Goal: Task Accomplishment & Management: Use online tool/utility

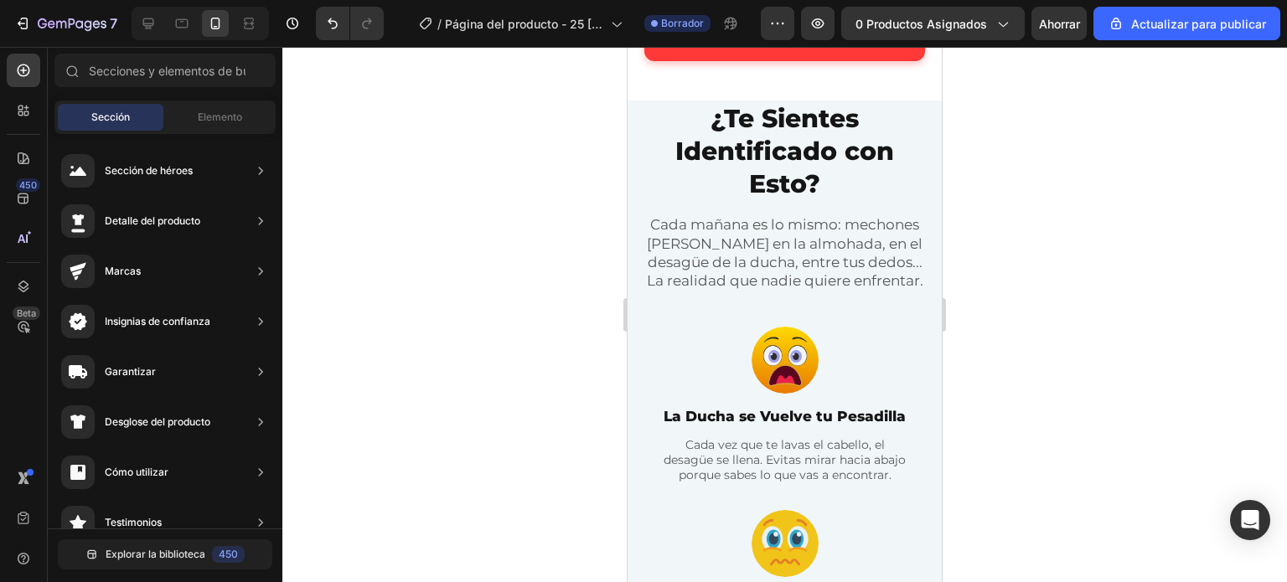
scroll to position [838, 0]
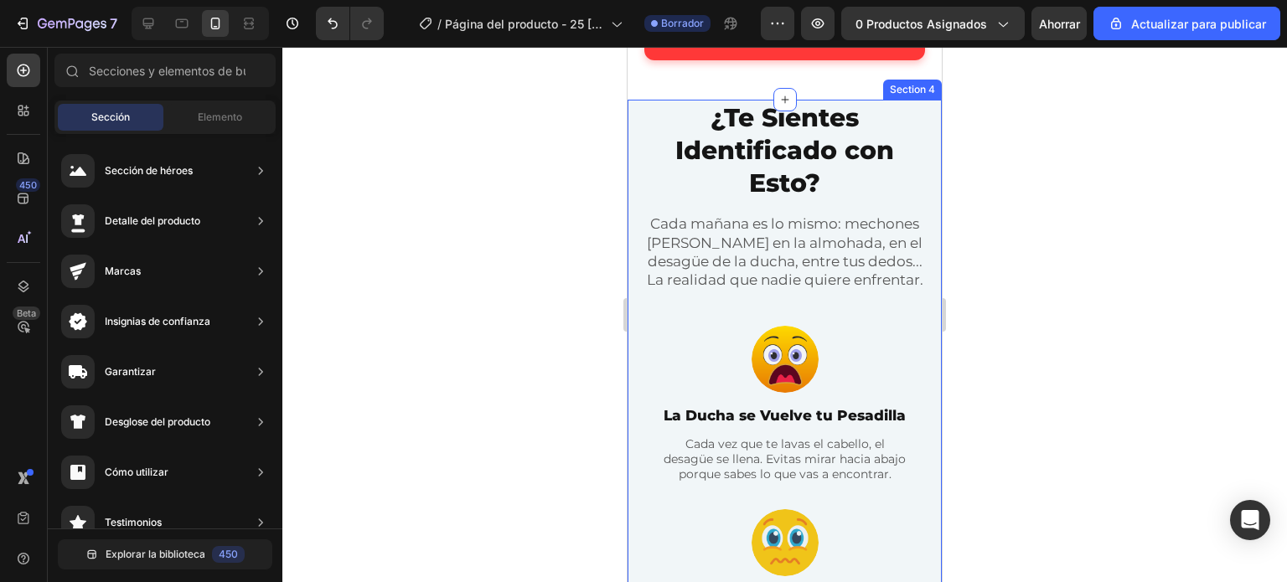
click at [633, 138] on div "¿Te Sientes Identificado con Esto? Heading Cada mañana es lo mismo: mechones de…" at bounding box center [784, 524] width 314 height 849
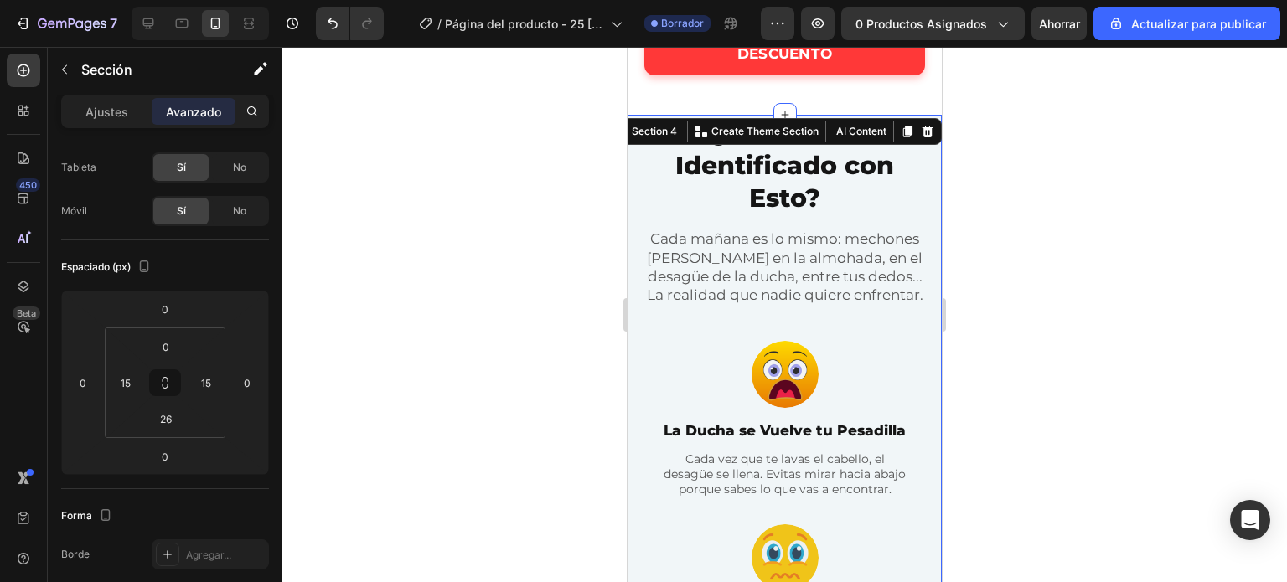
scroll to position [419, 0]
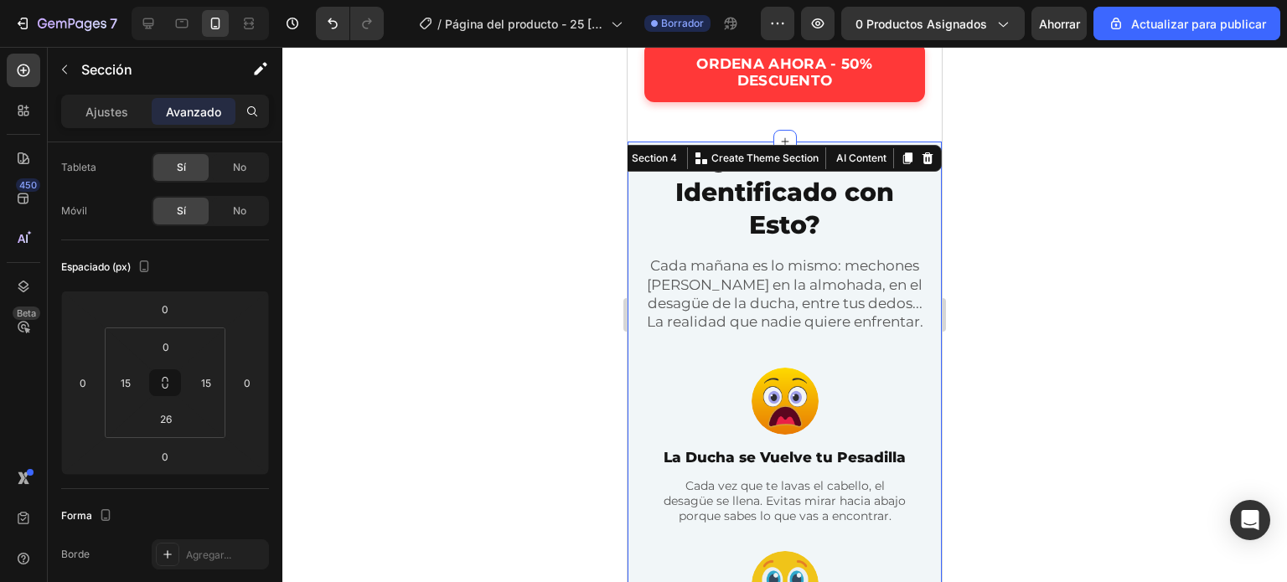
click at [633, 177] on div "¿Te Sientes Identificado con Esto? Heading Cada mañana es lo mismo: mechones de…" at bounding box center [784, 566] width 314 height 849
click at [111, 106] on font "Ajustes" at bounding box center [106, 112] width 43 height 14
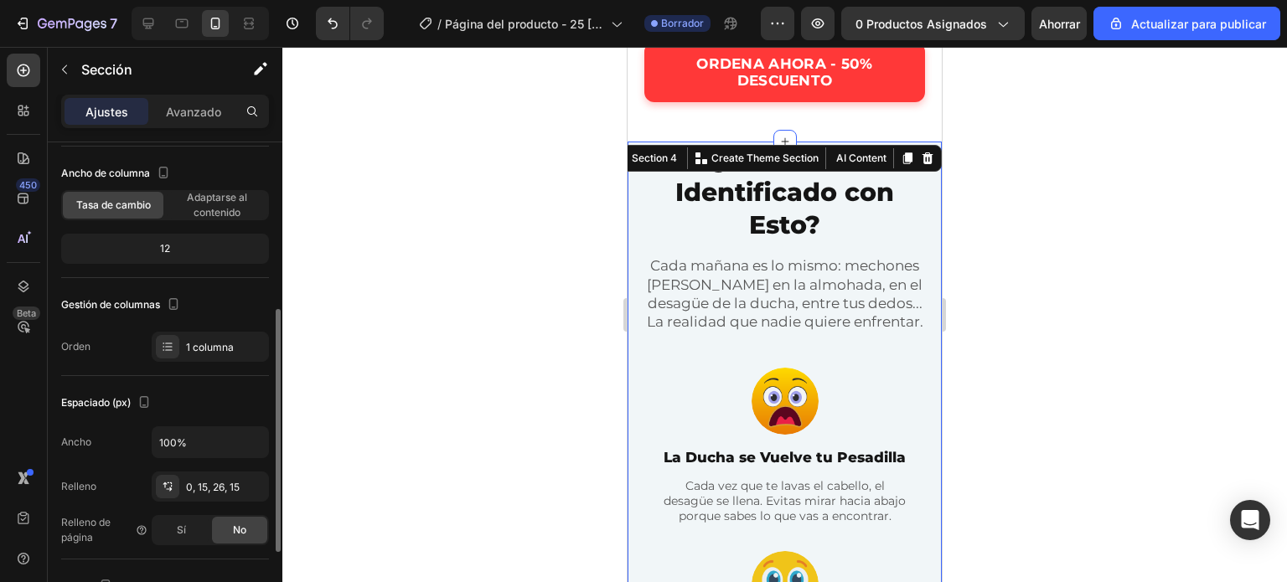
scroll to position [251, 0]
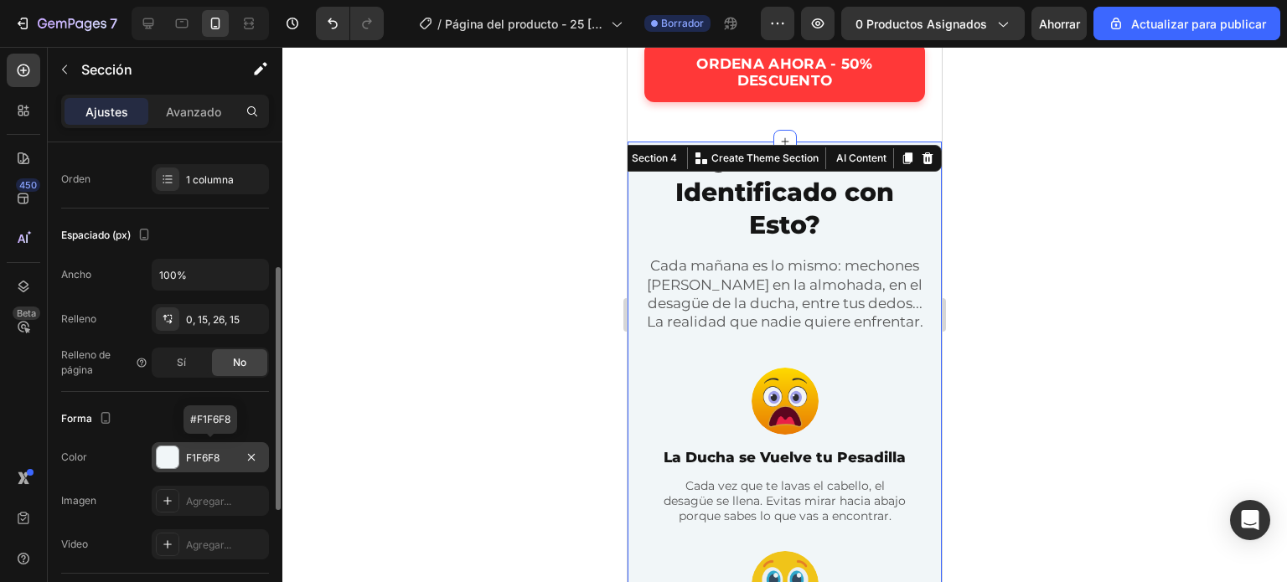
click at [175, 454] on div at bounding box center [168, 457] width 22 height 22
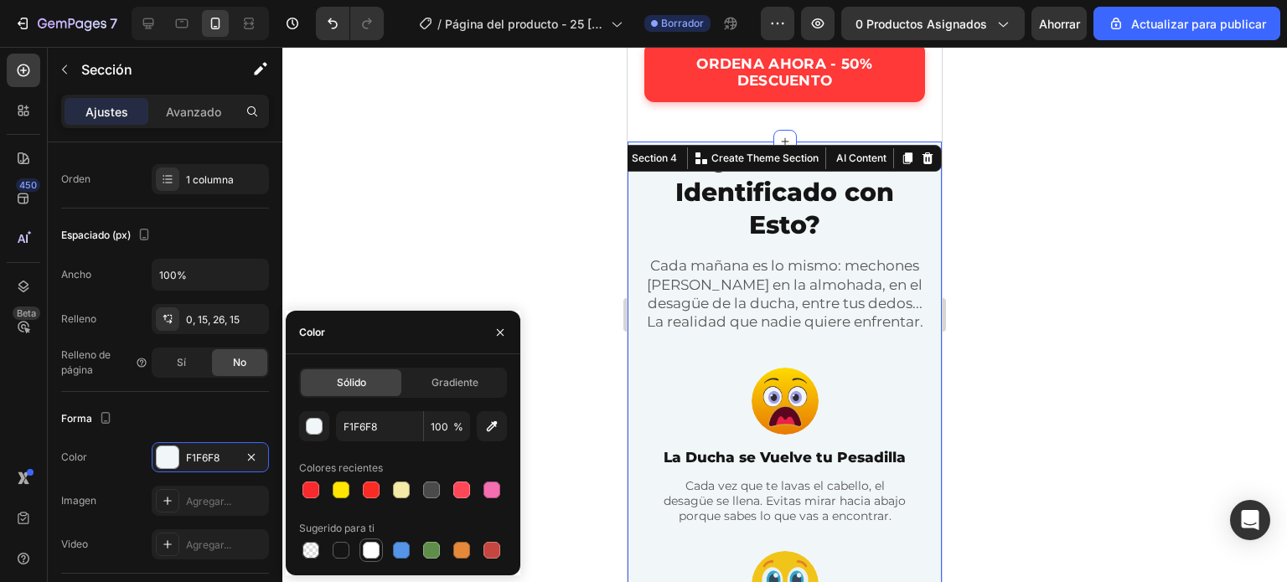
click at [370, 552] on div at bounding box center [371, 550] width 17 height 17
type input "FFFFFF"
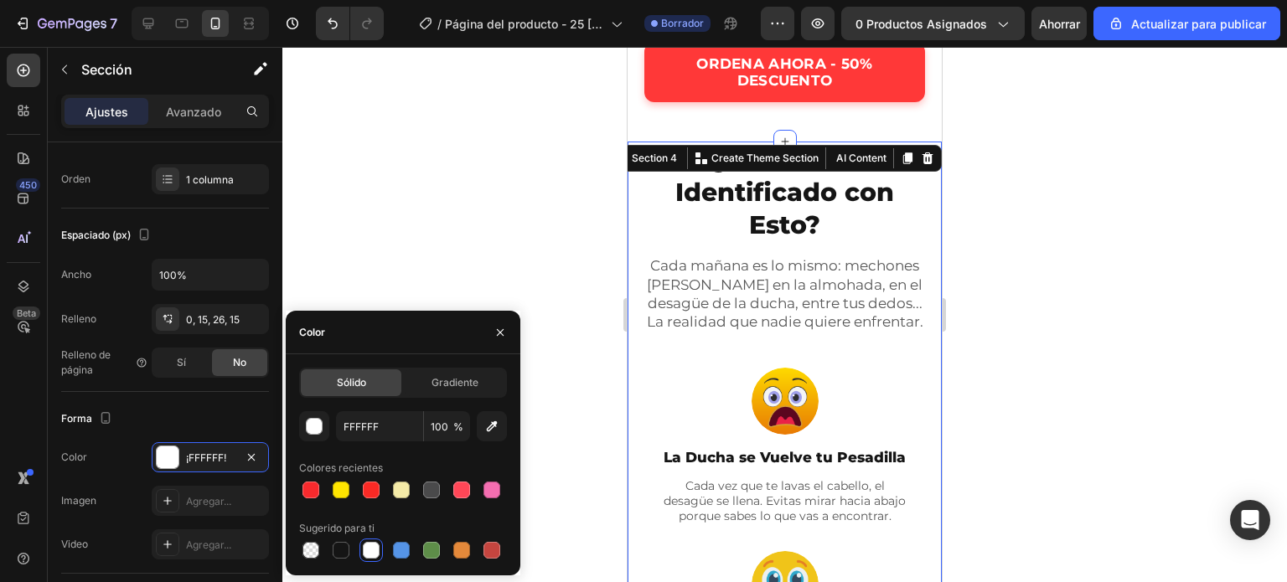
click at [590, 224] on div at bounding box center [784, 314] width 1004 height 535
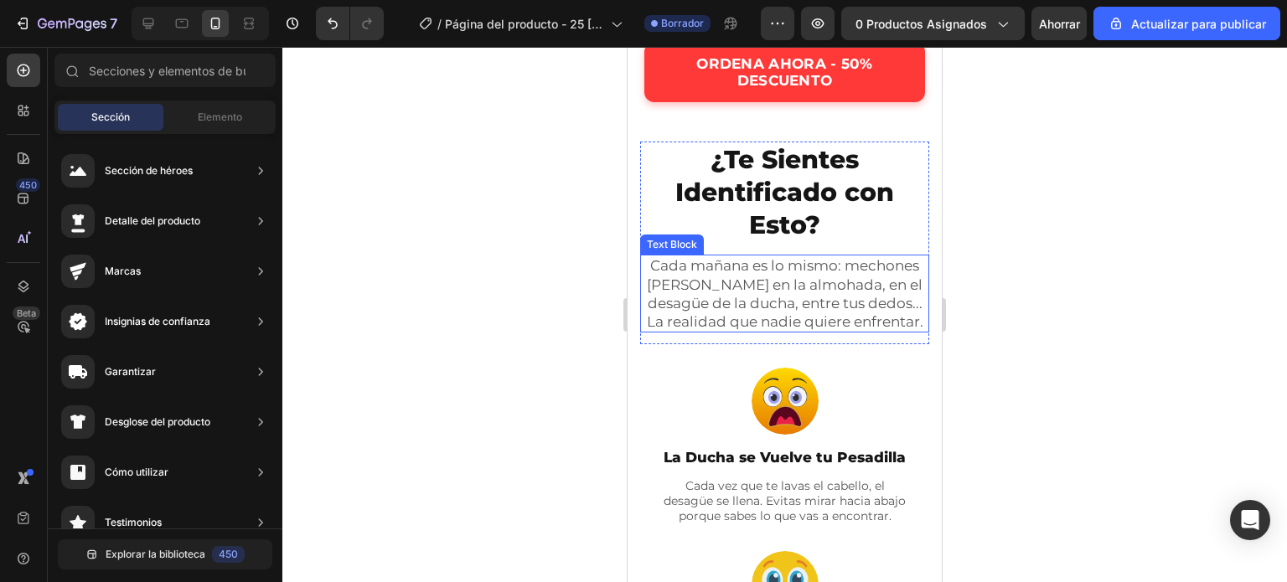
click at [794, 291] on p "Cada [DATE] es lo mismo: mechones [PERSON_NAME] en la almohada, en el desagüe d…" at bounding box center [785, 293] width 286 height 74
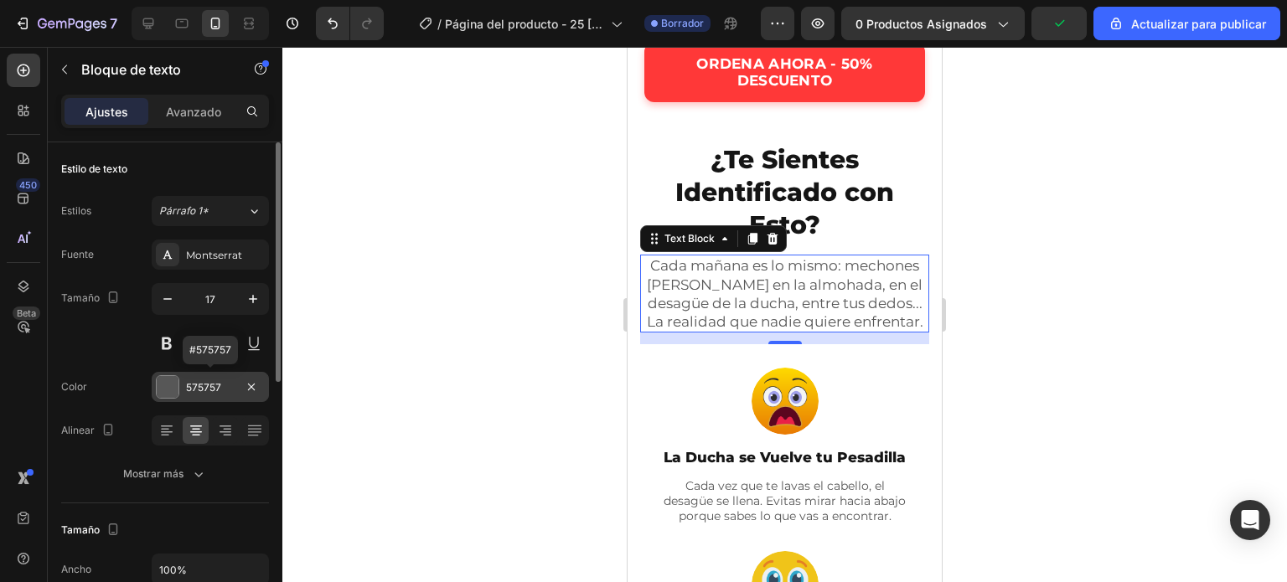
click at [178, 384] on div at bounding box center [168, 387] width 22 height 22
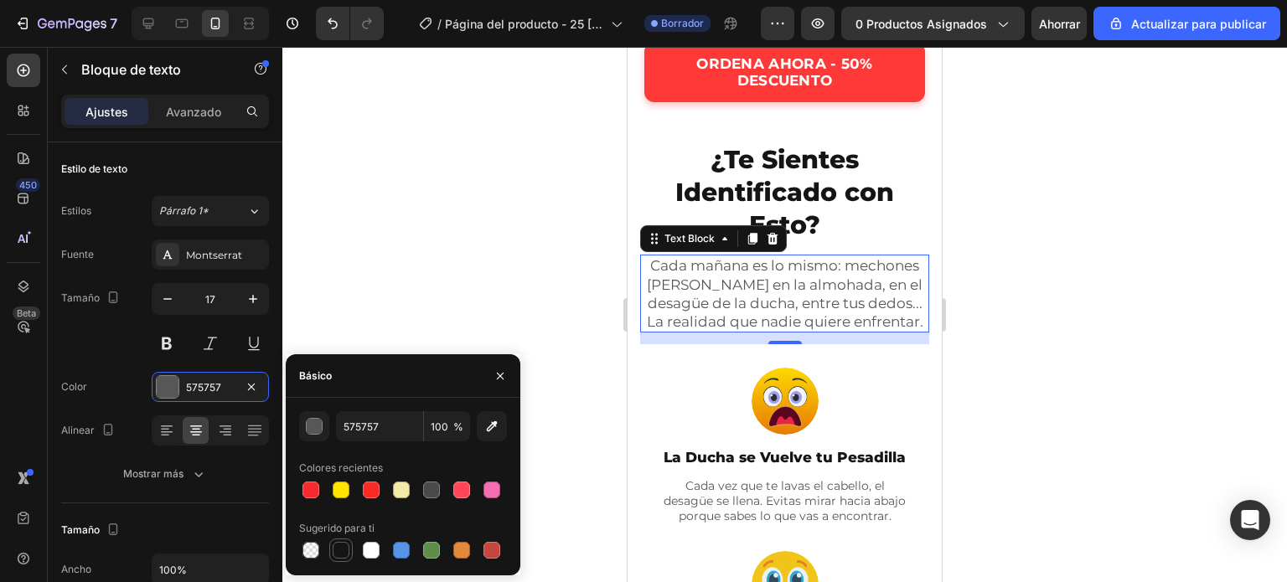
click at [338, 559] on div at bounding box center [341, 550] width 20 height 20
type input "151515"
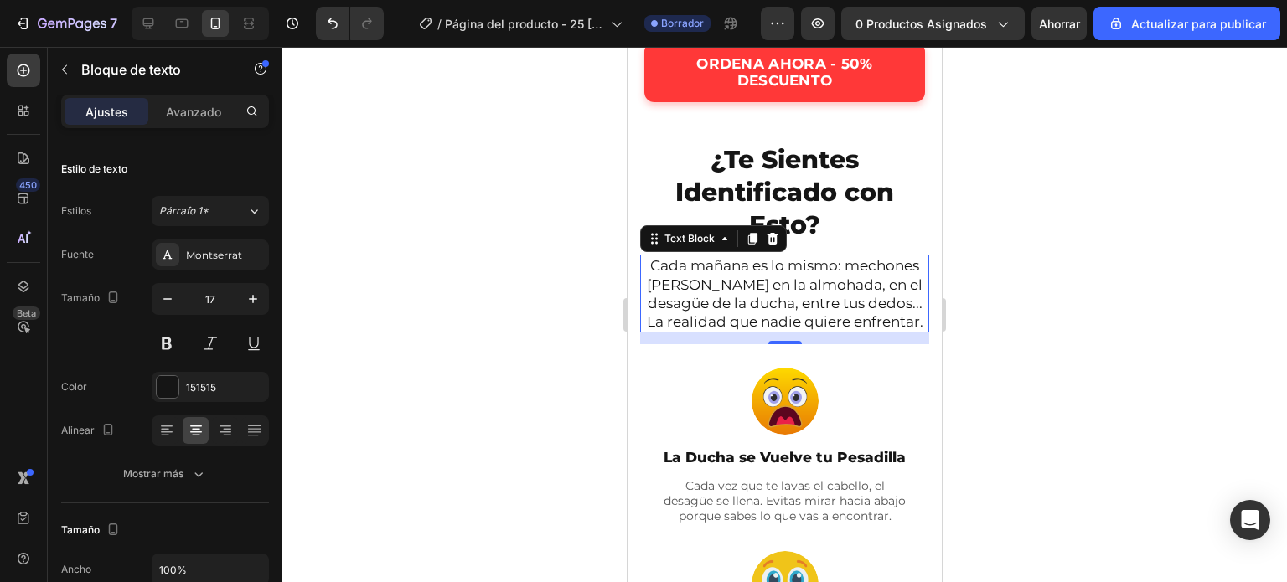
click at [531, 277] on div at bounding box center [784, 314] width 1004 height 535
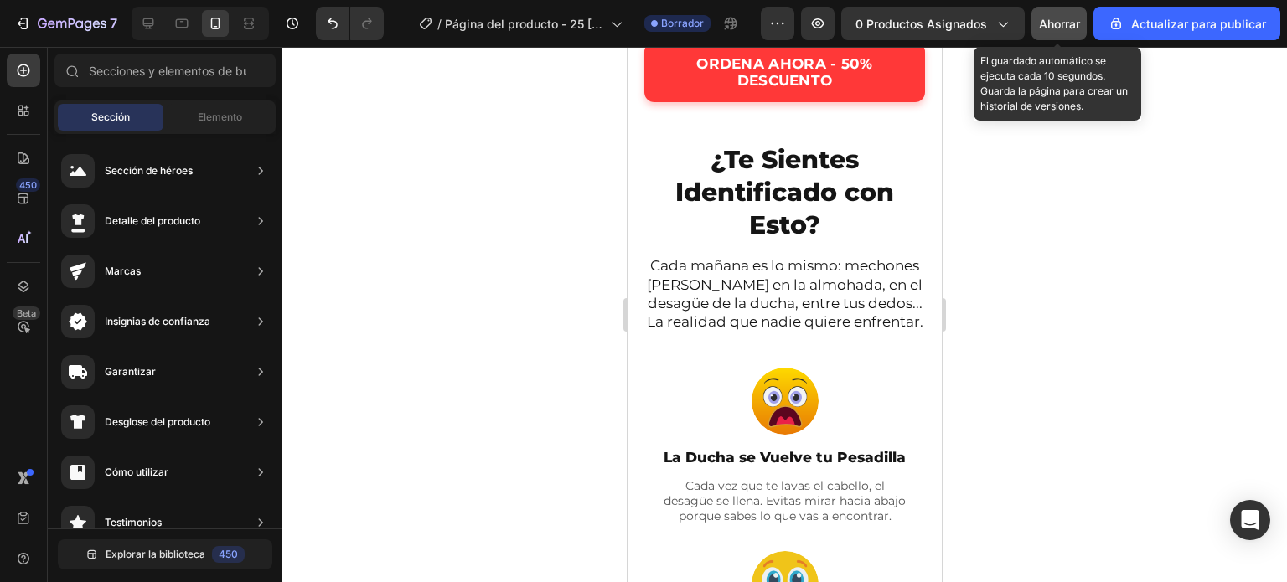
click at [1081, 13] on button "Ahorrar" at bounding box center [1058, 24] width 55 height 34
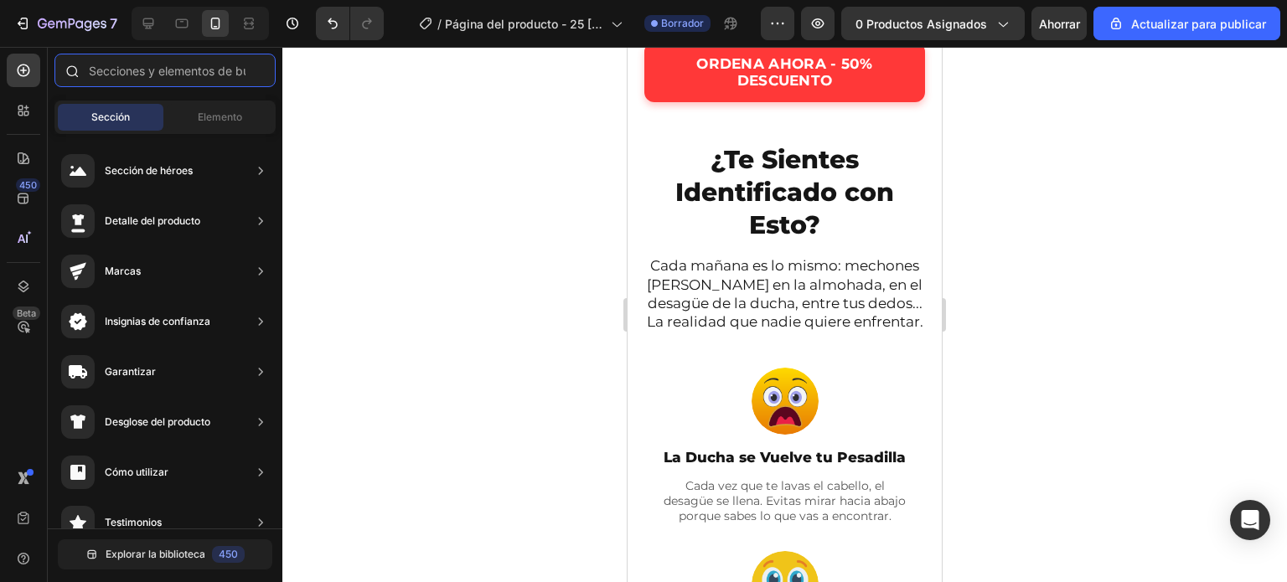
click at [130, 74] on input "text" at bounding box center [164, 71] width 221 height 34
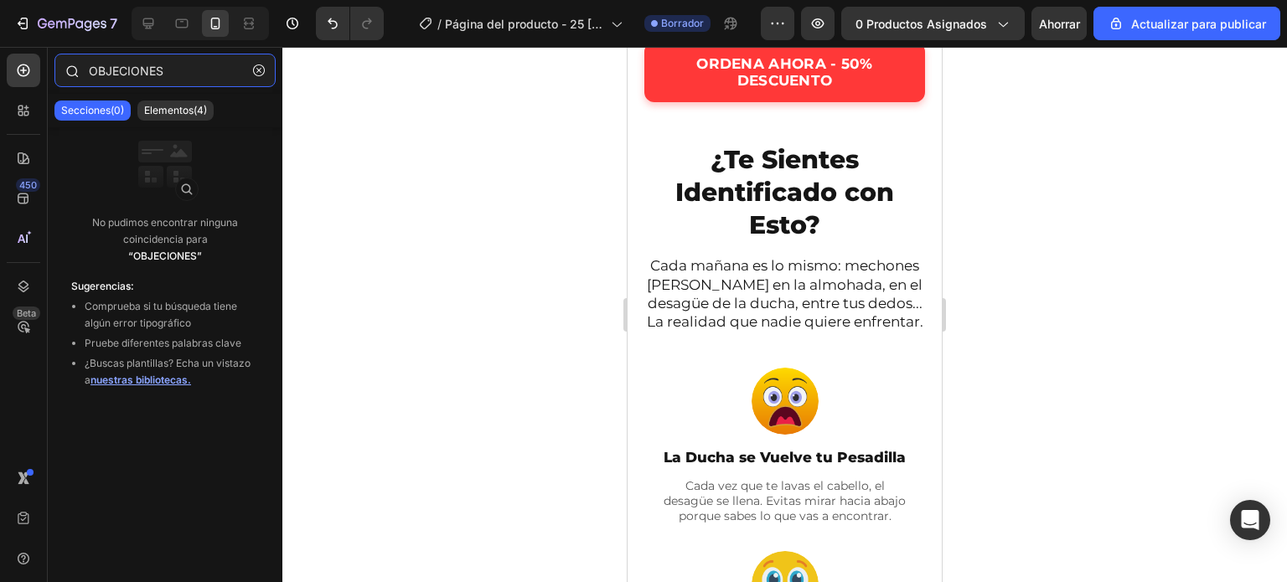
drag, startPoint x: 178, startPoint y: 70, endPoint x: 156, endPoint y: 75, distance: 22.6
click at [156, 75] on input "OBJECIONES" at bounding box center [164, 71] width 221 height 34
type input "OBJECIONES"
click at [254, 69] on icon "button" at bounding box center [259, 70] width 12 height 12
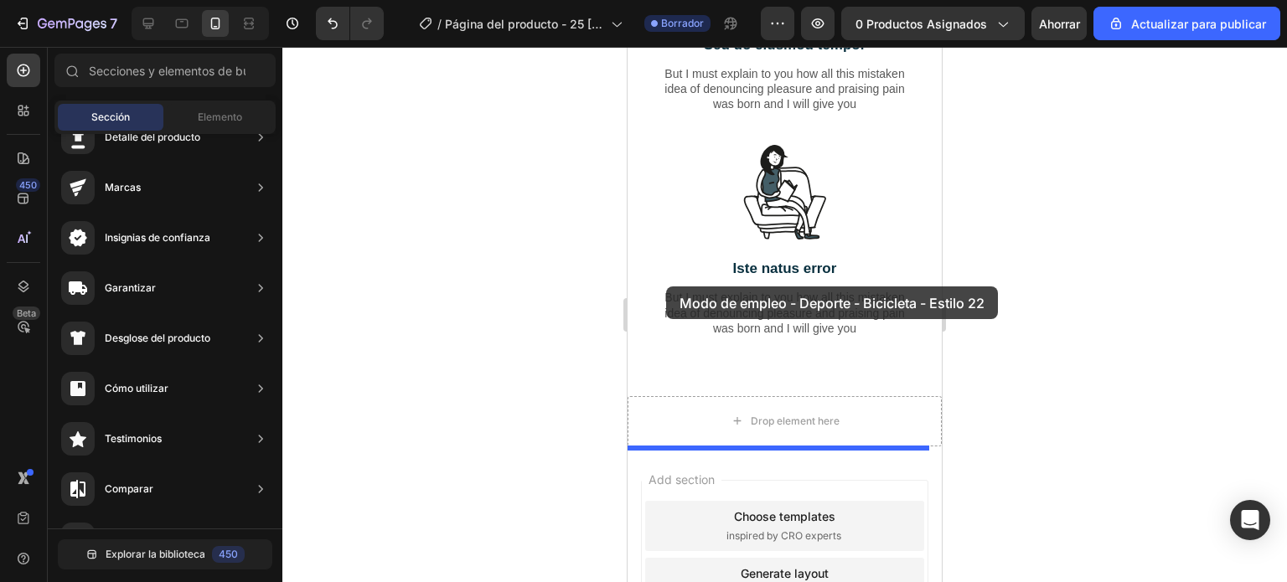
scroll to position [1022, 0]
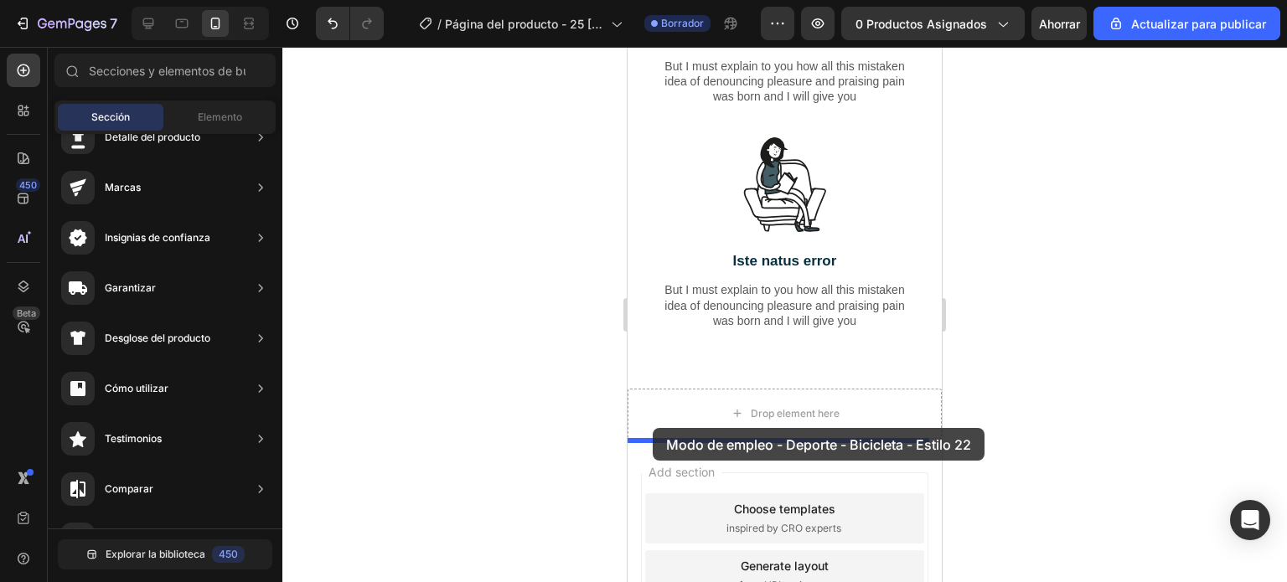
drag, startPoint x: 989, startPoint y: 555, endPoint x: 637, endPoint y: 425, distance: 376.1
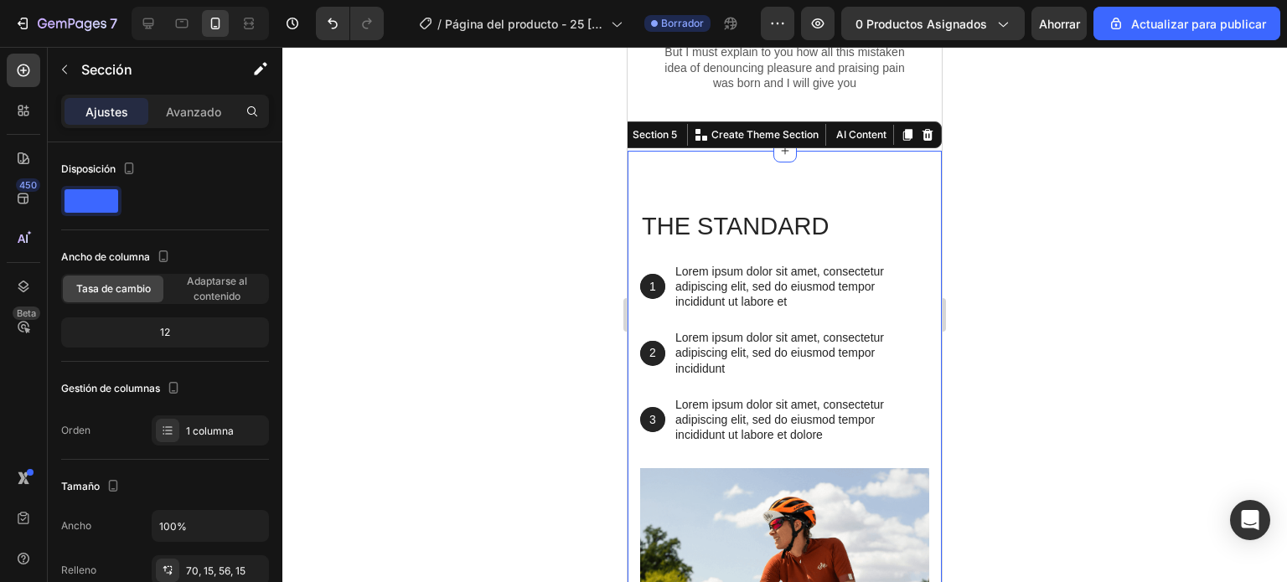
scroll to position [1357, 0]
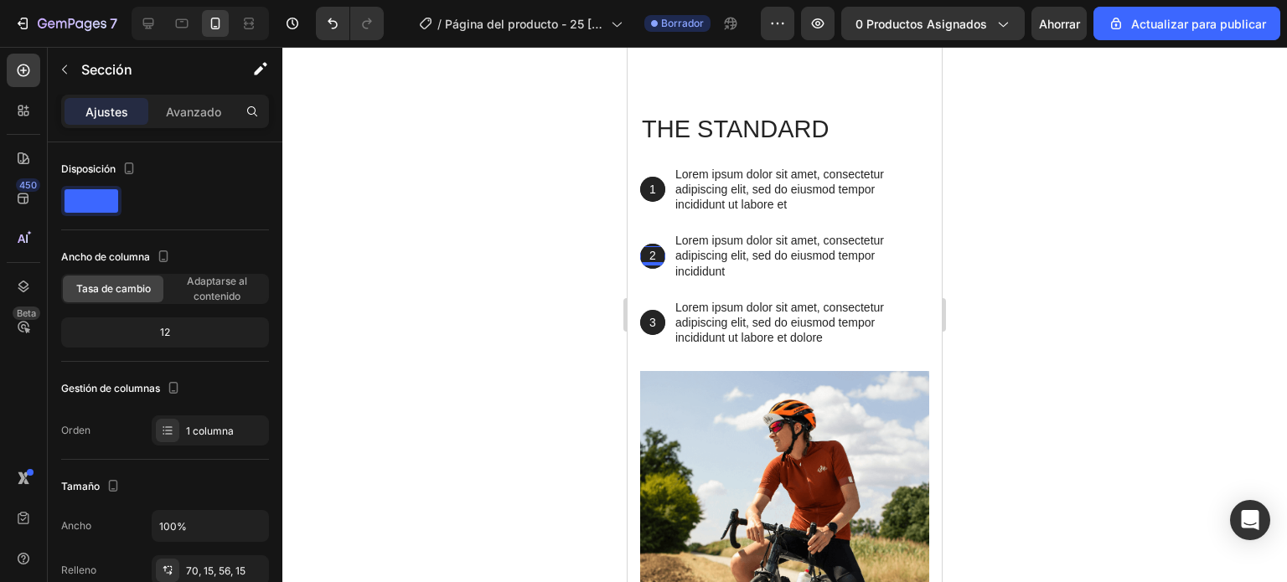
click at [652, 263] on p "2" at bounding box center [653, 255] width 22 height 15
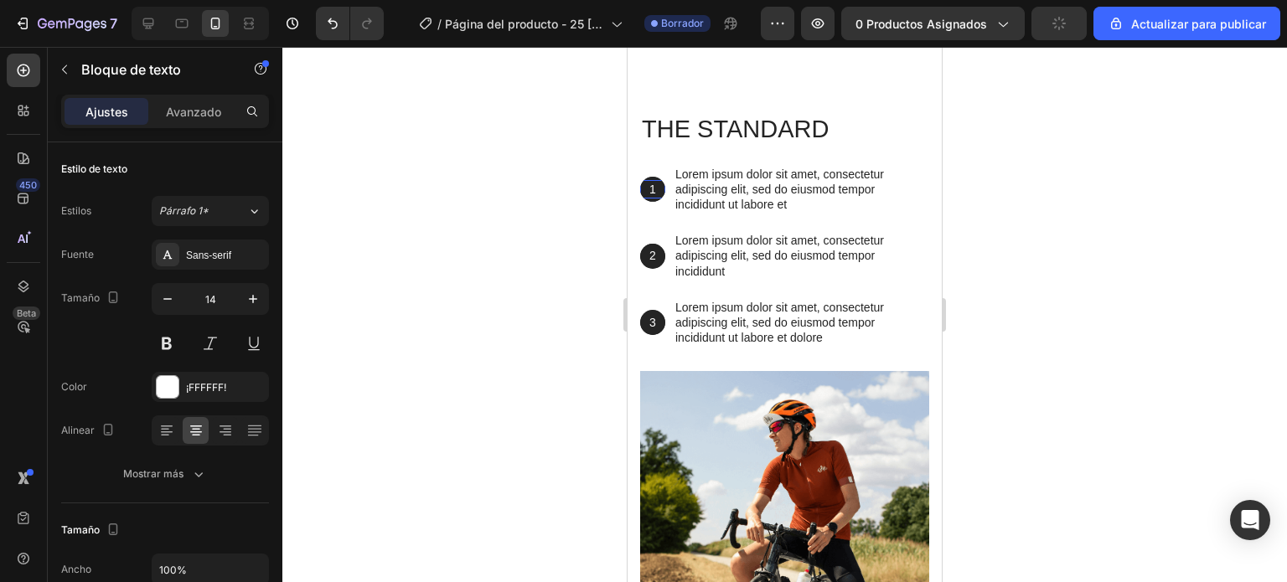
click at [655, 199] on div "1" at bounding box center [652, 189] width 25 height 18
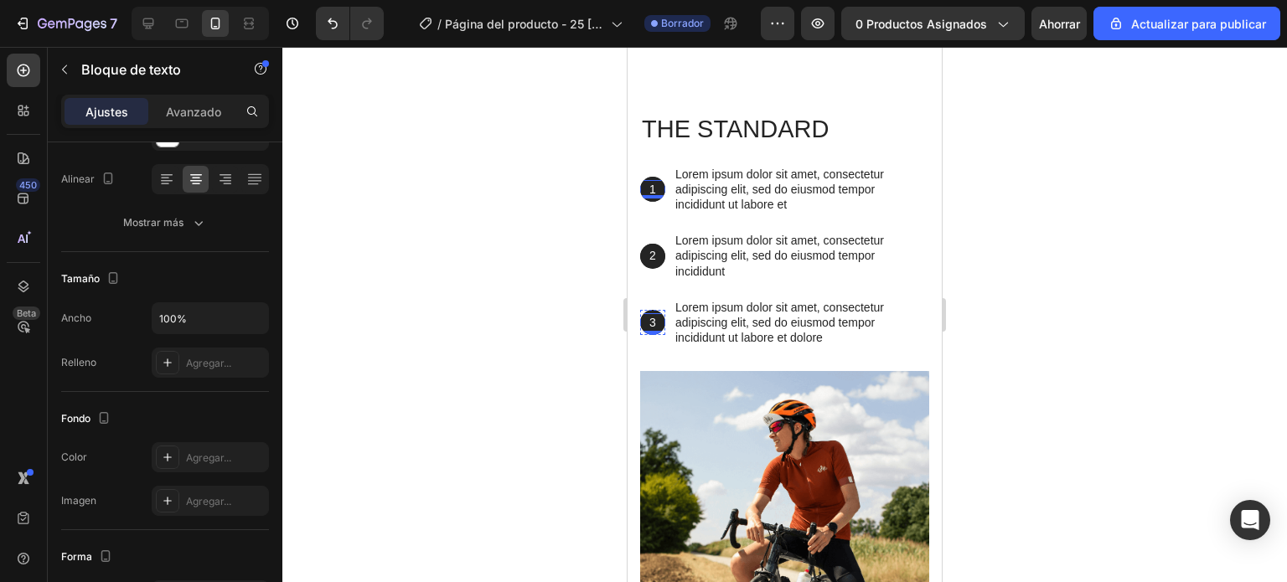
click at [657, 330] on p "3" at bounding box center [653, 322] width 22 height 15
click at [655, 330] on p "3" at bounding box center [653, 322] width 22 height 15
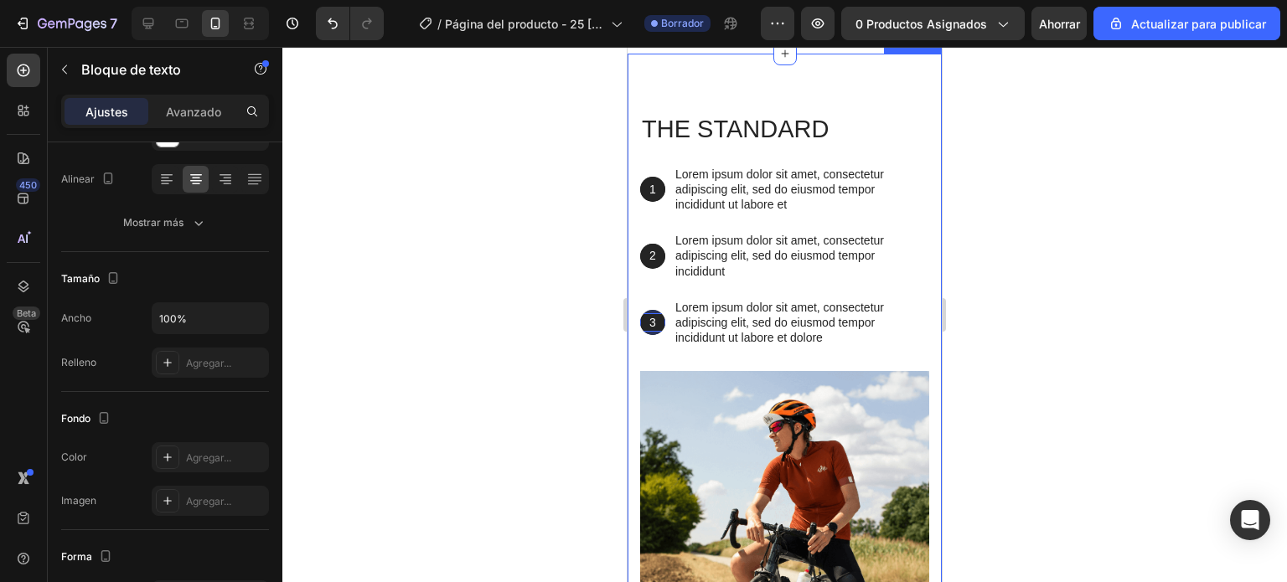
click at [523, 321] on div at bounding box center [784, 314] width 1004 height 535
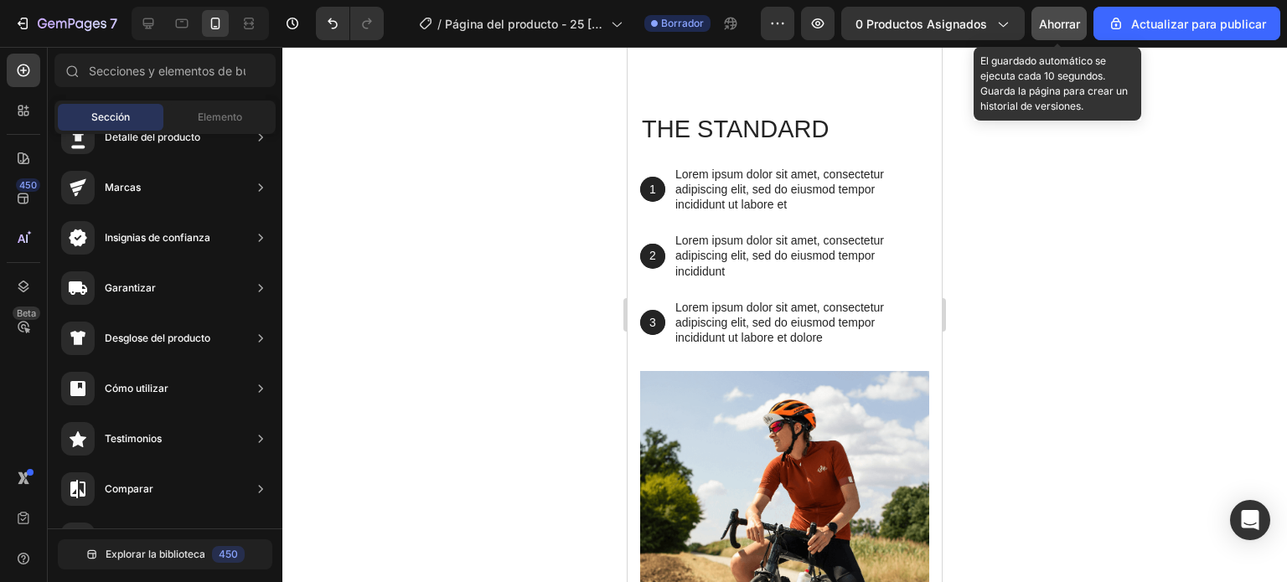
click at [1060, 27] on font "Ahorrar" at bounding box center [1059, 24] width 41 height 14
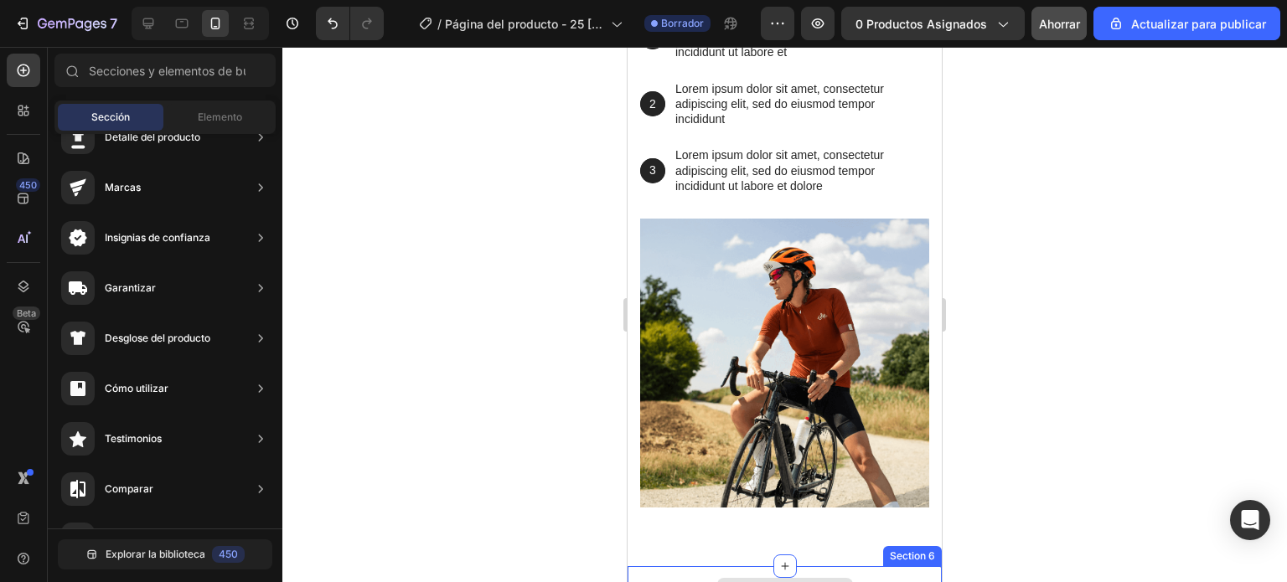
scroll to position [1441, 0]
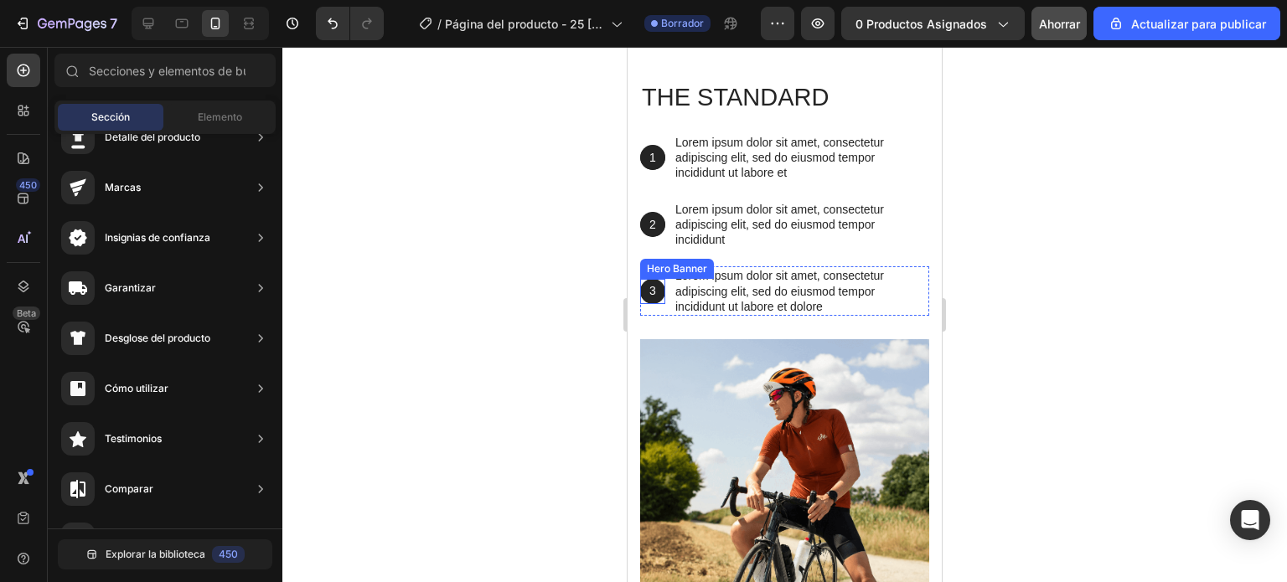
click at [655, 279] on div "Background Image" at bounding box center [652, 291] width 25 height 25
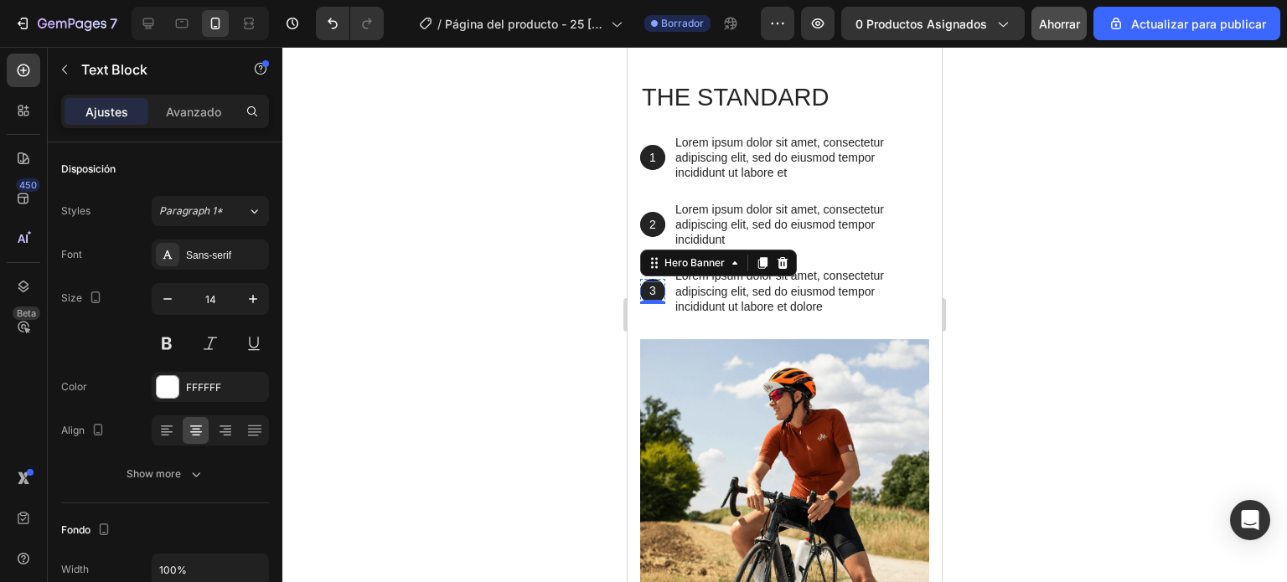
click at [650, 291] on p "3" at bounding box center [653, 290] width 22 height 15
click at [654, 289] on p "3" at bounding box center [653, 290] width 22 height 15
click at [659, 287] on p "3" at bounding box center [653, 290] width 22 height 15
click at [653, 276] on div "3 Text Block Hero Banner 0" at bounding box center [652, 290] width 25 height 49
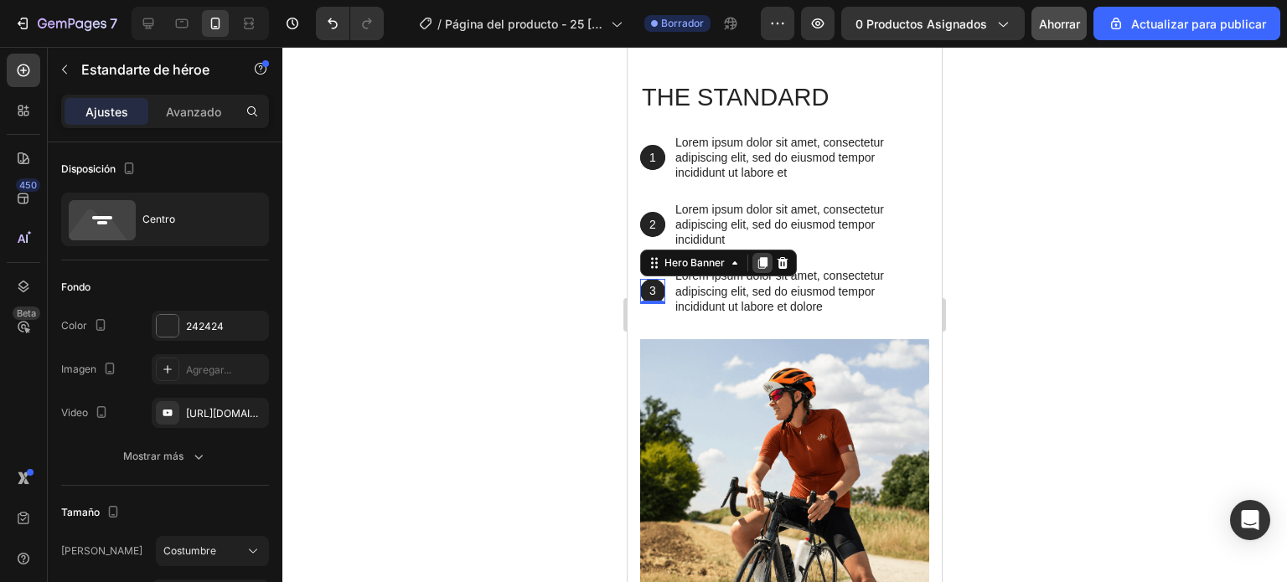
click at [758, 264] on icon at bounding box center [762, 263] width 9 height 12
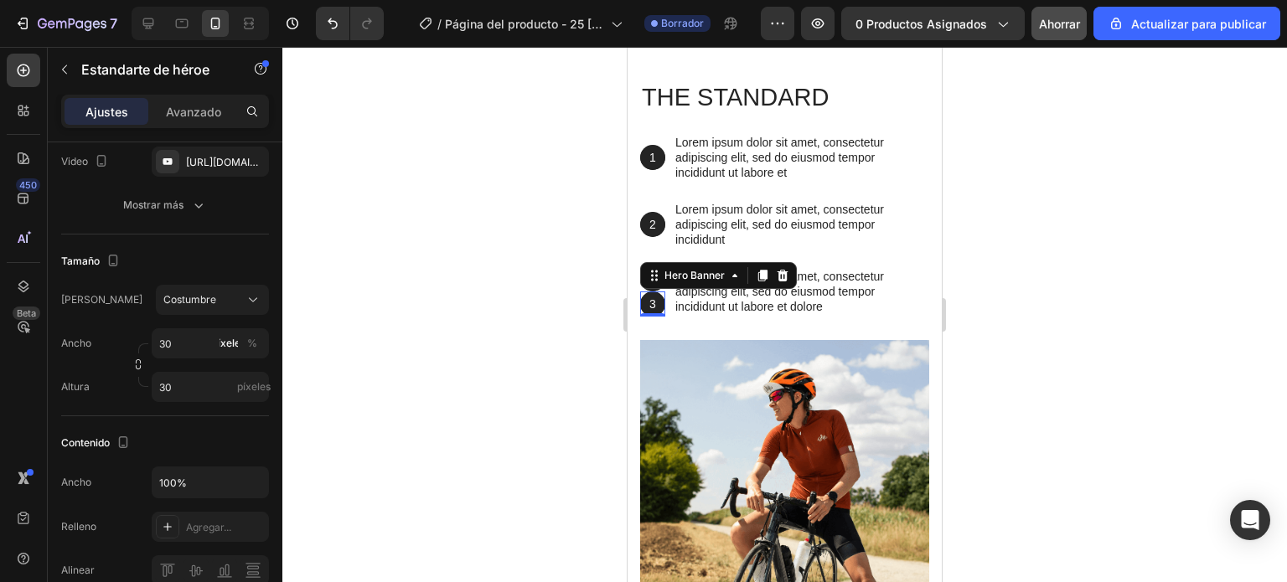
click at [582, 261] on div at bounding box center [784, 314] width 1004 height 535
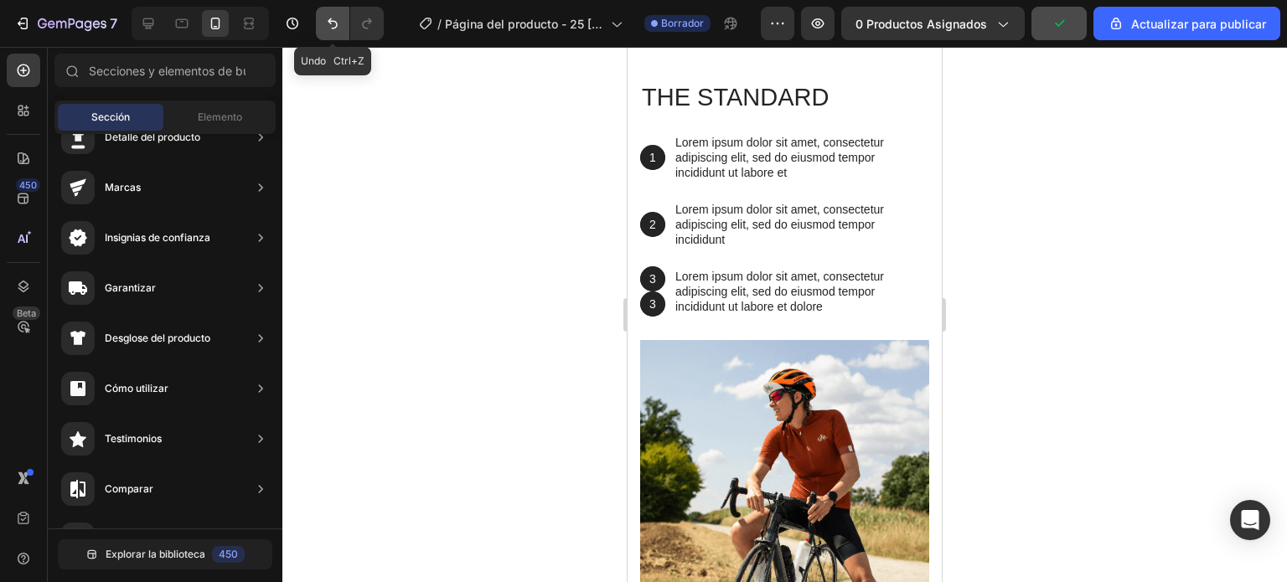
click at [343, 30] on button "Deshacer/Rehacer" at bounding box center [333, 24] width 34 height 34
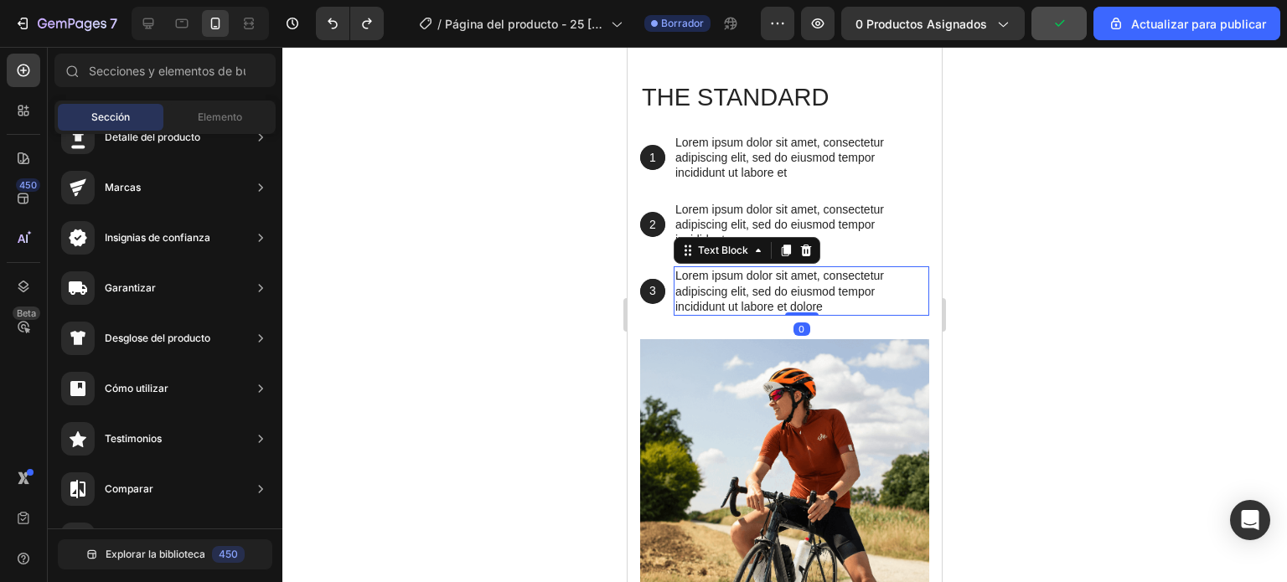
click at [687, 284] on p "Lorem ipsum dolor sit amet, consectetur adipiscing elit, sed do eiusmod tempor …" at bounding box center [801, 291] width 252 height 46
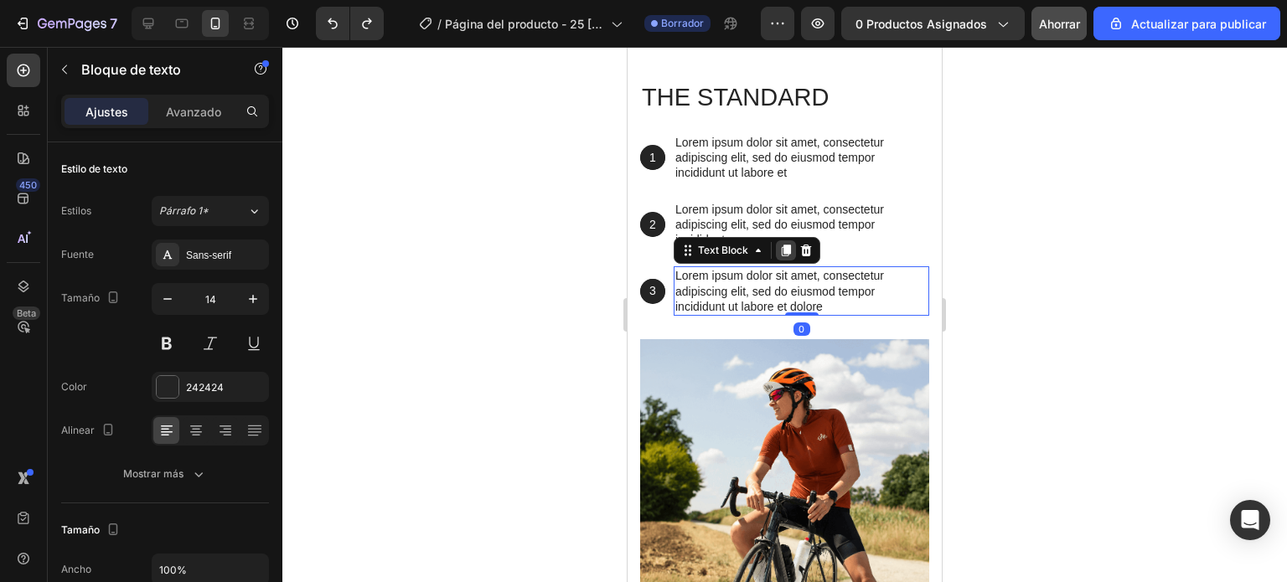
click at [782, 251] on icon at bounding box center [786, 251] width 9 height 12
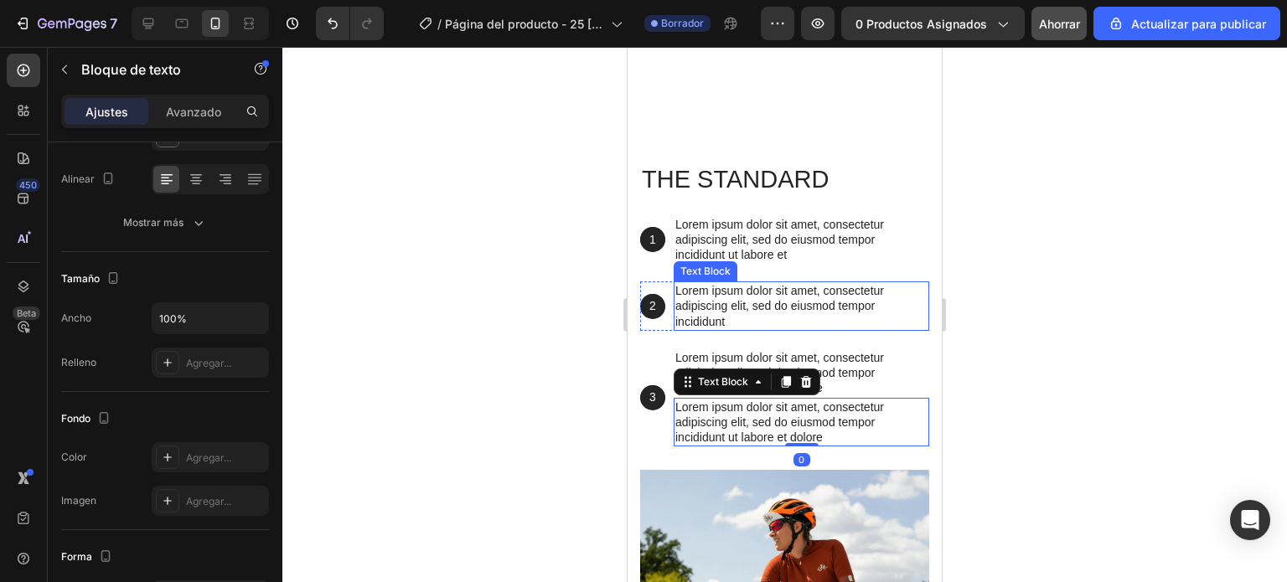
scroll to position [1273, 0]
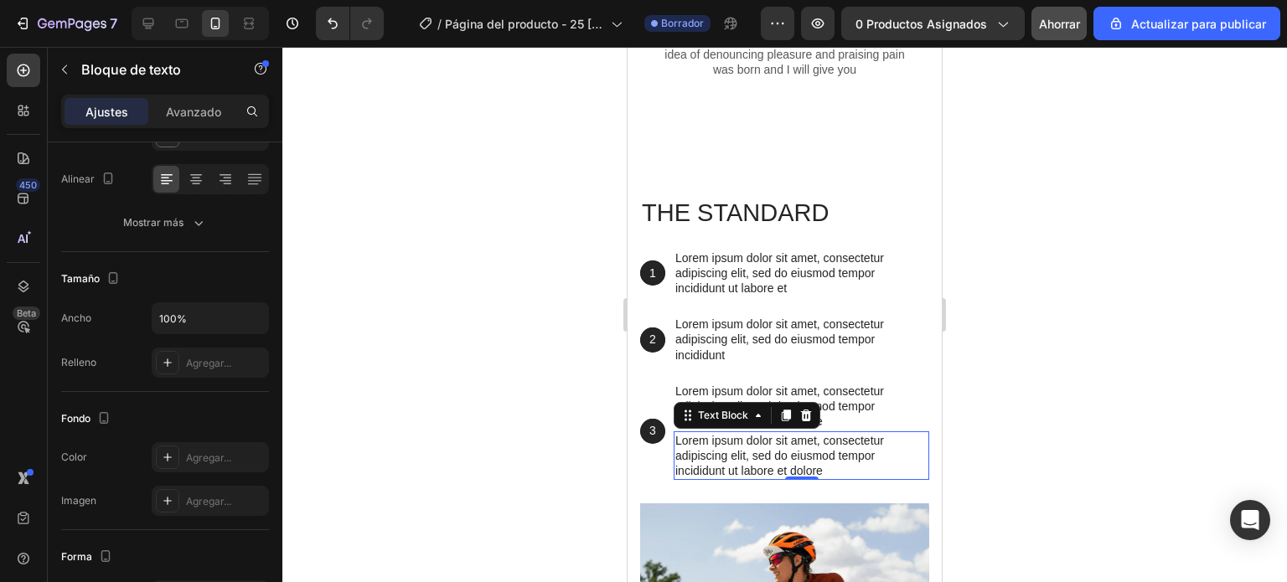
click at [584, 346] on div at bounding box center [784, 314] width 1004 height 535
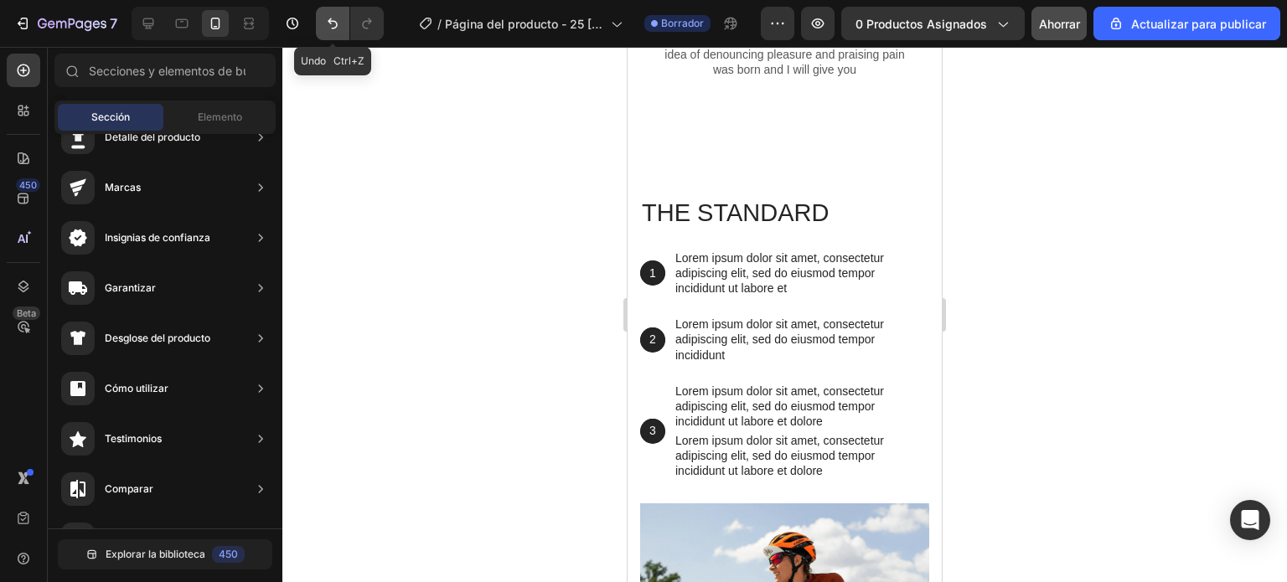
click at [339, 23] on icon "Deshacer/Rehacer" at bounding box center [332, 23] width 17 height 17
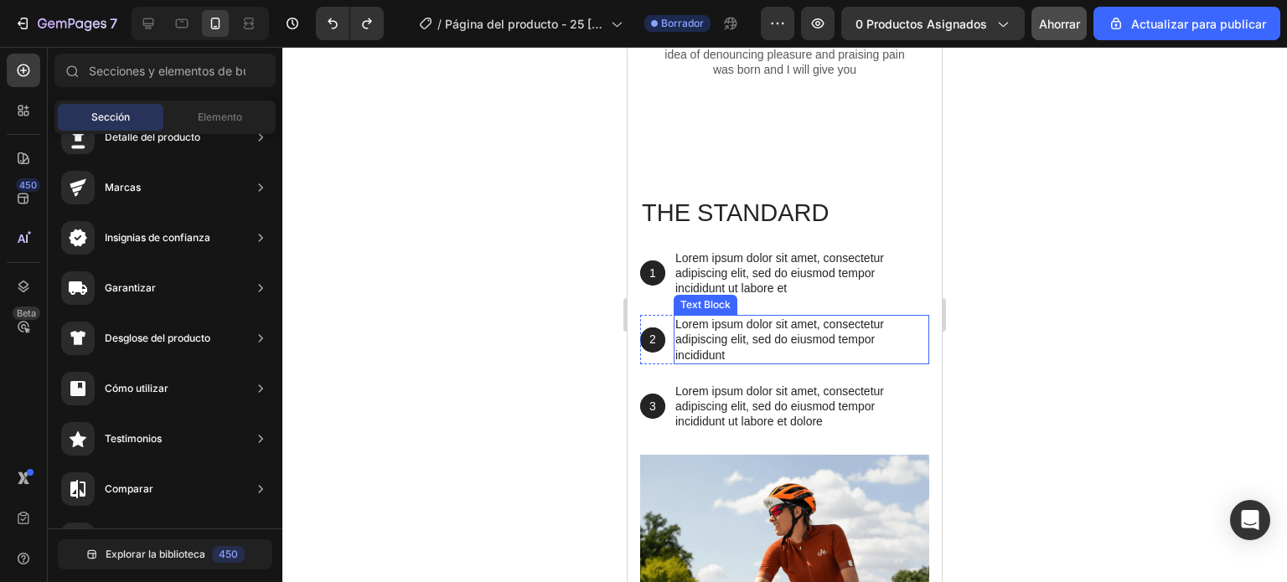
scroll to position [1357, 0]
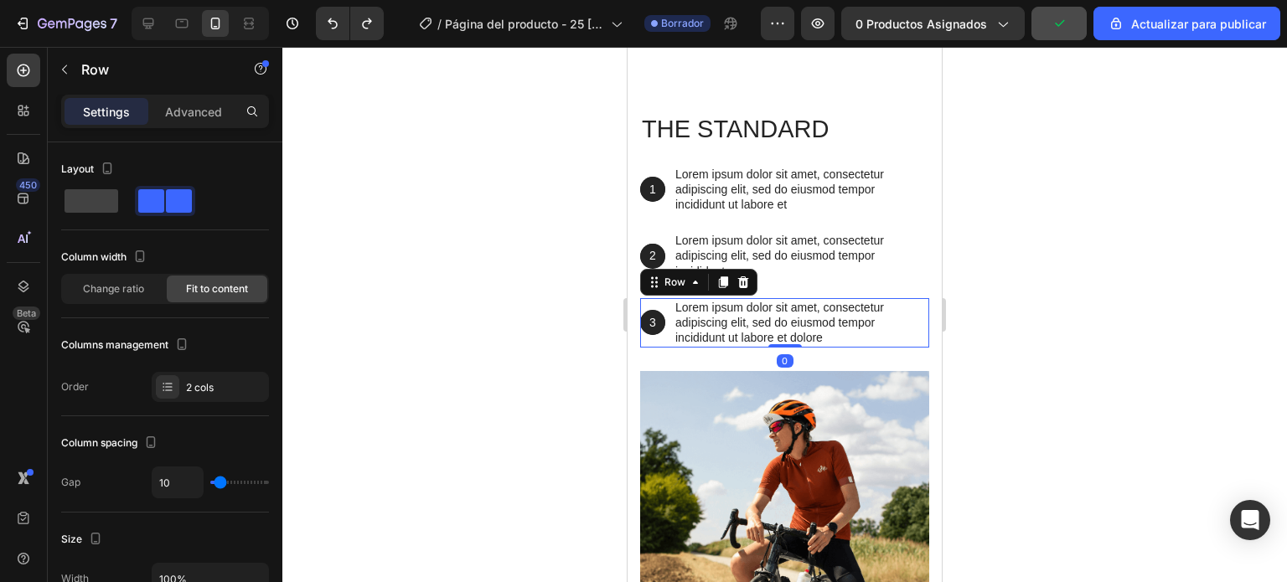
click at [660, 348] on div "3 Text Block Hero Banner" at bounding box center [652, 322] width 25 height 49
click at [720, 288] on icon at bounding box center [723, 282] width 9 height 12
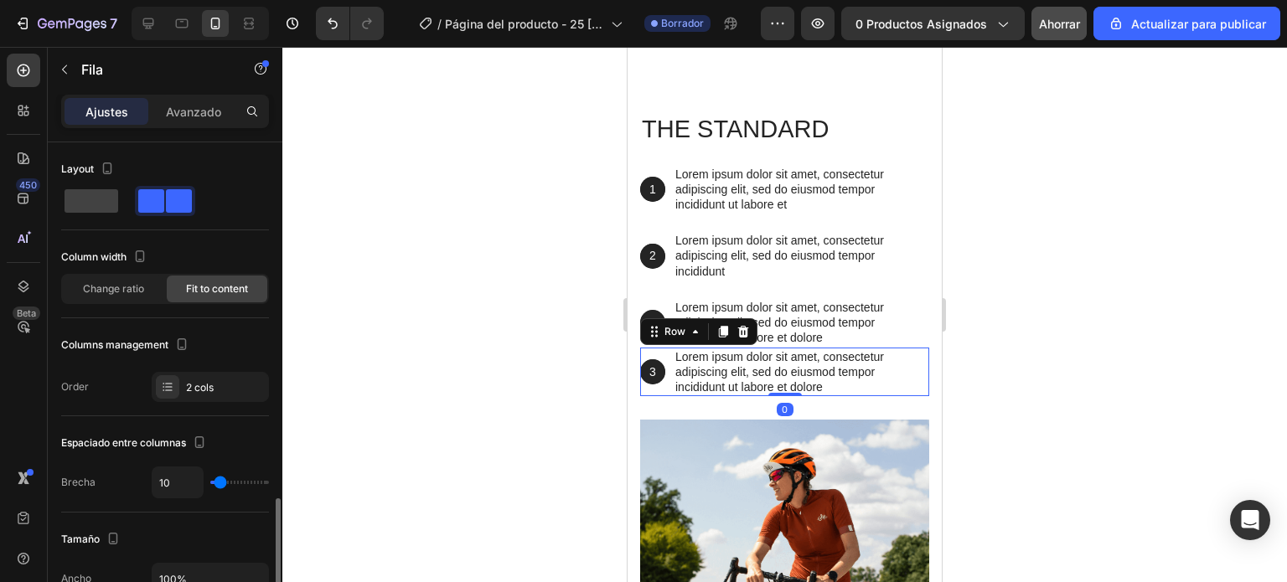
scroll to position [251, 0]
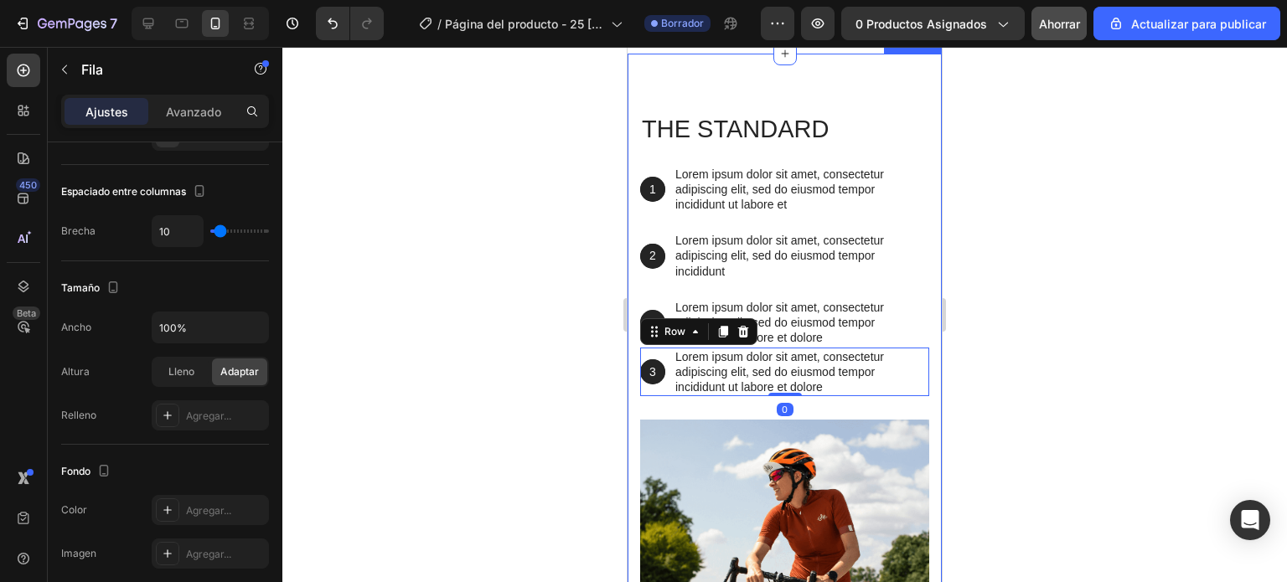
click at [581, 366] on div at bounding box center [784, 314] width 1004 height 535
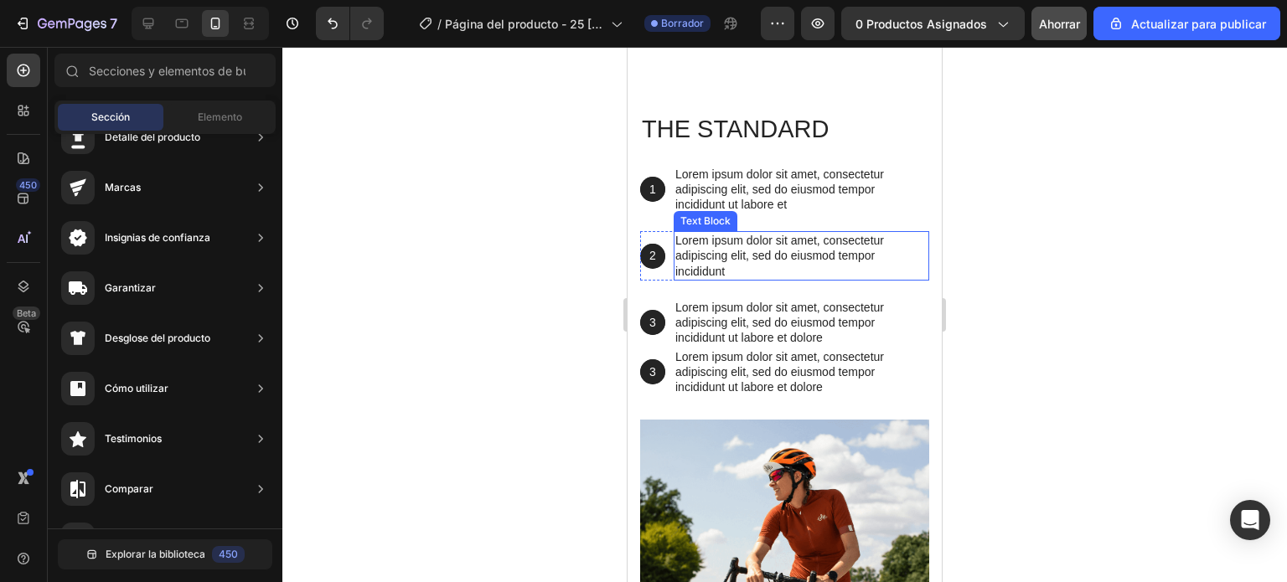
click at [738, 279] on p "Lorem ipsum dolor sit amet, consectetur adipiscing elit, sed do eiusmod tempor …" at bounding box center [801, 256] width 252 height 46
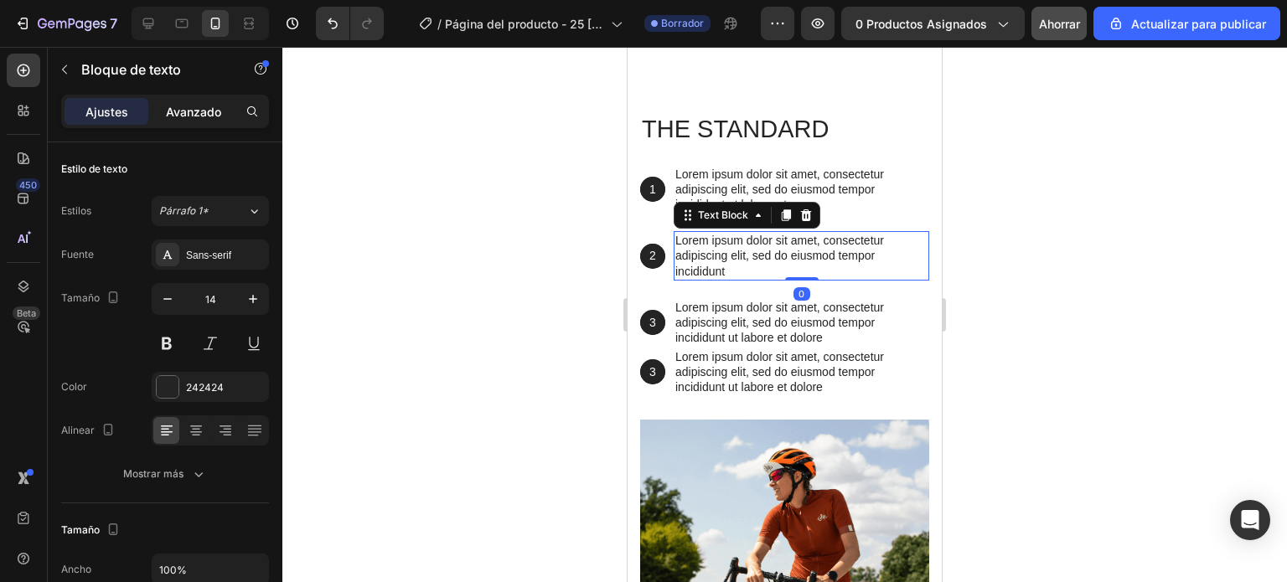
click at [209, 106] on font "Avanzado" at bounding box center [193, 112] width 55 height 14
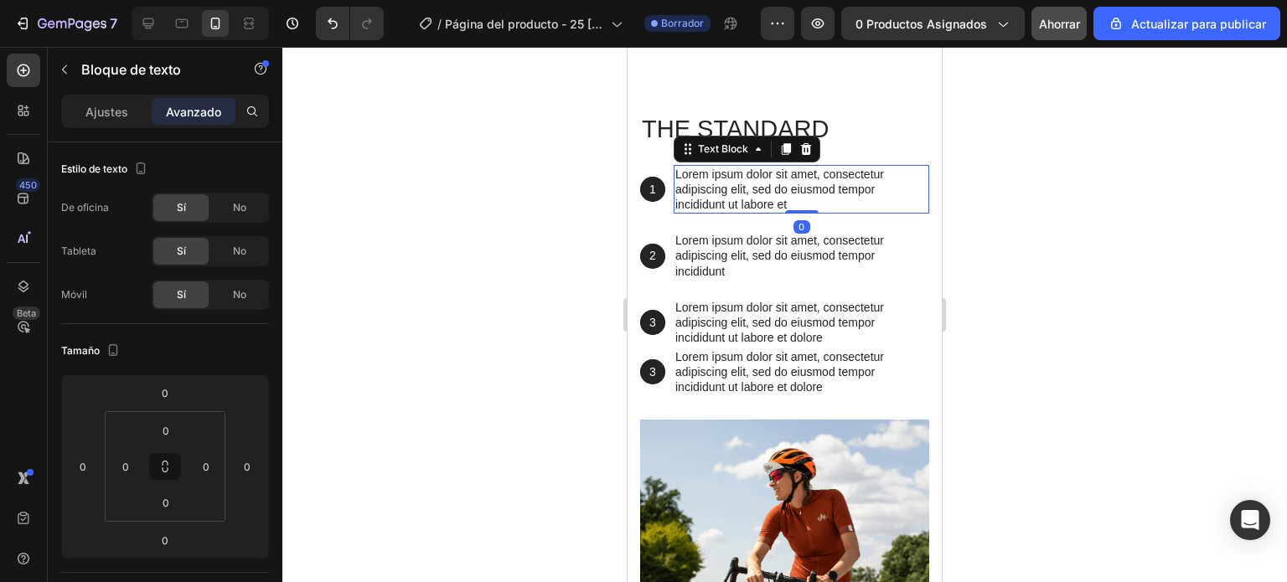
click at [749, 213] on p "Lorem ipsum dolor sit amet, consectetur adipiscing elit, sed do eiusmod tempor …" at bounding box center [801, 190] width 252 height 46
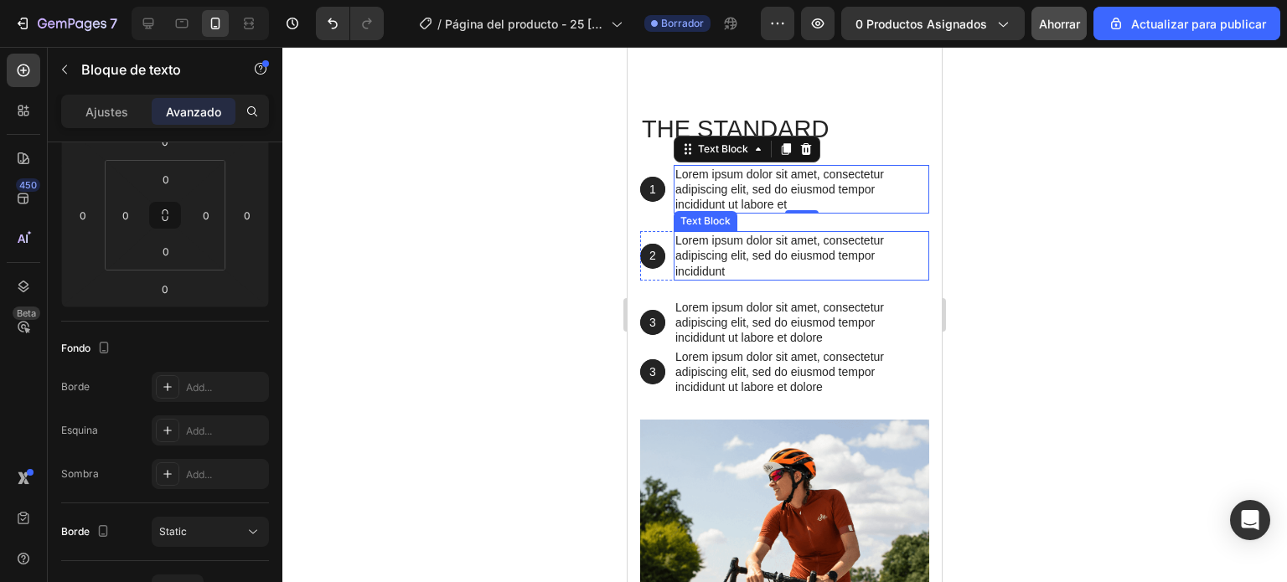
click at [761, 279] on p "Lorem ipsum dolor sit amet, consectetur adipiscing elit, sed do eiusmod tempor …" at bounding box center [801, 256] width 252 height 46
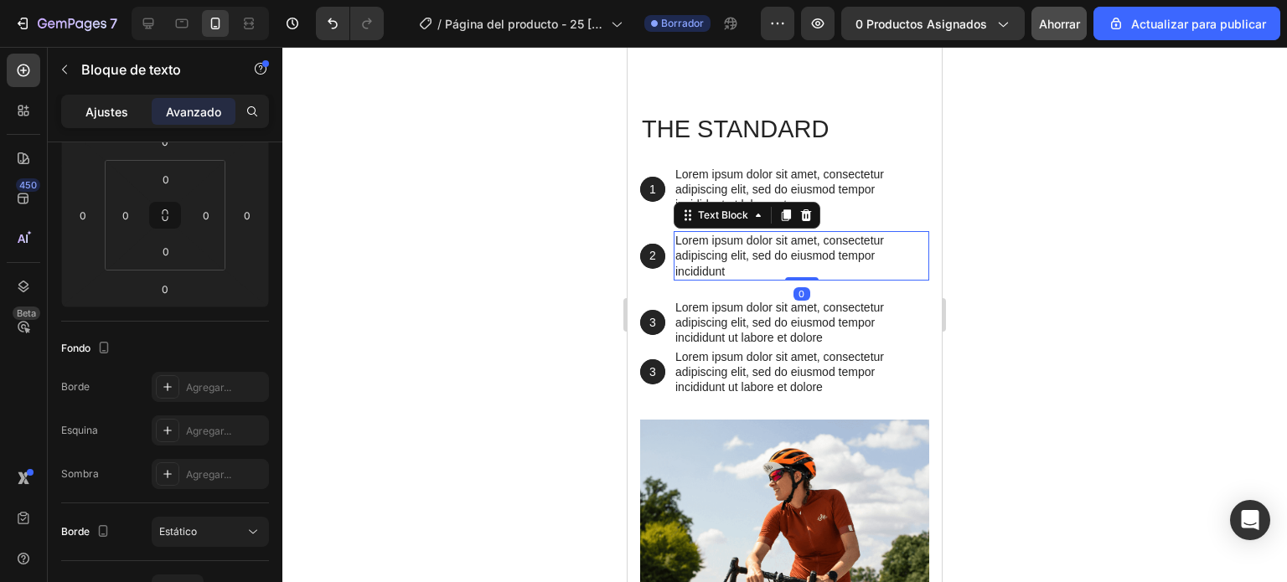
click at [110, 105] on font "Ajustes" at bounding box center [106, 112] width 43 height 14
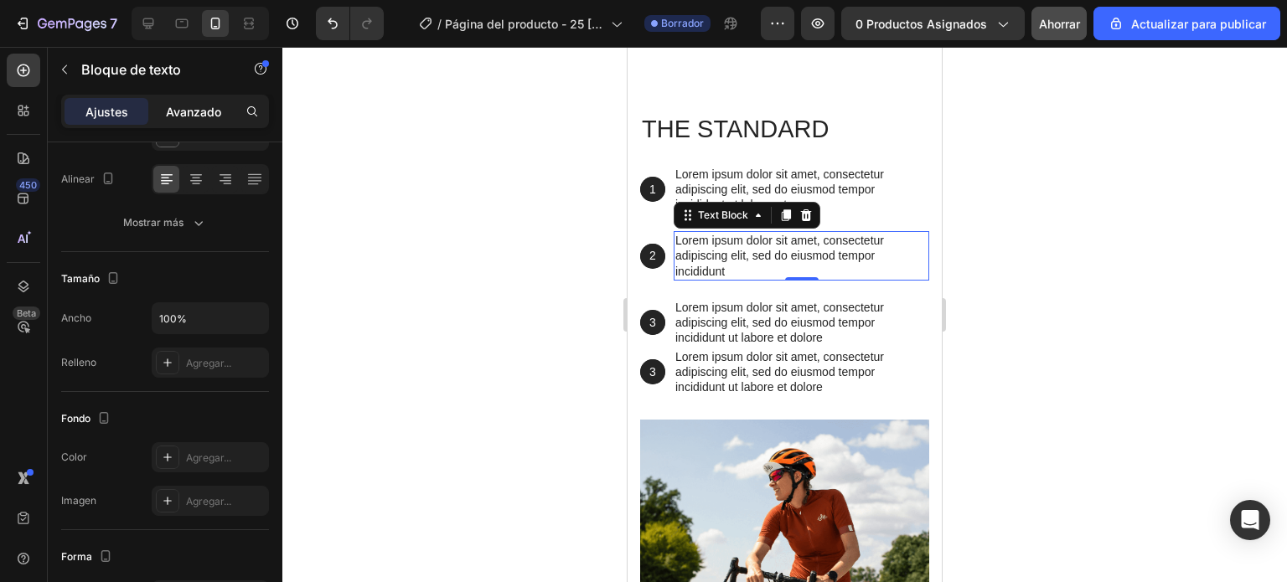
click at [202, 113] on font "Avanzado" at bounding box center [193, 112] width 55 height 14
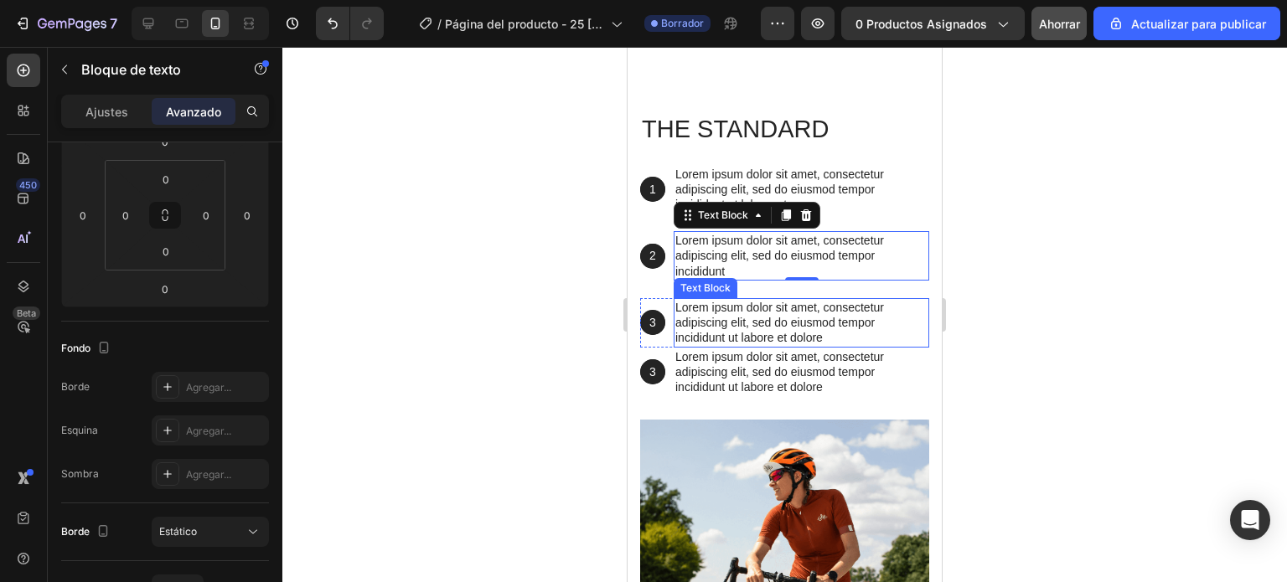
click at [707, 346] on p "Lorem ipsum dolor sit amet, consectetur adipiscing elit, sed do eiusmod tempor …" at bounding box center [801, 323] width 252 height 46
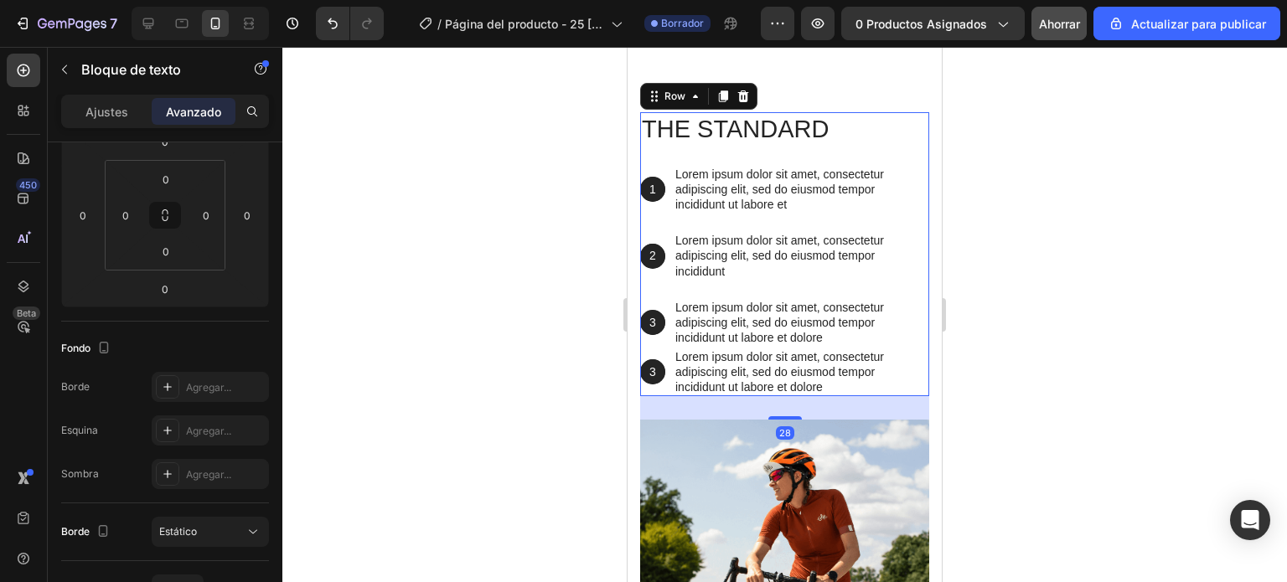
click at [751, 202] on div "The standard Heading 1 Text Block Hero Banner Lorem ipsum dolor sit amet, conse…" at bounding box center [784, 254] width 289 height 284
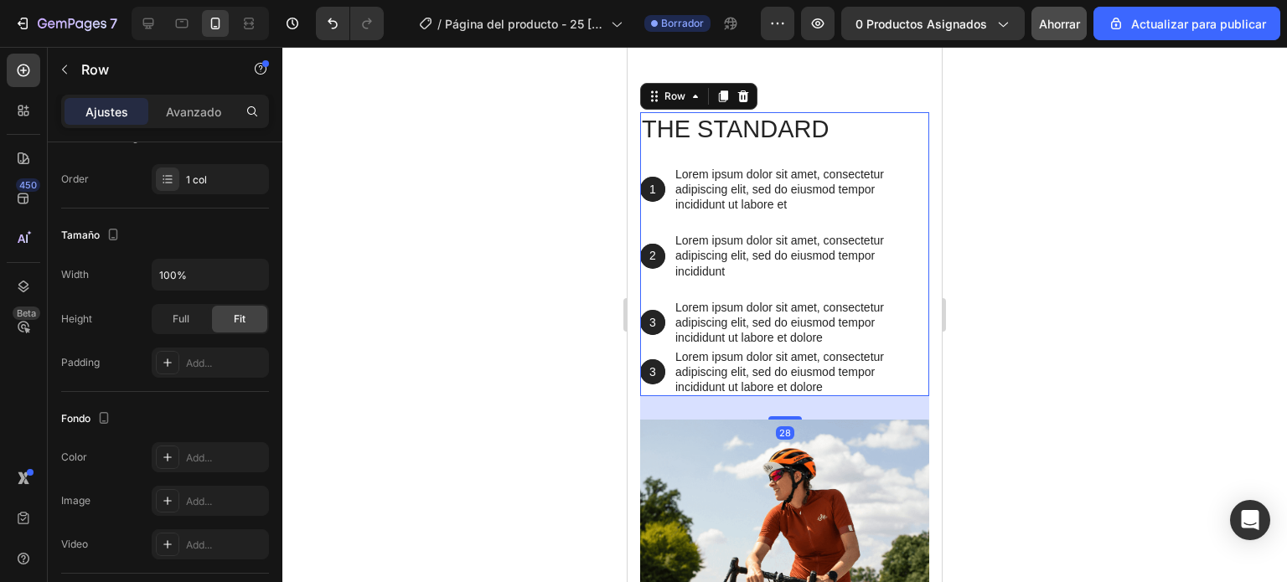
scroll to position [0, 0]
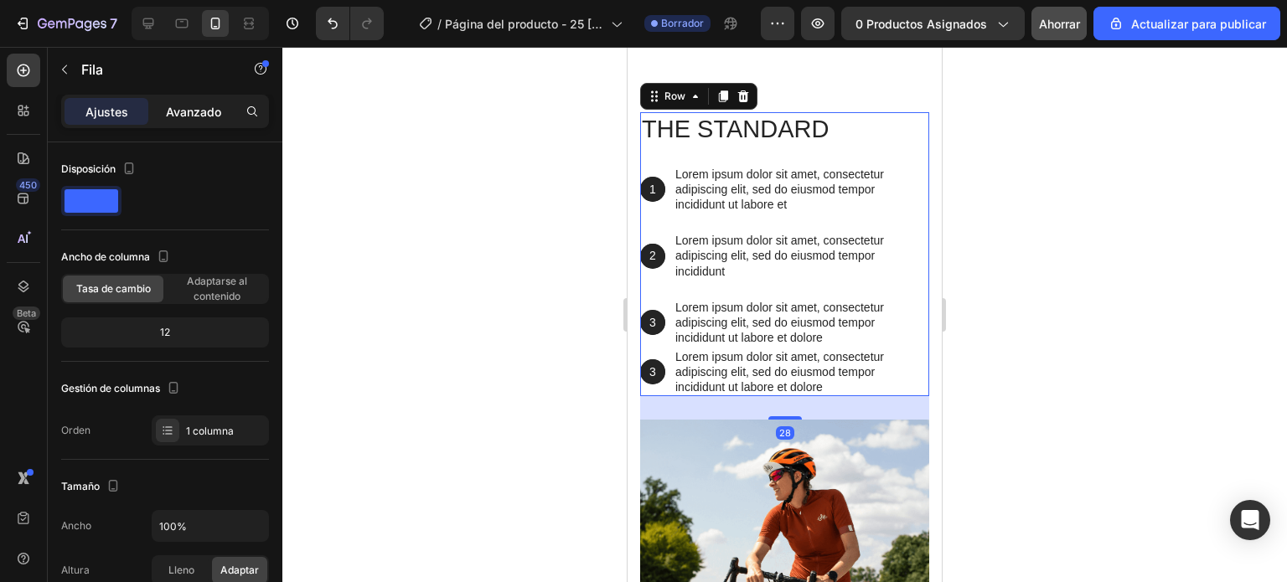
click at [204, 112] on font "Avanzado" at bounding box center [193, 112] width 55 height 14
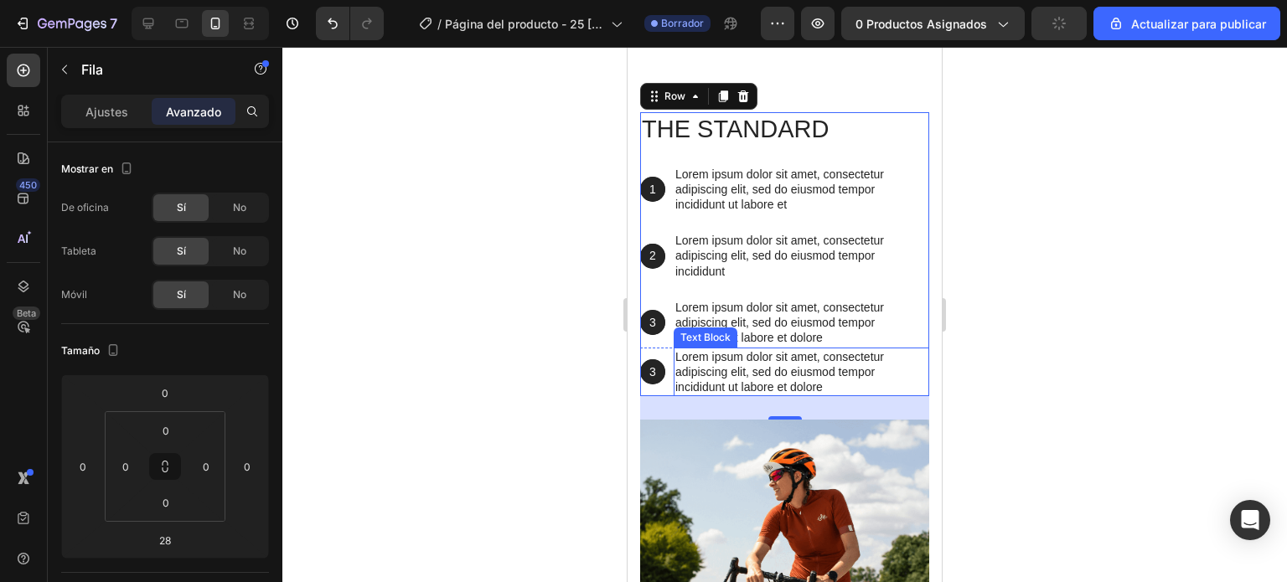
click at [743, 395] on p "Lorem ipsum dolor sit amet, consectetur adipiscing elit, sed do eiusmod tempor …" at bounding box center [801, 372] width 252 height 46
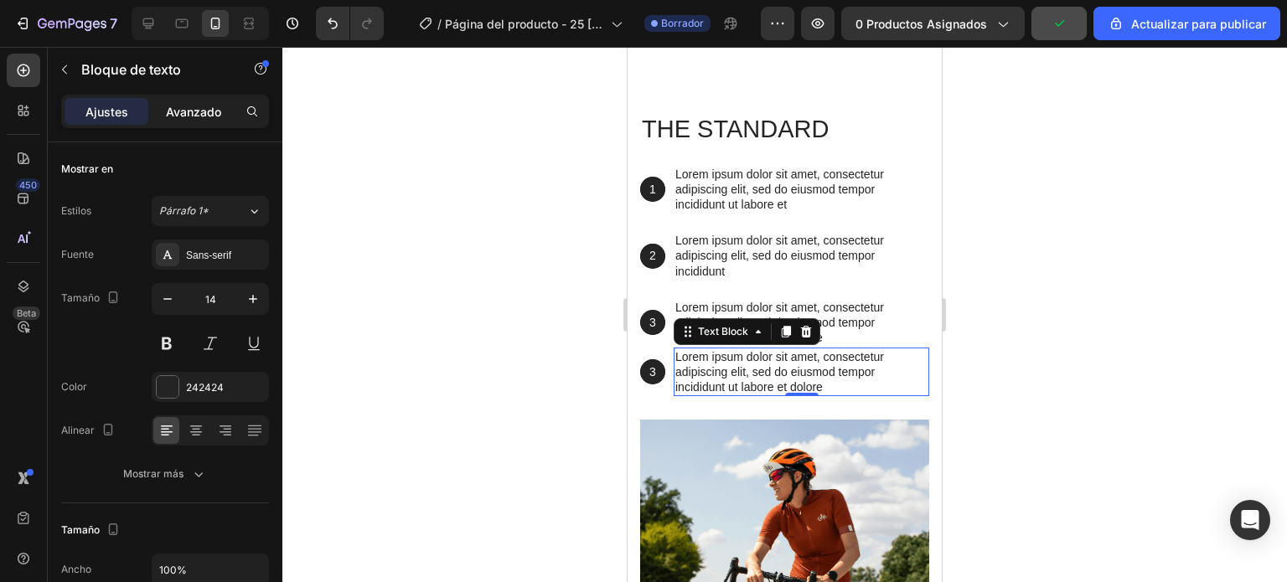
click at [202, 116] on font "Avanzado" at bounding box center [193, 112] width 55 height 14
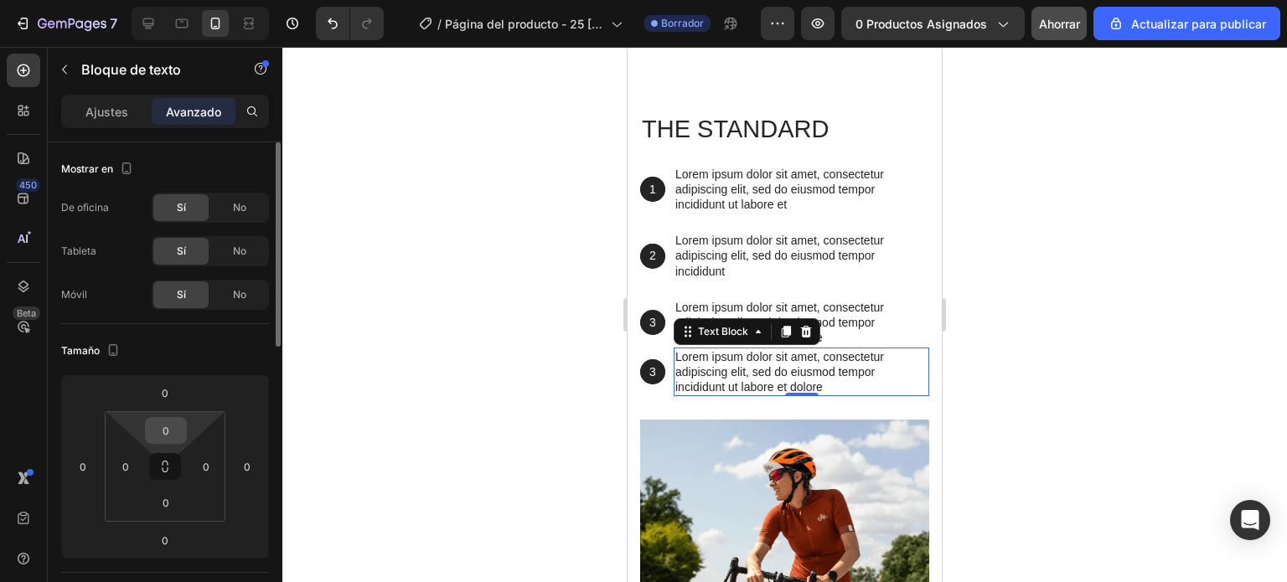
click at [164, 423] on input "0" at bounding box center [166, 430] width 34 height 25
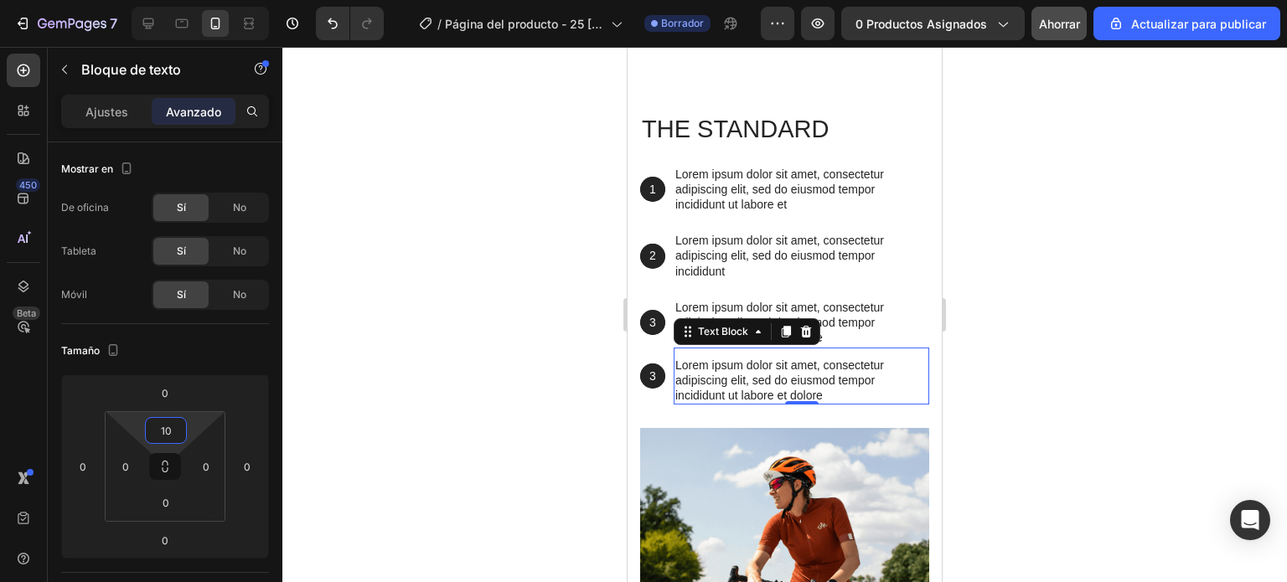
type input "10"
click at [584, 348] on div at bounding box center [784, 314] width 1004 height 535
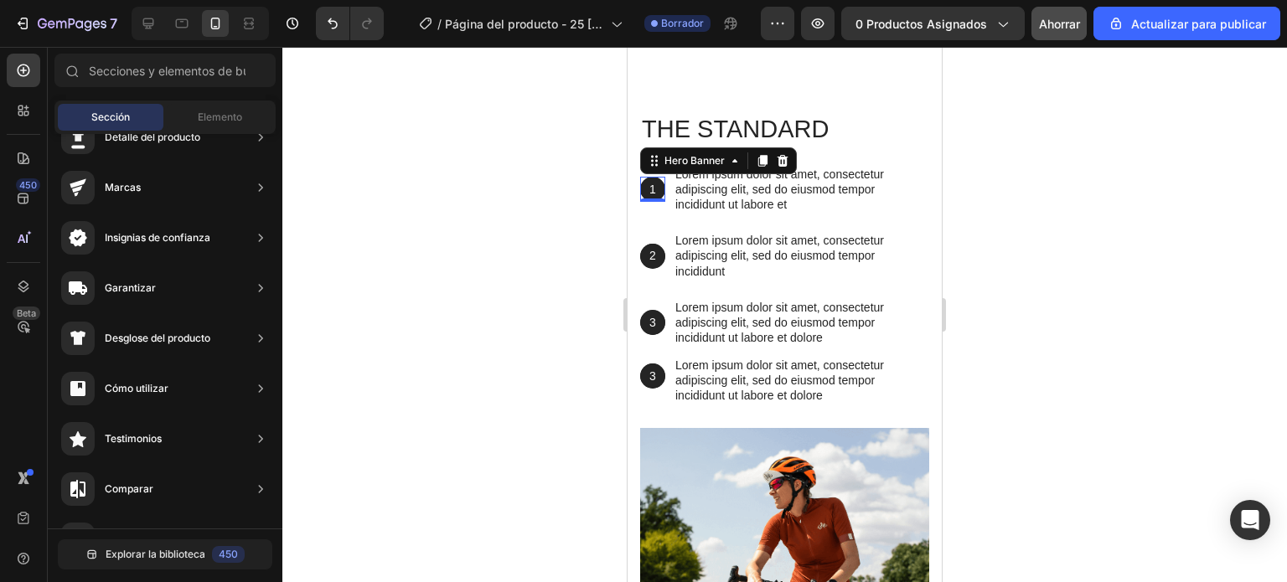
click at [662, 202] on div "1 Text Block Hero Banner 0" at bounding box center [652, 189] width 25 height 25
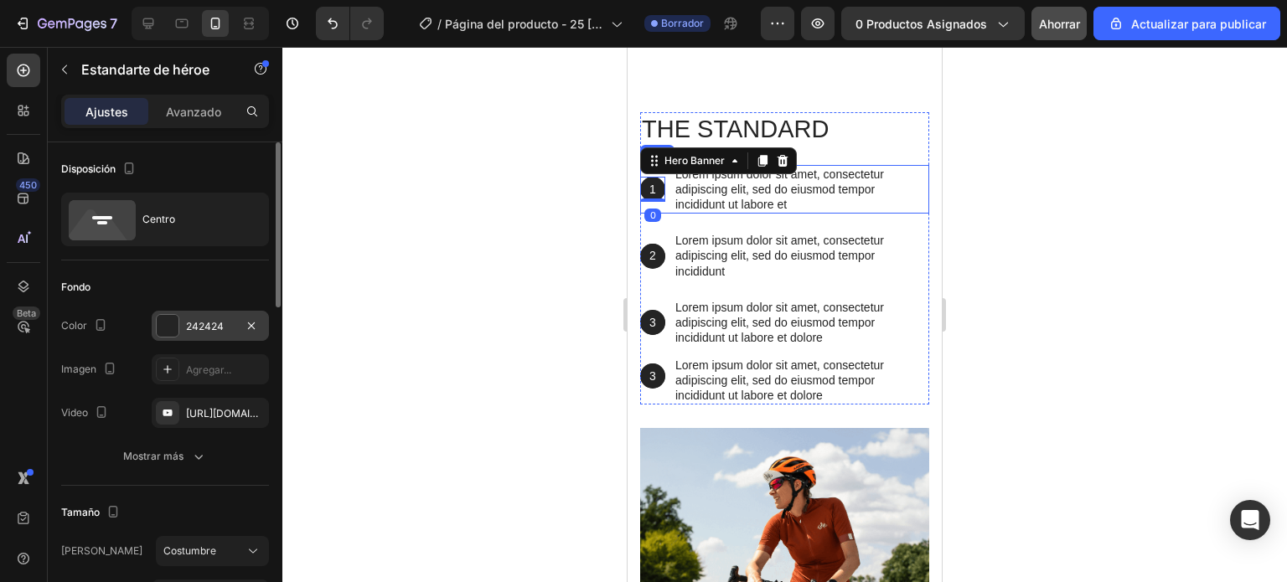
click at [164, 321] on div at bounding box center [168, 326] width 22 height 22
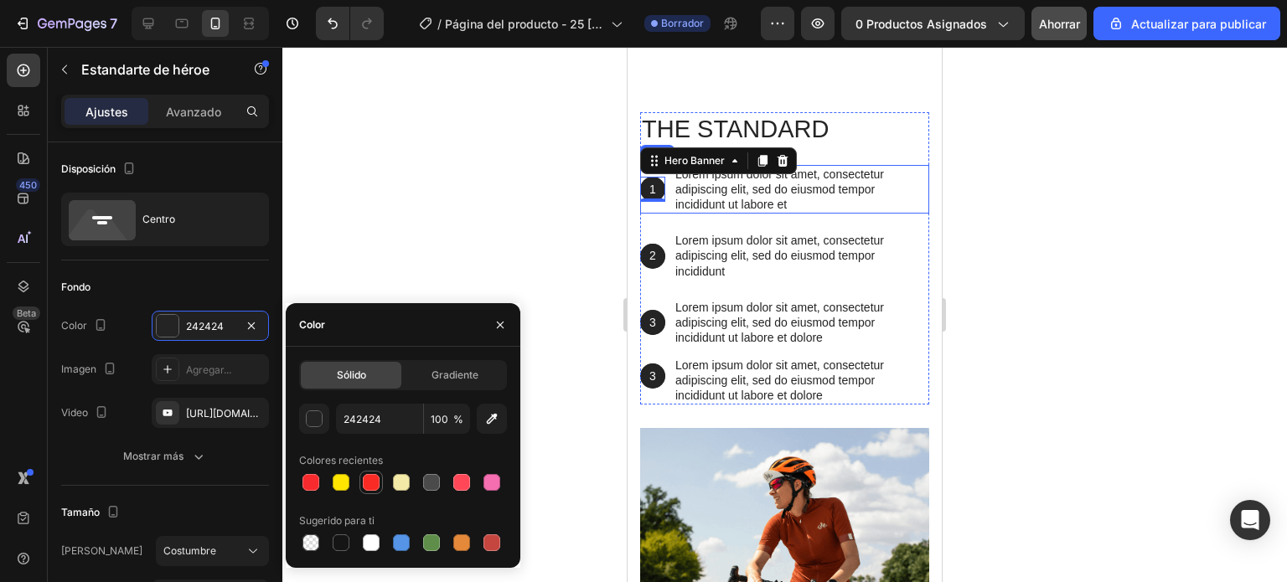
click at [367, 488] on div at bounding box center [371, 482] width 17 height 17
type input "FA2A25"
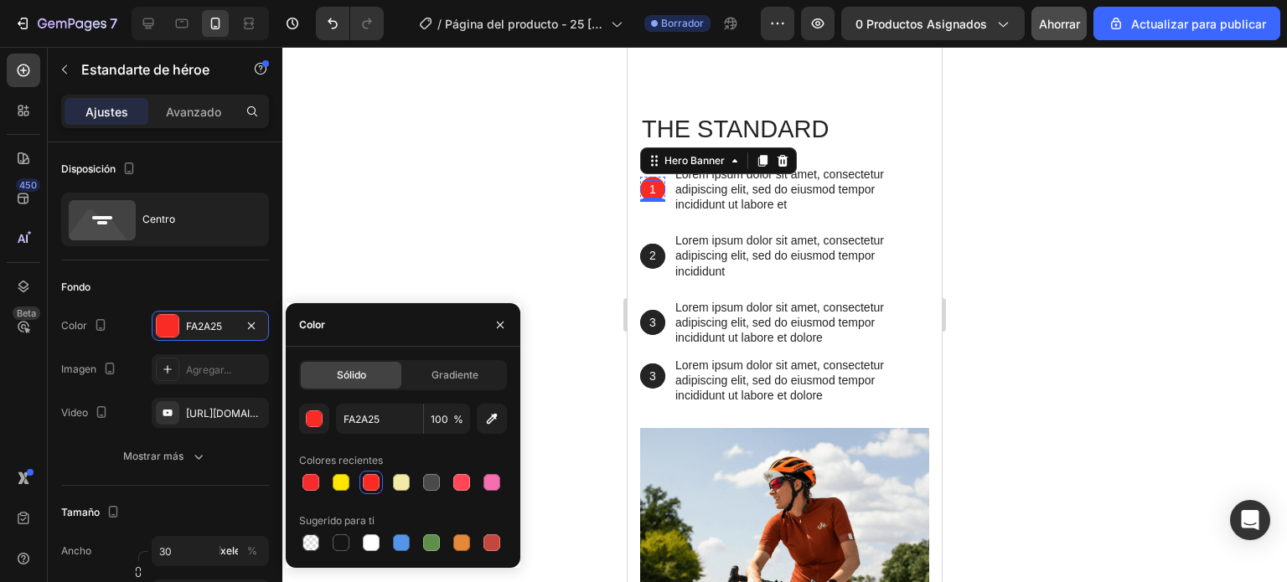
click at [659, 197] on p "1" at bounding box center [653, 189] width 22 height 15
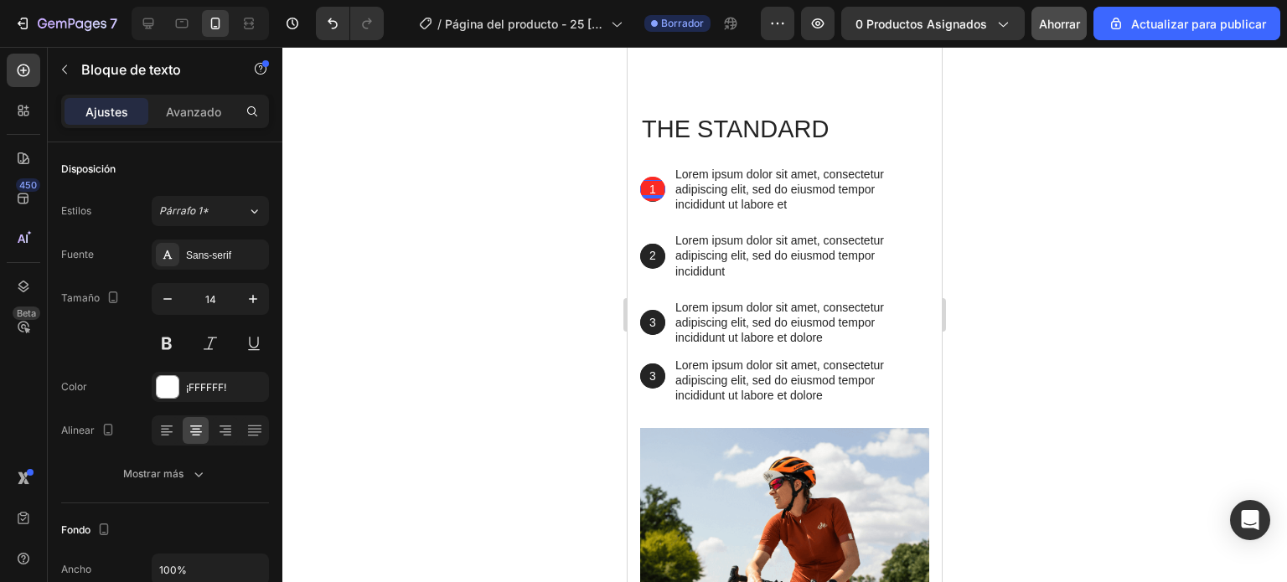
click at [658, 197] on p "1" at bounding box center [653, 189] width 22 height 15
click at [209, 248] on div "Sans-serif" at bounding box center [225, 255] width 79 height 15
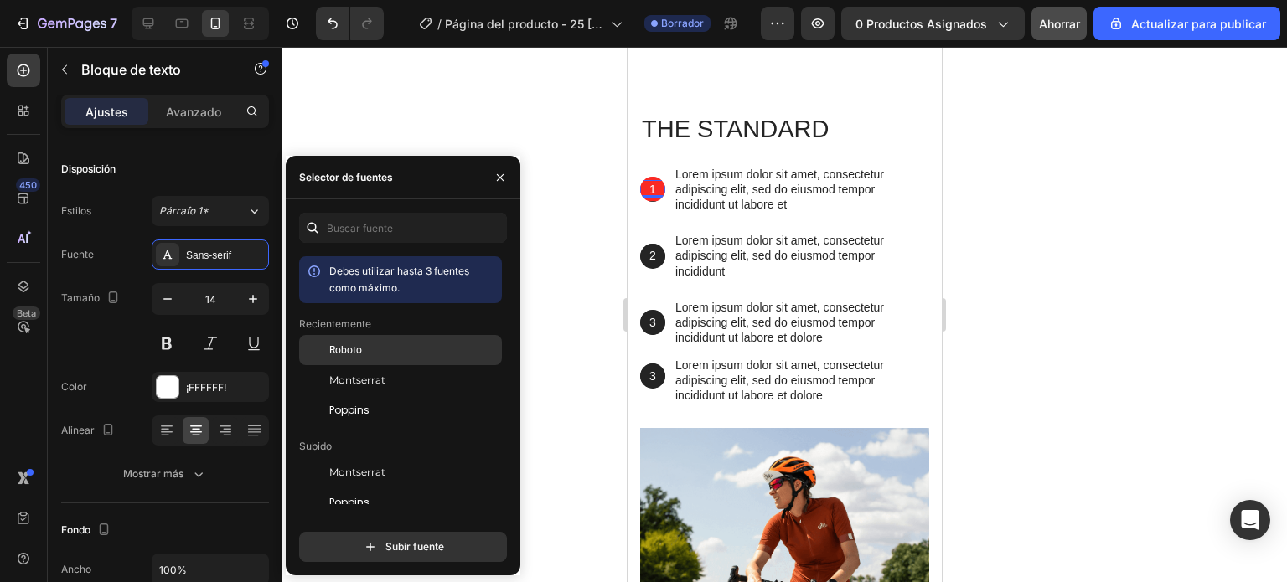
click at [342, 343] on span "Roboto" at bounding box center [345, 350] width 33 height 15
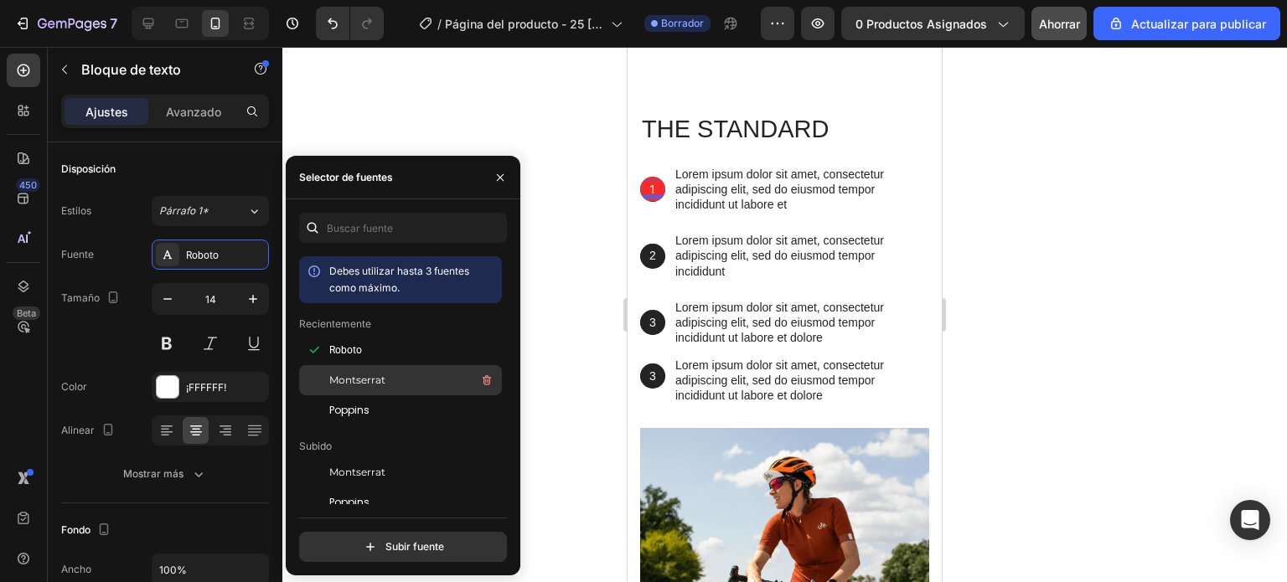
click at [359, 374] on font "Montserrat" at bounding box center [357, 380] width 56 height 13
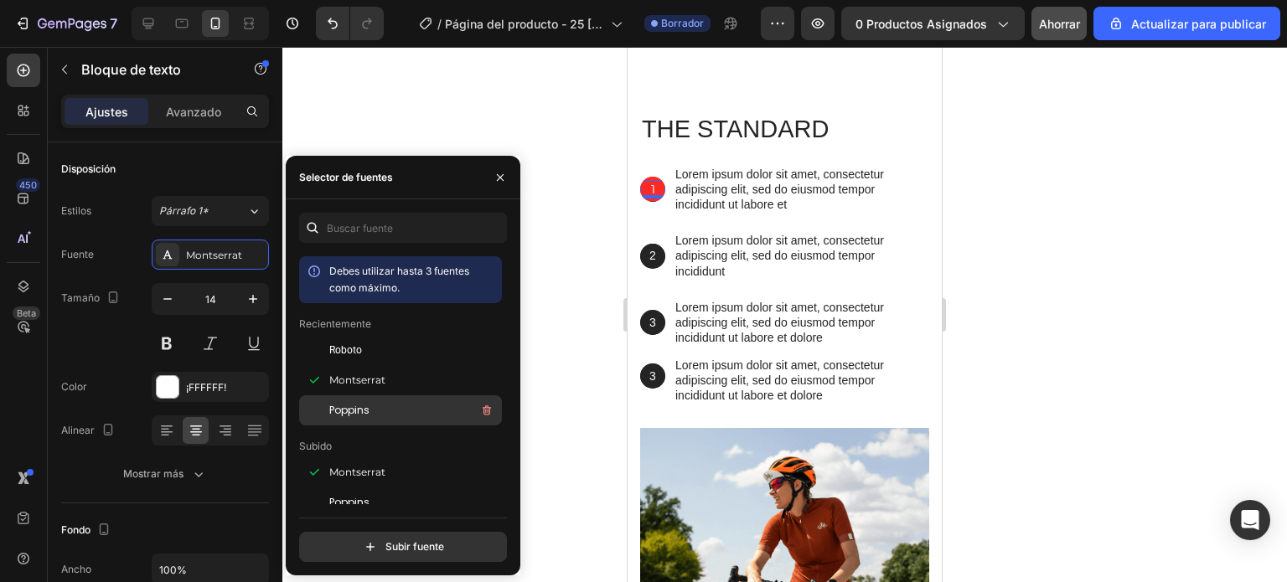
click at [359, 407] on font "Poppins" at bounding box center [349, 410] width 40 height 14
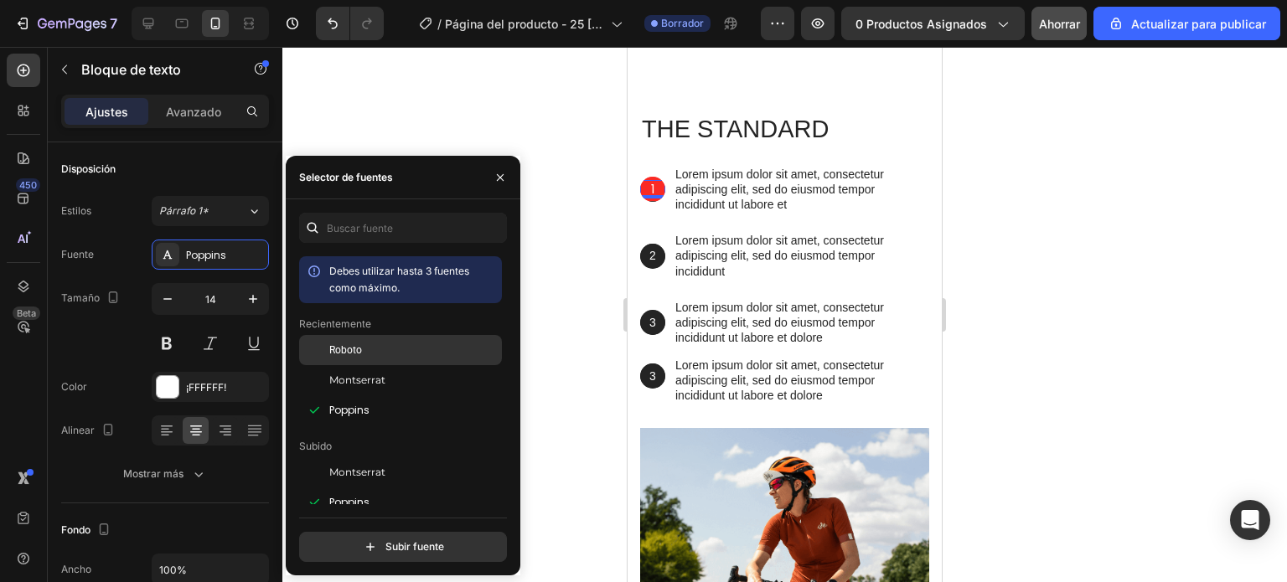
click at [359, 356] on font "Roboto" at bounding box center [345, 350] width 33 height 12
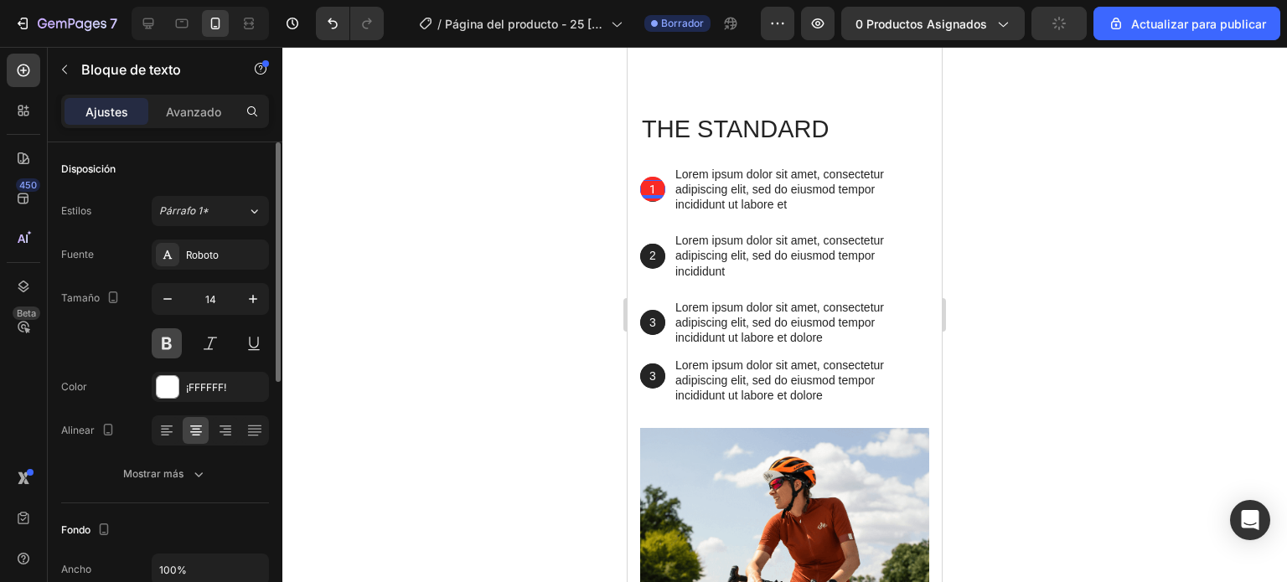
click at [165, 341] on button at bounding box center [167, 343] width 30 height 30
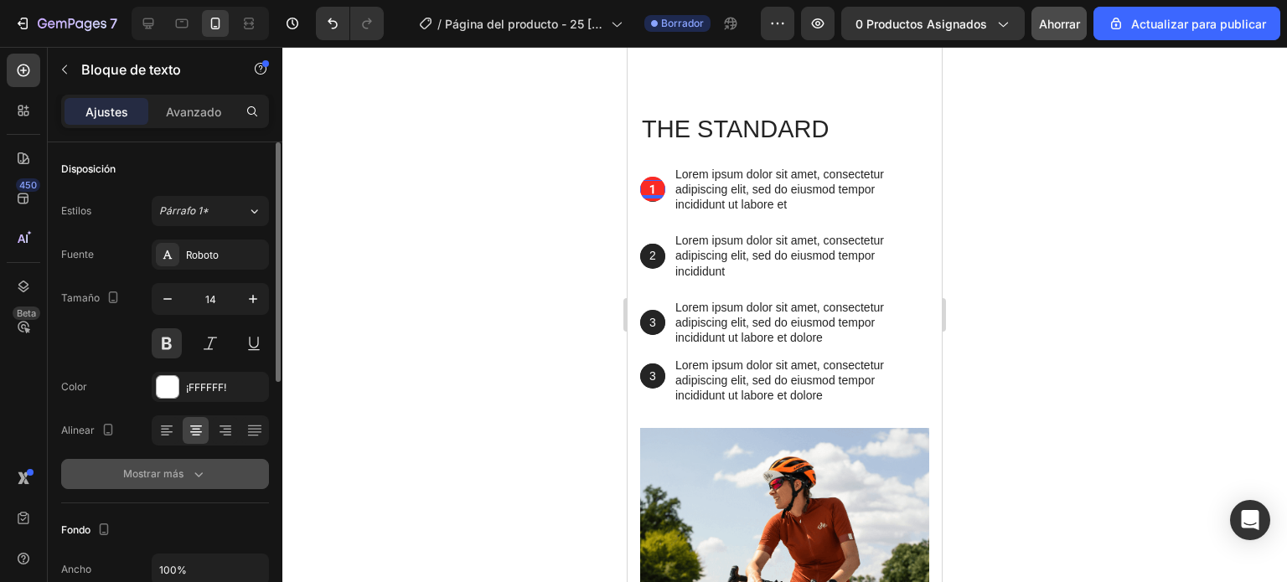
click at [173, 469] on font "Mostrar más" at bounding box center [153, 473] width 60 height 13
click at [226, 472] on div "Normal" at bounding box center [201, 474] width 85 height 15
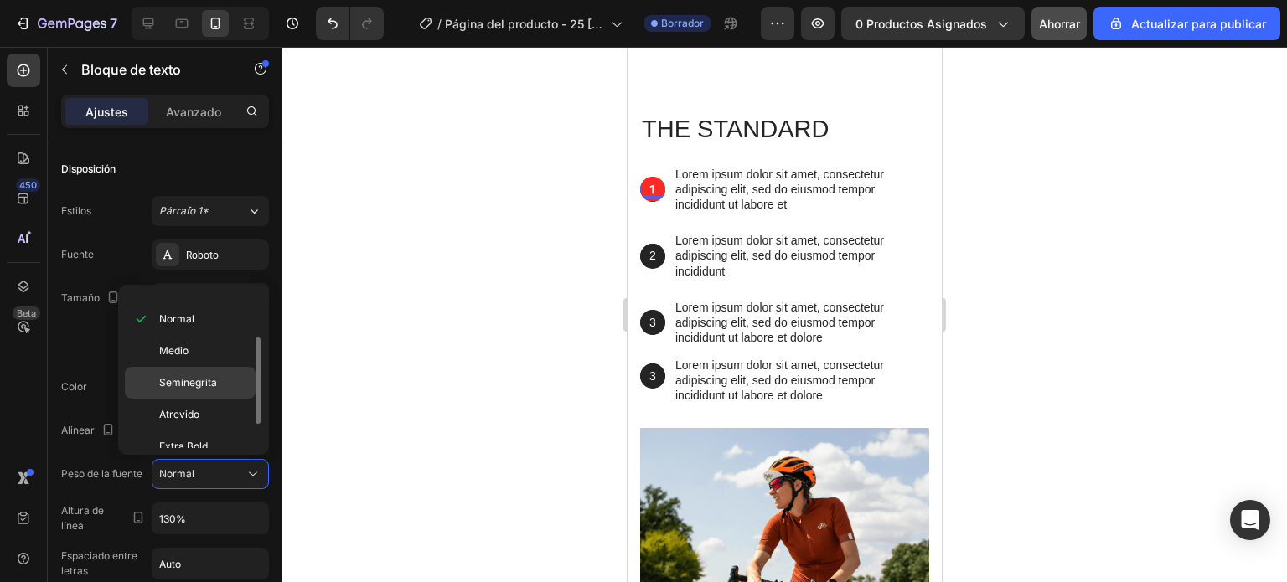
scroll to position [126, 0]
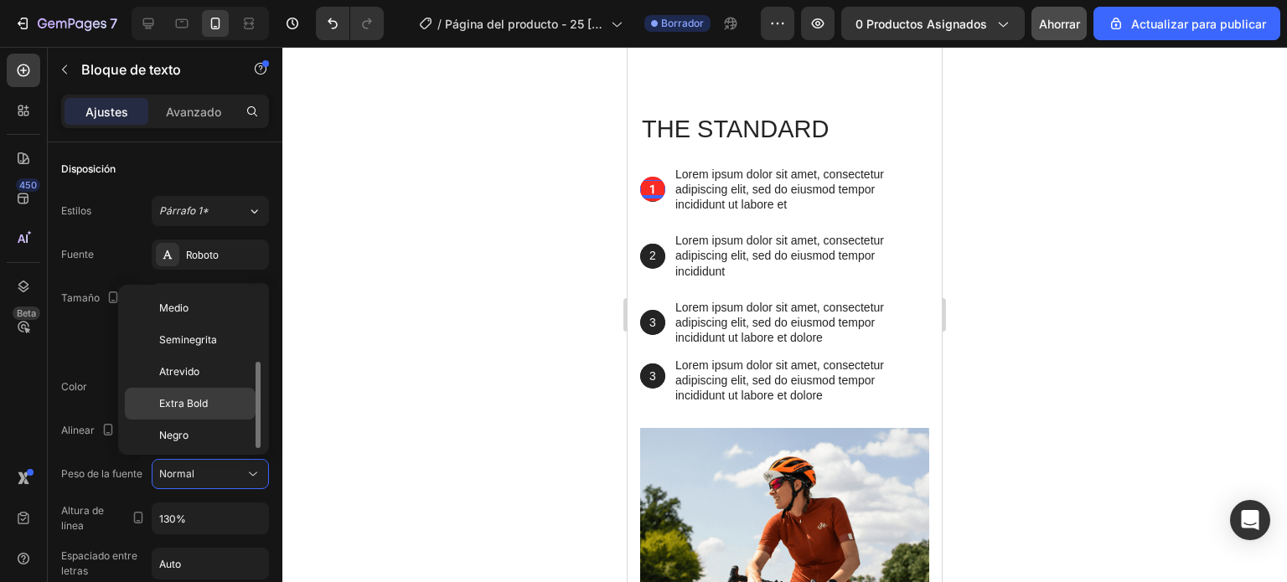
click at [190, 403] on font "Extra Bold" at bounding box center [183, 403] width 49 height 13
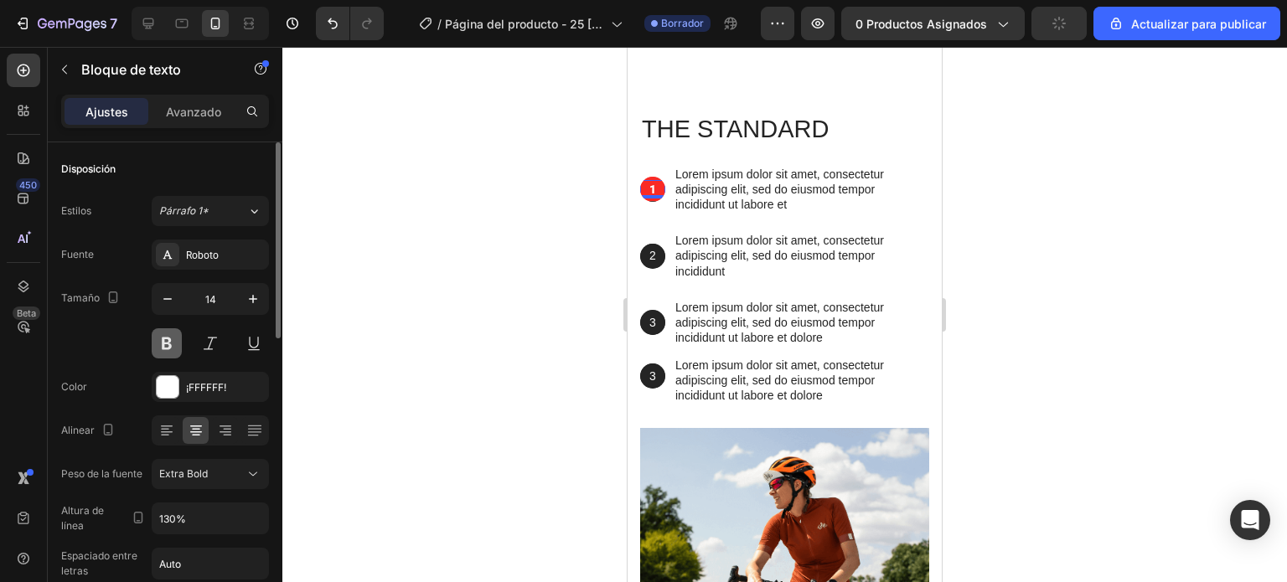
click at [172, 341] on button at bounding box center [167, 343] width 30 height 30
click at [541, 247] on div at bounding box center [784, 314] width 1004 height 535
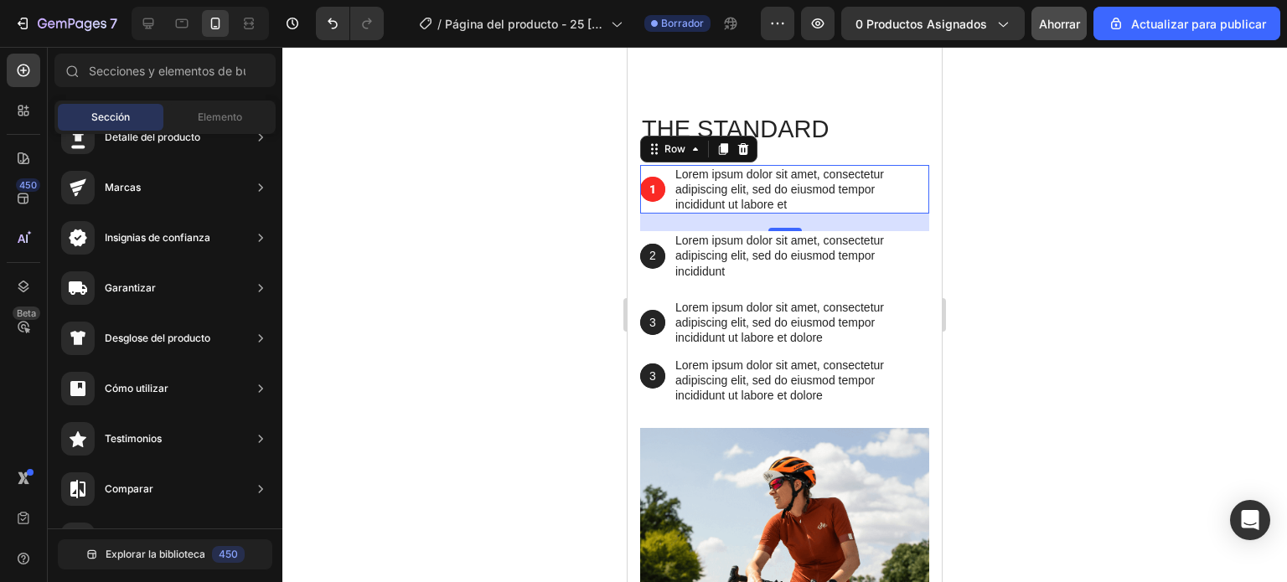
click at [663, 214] on div "1 Text Block Hero Banner" at bounding box center [652, 189] width 25 height 49
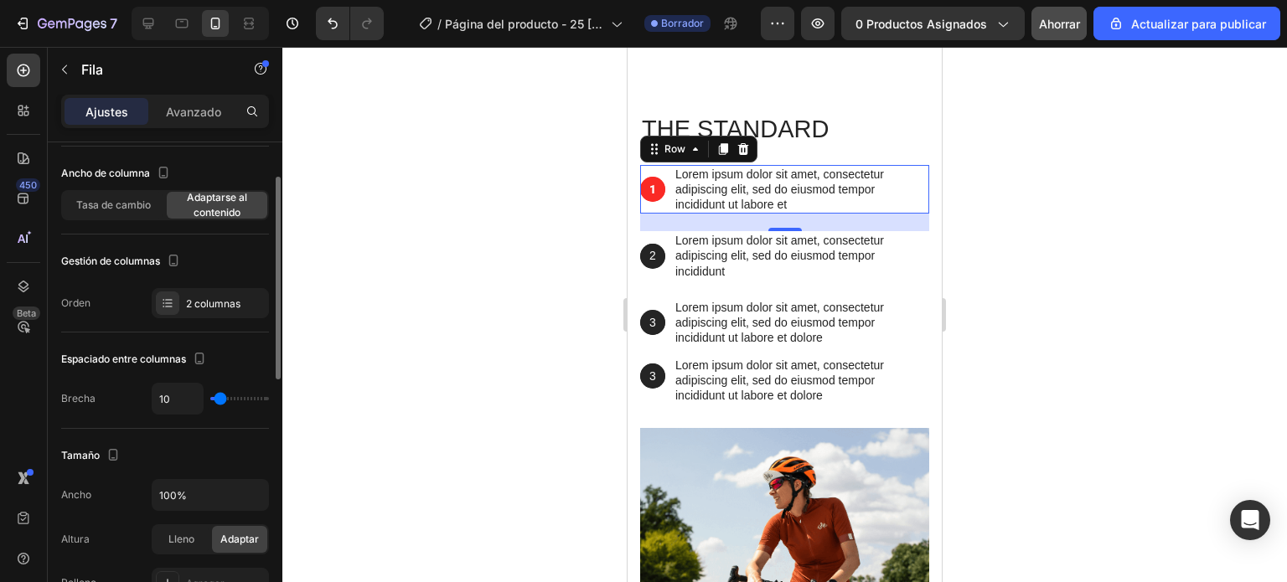
scroll to position [251, 0]
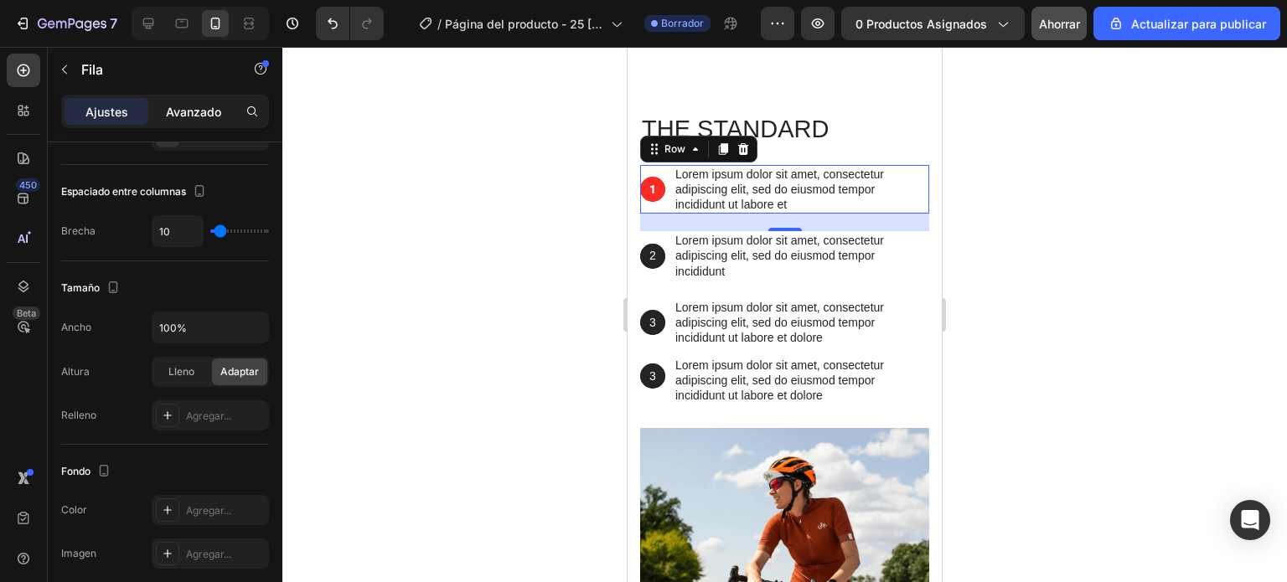
click at [209, 106] on font "Avanzado" at bounding box center [193, 112] width 55 height 14
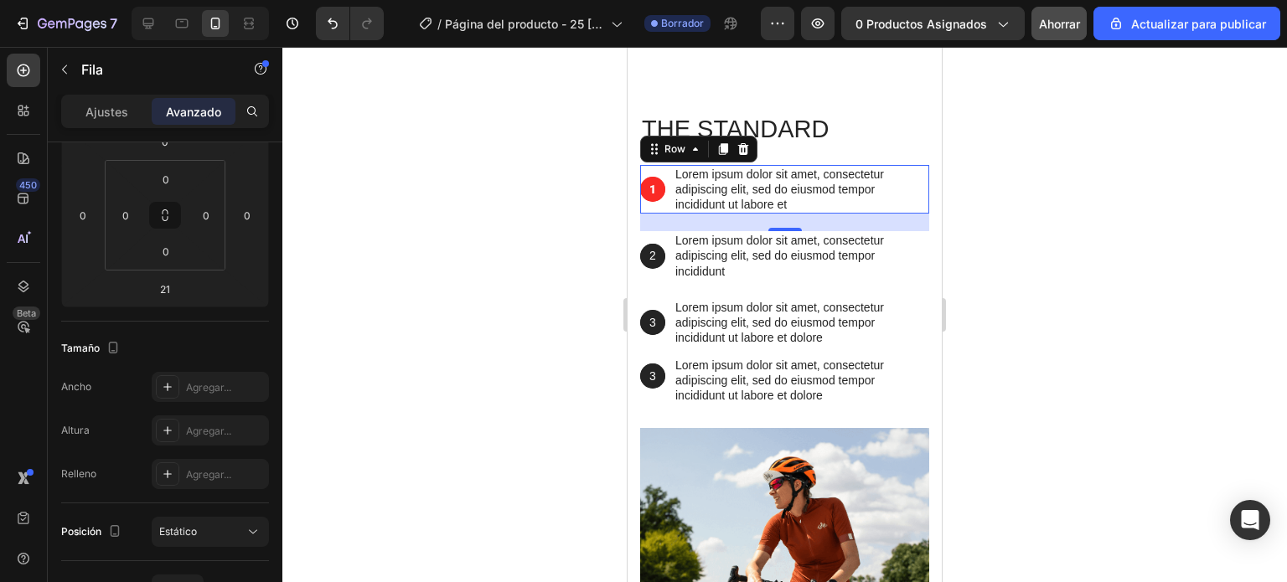
scroll to position [586, 0]
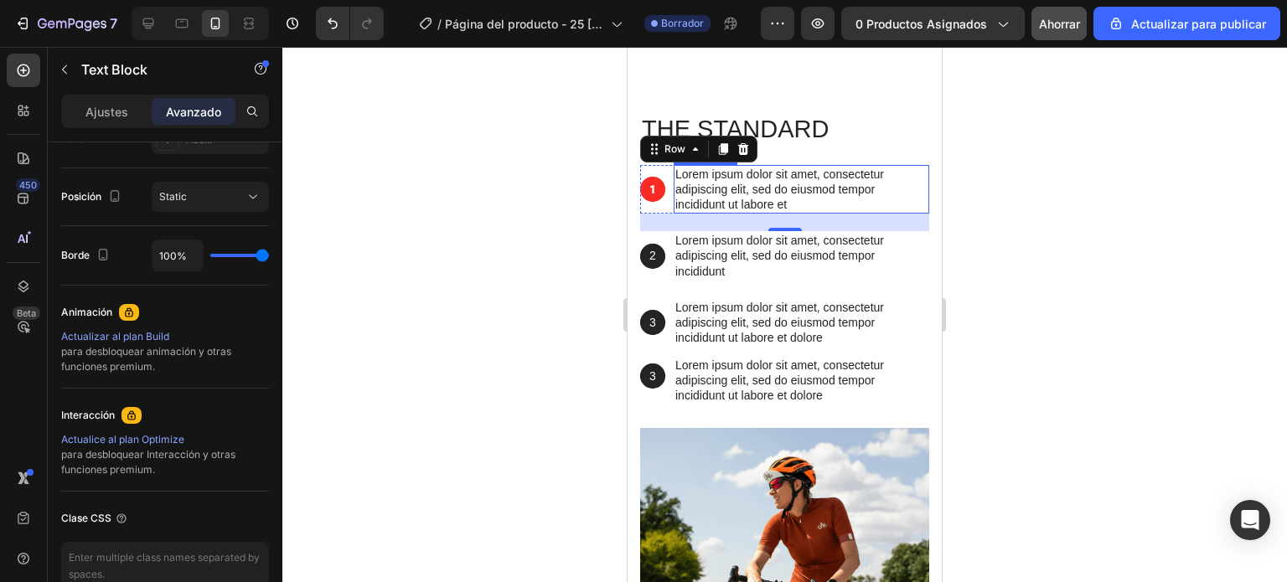
click at [807, 213] on p "Lorem ipsum dolor sit amet, consectetur adipiscing elit, sed do eiusmod tempor …" at bounding box center [801, 190] width 252 height 46
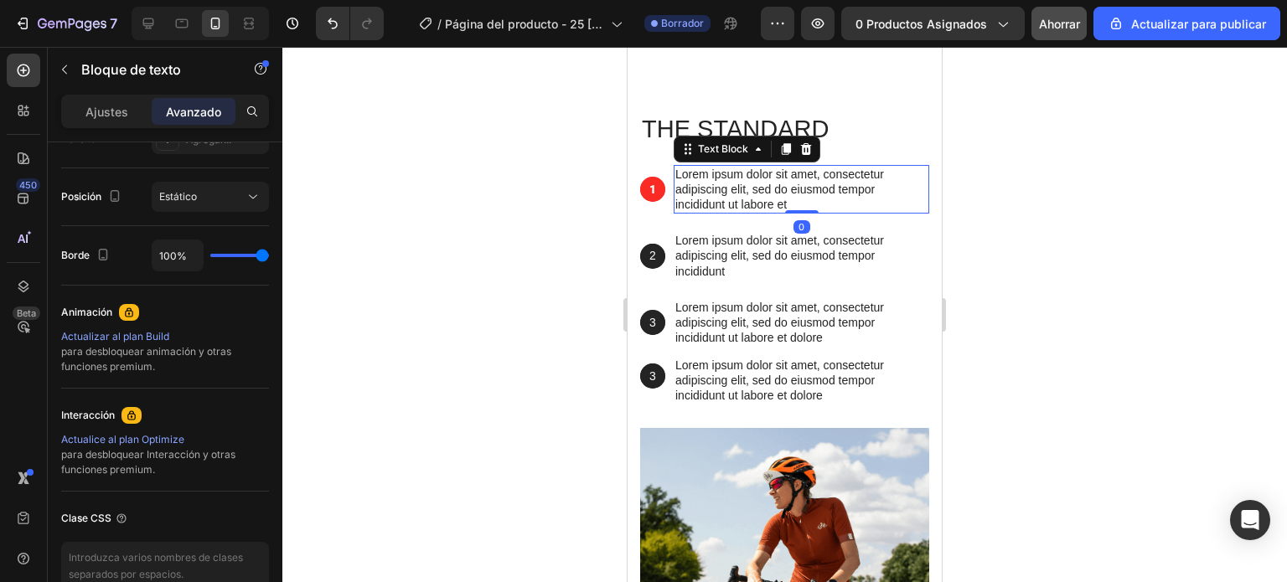
scroll to position [0, 0]
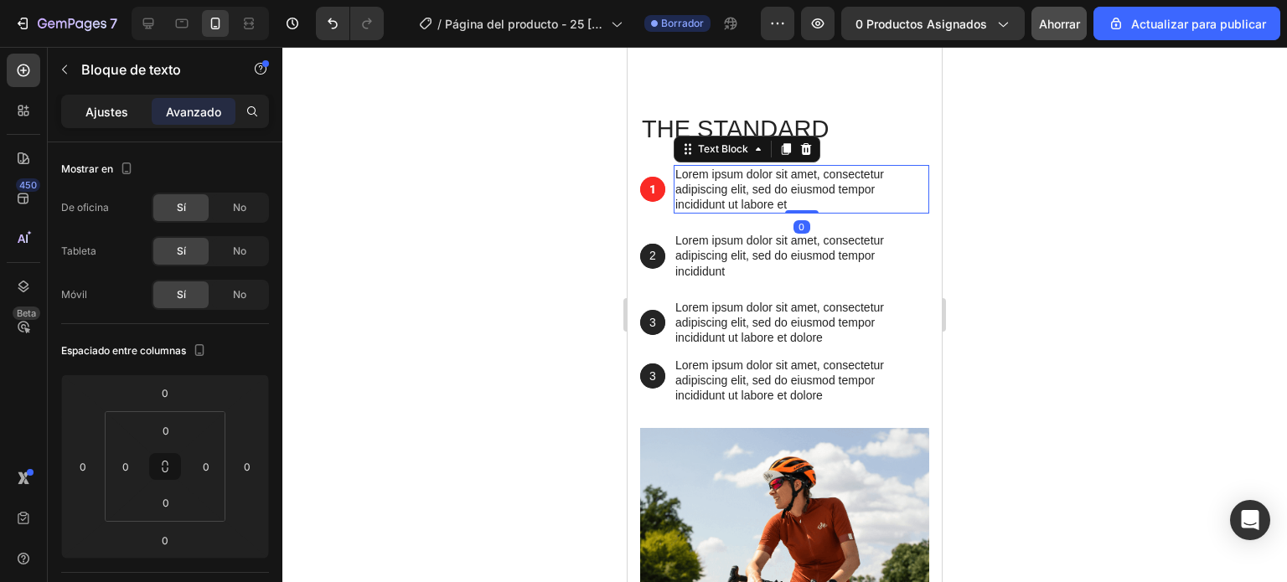
click at [96, 109] on font "Ajustes" at bounding box center [106, 112] width 43 height 14
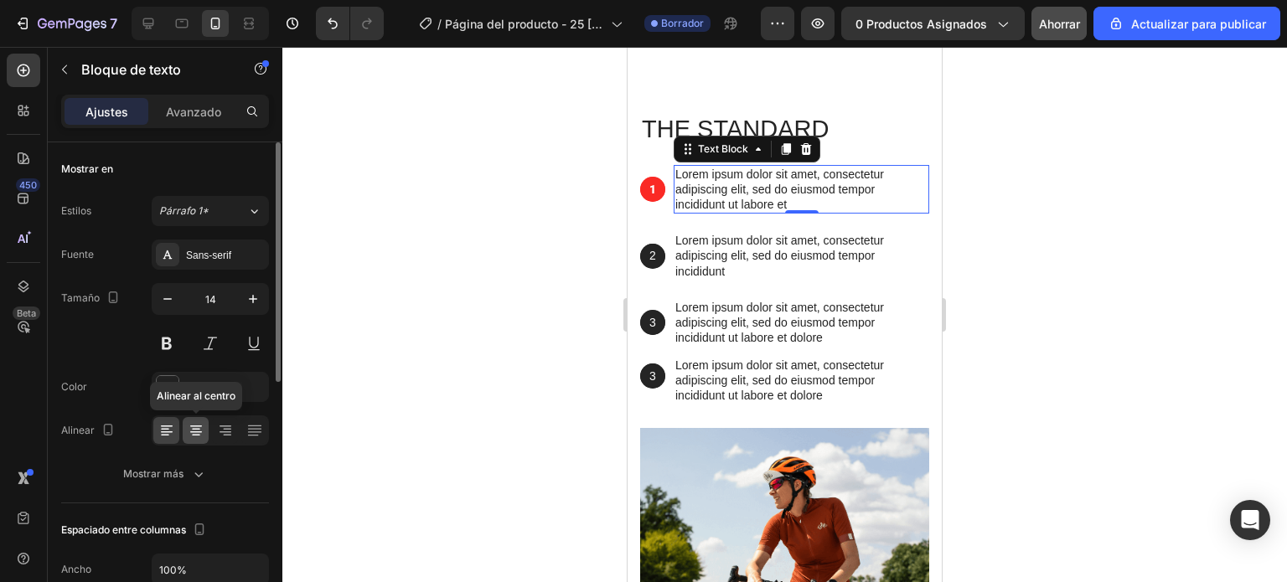
click at [204, 429] on div at bounding box center [196, 430] width 26 height 27
click at [164, 430] on icon at bounding box center [166, 430] width 17 height 17
click at [539, 281] on div at bounding box center [784, 314] width 1004 height 535
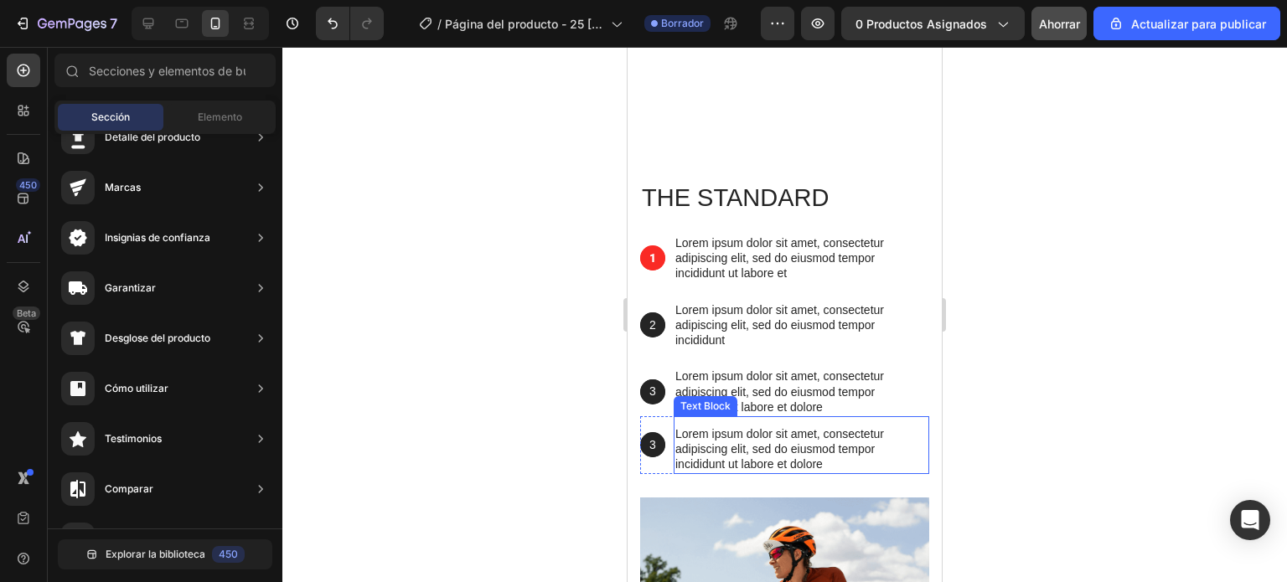
scroll to position [1441, 0]
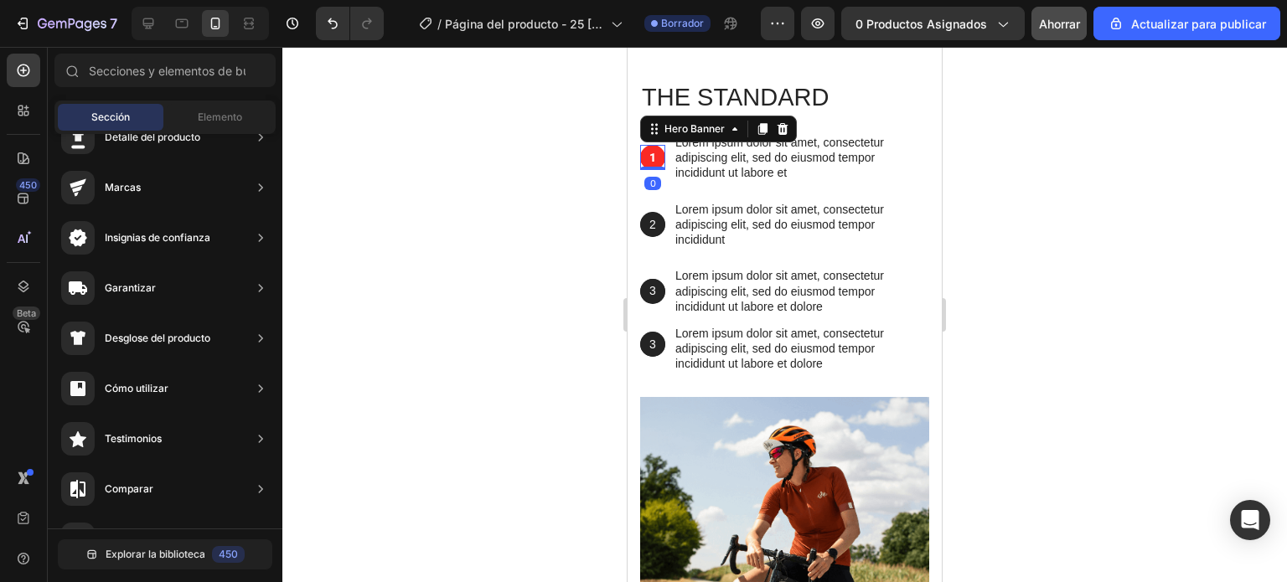
click at [656, 146] on div "Background Image" at bounding box center [652, 157] width 25 height 25
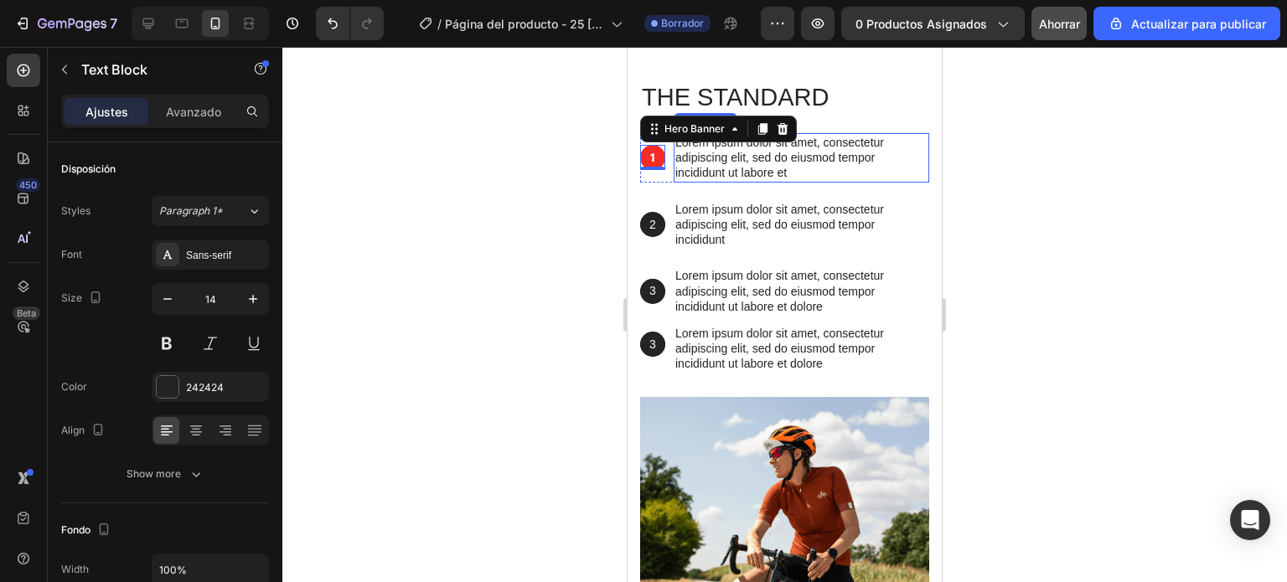
click at [728, 161] on p "Lorem ipsum dolor sit amet, consectetur adipiscing elit, sed do eiusmod tempor …" at bounding box center [801, 158] width 252 height 46
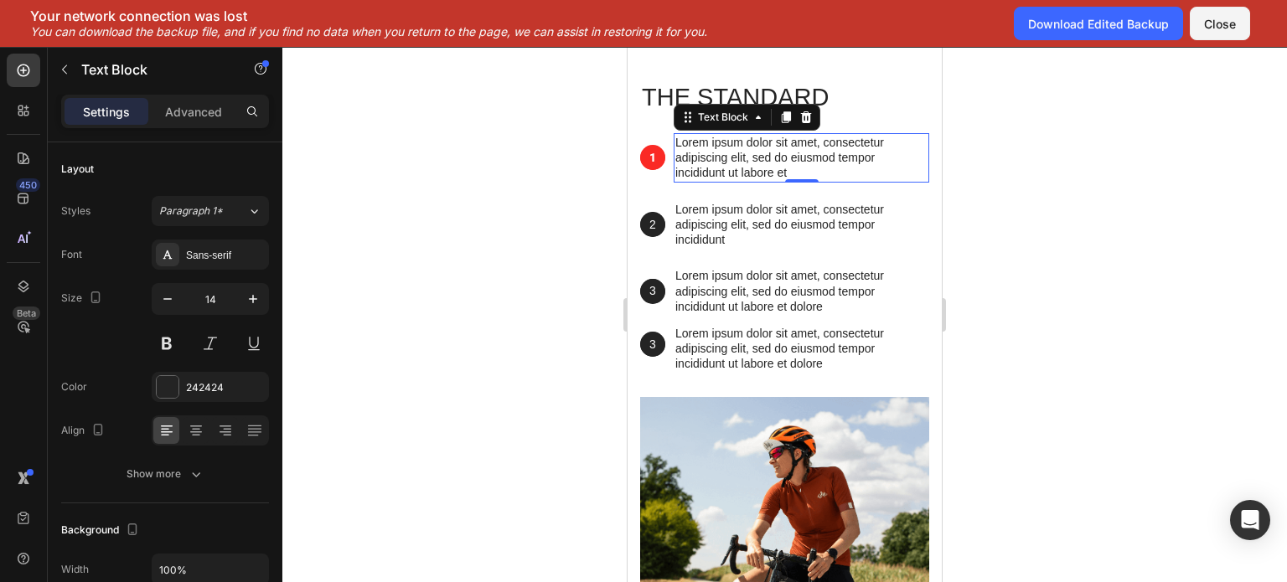
click at [493, 147] on div at bounding box center [784, 314] width 1004 height 535
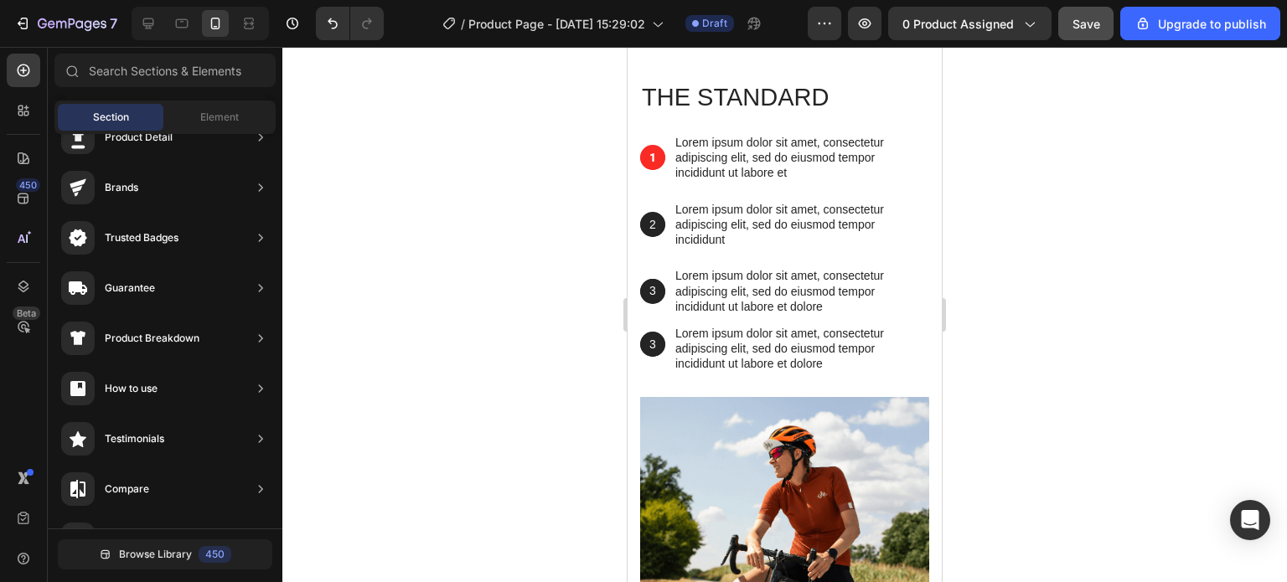
click at [995, 195] on div at bounding box center [784, 314] width 1004 height 535
click at [673, 342] on div "Lorem ipsum dolor sit amet, consectetur adipiscing elit, sed do eiusmod tempor …" at bounding box center [800, 348] width 255 height 49
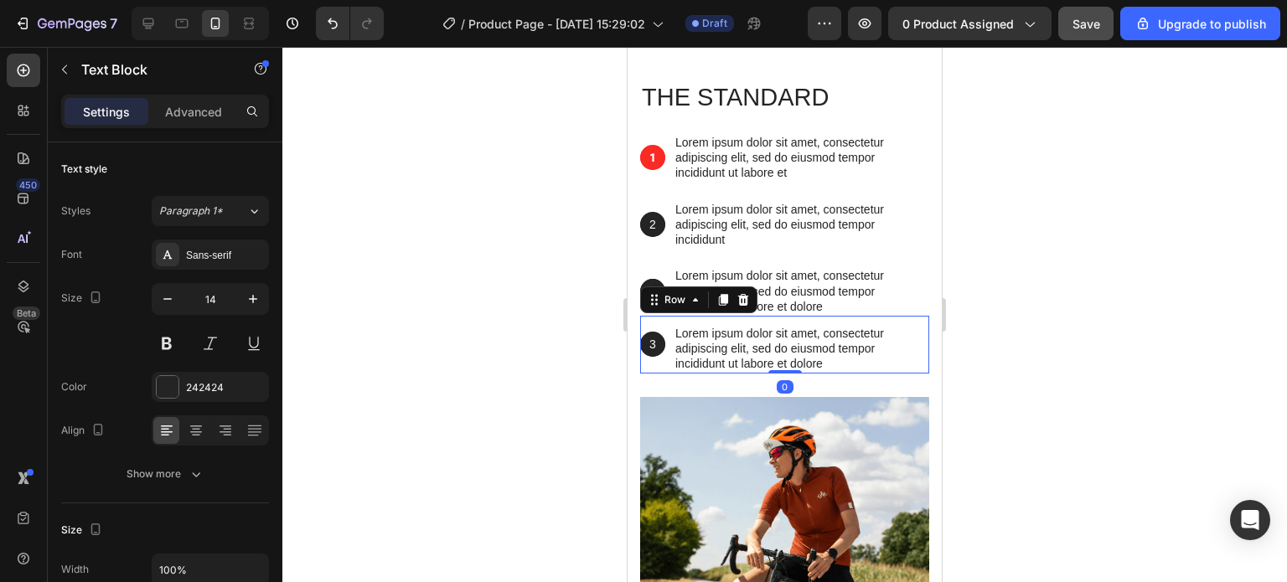
click at [668, 325] on div "3 Text Block Hero Banner Lorem ipsum dolor sit amet, consectetur adipiscing eli…" at bounding box center [784, 345] width 289 height 58
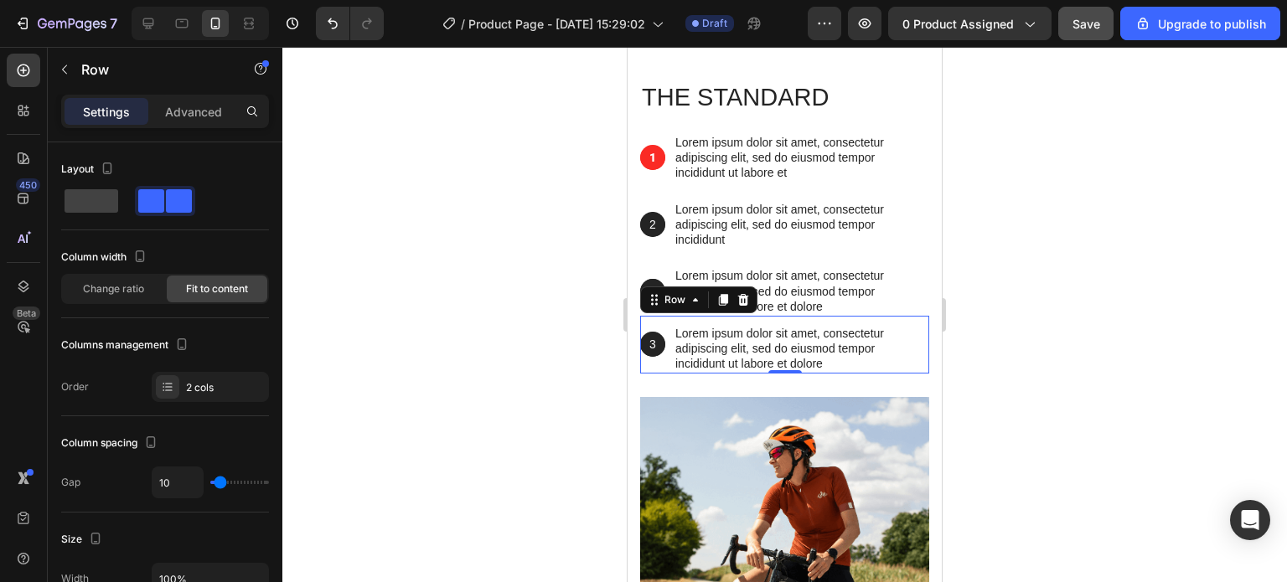
click at [668, 322] on div "3 Text Block Hero Banner Lorem ipsum dolor sit amet, consectetur adipiscing eli…" at bounding box center [784, 345] width 289 height 58
click at [671, 325] on div "3 Text Block Hero Banner Lorem ipsum dolor sit amet, consectetur adipiscing eli…" at bounding box center [784, 345] width 289 height 58
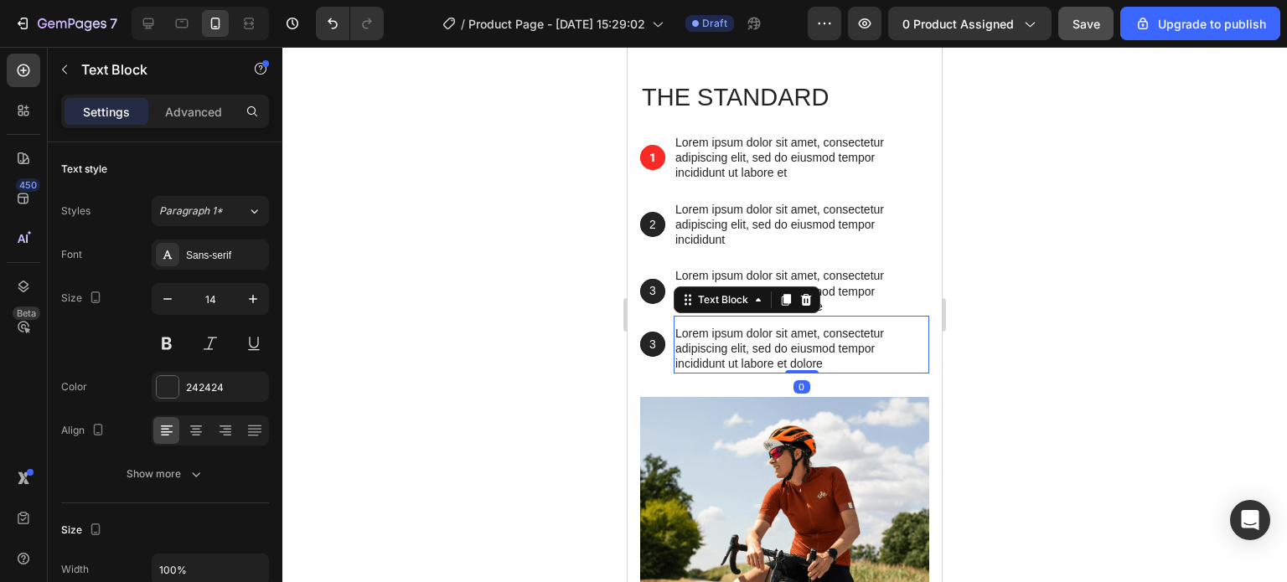
click at [687, 326] on p "Lorem ipsum dolor sit amet, consectetur adipiscing elit, sed do eiusmod tempor …" at bounding box center [801, 349] width 252 height 46
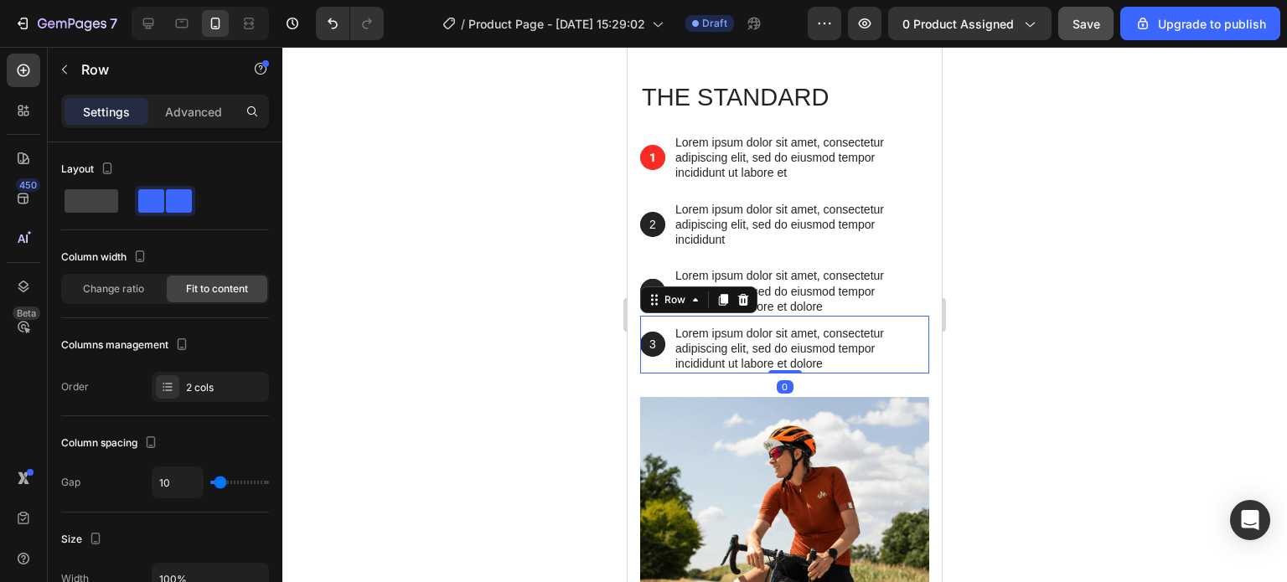
click at [660, 323] on div "3 Text Block Hero Banner" at bounding box center [652, 345] width 25 height 58
click at [683, 324] on div "Lorem ipsum dolor sit amet, consectetur adipiscing elit, sed do eiusmod tempor …" at bounding box center [800, 348] width 255 height 49
click at [653, 322] on div "3 Text Block Hero Banner" at bounding box center [652, 345] width 25 height 58
click at [673, 322] on div "3 Text Block Hero Banner Lorem ipsum dolor sit amet, consectetur adipiscing eli…" at bounding box center [784, 345] width 289 height 58
click at [683, 324] on div "Lorem ipsum dolor sit amet, consectetur adipiscing elit, sed do eiusmod tempor …" at bounding box center [800, 348] width 255 height 49
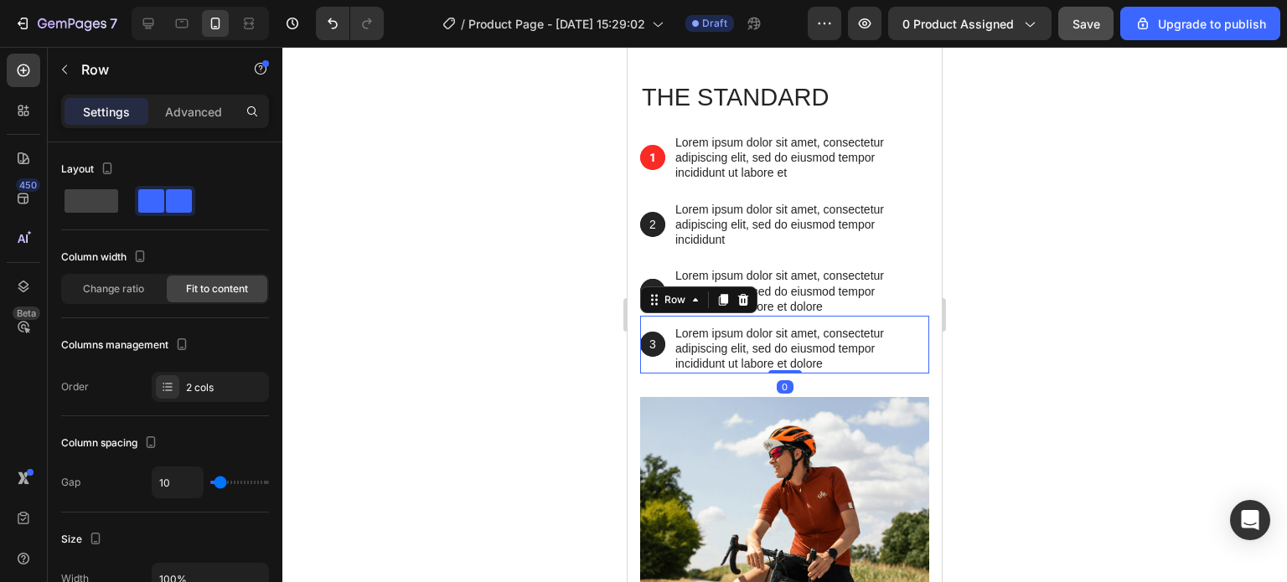
click at [657, 322] on div "3 Text Block Hero Banner" at bounding box center [652, 345] width 25 height 58
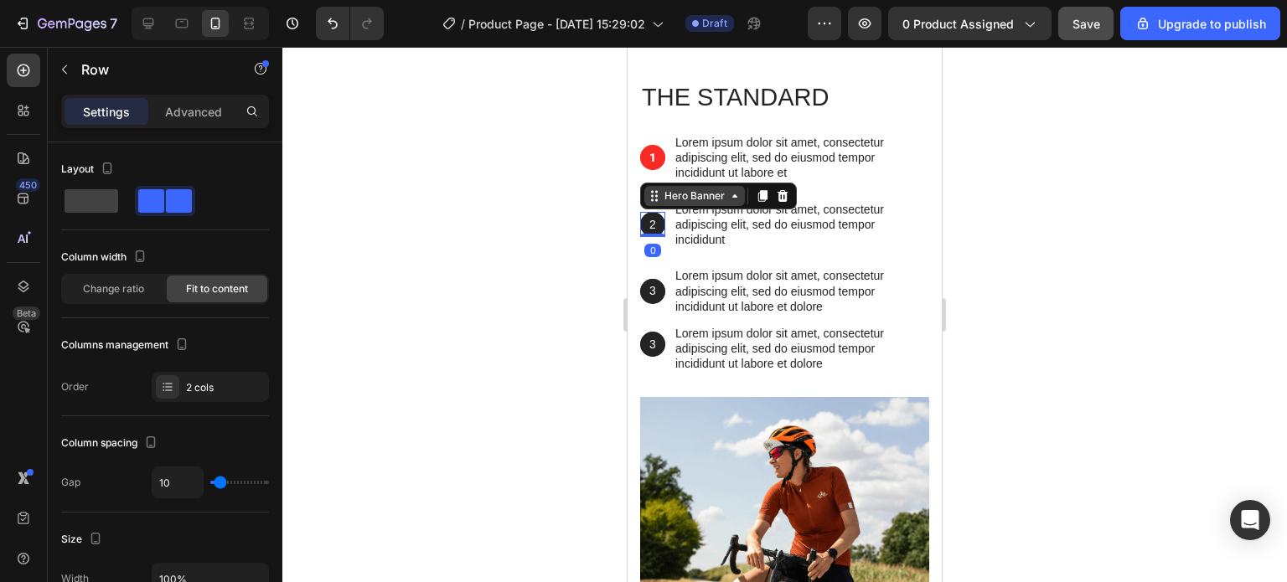
click at [673, 205] on div "Hero Banner" at bounding box center [694, 196] width 101 height 20
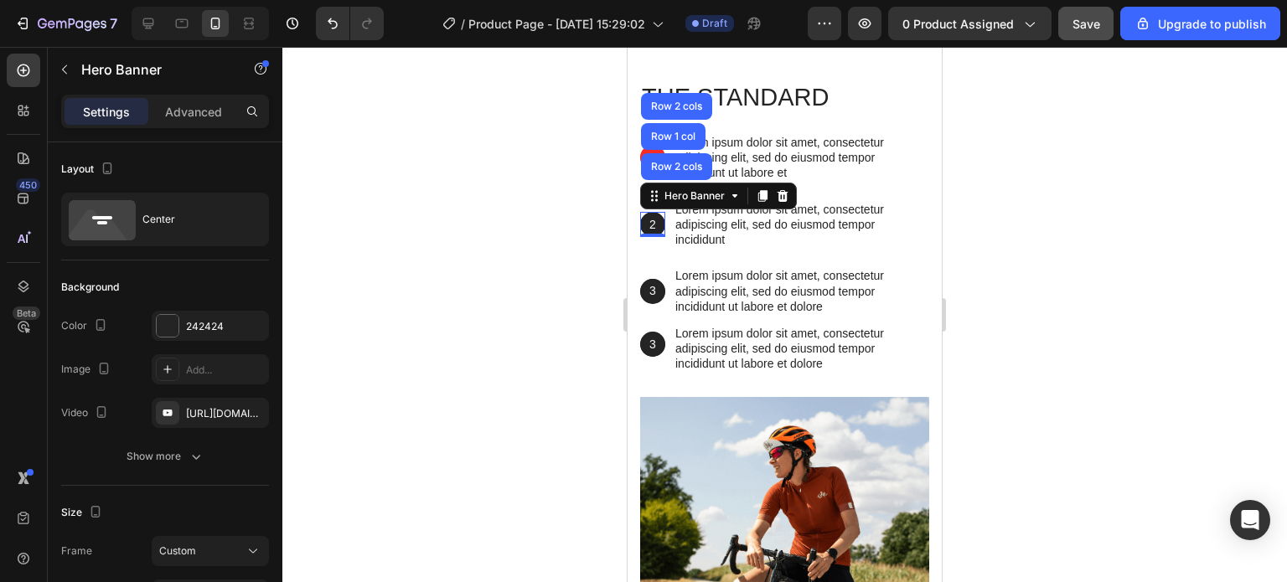
click at [578, 236] on div at bounding box center [784, 314] width 1004 height 535
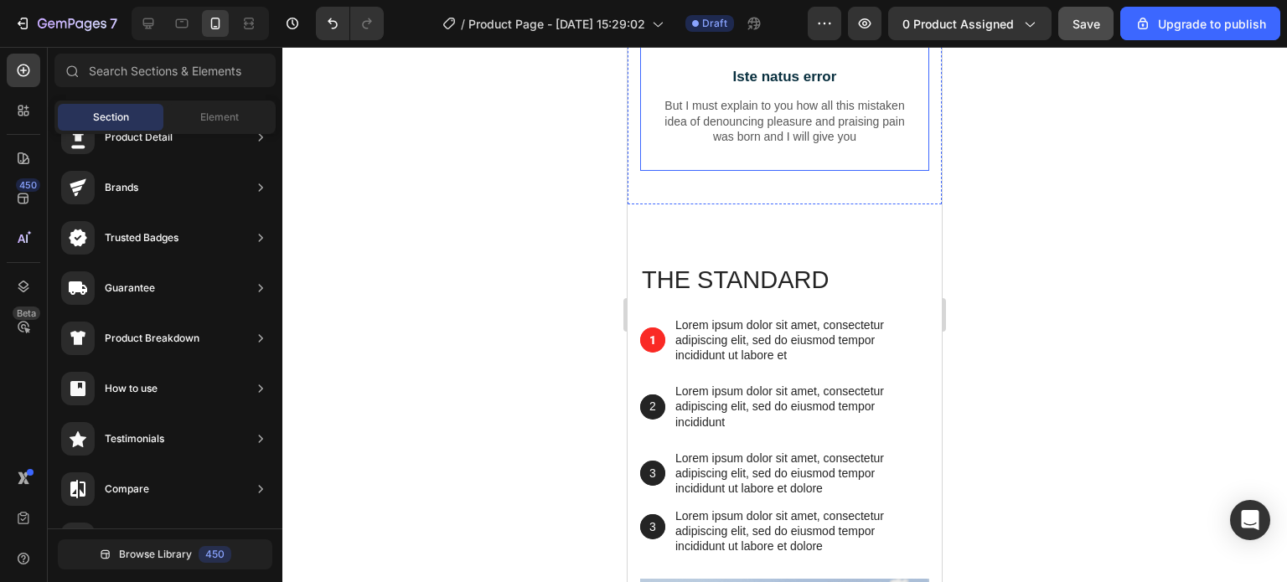
scroll to position [1189, 0]
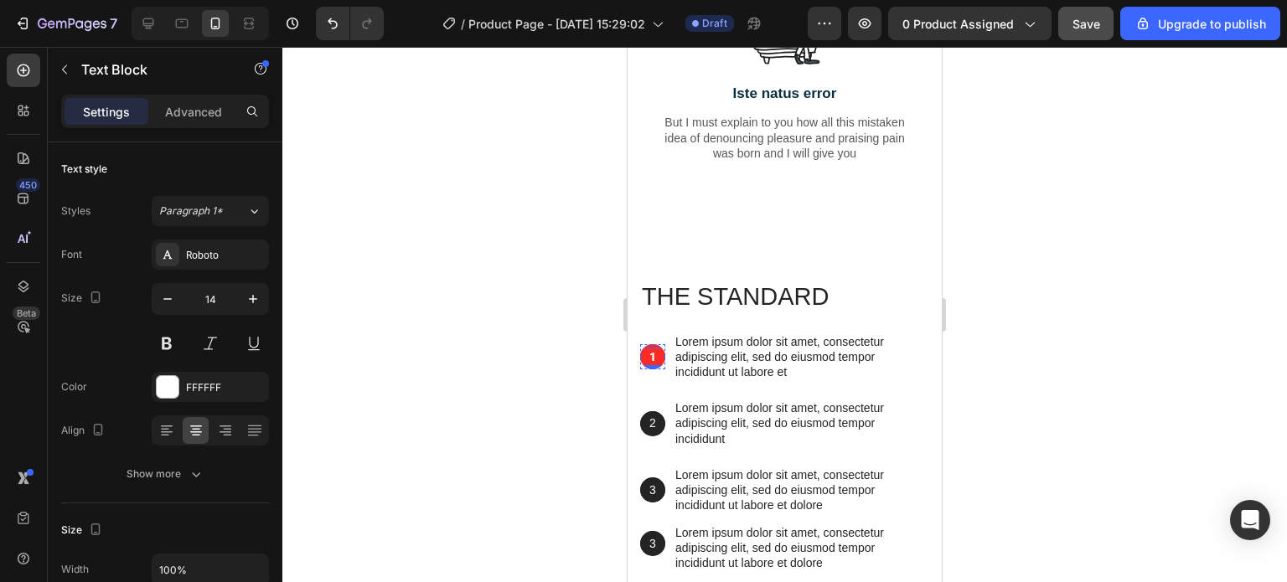
click at [654, 364] on p "1" at bounding box center [653, 356] width 22 height 15
drag, startPoint x: 596, startPoint y: 366, endPoint x: 390, endPoint y: 346, distance: 207.9
click at [591, 366] on div at bounding box center [784, 314] width 1004 height 535
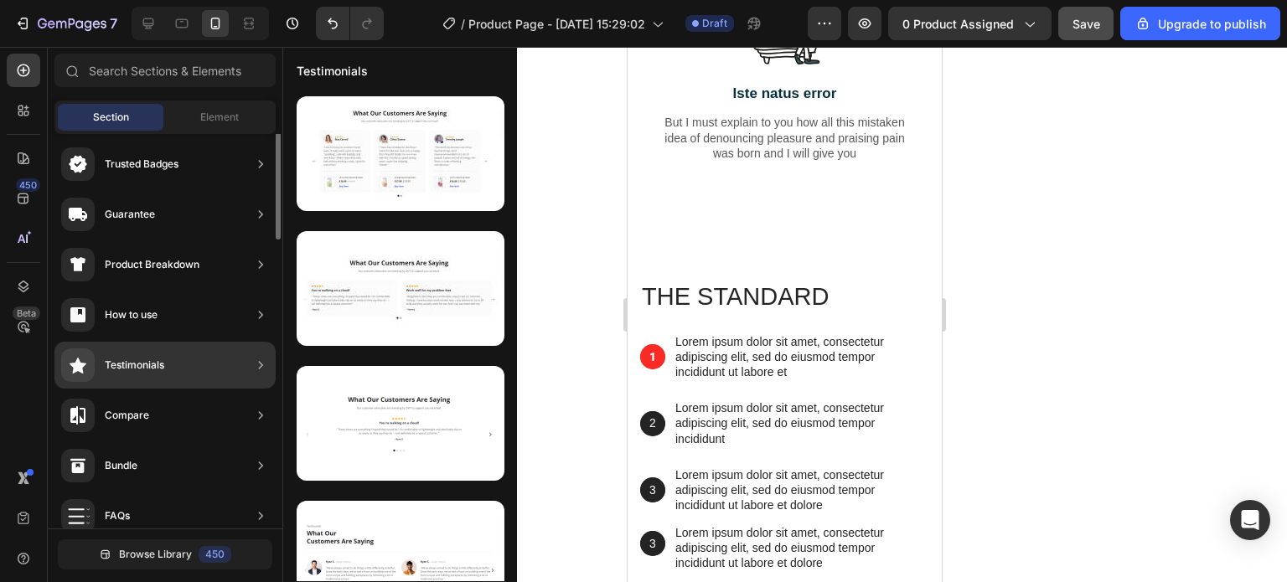
scroll to position [0, 0]
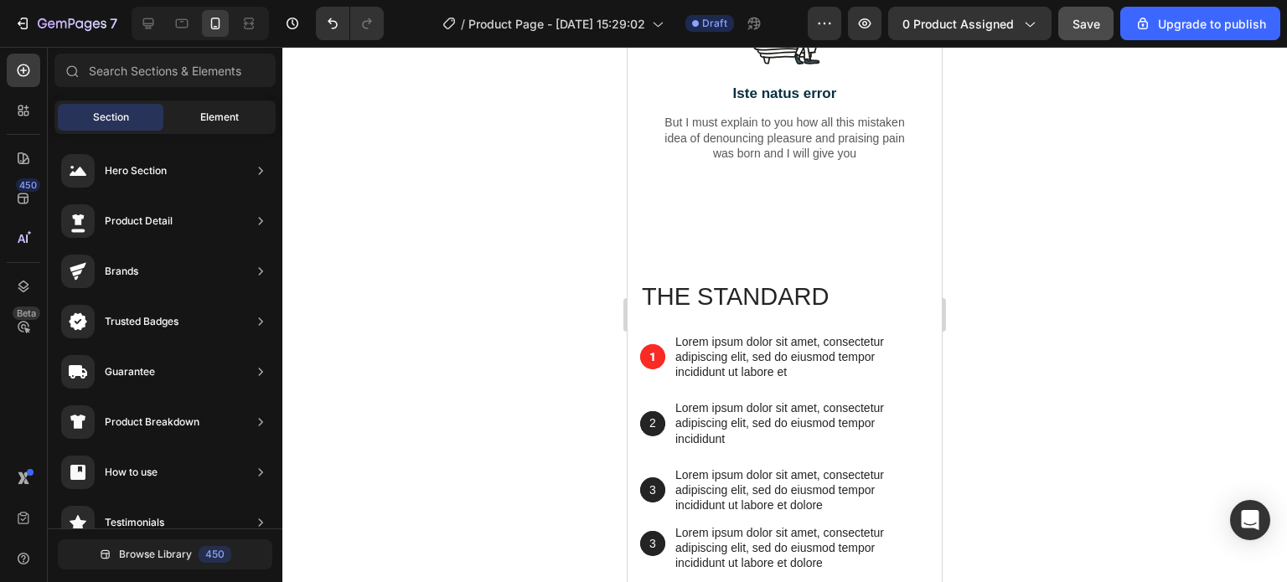
click at [216, 114] on span "Element" at bounding box center [219, 117] width 39 height 15
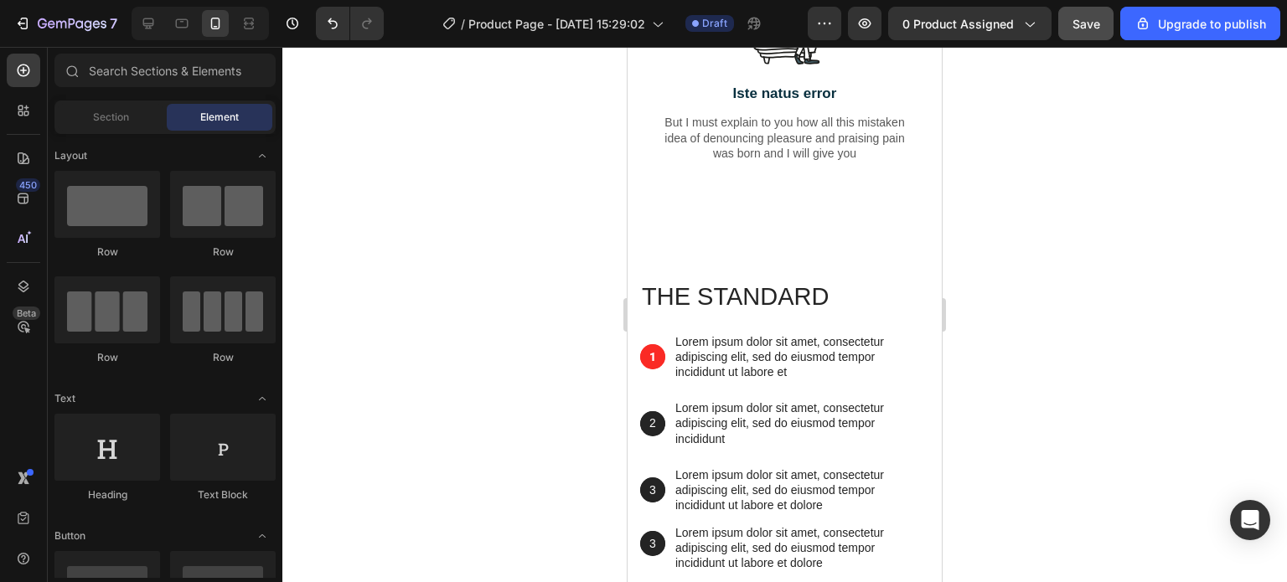
scroll to position [168, 0]
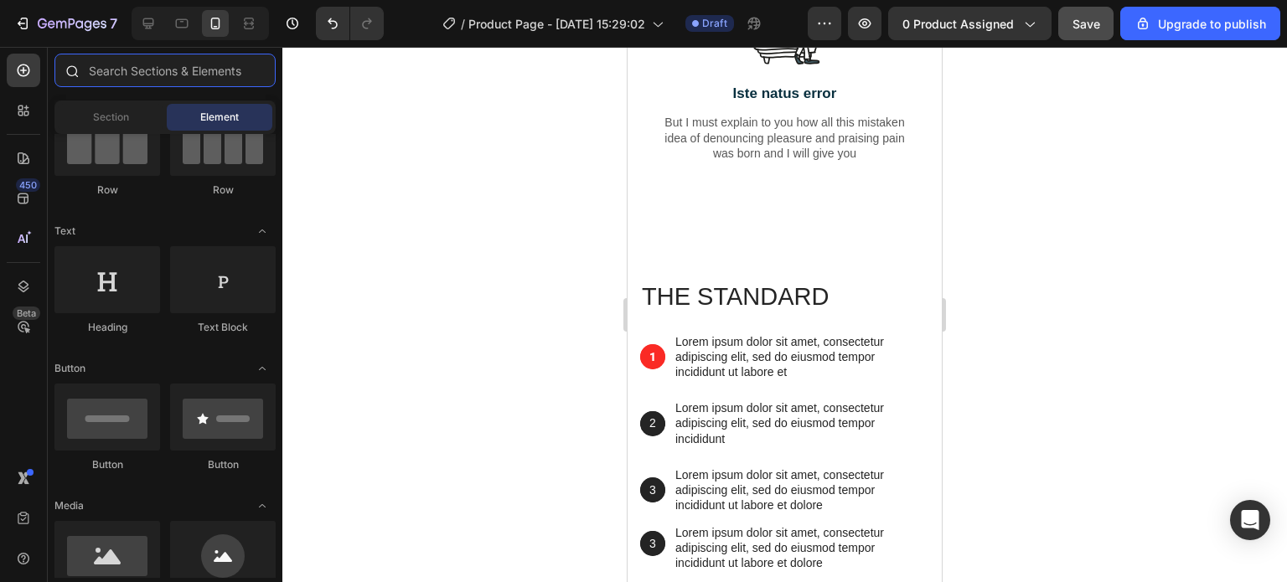
click at [121, 74] on input "text" at bounding box center [164, 71] width 221 height 34
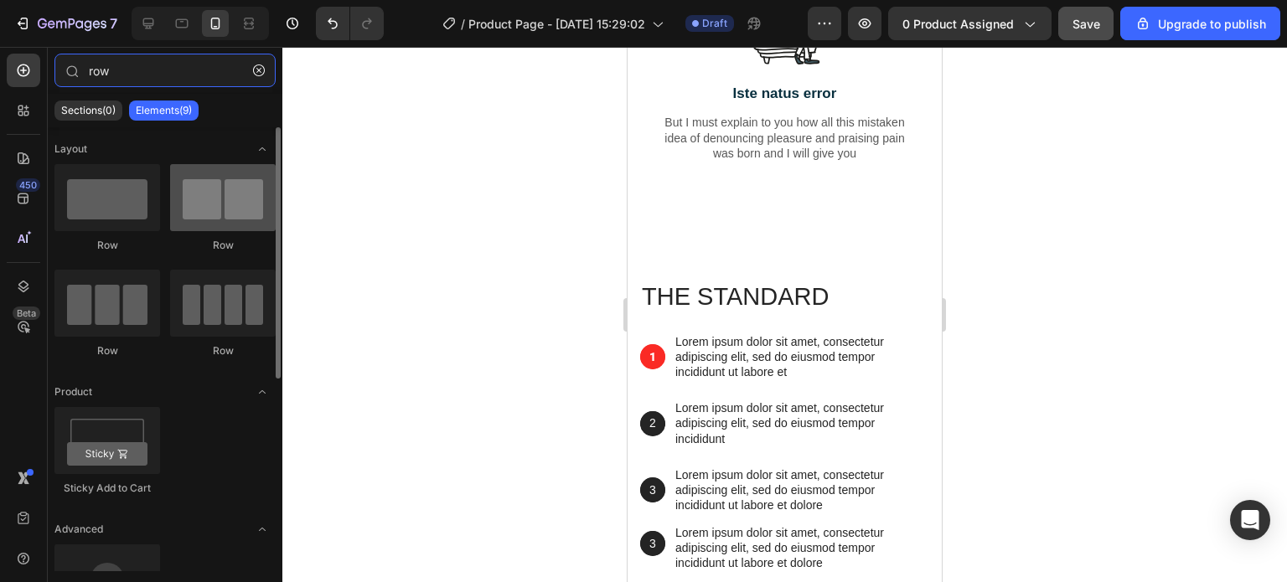
type input "row"
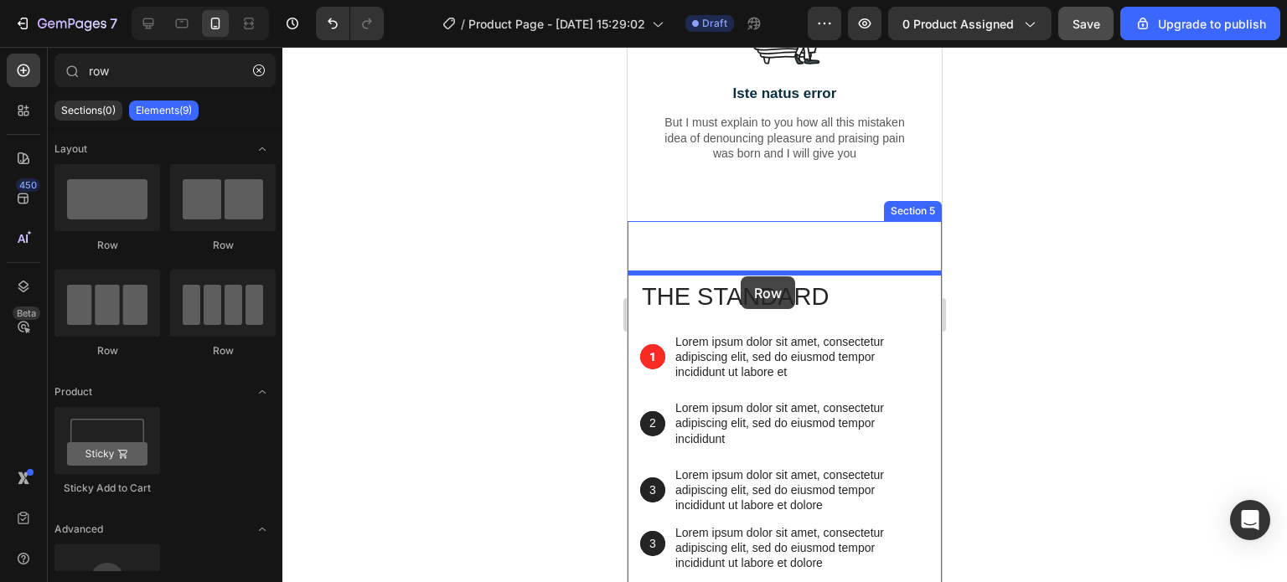
drag, startPoint x: 833, startPoint y: 262, endPoint x: 740, endPoint y: 276, distance: 93.2
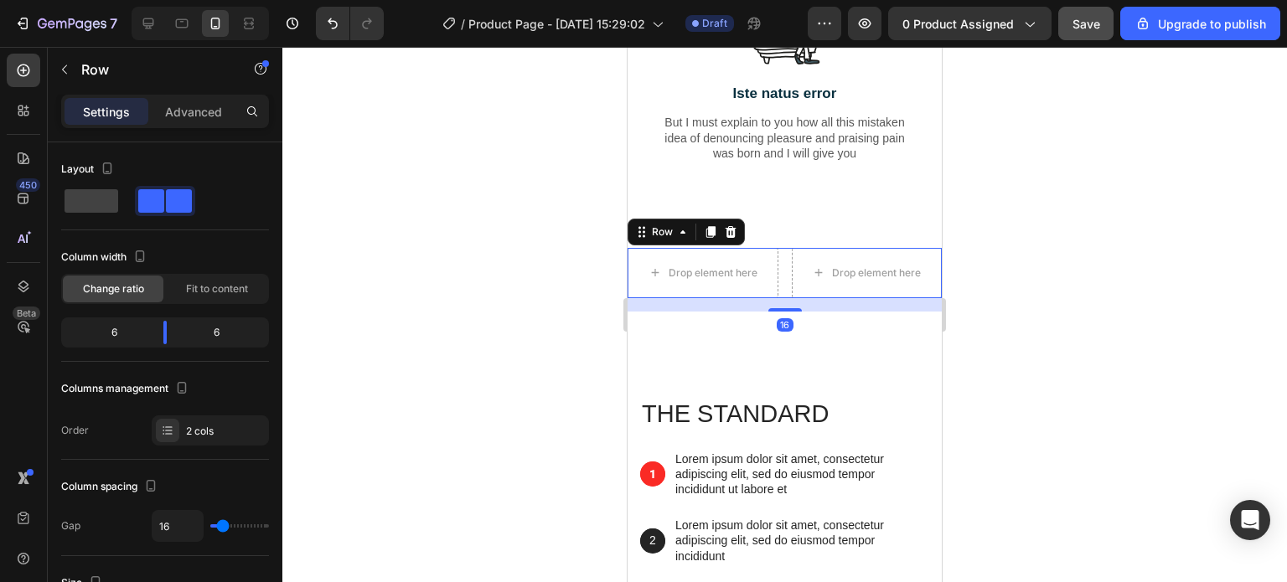
click at [561, 318] on div at bounding box center [784, 314] width 1004 height 535
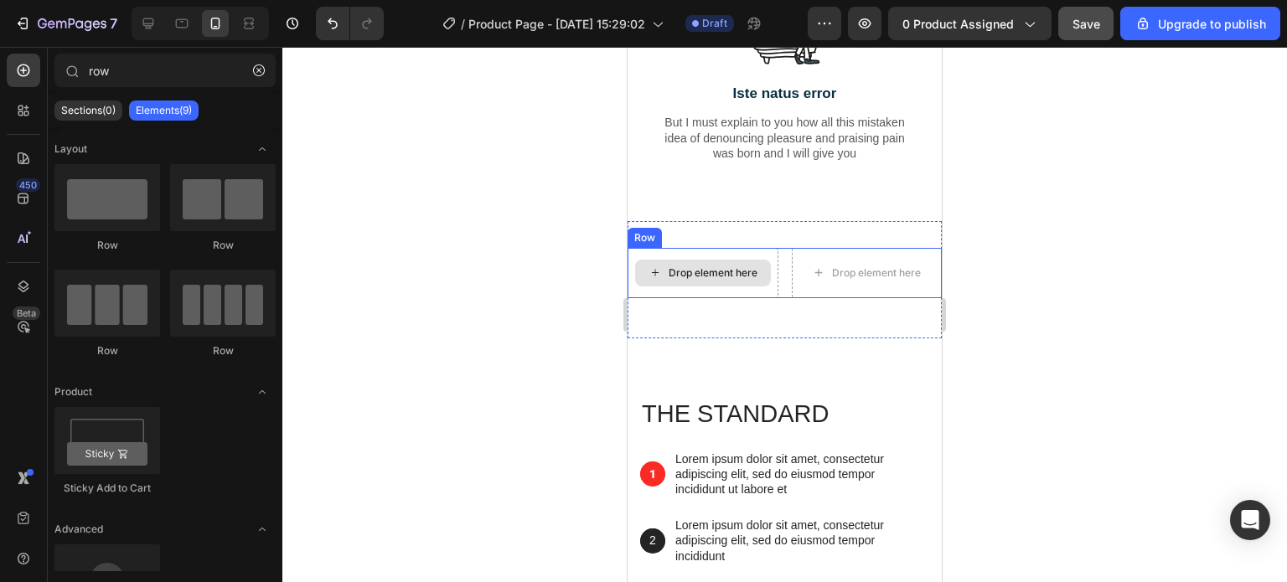
click at [683, 280] on div "Drop element here" at bounding box center [712, 272] width 89 height 13
drag, startPoint x: 255, startPoint y: 75, endPoint x: 268, endPoint y: 83, distance: 14.7
click at [268, 83] on div at bounding box center [258, 70] width 27 height 27
click at [253, 66] on icon "button" at bounding box center [259, 70] width 12 height 12
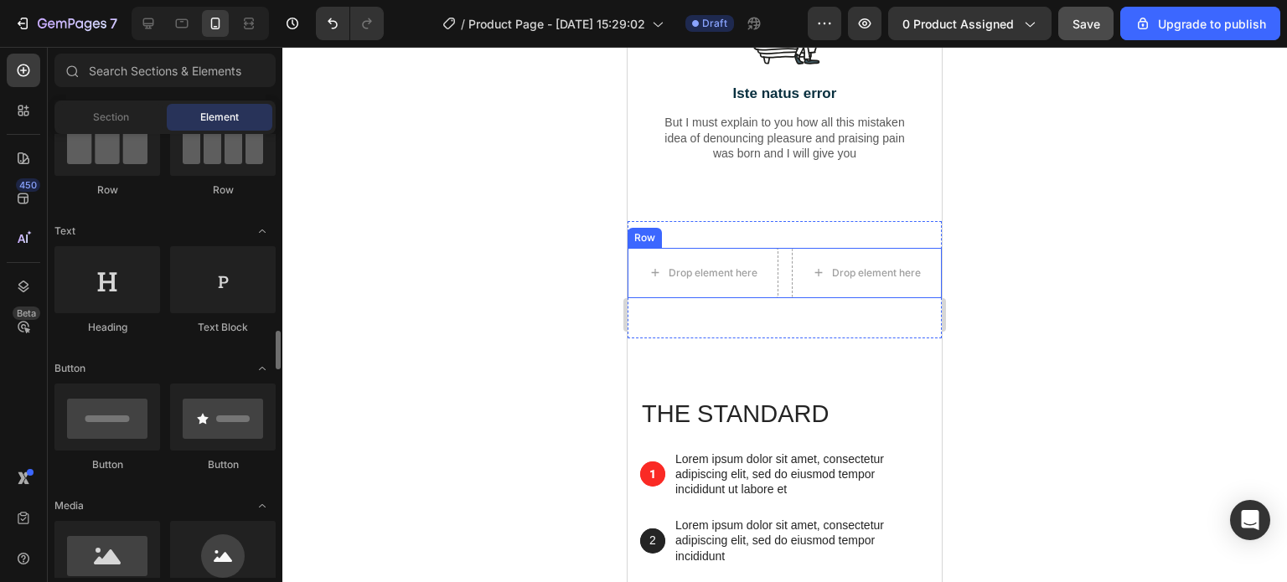
scroll to position [335, 0]
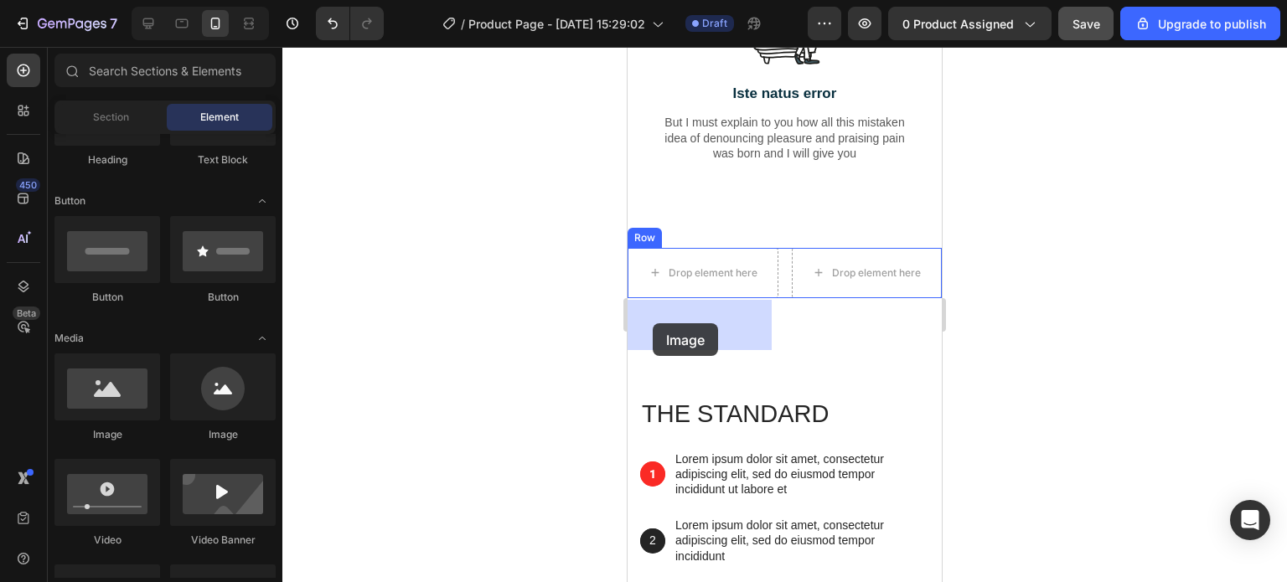
drag, startPoint x: 845, startPoint y: 452, endPoint x: 653, endPoint y: 323, distance: 231.9
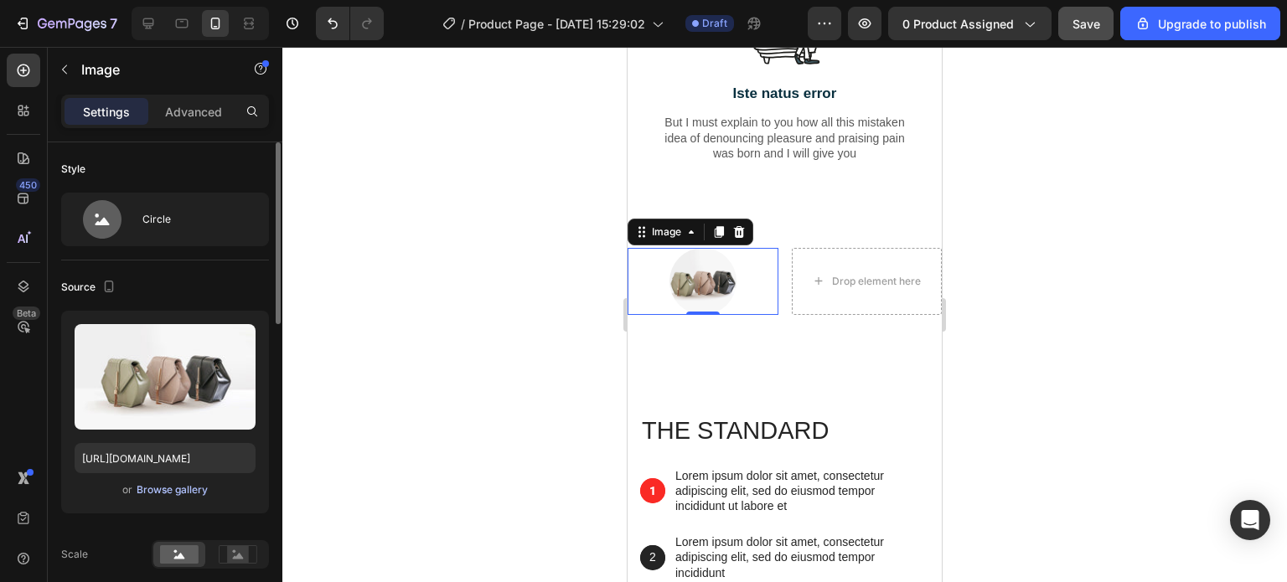
click at [160, 493] on div "Browse gallery" at bounding box center [172, 489] width 71 height 15
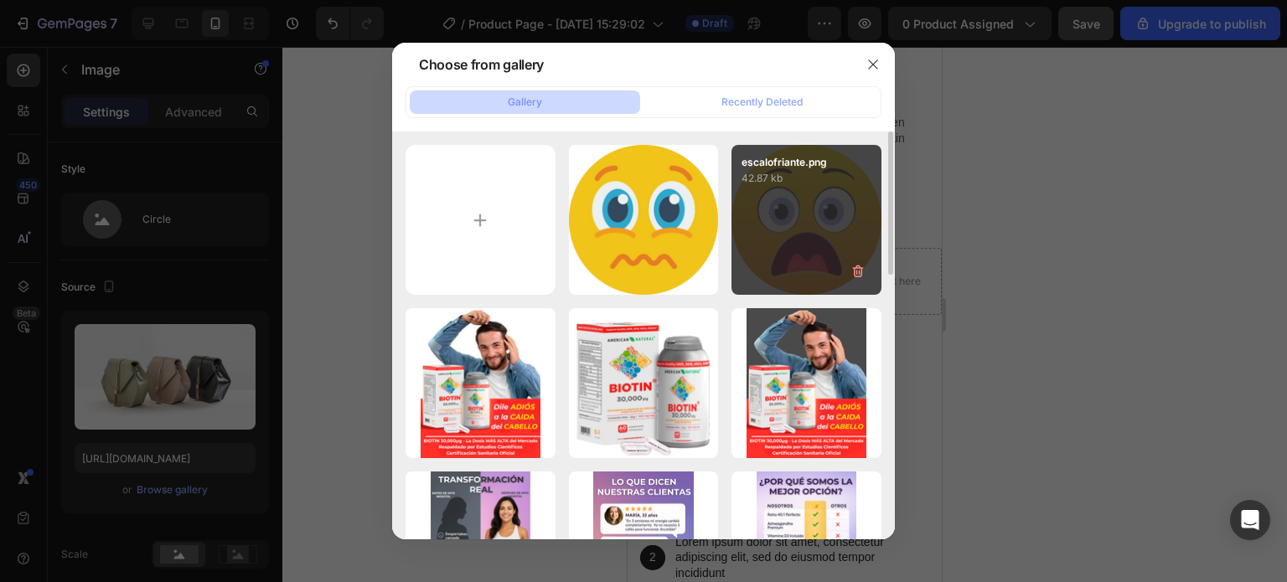
click at [791, 224] on div "escalofriante.png 42.87 kb" at bounding box center [806, 220] width 150 height 150
type input "[URL][DOMAIN_NAME]"
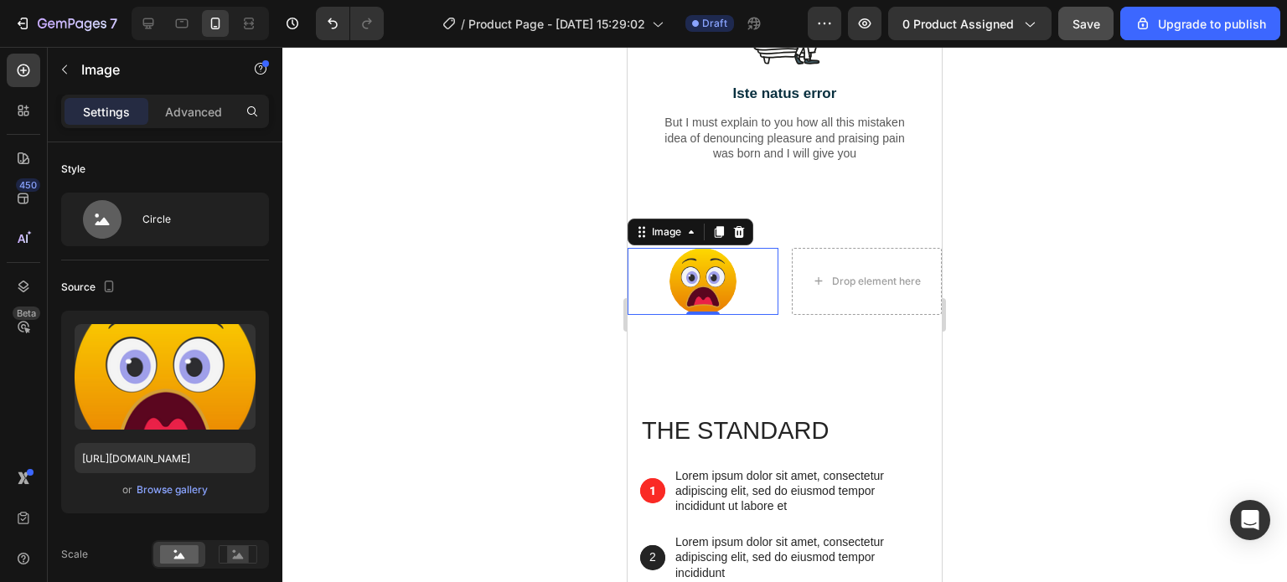
click at [553, 348] on div at bounding box center [784, 314] width 1004 height 535
click at [679, 315] on img at bounding box center [702, 281] width 67 height 67
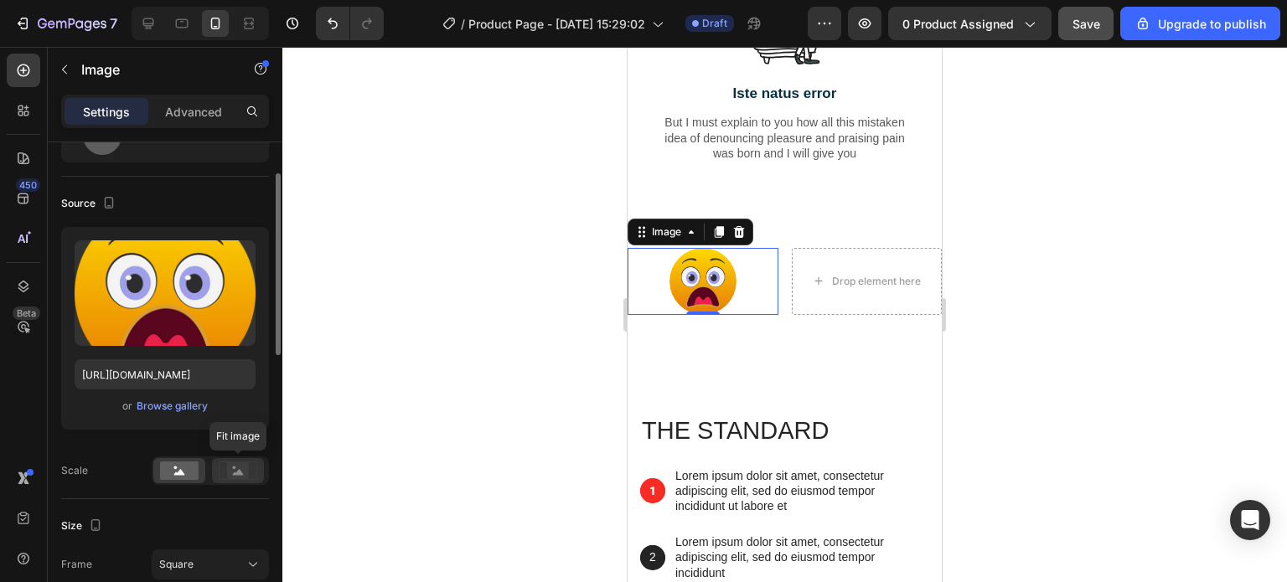
click at [235, 465] on rect at bounding box center [238, 470] width 22 height 17
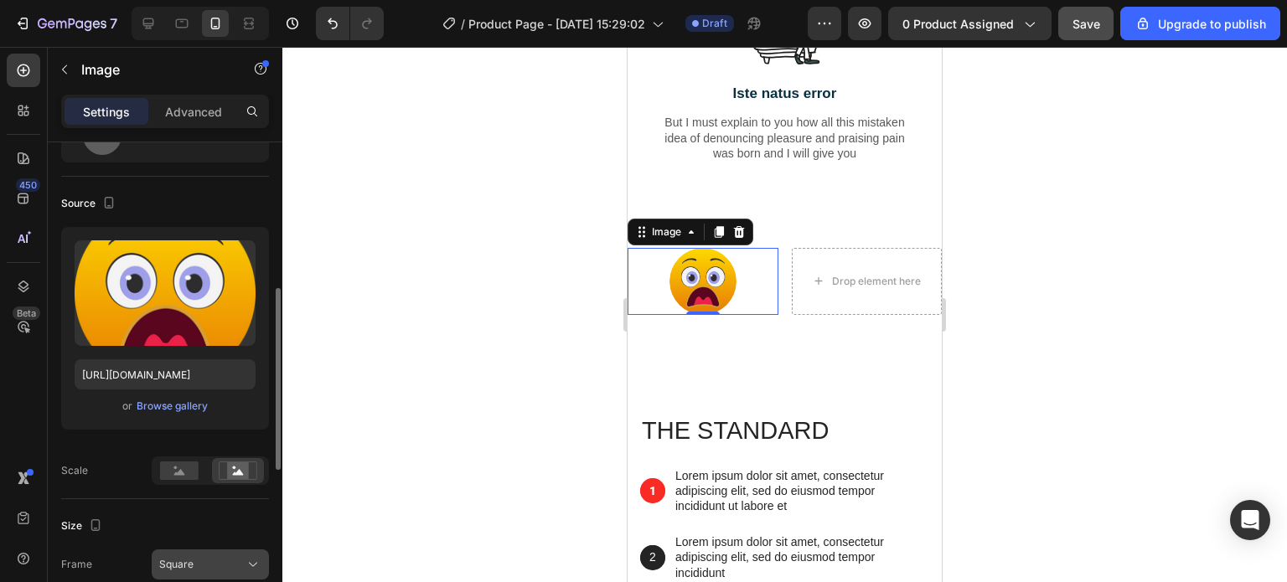
scroll to position [251, 0]
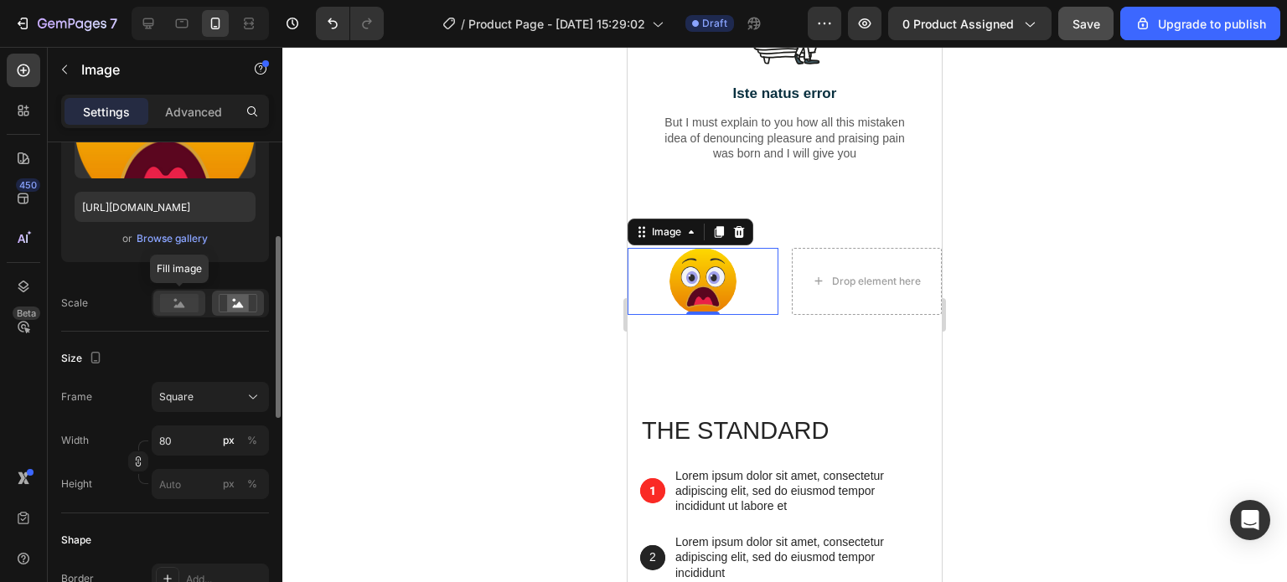
click at [176, 307] on rect at bounding box center [179, 303] width 39 height 18
click at [237, 308] on rect at bounding box center [238, 303] width 22 height 17
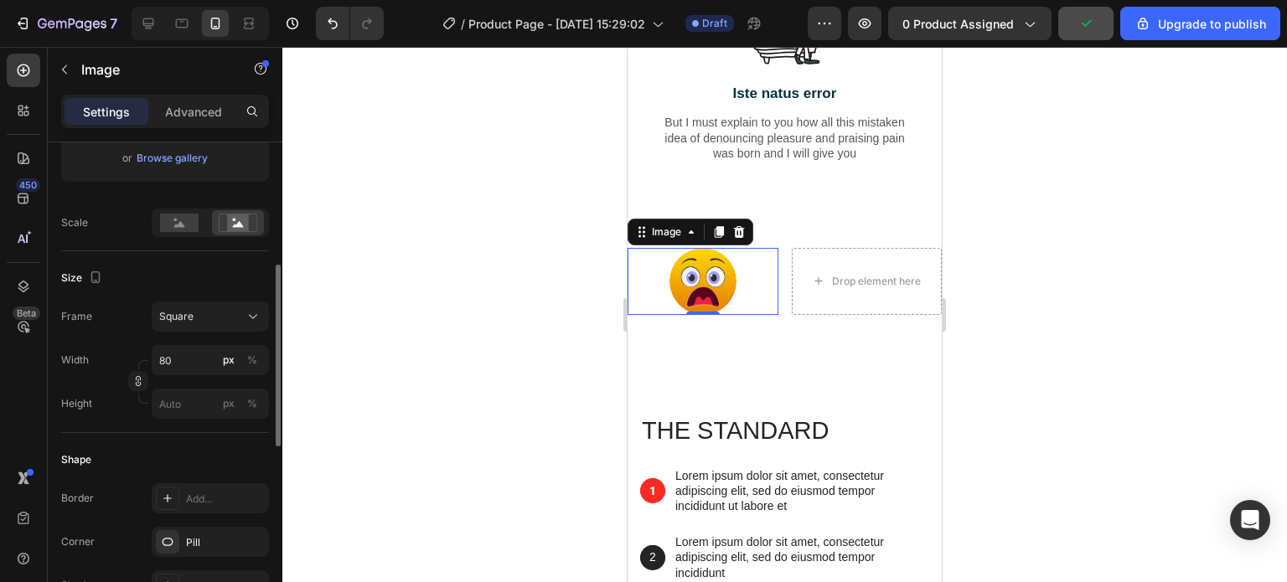
scroll to position [337, 0]
click at [238, 304] on div "Square" at bounding box center [200, 311] width 82 height 15
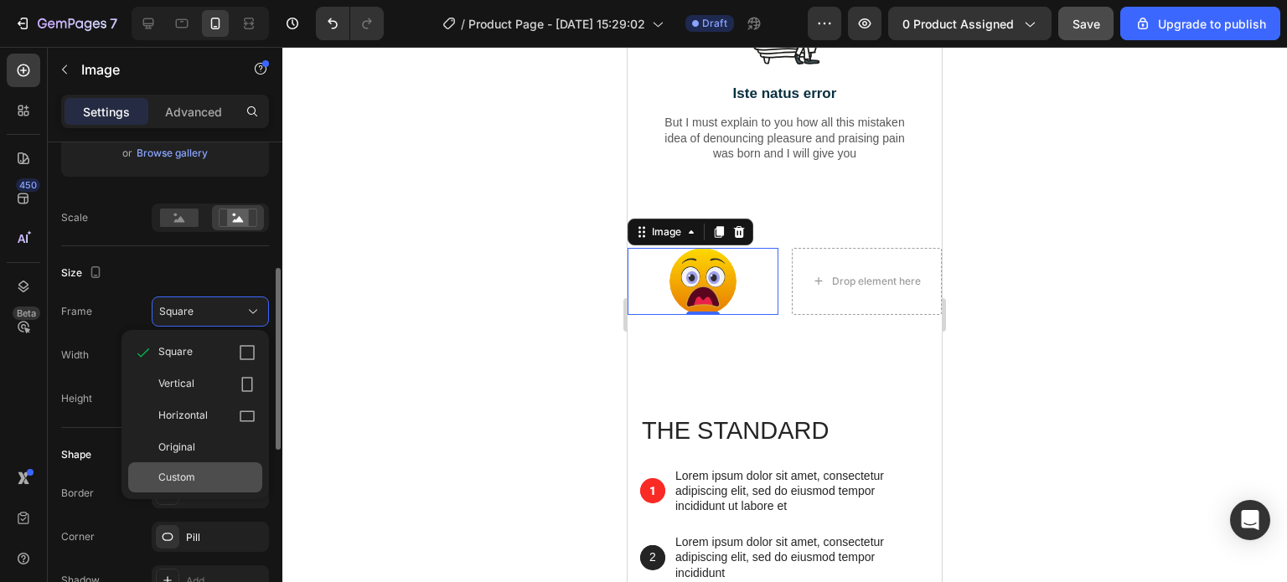
click at [199, 478] on div "Custom" at bounding box center [206, 477] width 97 height 15
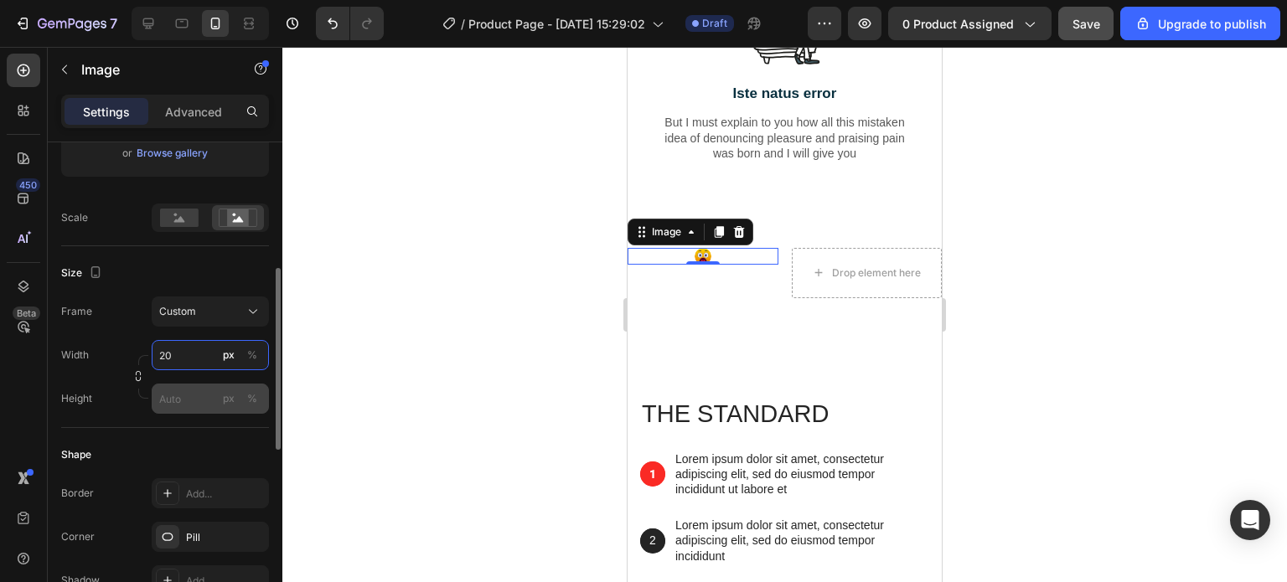
type input "20"
click at [170, 398] on input "px %" at bounding box center [210, 399] width 117 height 30
type input "20"
click at [539, 304] on div at bounding box center [784, 314] width 1004 height 535
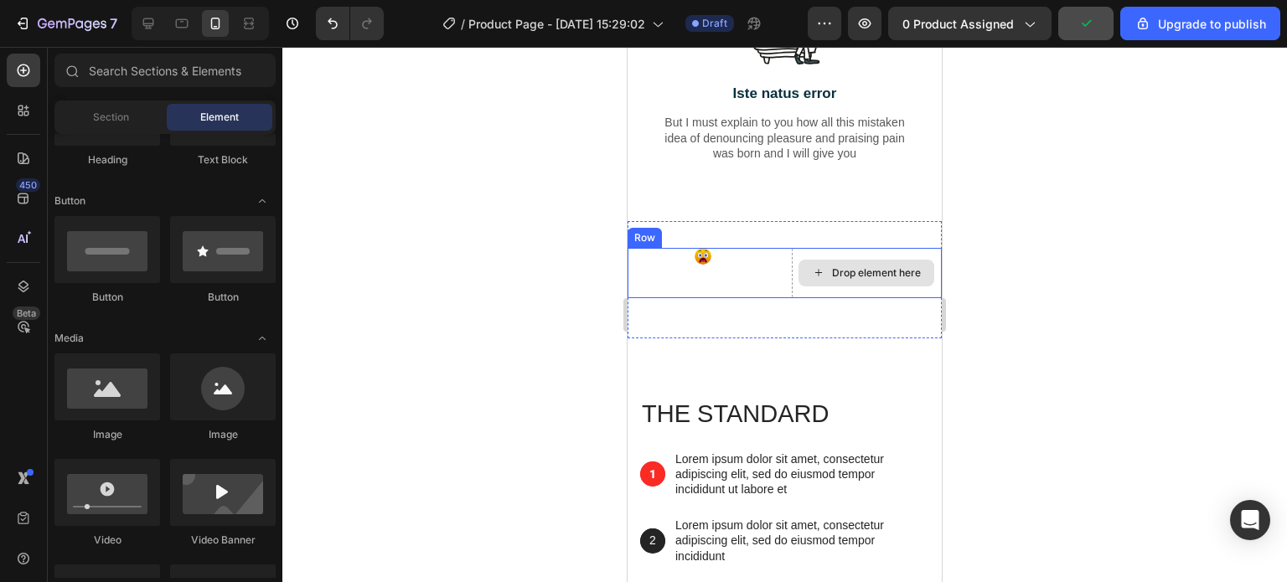
click at [832, 280] on div "Drop element here" at bounding box center [876, 272] width 89 height 13
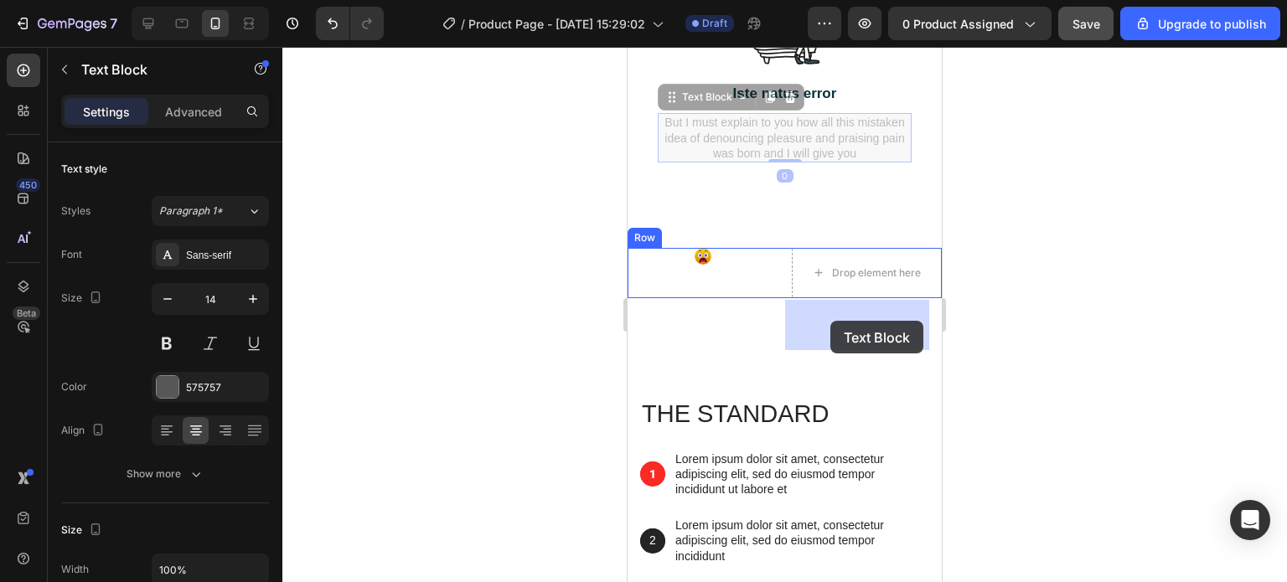
drag, startPoint x: 767, startPoint y: 179, endPoint x: 830, endPoint y: 321, distance: 154.9
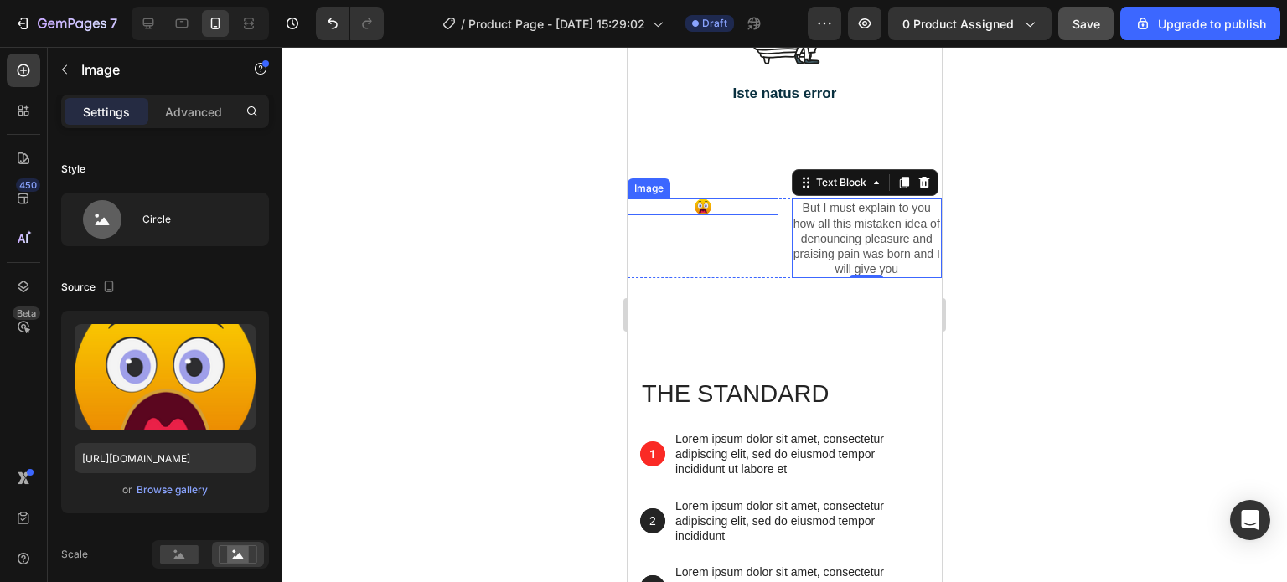
click at [701, 215] on img at bounding box center [702, 207] width 17 height 17
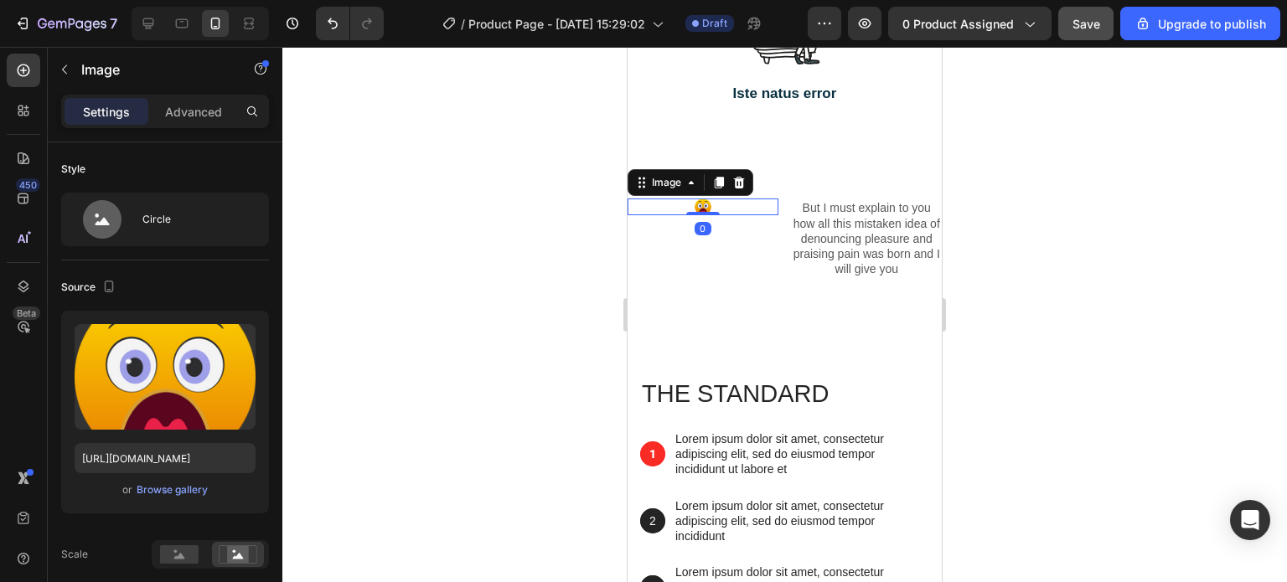
click at [564, 293] on div at bounding box center [784, 314] width 1004 height 535
click at [712, 215] on div at bounding box center [702, 207] width 151 height 17
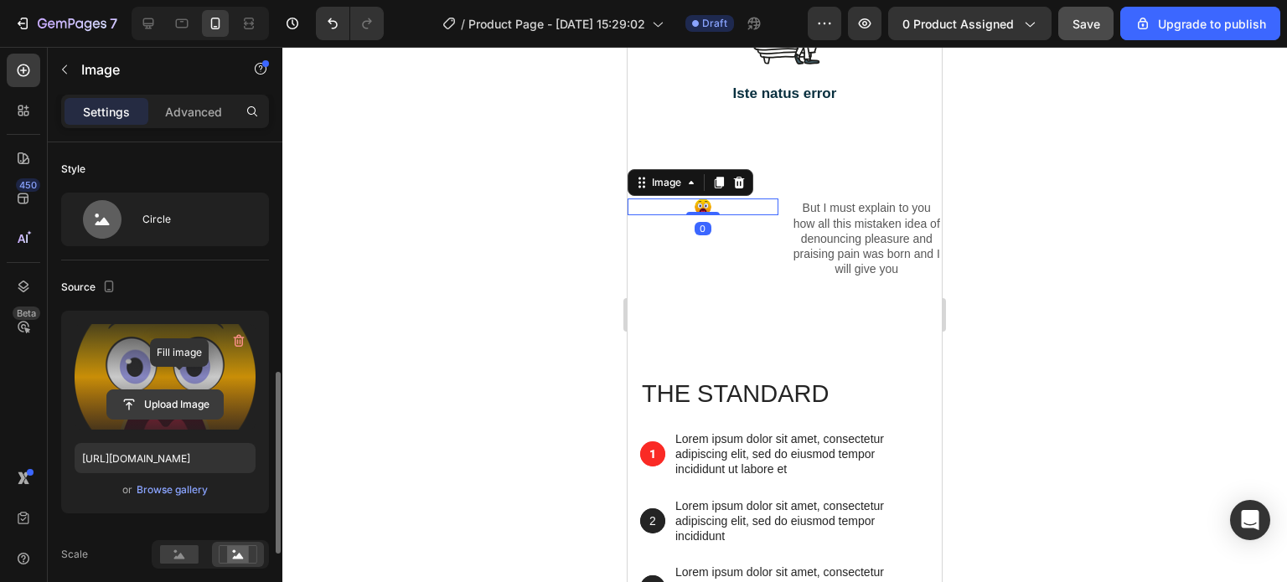
scroll to position [168, 0]
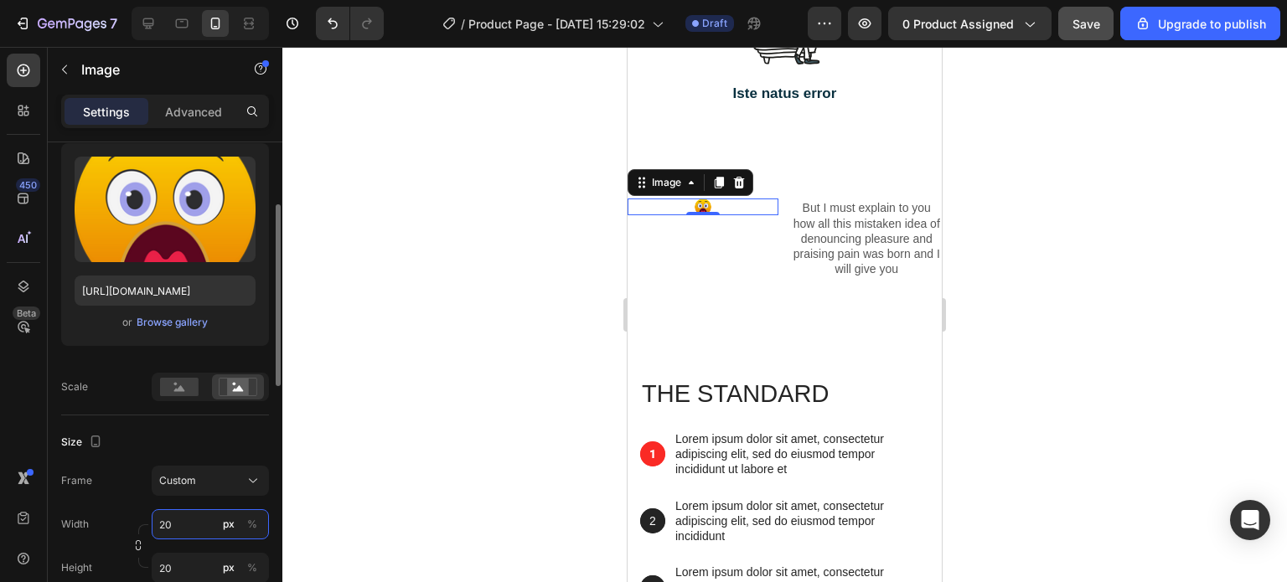
click at [164, 518] on input "20" at bounding box center [210, 524] width 117 height 30
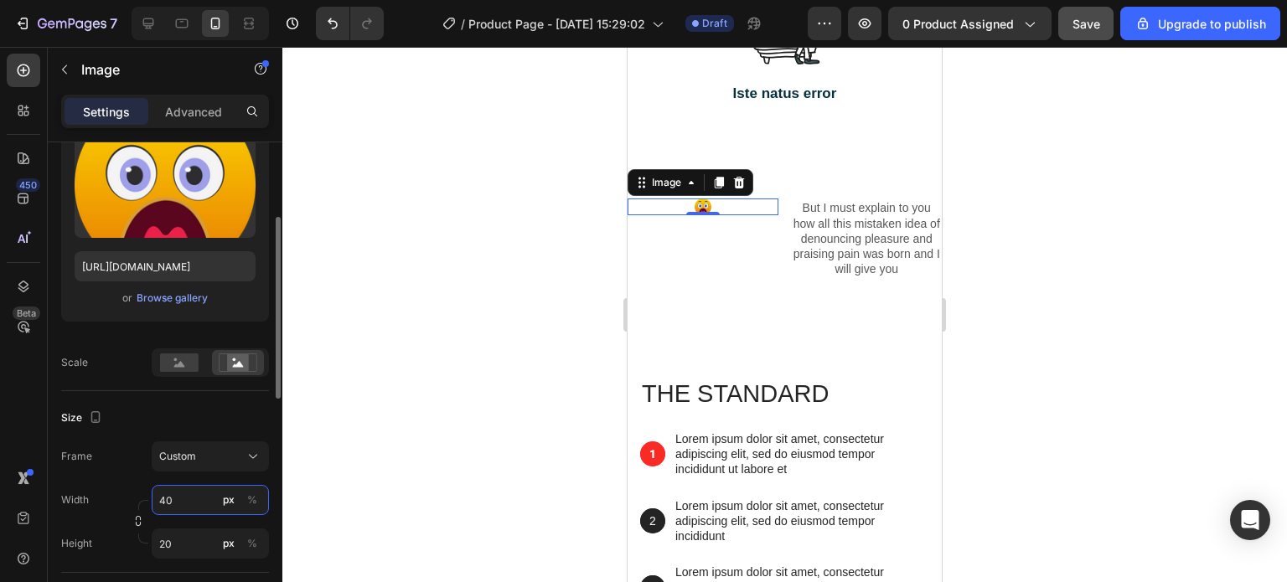
scroll to position [199, 0]
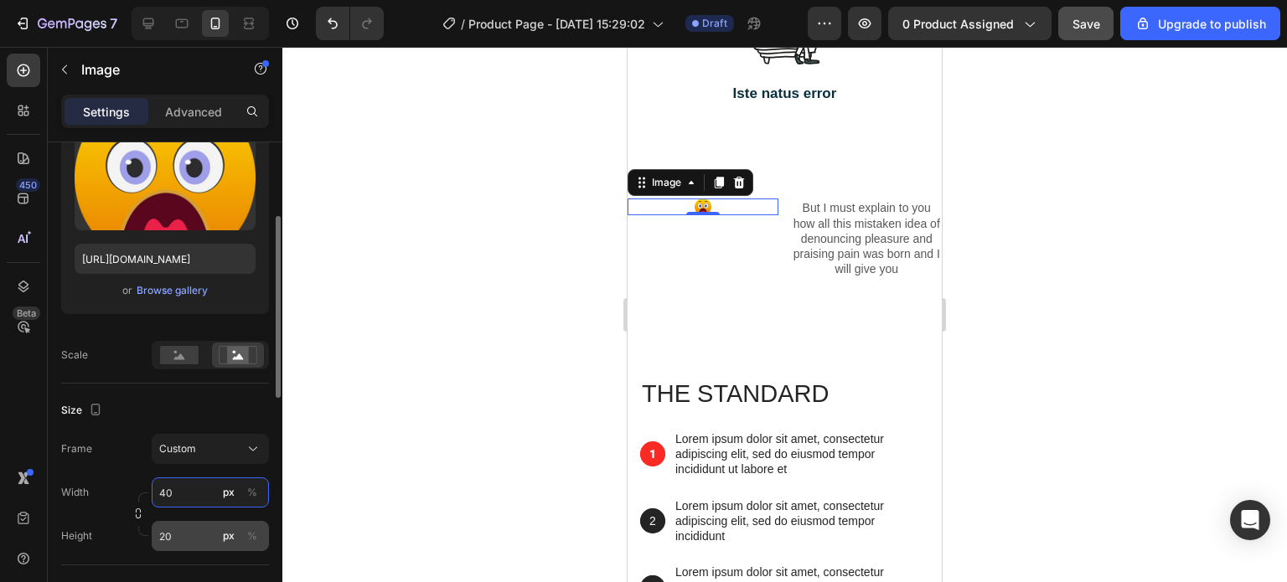
type input "40"
click at [162, 539] on input "20" at bounding box center [210, 536] width 117 height 30
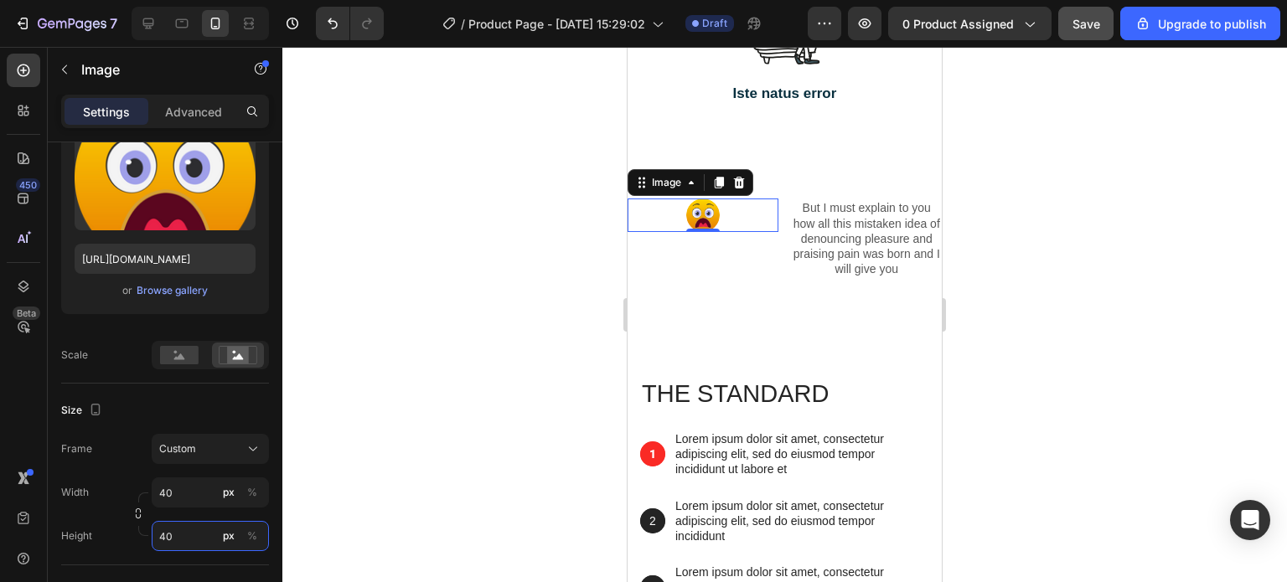
type input "40"
click at [567, 335] on div at bounding box center [784, 314] width 1004 height 535
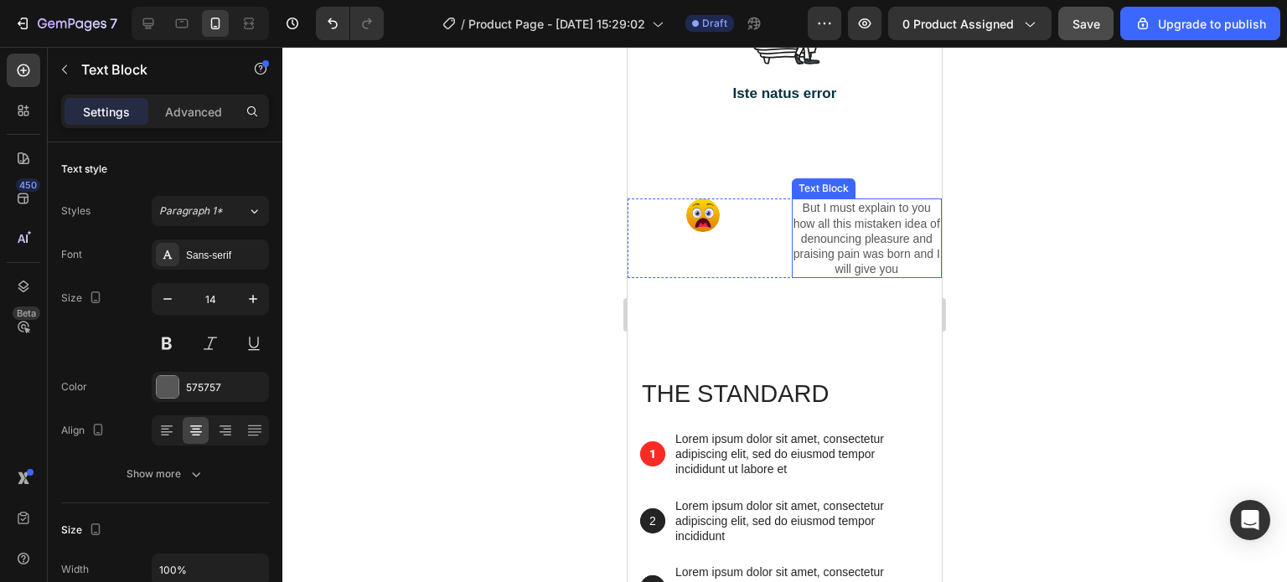
click at [854, 276] on p "But I must explain to you how all this mistaken idea of denouncing pleasure and…" at bounding box center [866, 238] width 147 height 76
click at [813, 276] on p "But I must explain to you how all this mistaken idea of denouncing pleasure and…" at bounding box center [866, 238] width 147 height 76
click at [220, 113] on p "Advanced" at bounding box center [193, 112] width 57 height 18
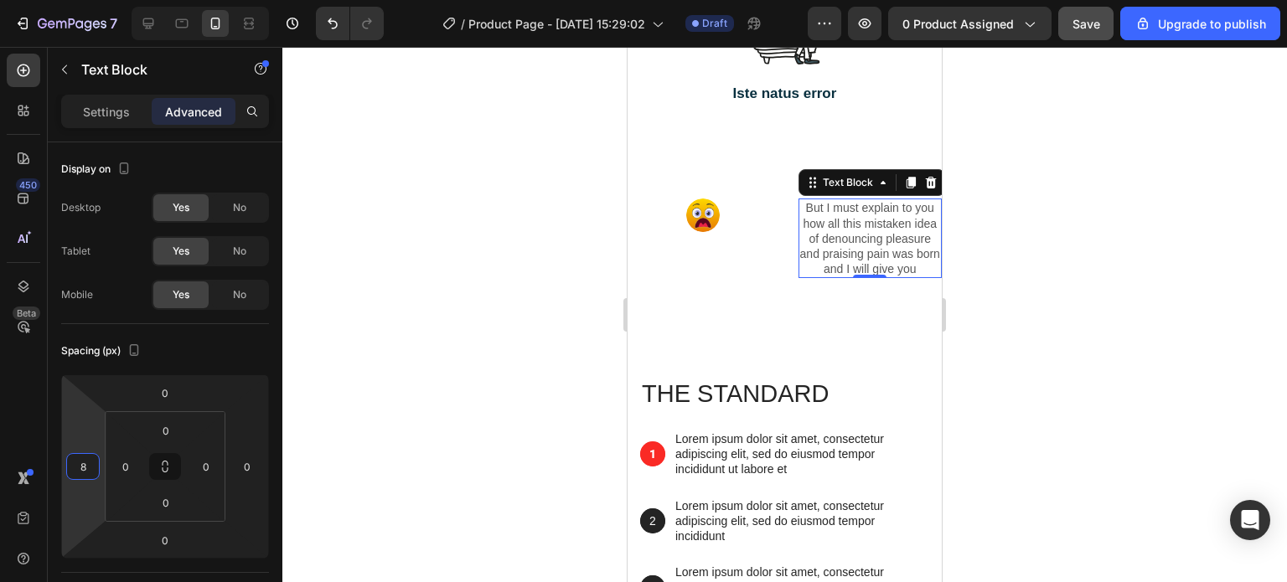
drag, startPoint x: 94, startPoint y: 441, endPoint x: 64, endPoint y: 437, distance: 30.3
click at [64, 0] on html "7 / Product Page - Aug 25, 15:29:02 Draft Preview 0 product assigned Save Upgra…" at bounding box center [643, 0] width 1287 height 0
type input "6"
drag, startPoint x: 94, startPoint y: 441, endPoint x: 65, endPoint y: 441, distance: 28.5
click at [65, 0] on html "7 / Product Page - Aug 25, 15:29:02 Draft Preview 0 product assigned Save Upgra…" at bounding box center [643, 0] width 1287 height 0
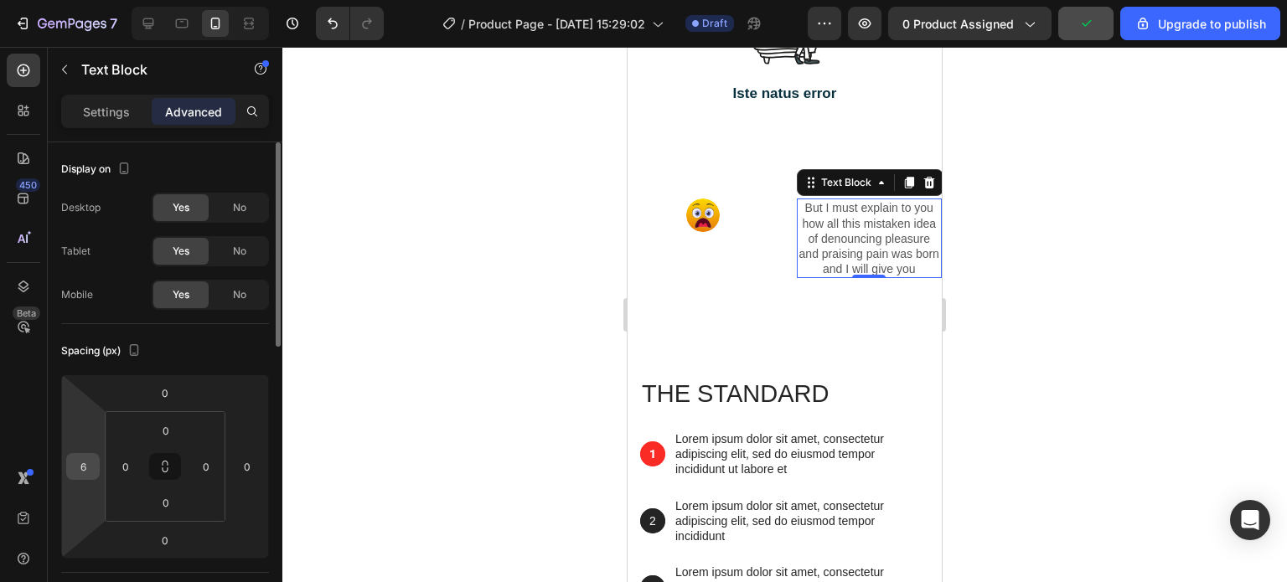
click at [87, 466] on input "6" at bounding box center [82, 466] width 25 height 25
type input "0"
click at [121, 461] on input "0" at bounding box center [125, 466] width 25 height 25
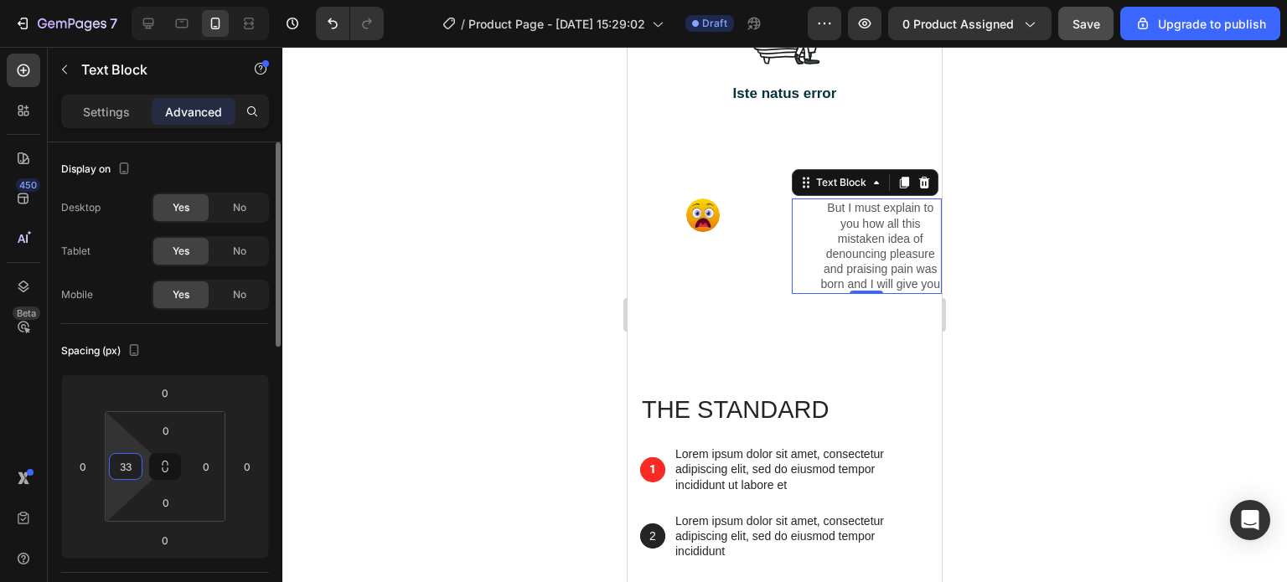
click at [123, 459] on input "33" at bounding box center [125, 466] width 25 height 25
drag, startPoint x: 134, startPoint y: 465, endPoint x: 114, endPoint y: 470, distance: 20.7
click at [114, 470] on input "33" at bounding box center [125, 466] width 25 height 25
type input "0"
click at [503, 354] on div at bounding box center [784, 314] width 1004 height 535
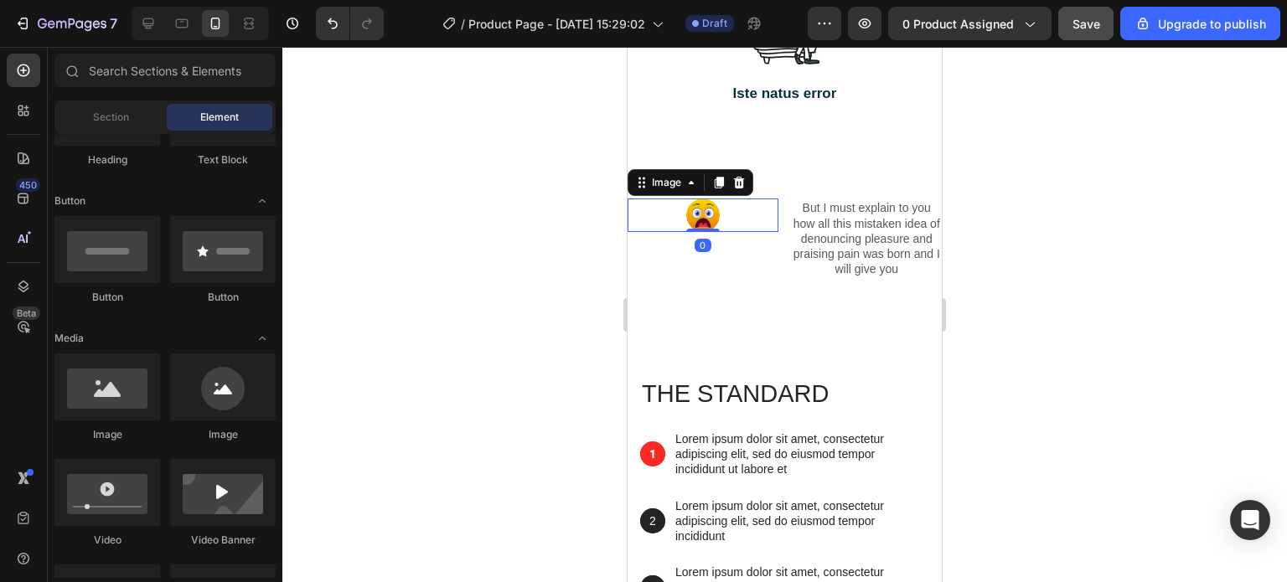
click at [767, 232] on div at bounding box center [702, 216] width 151 height 34
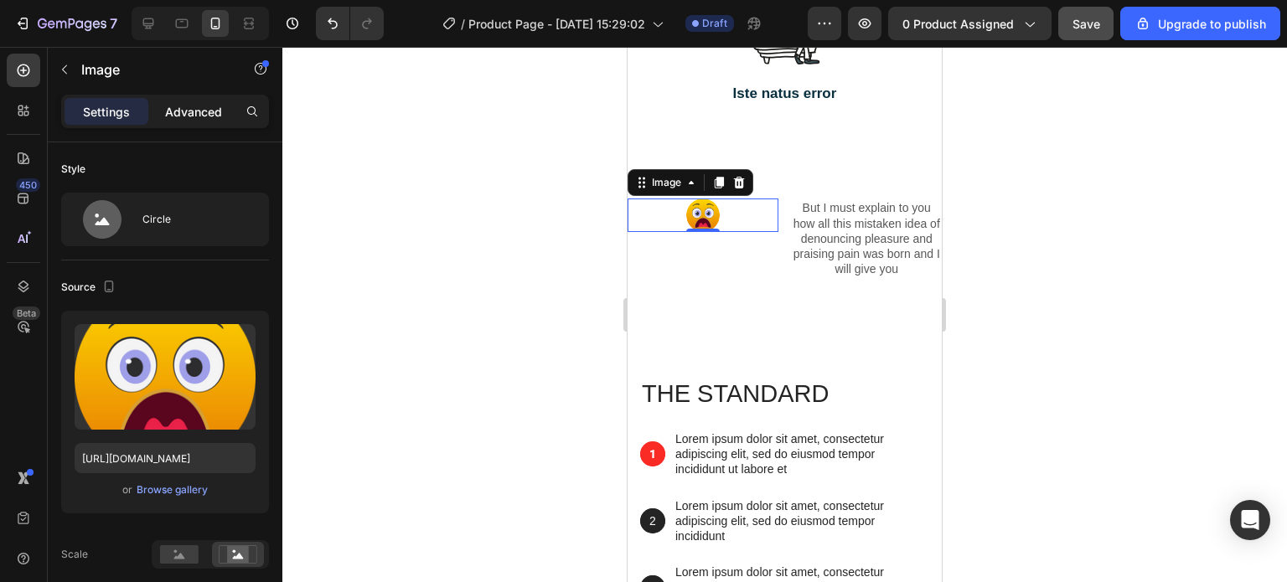
click at [209, 106] on p "Advanced" at bounding box center [193, 112] width 57 height 18
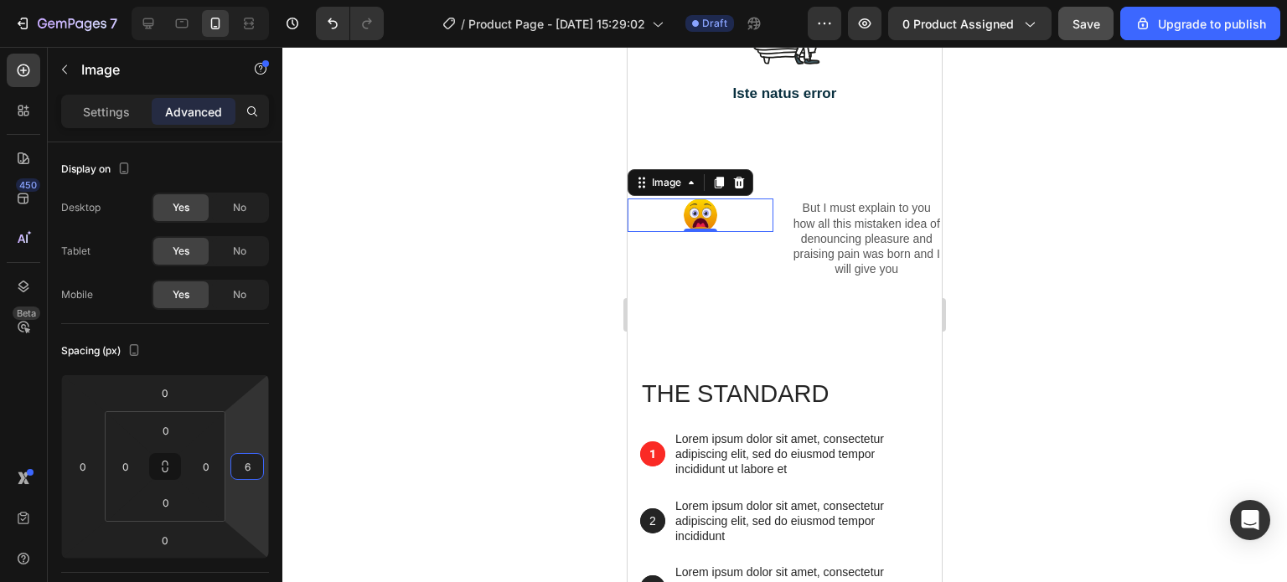
click at [261, 0] on html "7 / Product Page - Aug 25, 15:29:02 Draft Preview 0 product assigned Save Upgra…" at bounding box center [643, 0] width 1287 height 0
drag, startPoint x: 261, startPoint y: 441, endPoint x: 232, endPoint y: 441, distance: 29.3
click at [233, 0] on html "7 / Product Page - Aug 25, 15:29:02 Draft Preview 0 product assigned Save Upgra…" at bounding box center [643, 0] width 1287 height 0
drag, startPoint x: 261, startPoint y: 441, endPoint x: 271, endPoint y: 445, distance: 10.9
click at [271, 0] on html "7 / Product Page - Aug 25, 15:29:02 Draft Preview 0 product assigned Upgrade to…" at bounding box center [643, 0] width 1287 height 0
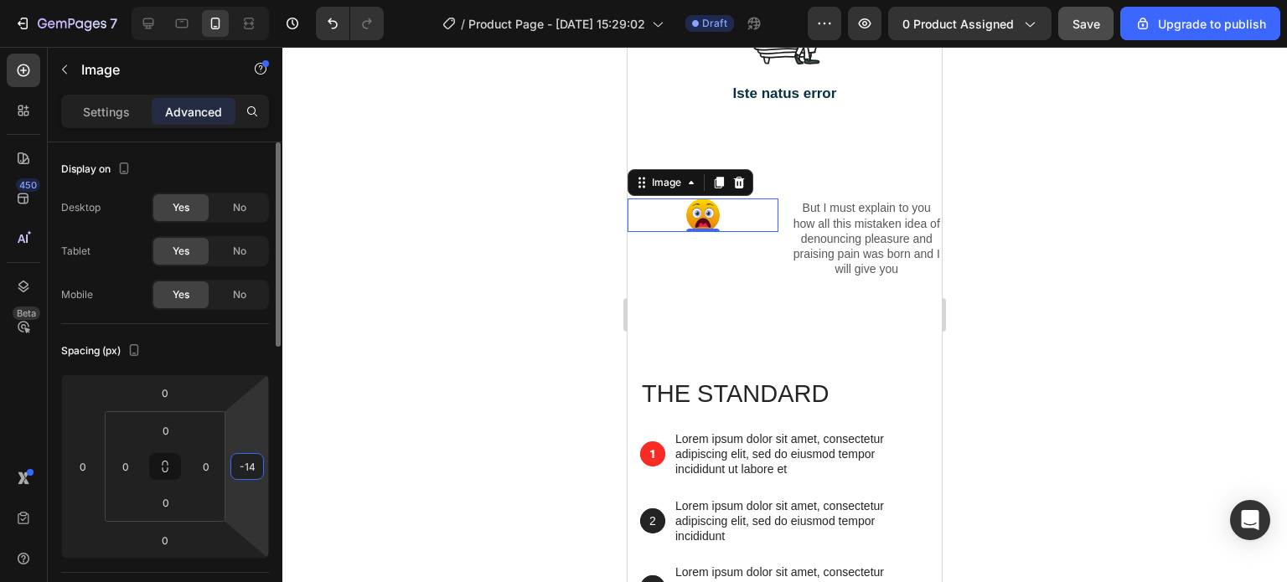
click at [245, 462] on input "-14" at bounding box center [247, 466] width 25 height 25
drag, startPoint x: 255, startPoint y: 462, endPoint x: 232, endPoint y: 471, distance: 24.4
click at [232, 471] on div "-14" at bounding box center [247, 466] width 34 height 27
type input "0"
click at [476, 398] on div at bounding box center [784, 314] width 1004 height 535
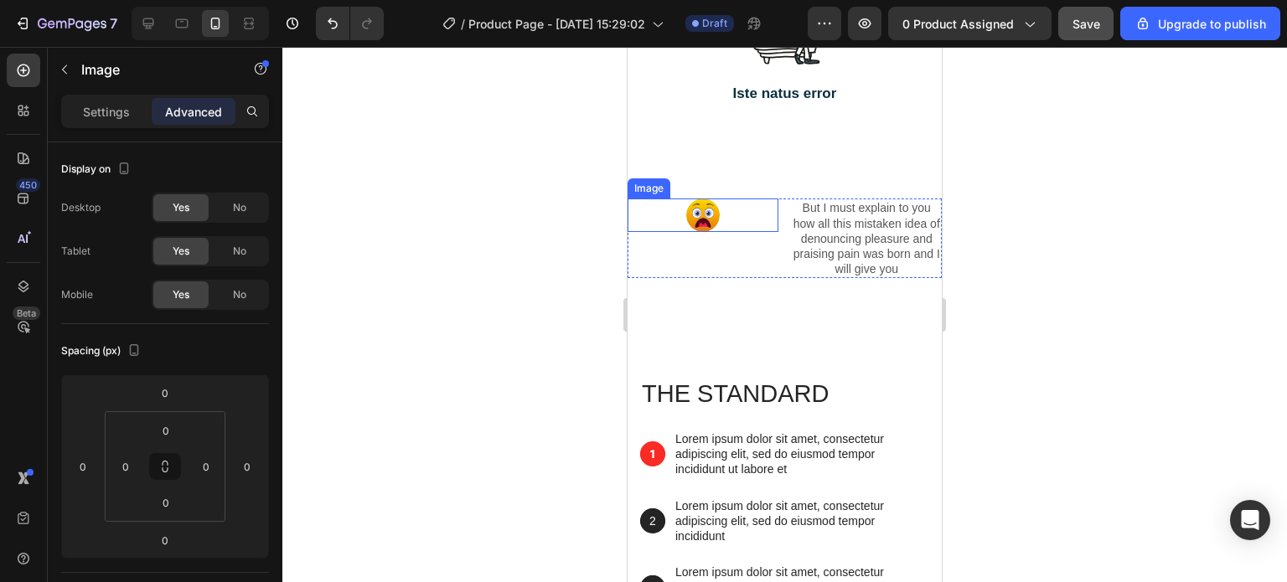
click at [707, 232] on img at bounding box center [703, 216] width 34 height 34
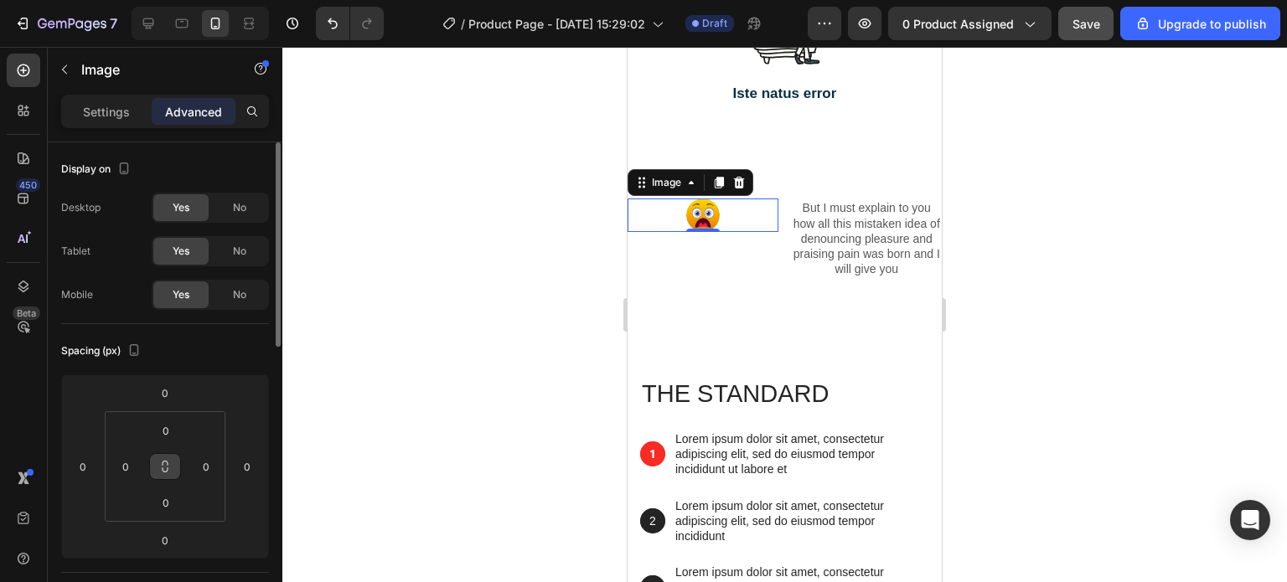
drag, startPoint x: 164, startPoint y: 464, endPoint x: 164, endPoint y: 478, distance: 14.2
click at [164, 478] on button at bounding box center [165, 466] width 32 height 27
drag, startPoint x: 162, startPoint y: 465, endPoint x: 144, endPoint y: 498, distance: 37.1
click at [144, 498] on div "0 0 0 0" at bounding box center [165, 466] width 121 height 111
click at [166, 466] on icon at bounding box center [164, 466] width 13 height 13
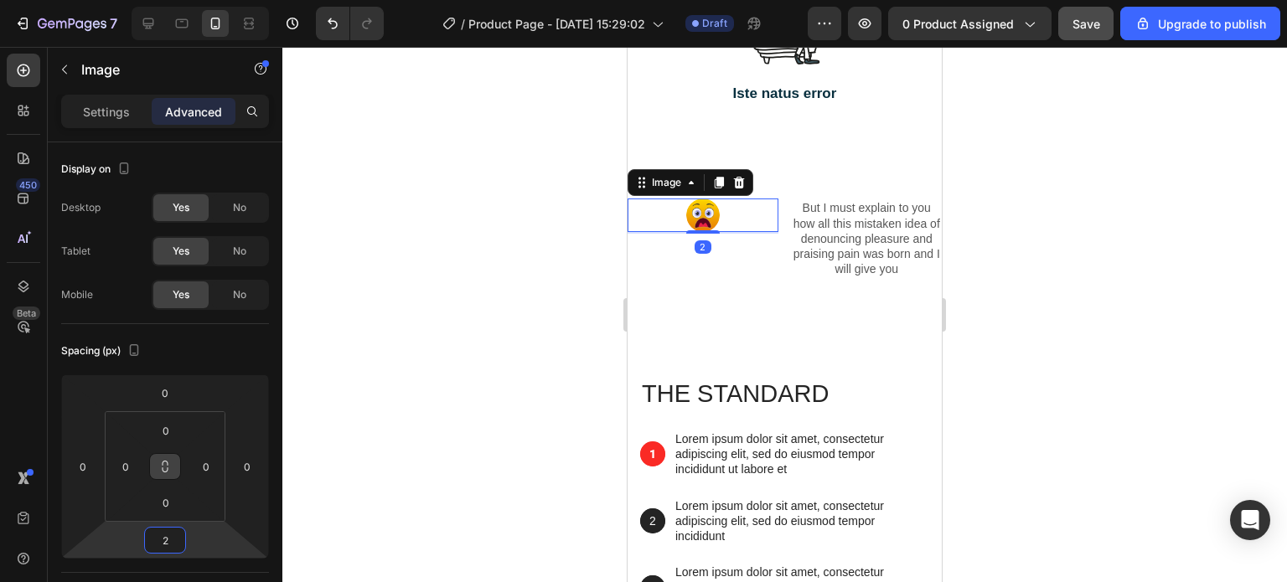
type input "0"
drag, startPoint x: 132, startPoint y: 544, endPoint x: 142, endPoint y: 544, distance: 10.1
click at [142, 0] on html "7 / Product Page - Aug 25, 15:29:02 Draft Preview 0 product assigned Save Upgra…" at bounding box center [643, 0] width 1287 height 0
click at [542, 287] on div at bounding box center [784, 314] width 1004 height 535
click at [709, 232] on img at bounding box center [703, 216] width 34 height 34
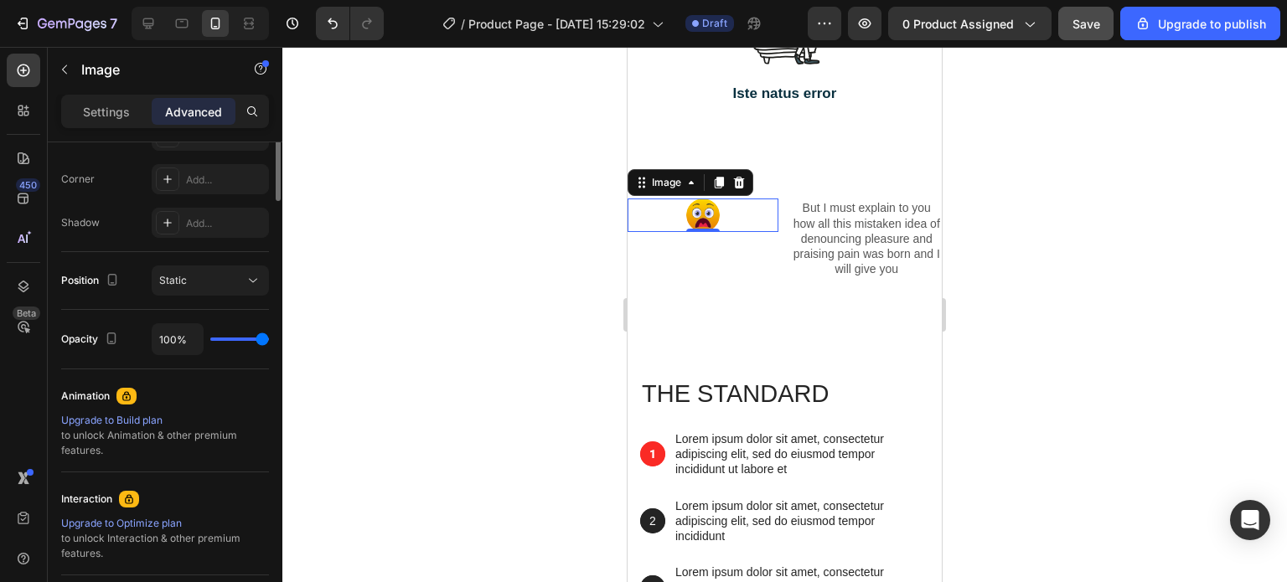
scroll to position [168, 0]
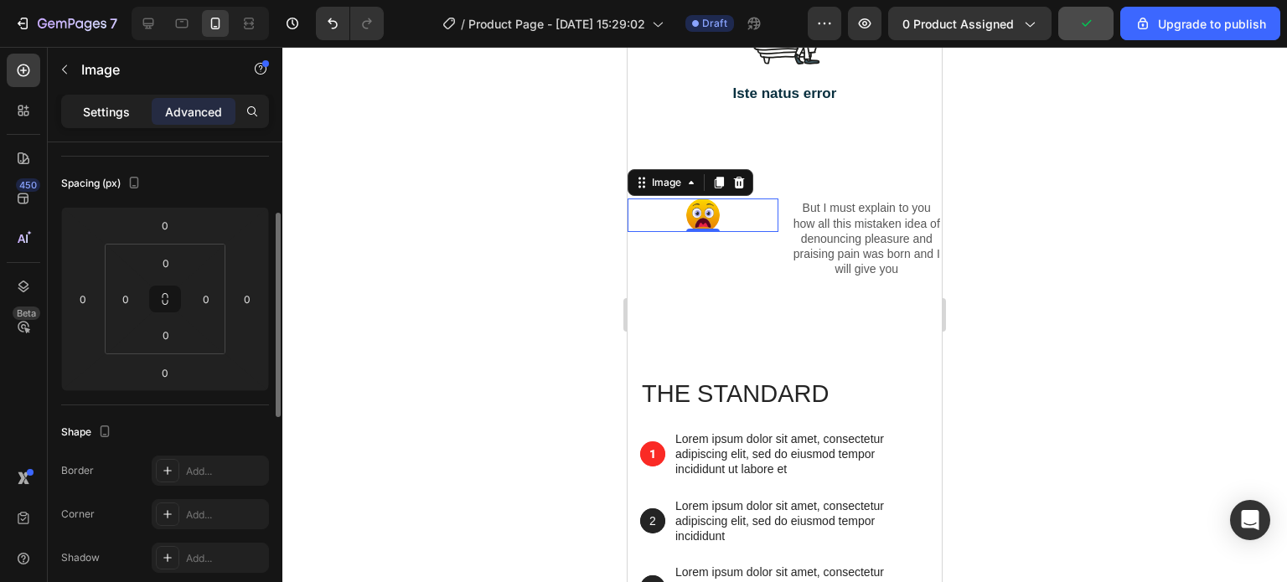
click at [110, 110] on p "Settings" at bounding box center [106, 112] width 47 height 18
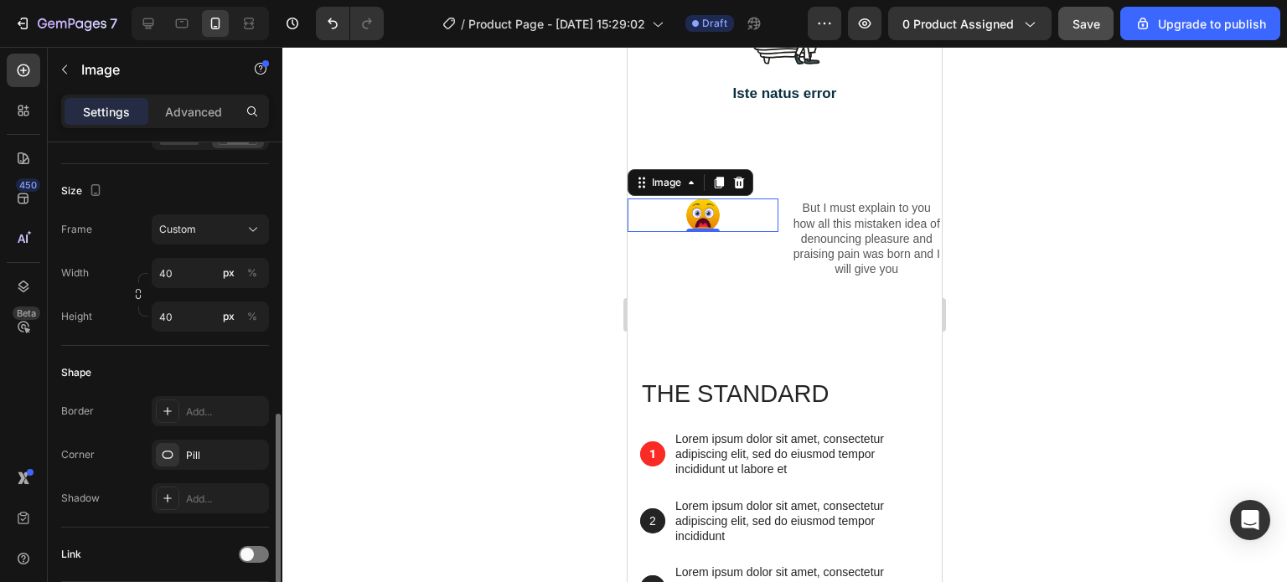
scroll to position [503, 0]
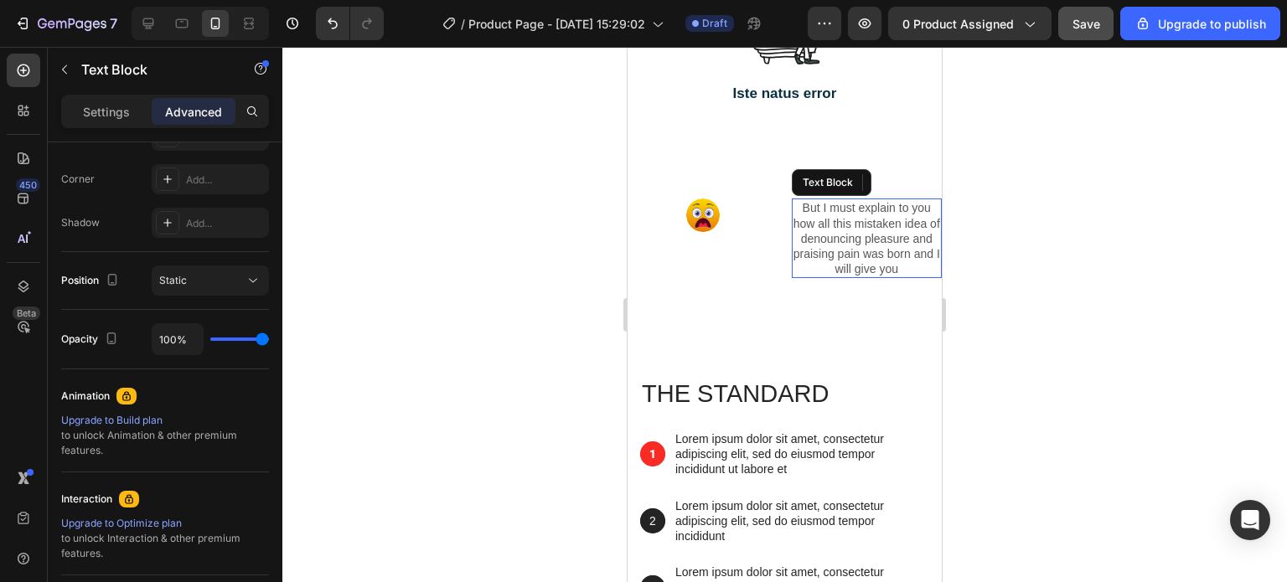
click at [848, 250] on div "But I must explain to you how all this mistaken idea of denouncing pleasure and…" at bounding box center [867, 239] width 151 height 80
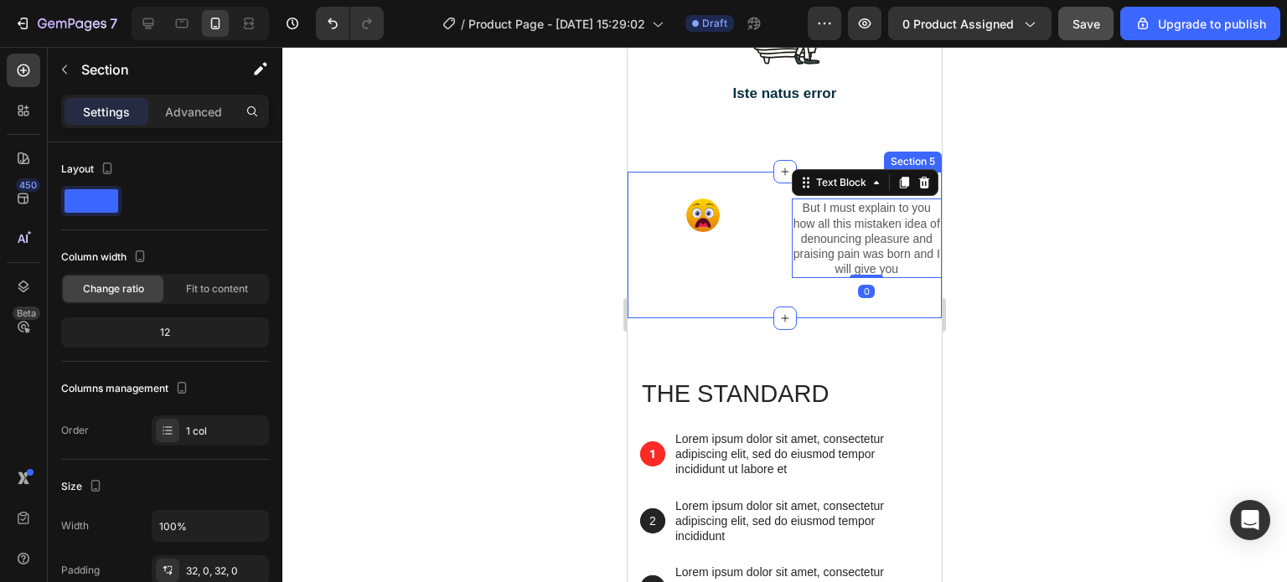
click at [757, 243] on div "Image But I must explain to you how all this mistaken idea of denouncing pleasu…" at bounding box center [784, 245] width 314 height 147
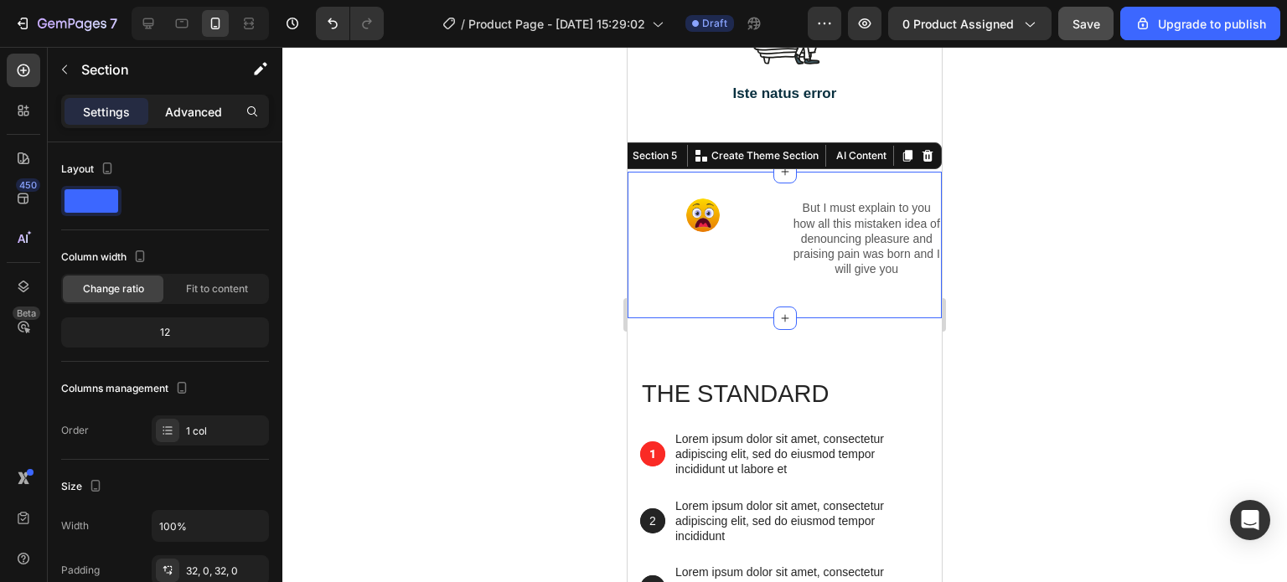
click at [188, 111] on p "Advanced" at bounding box center [193, 112] width 57 height 18
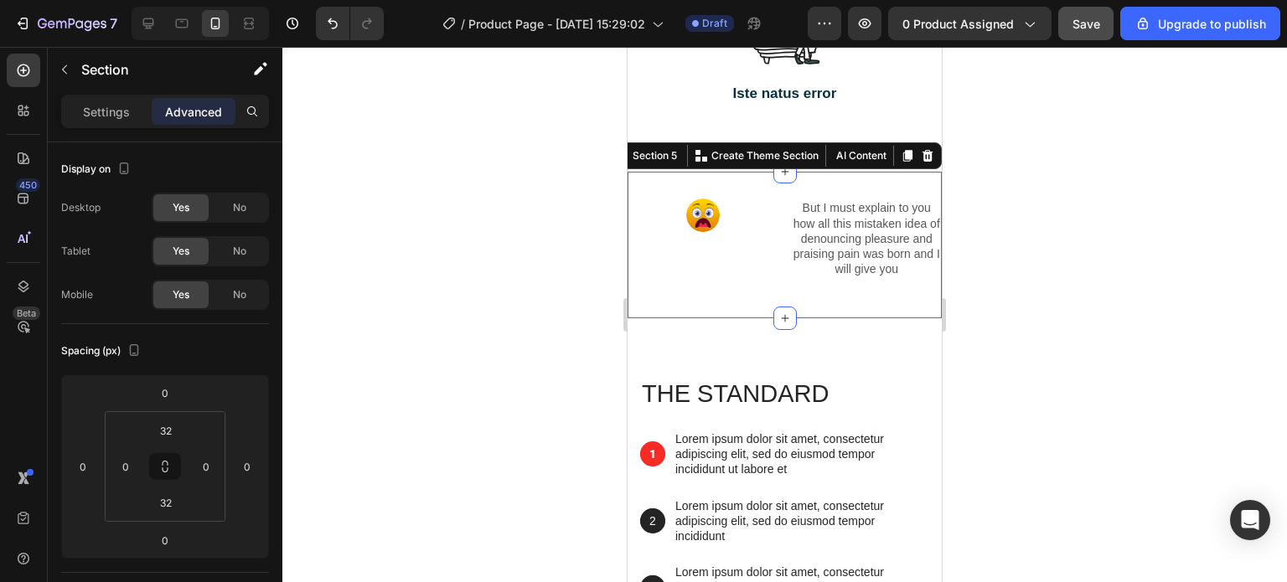
click at [188, 111] on p "Advanced" at bounding box center [193, 112] width 57 height 18
click at [124, 108] on p "Settings" at bounding box center [106, 112] width 47 height 18
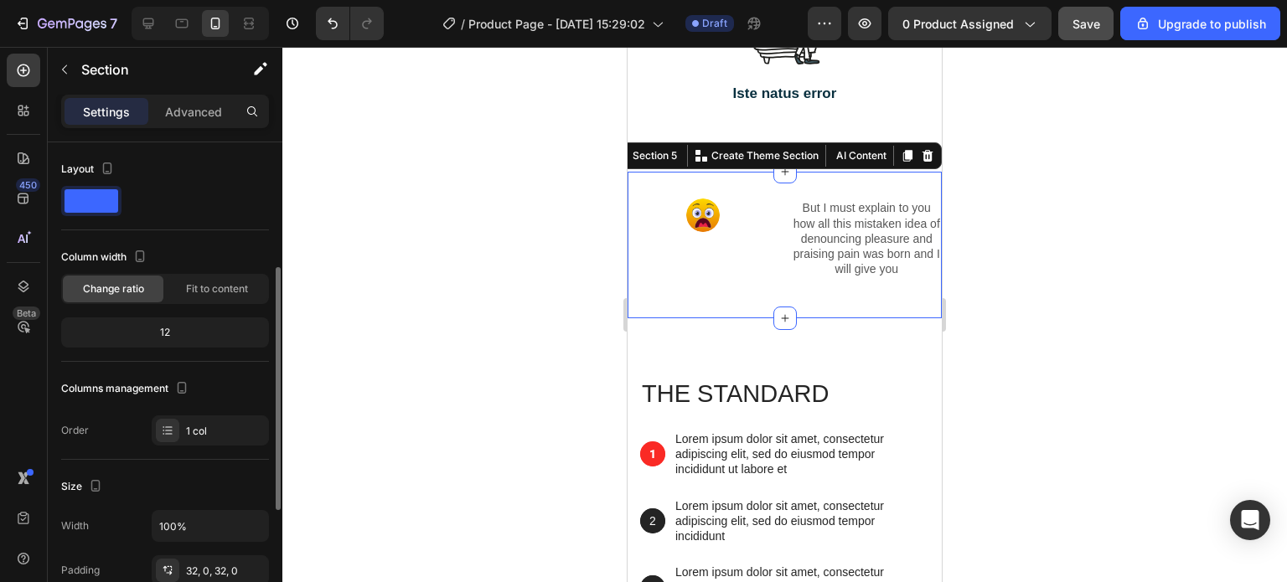
scroll to position [84, 0]
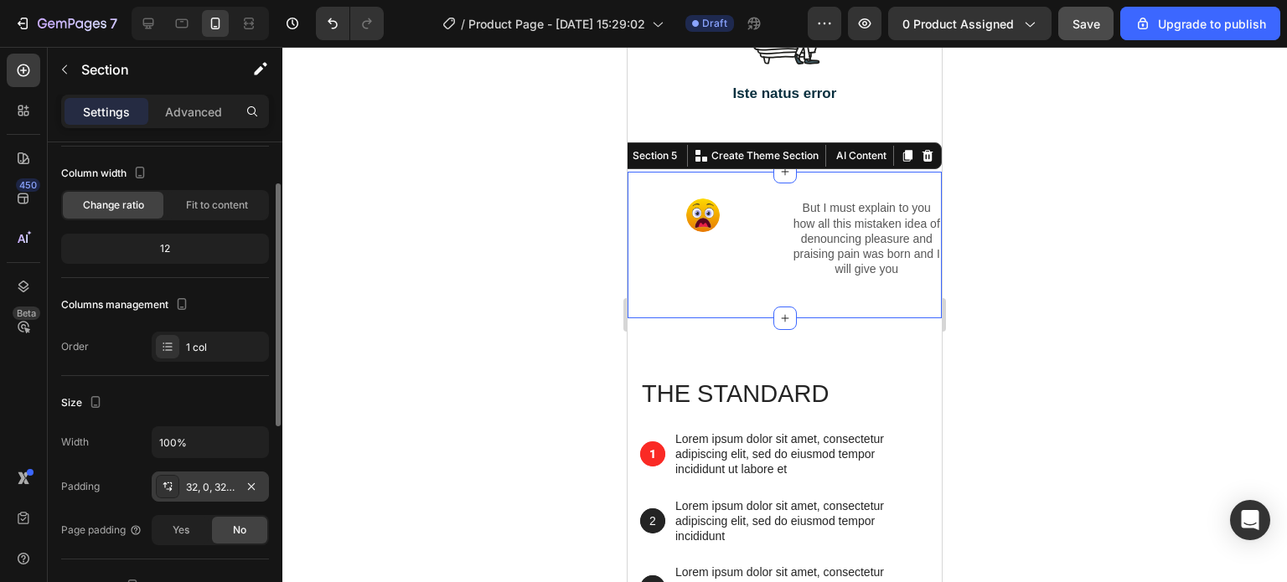
click at [210, 488] on div "32, 0, 32, 0" at bounding box center [210, 487] width 49 height 15
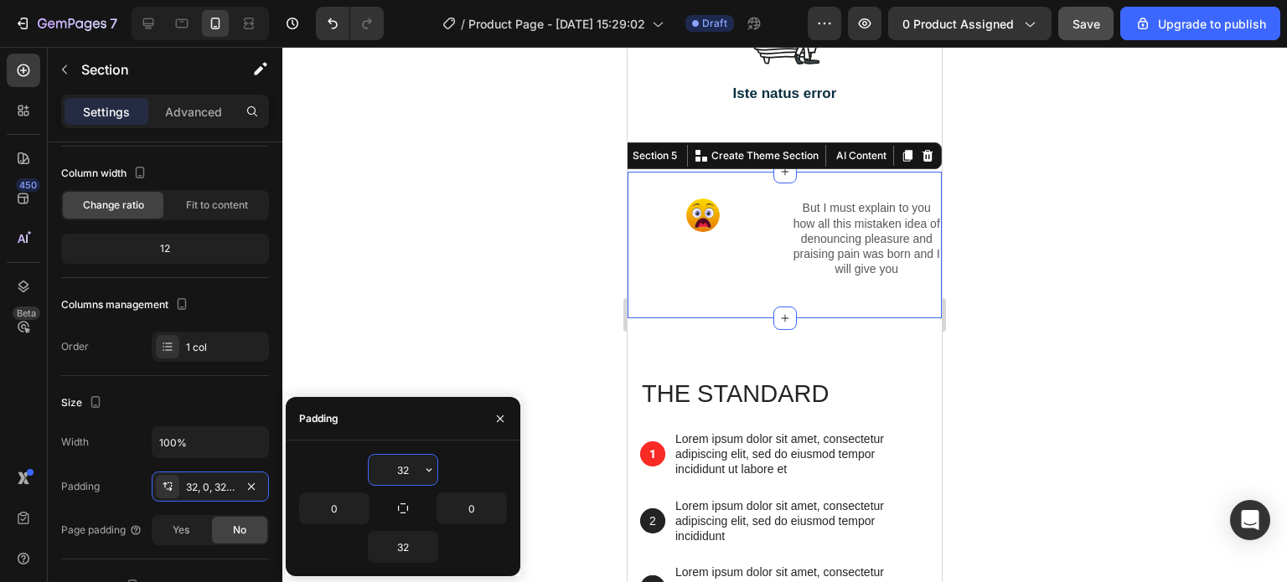
click at [410, 473] on input "32" at bounding box center [403, 470] width 69 height 30
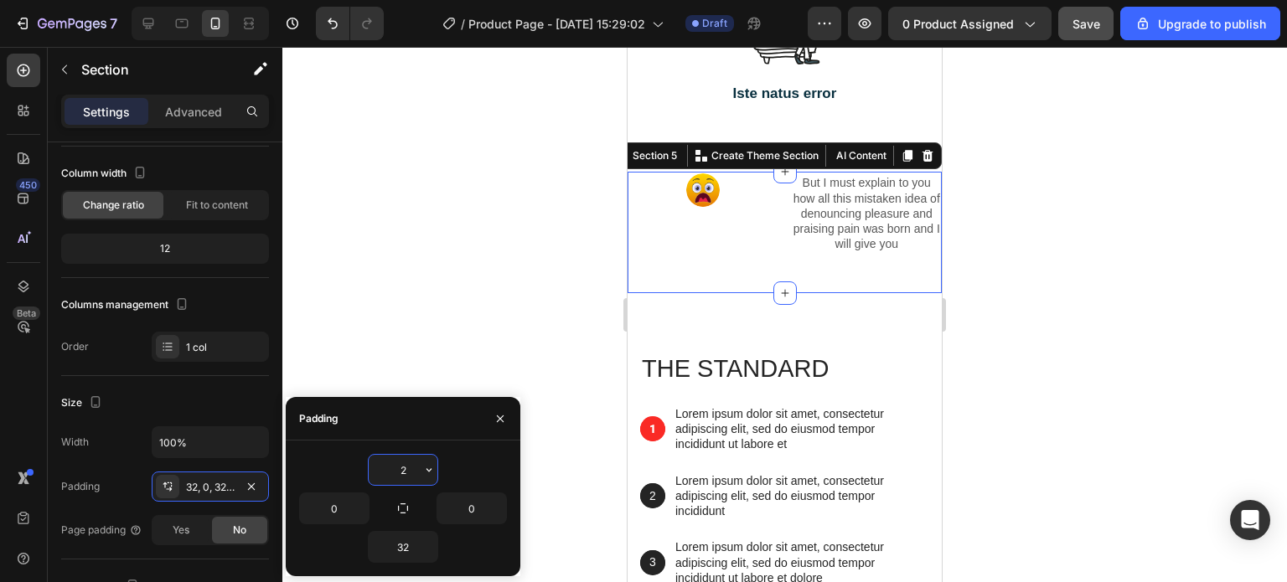
click at [399, 471] on input "2" at bounding box center [403, 470] width 69 height 30
type input "32"
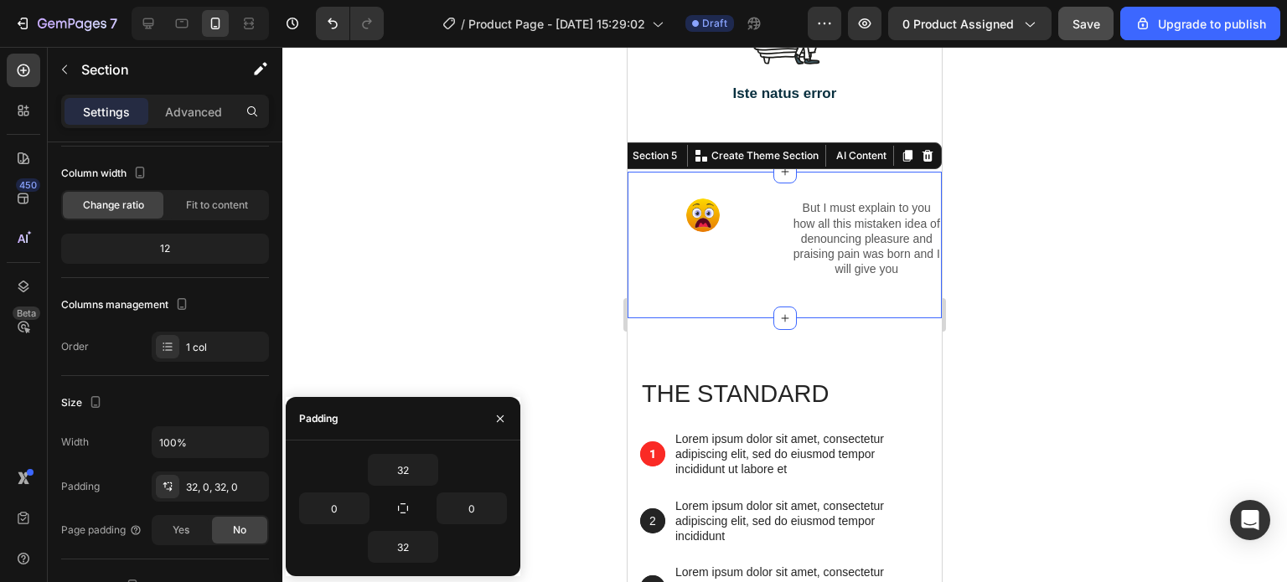
click at [506, 310] on div at bounding box center [784, 314] width 1004 height 535
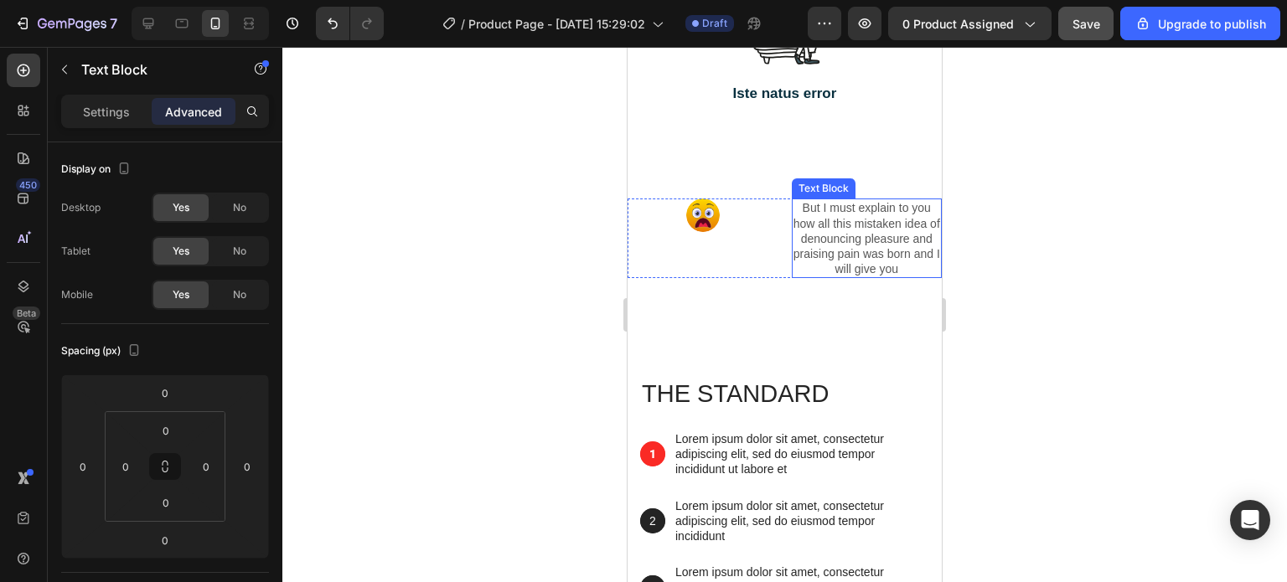
click at [833, 276] on p "But I must explain to you how all this mistaken idea of denouncing pleasure and…" at bounding box center [866, 238] width 147 height 76
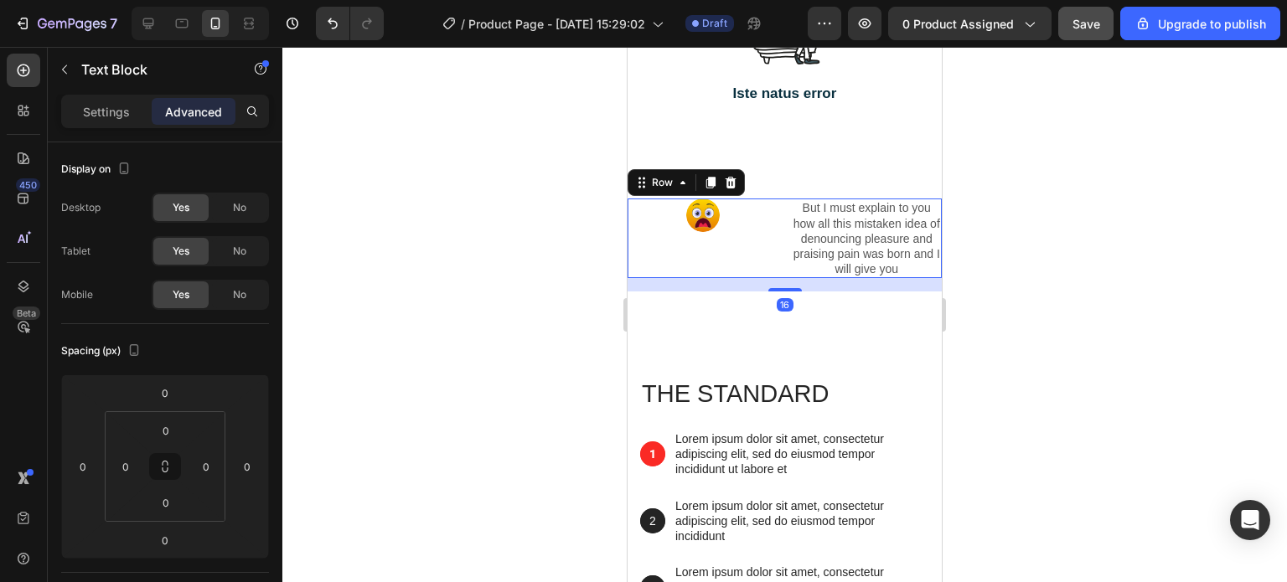
click at [656, 278] on div "Image" at bounding box center [702, 239] width 151 height 80
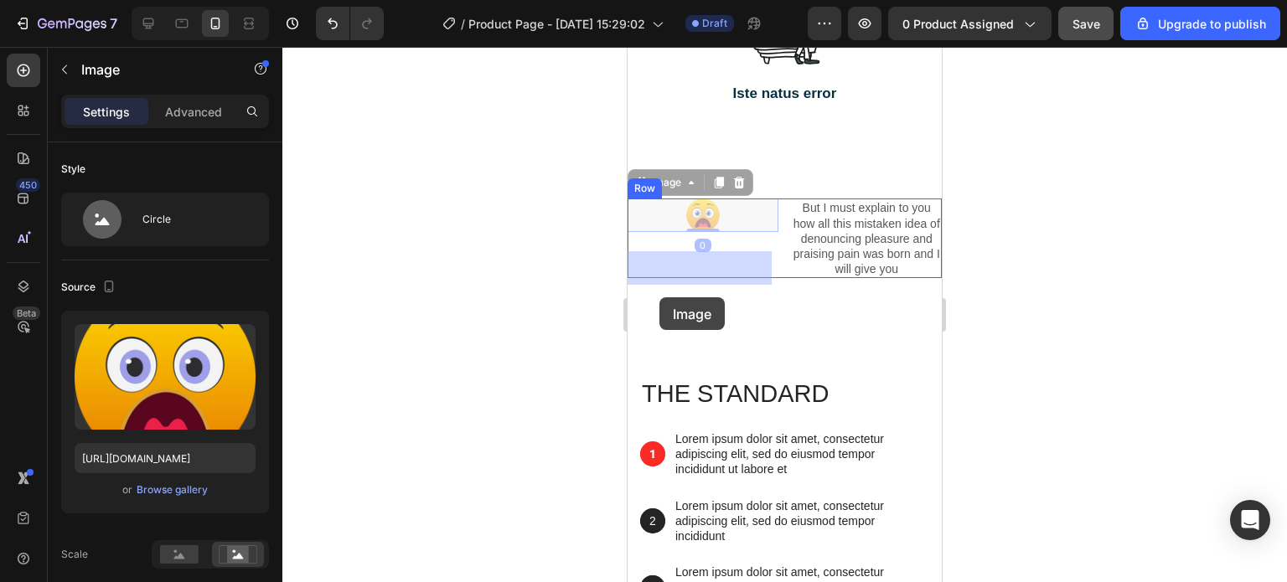
drag, startPoint x: 694, startPoint y: 272, endPoint x: 659, endPoint y: 297, distance: 43.2
click at [659, 297] on div "iPhone 13 Mini ( 375 px) iPhone 13 Mini iPhone 13 Pro iPhone 11 Pro Max iPhone …" at bounding box center [784, 151] width 314 height 2589
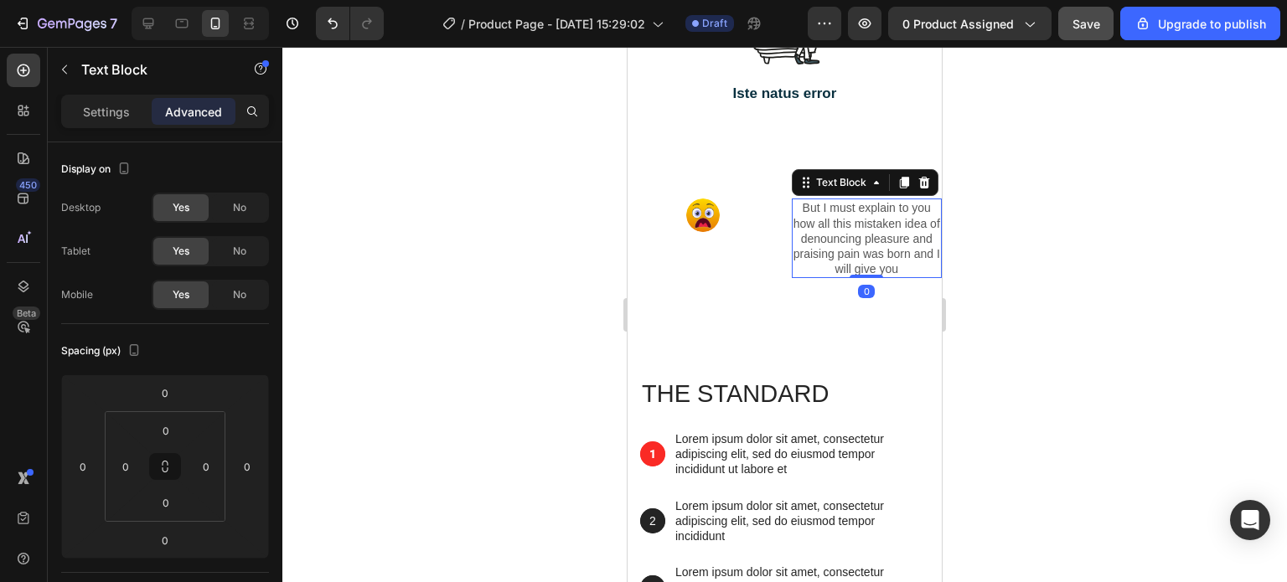
click at [854, 276] on p "But I must explain to you how all this mistaken idea of denouncing pleasure and…" at bounding box center [866, 238] width 147 height 76
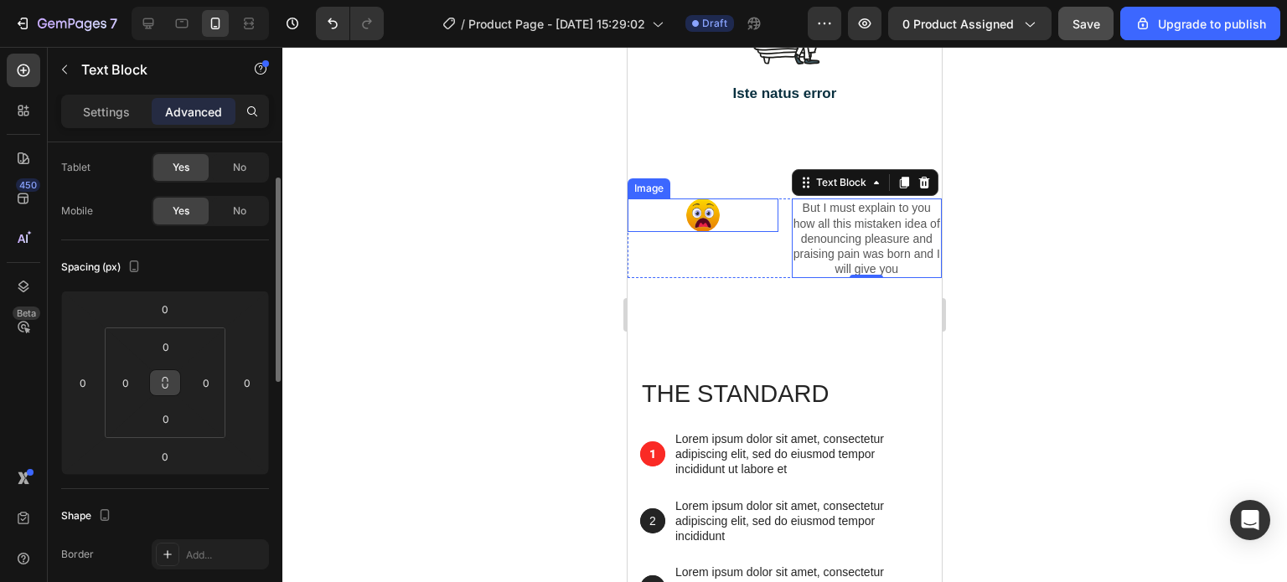
click at [164, 383] on icon at bounding box center [164, 382] width 13 height 13
drag, startPoint x: 140, startPoint y: 380, endPoint x: 110, endPoint y: 381, distance: 30.2
click at [110, 381] on div "0" at bounding box center [126, 382] width 34 height 27
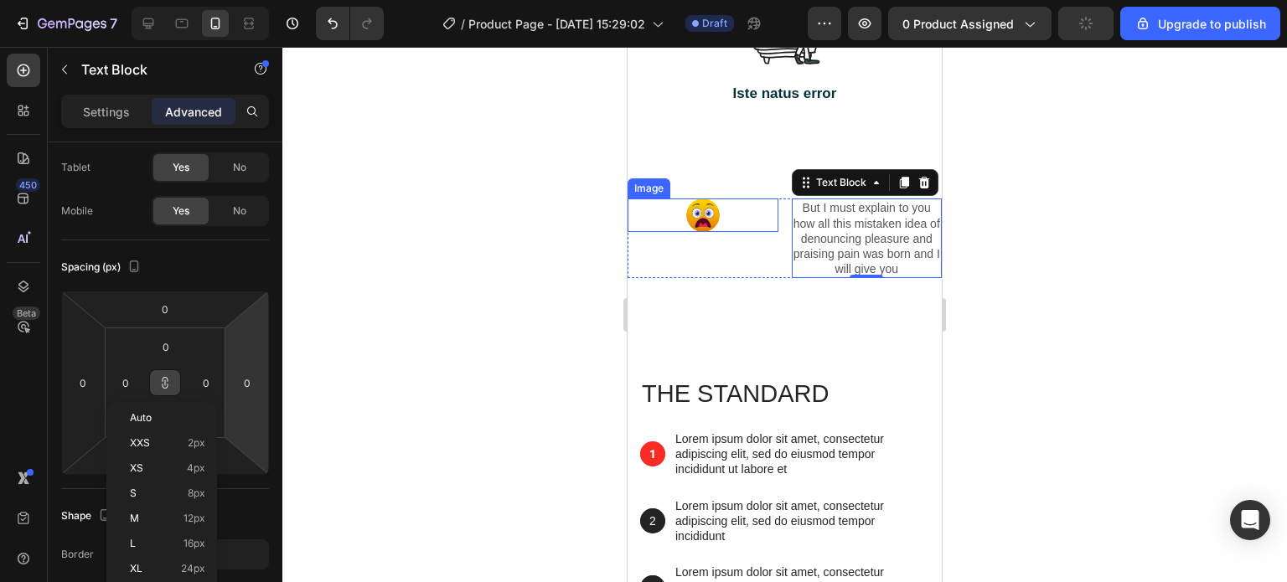
click at [414, 319] on div at bounding box center [784, 314] width 1004 height 535
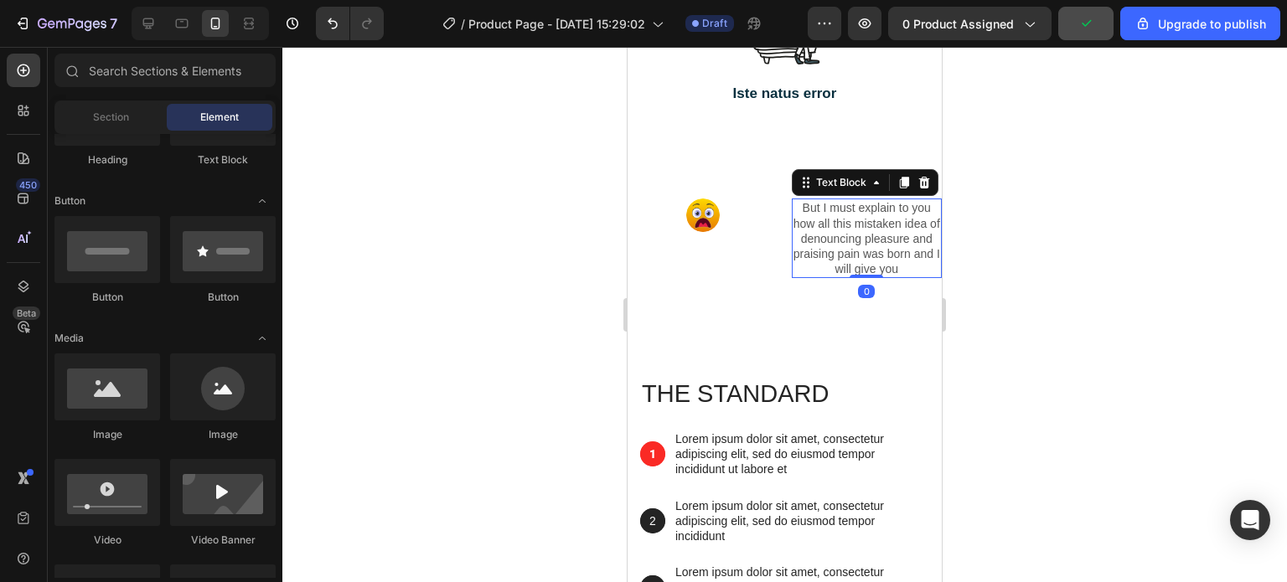
click at [881, 275] on p "But I must explain to you how all this mistaken idea of denouncing pleasure and…" at bounding box center [866, 238] width 147 height 76
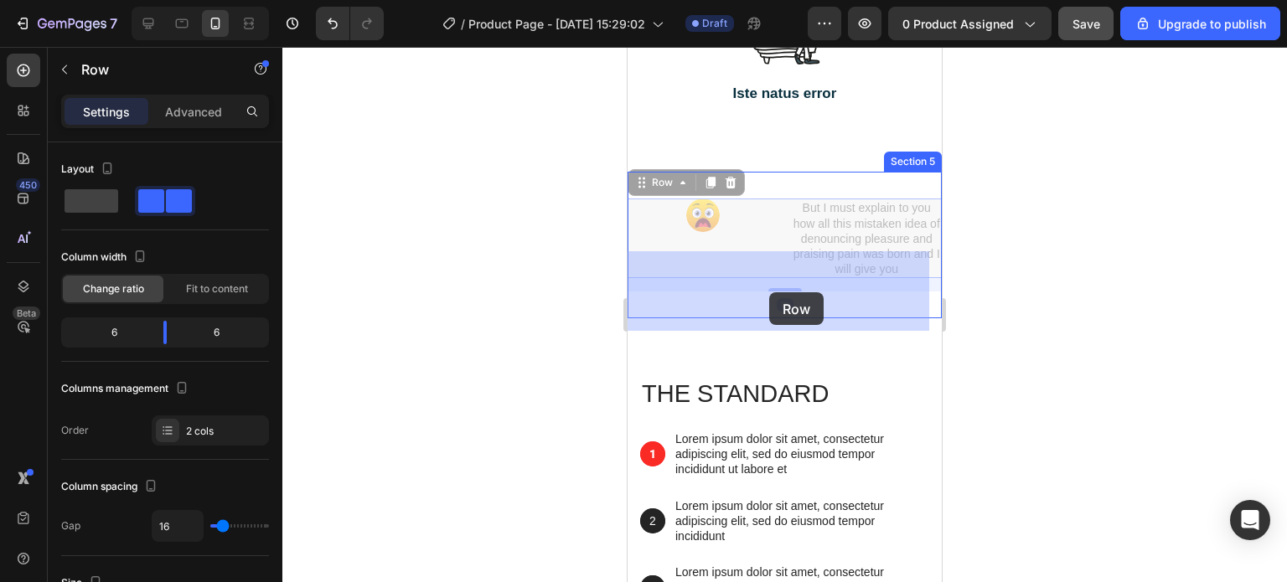
drag, startPoint x: 777, startPoint y: 288, endPoint x: 770, endPoint y: 292, distance: 8.6
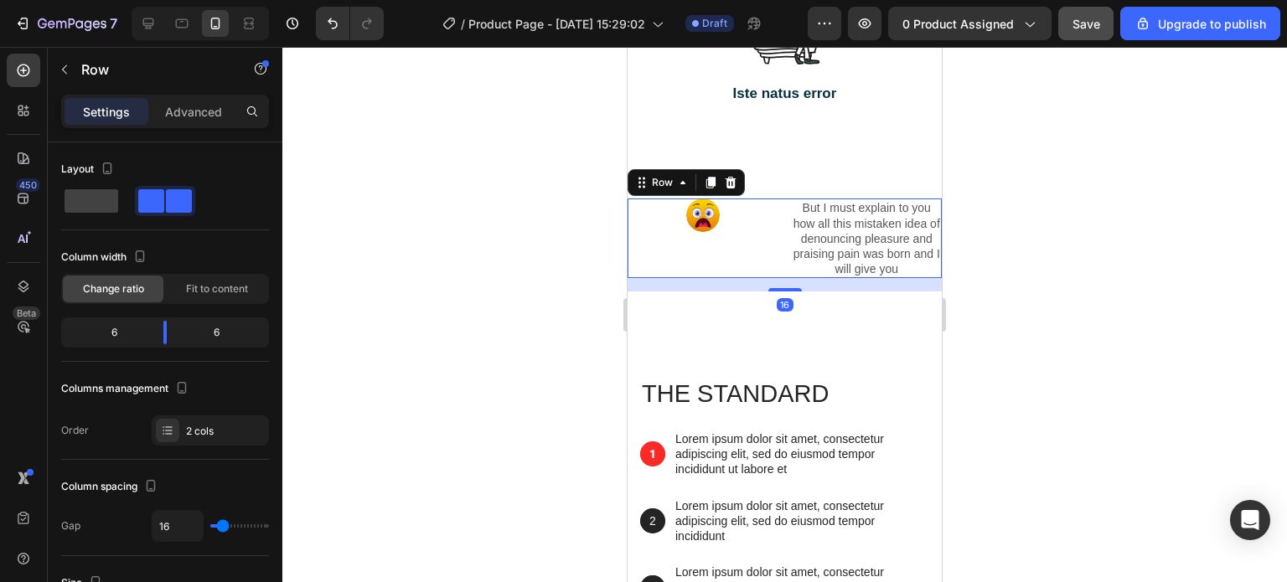
click at [551, 309] on div at bounding box center [784, 314] width 1004 height 535
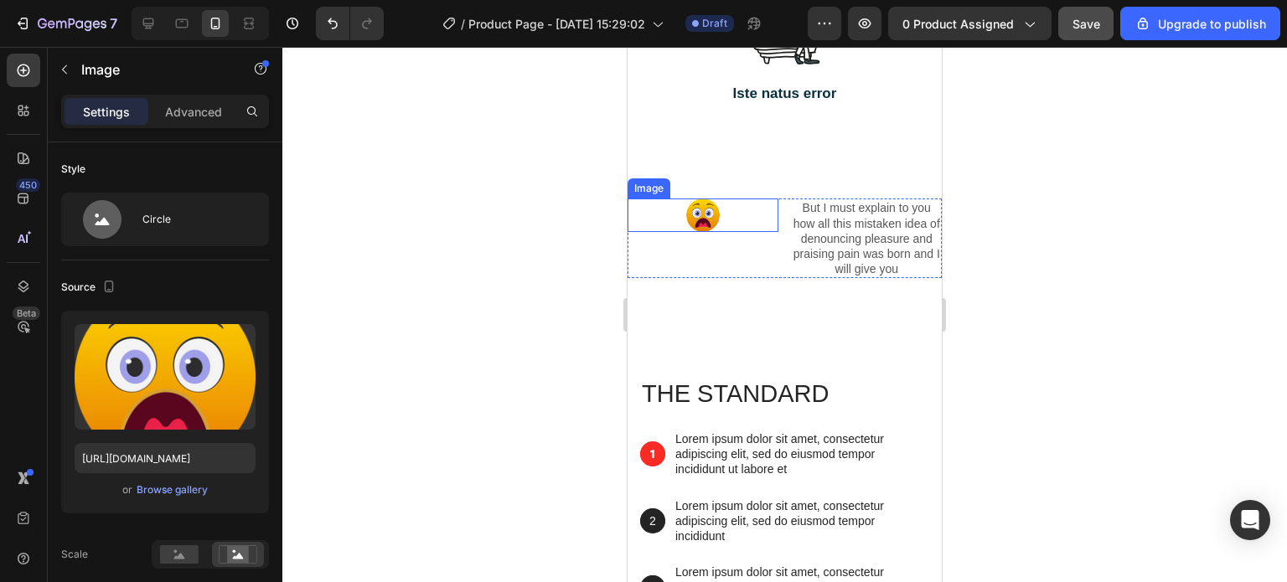
click at [690, 232] on img at bounding box center [703, 216] width 34 height 34
click at [507, 322] on div at bounding box center [784, 314] width 1004 height 535
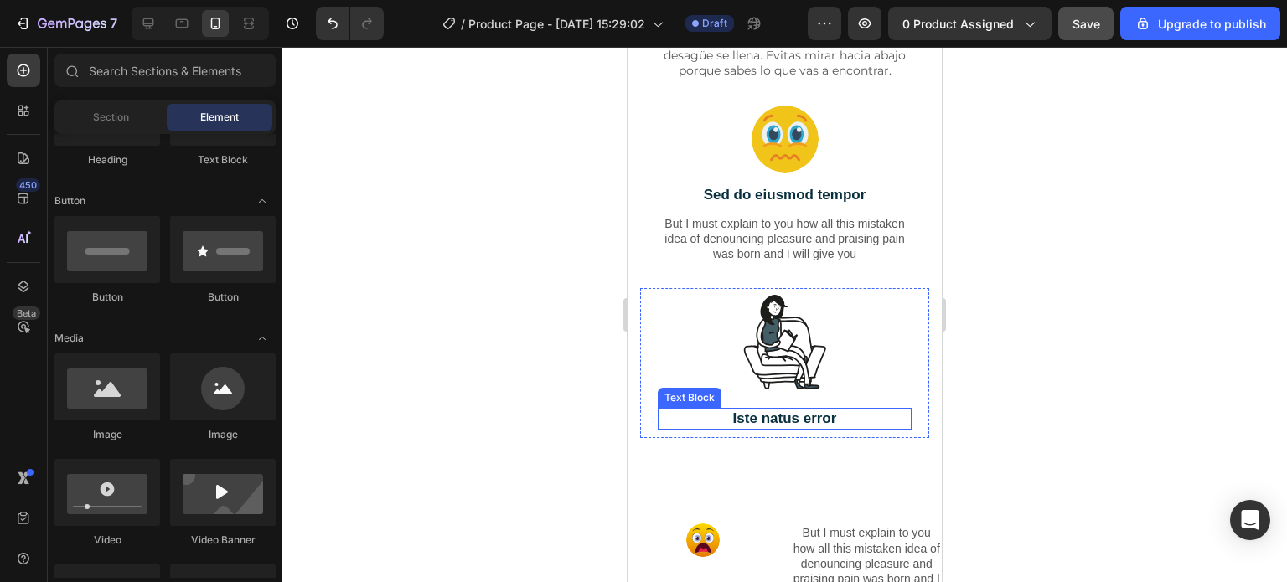
scroll to position [1340, 0]
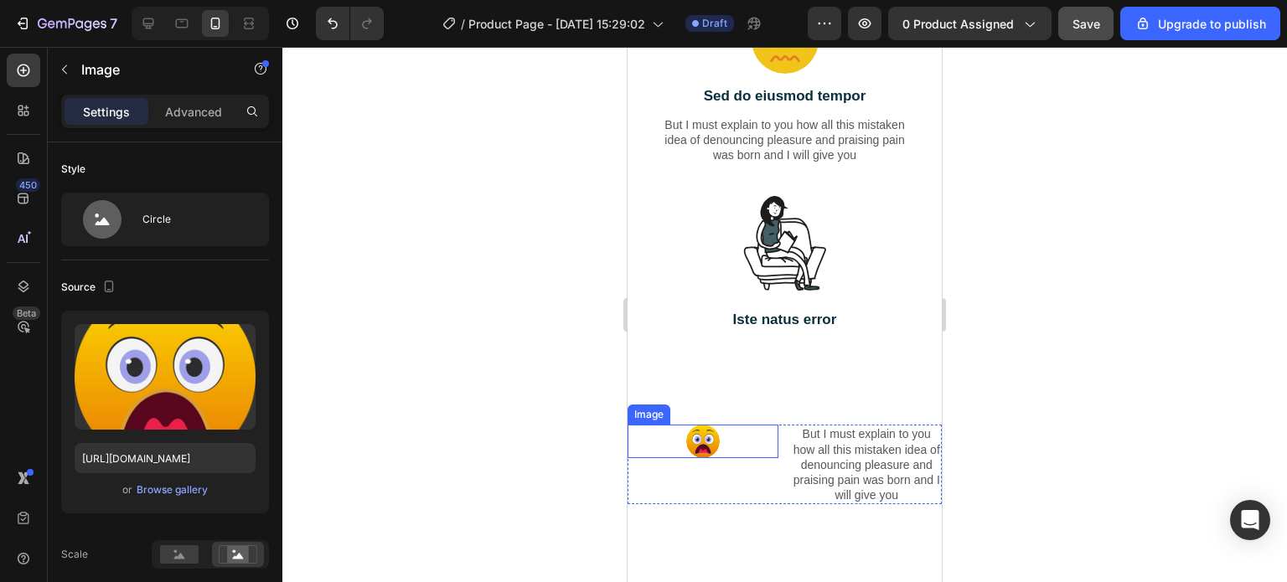
click at [697, 458] on img at bounding box center [703, 442] width 34 height 34
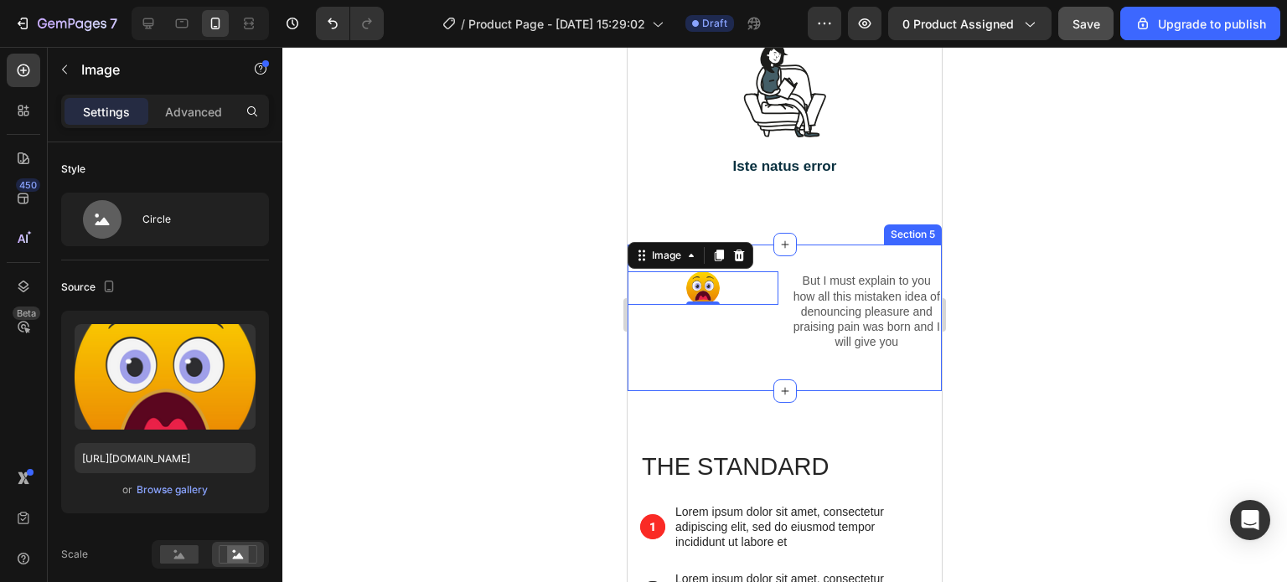
scroll to position [1508, 0]
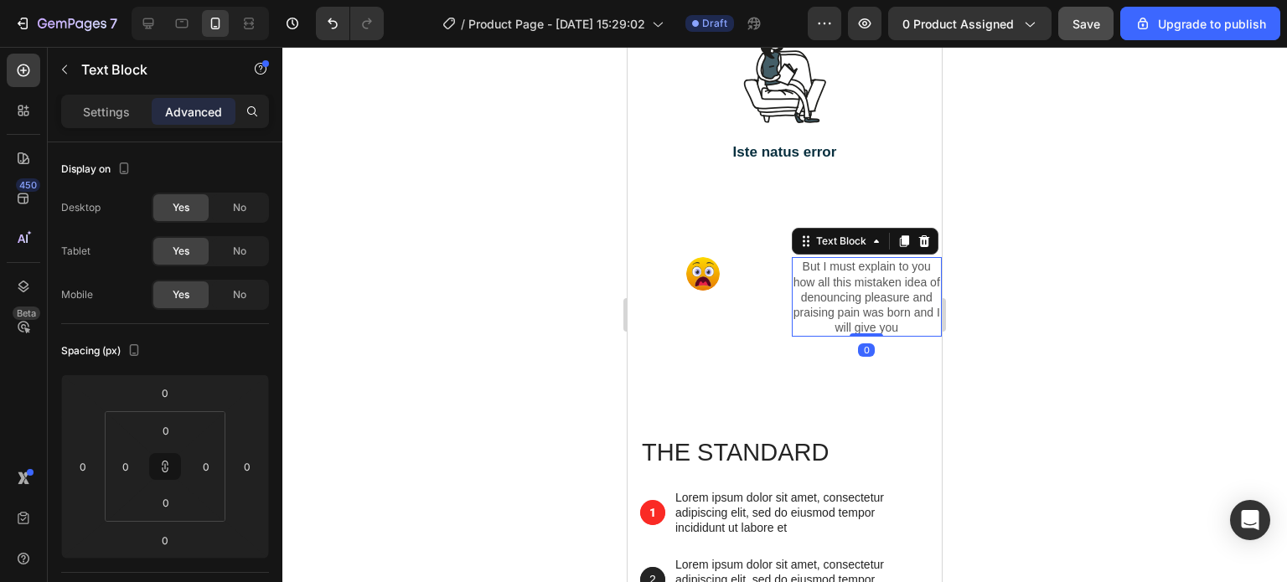
click at [863, 335] on p "But I must explain to you how all this mistaken idea of denouncing pleasure and…" at bounding box center [866, 297] width 147 height 76
drag, startPoint x: 857, startPoint y: 387, endPoint x: 856, endPoint y: 367, distance: 20.1
click at [856, 337] on div "But I must explain to you how all this mistaken idea of denouncing pleasure and…" at bounding box center [867, 297] width 151 height 80
drag, startPoint x: 855, startPoint y: 386, endPoint x: 843, endPoint y: 378, distance: 15.1
click at [843, 337] on div "But I must explain to you how all this mistaken idea of denouncing pleasure and…" at bounding box center [867, 297] width 151 height 80
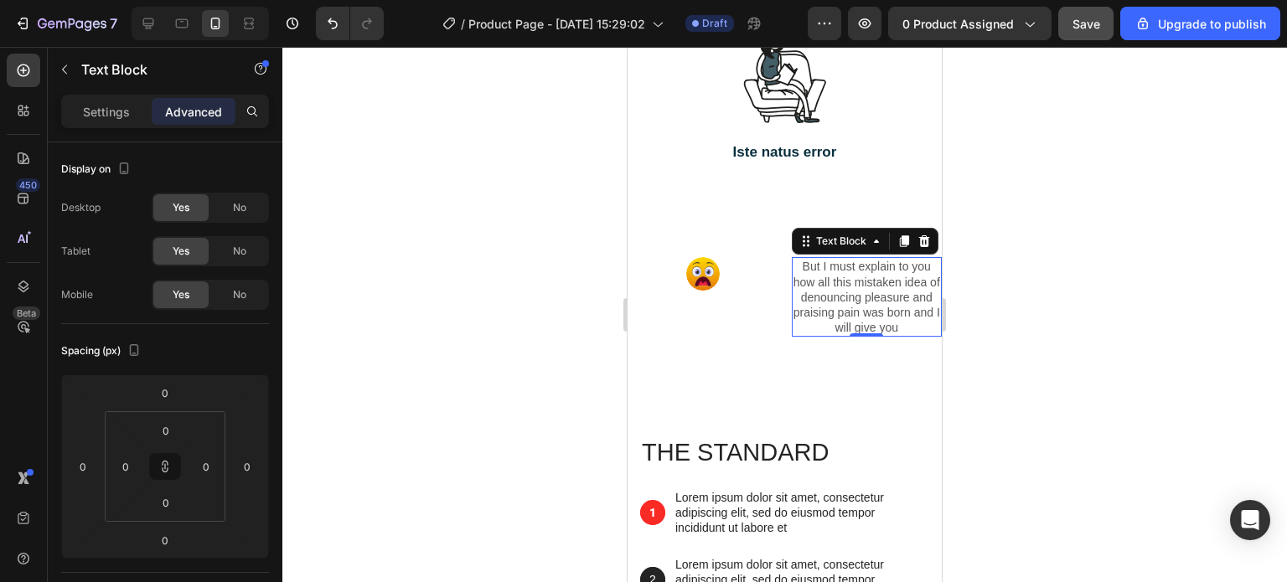
click at [849, 330] on p "But I must explain to you how all this mistaken idea of denouncing pleasure and…" at bounding box center [866, 297] width 147 height 76
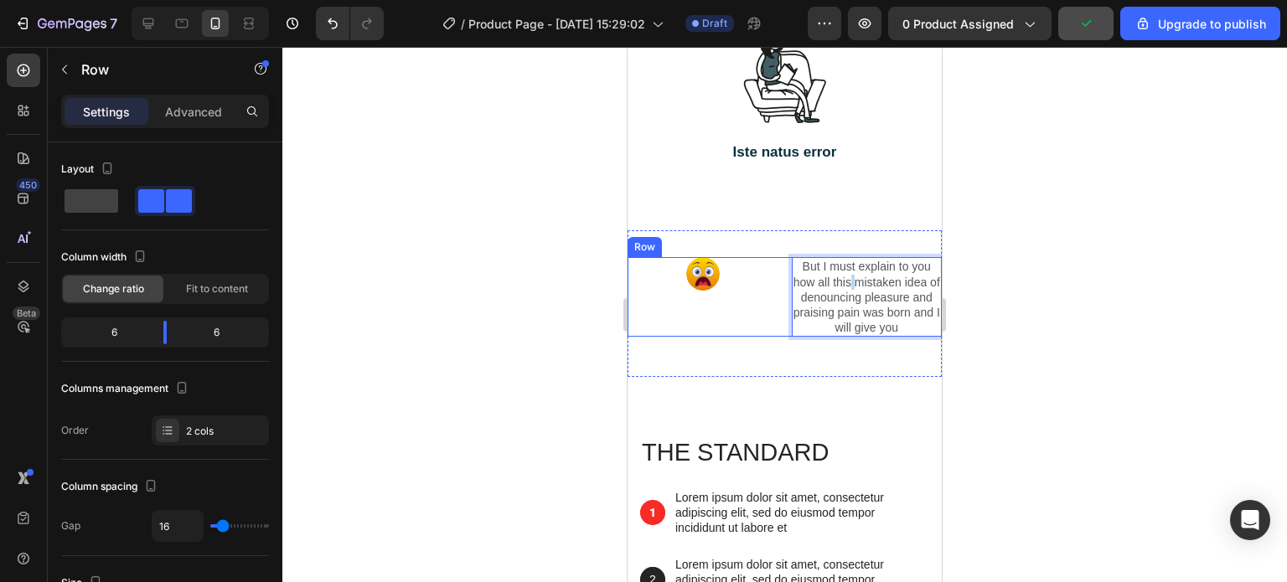
click at [747, 337] on div "Image" at bounding box center [702, 297] width 151 height 80
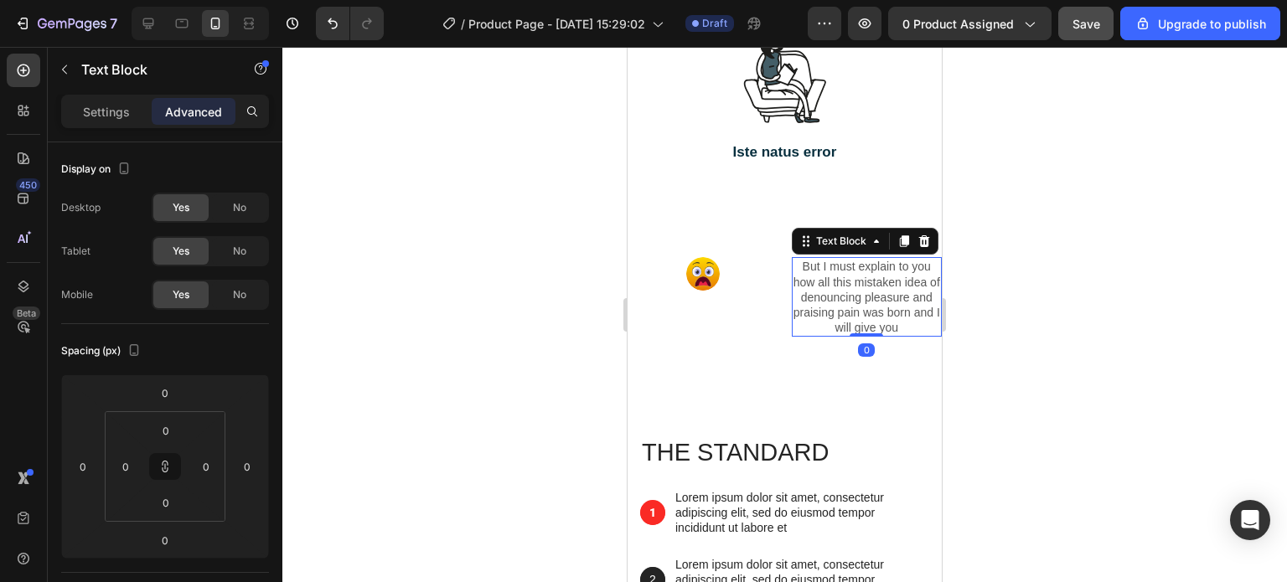
click at [802, 335] on p "But I must explain to you how all this mistaken idea of denouncing pleasure and…" at bounding box center [866, 297] width 147 height 76
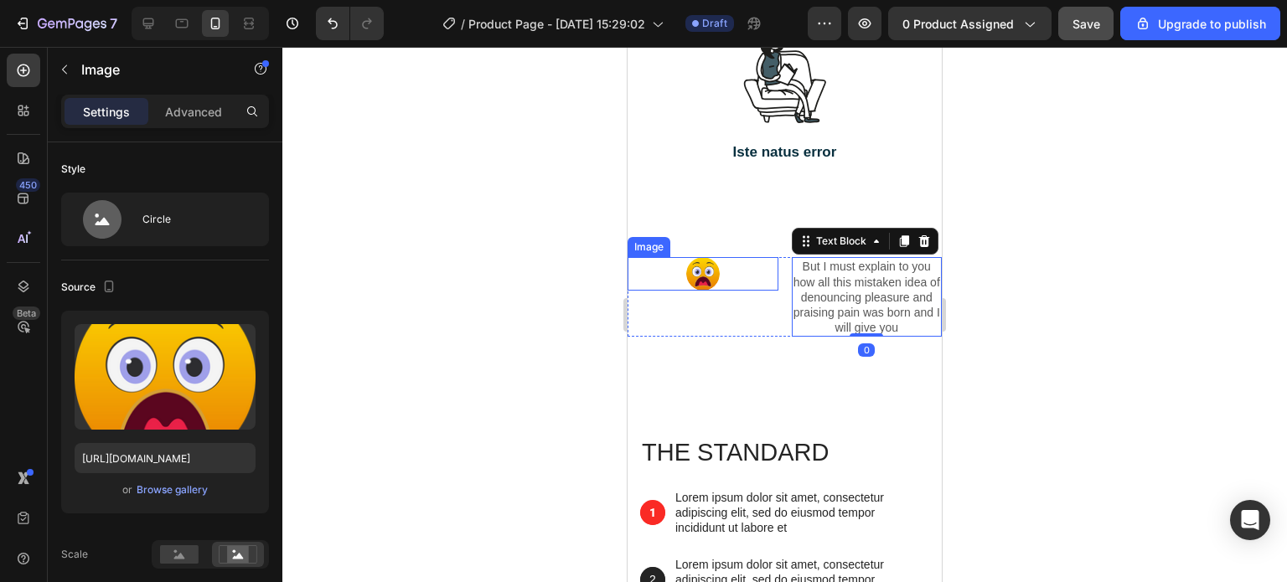
click at [749, 291] on div at bounding box center [702, 274] width 151 height 34
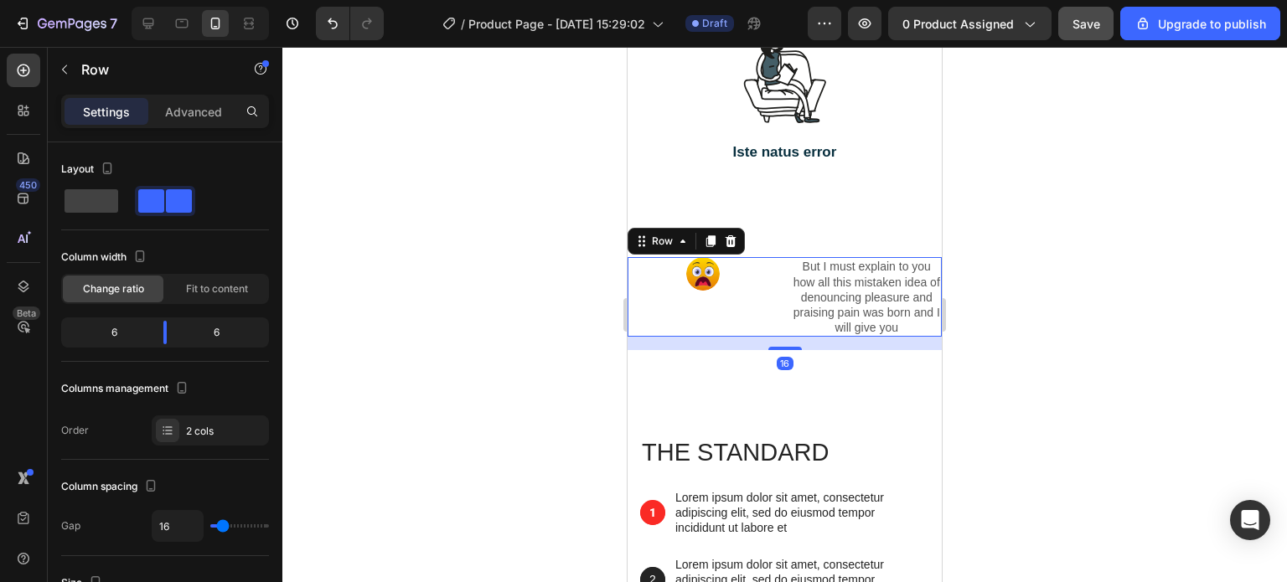
click at [759, 337] on div "Image" at bounding box center [702, 297] width 151 height 80
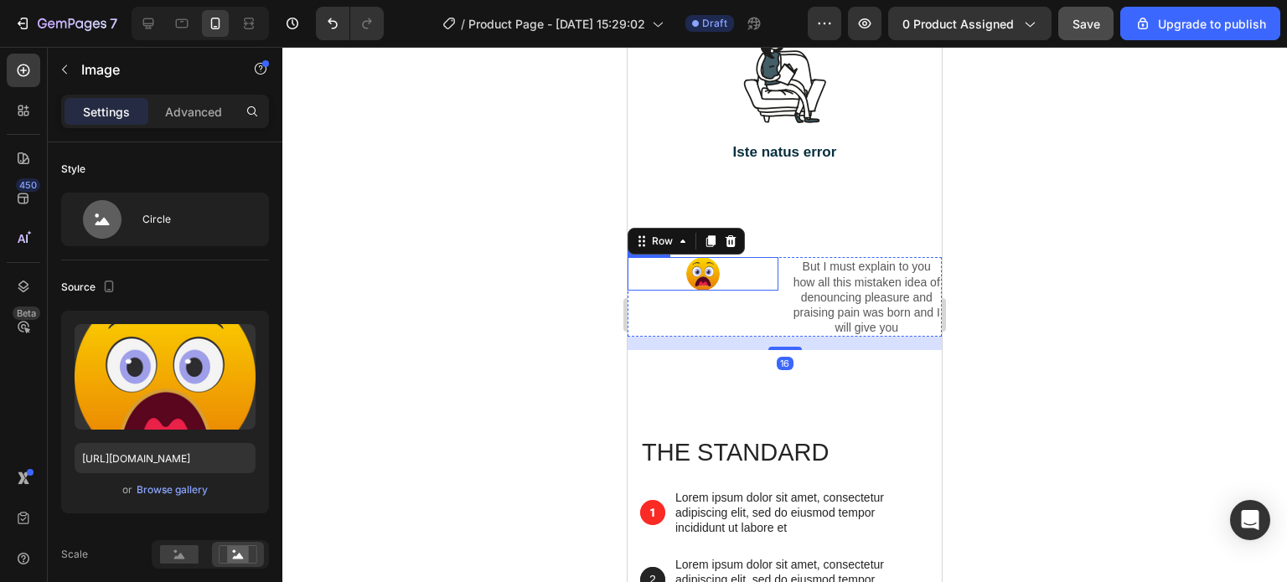
click at [728, 291] on div at bounding box center [702, 274] width 151 height 34
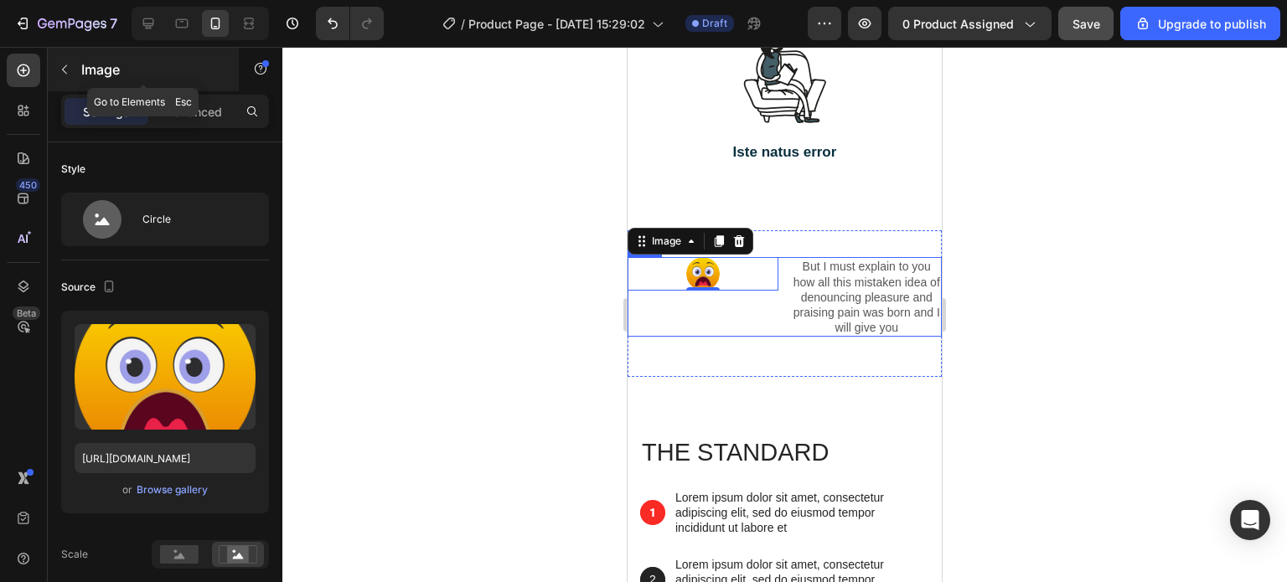
click at [58, 66] on icon "button" at bounding box center [64, 69] width 13 height 13
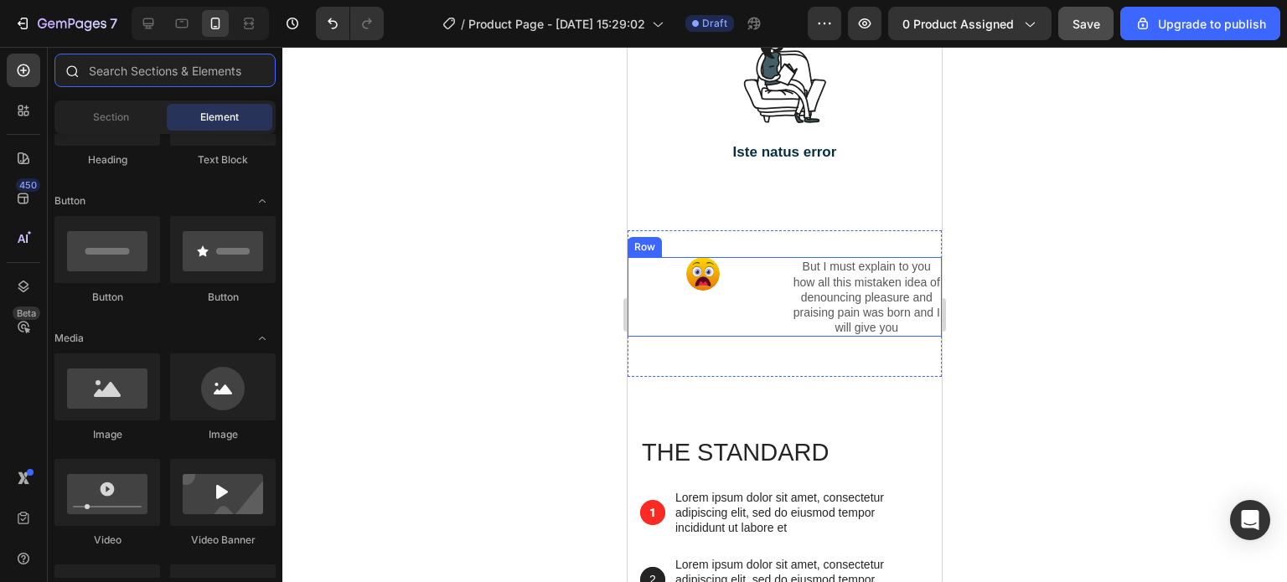
click at [125, 75] on input "text" at bounding box center [164, 71] width 221 height 34
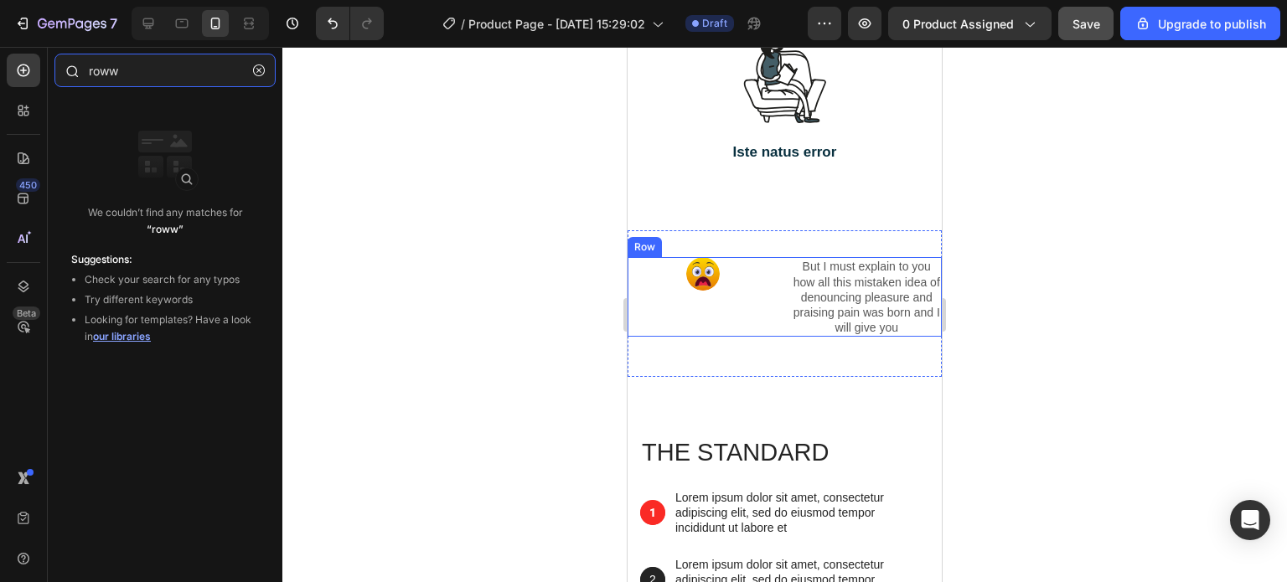
type input "row"
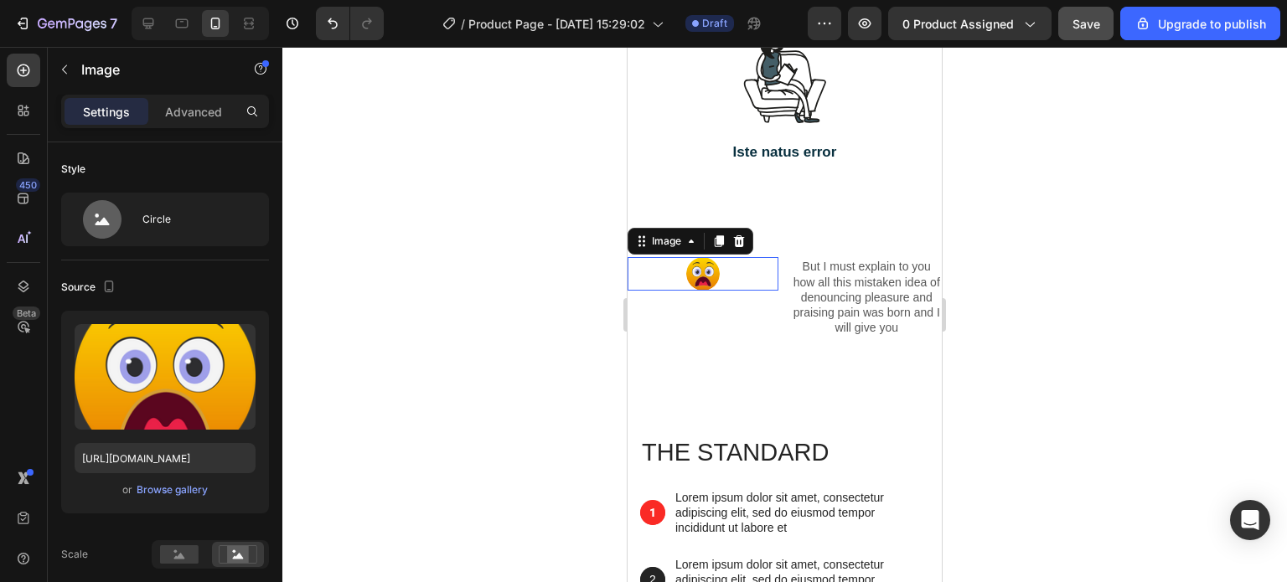
click at [700, 291] on img at bounding box center [703, 274] width 34 height 34
click at [178, 116] on p "Advanced" at bounding box center [193, 112] width 57 height 18
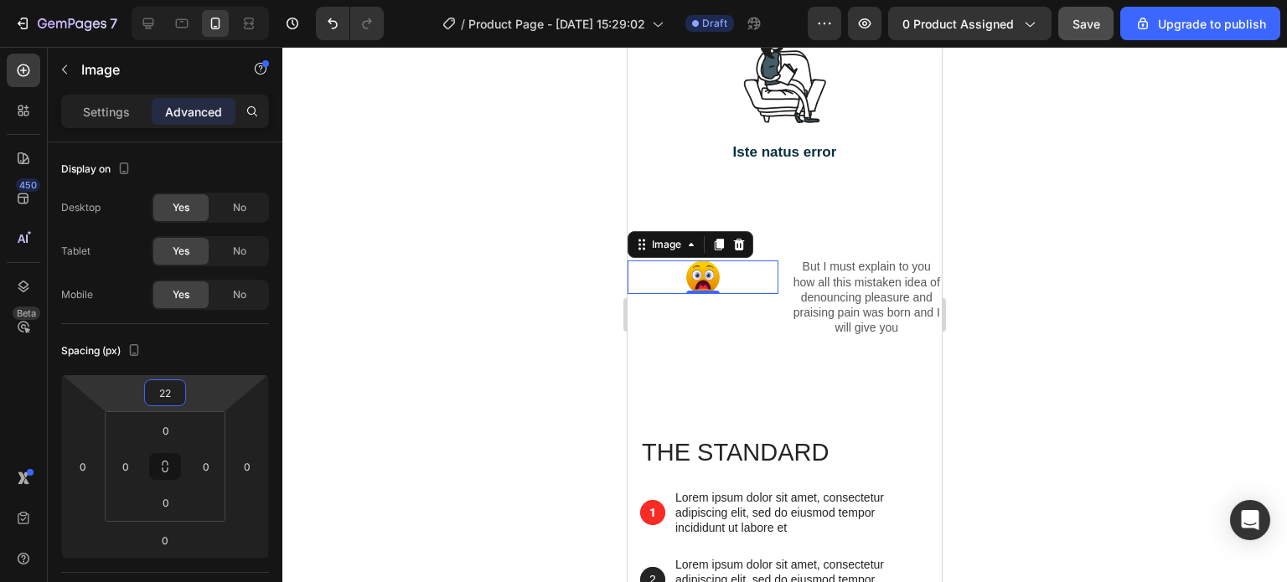
type input "26"
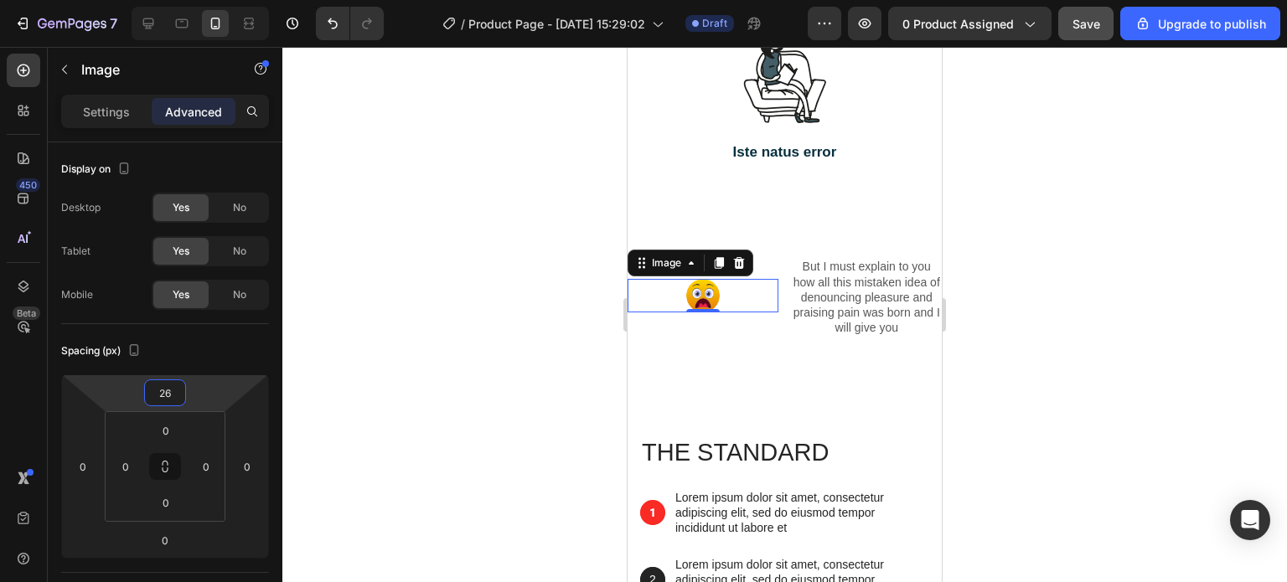
drag, startPoint x: 206, startPoint y: 390, endPoint x: 233, endPoint y: 379, distance: 28.9
click at [233, 0] on html "7 / Product Page - Aug 25, 15:29:02 Draft Preview 0 product assigned Save Upgra…" at bounding box center [643, 0] width 1287 height 0
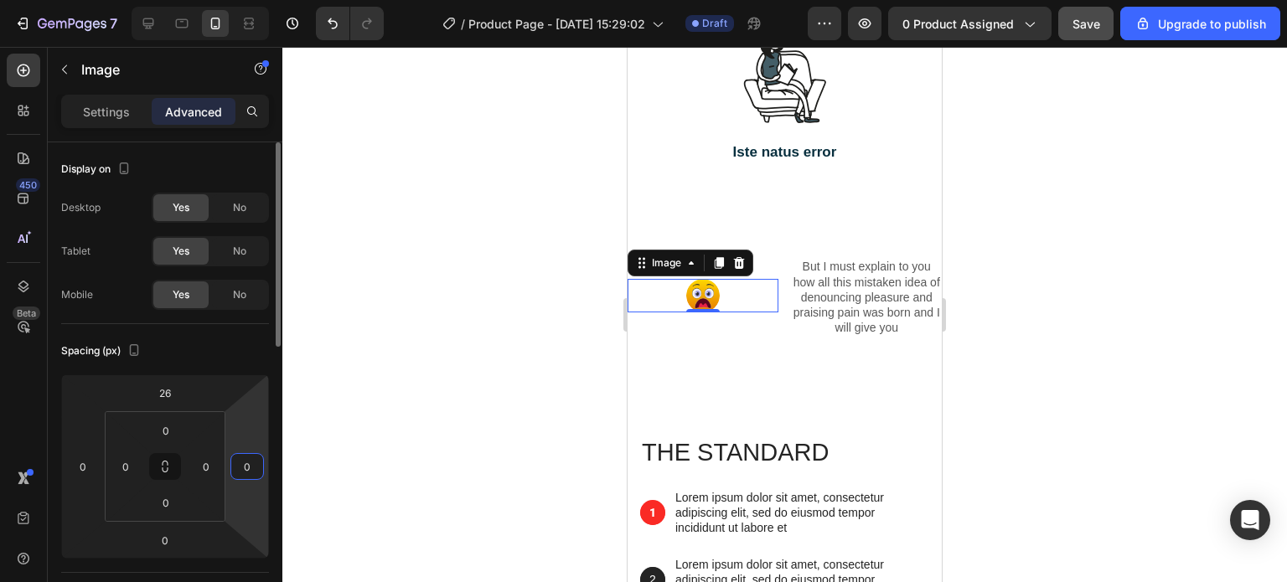
click at [235, 0] on html "7 / Product Page - Aug 25, 15:29:02 Draft Preview 0 product assigned Save Upgra…" at bounding box center [643, 0] width 1287 height 0
drag, startPoint x: 235, startPoint y: 448, endPoint x: 261, endPoint y: 447, distance: 26.0
click at [261, 0] on html "7 / Product Page - Aug 25, 15:29:02 Draft Preview 0 product assigned Save Upgra…" at bounding box center [643, 0] width 1287 height 0
drag, startPoint x: 245, startPoint y: 442, endPoint x: 289, endPoint y: 442, distance: 44.4
click at [291, 0] on div "7 / Product Page - Aug 25, 15:29:02 Draft Preview 0 product assigned Save Upgra…" at bounding box center [643, 0] width 1287 height 0
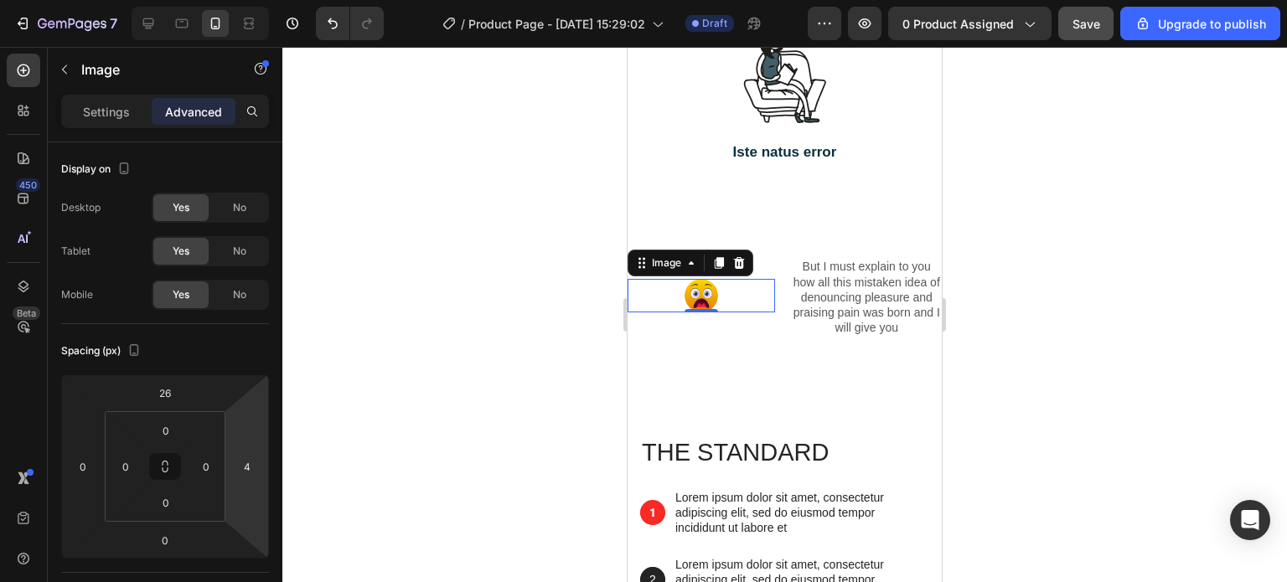
drag, startPoint x: 260, startPoint y: 441, endPoint x: 289, endPoint y: 441, distance: 29.3
click at [289, 0] on div "7 / Product Page - Aug 25, 15:29:02 Draft Preview 0 product assigned Save Upgra…" at bounding box center [643, 0] width 1287 height 0
click at [236, 0] on html "7 / Product Page - Aug 25, 15:29:02 Draft Preview 0 product assigned Save Upgra…" at bounding box center [643, 0] width 1287 height 0
drag, startPoint x: 259, startPoint y: 439, endPoint x: 290, endPoint y: 444, distance: 31.4
click at [290, 0] on div "7 / Product Page - Aug 25, 15:29:02 Draft Preview 0 product assigned Save Upgra…" at bounding box center [643, 0] width 1287 height 0
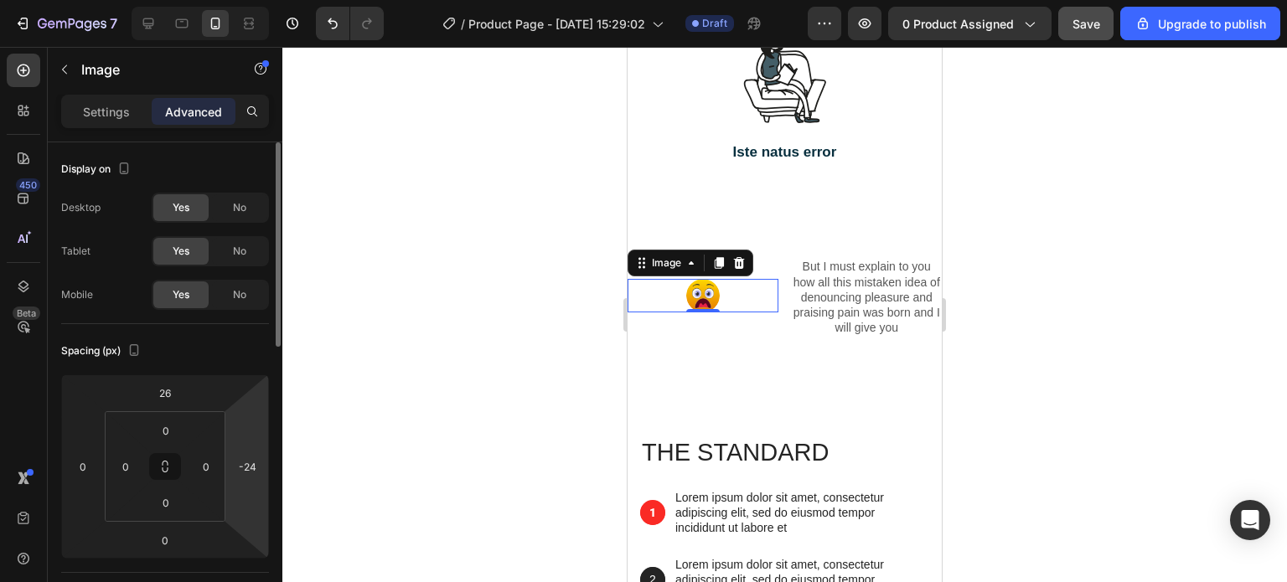
drag, startPoint x: 247, startPoint y: 438, endPoint x: 227, endPoint y: 441, distance: 20.3
click at [221, 0] on html "7 / Product Page - Aug 25, 15:29:02 Draft Preview 0 product assigned Save Upgra…" at bounding box center [643, 0] width 1287 height 0
drag, startPoint x: 261, startPoint y: 443, endPoint x: 239, endPoint y: 450, distance: 22.8
click at [239, 0] on html "7 / Product Page - Aug 25, 15:29:02 Draft Preview 0 product assigned Upgrade to…" at bounding box center [643, 0] width 1287 height 0
drag, startPoint x: 237, startPoint y: 444, endPoint x: 271, endPoint y: 444, distance: 34.3
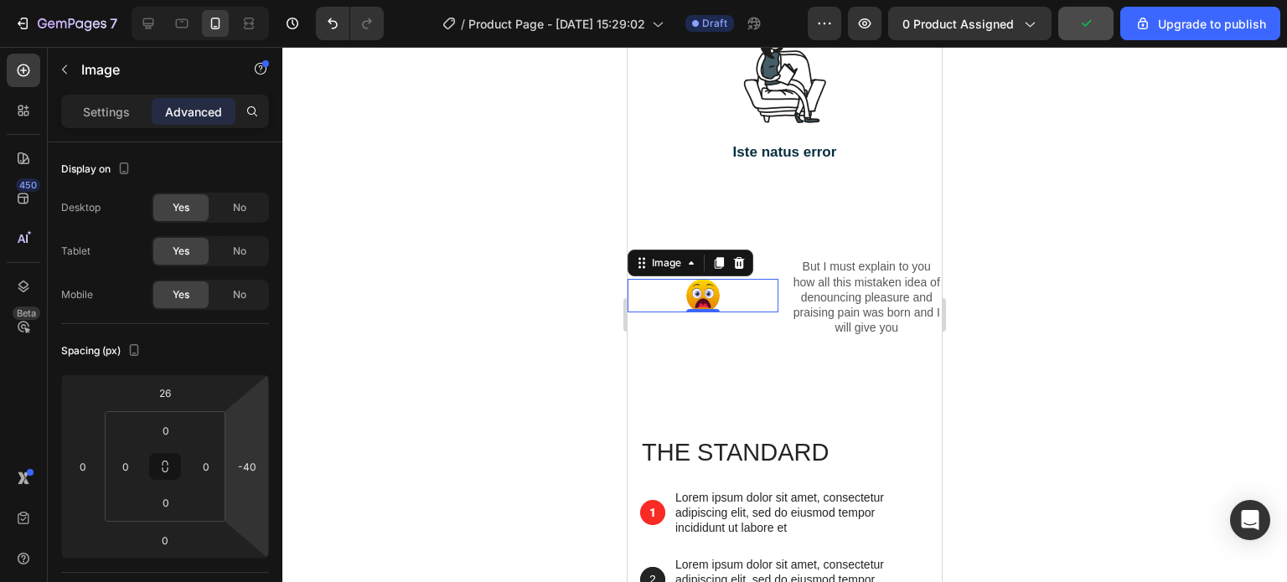
click at [271, 0] on html "7 / Product Page - Aug 25, 15:29:02 Draft Preview 0 product assigned Upgrade to…" at bounding box center [643, 0] width 1287 height 0
drag, startPoint x: 228, startPoint y: 441, endPoint x: 258, endPoint y: 441, distance: 30.2
click at [258, 0] on html "7 / Product Page - Aug 25, 15:29:02 Draft Preview 0 product assigned Save Upgra…" at bounding box center [643, 0] width 1287 height 0
drag, startPoint x: 245, startPoint y: 445, endPoint x: 267, endPoint y: 445, distance: 22.6
click at [267, 0] on html "7 / Product Page - Aug 25, 15:29:02 Draft Preview 0 product assigned Save Upgra…" at bounding box center [643, 0] width 1287 height 0
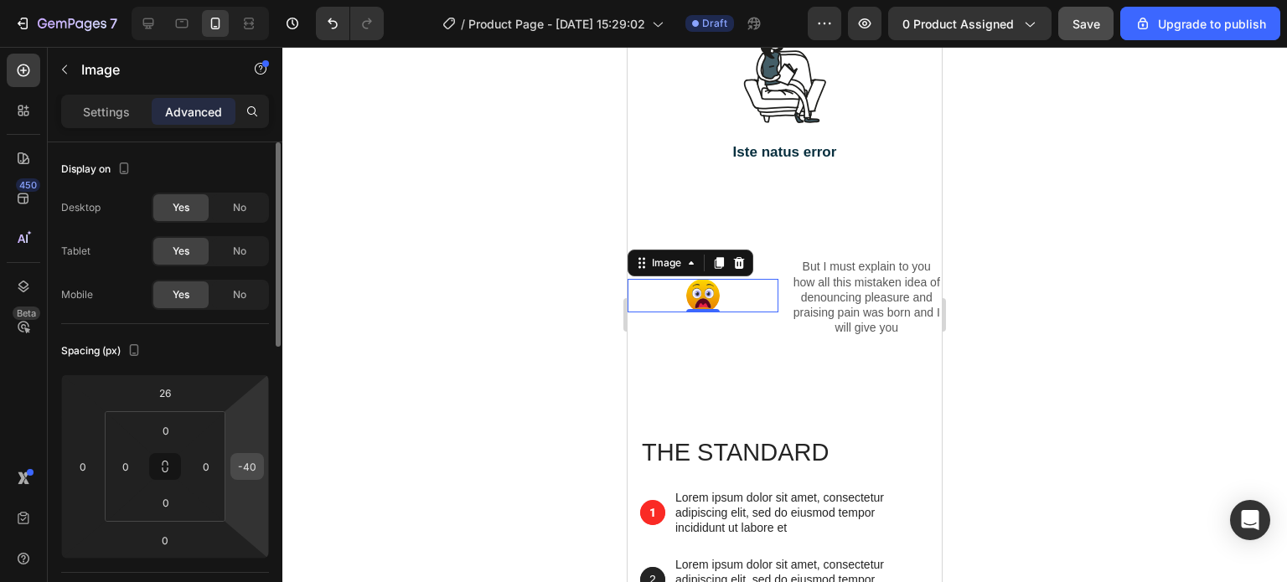
click at [249, 462] on input "-40" at bounding box center [247, 466] width 25 height 25
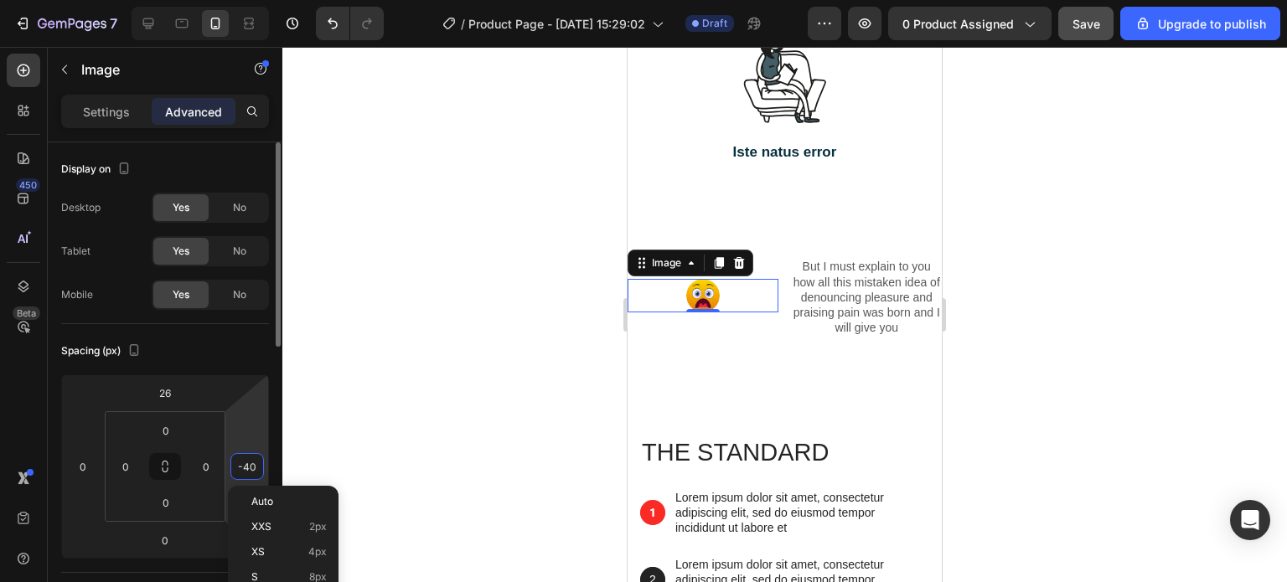
click at [248, 464] on input "-40" at bounding box center [247, 466] width 25 height 25
click at [255, 462] on input "-40" at bounding box center [247, 466] width 25 height 25
type input "-4"
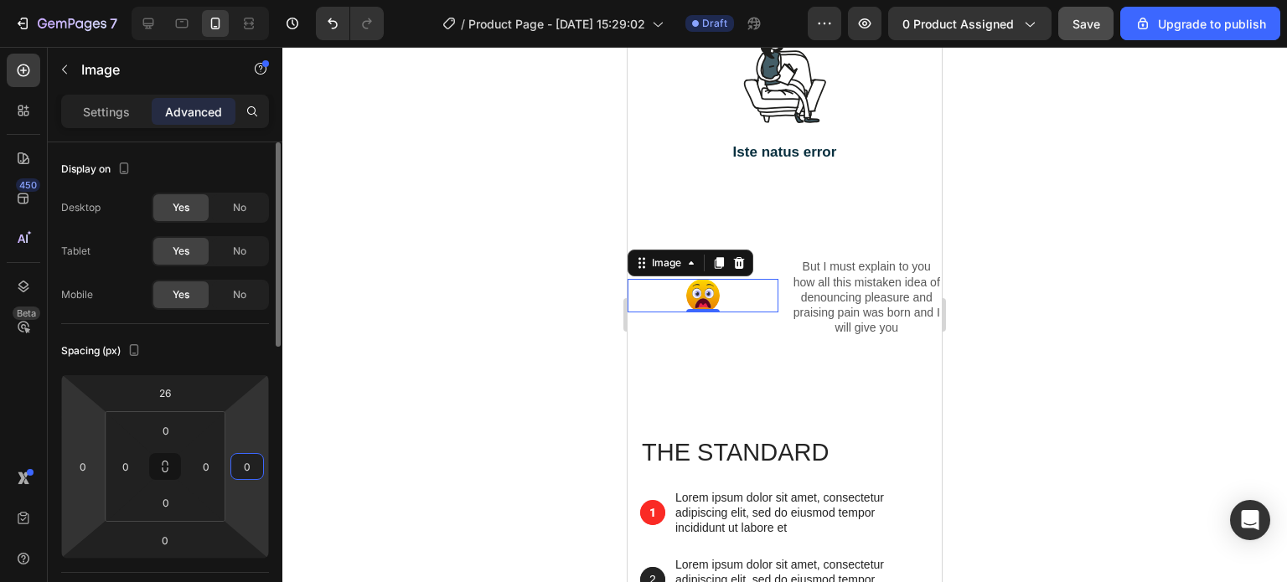
type input "0"
click at [90, 0] on html "7 / Product Page - Aug 25, 15:29:02 Draft Preview 0 product assigned Save Upgra…" at bounding box center [643, 0] width 1287 height 0
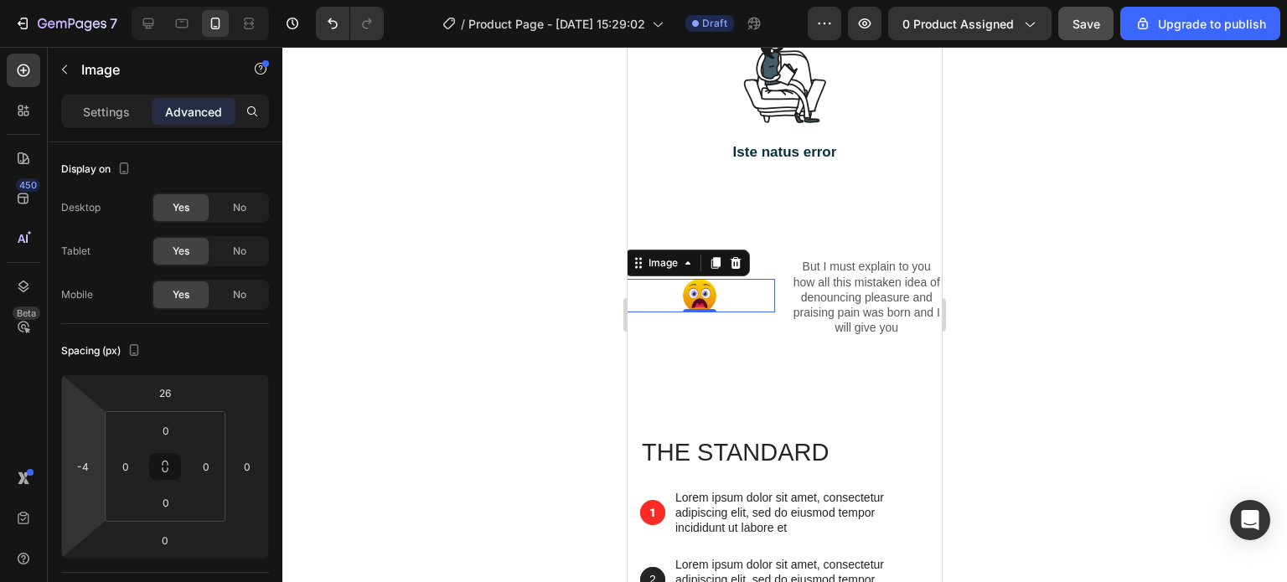
drag, startPoint x: 95, startPoint y: 435, endPoint x: 55, endPoint y: 436, distance: 39.4
click at [55, 0] on html "7 / Product Page - Aug 25, 15:29:02 Draft Preview 0 product assigned Save Upgra…" at bounding box center [643, 0] width 1287 height 0
drag, startPoint x: 99, startPoint y: 438, endPoint x: 70, endPoint y: 436, distance: 28.6
click at [70, 0] on html "7 / Product Page - Aug 25, 15:29:02 Draft Preview 0 product assigned Save Upgra…" at bounding box center [643, 0] width 1287 height 0
drag, startPoint x: 98, startPoint y: 436, endPoint x: 64, endPoint y: 431, distance: 34.6
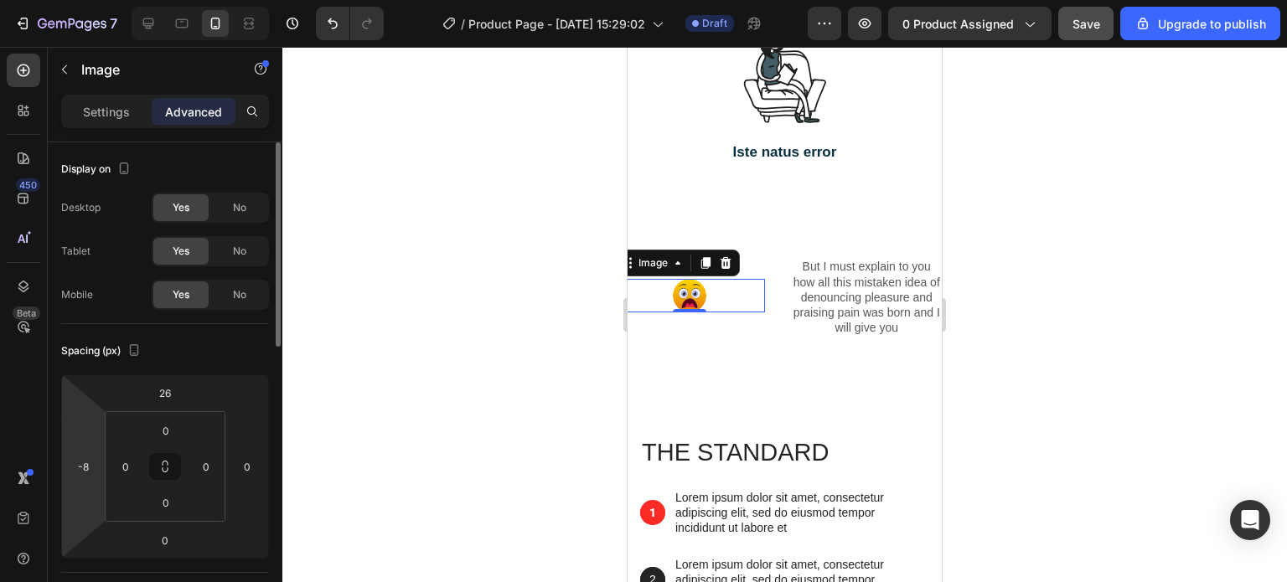
click at [65, 0] on html "7 / Product Page - Aug 25, 15:29:02 Draft Preview 0 product assigned Save Upgra…" at bounding box center [643, 0] width 1287 height 0
drag, startPoint x: 100, startPoint y: 435, endPoint x: 84, endPoint y: 439, distance: 16.5
click at [84, 0] on html "7 / Product Page - Aug 25, 15:29:02 Draft Preview 0 product assigned Save Upgra…" at bounding box center [643, 0] width 1287 height 0
drag, startPoint x: 94, startPoint y: 439, endPoint x: 77, endPoint y: 445, distance: 17.7
click at [77, 0] on html "7 / Product Page - Aug 25, 15:29:02 Draft Preview 0 product assigned Save Upgra…" at bounding box center [643, 0] width 1287 height 0
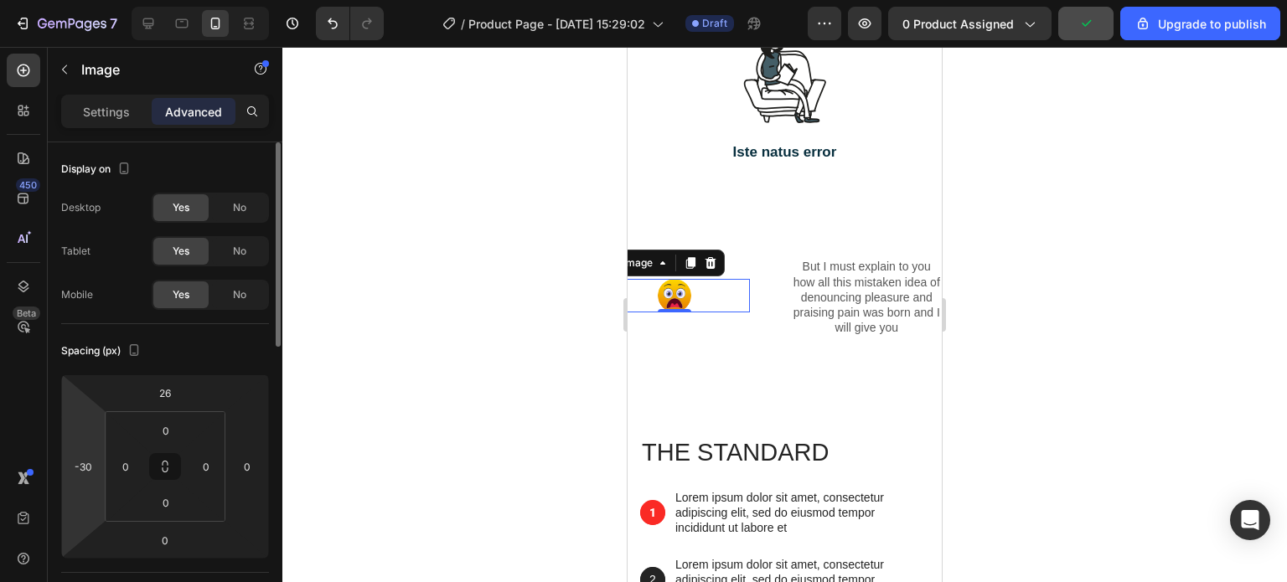
drag, startPoint x: 95, startPoint y: 443, endPoint x: 77, endPoint y: 441, distance: 18.5
click at [75, 0] on html "7 / Product Page - Aug 25, 15:29:02 Draft Preview 0 product assigned Upgrade to…" at bounding box center [643, 0] width 1287 height 0
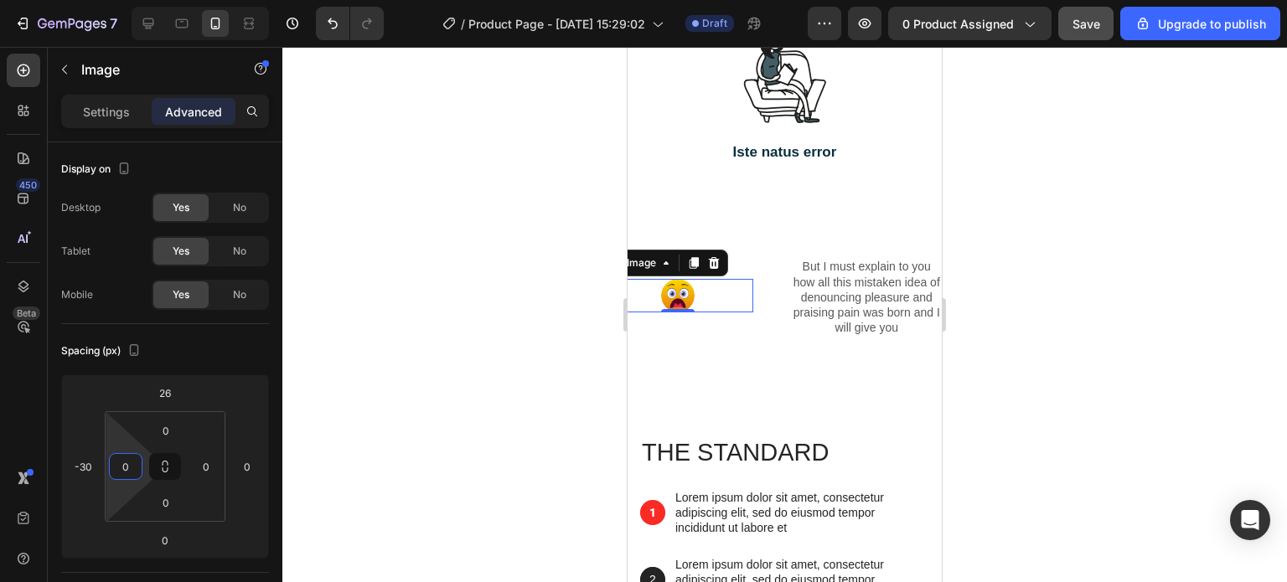
drag, startPoint x: 126, startPoint y: 444, endPoint x: 112, endPoint y: 447, distance: 13.8
click at [112, 0] on html "7 / Product Page - Aug 25, 15:29:02 Draft Preview 0 product assigned Save Upgra…" at bounding box center [643, 0] width 1287 height 0
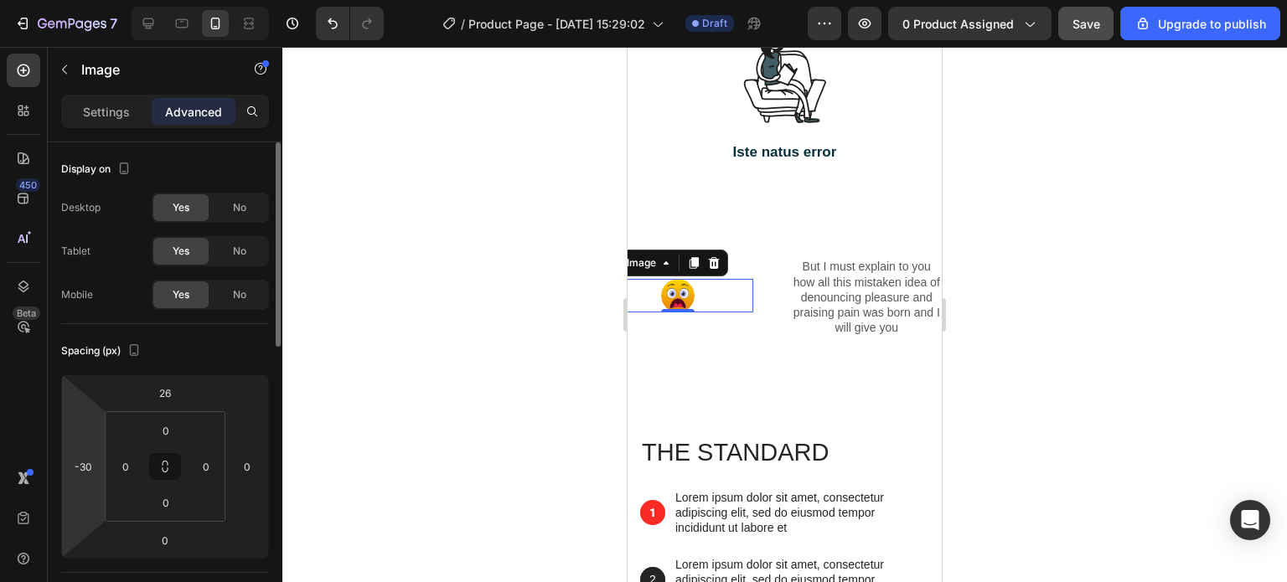
click at [96, 0] on html "7 / Product Page - Aug 25, 15:29:02 Draft Preview 0 product assigned Save Upgra…" at bounding box center [643, 0] width 1287 height 0
drag, startPoint x: 96, startPoint y: 436, endPoint x: 77, endPoint y: 441, distance: 20.1
click at [77, 0] on html "7 / Product Page - Aug 25, 15:29:02 Draft Preview 0 product assigned Save Upgra…" at bounding box center [643, 0] width 1287 height 0
type input "-50"
click at [91, 0] on html "7 / Product Page - Aug 25, 15:29:02 Draft Preview 0 product assigned Upgrade to…" at bounding box center [643, 0] width 1287 height 0
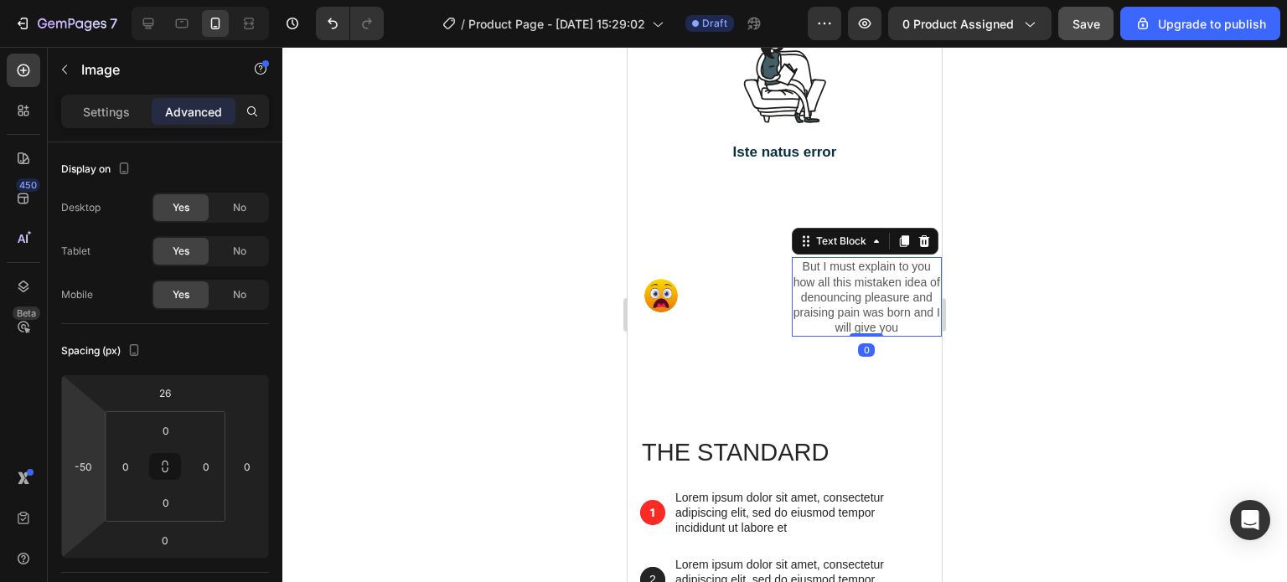
click at [833, 335] on p "But I must explain to you how all this mistaken idea of denouncing pleasure and…" at bounding box center [866, 297] width 147 height 76
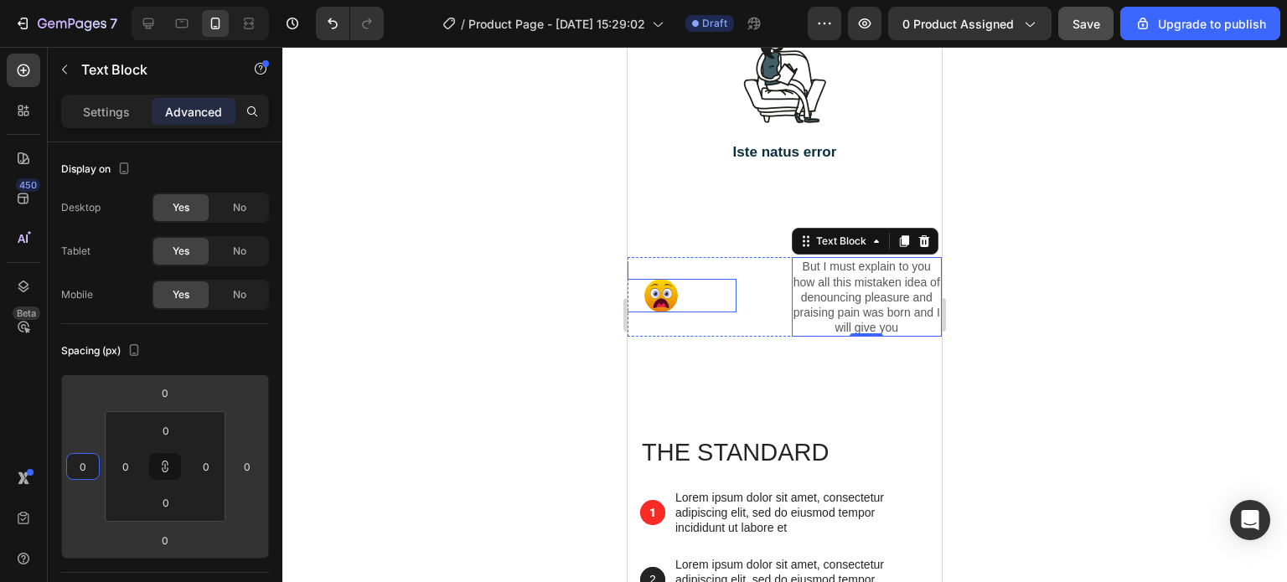
type input "-2"
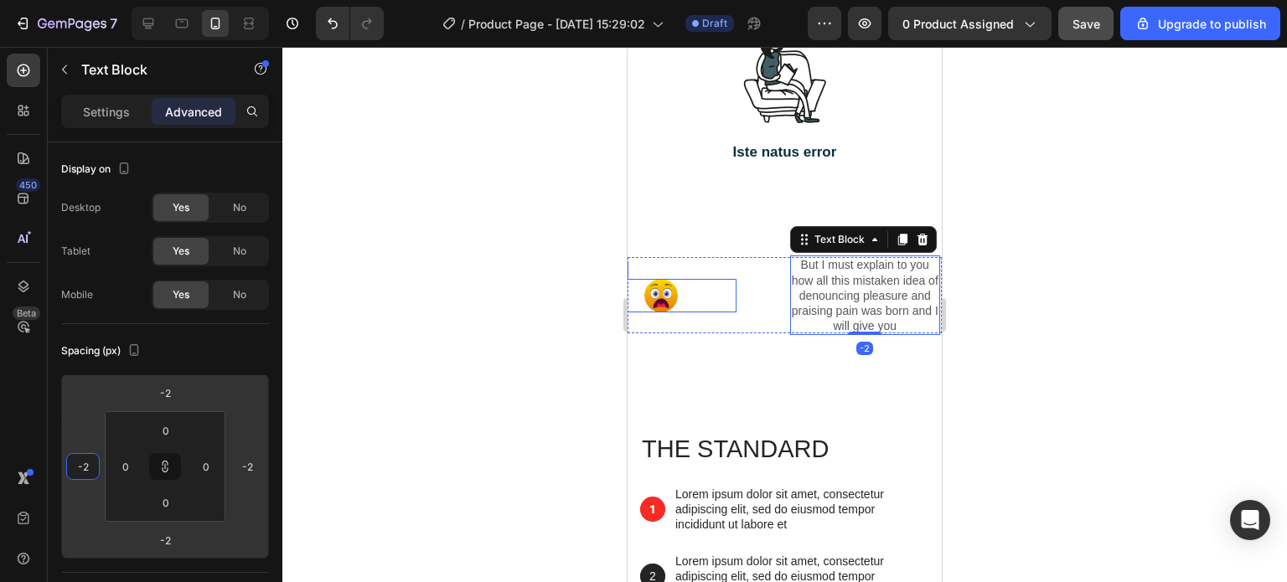
type input "-4"
type input "-6"
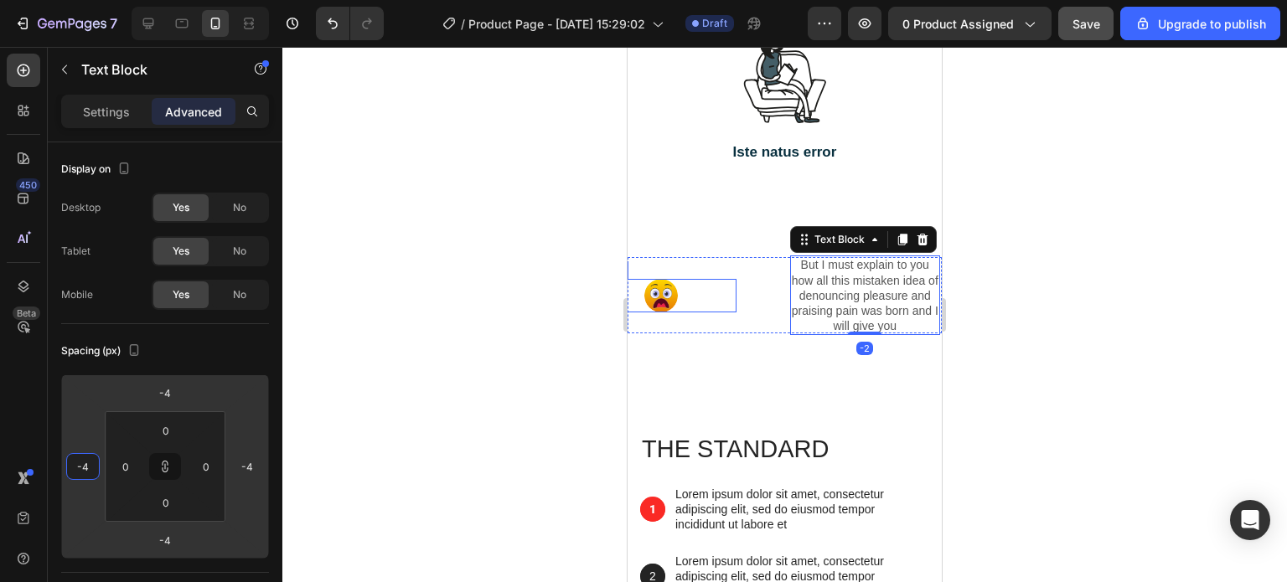
type input "-6"
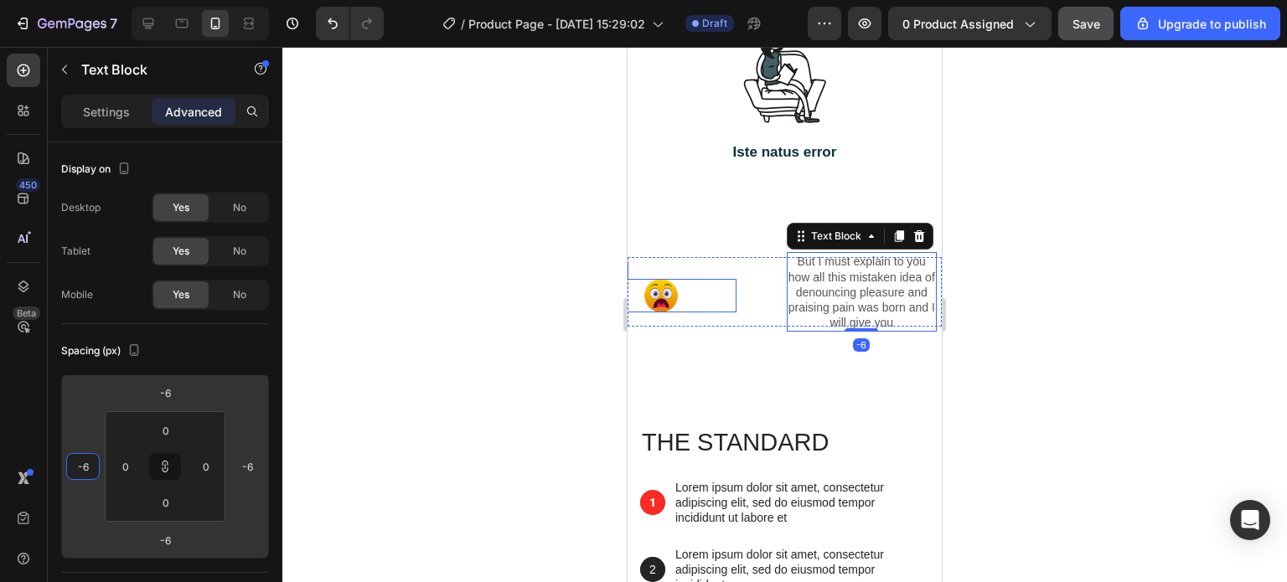
type input "-4"
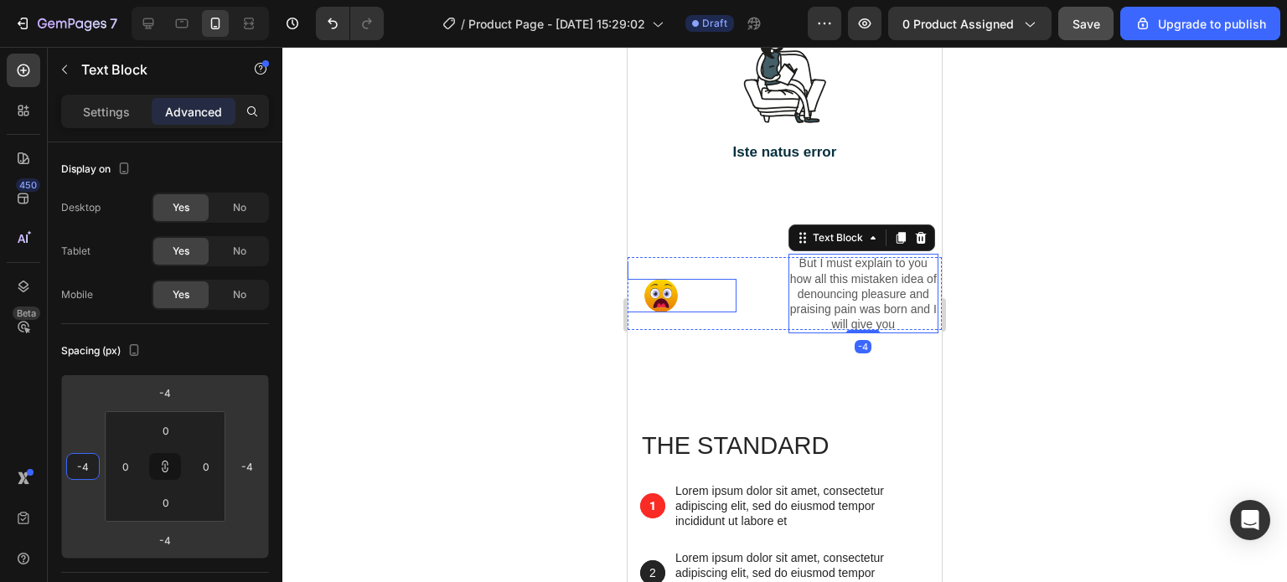
type input "-2"
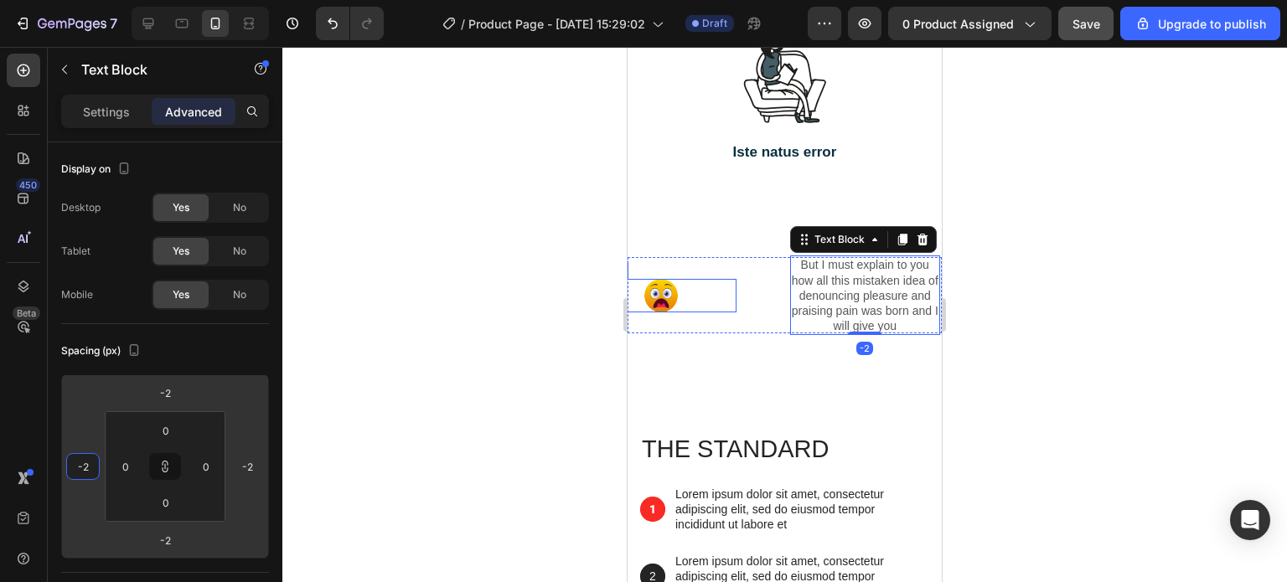
type input "0"
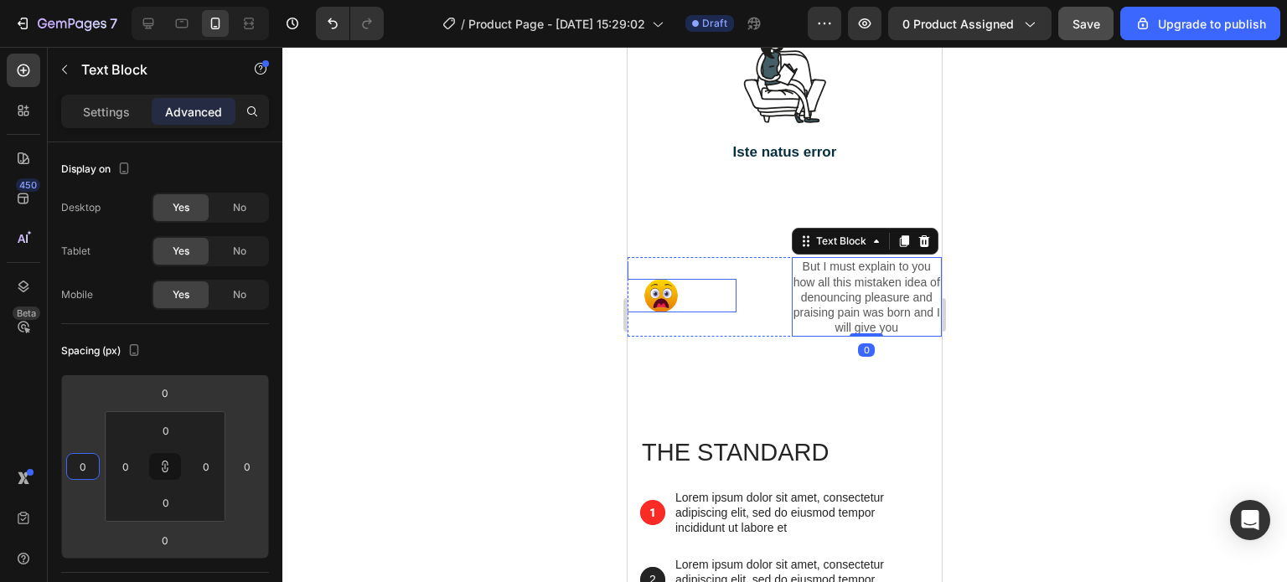
type input "2"
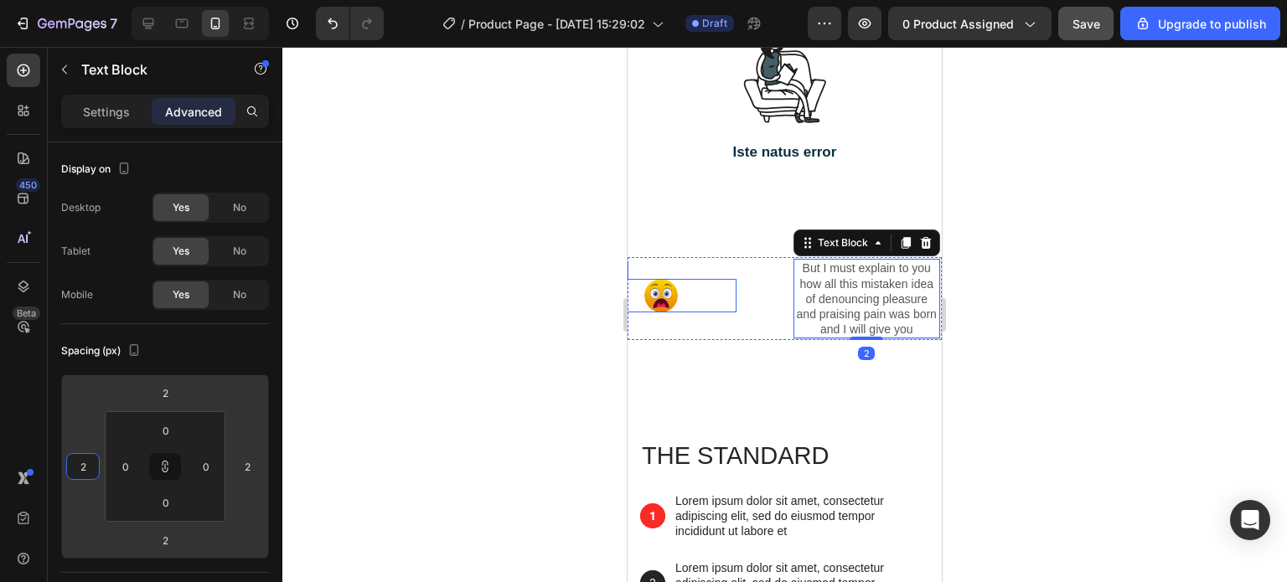
drag, startPoint x: 101, startPoint y: 441, endPoint x: 91, endPoint y: 440, distance: 9.3
click at [91, 0] on html "7 / Product Page - Aug 25, 15:29:02 Draft Preview 0 product assigned Save Upgra…" at bounding box center [643, 0] width 1287 height 0
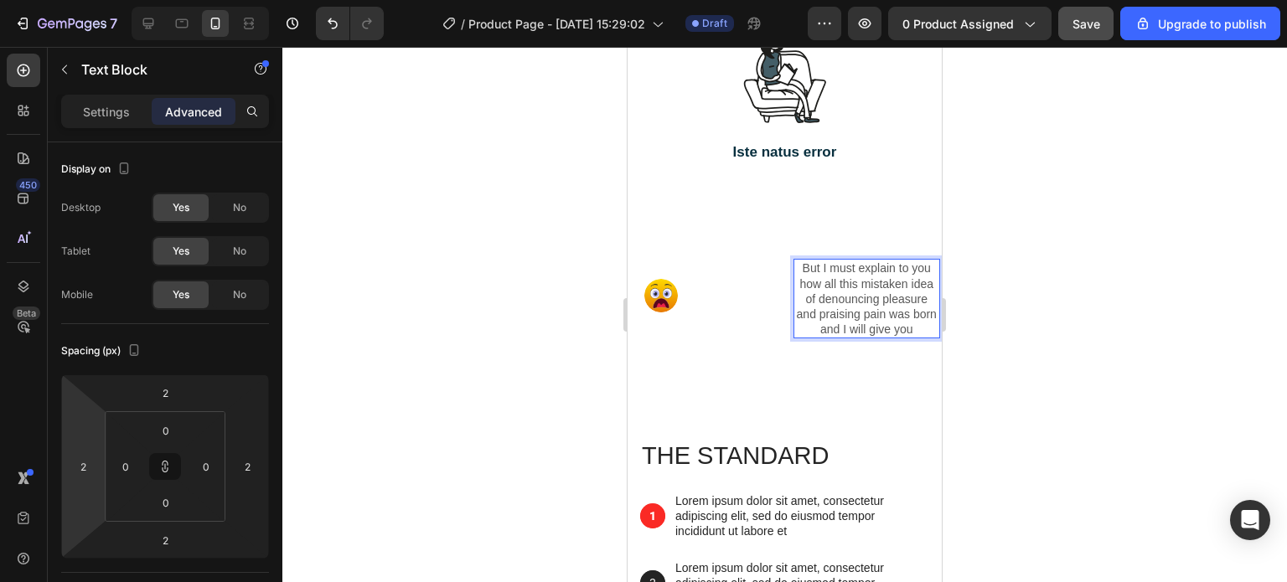
type input "0"
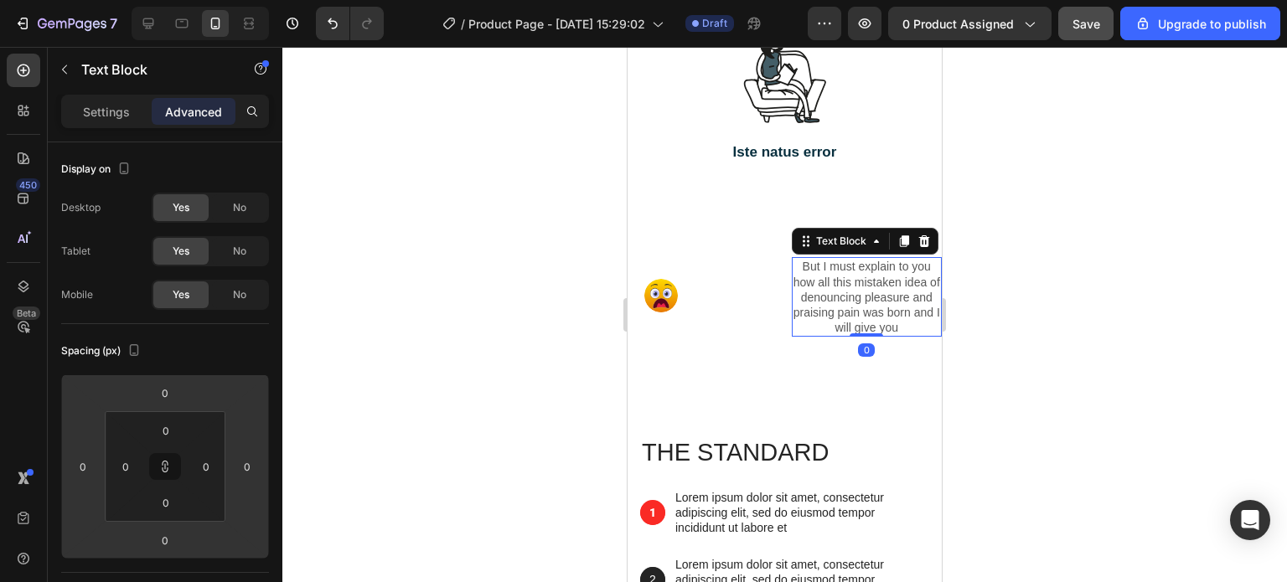
type input "-2"
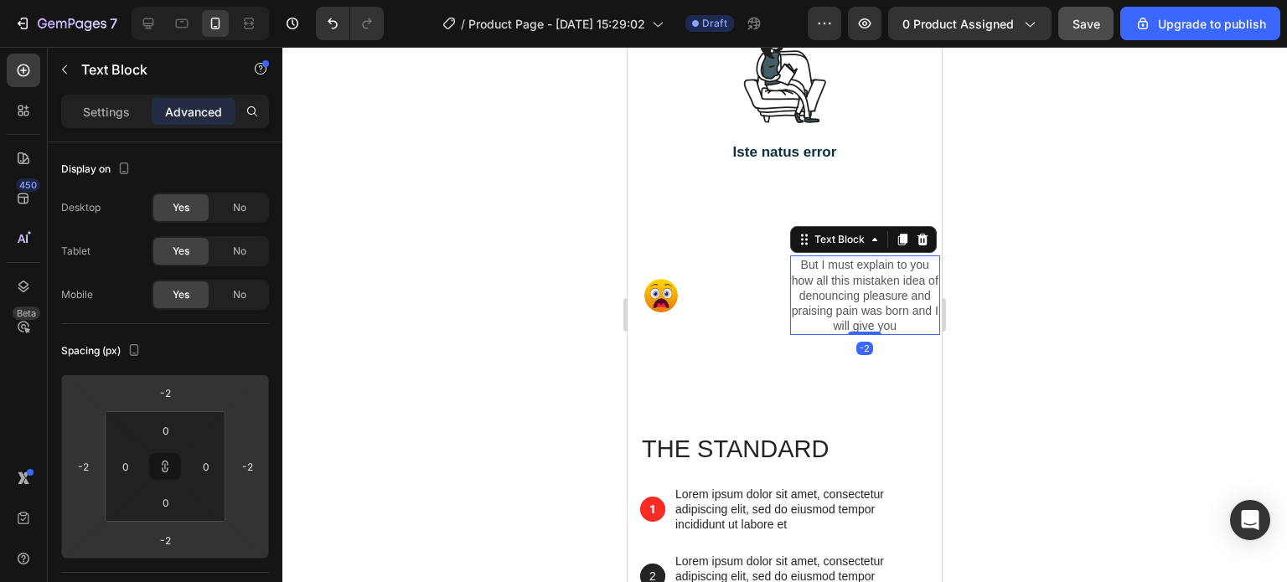
type input "-4"
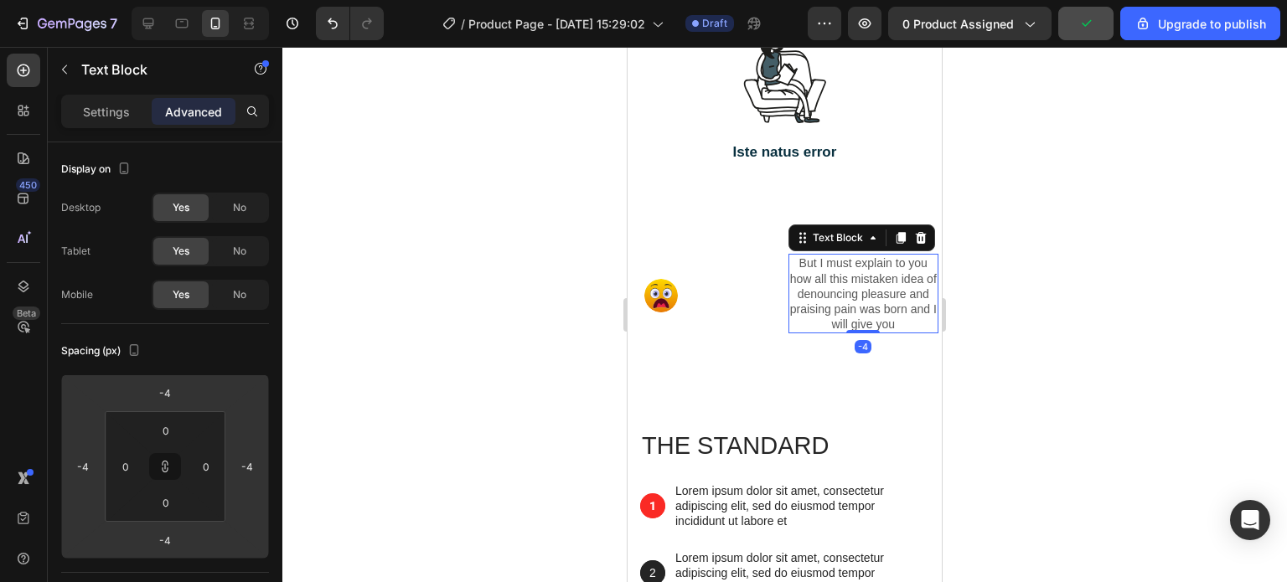
drag, startPoint x: 99, startPoint y: 432, endPoint x: 34, endPoint y: 435, distance: 64.5
click at [34, 0] on html "7 / Product Page - Aug 25, 15:29:02 Draft Preview 0 product assigned Upgrade to…" at bounding box center [643, 0] width 1287 height 0
type input "-8"
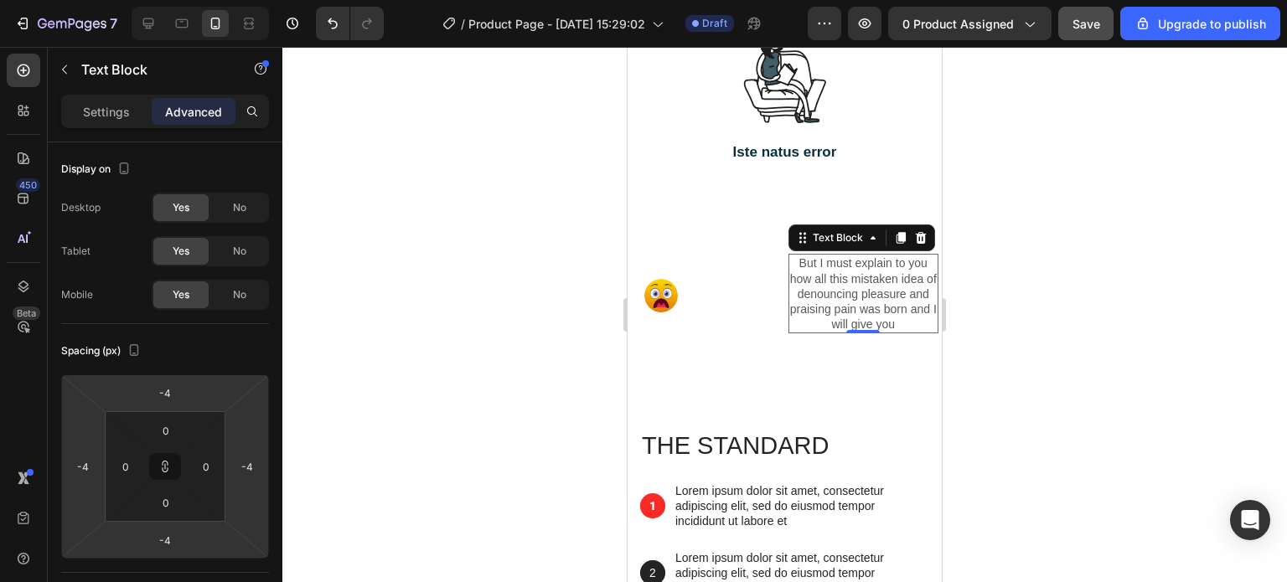
type input "-8"
type input "-12"
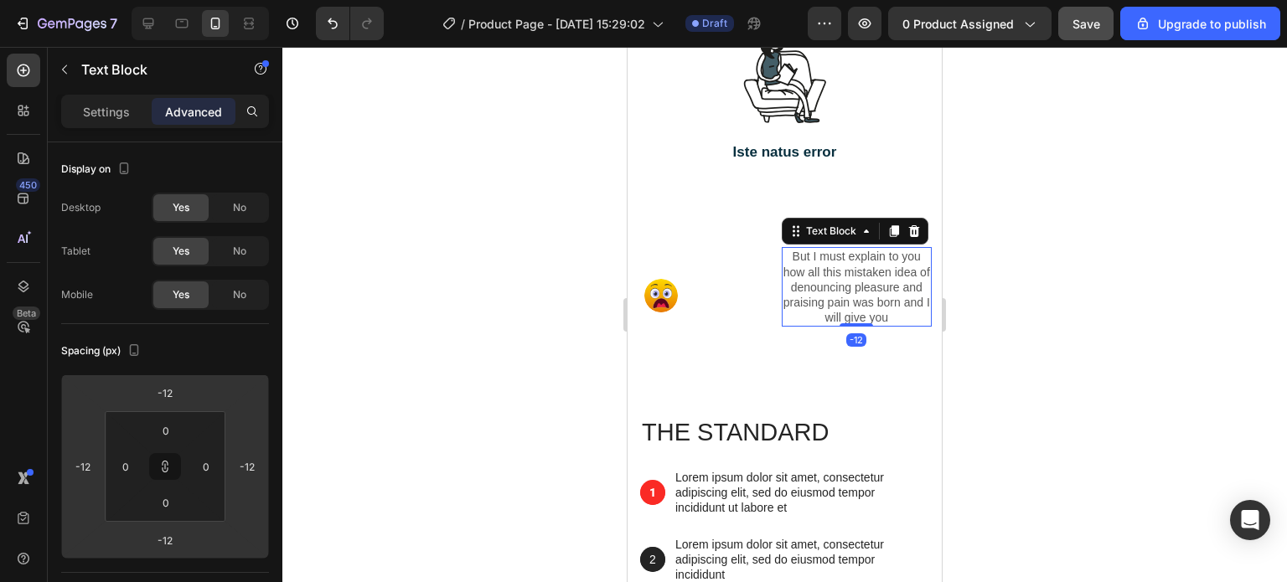
type input "-14"
type input "-16"
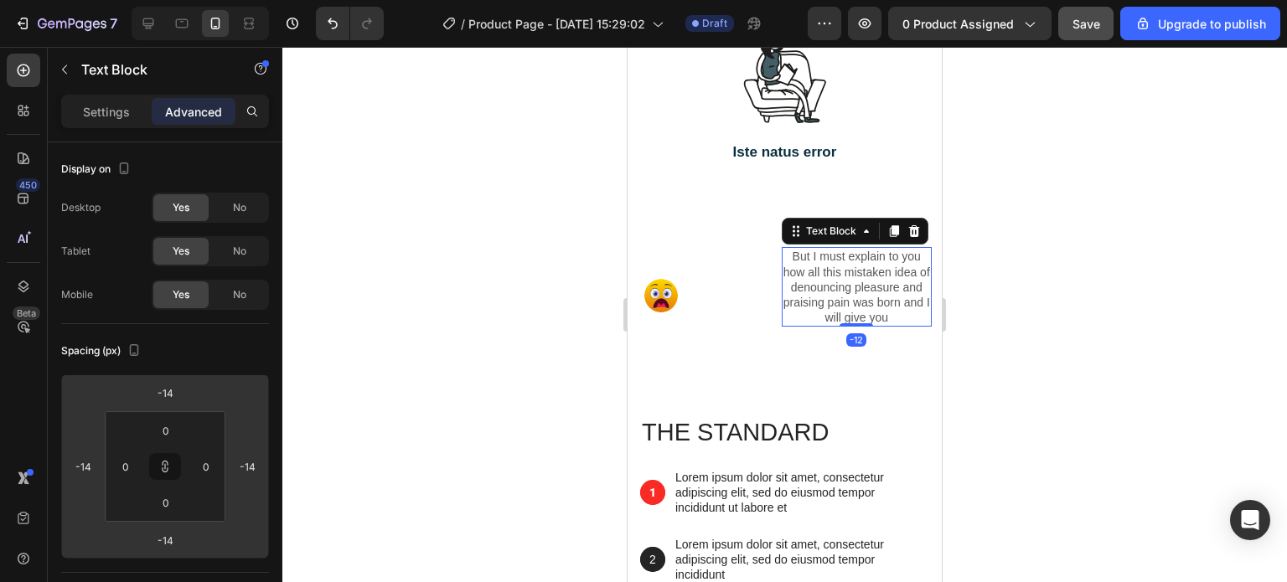
type input "-16"
type input "-18"
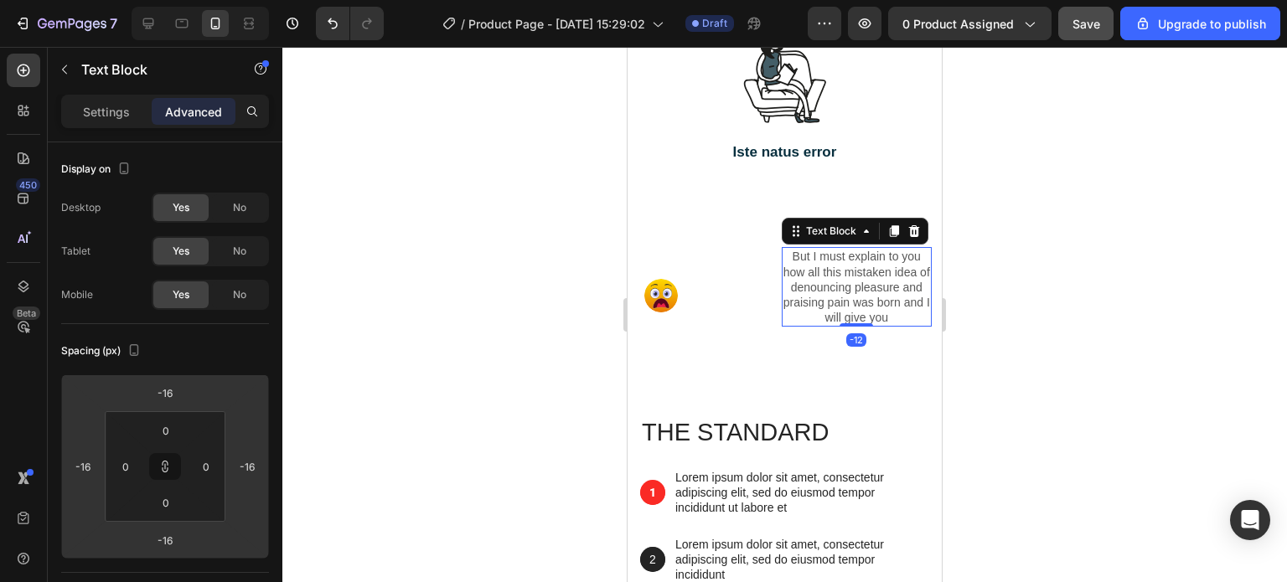
type input "-18"
type input "-20"
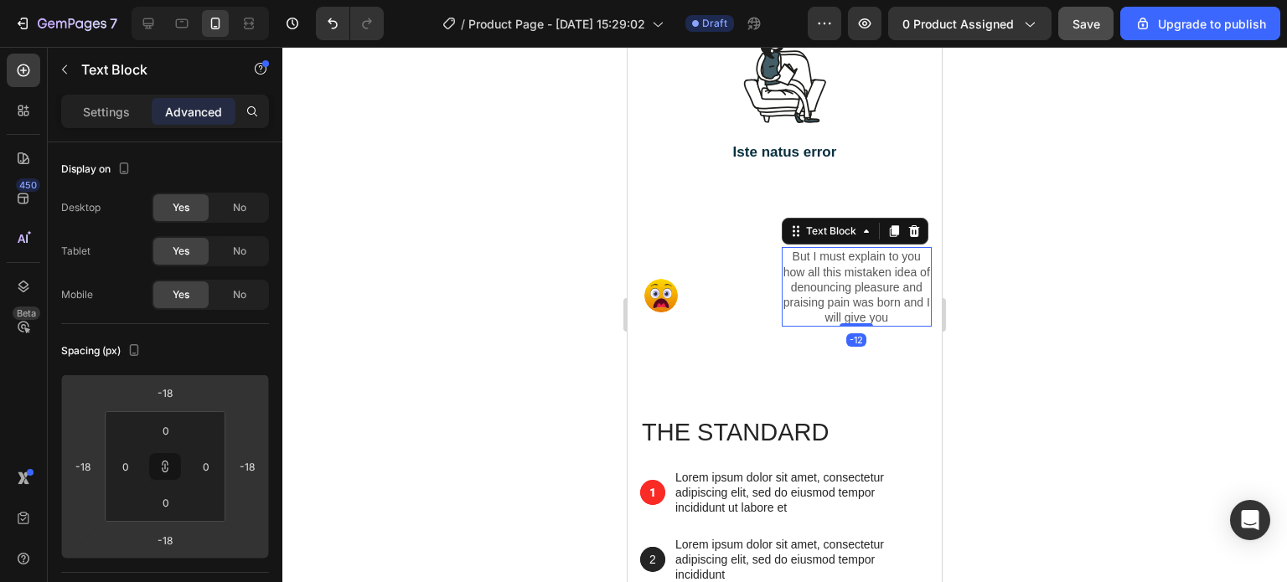
type input "-20"
type input "-22"
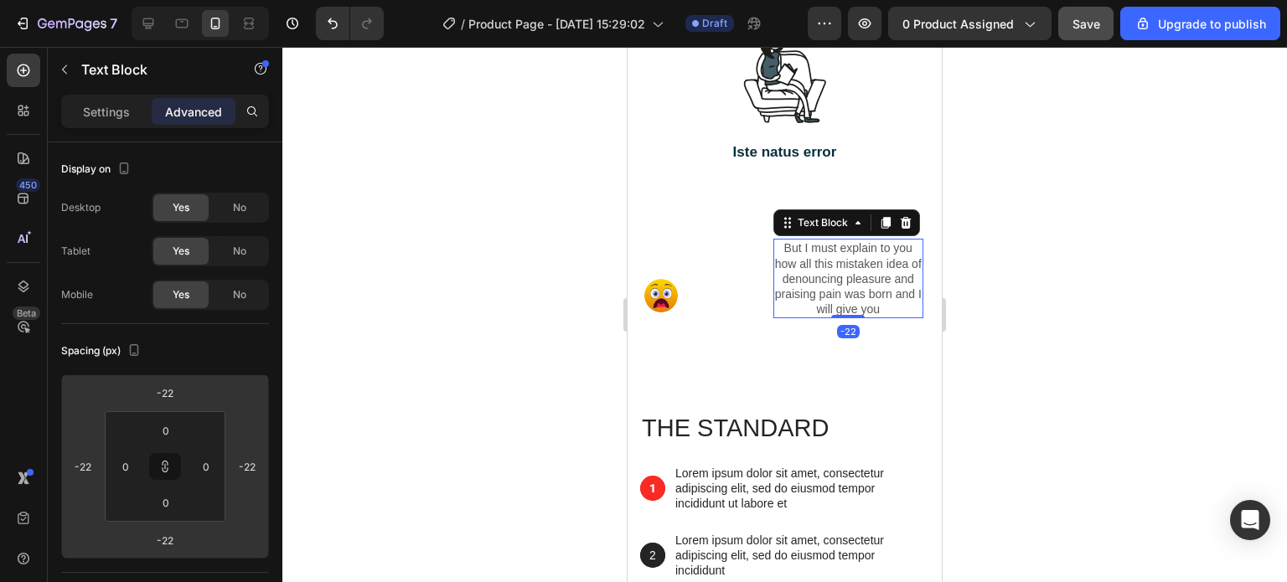
type input "-24"
type input "-26"
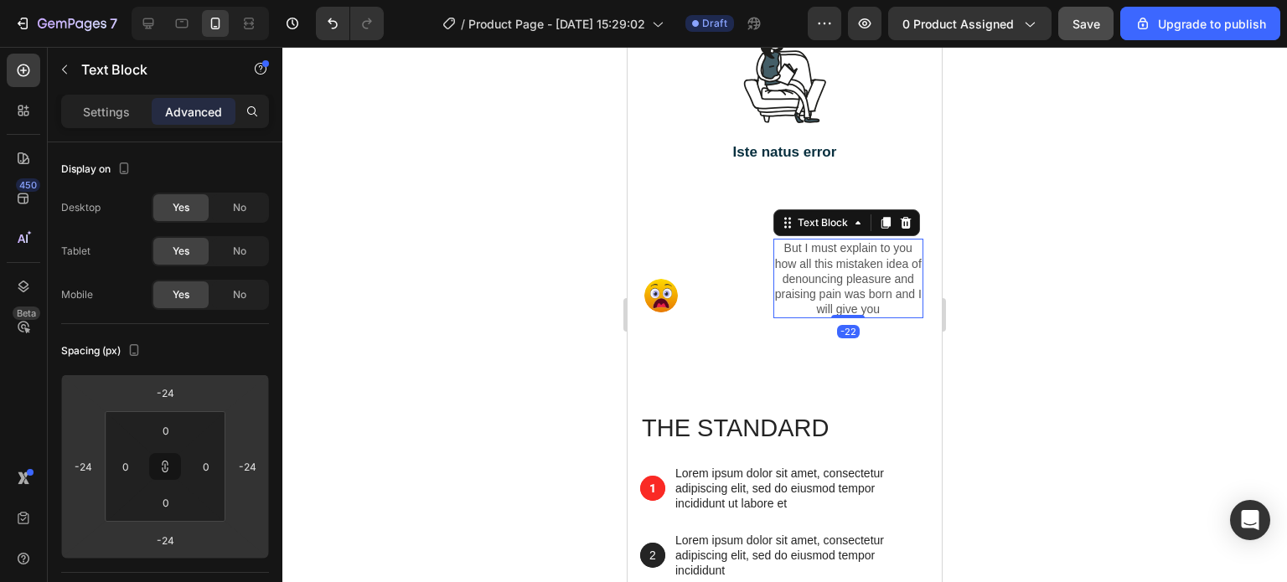
type input "-26"
type input "-28"
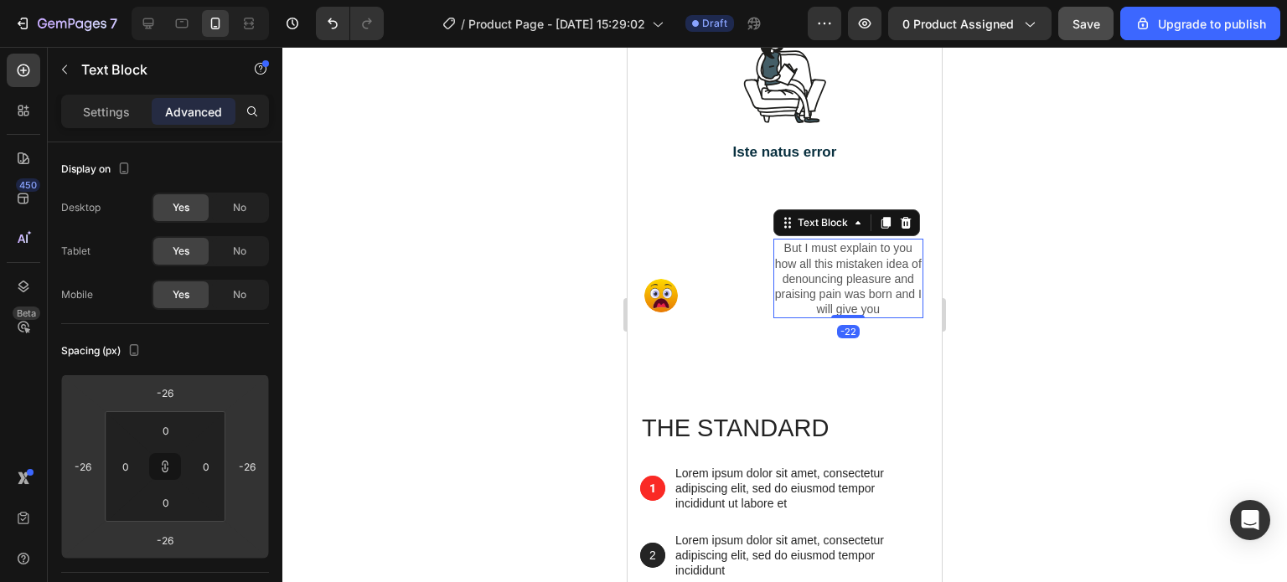
type input "-28"
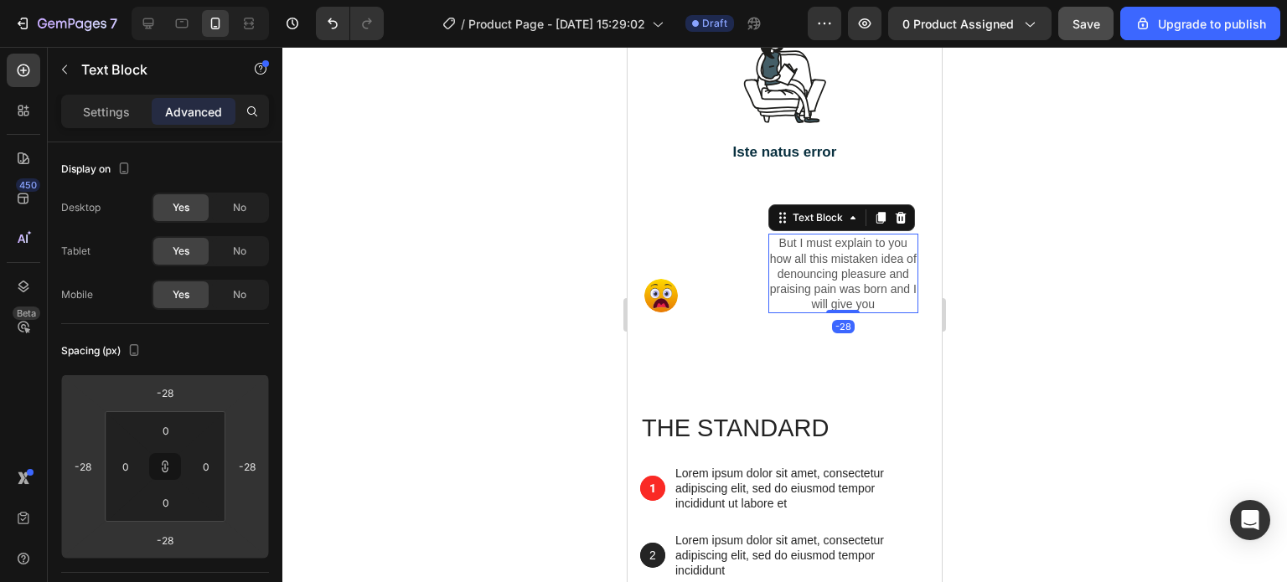
drag, startPoint x: 98, startPoint y: 438, endPoint x: 79, endPoint y: 448, distance: 21.7
click at [67, 0] on html "7 / Product Page - Aug 25, 15:29:02 Draft Preview 0 product assigned Save Upgra…" at bounding box center [643, 0] width 1287 height 0
type input "-30"
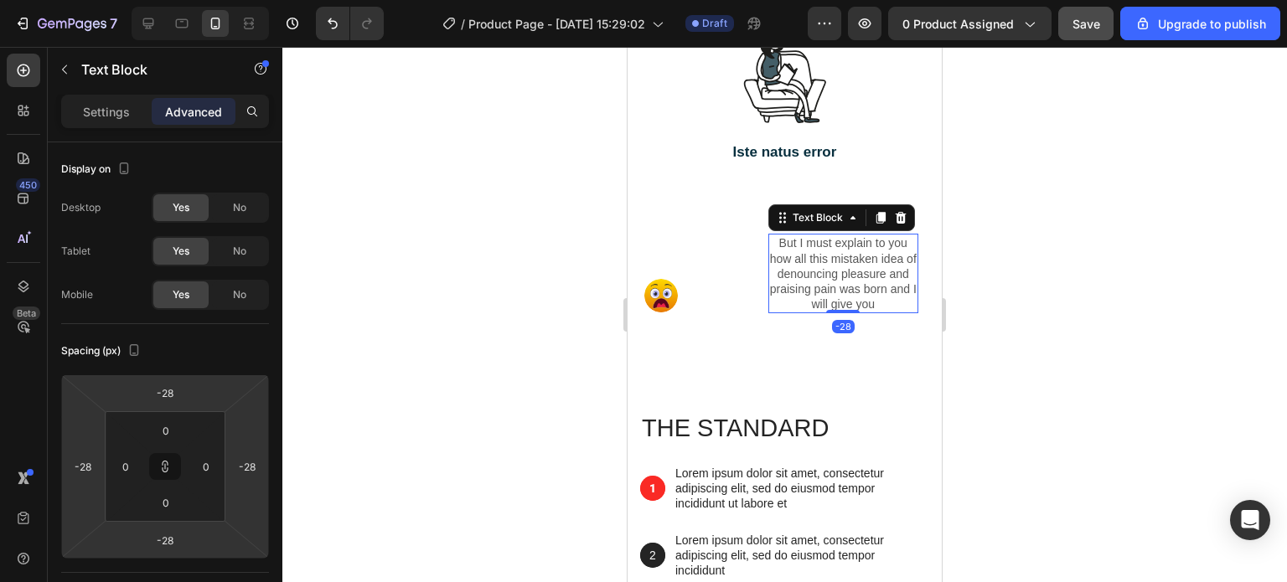
type input "-30"
type input "-34"
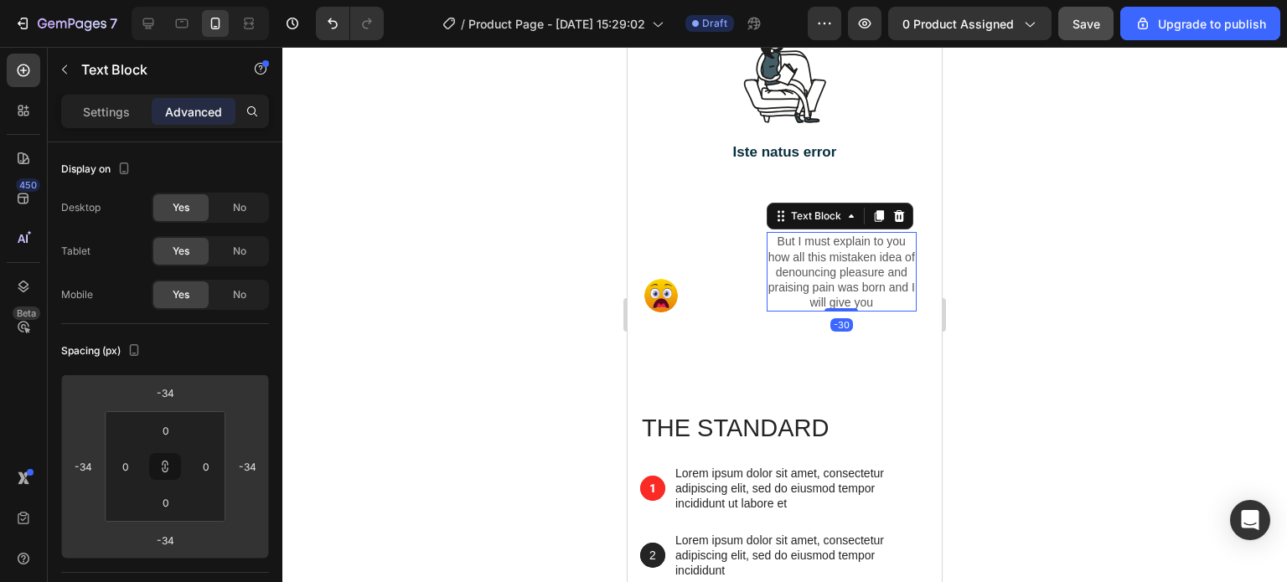
type input "-36"
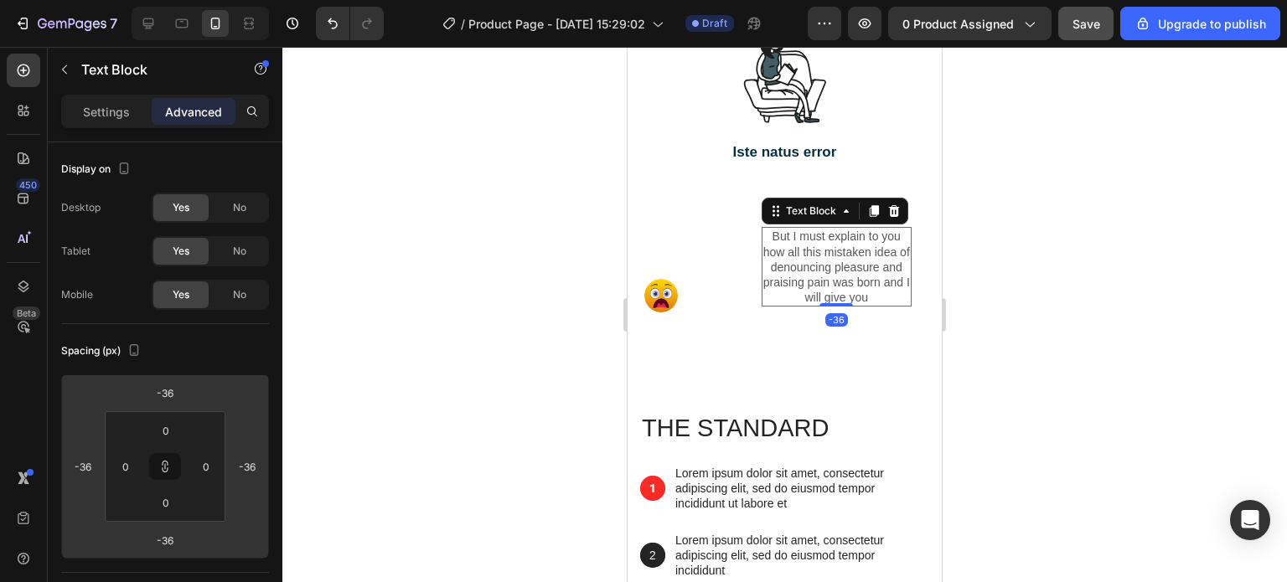
drag, startPoint x: 102, startPoint y: 448, endPoint x: 64, endPoint y: 451, distance: 37.8
click at [64, 0] on html "7 / Product Page - Aug 25, 15:29:02 Draft Preview 0 product assigned Save Upgra…" at bounding box center [643, 0] width 1287 height 0
click at [251, 468] on input "-36" at bounding box center [247, 466] width 25 height 25
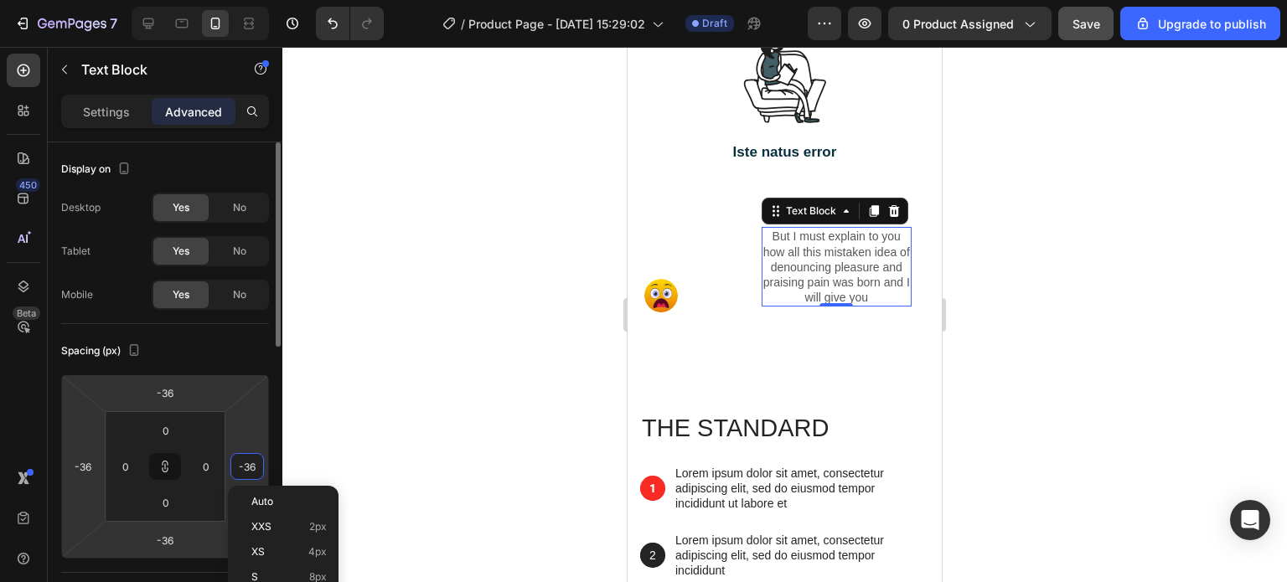
type input "0"
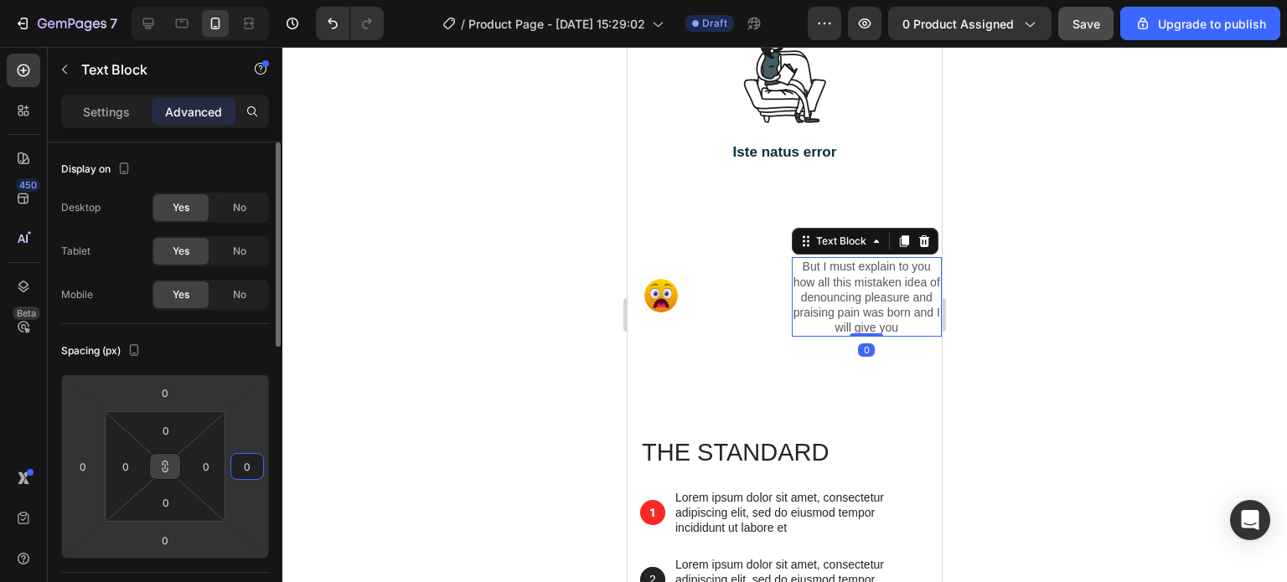
type input "0"
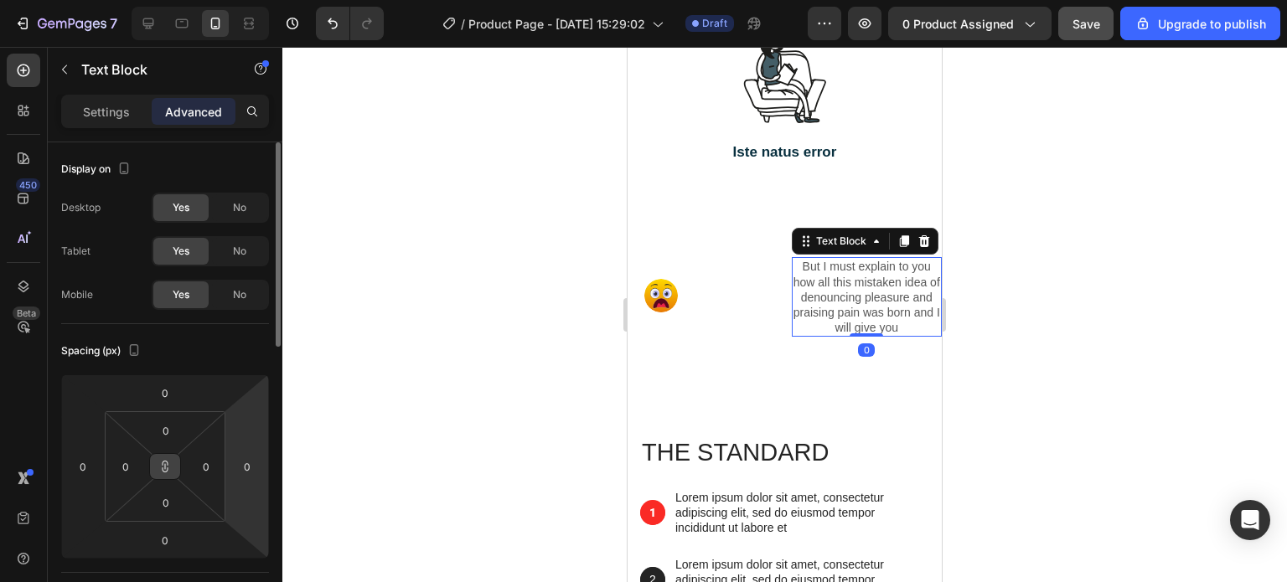
click at [165, 465] on icon at bounding box center [165, 467] width 1 height 6
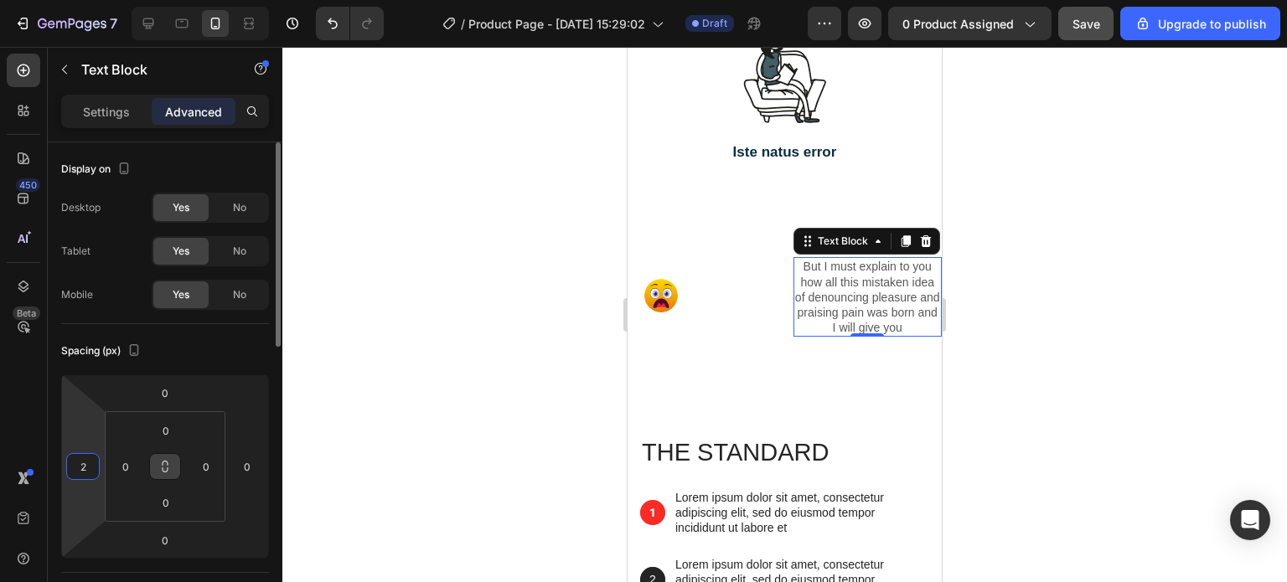
drag, startPoint x: 101, startPoint y: 441, endPoint x: 50, endPoint y: 435, distance: 50.7
click at [48, 0] on html "7 / Product Page - Aug 25, 15:29:02 Draft Preview 0 product assigned Save Upgra…" at bounding box center [643, 0] width 1287 height 0
drag, startPoint x: 96, startPoint y: 442, endPoint x: 74, endPoint y: 449, distance: 23.6
click at [74, 0] on html "7 / Product Page - Aug 25, 15:29:02 Draft Preview 0 product assigned Save Upgra…" at bounding box center [643, 0] width 1287 height 0
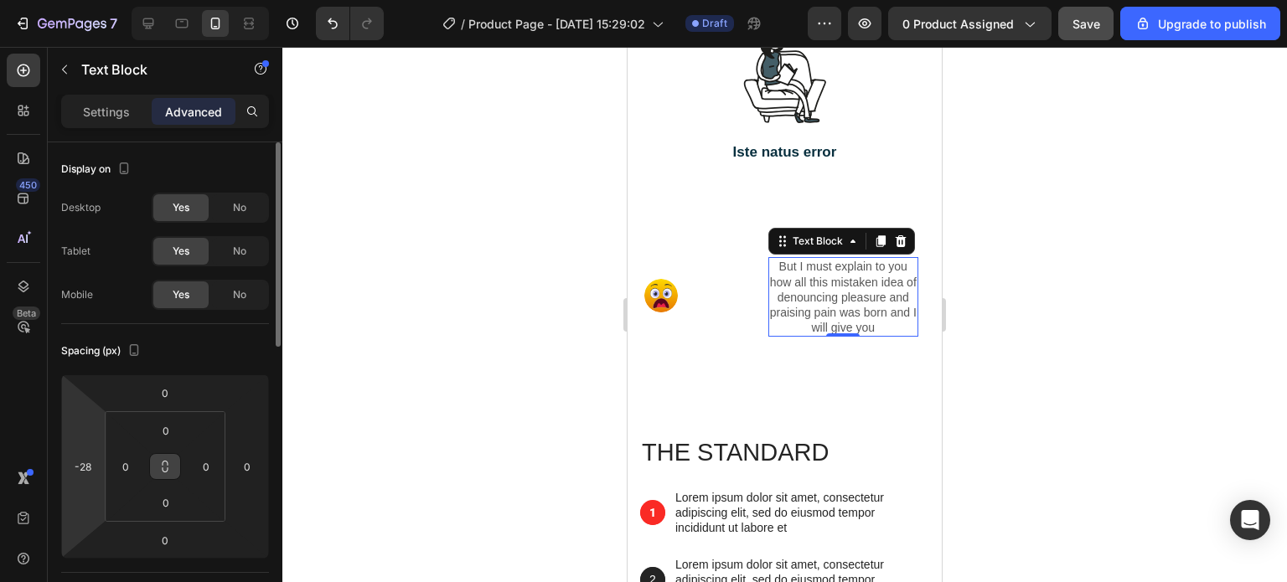
drag, startPoint x: 98, startPoint y: 445, endPoint x: 67, endPoint y: 447, distance: 31.1
click at [69, 0] on html "7 / Product Page - Aug 25, 15:29:02 Draft Preview 0 product assigned Save Upgra…" at bounding box center [643, 0] width 1287 height 0
drag, startPoint x: 100, startPoint y: 448, endPoint x: 61, endPoint y: 445, distance: 38.7
click at [66, 0] on html "7 / Product Page - Aug 25, 15:29:02 Draft Preview 0 product assigned Save Upgra…" at bounding box center [643, 0] width 1287 height 0
drag, startPoint x: 99, startPoint y: 446, endPoint x: 67, endPoint y: 444, distance: 31.9
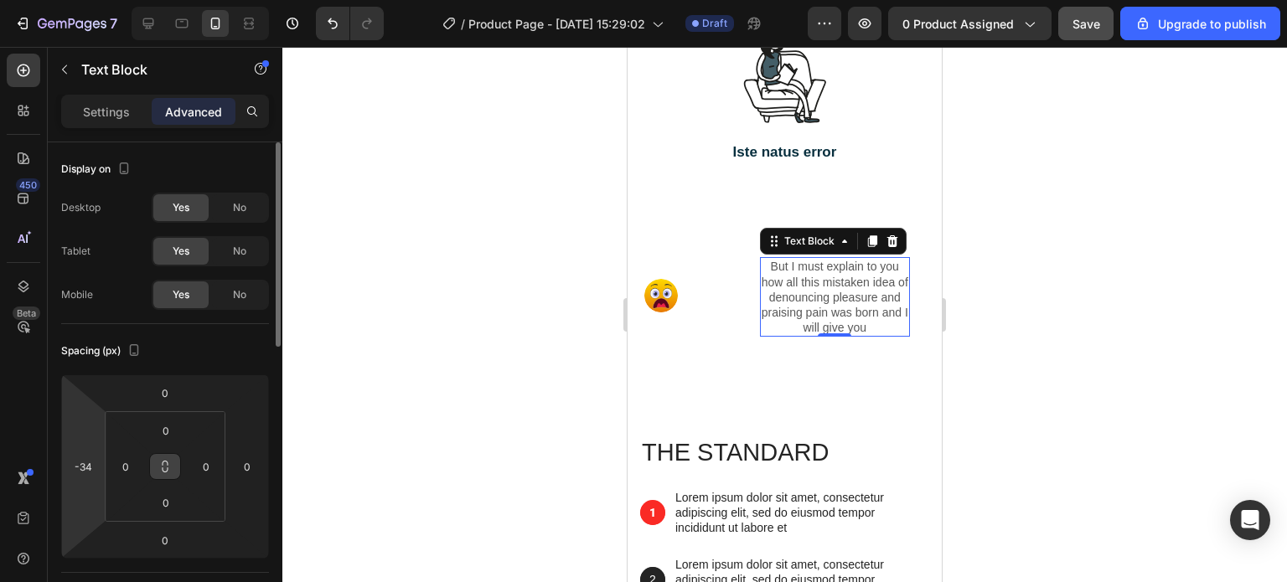
click at [69, 0] on html "7 / Product Page - Aug 25, 15:29:02 Draft Preview 0 product assigned Save Upgra…" at bounding box center [643, 0] width 1287 height 0
drag, startPoint x: 98, startPoint y: 448, endPoint x: 67, endPoint y: 443, distance: 31.4
click at [70, 0] on html "7 / Product Page - Aug 25, 15:29:02 Draft Preview 0 product assigned Save Upgra…" at bounding box center [643, 0] width 1287 height 0
drag, startPoint x: 101, startPoint y: 448, endPoint x: 49, endPoint y: 446, distance: 52.0
click at [49, 0] on html "7 / Product Page - Aug 25, 15:29:02 Draft Preview 0 product assigned Save Upgra…" at bounding box center [643, 0] width 1287 height 0
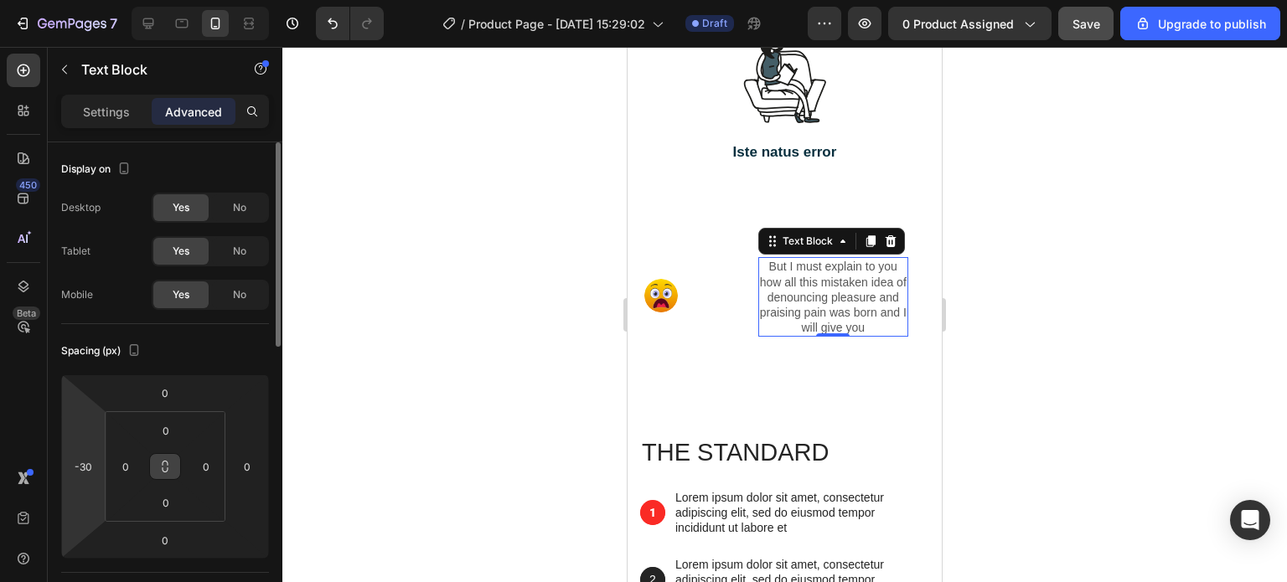
drag, startPoint x: 101, startPoint y: 446, endPoint x: 64, endPoint y: 441, distance: 37.3
click at [64, 0] on html "7 / Product Page - Aug 25, 15:29:02 Draft Preview 0 product assigned Save Upgra…" at bounding box center [643, 0] width 1287 height 0
click at [83, 463] on input "-20" at bounding box center [82, 466] width 25 height 25
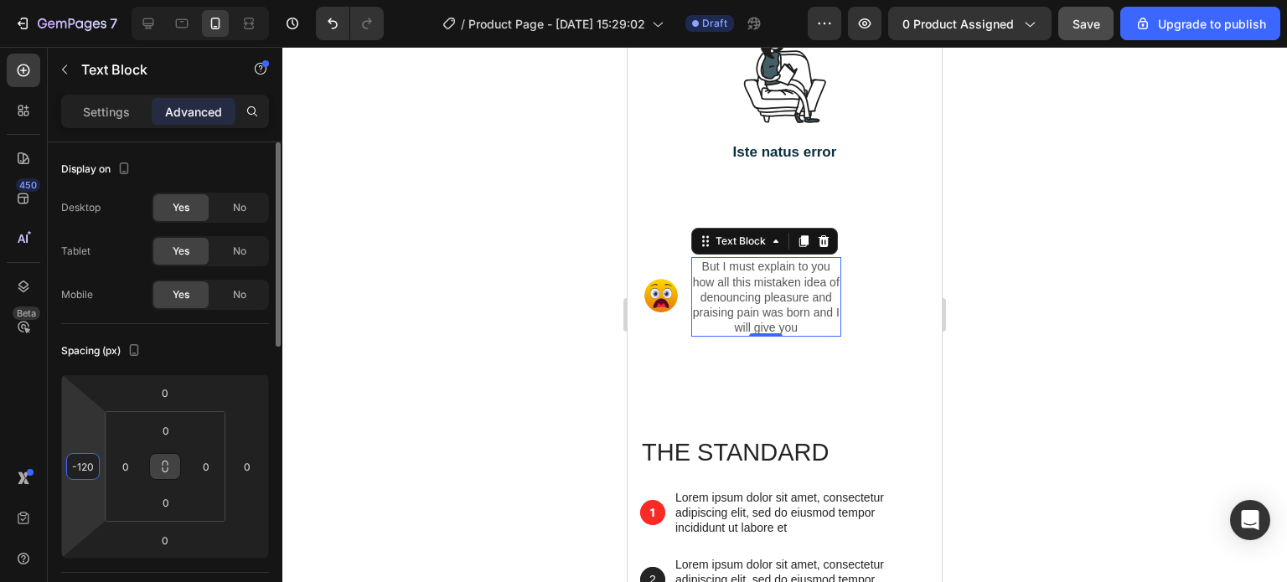
type input "-120"
click at [235, 353] on div "Spacing (px)" at bounding box center [165, 351] width 208 height 27
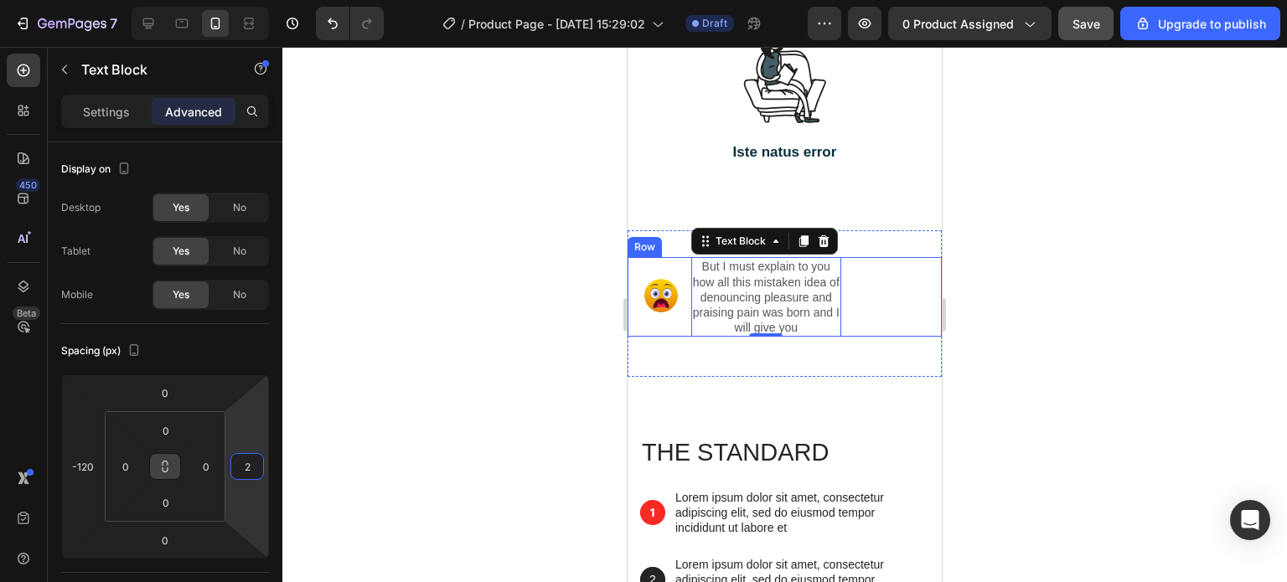
drag, startPoint x: 245, startPoint y: 450, endPoint x: 276, endPoint y: 449, distance: 31.0
click at [276, 0] on html "7 / Product Page - Aug 25, 15:29:02 Draft Preview 0 product assigned Save Upgra…" at bounding box center [643, 0] width 1287 height 0
drag, startPoint x: 229, startPoint y: 436, endPoint x: 222, endPoint y: 448, distance: 14.2
click at [222, 0] on html "7 / Product Page - Aug 25, 15:29:02 Draft Preview 0 product assigned Save Upgra…" at bounding box center [643, 0] width 1287 height 0
drag, startPoint x: 259, startPoint y: 445, endPoint x: 266, endPoint y: 462, distance: 18.0
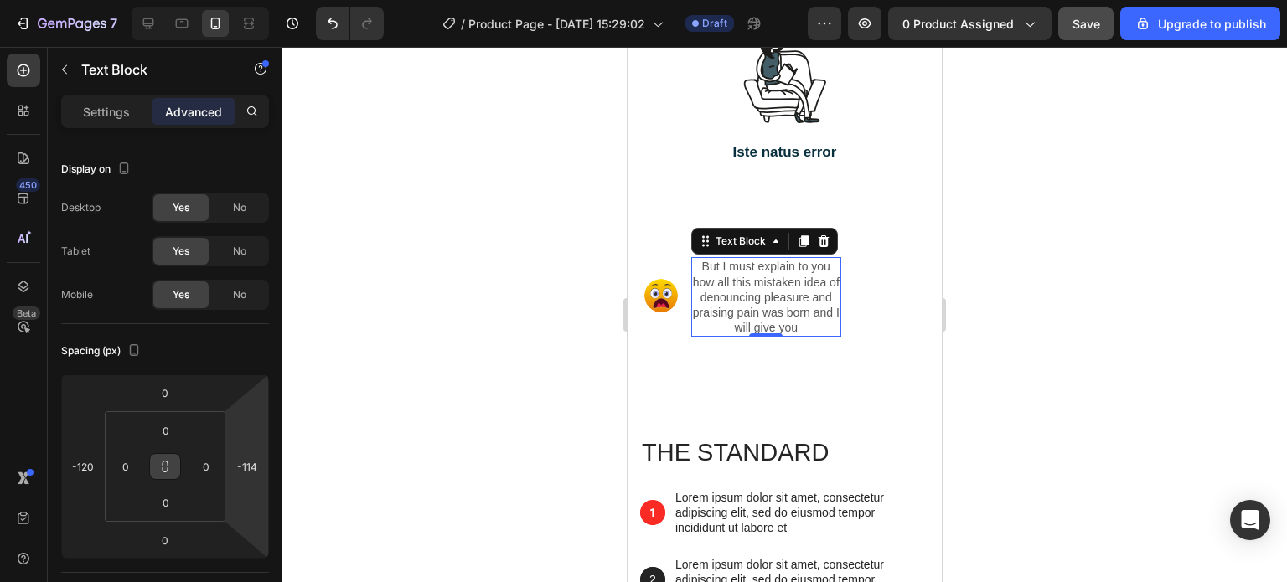
click at [266, 0] on html "7 / Product Page - Aug 25, 15:29:02 Draft Preview 0 product assigned Save Upgra…" at bounding box center [643, 0] width 1287 height 0
click at [247, 462] on input "-114" at bounding box center [247, 466] width 25 height 25
click at [260, 464] on div "-114" at bounding box center [247, 466] width 34 height 27
click at [251, 465] on input "-114" at bounding box center [247, 466] width 25 height 25
drag, startPoint x: 258, startPoint y: 465, endPoint x: 210, endPoint y: 472, distance: 48.3
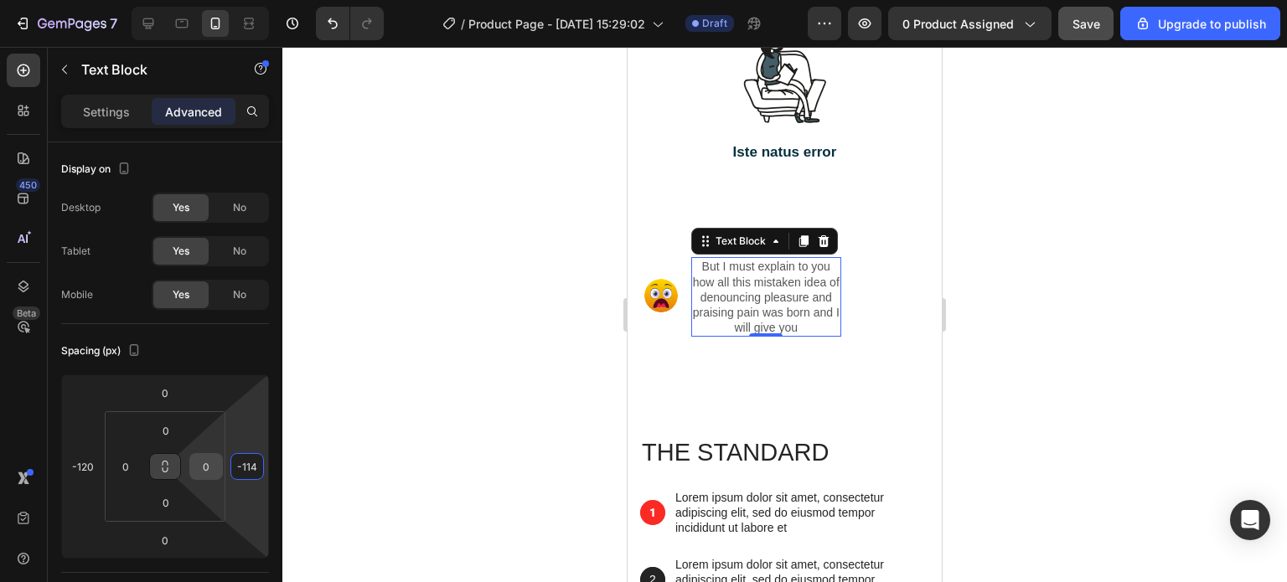
click at [219, 472] on div "0 -120 0 -114 0 0 0 0" at bounding box center [165, 466] width 208 height 184
type input "0"
click at [241, 353] on div "Spacing (px)" at bounding box center [165, 351] width 208 height 27
drag, startPoint x: 759, startPoint y: 387, endPoint x: 761, endPoint y: 370, distance: 16.9
click at [761, 337] on div "But I must explain to you how all this mistaken idea of denouncing pleasure and…" at bounding box center [766, 297] width 151 height 80
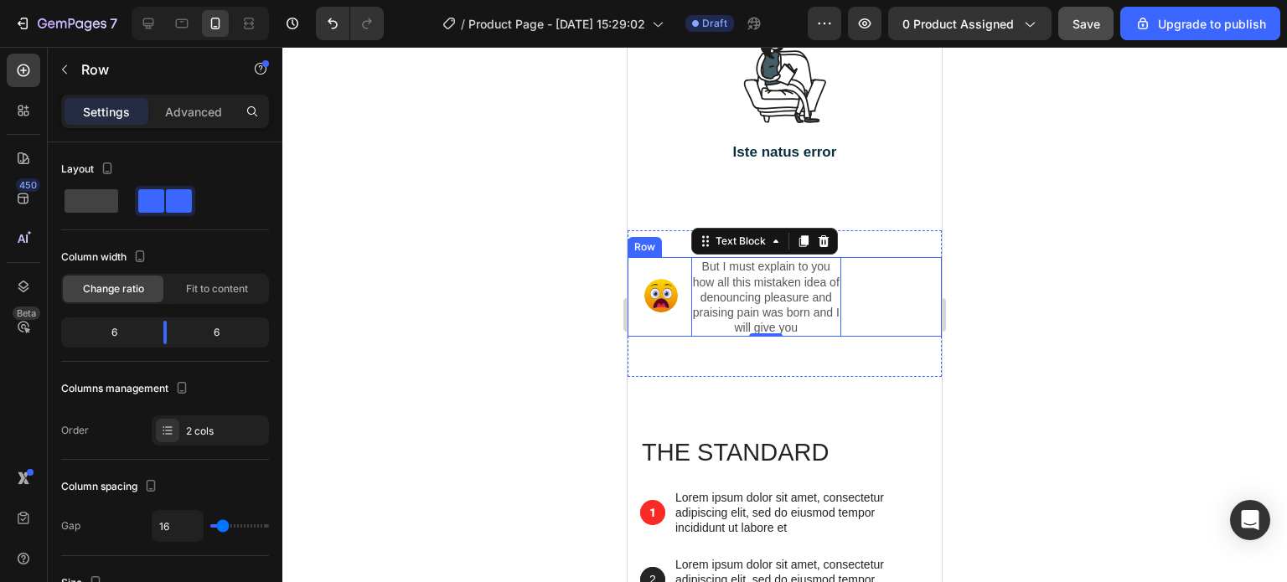
click at [856, 333] on div "But I must explain to you how all this mistaken idea of denouncing pleasure and…" at bounding box center [867, 297] width 151 height 80
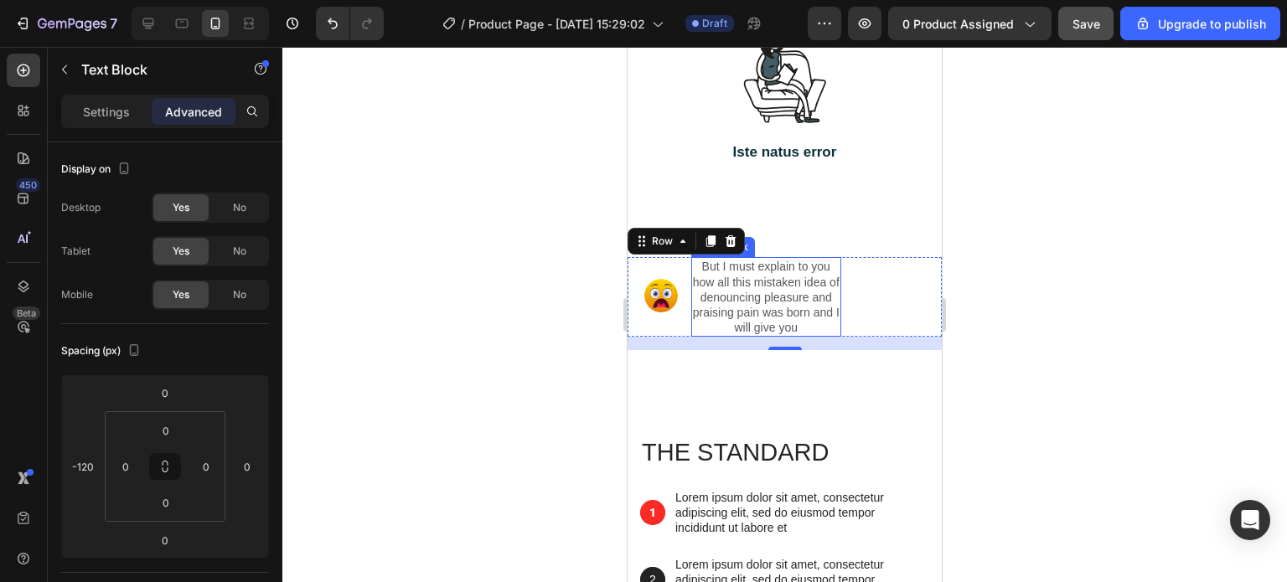
click at [801, 335] on p "But I must explain to you how all this mistaken idea of denouncing pleasure and…" at bounding box center [766, 297] width 147 height 76
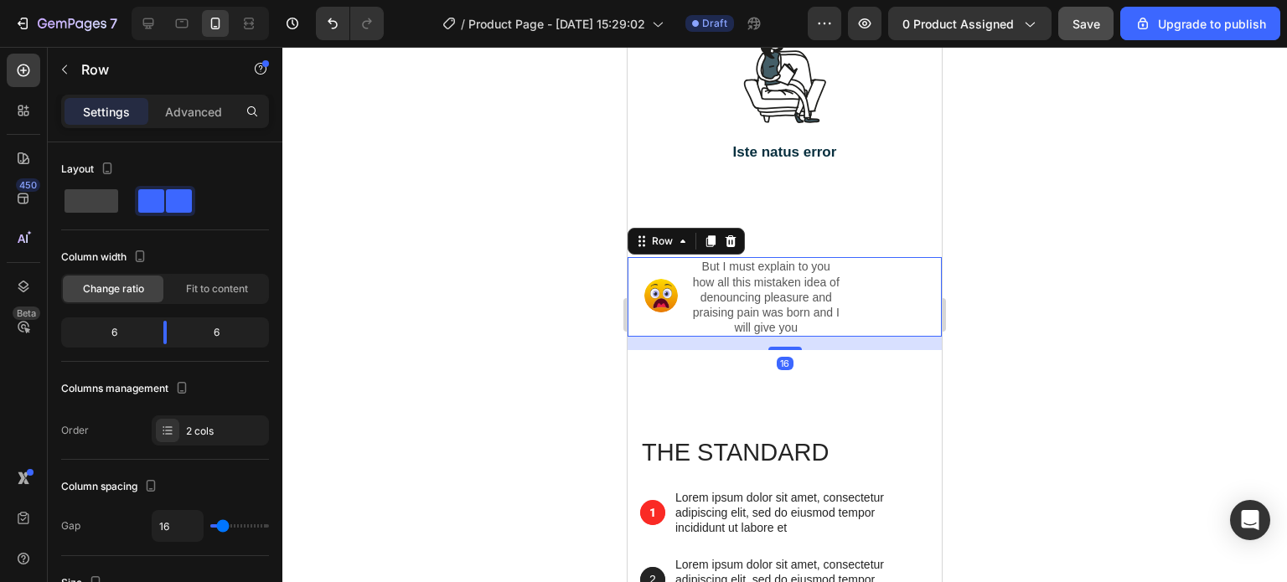
click at [869, 337] on div "But I must explain to you how all this mistaken idea of denouncing pleasure and…" at bounding box center [867, 297] width 151 height 80
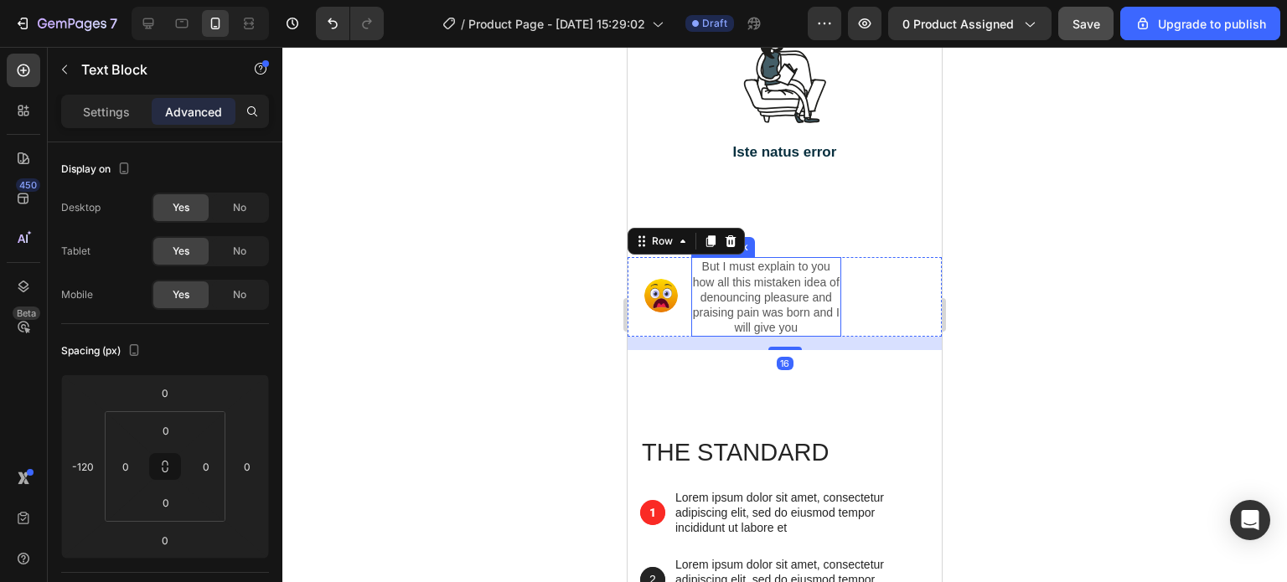
click at [784, 335] on p "But I must explain to you how all this mistaken idea of denouncing pleasure and…" at bounding box center [766, 297] width 147 height 76
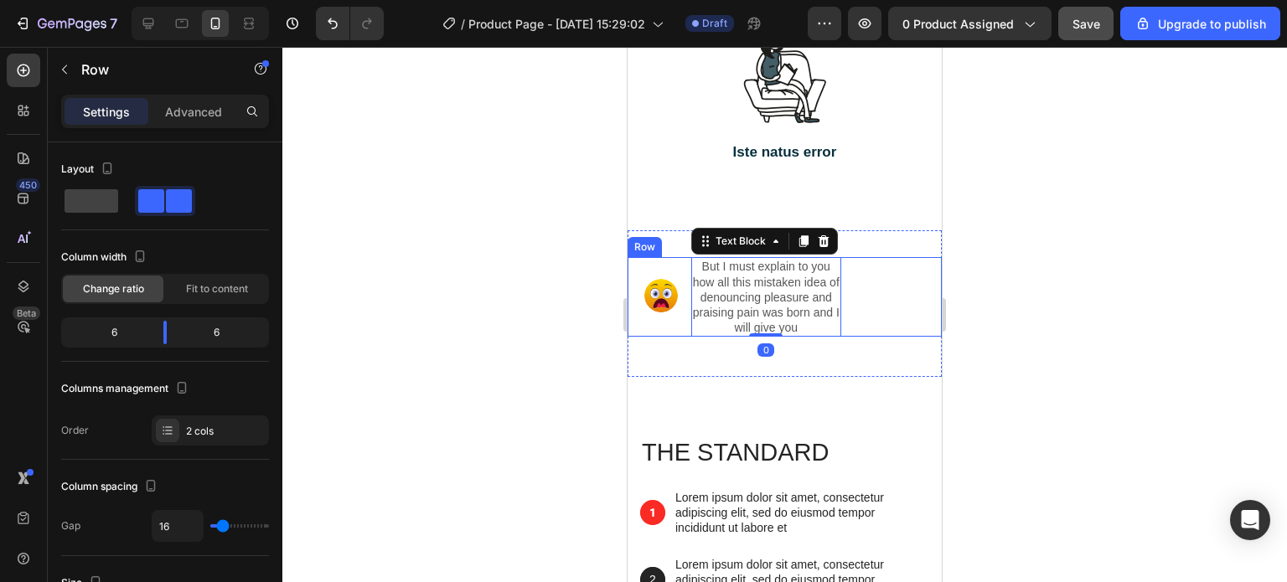
click at [880, 337] on div "But I must explain to you how all this mistaken idea of denouncing pleasure and…" at bounding box center [867, 297] width 151 height 80
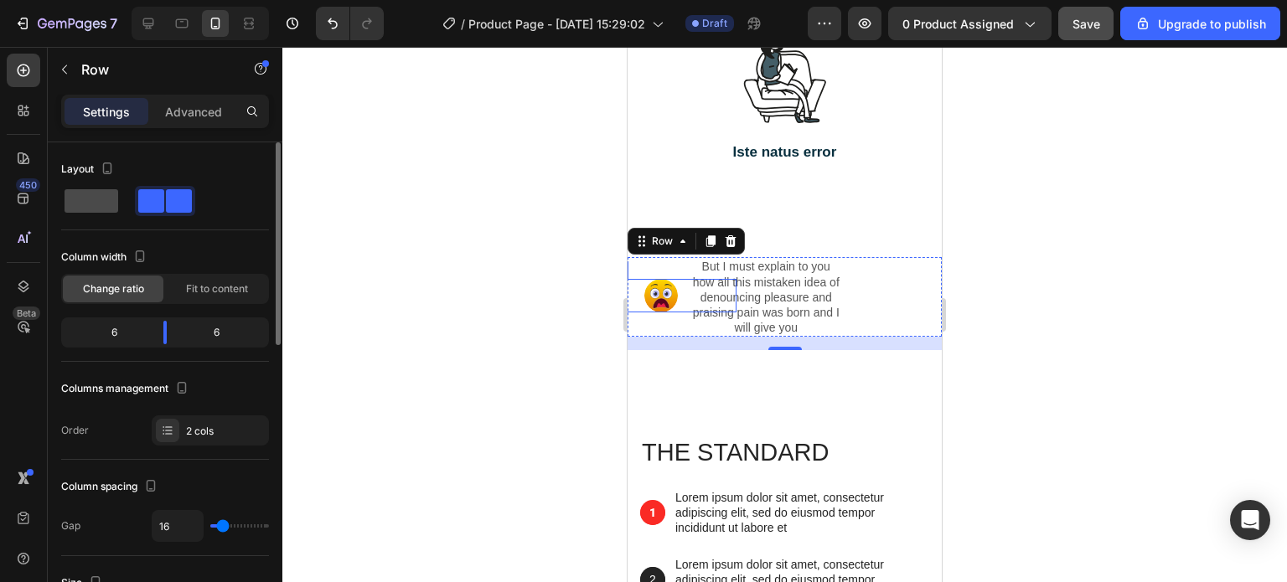
click at [94, 200] on span at bounding box center [91, 200] width 54 height 23
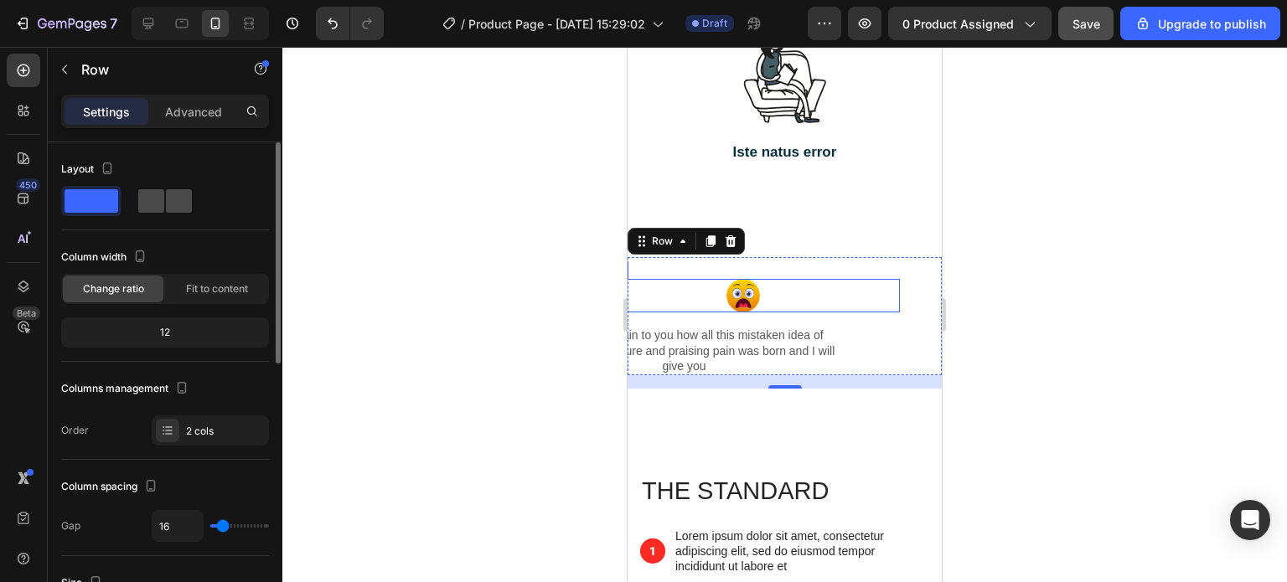
click at [166, 204] on span at bounding box center [179, 200] width 26 height 23
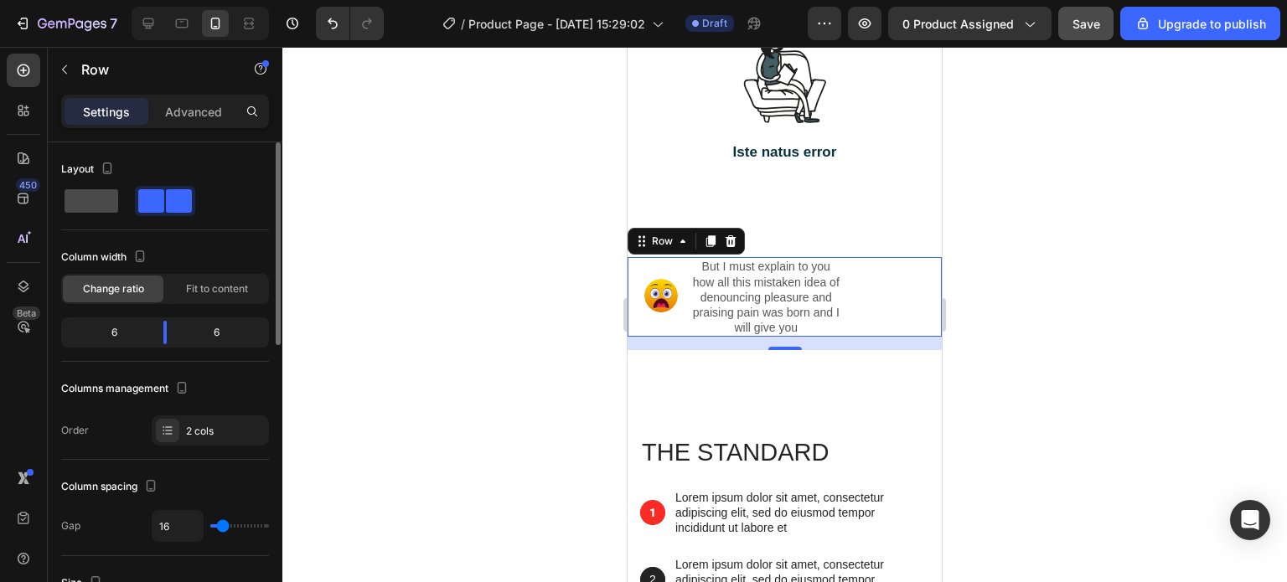
click at [107, 204] on span at bounding box center [91, 200] width 54 height 23
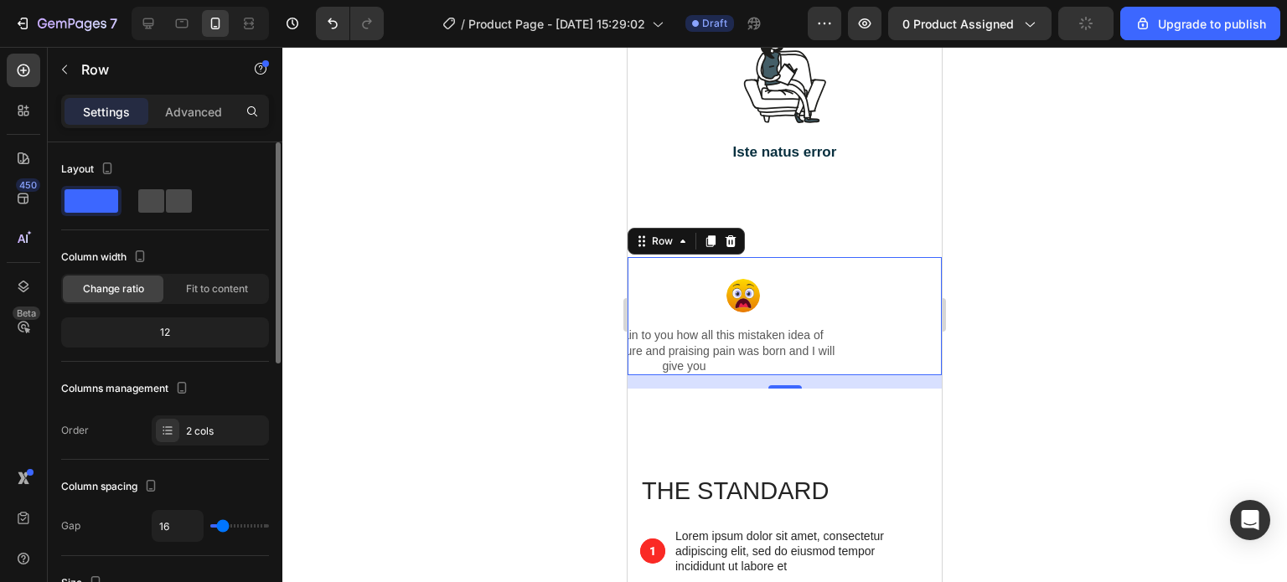
click at [166, 197] on span at bounding box center [179, 200] width 26 height 23
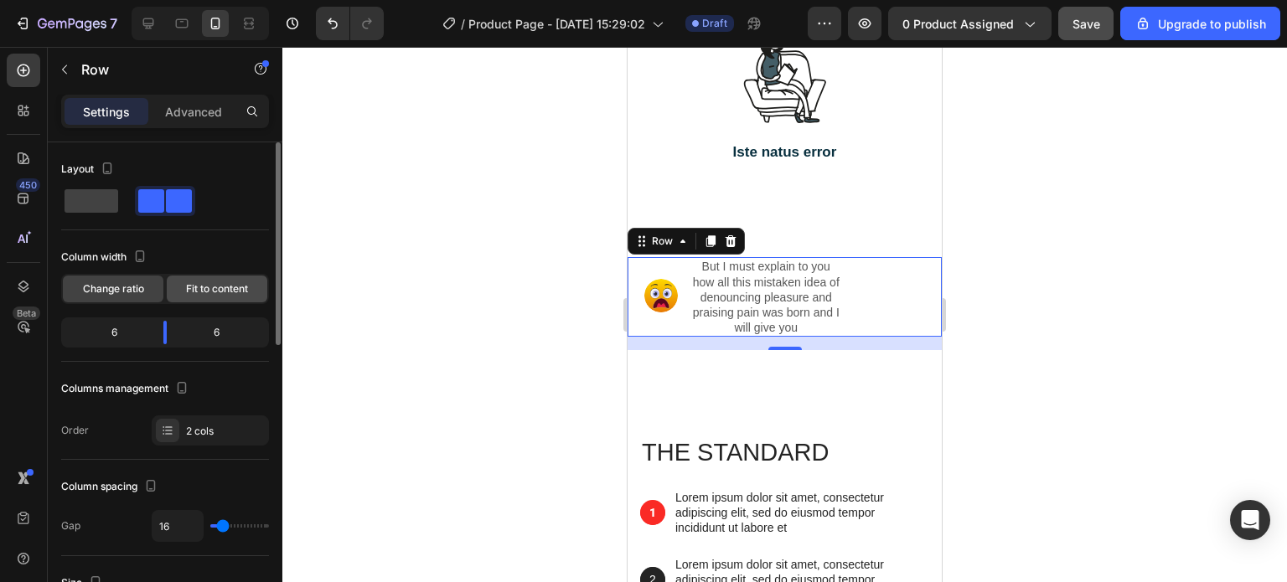
click at [214, 290] on span "Fit to content" at bounding box center [217, 288] width 62 height 15
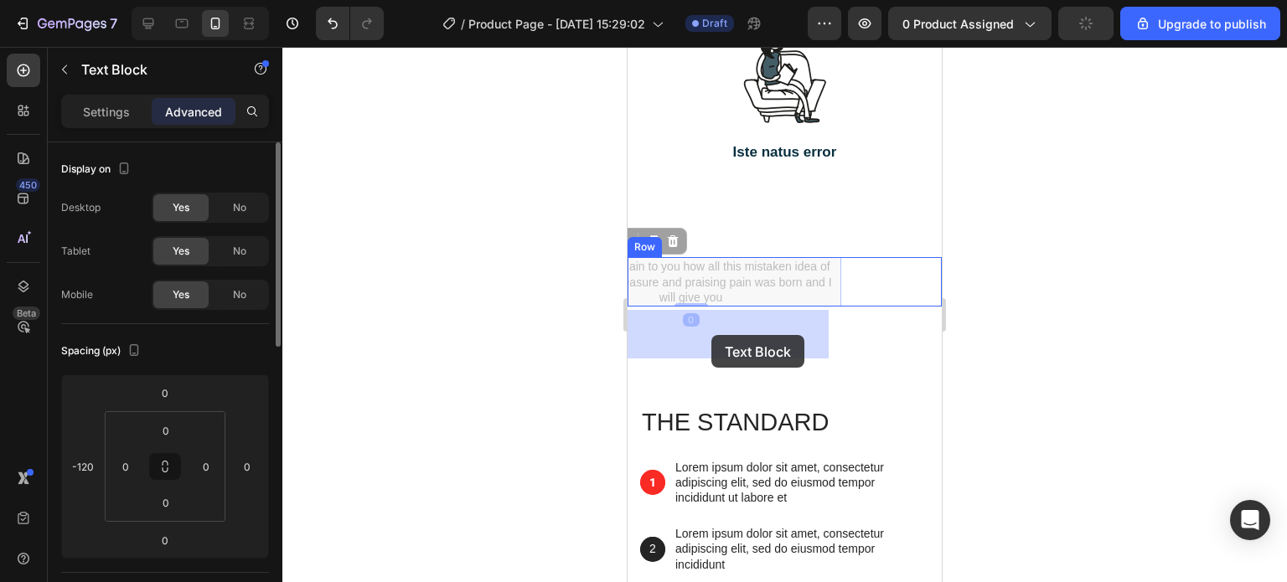
drag, startPoint x: 670, startPoint y: 335, endPoint x: 711, endPoint y: 335, distance: 41.0
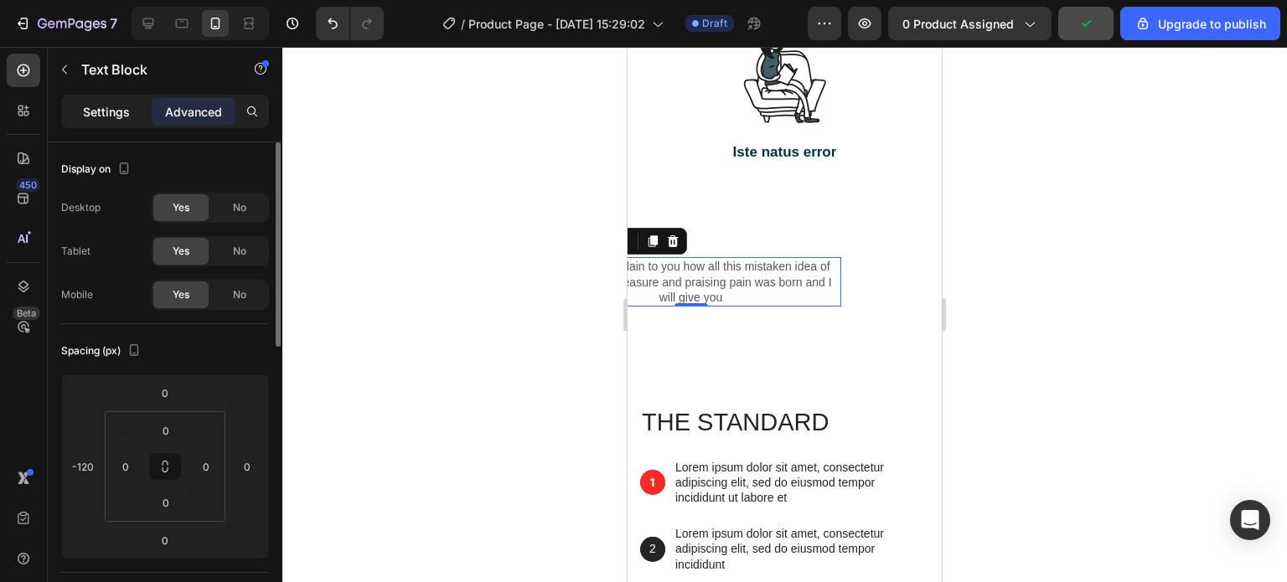
click at [112, 115] on p "Settings" at bounding box center [106, 112] width 47 height 18
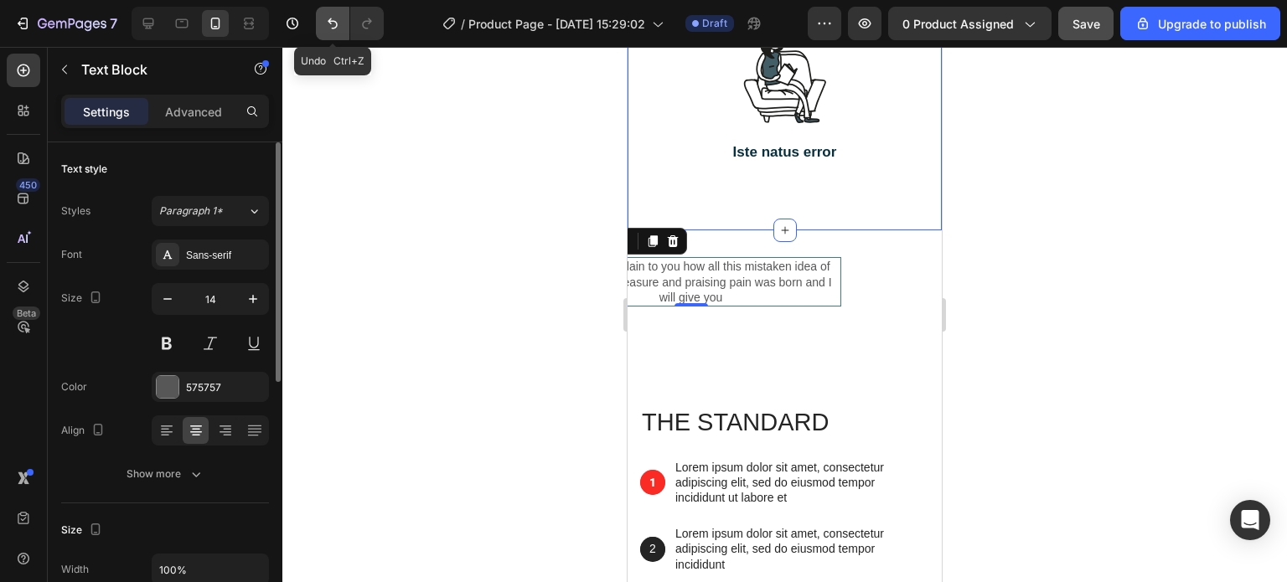
click at [330, 28] on icon "Undo/Redo" at bounding box center [332, 23] width 17 height 17
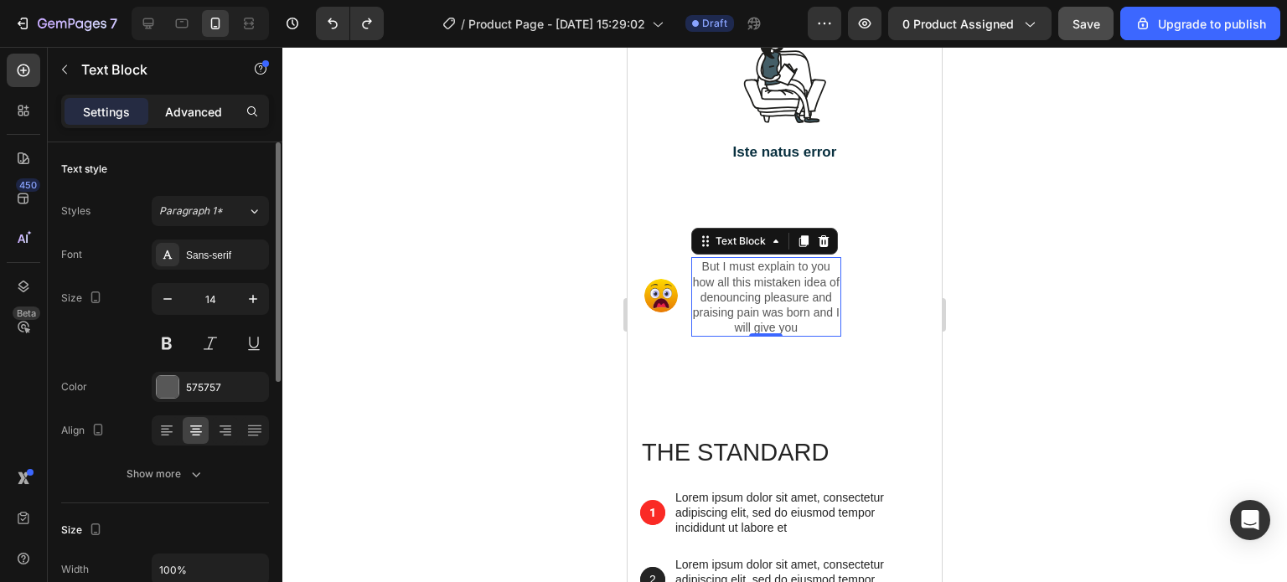
click at [202, 109] on p "Advanced" at bounding box center [193, 112] width 57 height 18
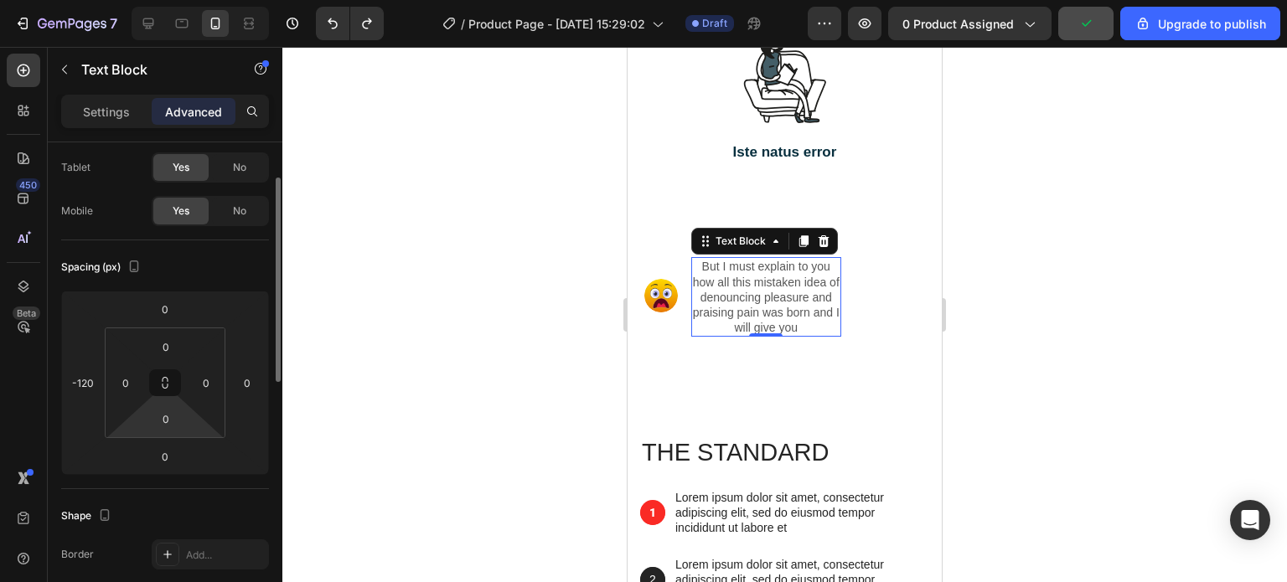
scroll to position [168, 0]
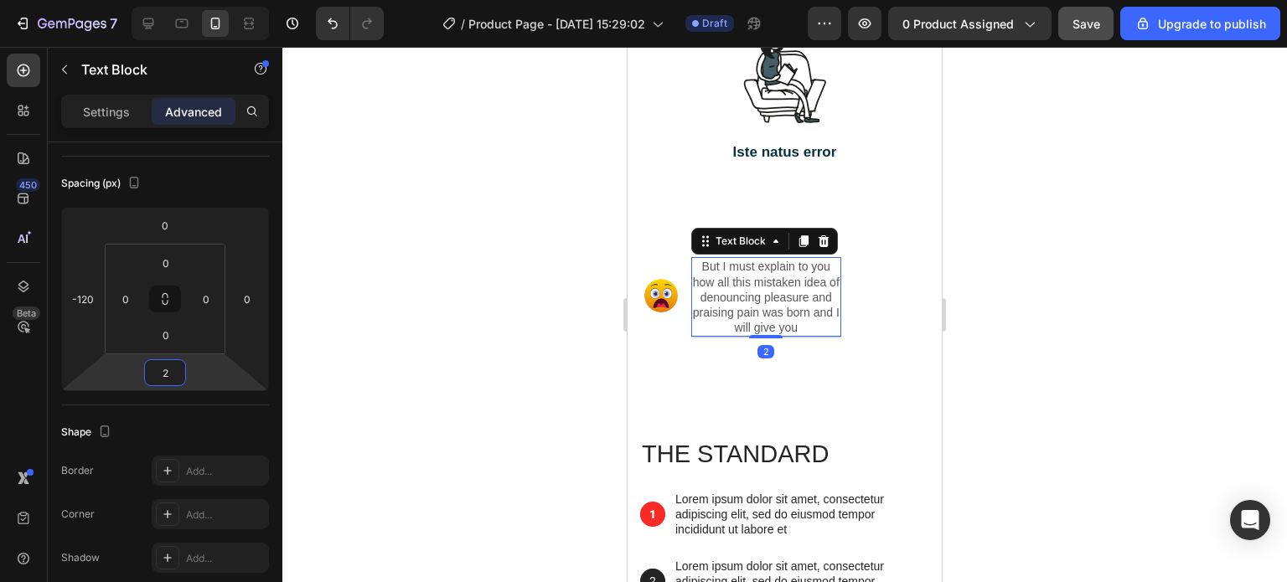
type input "0"
click at [142, 0] on html "7 / Product Page - Aug 25, 15:29:02 Draft Preview 0 product assigned Save Upgra…" at bounding box center [643, 0] width 1287 height 0
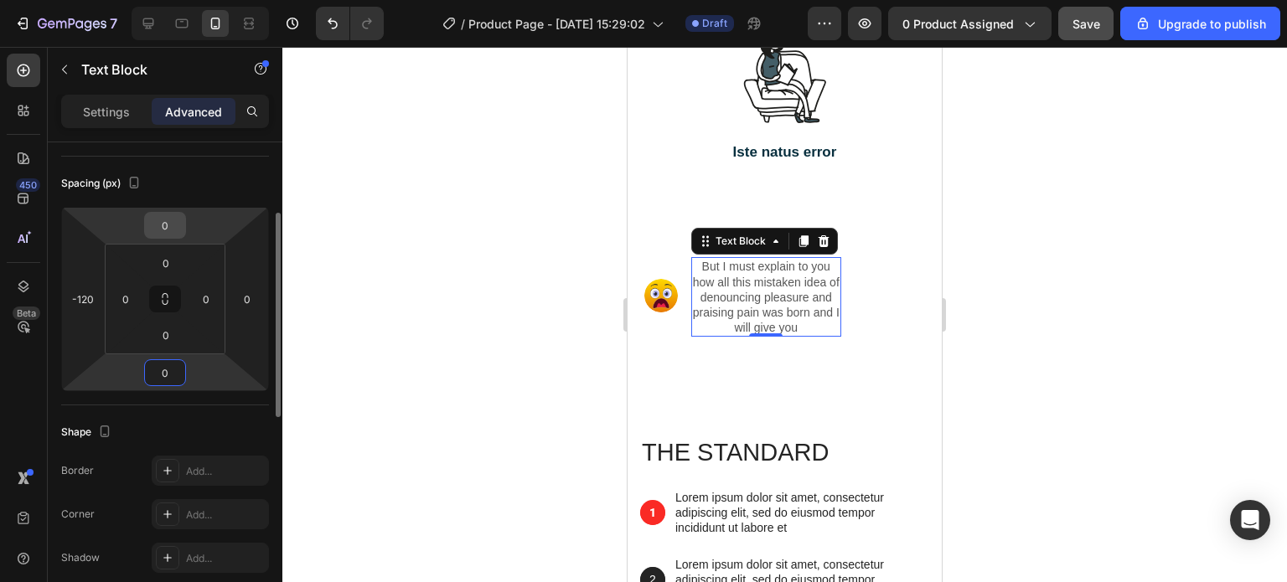
click at [171, 217] on input "0" at bounding box center [165, 225] width 34 height 25
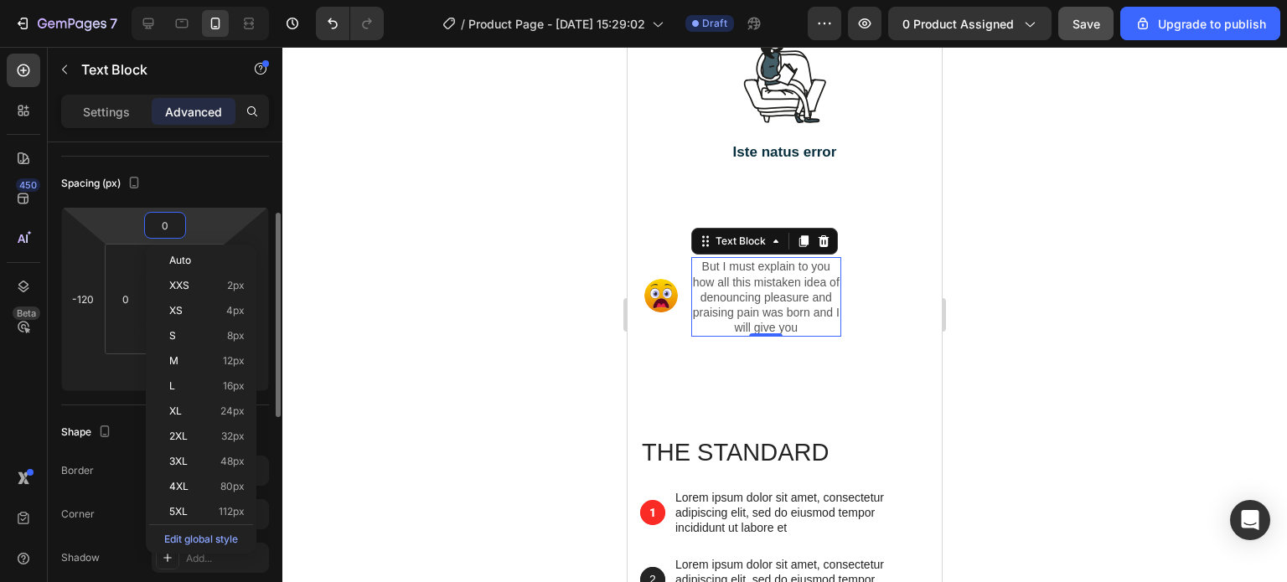
click at [198, 0] on html "7 / Product Page - Aug 25, 15:29:02 Draft Preview 0 product assigned Save Upgra…" at bounding box center [643, 0] width 1287 height 0
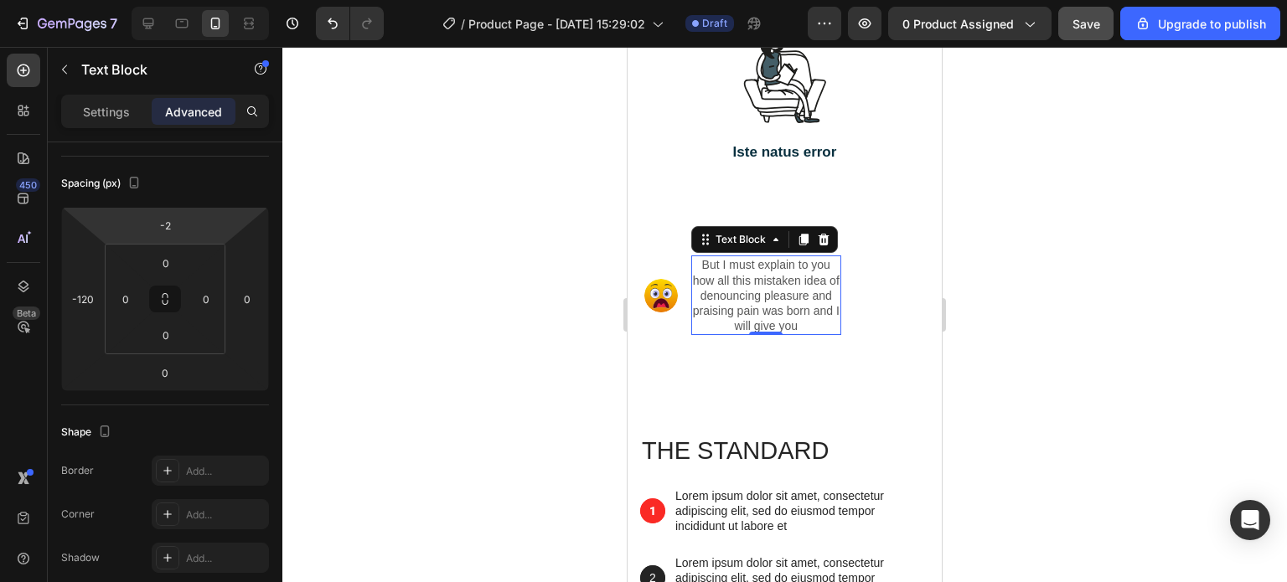
type input "0"
click at [198, 0] on html "7 / Product Page - Aug 25, 15:29:02 Draft Preview 0 product assigned Save Upgra…" at bounding box center [643, 0] width 1287 height 0
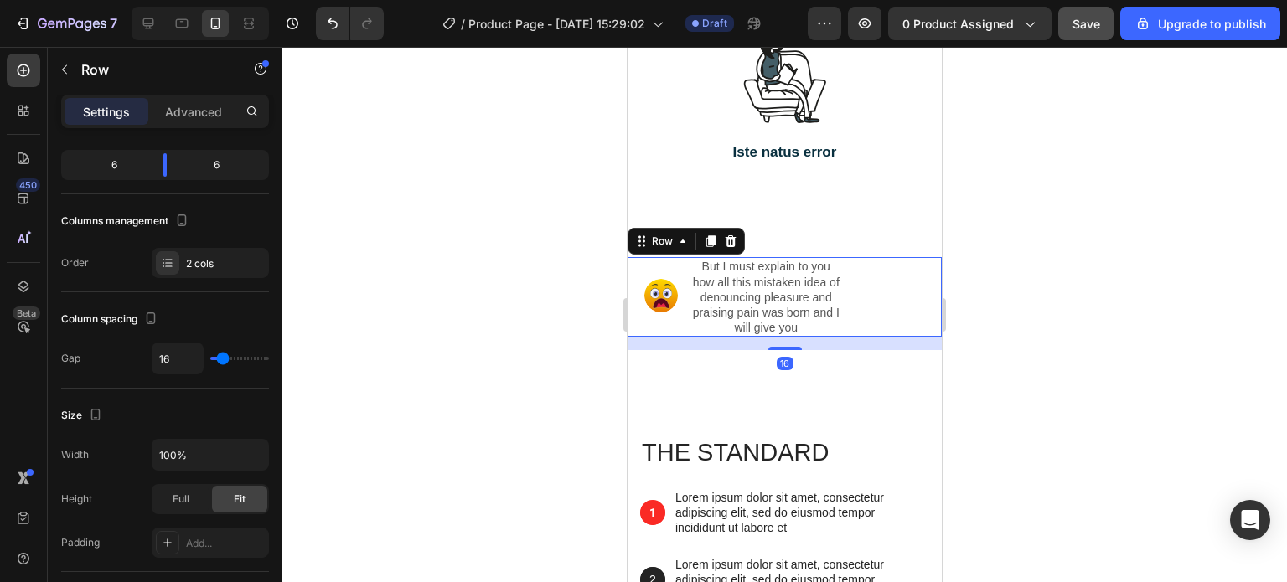
click at [850, 337] on div "But I must explain to you how all this mistaken idea of denouncing pleasure and…" at bounding box center [867, 297] width 151 height 80
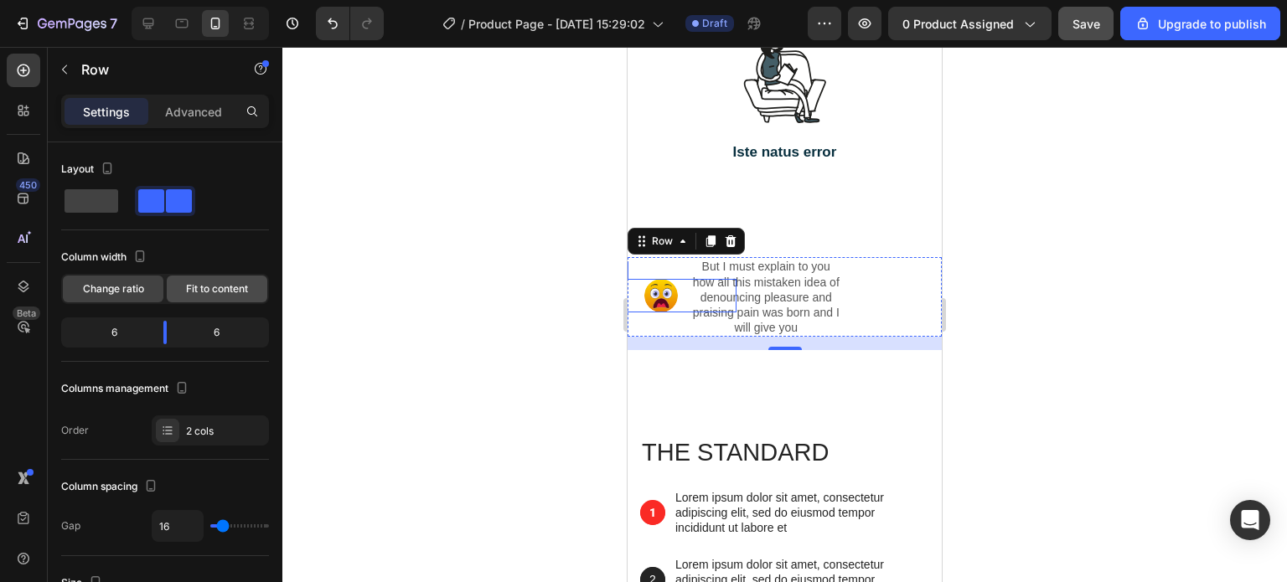
click at [208, 290] on span "Fit to content" at bounding box center [217, 288] width 62 height 15
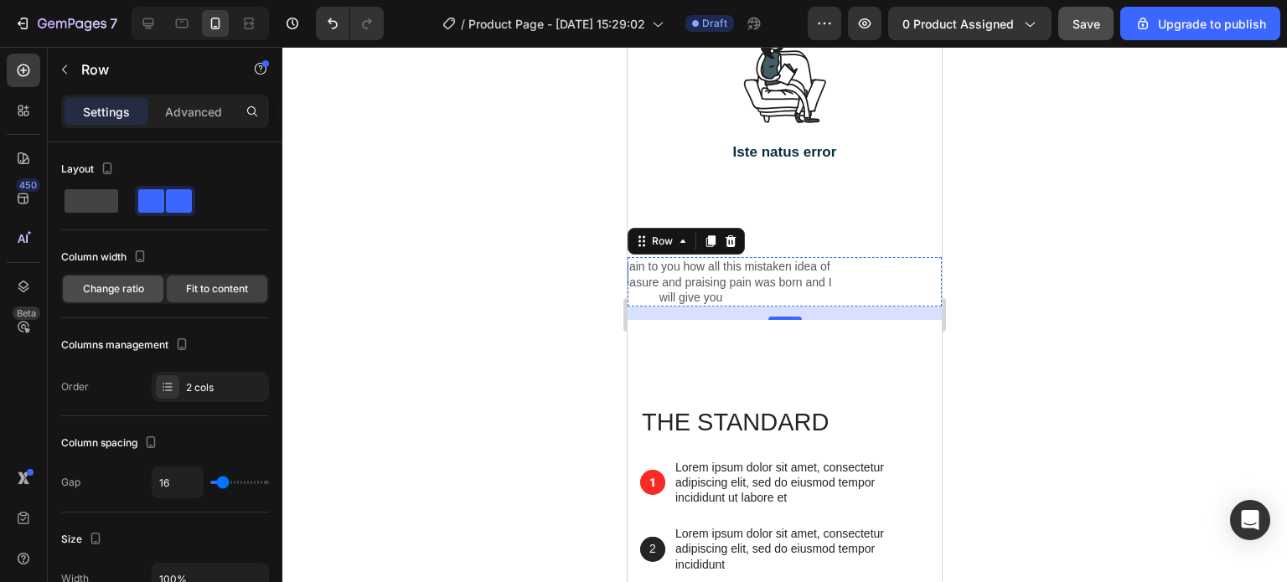
click at [121, 283] on span "Change ratio" at bounding box center [113, 288] width 61 height 15
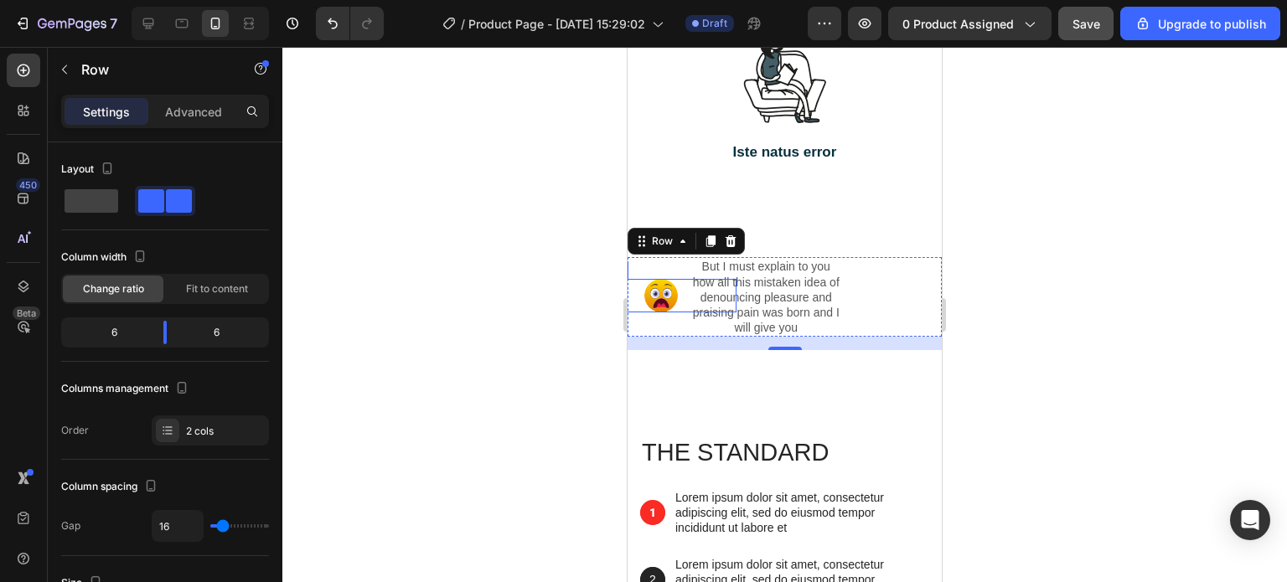
click at [219, 333] on div "6" at bounding box center [222, 332] width 85 height 23
click at [218, 287] on span "Fit to content" at bounding box center [217, 288] width 62 height 15
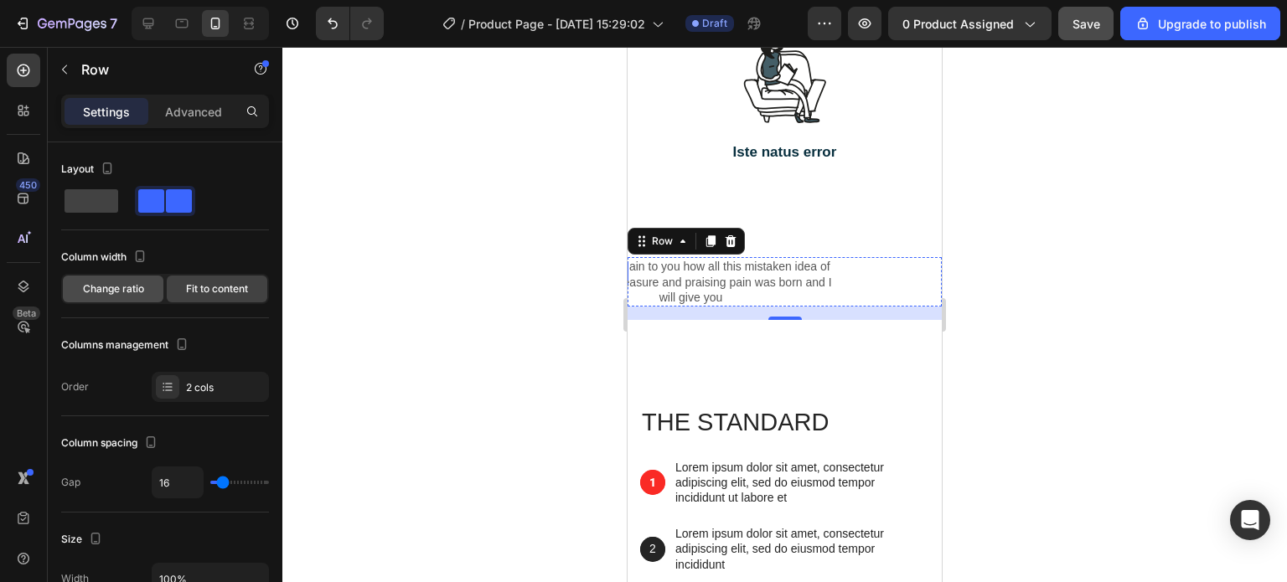
click at [121, 284] on span "Change ratio" at bounding box center [113, 288] width 61 height 15
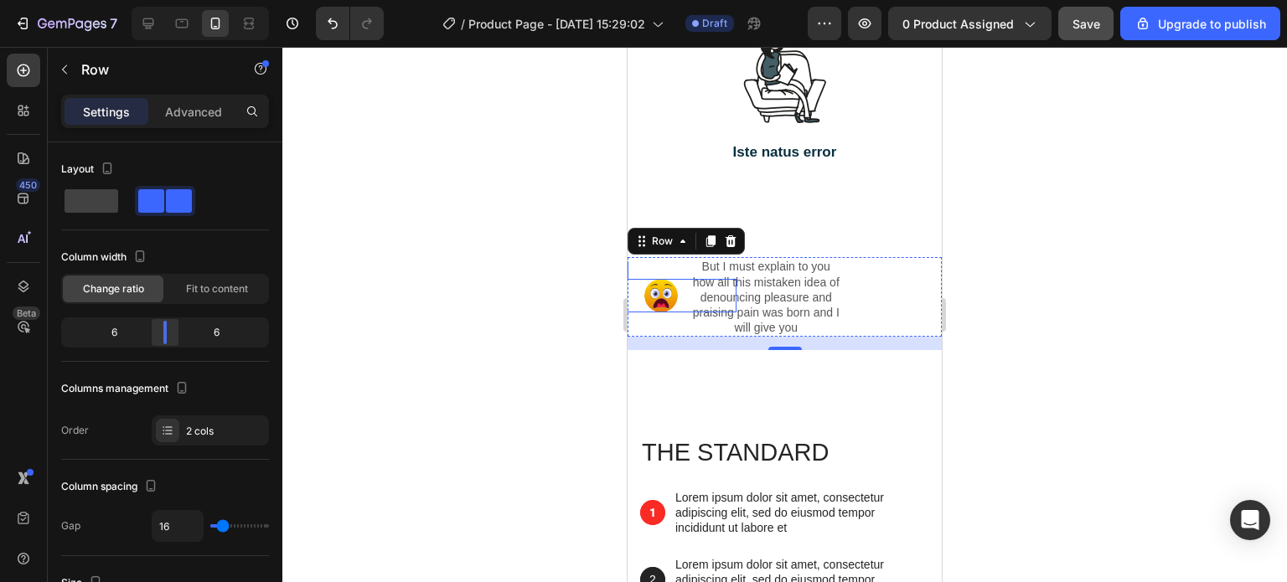
click at [161, 338] on div at bounding box center [165, 332] width 30 height 23
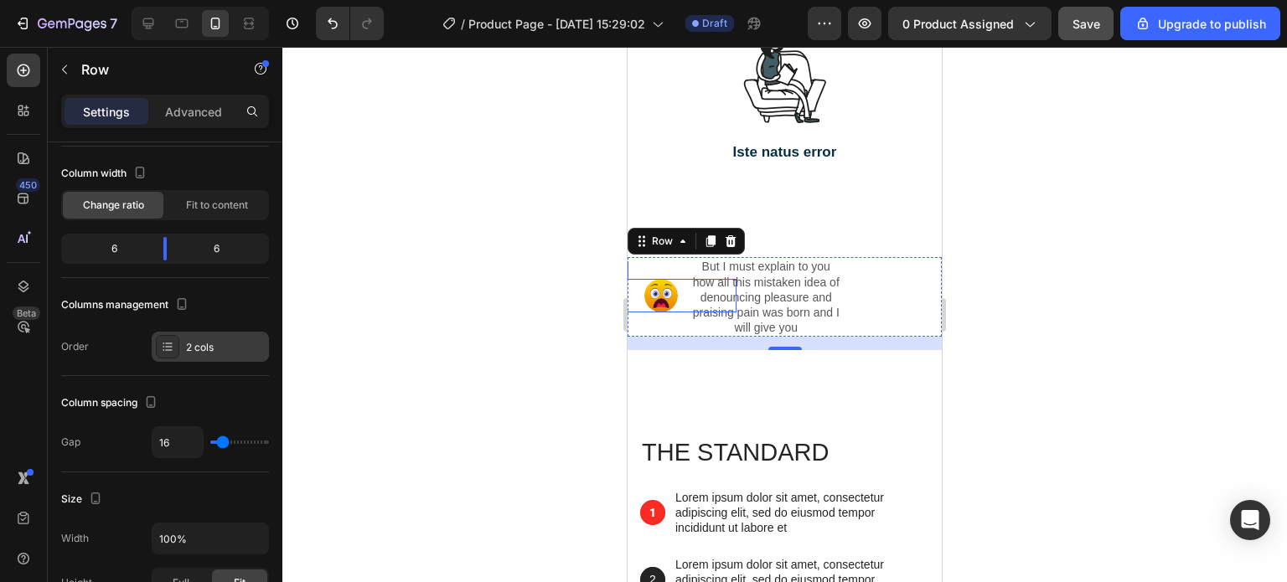
click at [188, 348] on div "2 cols" at bounding box center [225, 347] width 79 height 15
click at [204, 391] on div "Column spacing" at bounding box center [165, 403] width 208 height 27
type input "27"
type input "29"
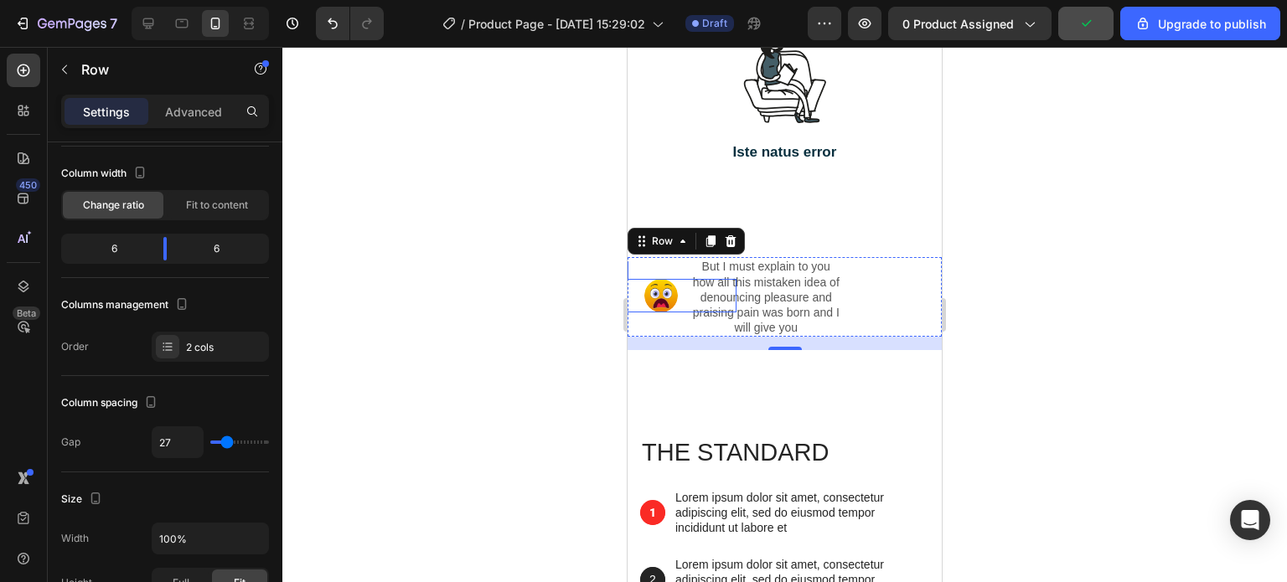
type input "29"
type input "32"
type input "34"
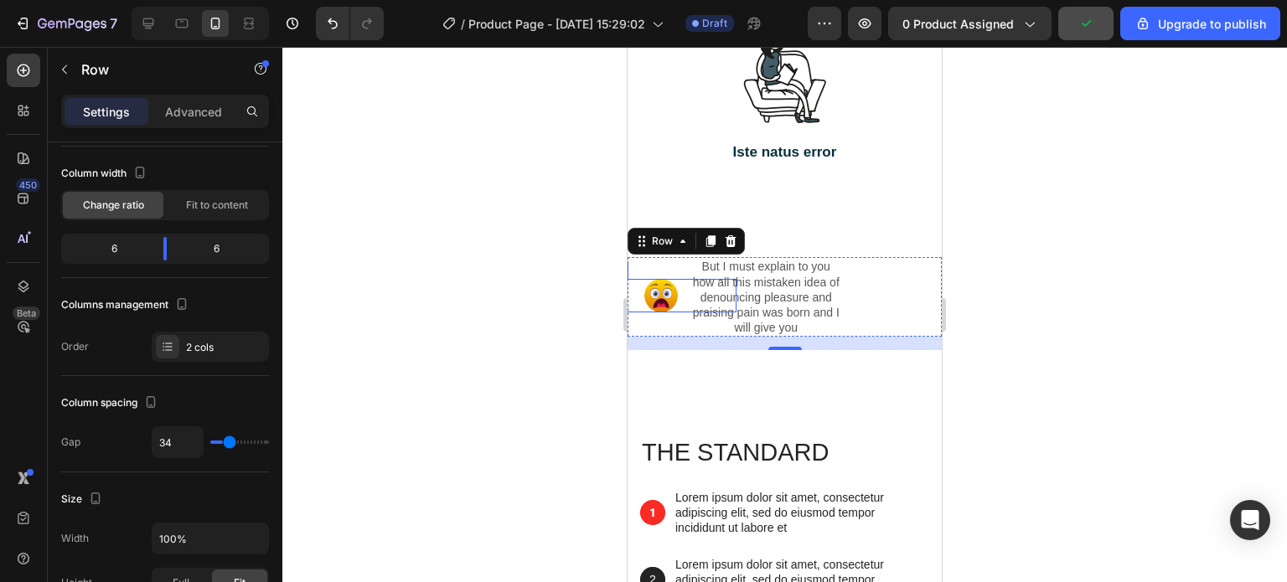
type input "38"
type input "43"
type input "45"
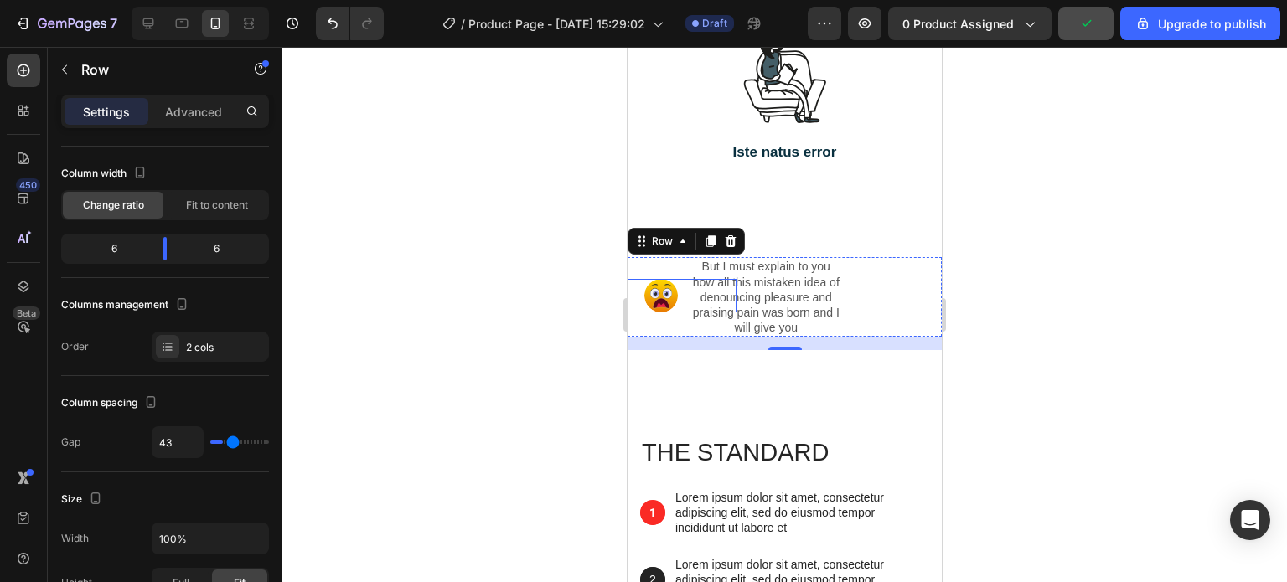
type input "45"
type input "48"
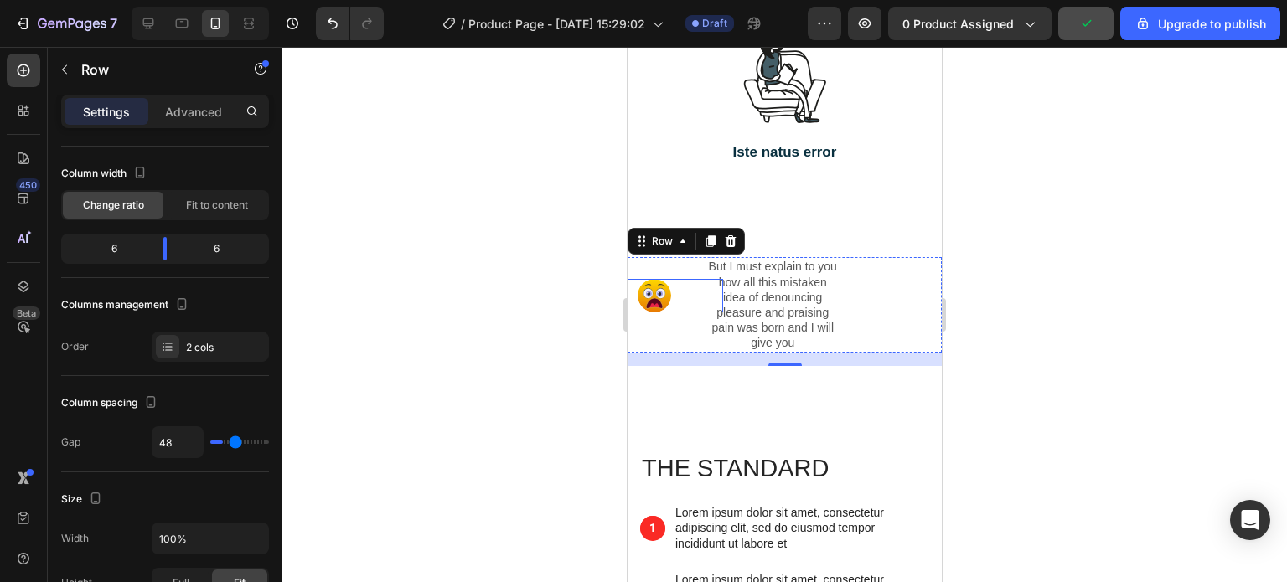
type input "50"
type input "52"
type input "56"
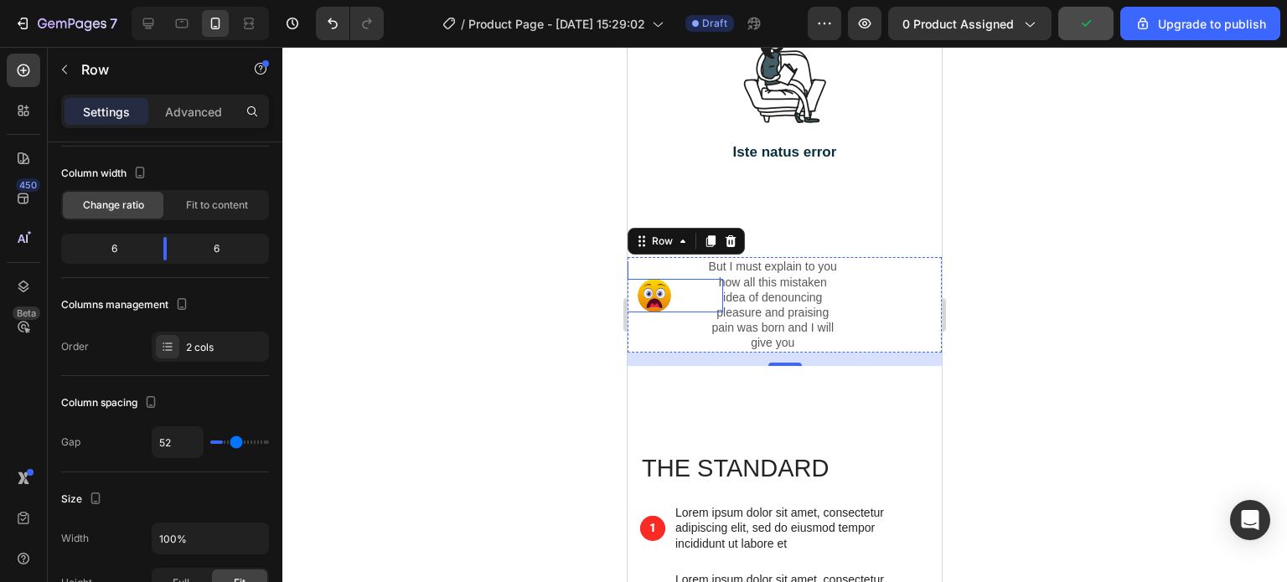
type input "56"
type input "59"
type input "63"
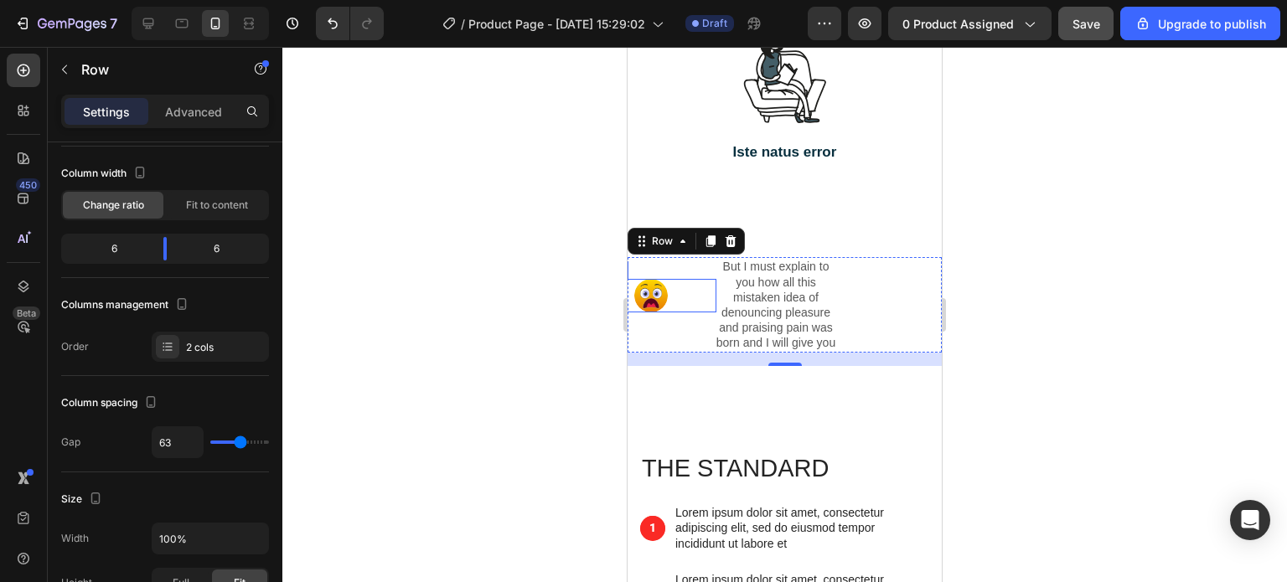
type input "68"
type input "73"
type input "77"
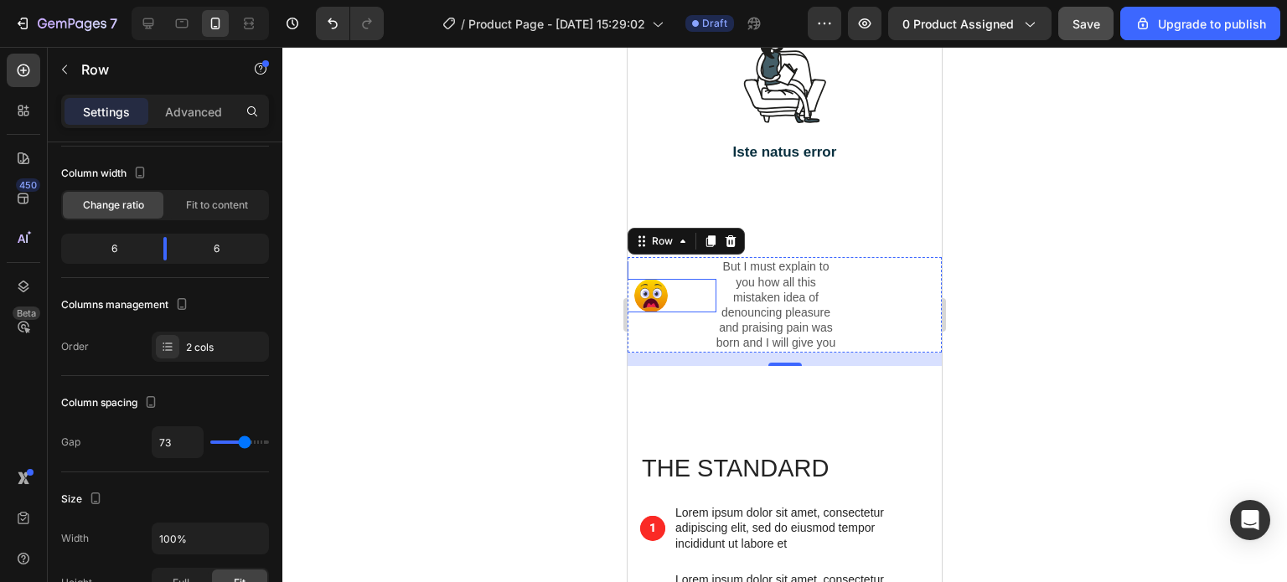
type input "77"
type input "80"
type input "86"
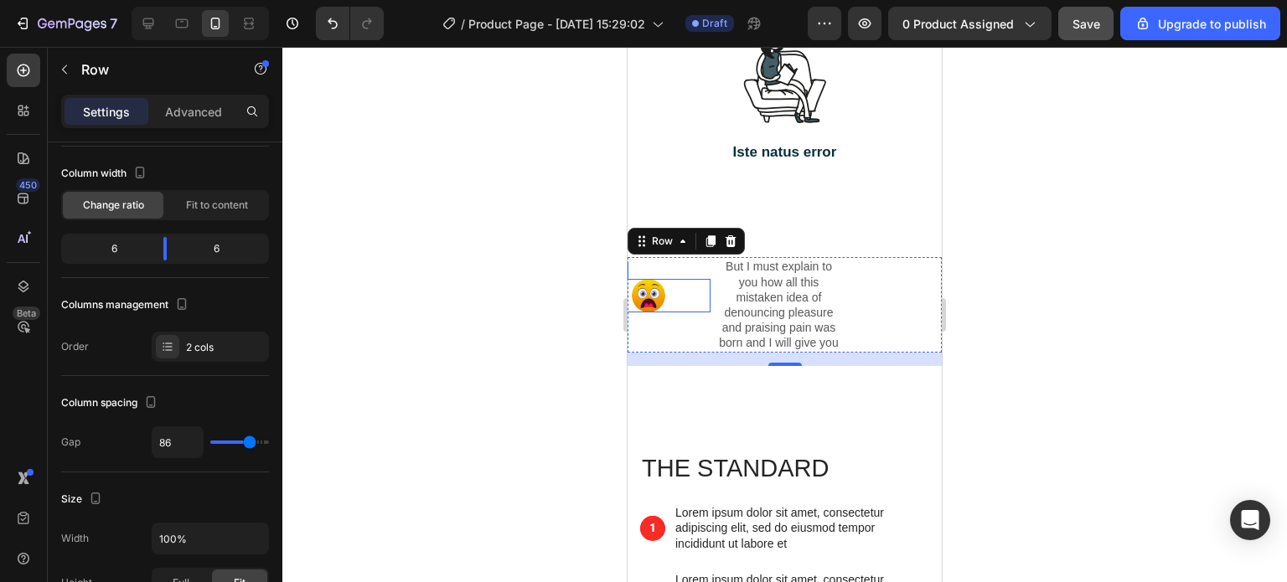
type input "89"
type input "93"
type input "96"
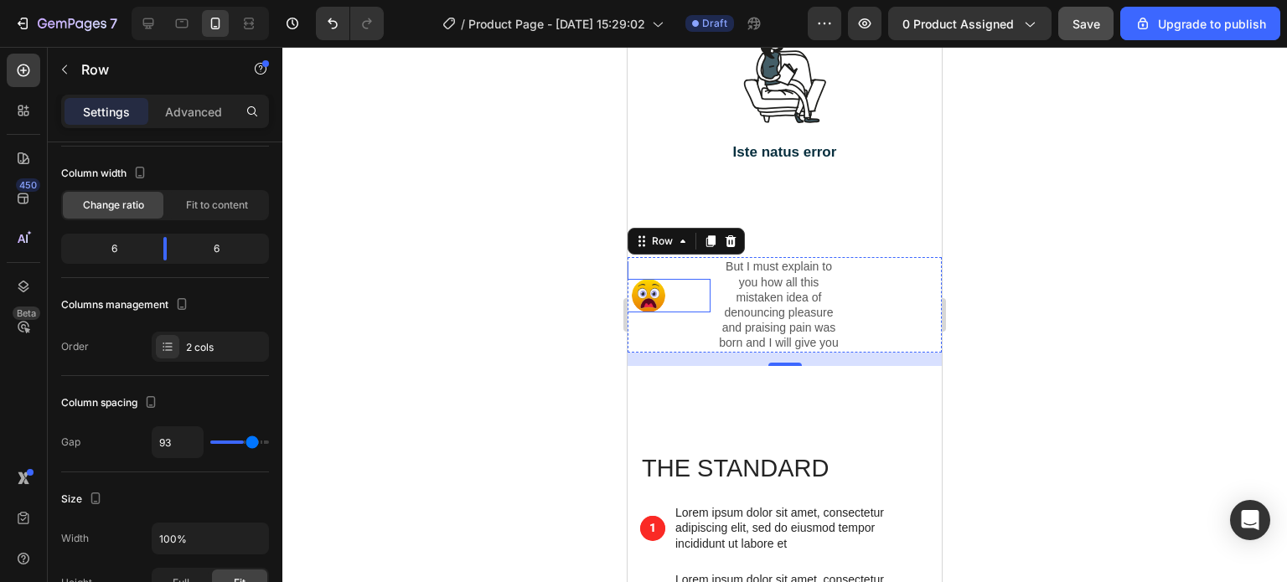
type input "96"
type input "104"
type input "109"
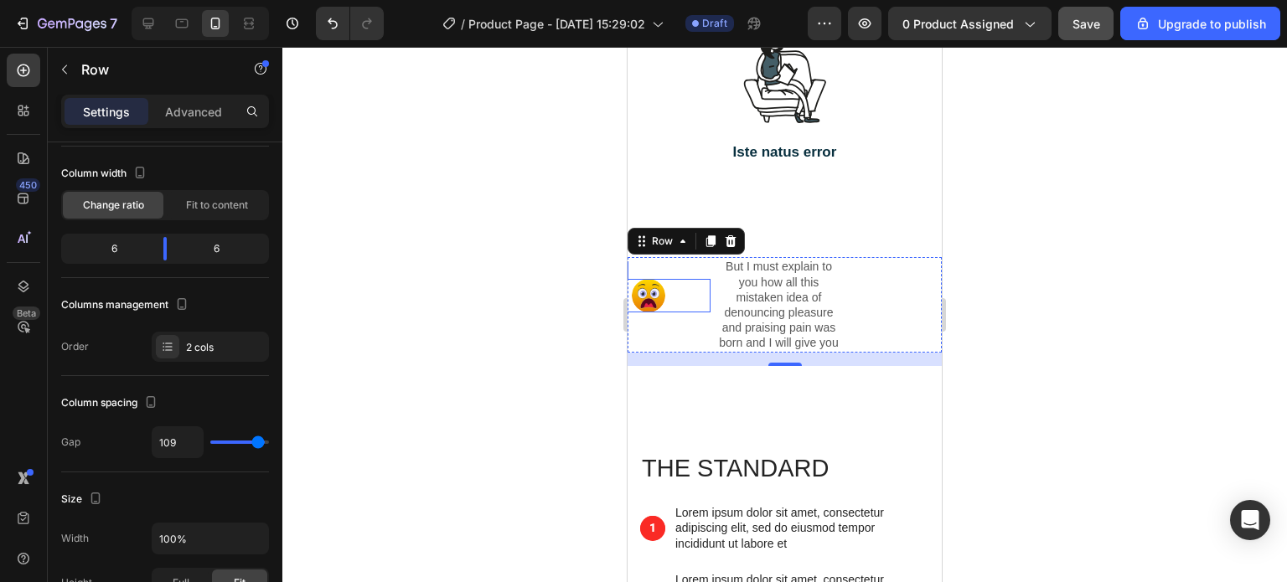
type input "111"
type input "112"
type input "116"
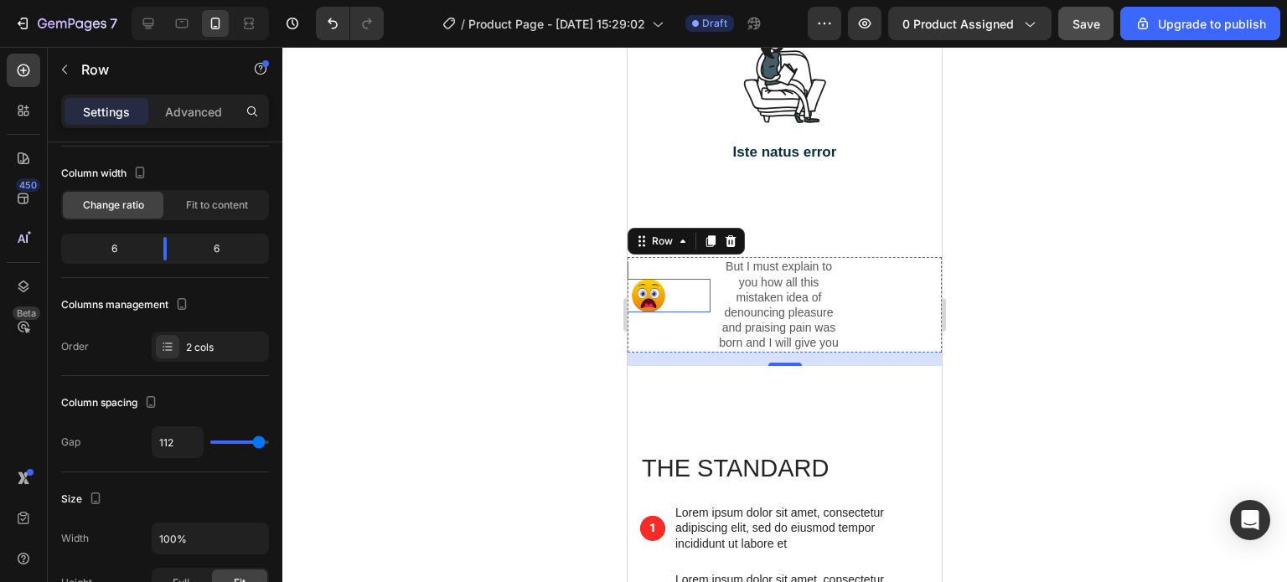
type input "116"
type input "118"
type input "120"
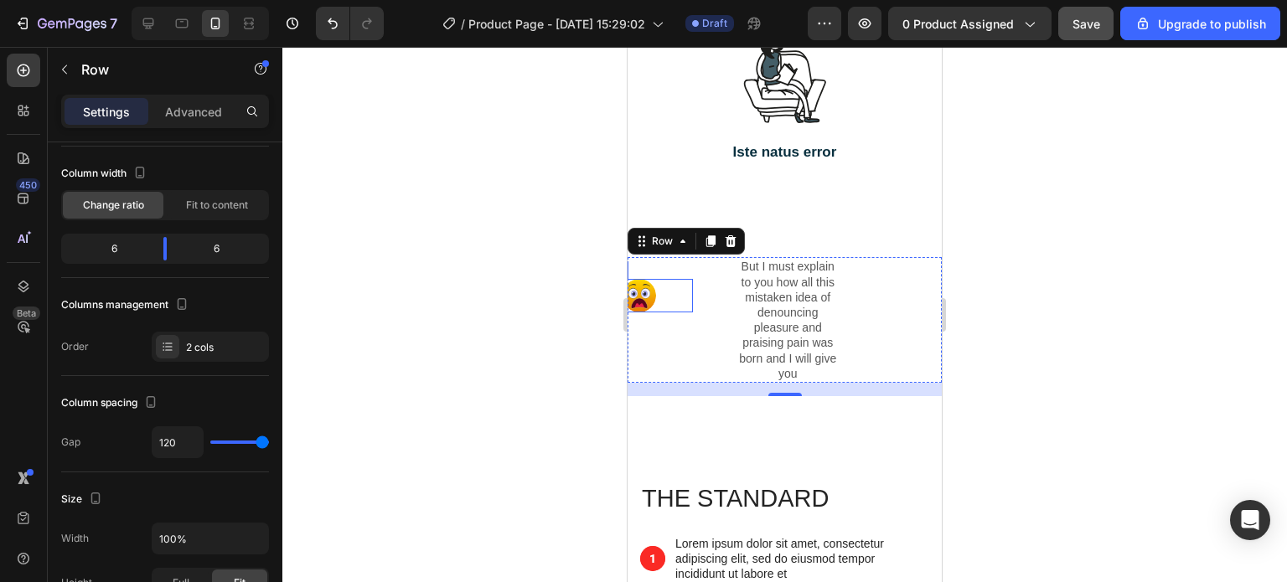
type input "114"
type input "111"
type input "104"
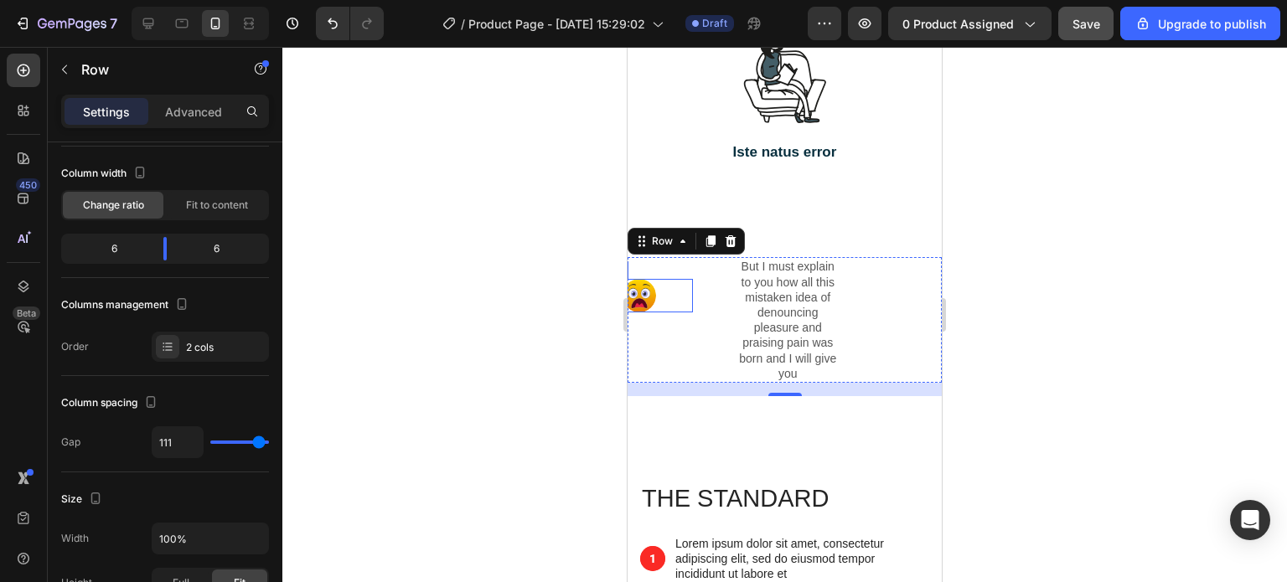
type input "104"
type input "98"
type input "89"
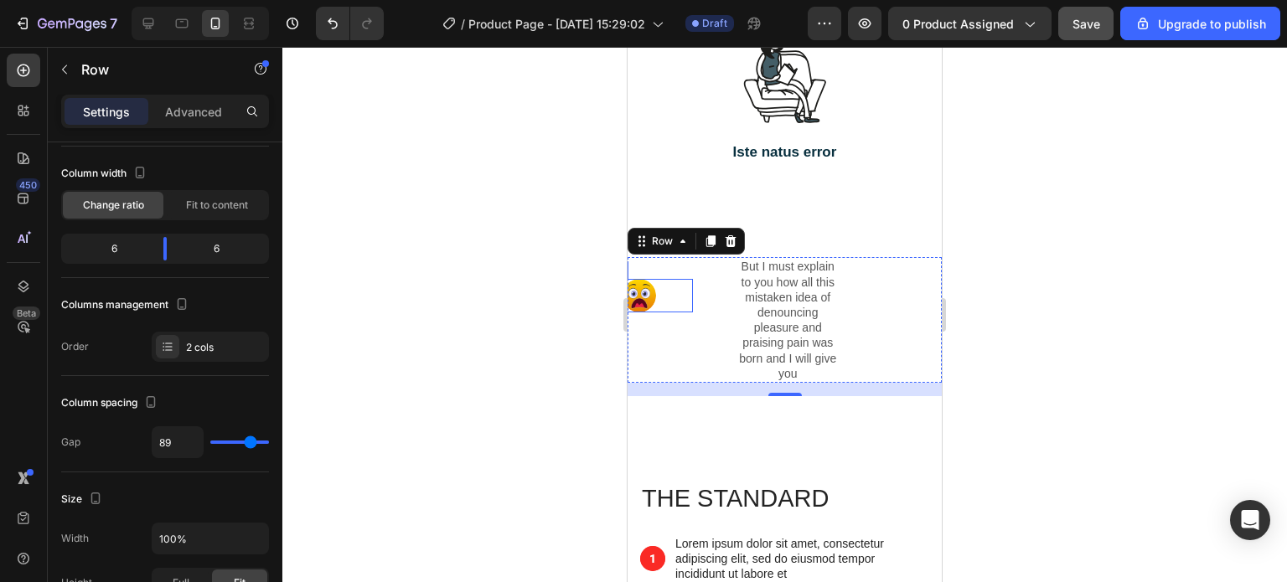
type input "82"
type input "79"
type input "73"
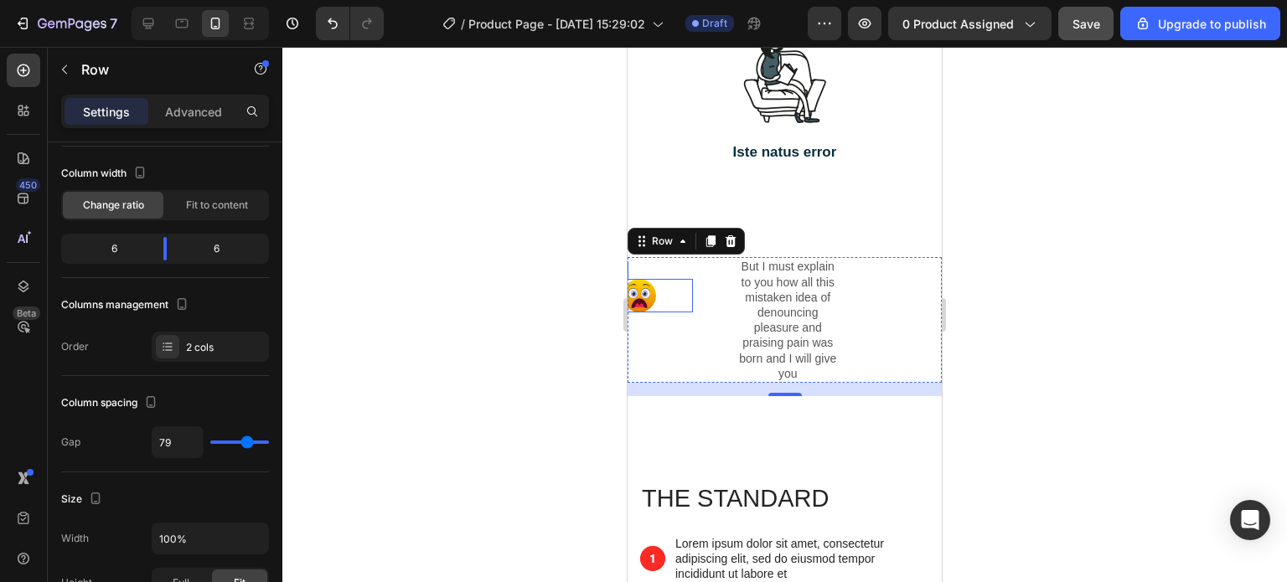
type input "73"
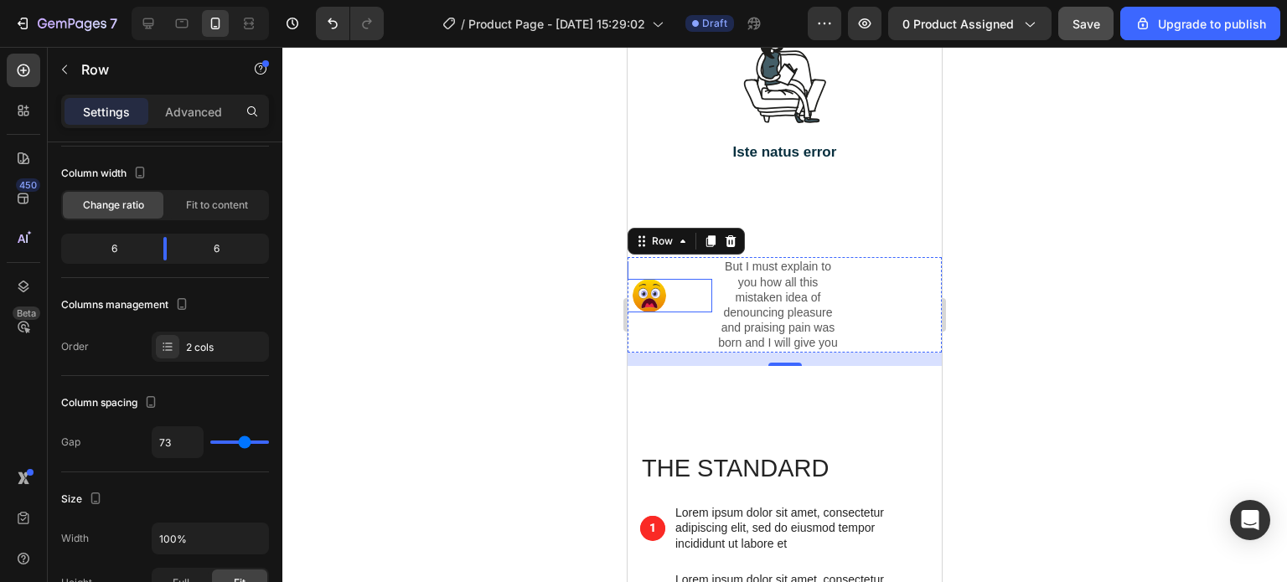
type input "66"
type input "59"
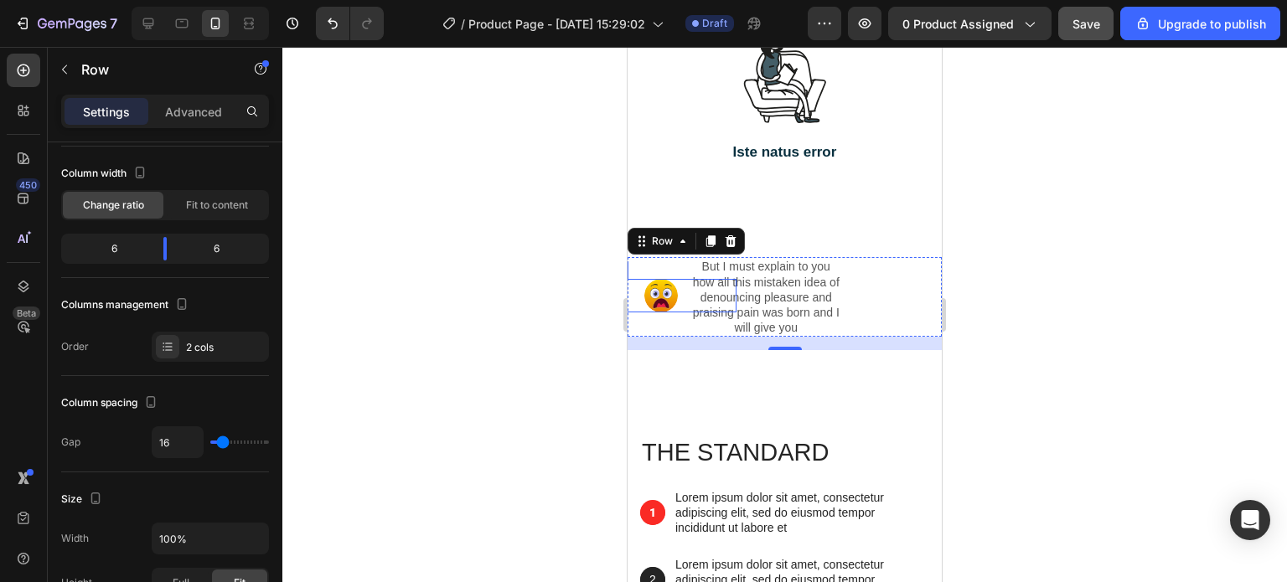
drag, startPoint x: 225, startPoint y: 439, endPoint x: 223, endPoint y: 428, distance: 11.2
click at [223, 441] on input "range" at bounding box center [239, 442] width 59 height 3
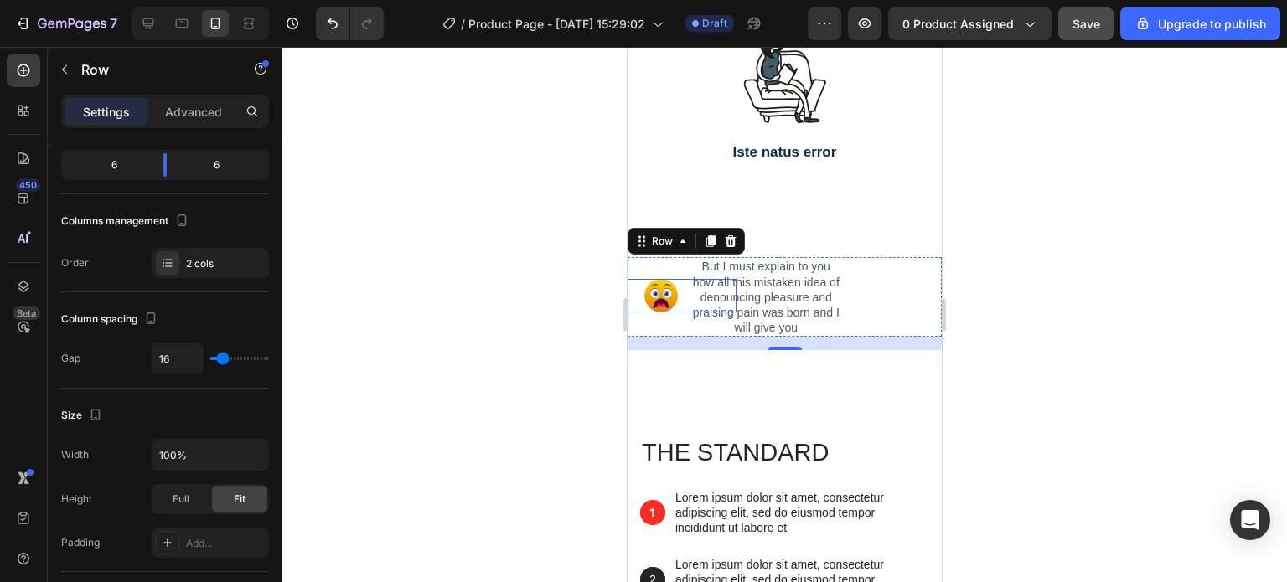
scroll to position [251, 0]
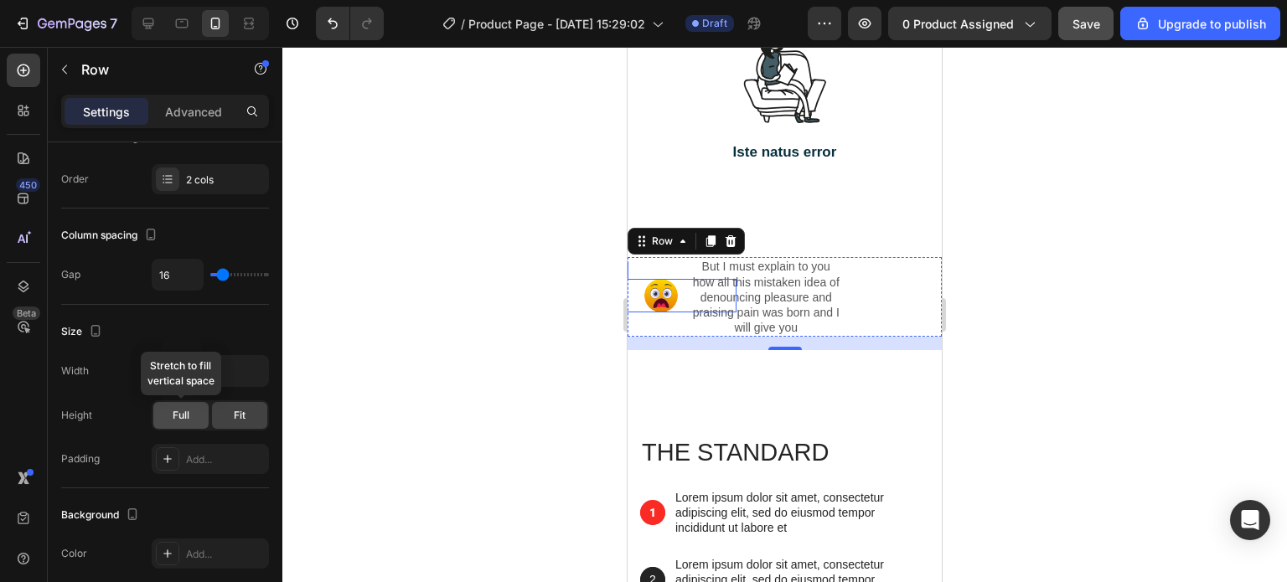
click at [183, 408] on span "Full" at bounding box center [181, 415] width 17 height 15
click at [235, 415] on span "Fit" at bounding box center [240, 415] width 12 height 15
click at [207, 455] on div "Add..." at bounding box center [225, 459] width 79 height 15
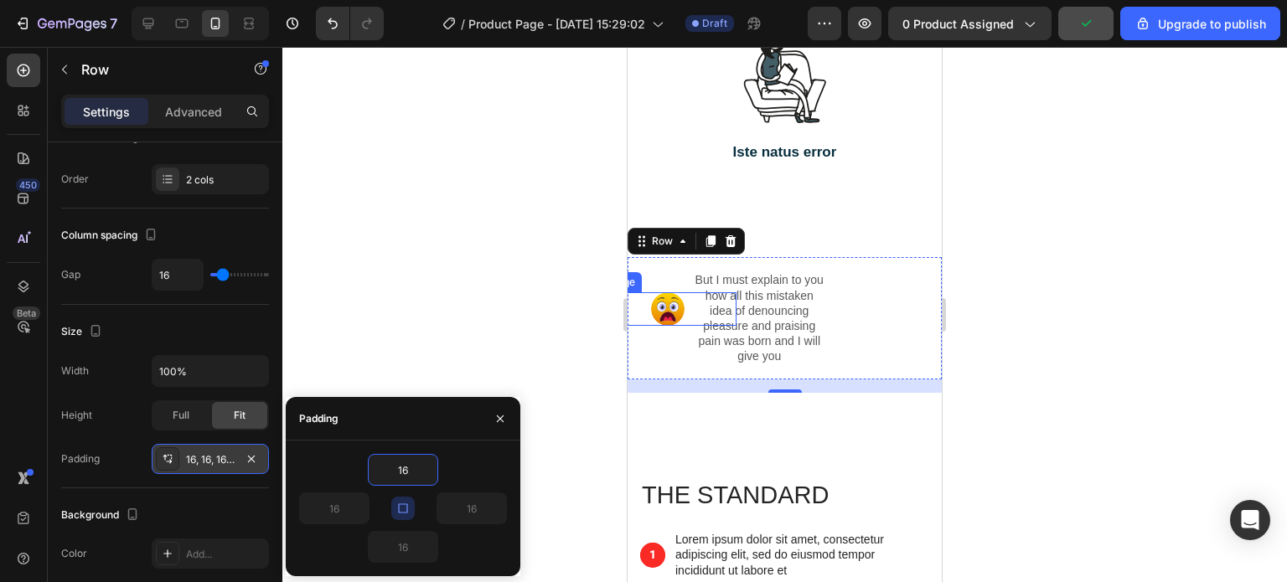
click at [405, 505] on icon "button" at bounding box center [402, 508] width 13 height 13
click at [405, 508] on icon "button" at bounding box center [402, 508] width 13 height 13
click at [494, 509] on icon "button" at bounding box center [497, 508] width 13 height 13
click at [477, 503] on input "16" at bounding box center [471, 508] width 69 height 30
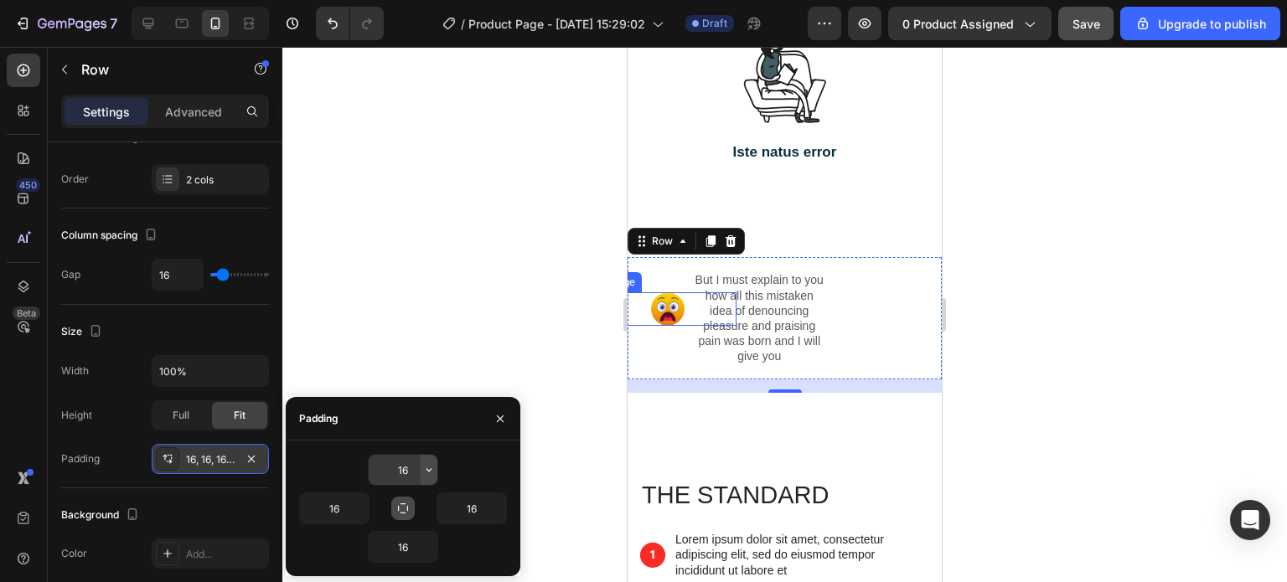
click at [423, 468] on icon "button" at bounding box center [428, 469] width 13 height 13
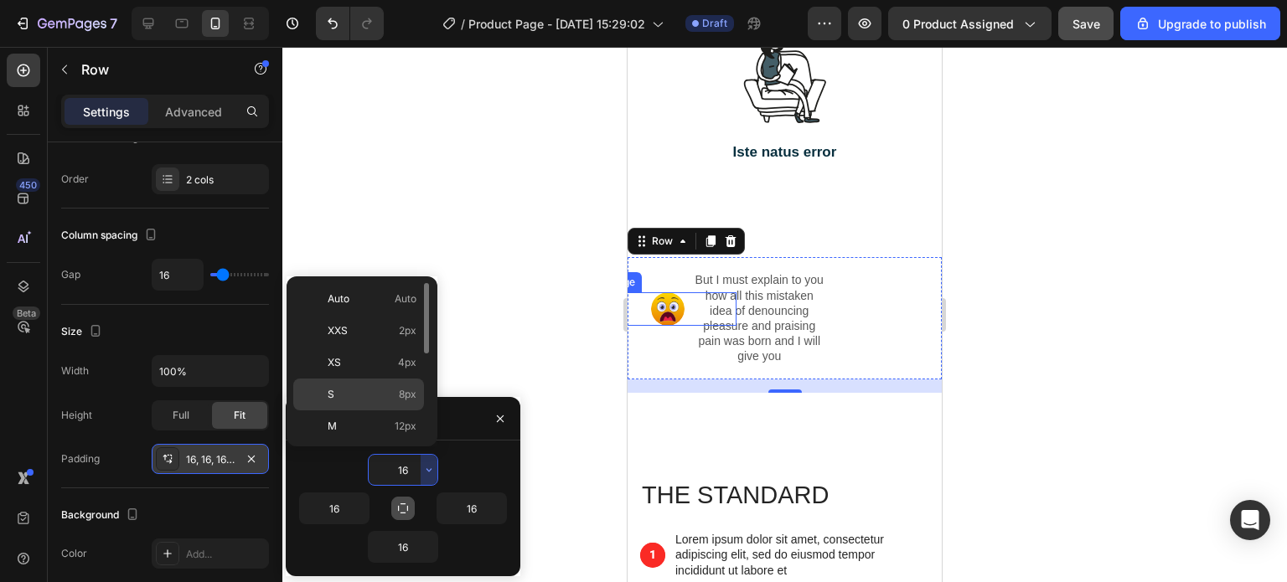
click at [417, 410] on div "S 8px" at bounding box center [358, 426] width 131 height 32
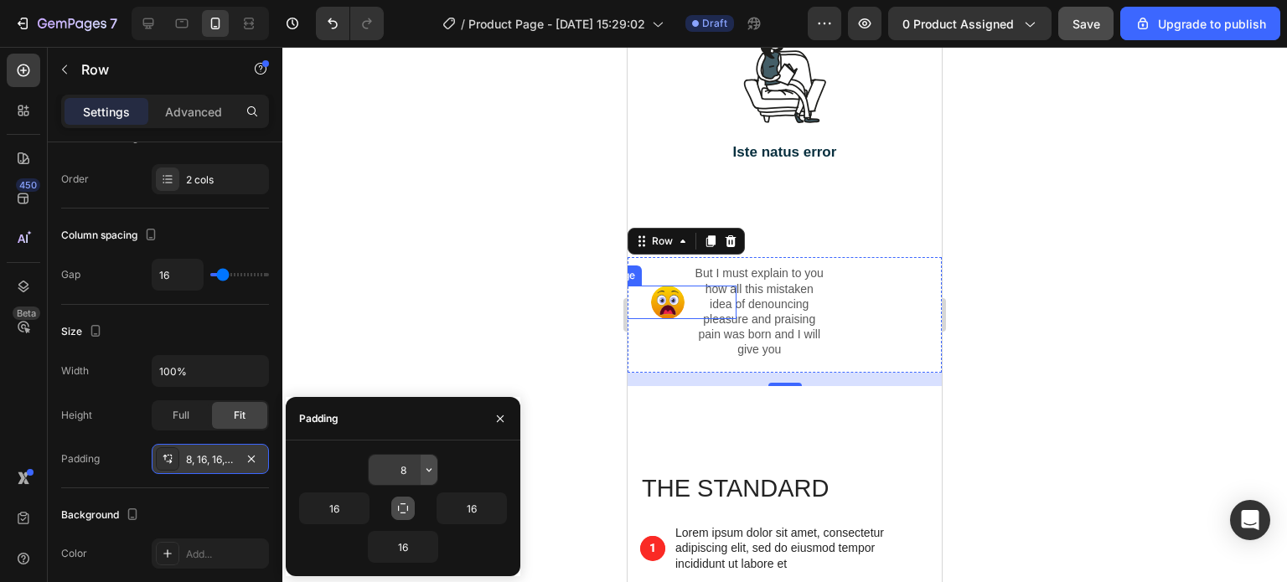
click at [432, 469] on icon "button" at bounding box center [428, 469] width 13 height 13
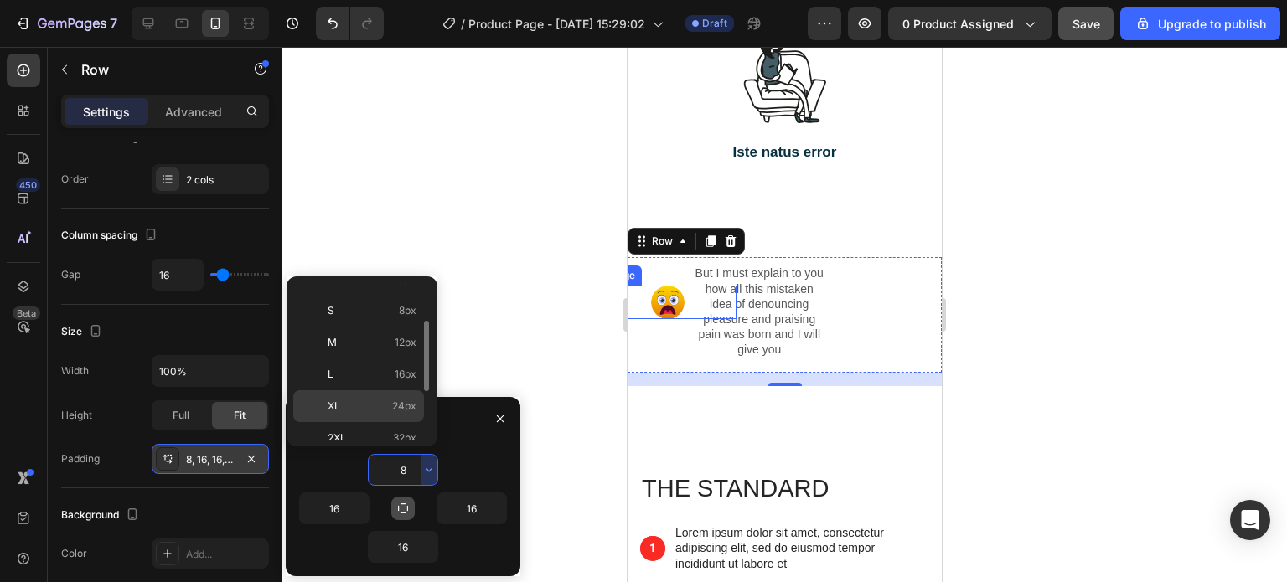
scroll to position [168, 0]
click at [403, 478] on input "8" at bounding box center [403, 470] width 69 height 30
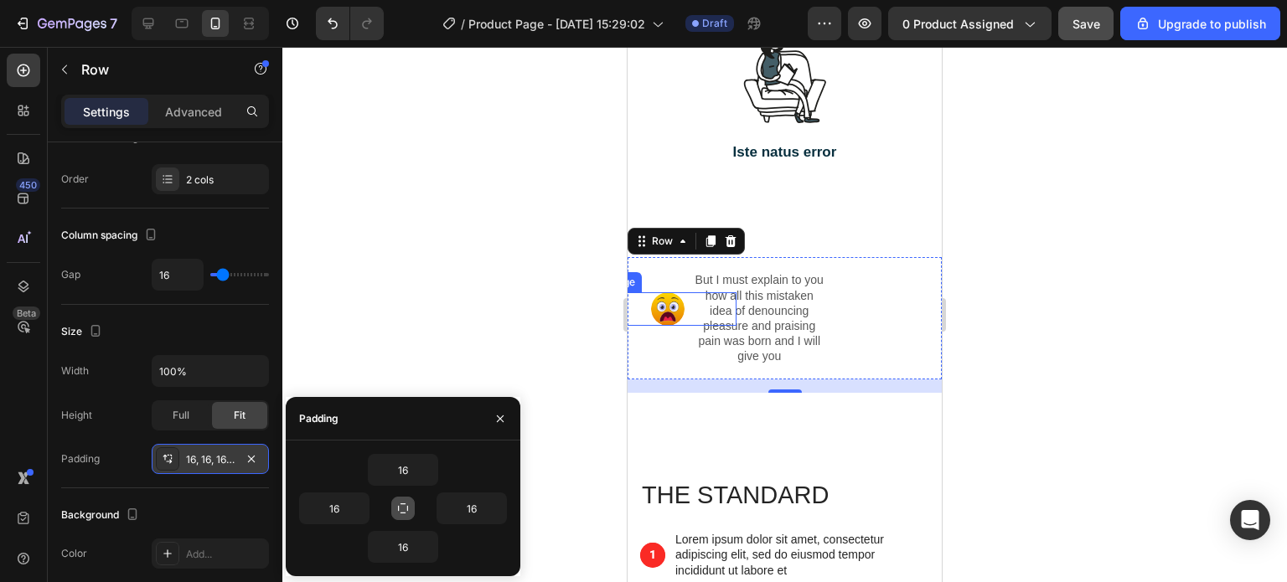
click at [499, 465] on div "16" at bounding box center [403, 470] width 208 height 32
click at [334, 505] on input "16" at bounding box center [334, 508] width 69 height 30
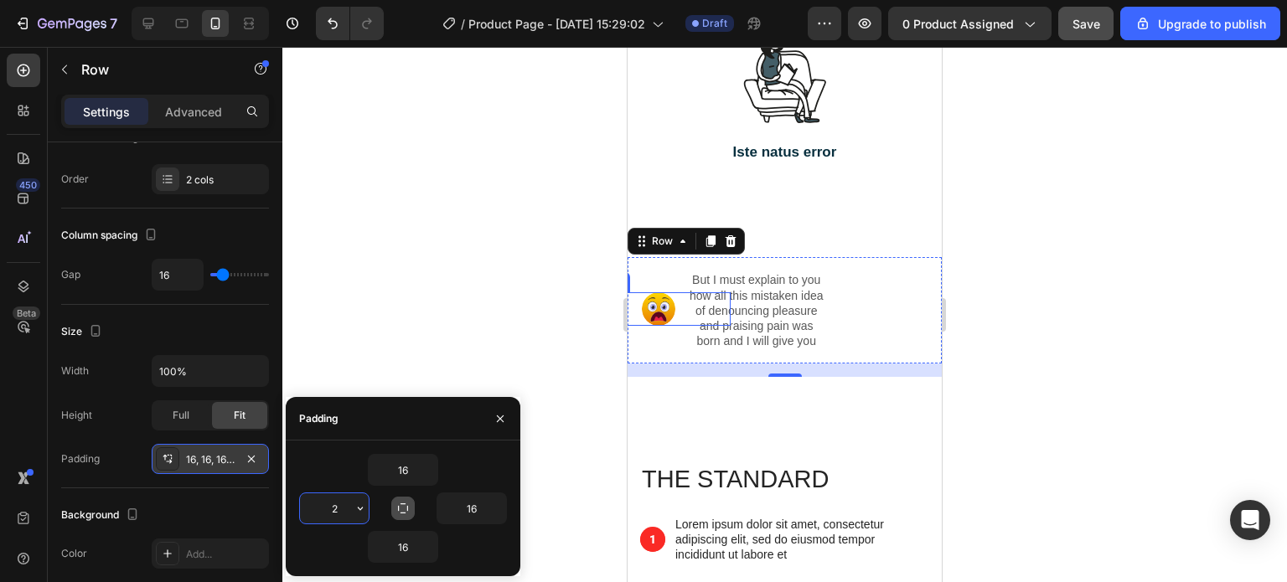
drag, startPoint x: 339, startPoint y: 505, endPoint x: 330, endPoint y: 508, distance: 9.6
click at [330, 508] on input "2" at bounding box center [334, 508] width 69 height 30
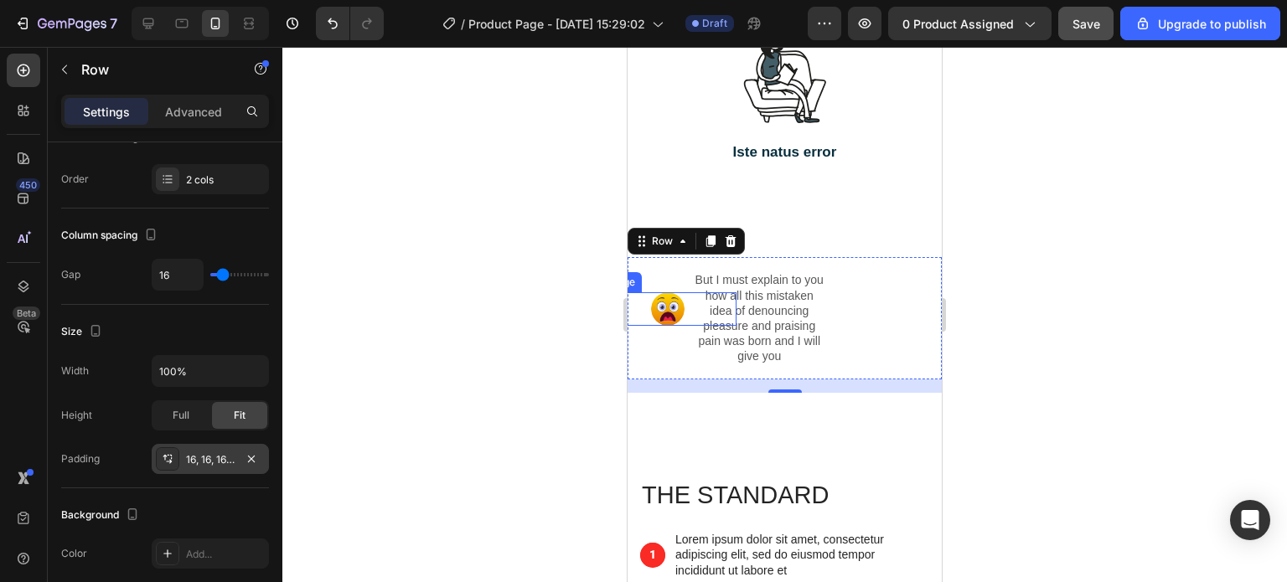
click at [434, 312] on div at bounding box center [784, 314] width 1004 height 535
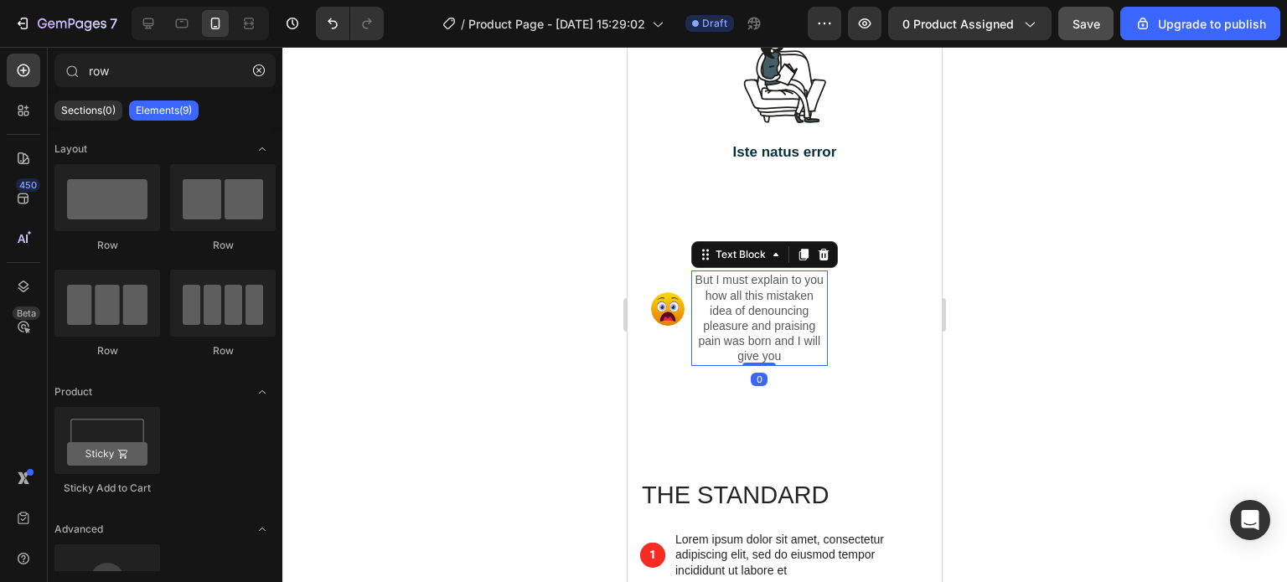
click at [782, 364] on p "But I must explain to you how all this mistaken idea of denouncing pleasure and…" at bounding box center [760, 317] width 134 height 91
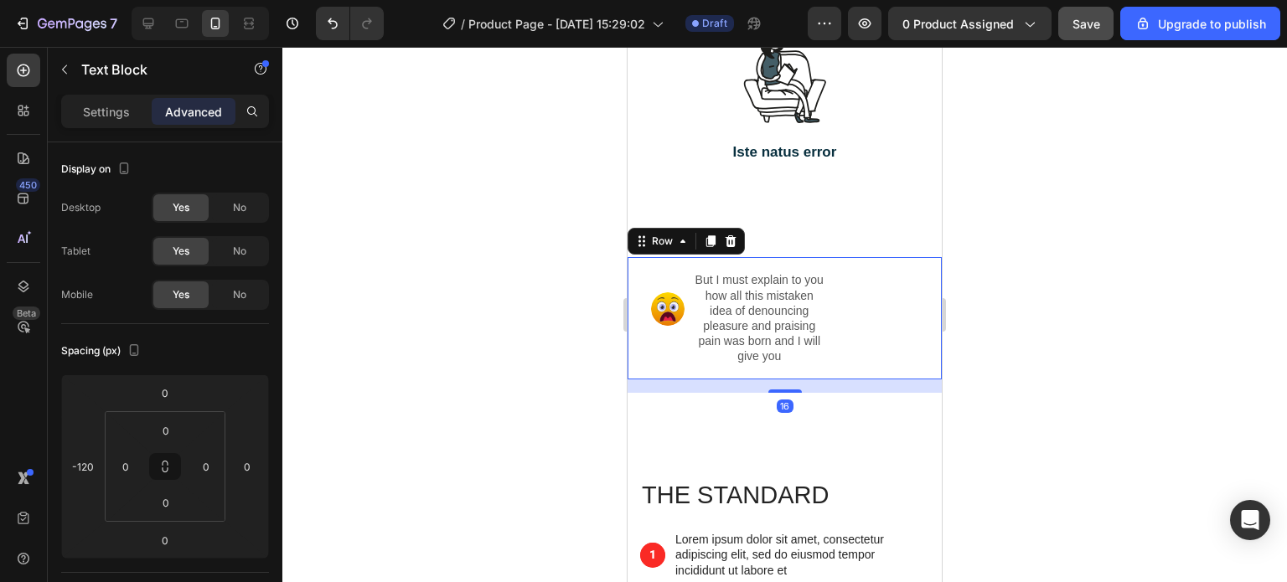
click at [864, 364] on div "But I must explain to you how all this mistaken idea of denouncing pleasure and…" at bounding box center [860, 318] width 137 height 95
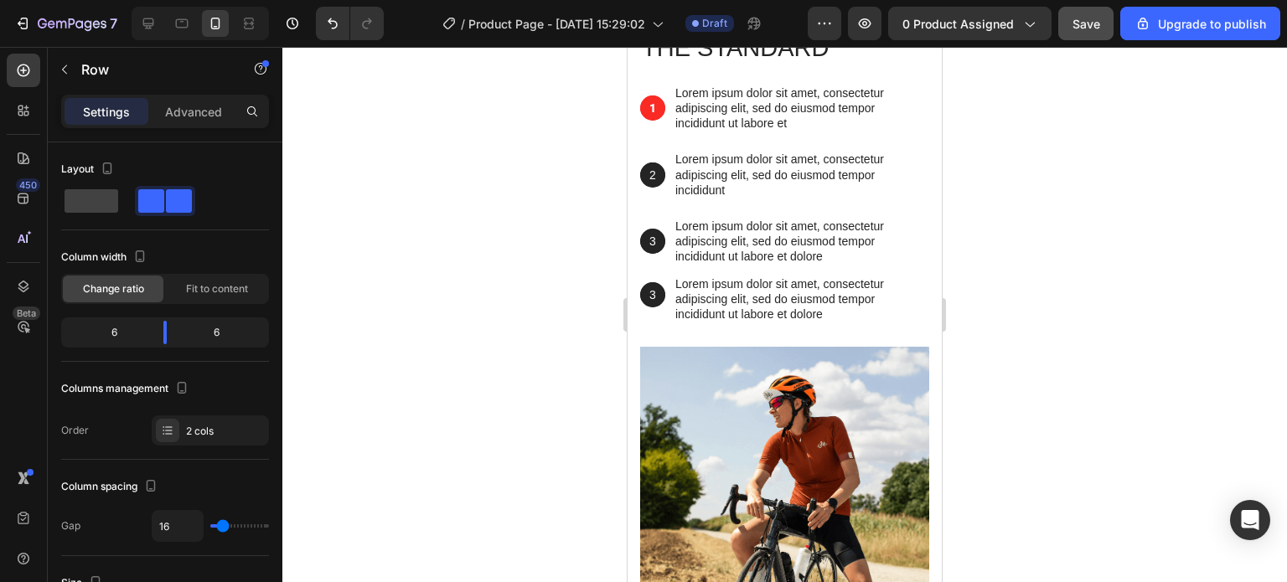
scroll to position [2010, 0]
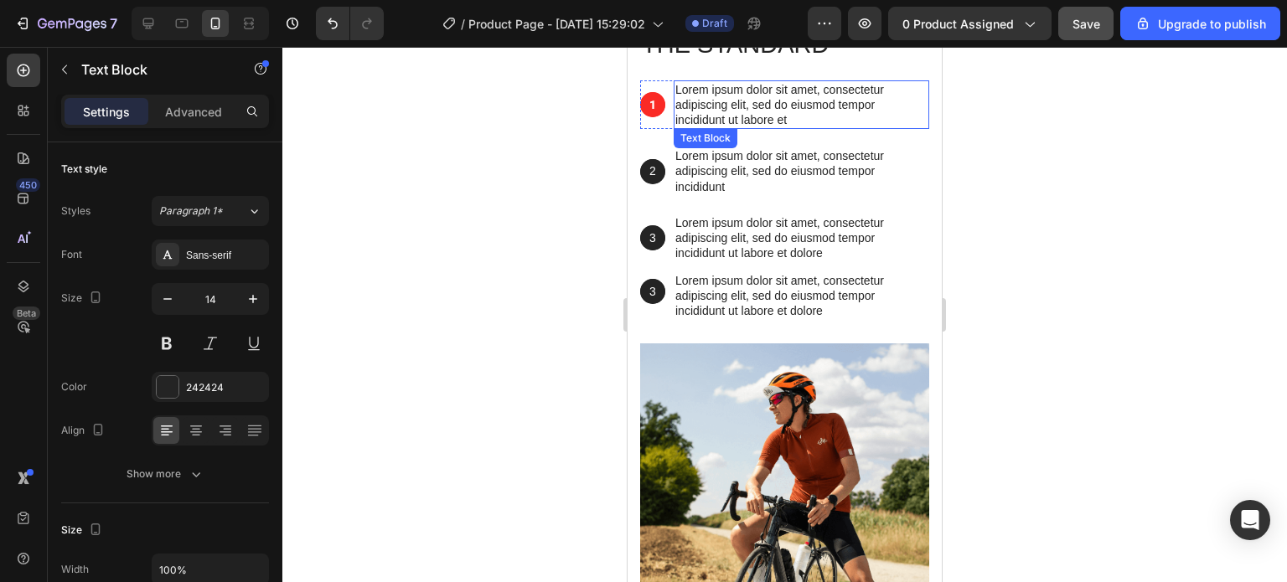
click at [724, 109] on p "Lorem ipsum dolor sit amet, consectetur adipiscing elit, sed do eiusmod tempor …" at bounding box center [801, 105] width 252 height 46
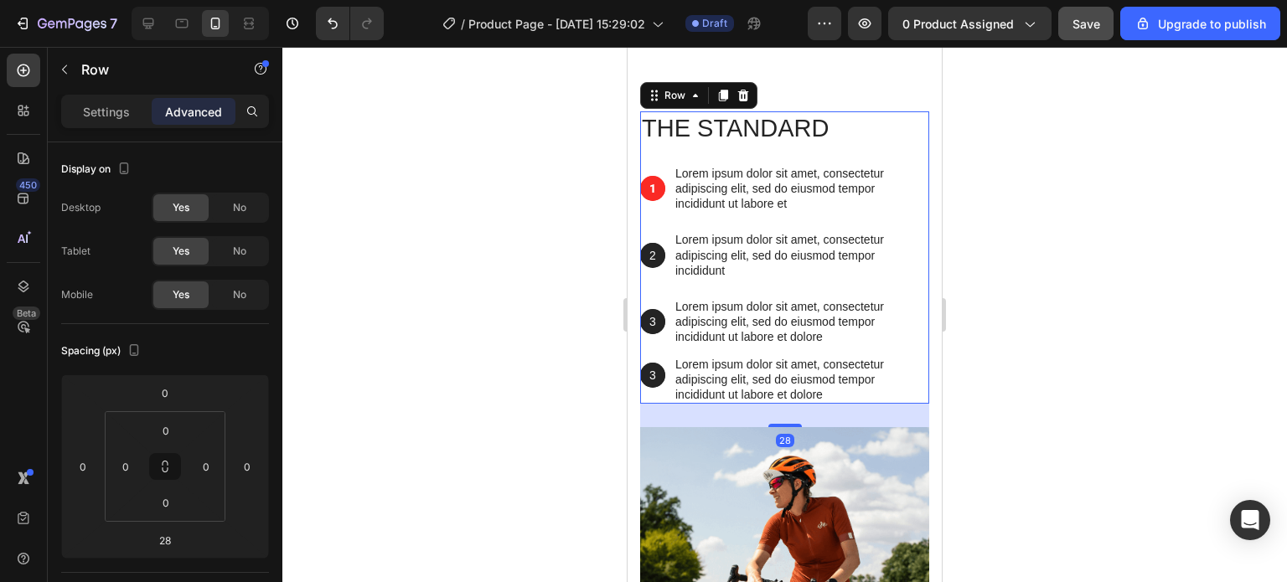
click at [647, 154] on div "The standard Heading 1 Text Block Hero Banner Lorem ipsum dolor sit amet, conse…" at bounding box center [784, 257] width 289 height 292
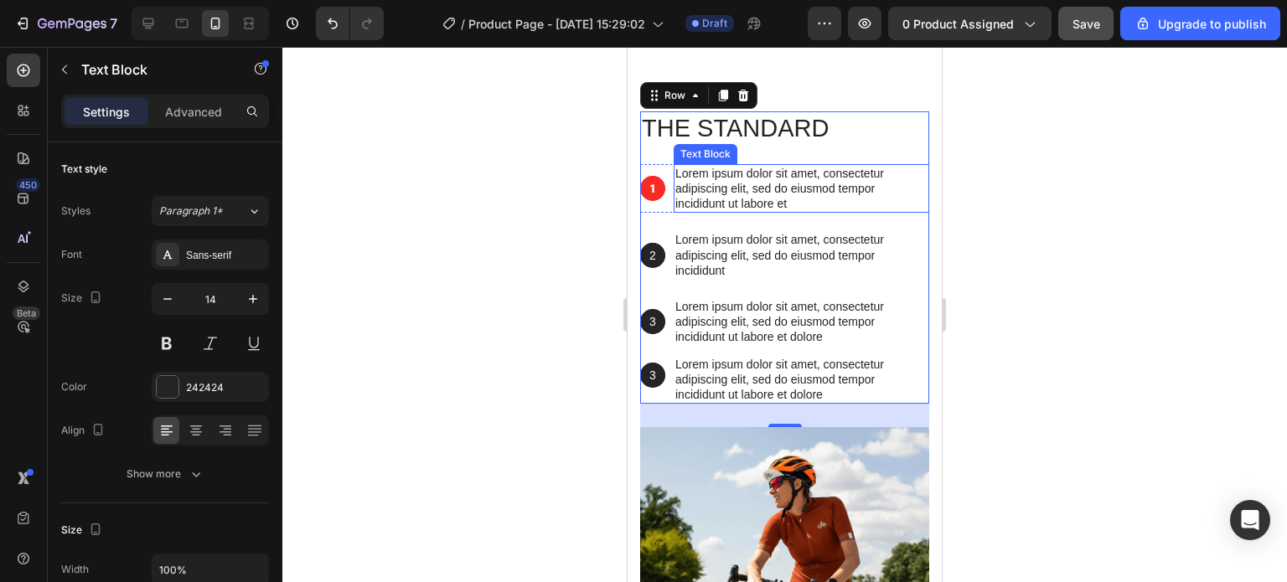
click at [680, 191] on p "Lorem ipsum dolor sit amet, consectetur adipiscing elit, sed do eiusmod tempor …" at bounding box center [801, 189] width 252 height 46
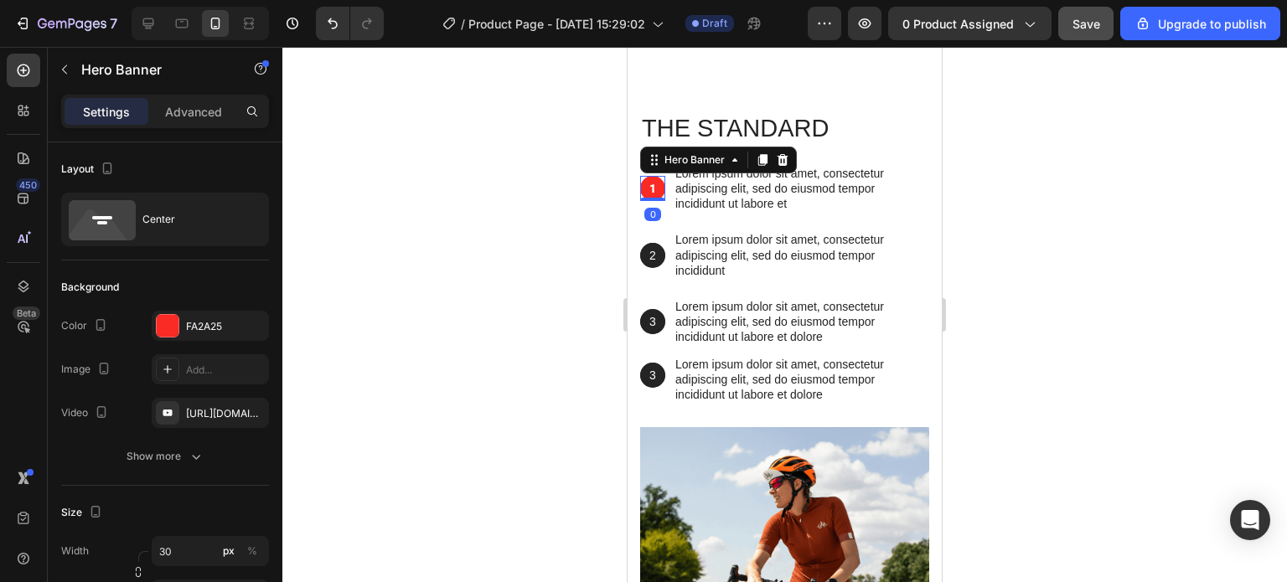
click at [664, 173] on div "1 Text Block Hero Banner 0" at bounding box center [652, 188] width 25 height 49
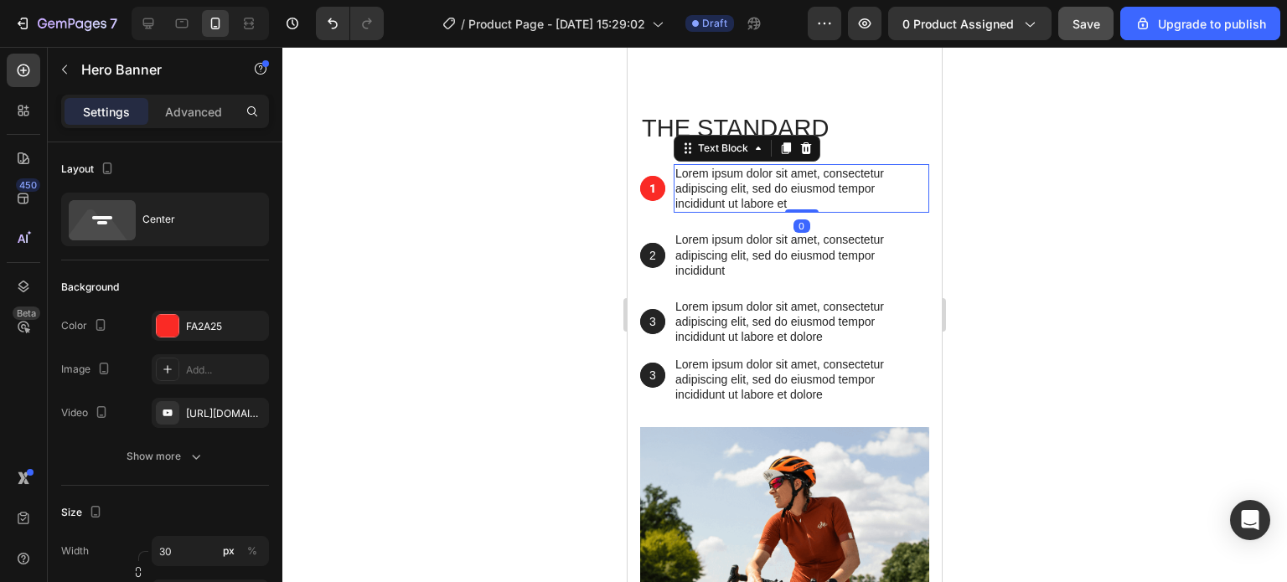
click at [675, 195] on p "Lorem ipsum dolor sit amet, consectetur adipiscing elit, sed do eiusmod tempor …" at bounding box center [801, 189] width 252 height 46
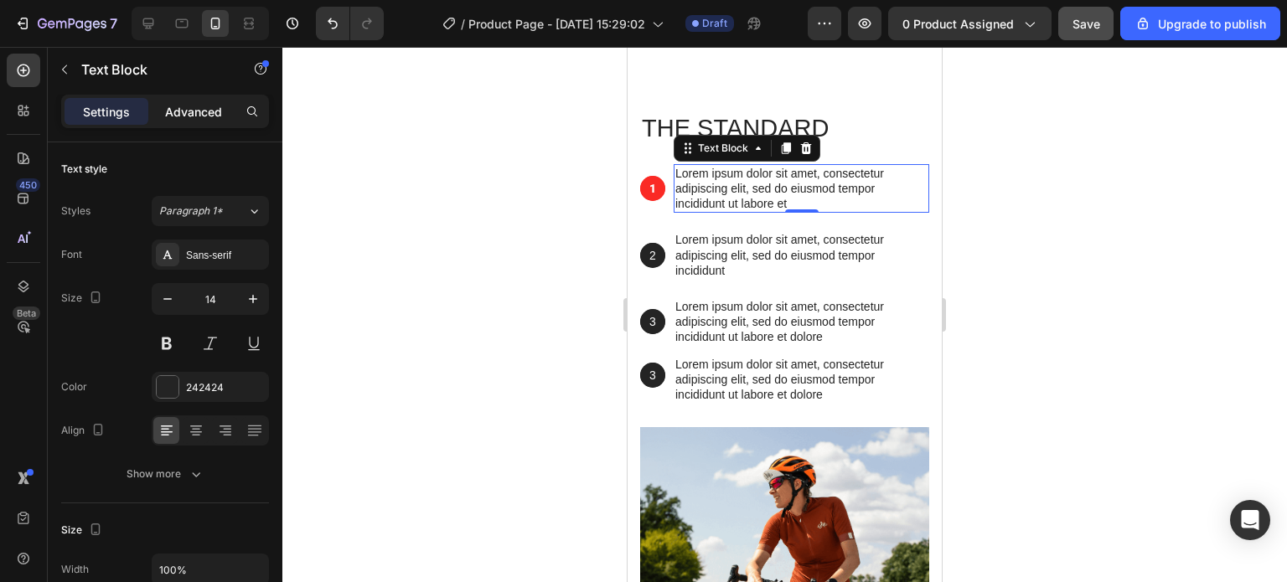
click at [199, 106] on p "Advanced" at bounding box center [193, 112] width 57 height 18
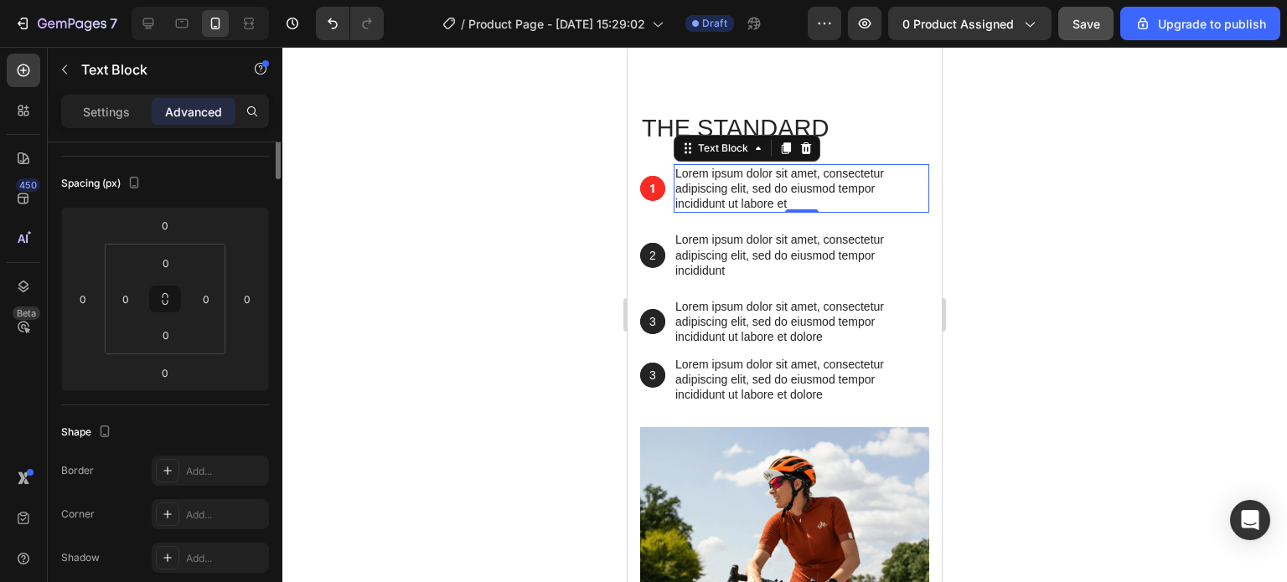
scroll to position [0, 0]
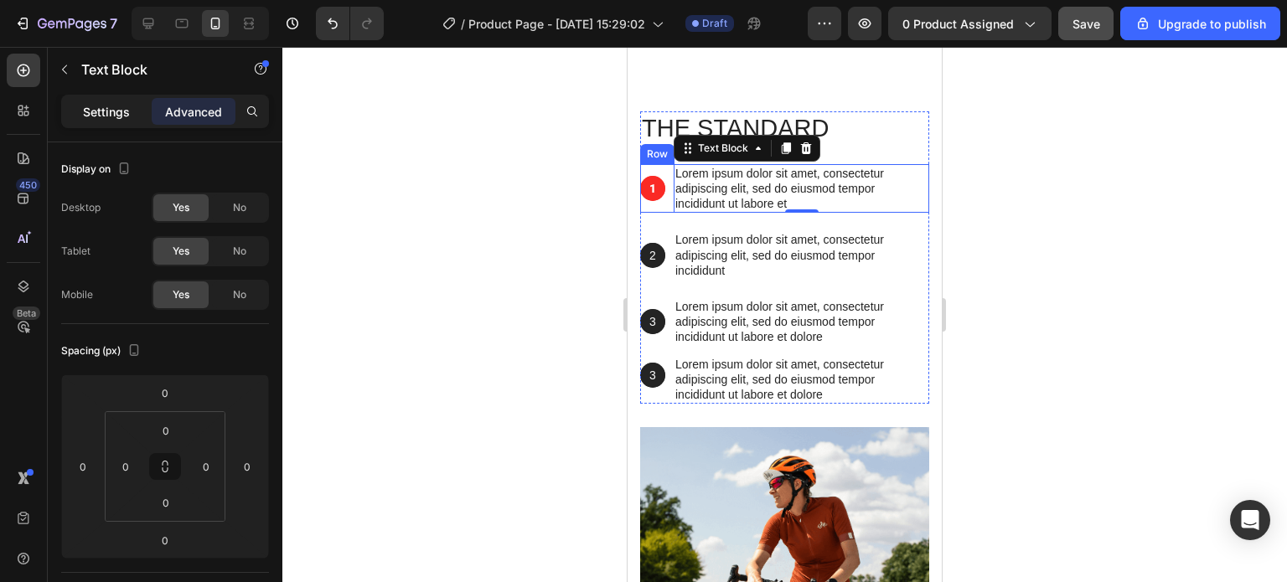
click at [117, 98] on div "Settings" at bounding box center [106, 111] width 84 height 27
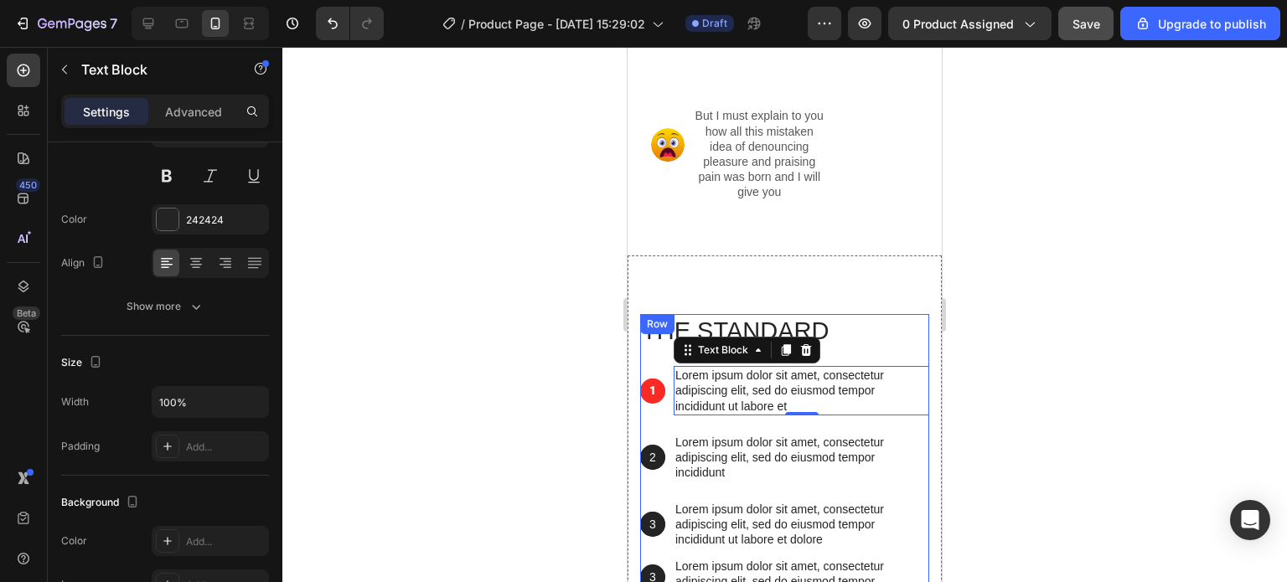
scroll to position [1675, 0]
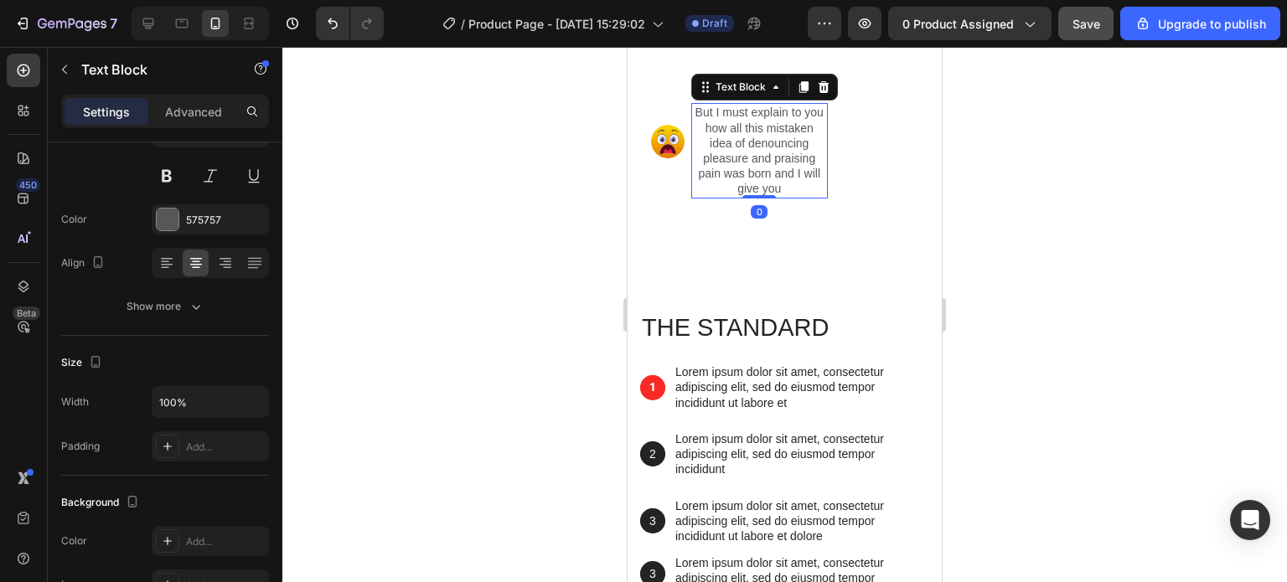
click at [755, 196] on p "But I must explain to you how all this mistaken idea of denouncing pleasure and…" at bounding box center [760, 150] width 134 height 91
click at [160, 251] on div at bounding box center [166, 263] width 26 height 27
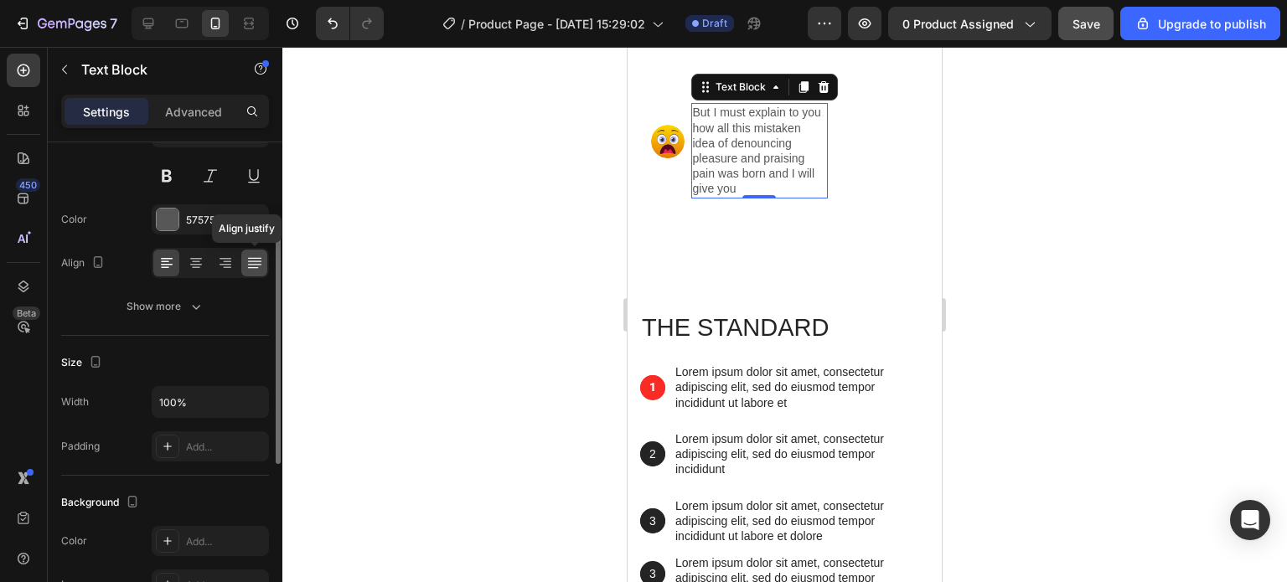
click at [246, 262] on icon at bounding box center [254, 263] width 17 height 17
click at [154, 262] on div at bounding box center [166, 263] width 26 height 27
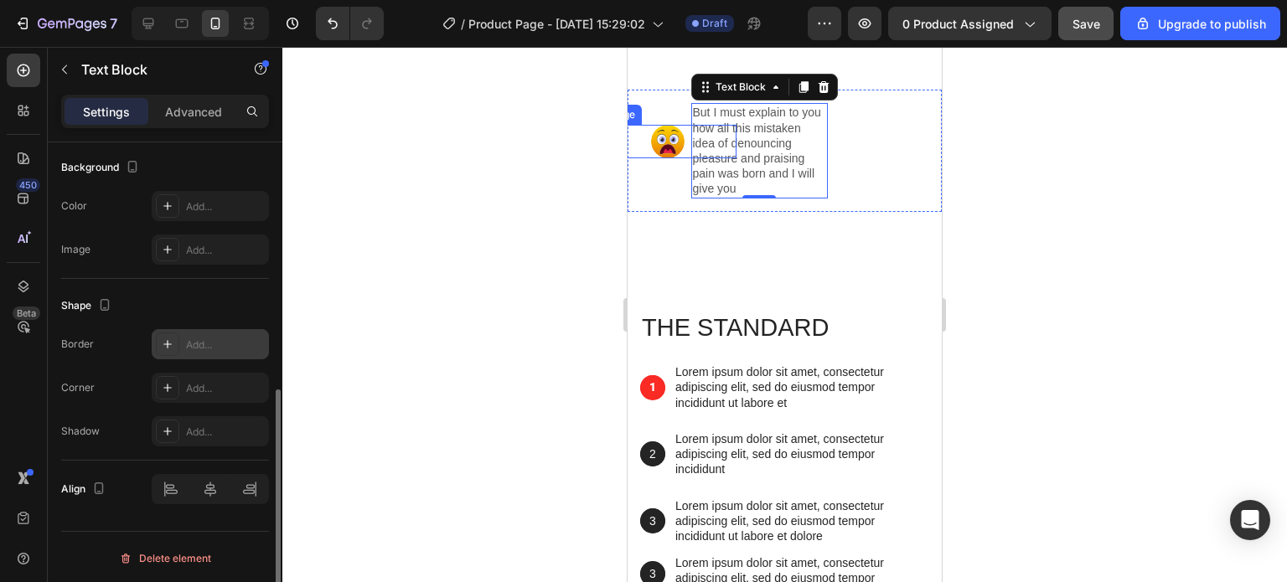
scroll to position [503, 0]
click at [207, 116] on p "Advanced" at bounding box center [193, 112] width 57 height 18
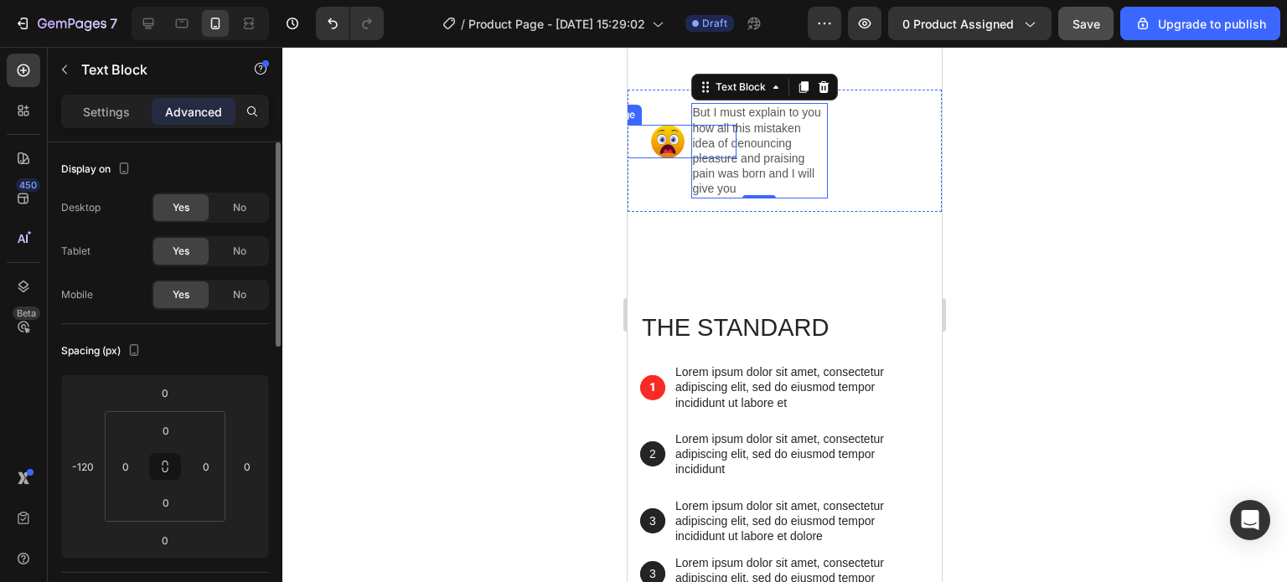
scroll to position [168, 0]
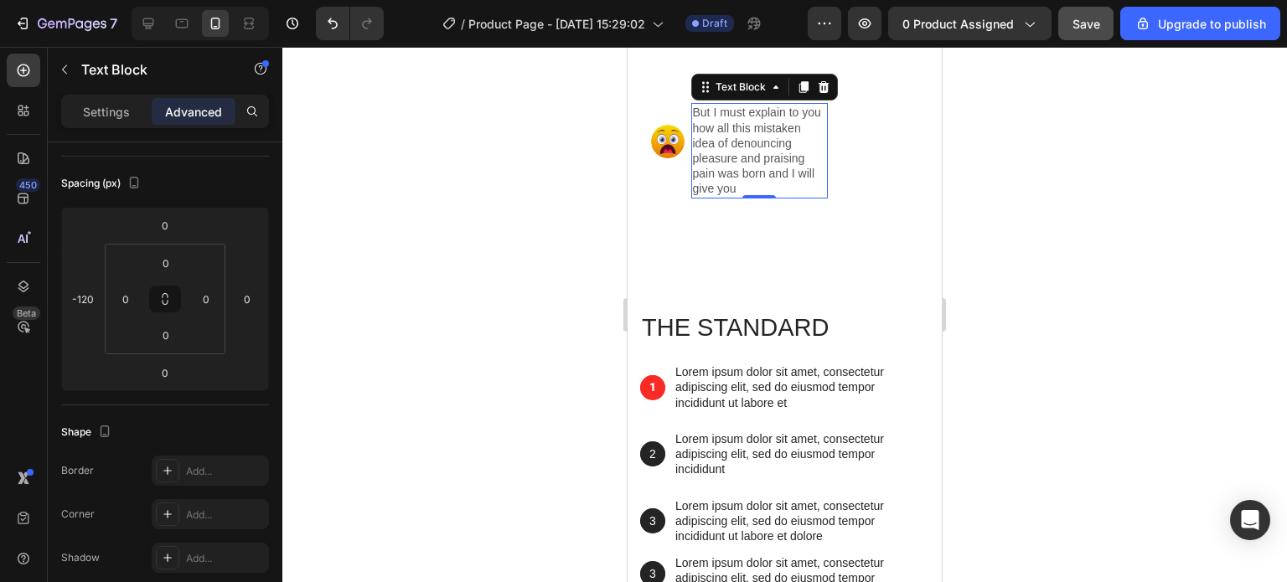
click at [573, 207] on div at bounding box center [784, 314] width 1004 height 535
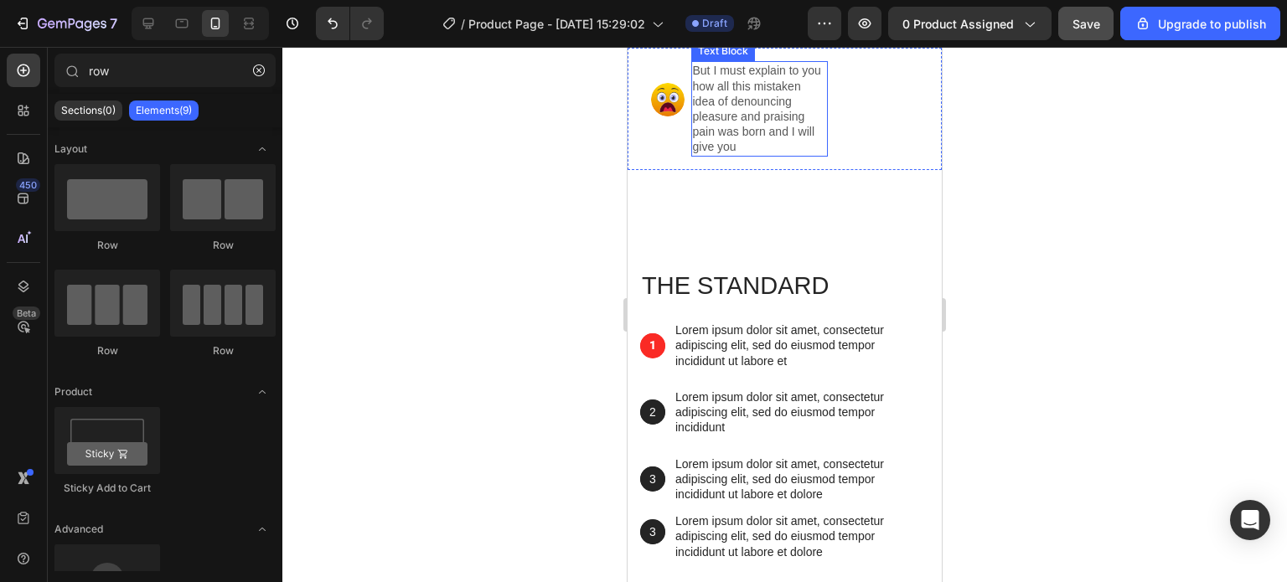
scroll to position [2010, 0]
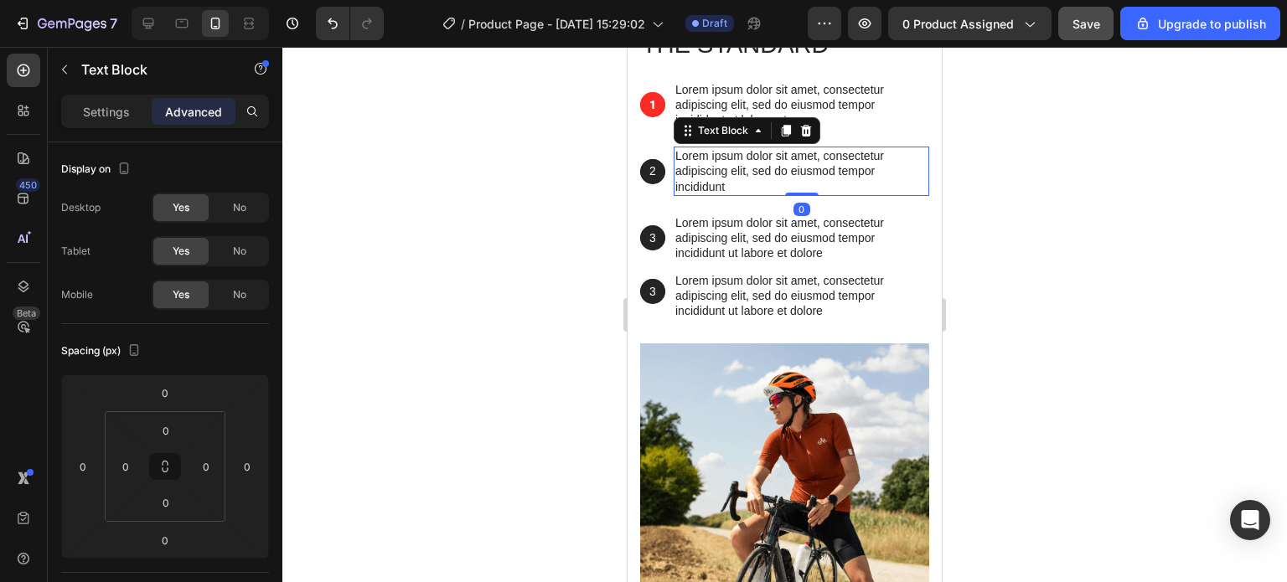
click at [777, 163] on p "Lorem ipsum dolor sit amet, consectetur adipiscing elit, sed do eiusmod tempor …" at bounding box center [801, 171] width 252 height 46
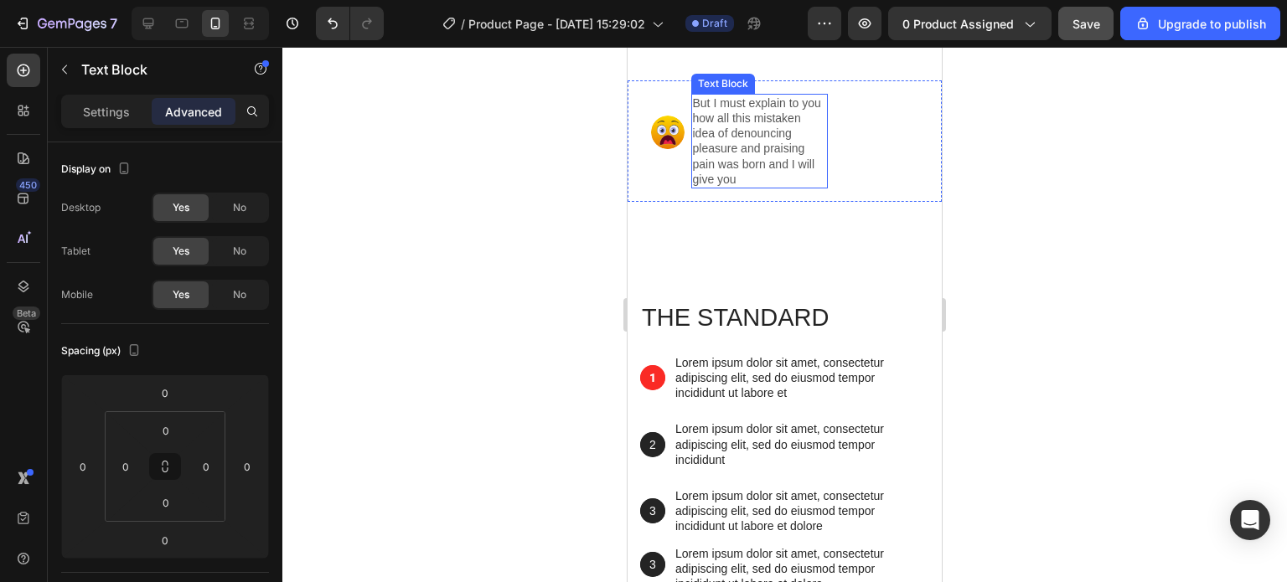
scroll to position [1759, 0]
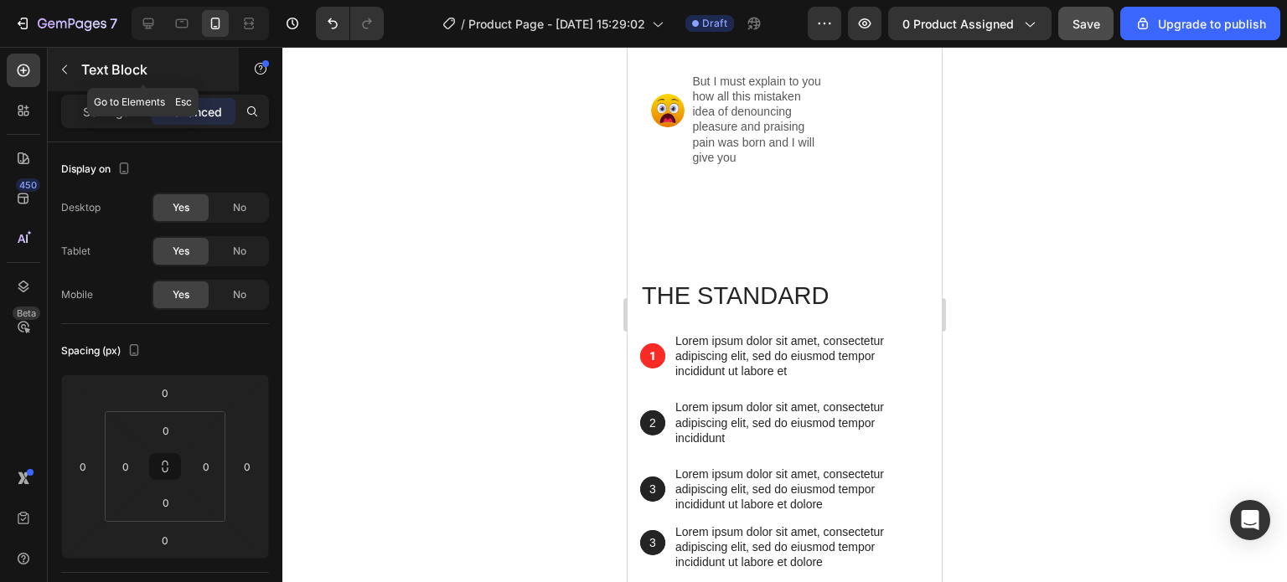
click at [66, 61] on button "button" at bounding box center [64, 69] width 27 height 27
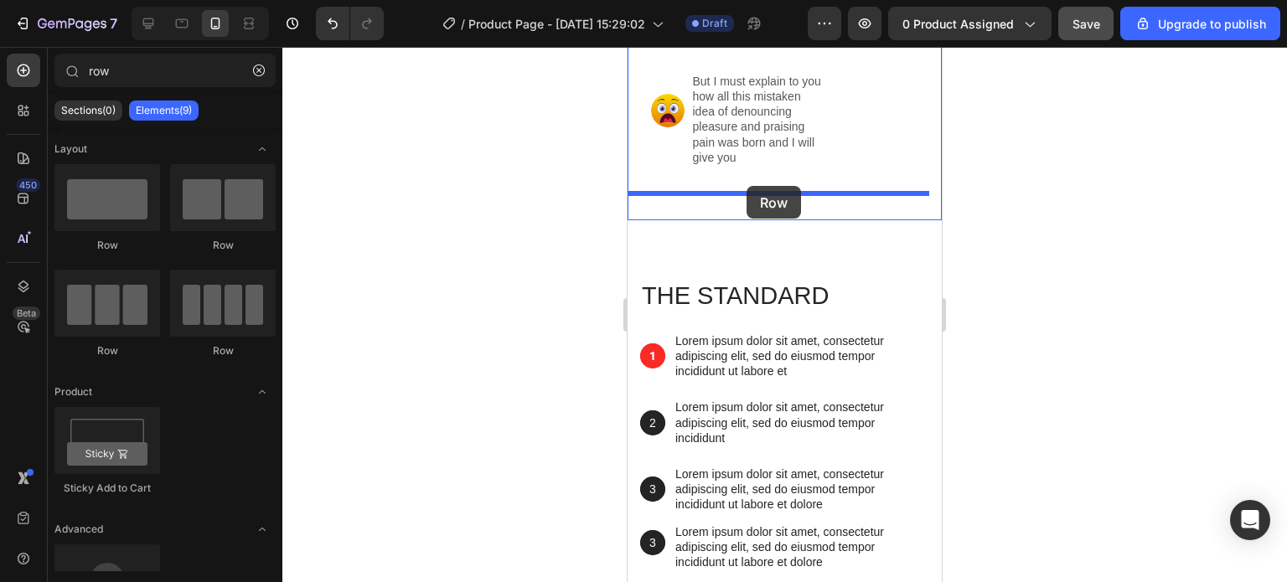
drag, startPoint x: 745, startPoint y: 261, endPoint x: 746, endPoint y: 186, distance: 75.4
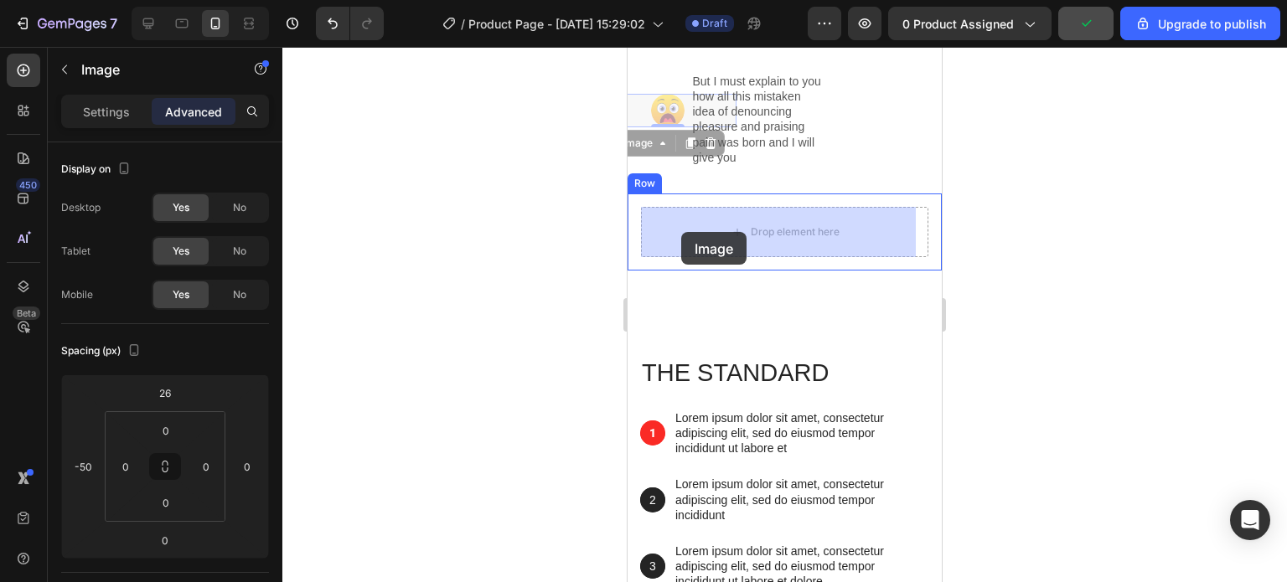
drag, startPoint x: 671, startPoint y: 116, endPoint x: 681, endPoint y: 232, distance: 116.9
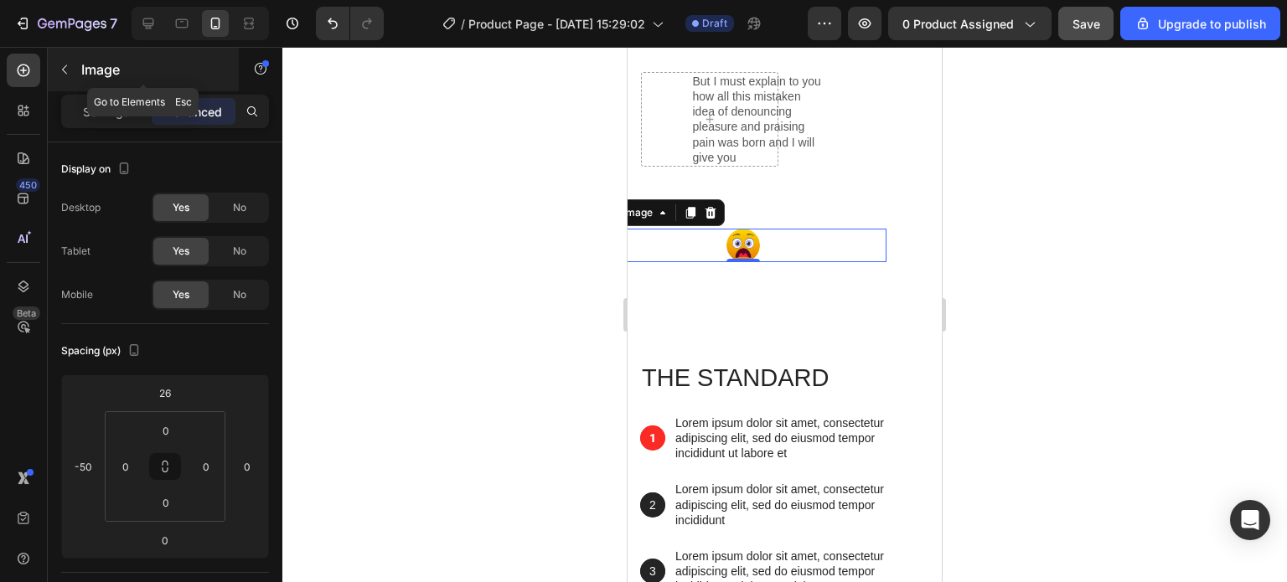
click at [70, 64] on icon "button" at bounding box center [64, 69] width 13 height 13
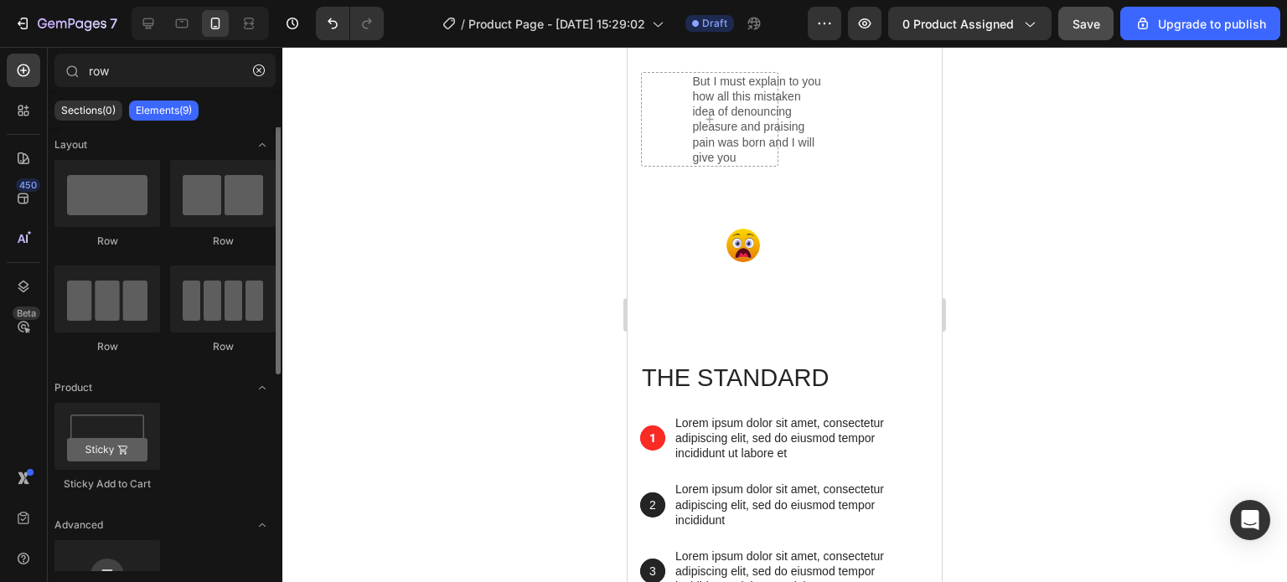
scroll to position [0, 0]
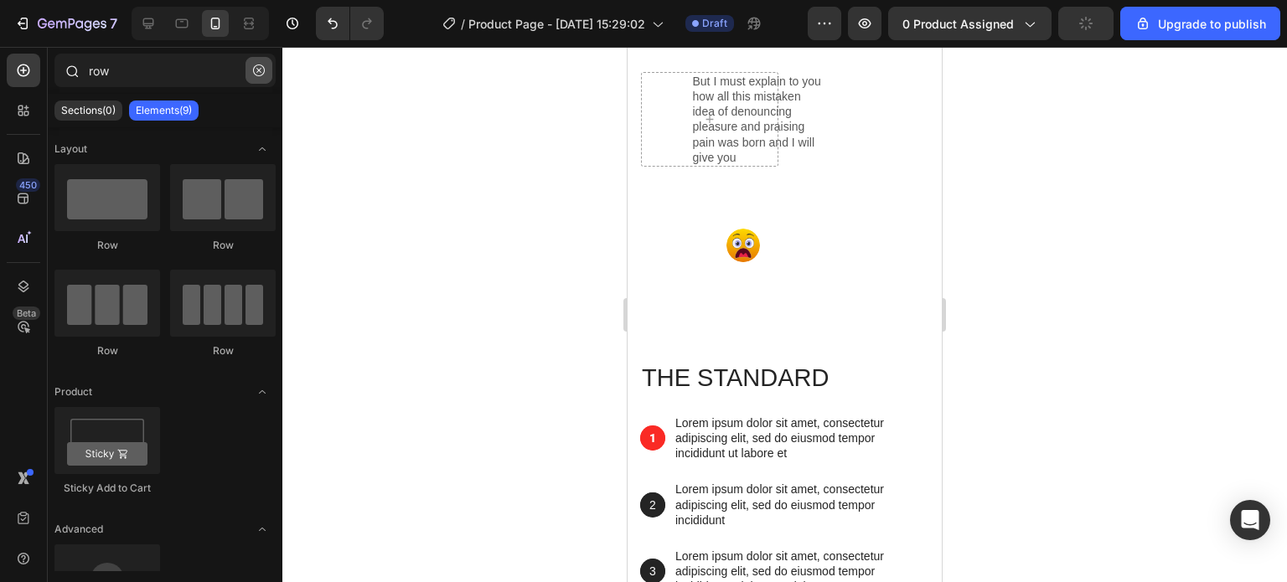
click at [265, 68] on button "button" at bounding box center [258, 70] width 27 height 27
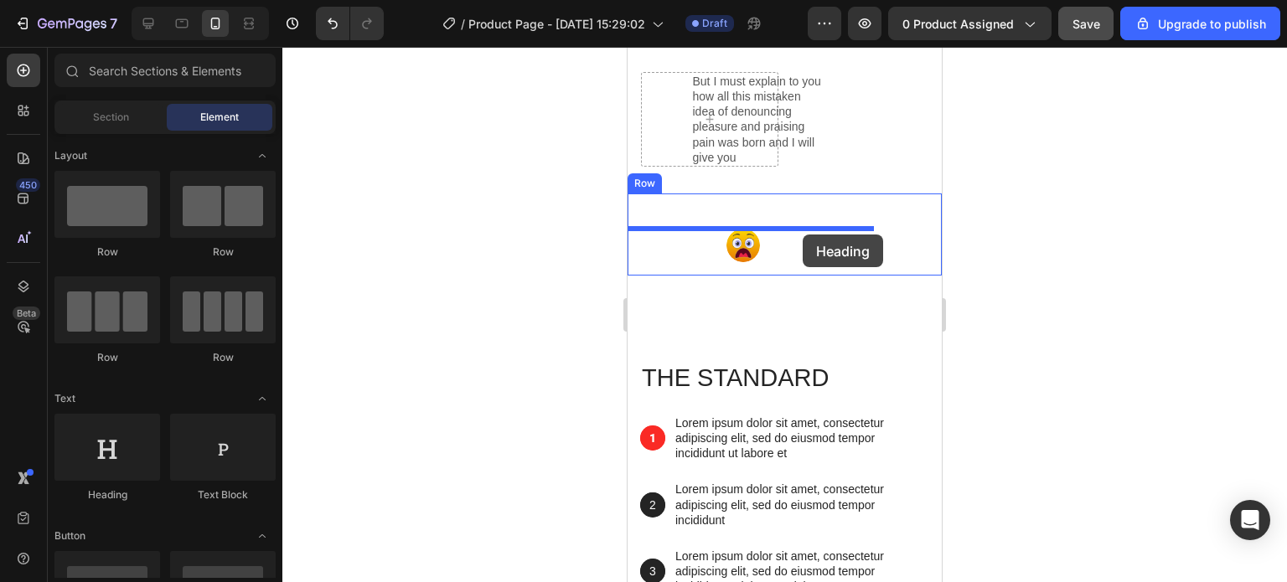
drag, startPoint x: 738, startPoint y: 498, endPoint x: 802, endPoint y: 235, distance: 270.8
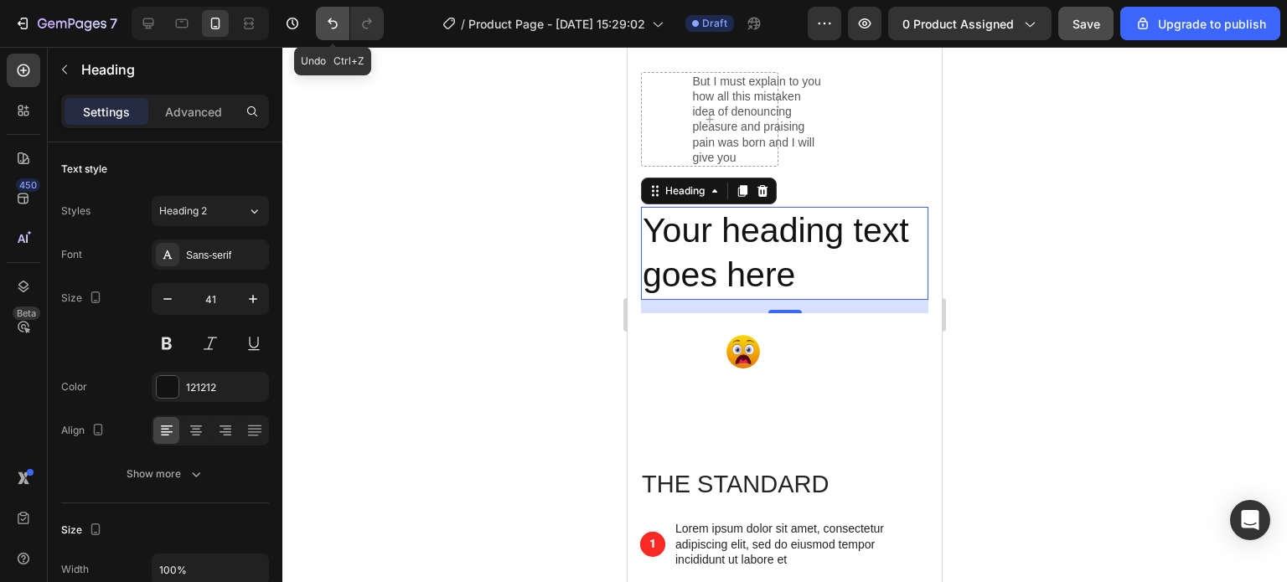
click at [327, 25] on icon "Undo/Redo" at bounding box center [332, 23] width 17 height 17
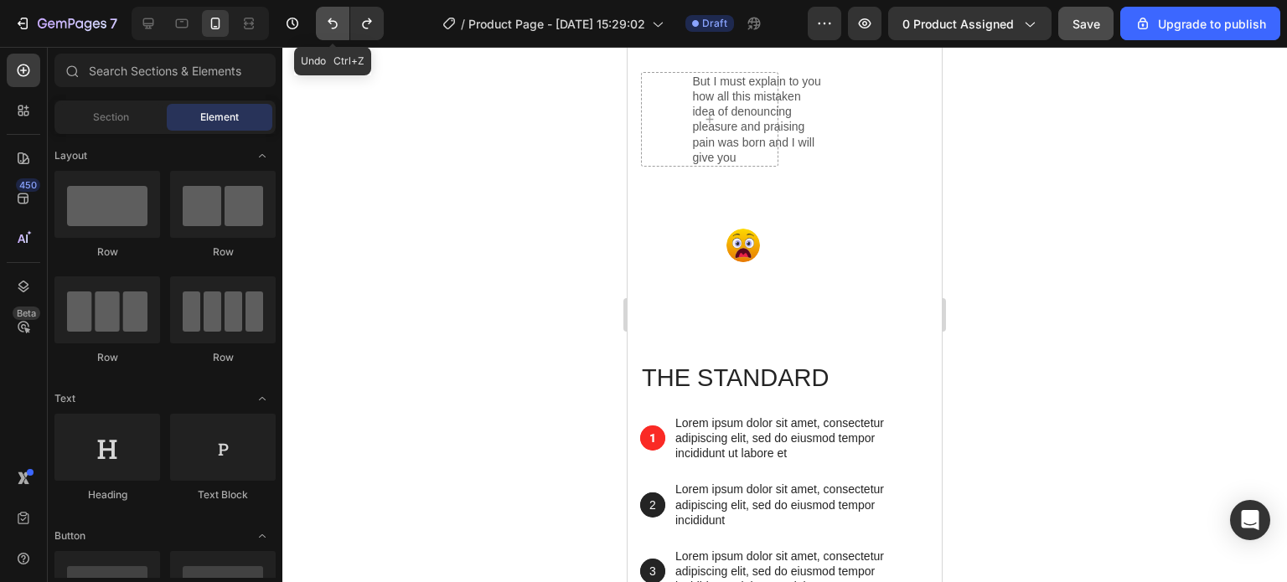
click at [327, 25] on icon "Undo/Redo" at bounding box center [332, 23] width 17 height 17
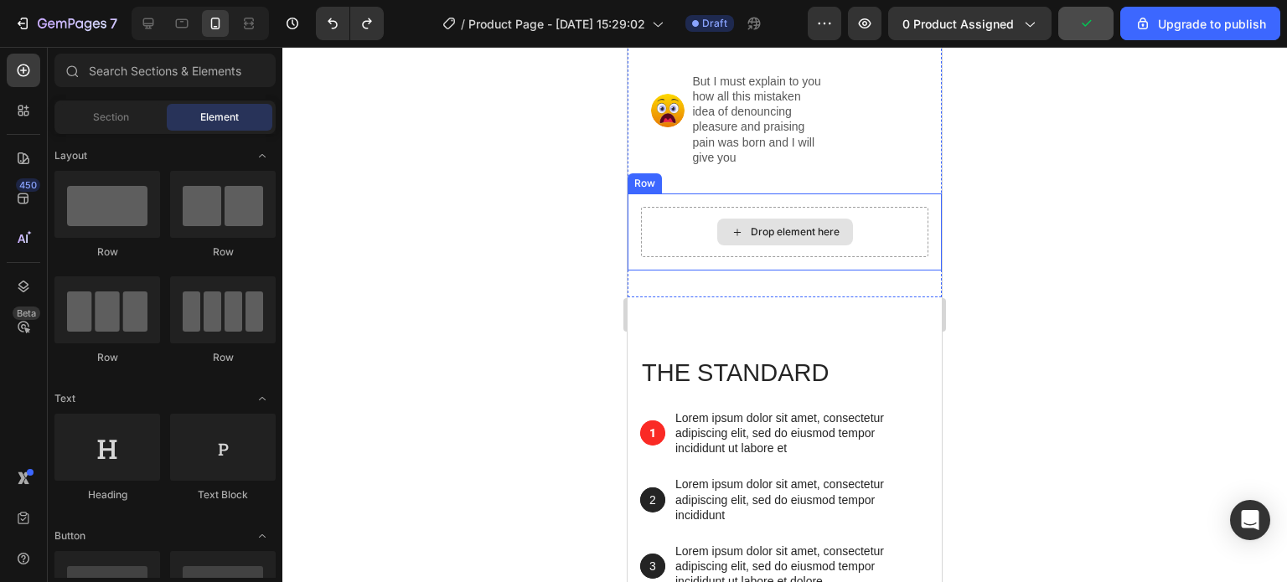
click at [730, 225] on icon at bounding box center [736, 232] width 13 height 14
click at [110, 112] on span "Section" at bounding box center [111, 117] width 36 height 15
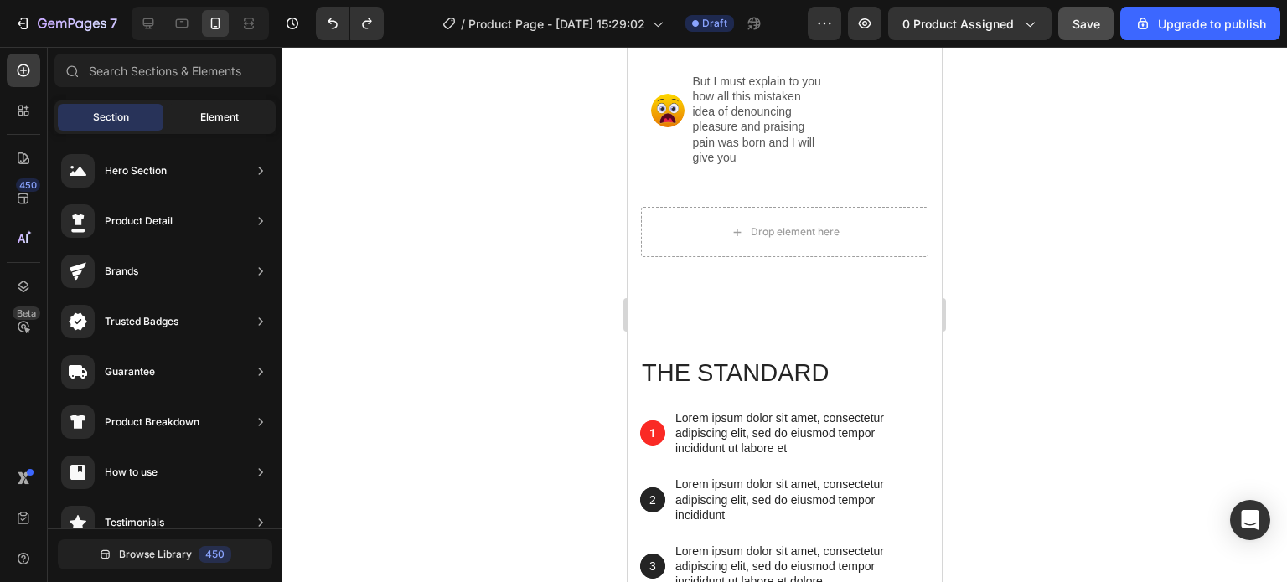
click at [197, 111] on div "Element" at bounding box center [220, 117] width 106 height 27
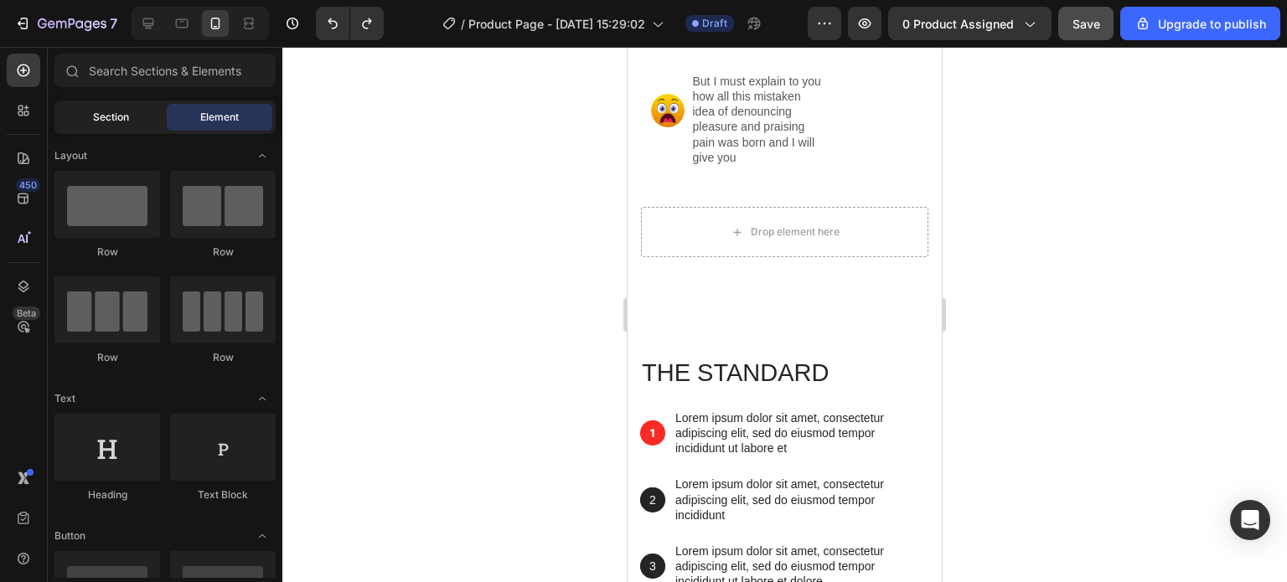
click at [113, 116] on span "Section" at bounding box center [111, 117] width 36 height 15
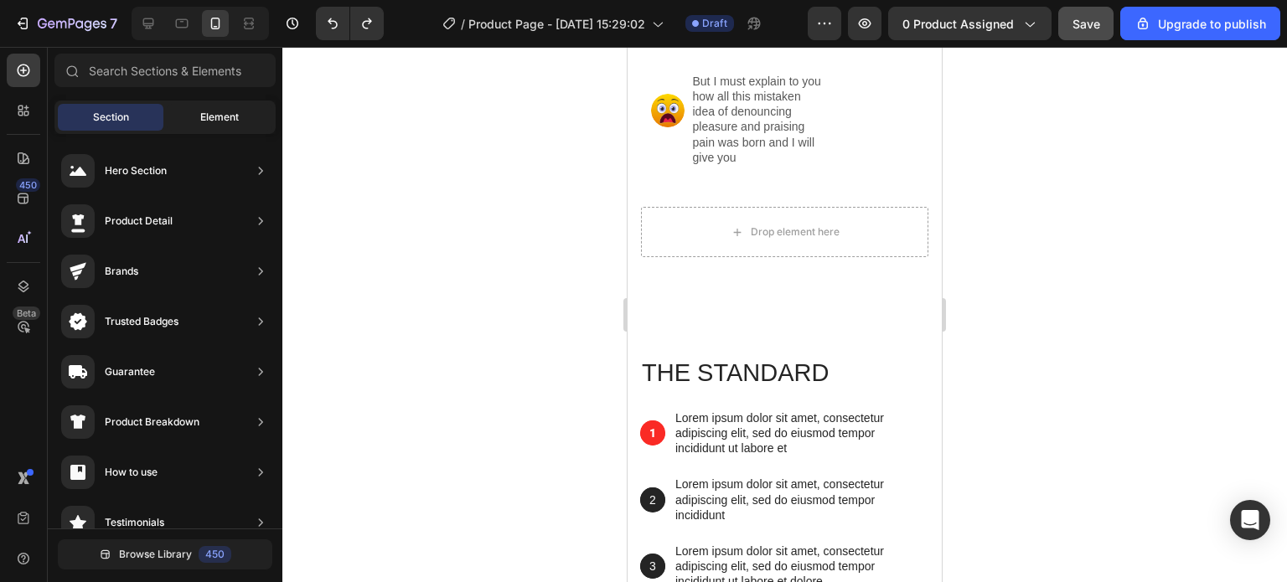
click at [224, 116] on span "Element" at bounding box center [219, 117] width 39 height 15
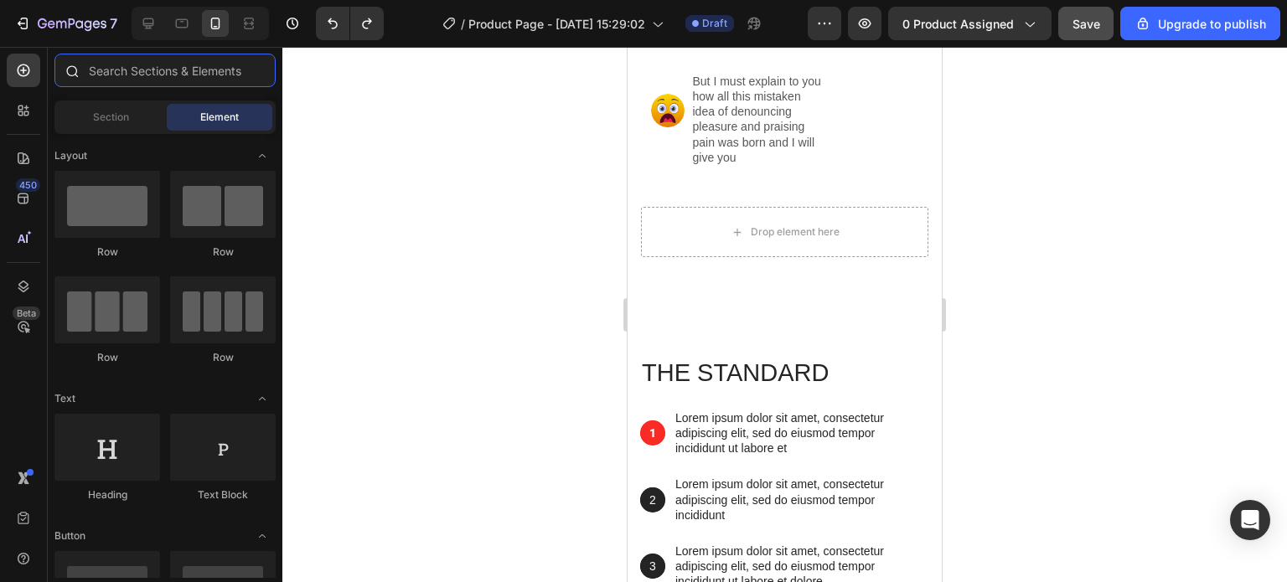
click at [127, 66] on input "text" at bounding box center [164, 71] width 221 height 34
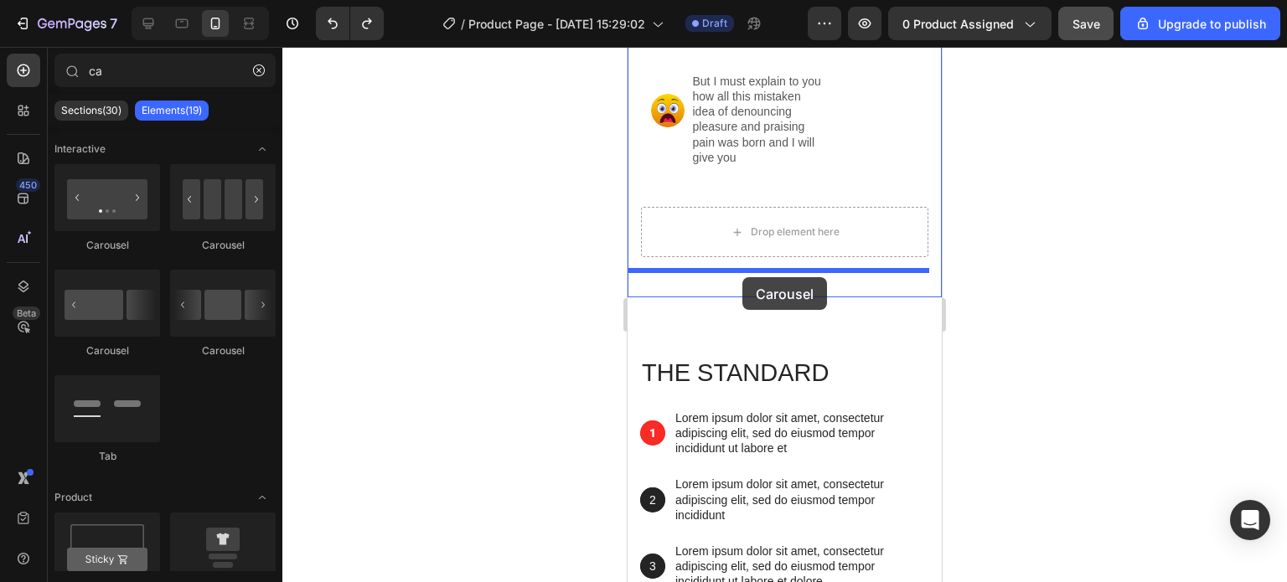
drag, startPoint x: 823, startPoint y: 363, endPoint x: 742, endPoint y: 277, distance: 117.9
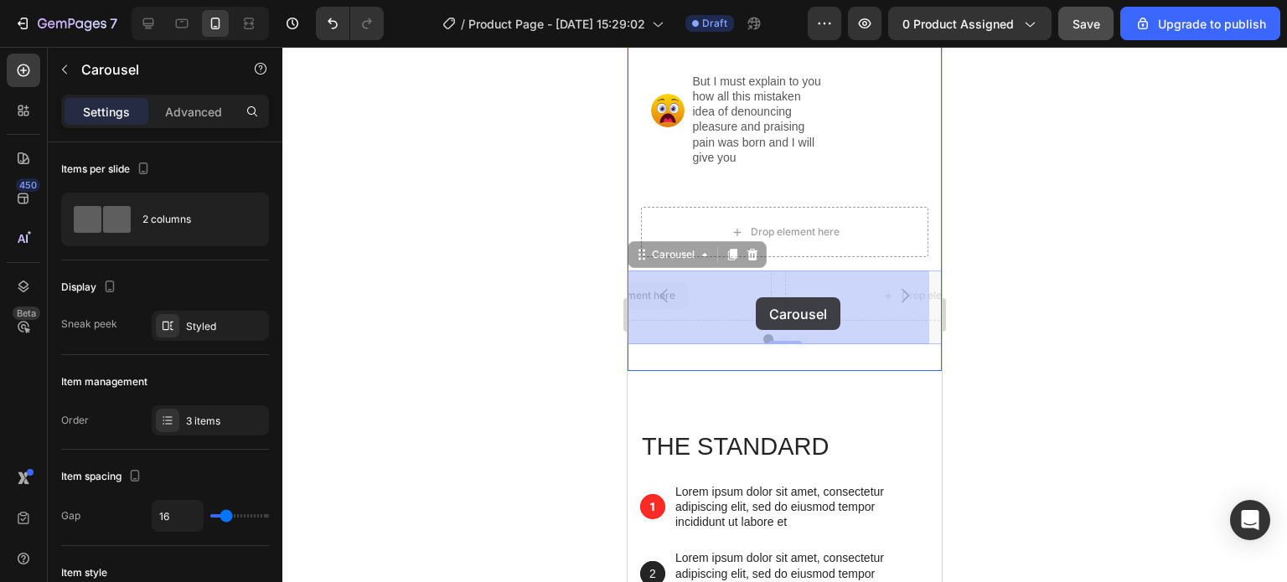
drag, startPoint x: 719, startPoint y: 292, endPoint x: 704, endPoint y: 297, distance: 15.4
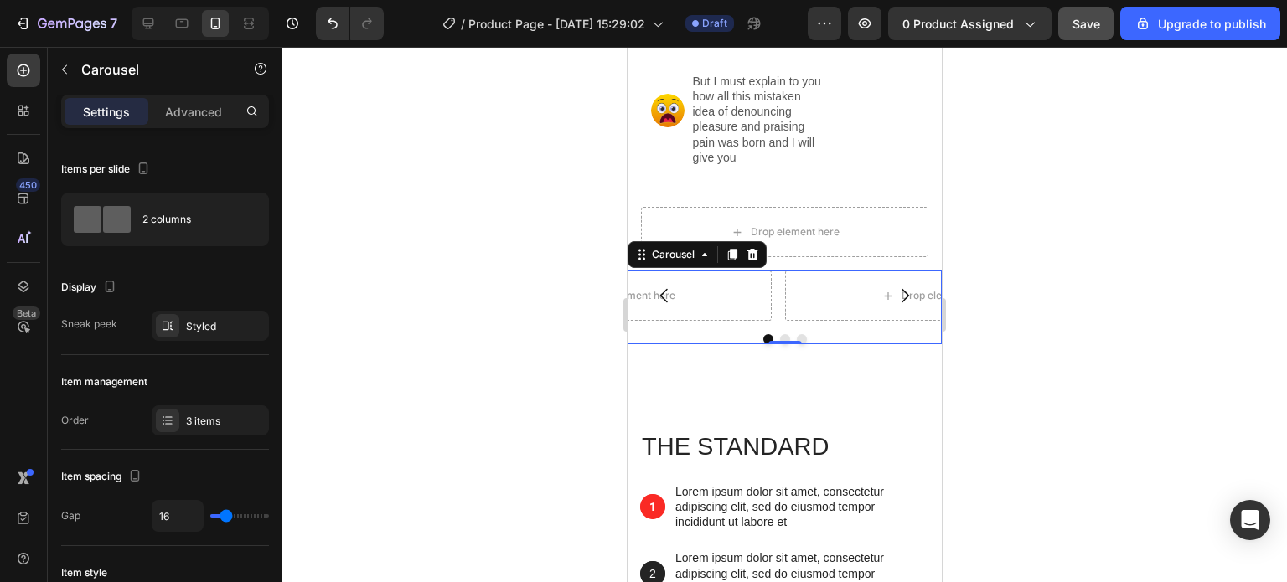
click at [685, 301] on button "Carousel Back Arrow" at bounding box center [664, 295] width 47 height 47
click at [773, 281] on div "Drop element here Drop element here Drop element here" at bounding box center [784, 296] width 314 height 50
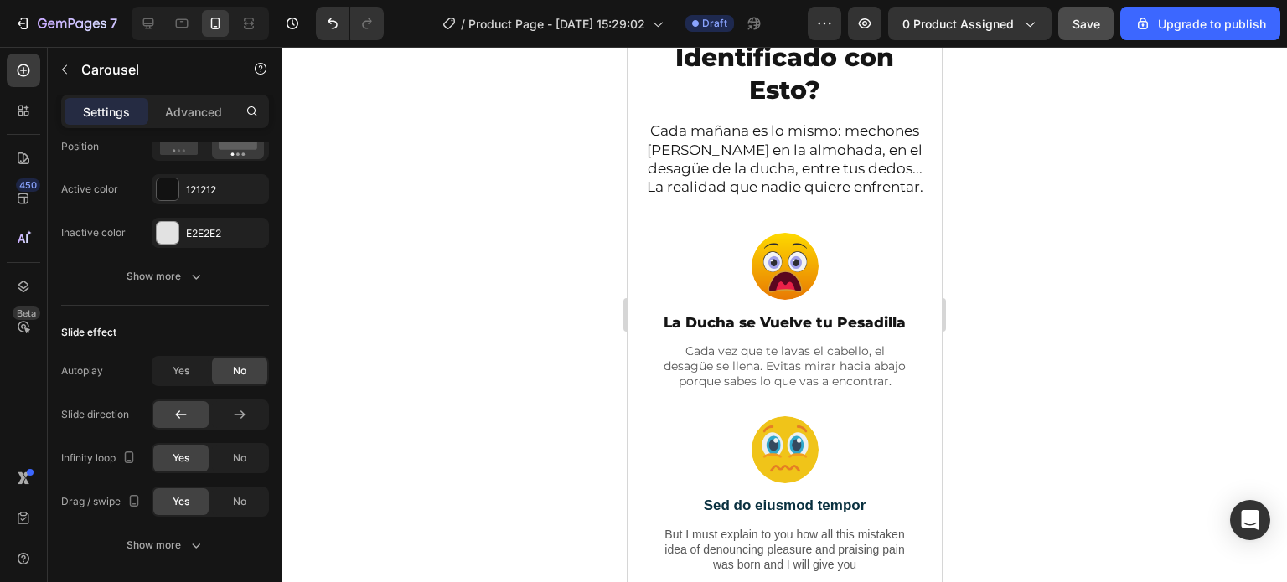
scroll to position [641, 0]
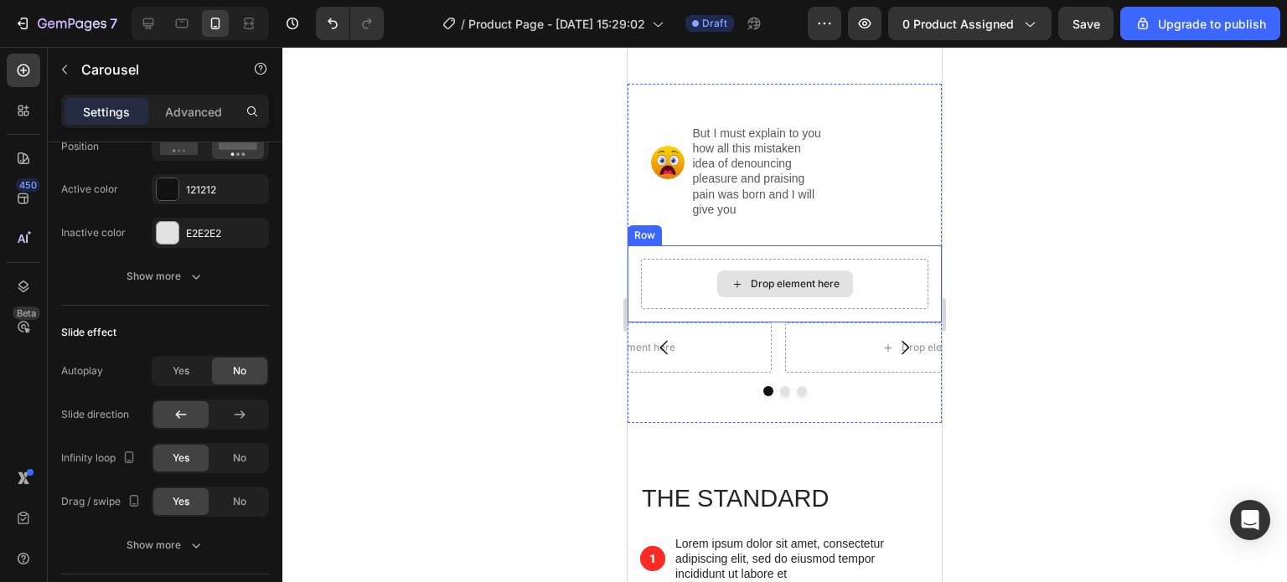
scroll to position [1759, 0]
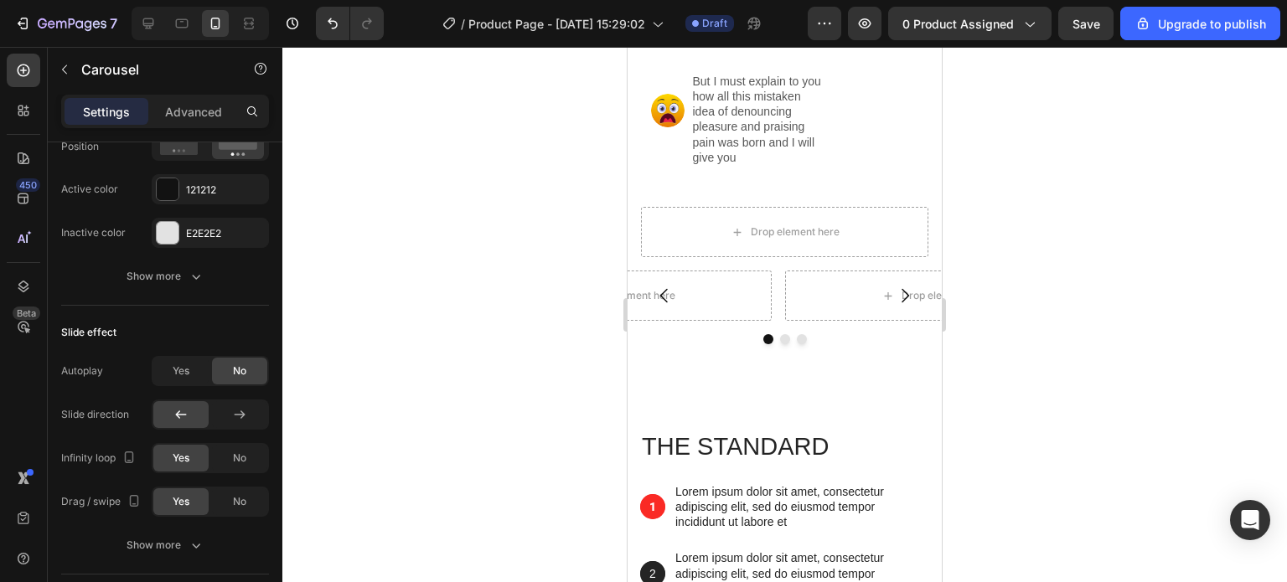
click at [665, 295] on icon "Carousel Back Arrow" at bounding box center [664, 296] width 20 height 20
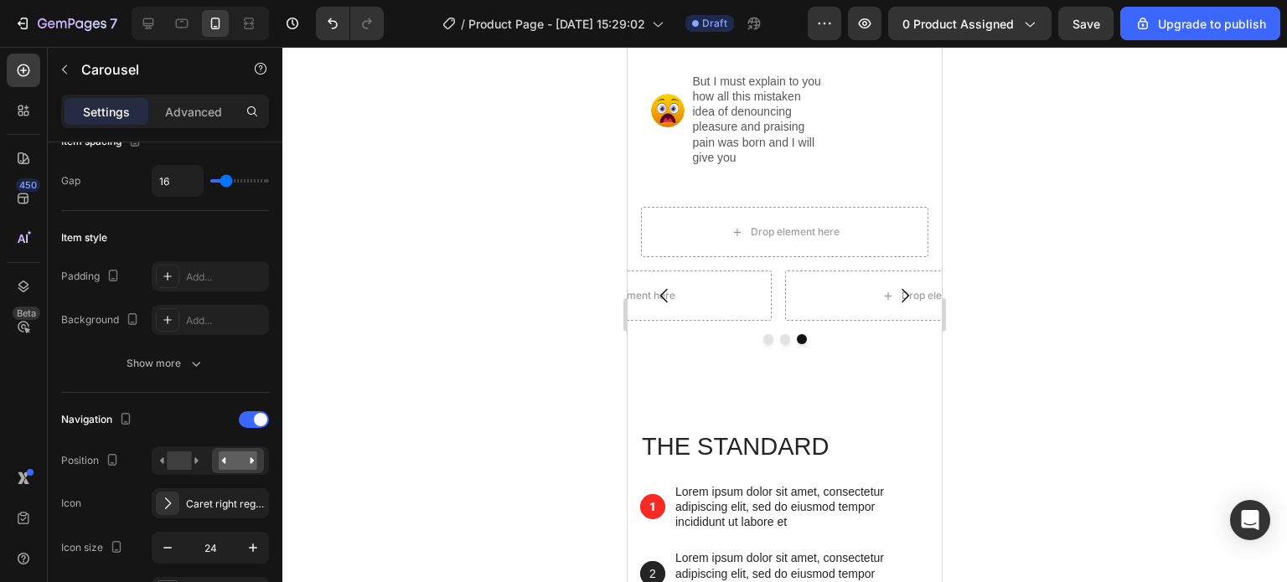
scroll to position [0, 0]
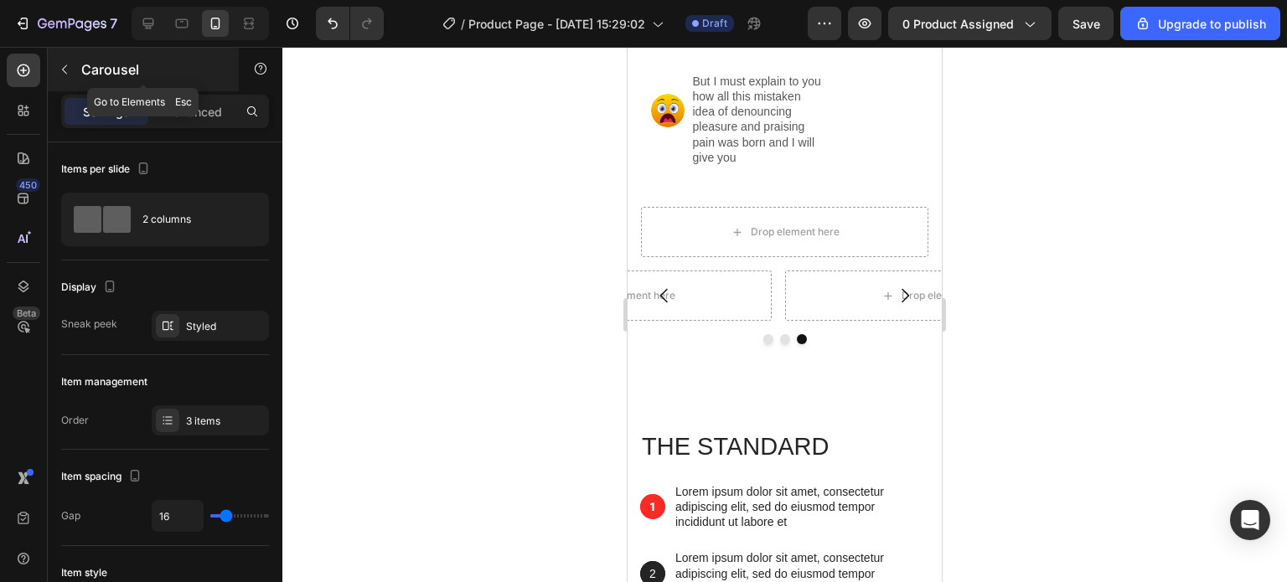
click at [70, 66] on icon "button" at bounding box center [64, 69] width 13 height 13
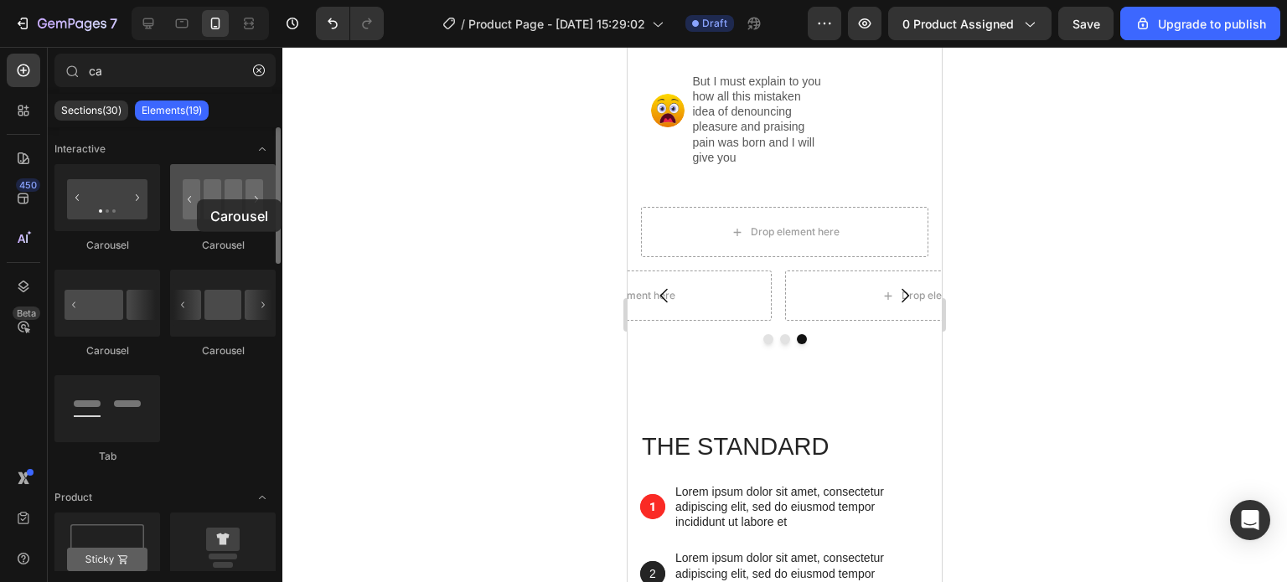
drag, startPoint x: 221, startPoint y: 204, endPoint x: 197, endPoint y: 199, distance: 24.7
click at [197, 199] on div at bounding box center [223, 197] width 106 height 67
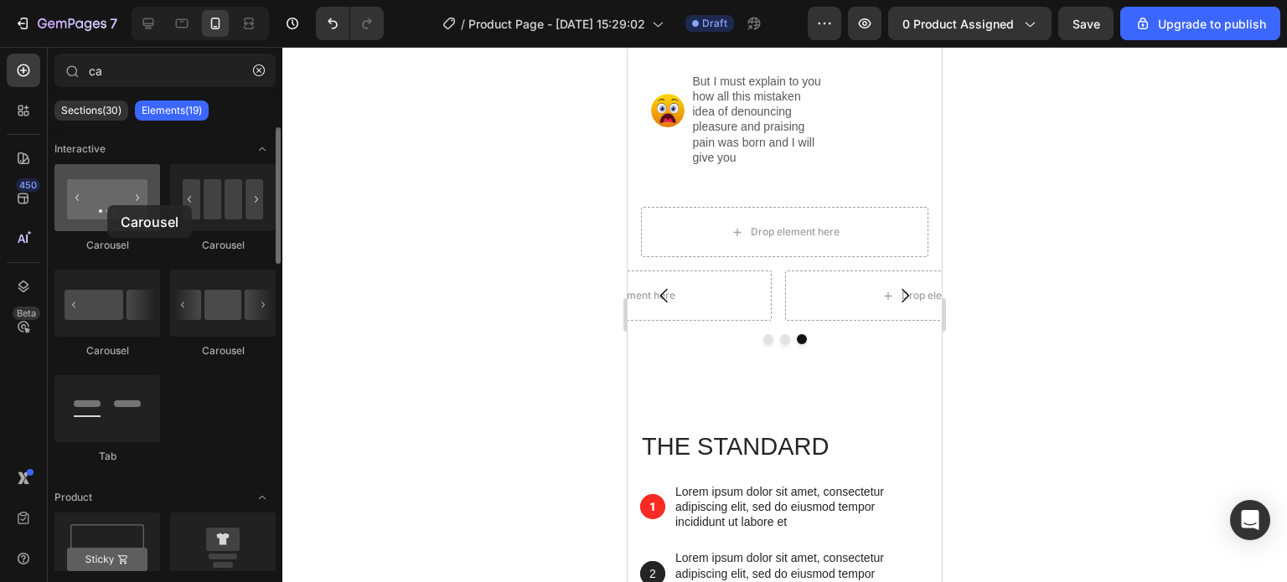
drag, startPoint x: 91, startPoint y: 212, endPoint x: 107, endPoint y: 205, distance: 17.3
click at [107, 205] on div at bounding box center [107, 197] width 106 height 67
drag, startPoint x: 89, startPoint y: 210, endPoint x: 107, endPoint y: 197, distance: 22.8
click at [107, 197] on div at bounding box center [107, 197] width 106 height 67
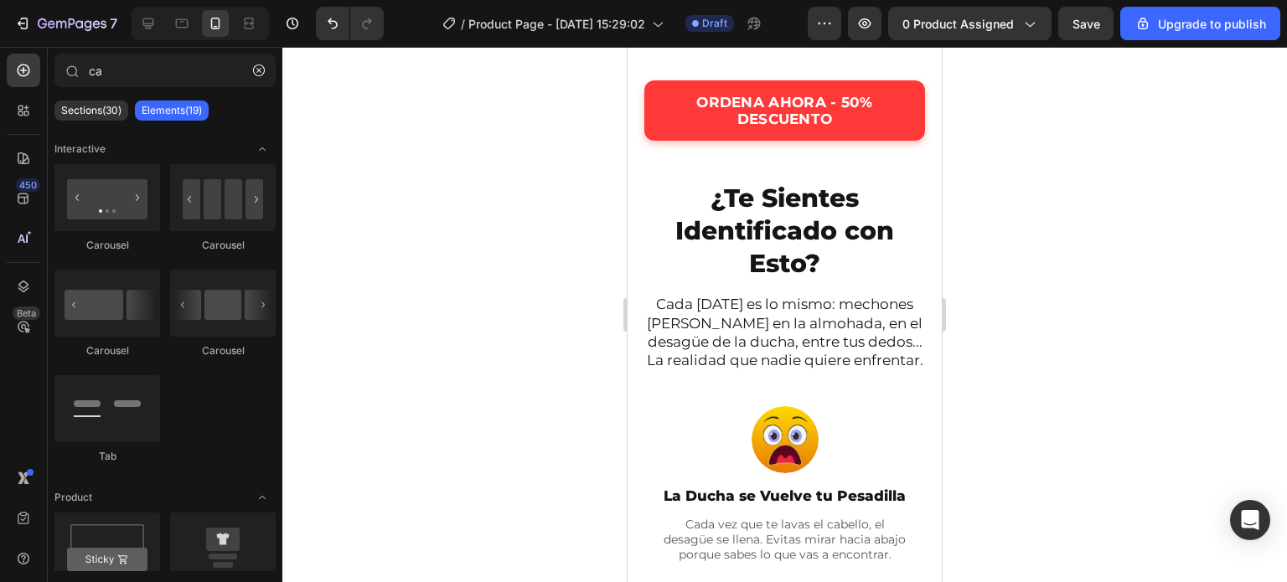
scroll to position [448, 0]
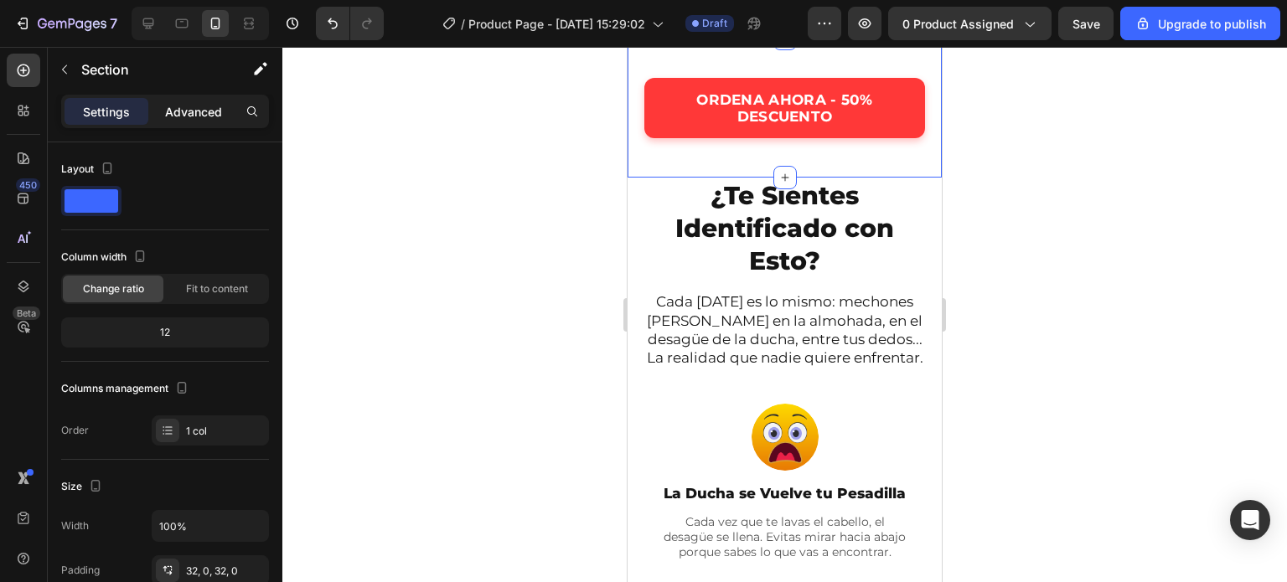
click at [199, 116] on p "Advanced" at bounding box center [193, 112] width 57 height 18
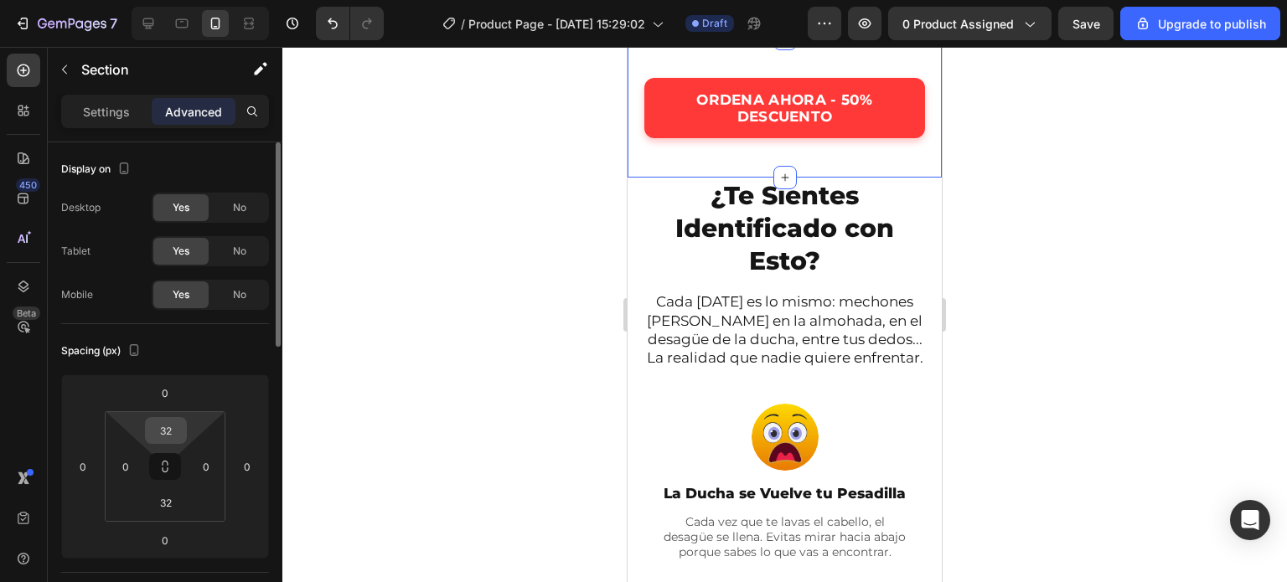
click at [175, 428] on input "32" at bounding box center [166, 430] width 34 height 25
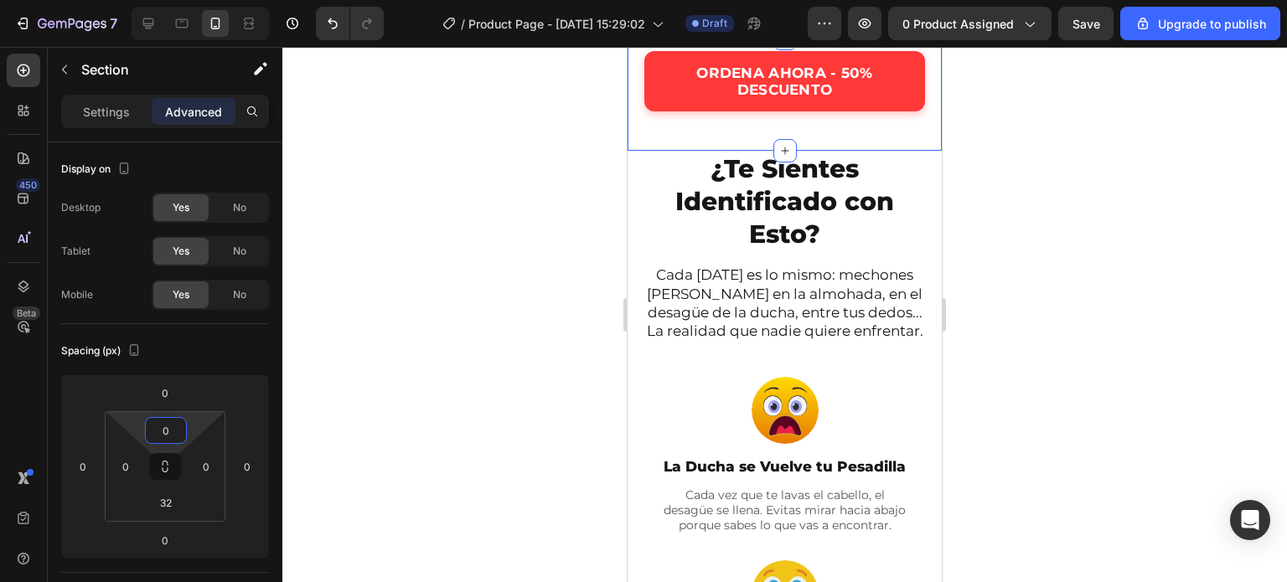
type input "0"
click at [472, 348] on div at bounding box center [784, 314] width 1004 height 535
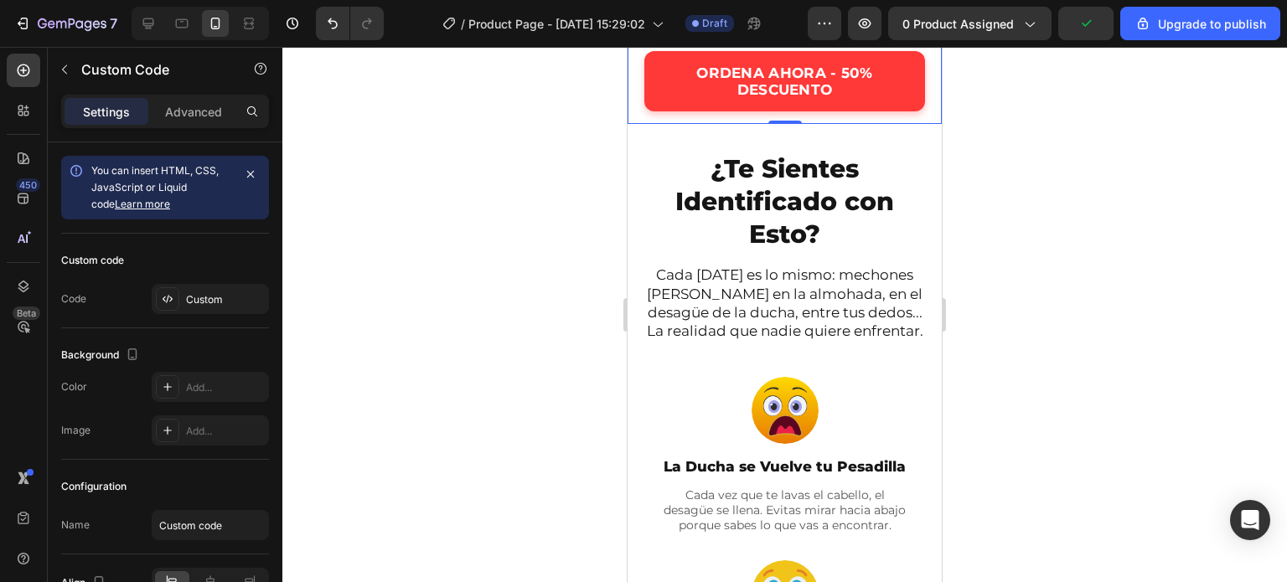
click at [746, 125] on div "ORDENA AHORA - 50% DESCUENTO" at bounding box center [784, 82] width 314 height 86
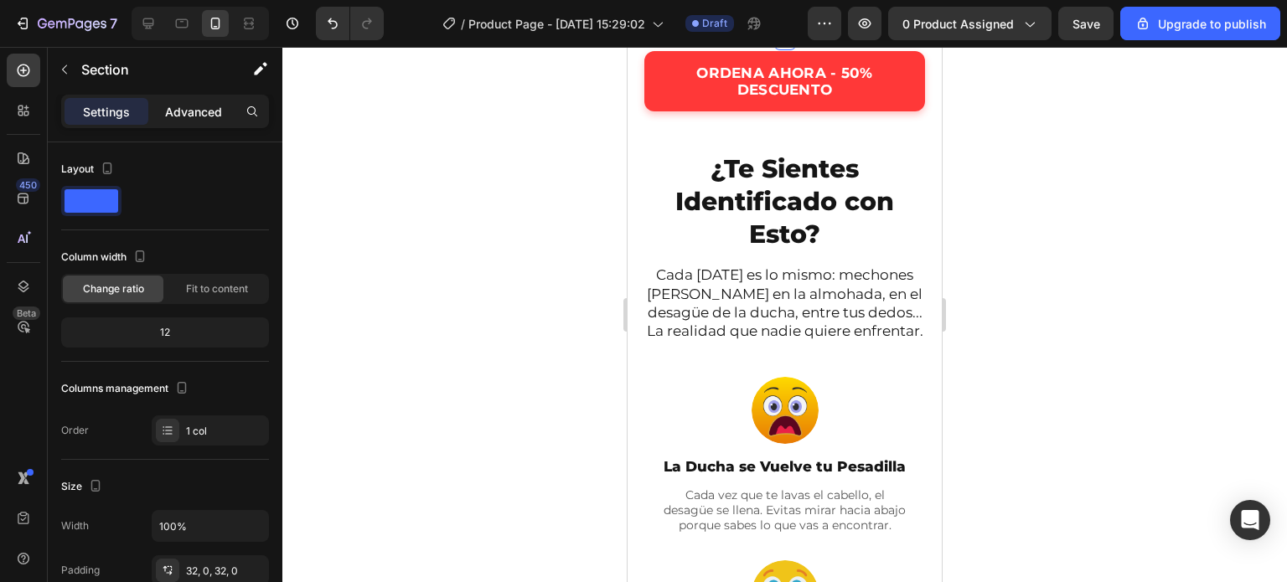
click at [188, 111] on p "Advanced" at bounding box center [193, 112] width 57 height 18
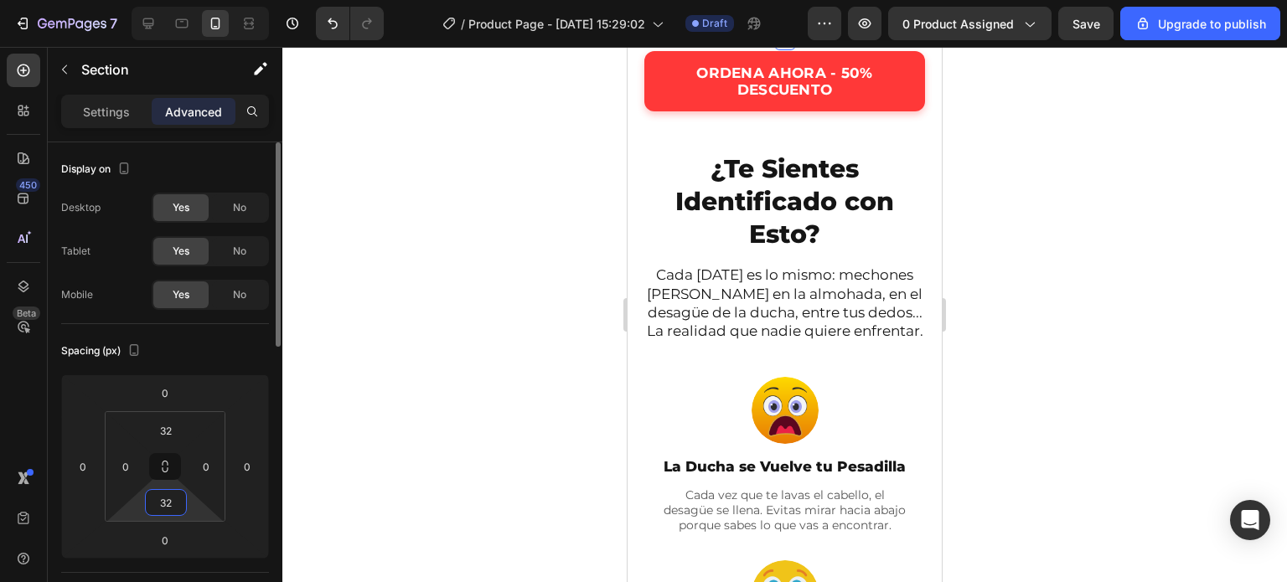
click at [168, 505] on input "32" at bounding box center [166, 502] width 34 height 25
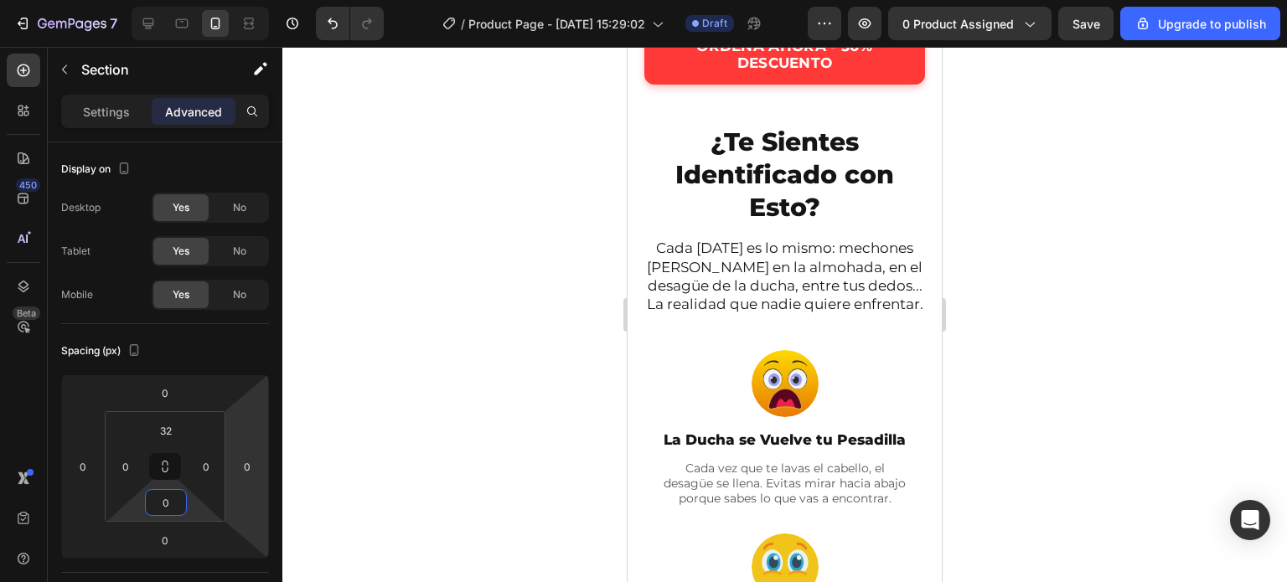
type input "0"
click at [539, 395] on div at bounding box center [784, 314] width 1004 height 535
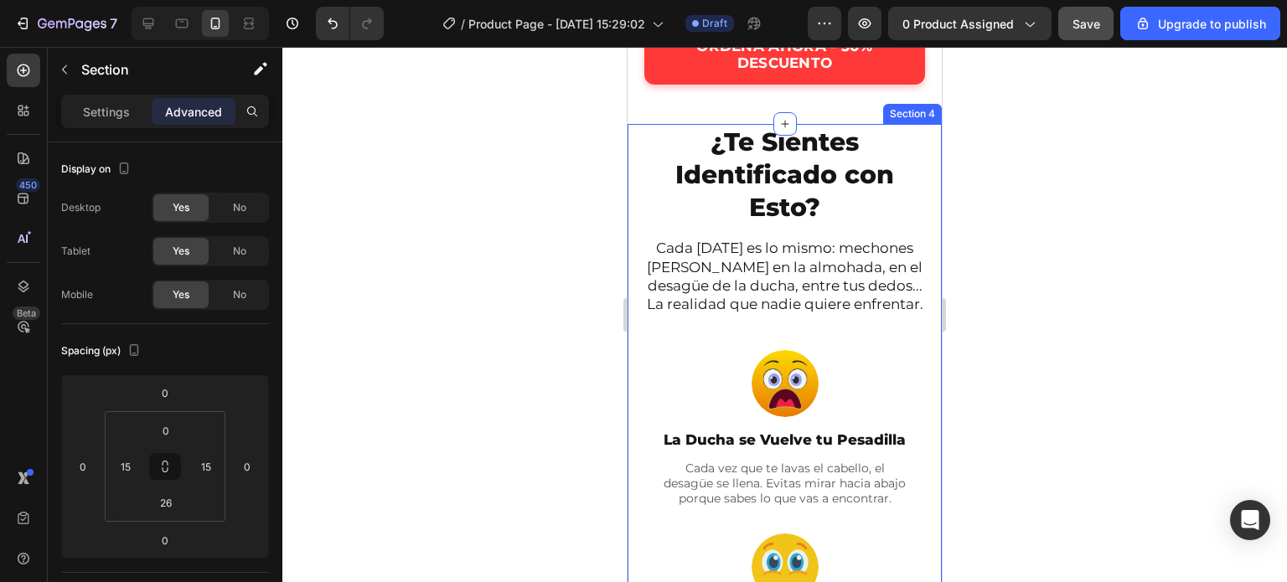
click at [634, 451] on div "¿Te Sientes Identificado con Esto? Heading Cada [DATE] es lo mismo: mechones [P…" at bounding box center [784, 524] width 314 height 801
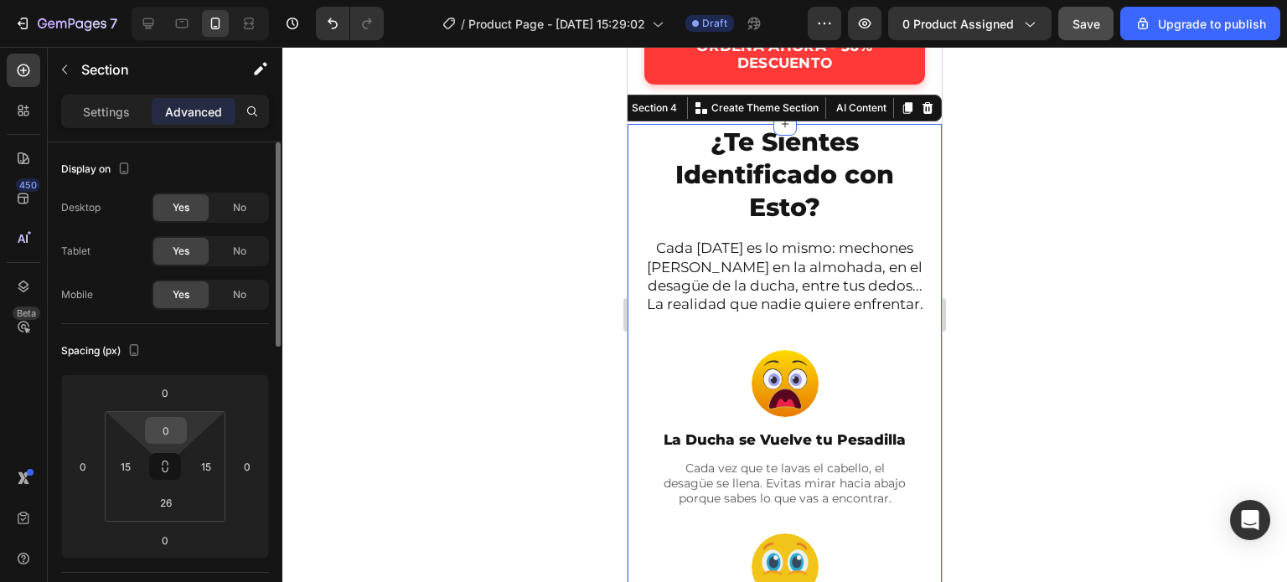
click at [173, 428] on input "0" at bounding box center [166, 430] width 34 height 25
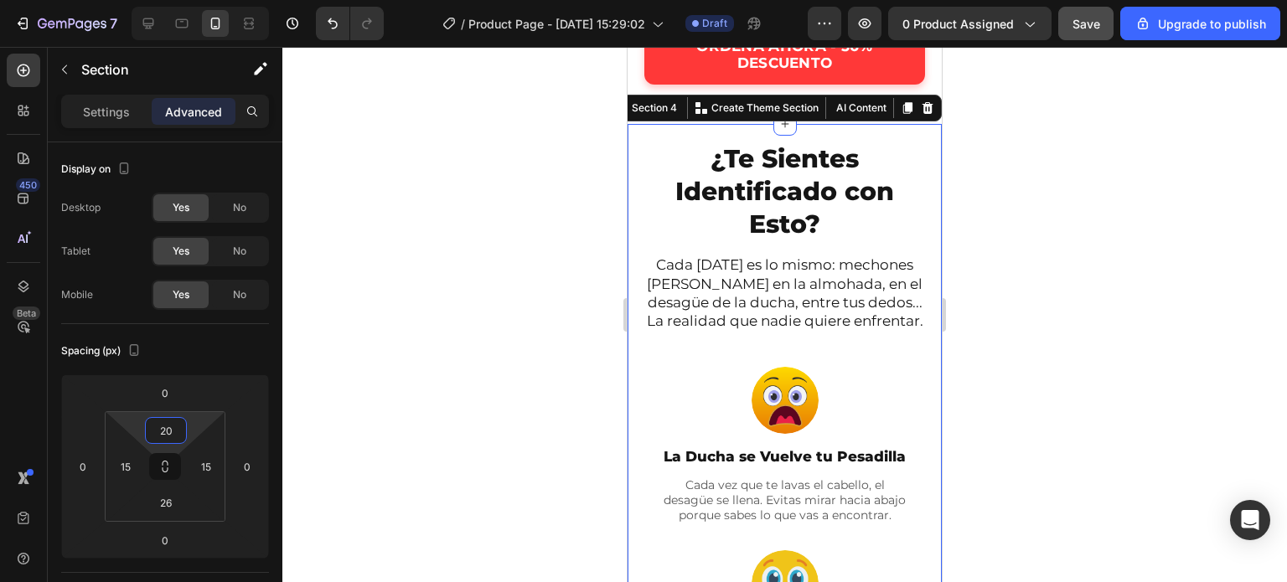
type input "20"
click at [1065, 420] on div at bounding box center [784, 314] width 1004 height 535
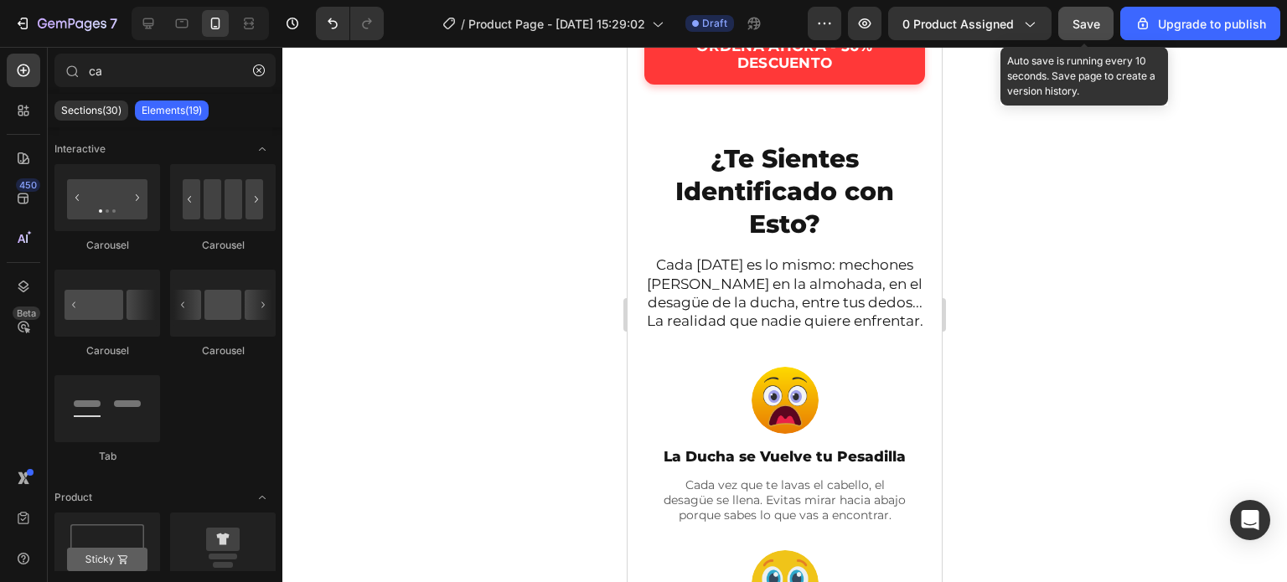
click at [1091, 28] on span "Save" at bounding box center [1086, 24] width 28 height 14
click at [1109, 17] on button "Save" at bounding box center [1085, 24] width 55 height 34
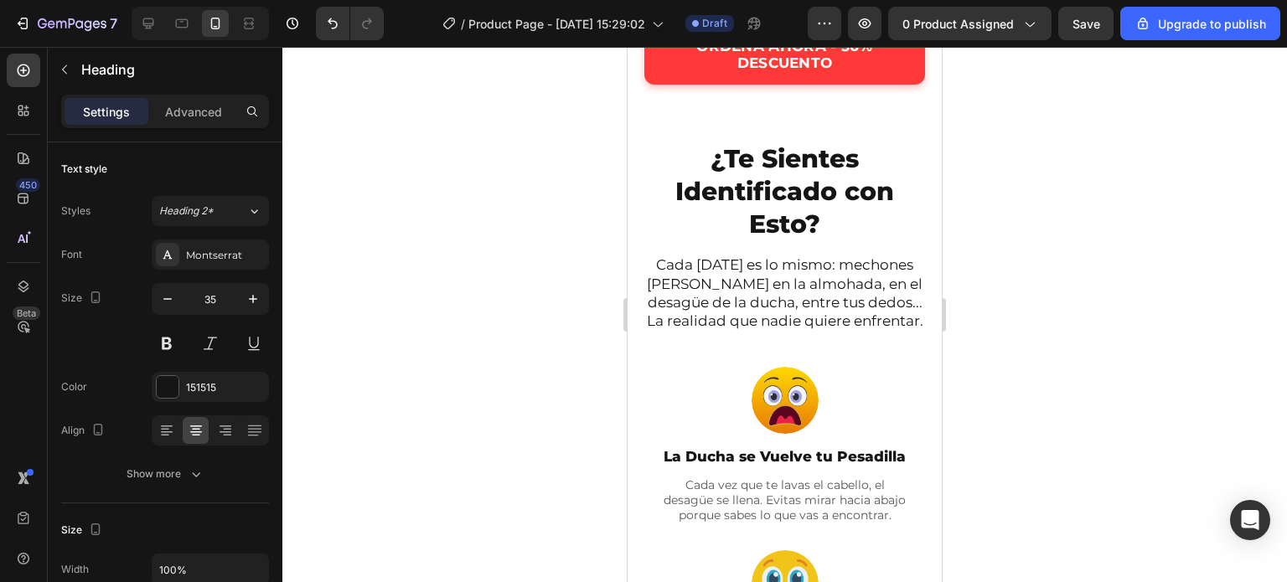
click at [1099, 239] on div at bounding box center [784, 314] width 1004 height 535
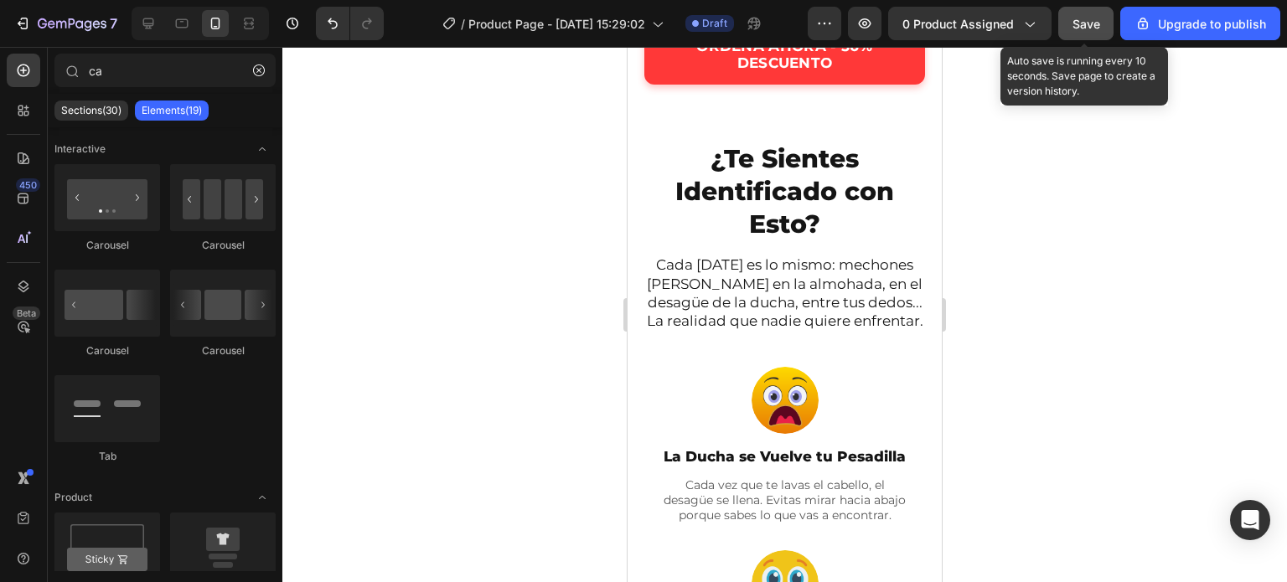
click at [1081, 33] on button "Save" at bounding box center [1085, 24] width 55 height 34
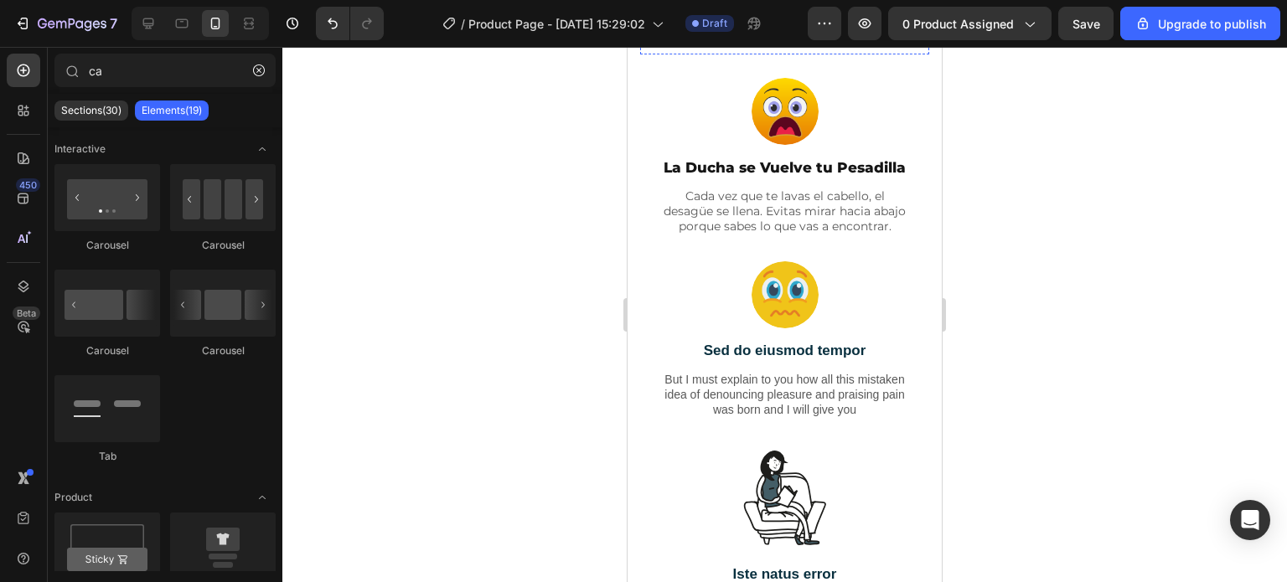
scroll to position [867, 0]
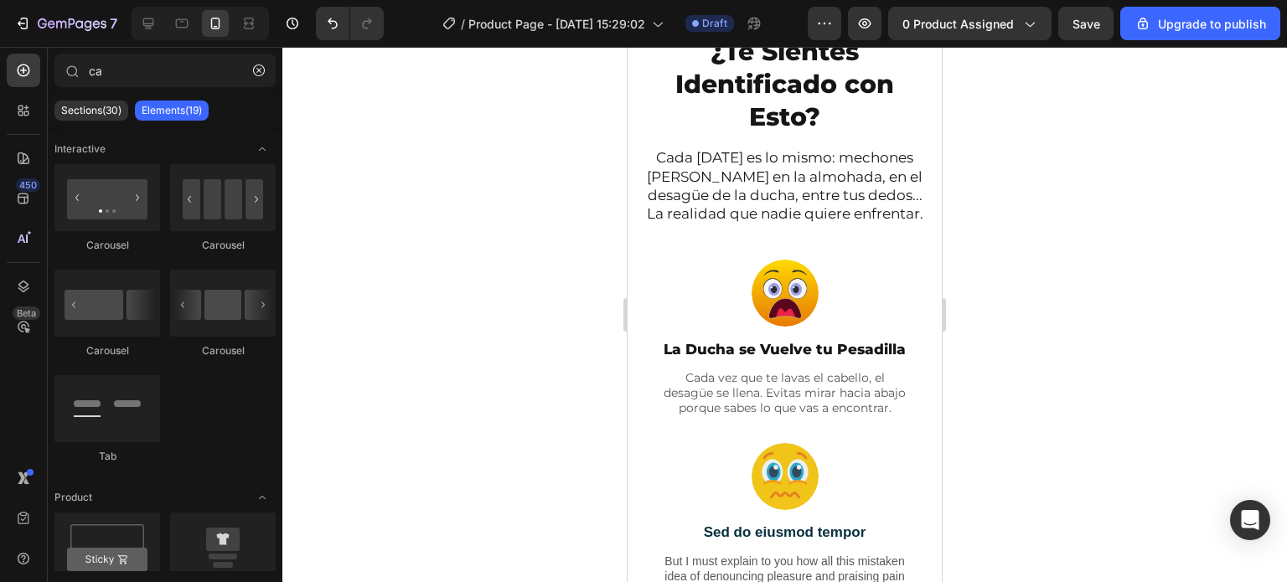
click at [589, 274] on div at bounding box center [784, 314] width 1004 height 535
click at [771, 314] on img at bounding box center [784, 293] width 67 height 67
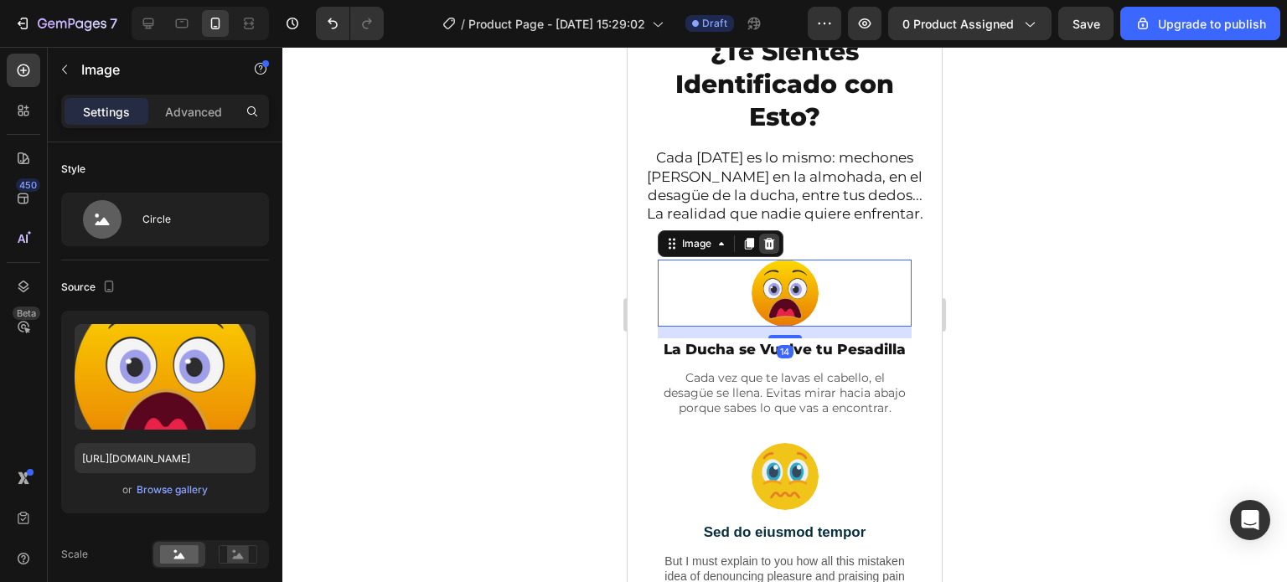
click at [773, 250] on icon at bounding box center [769, 244] width 11 height 12
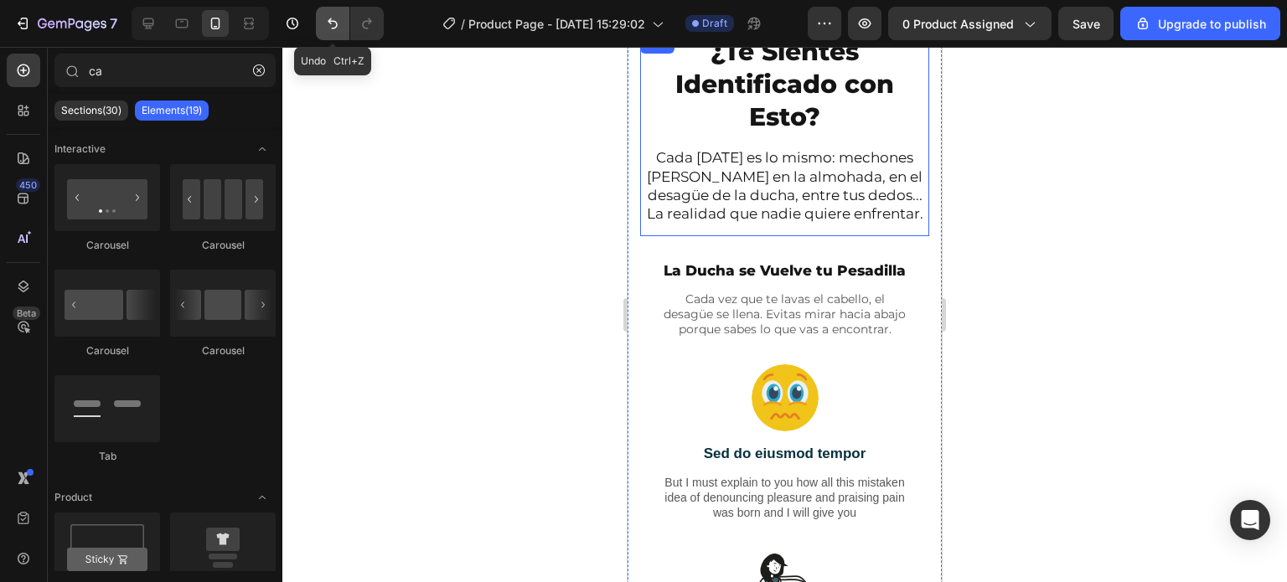
click at [343, 23] on button "Undo/Redo" at bounding box center [333, 24] width 34 height 34
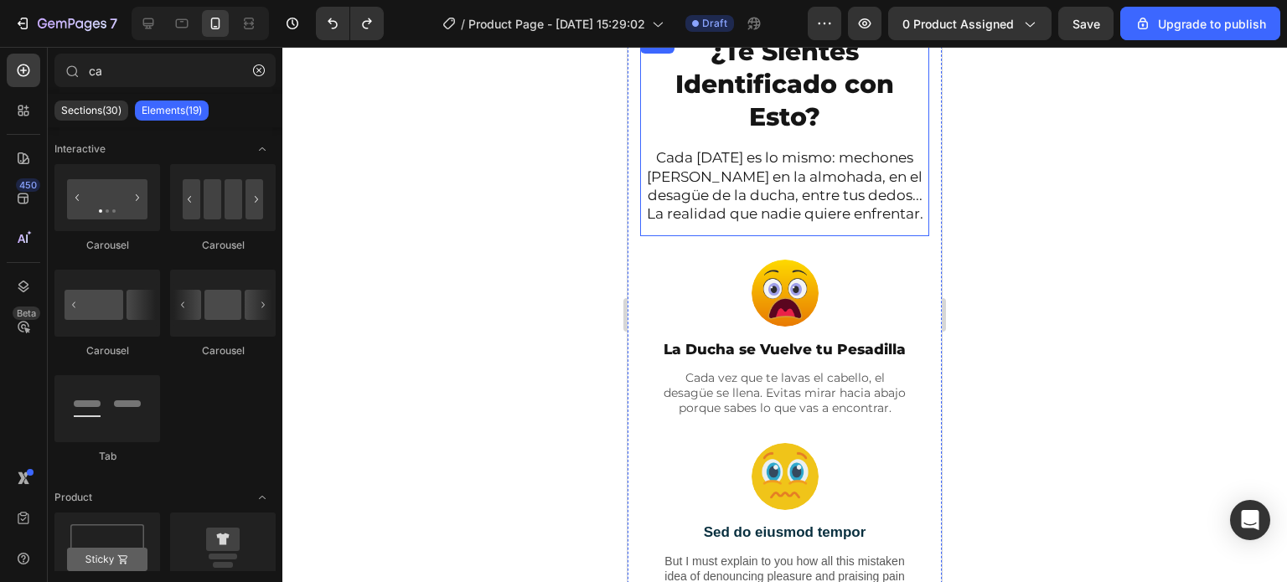
click at [513, 269] on div at bounding box center [784, 314] width 1004 height 535
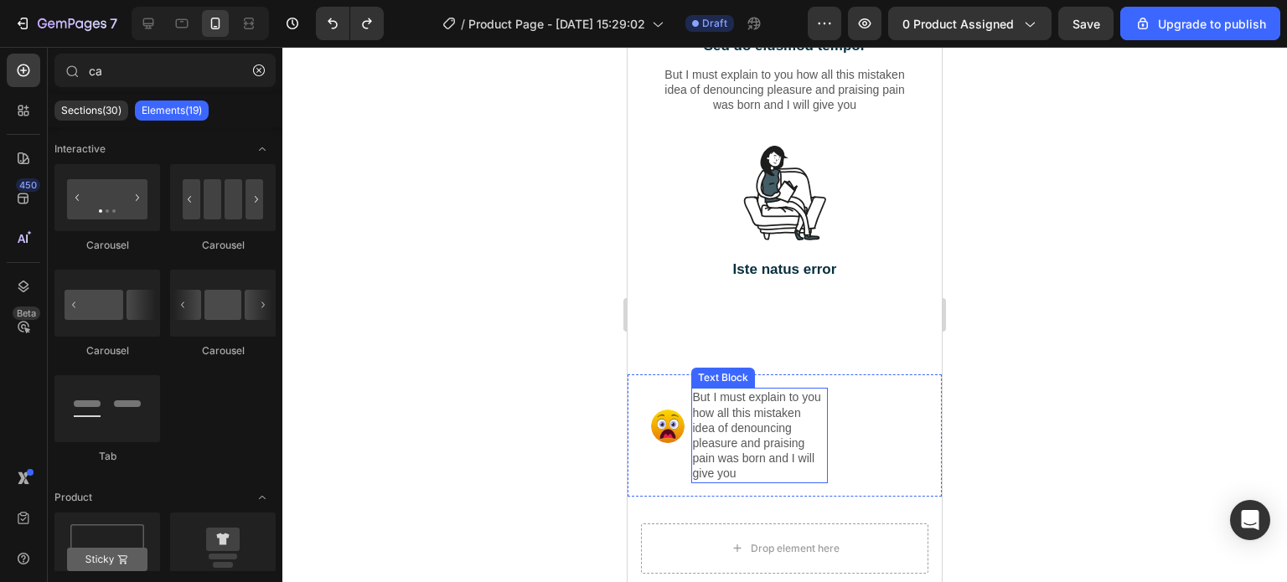
scroll to position [1286, 0]
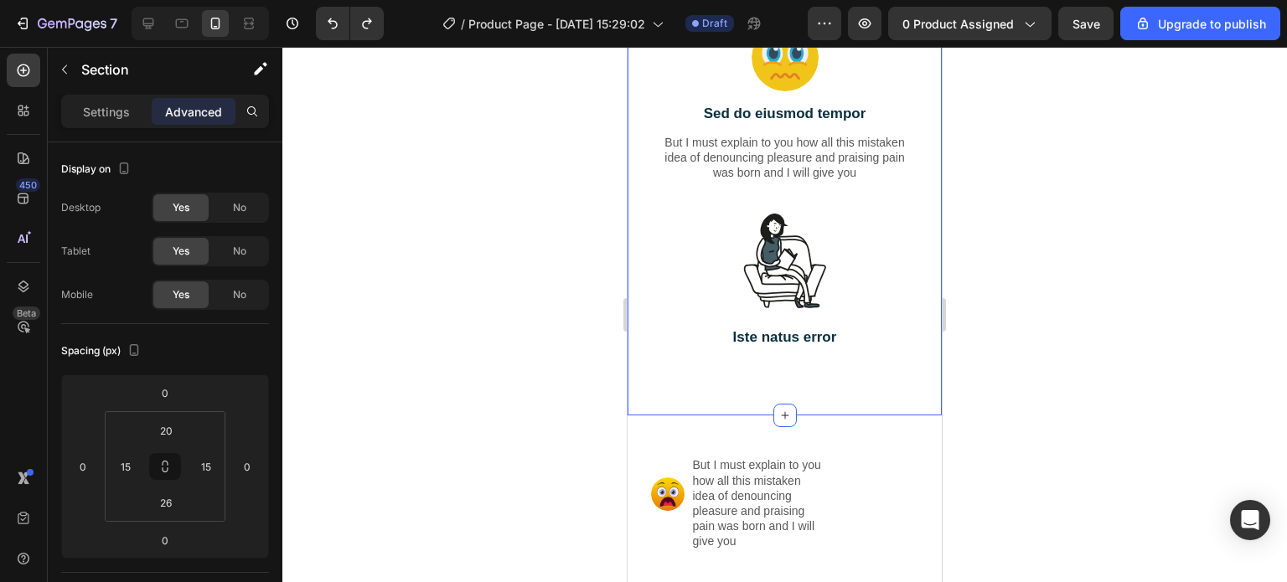
click at [632, 249] on div "¿Te Sientes Identificado con Esto? Heading Cada [DATE] es lo mismo: mechones [P…" at bounding box center [784, 7] width 314 height 818
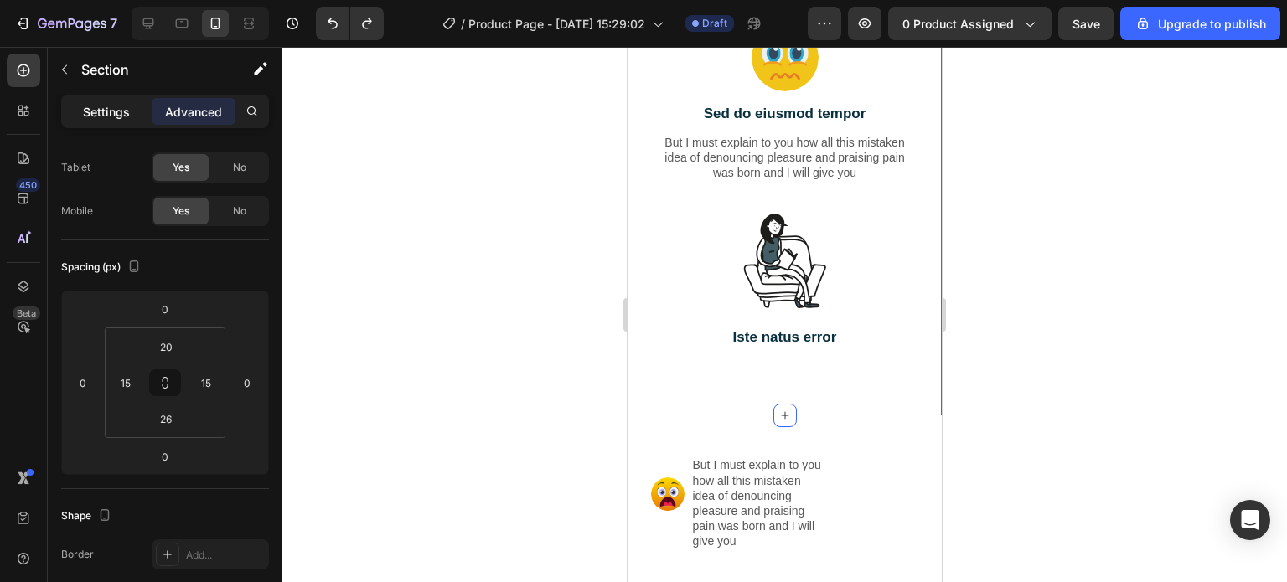
click at [121, 113] on p "Settings" at bounding box center [106, 112] width 47 height 18
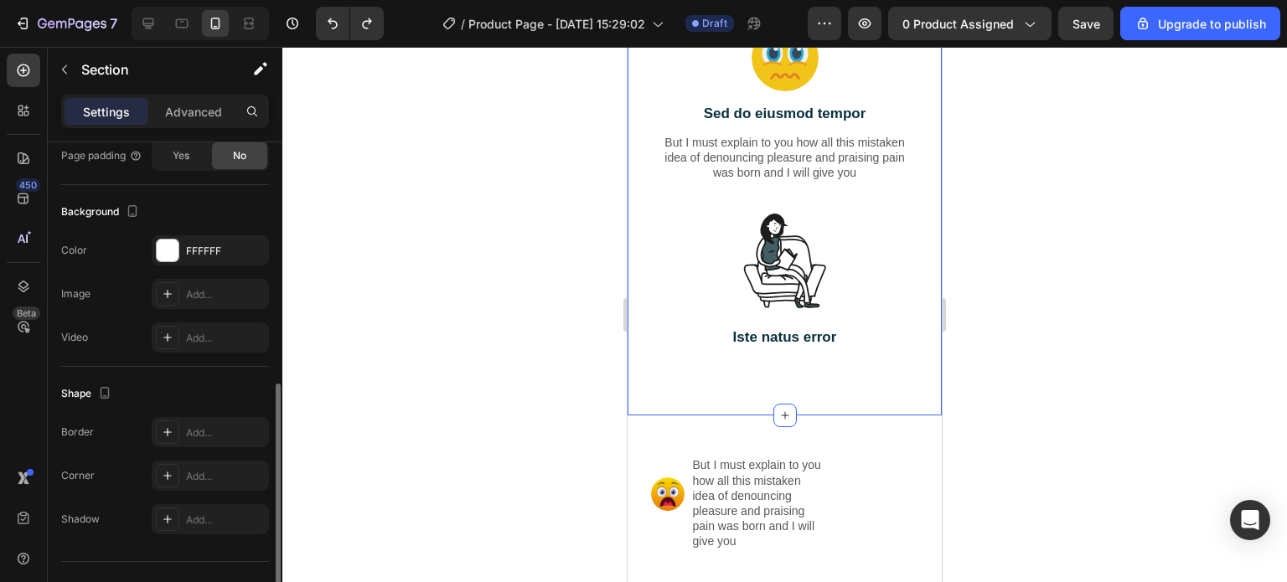
scroll to position [489, 0]
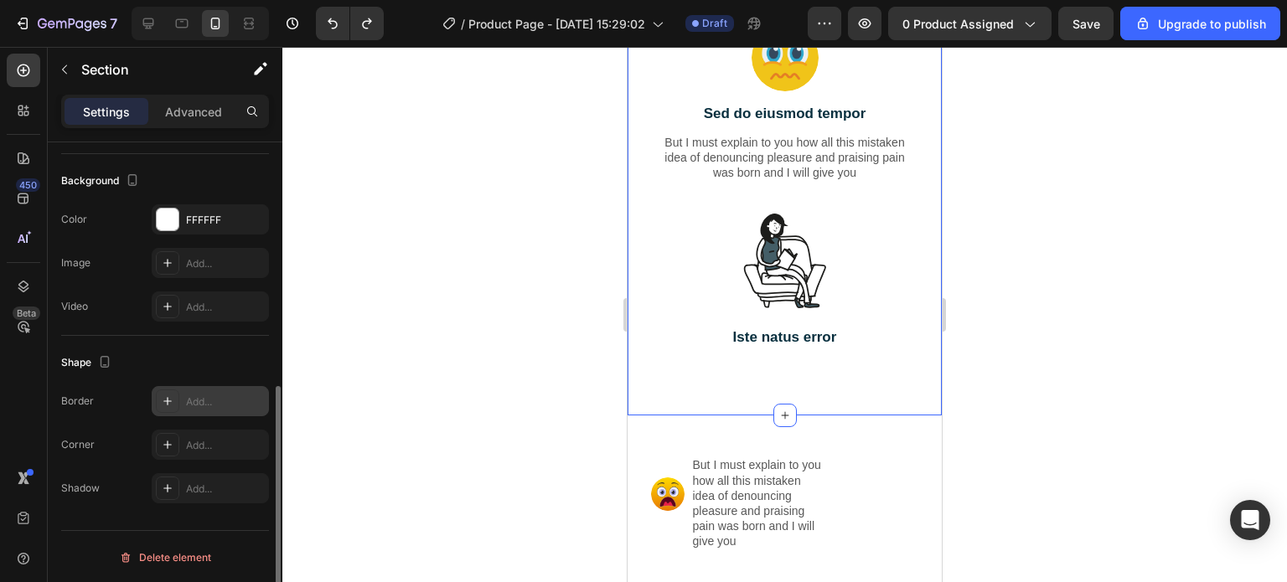
click at [208, 395] on div "Add..." at bounding box center [225, 402] width 79 height 15
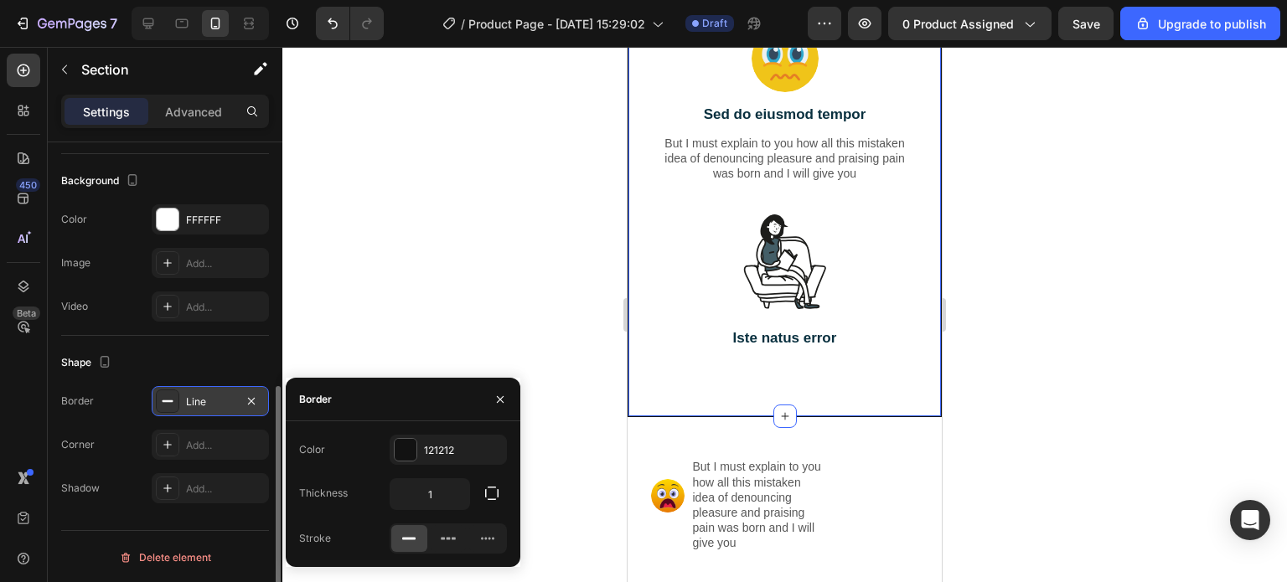
scroll to position [1287, 0]
click at [400, 449] on div at bounding box center [406, 450] width 22 height 22
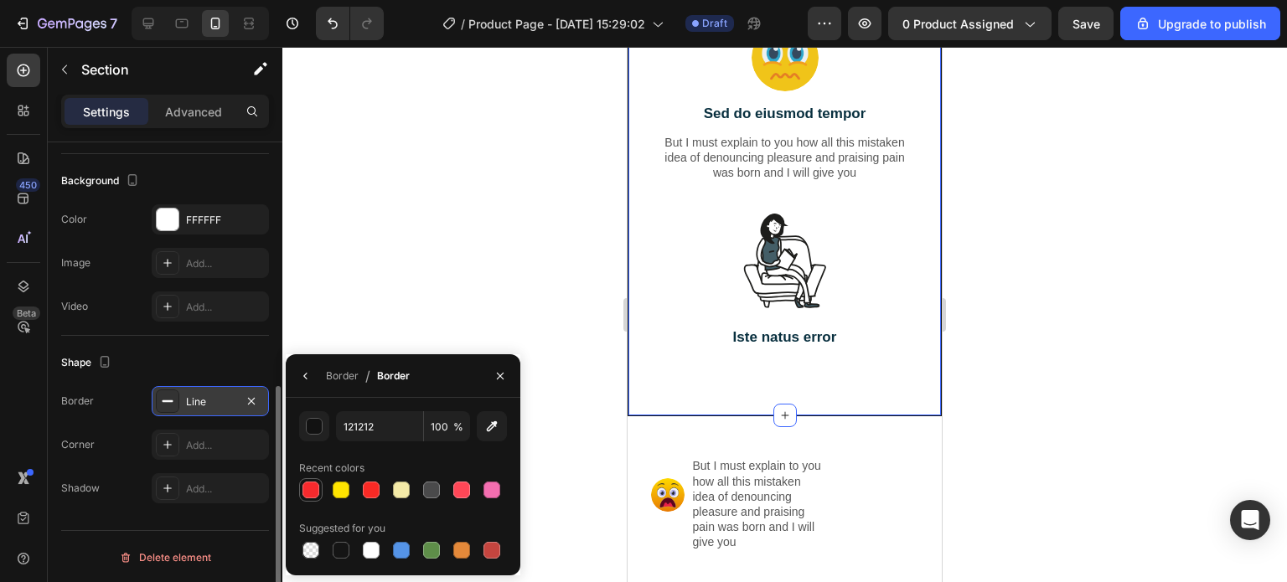
click at [311, 487] on div at bounding box center [310, 490] width 17 height 17
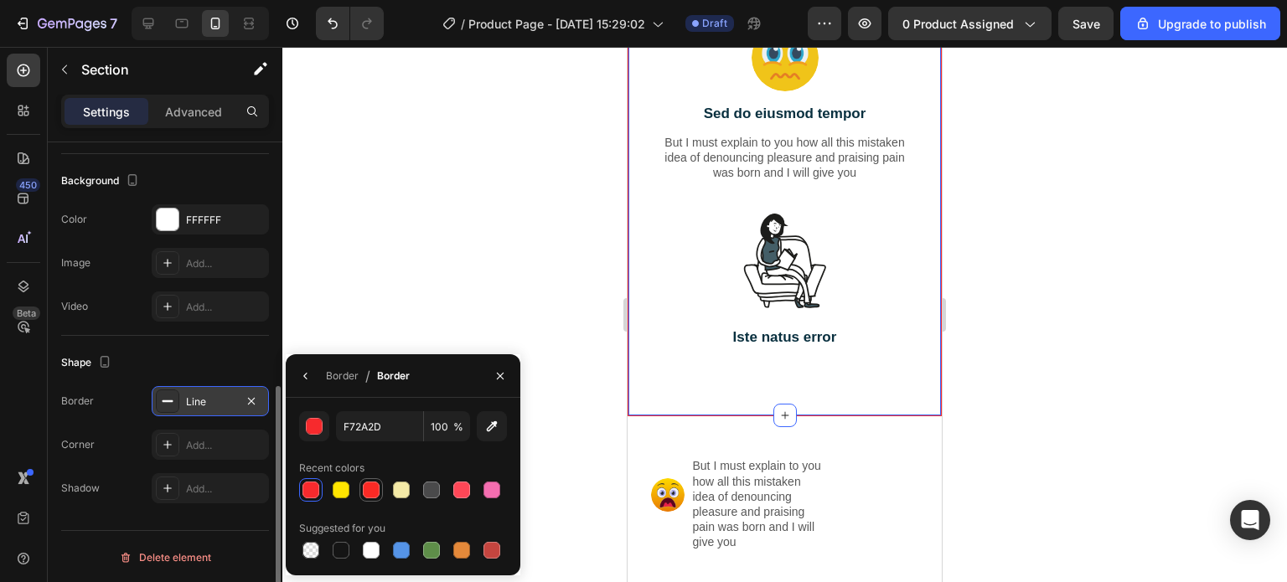
click at [368, 488] on div at bounding box center [371, 490] width 17 height 17
click at [315, 491] on div at bounding box center [310, 490] width 17 height 17
type input "F72A2D"
click at [338, 378] on div "Border" at bounding box center [342, 376] width 33 height 15
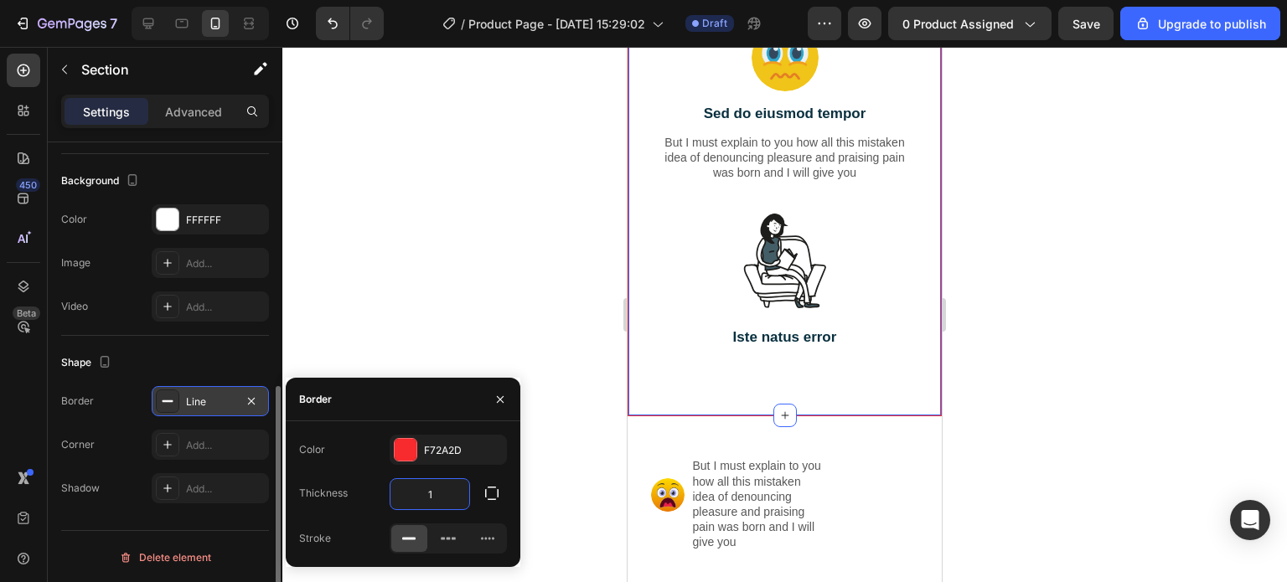
click at [435, 497] on input "1" at bounding box center [429, 494] width 79 height 30
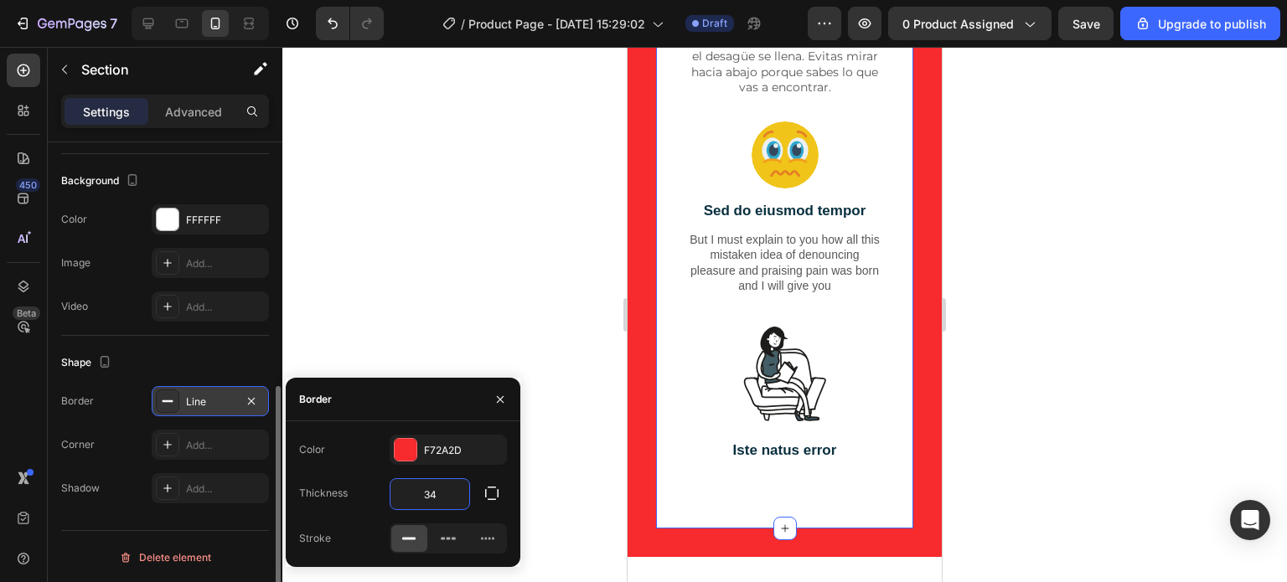
scroll to position [1333, 0]
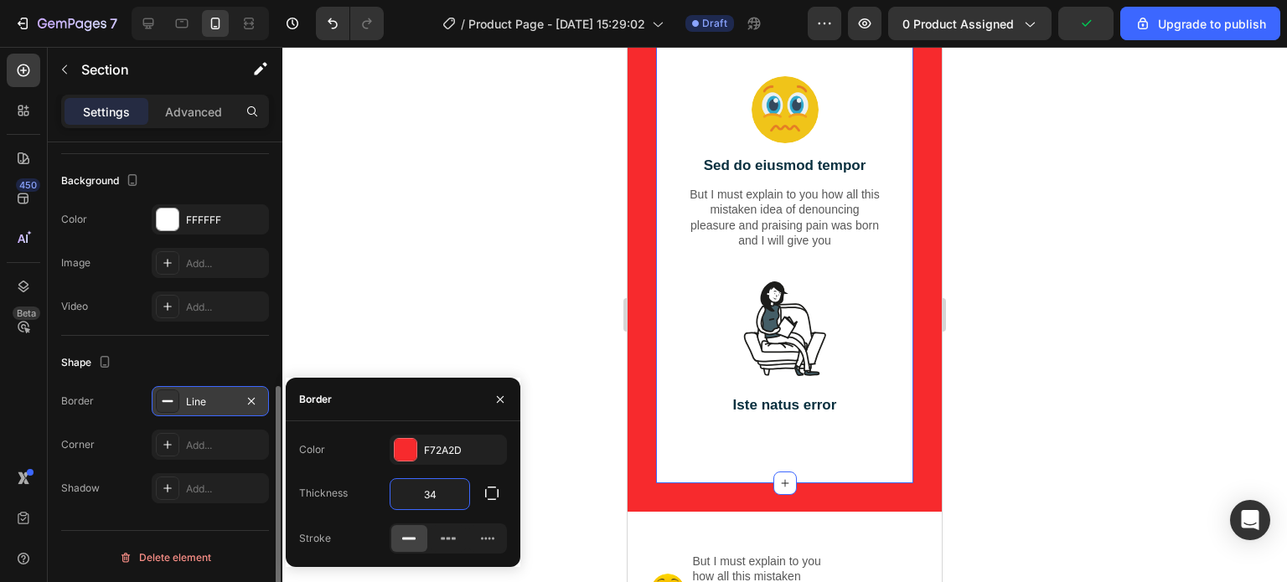
type input "3"
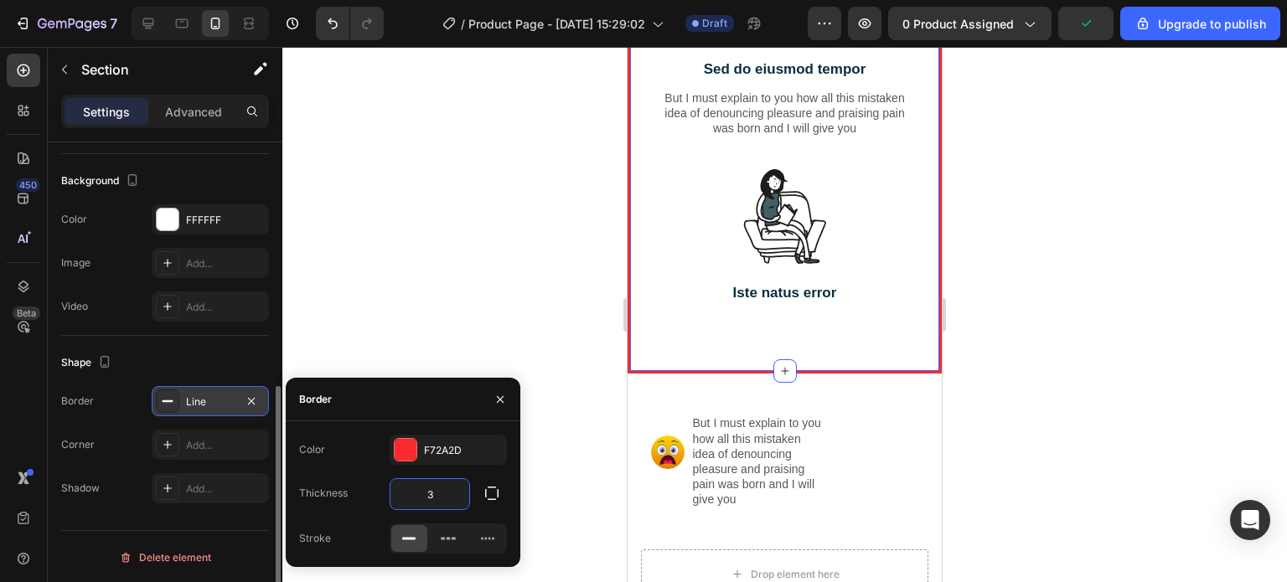
scroll to position [1287, 0]
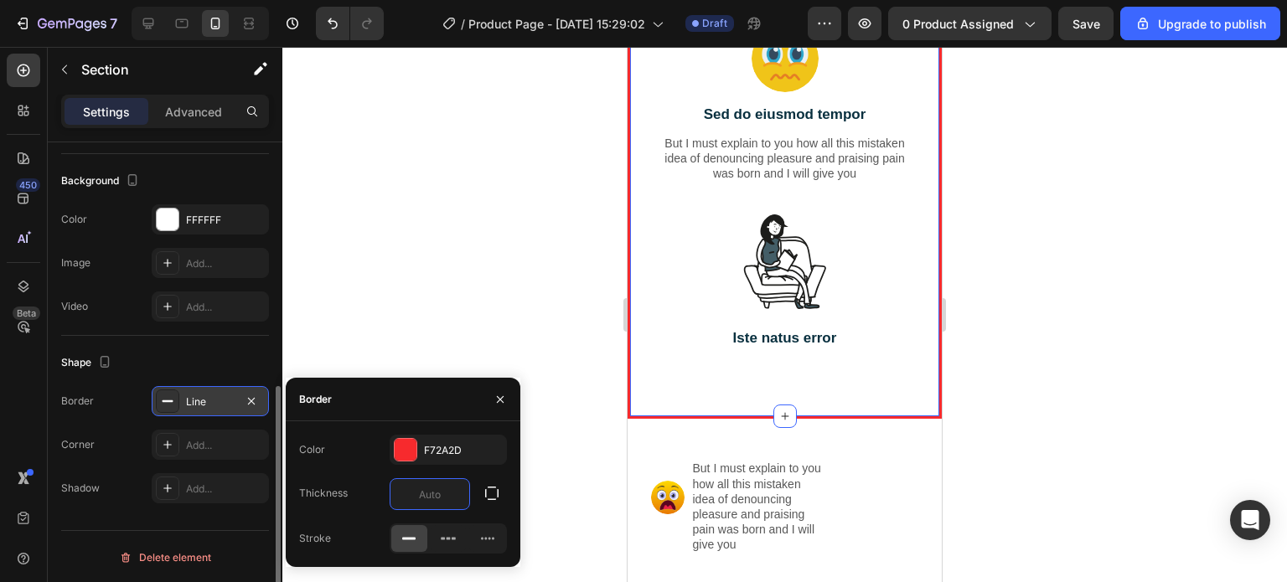
type input "4"
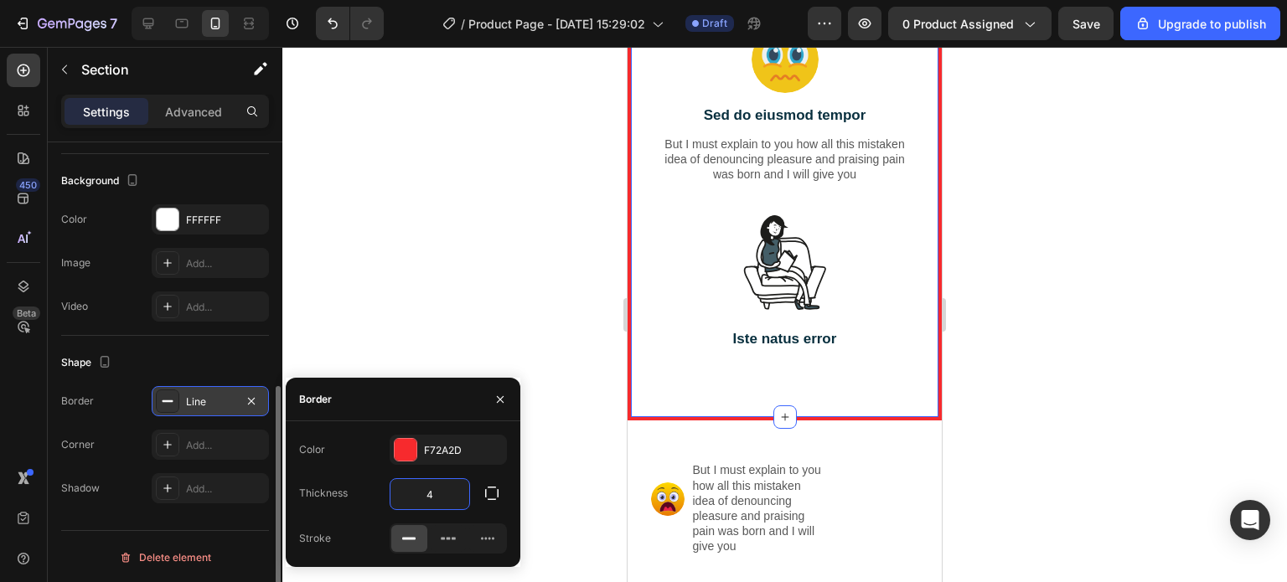
scroll to position [1289, 0]
type input "5"
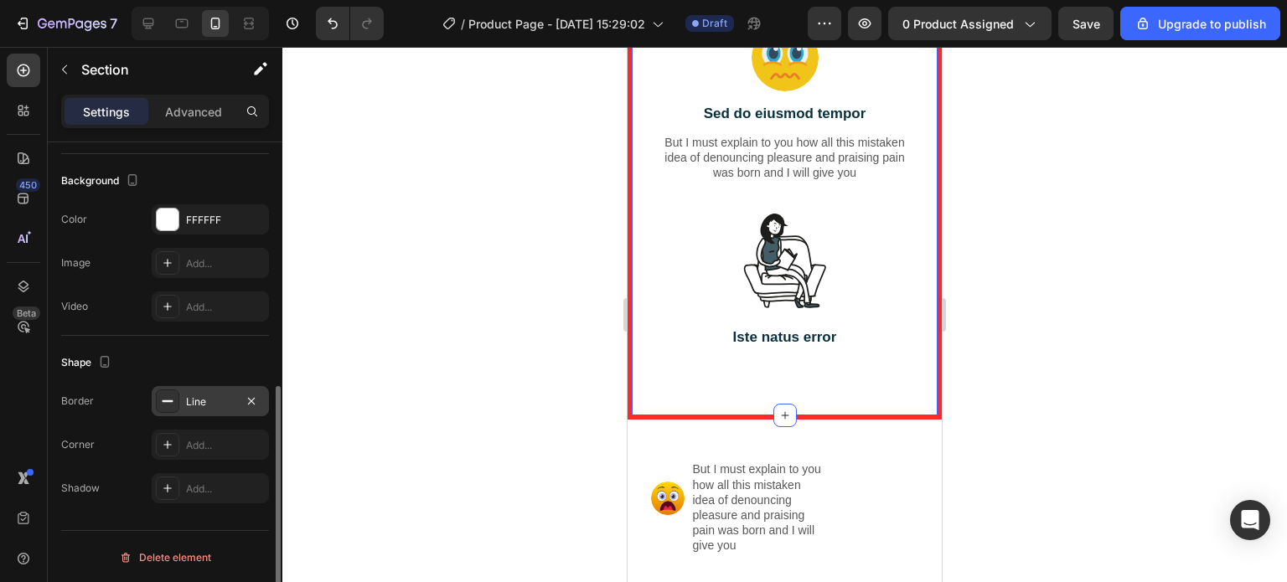
click at [570, 291] on div at bounding box center [784, 314] width 1004 height 535
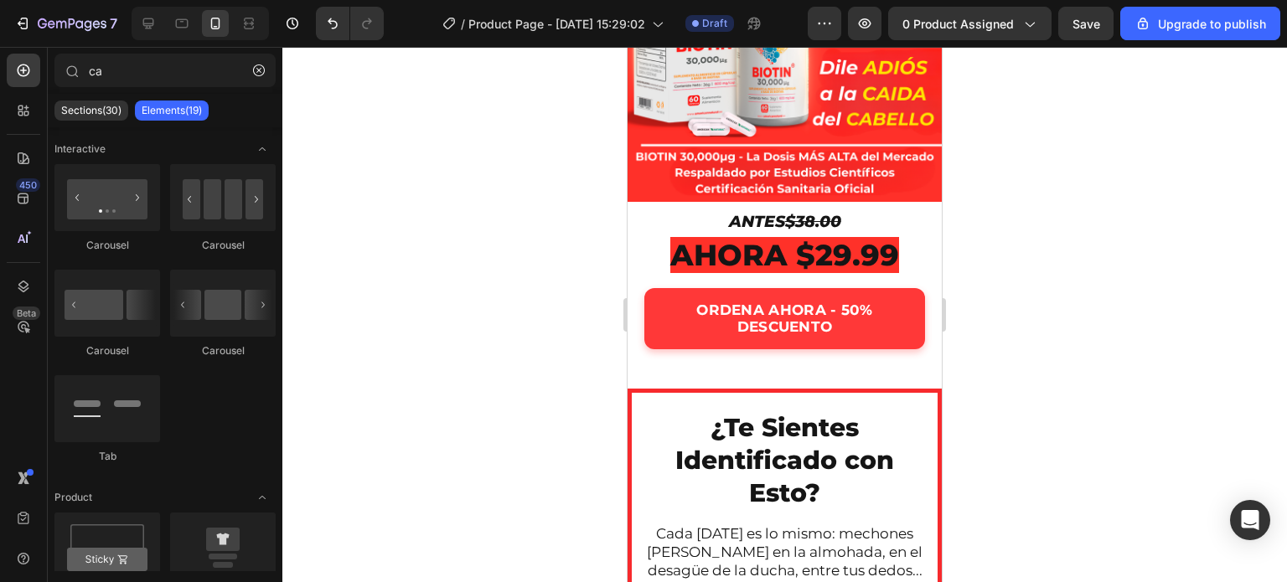
scroll to position [560, 0]
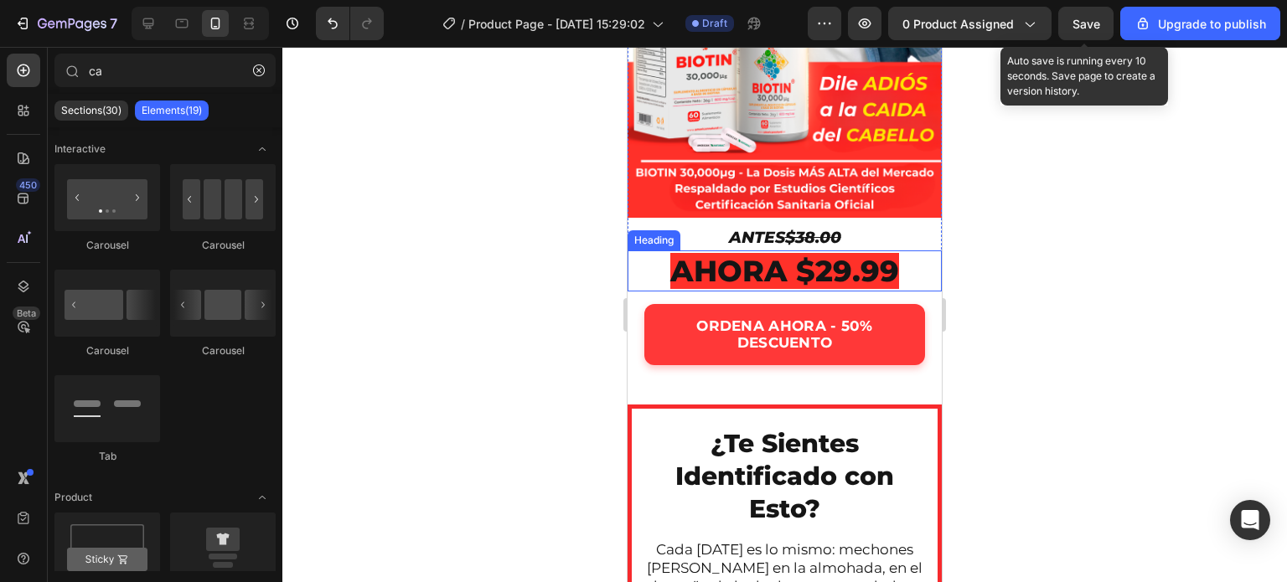
click at [1090, 26] on span "Save" at bounding box center [1086, 24] width 28 height 14
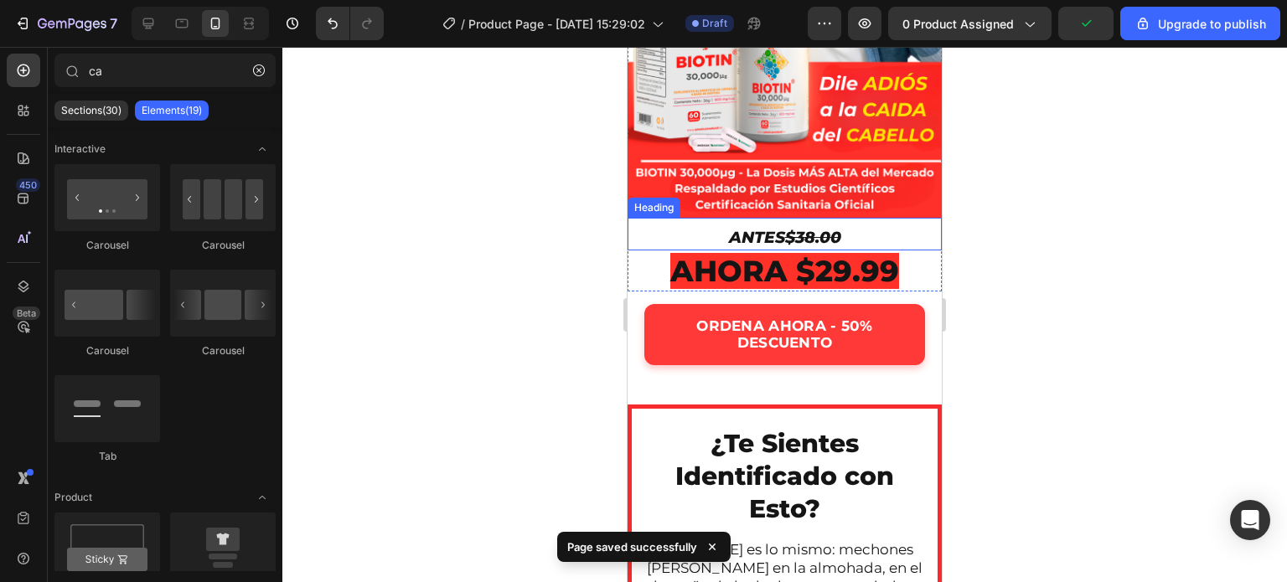
click at [520, 297] on div at bounding box center [784, 314] width 1004 height 535
click at [1066, 317] on div at bounding box center [784, 314] width 1004 height 535
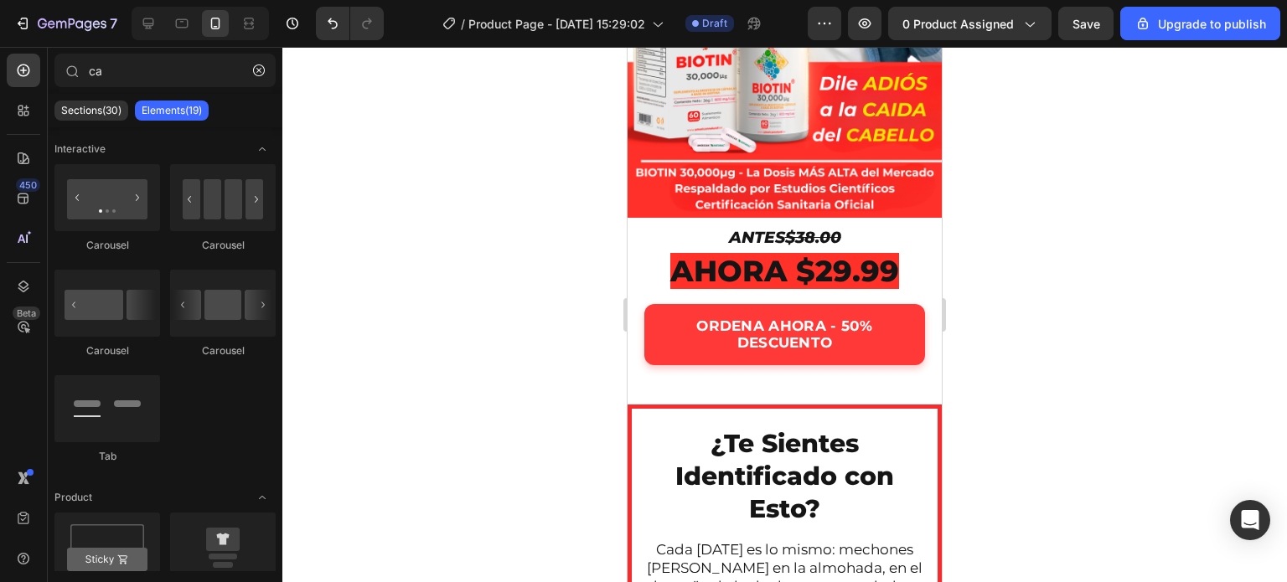
click at [544, 229] on div at bounding box center [784, 314] width 1004 height 535
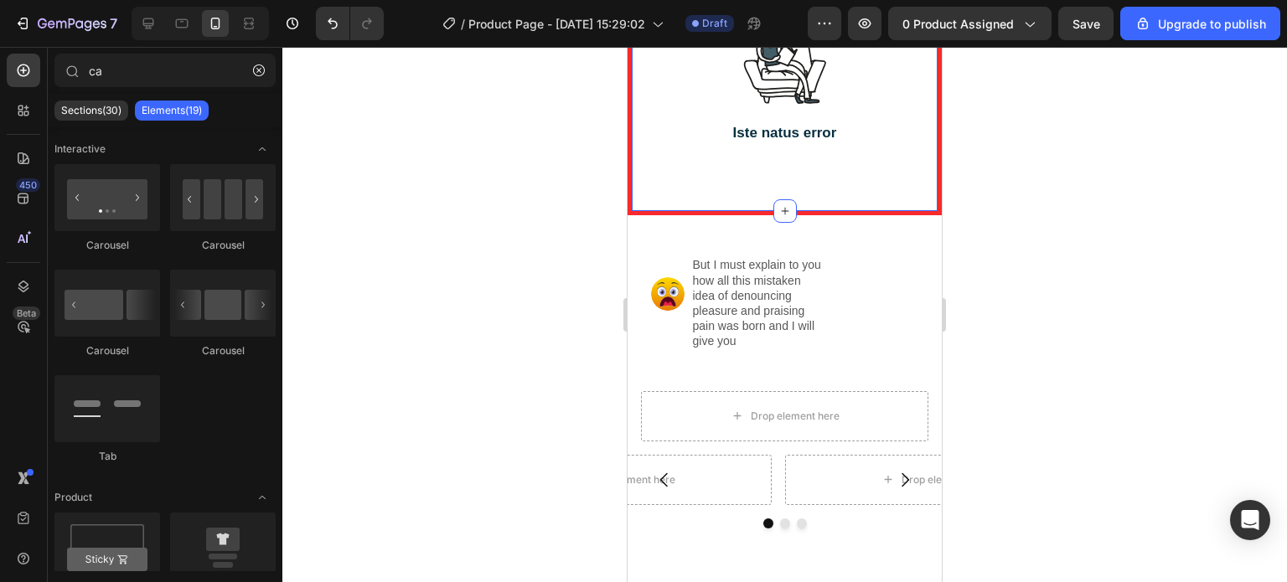
scroll to position [1564, 0]
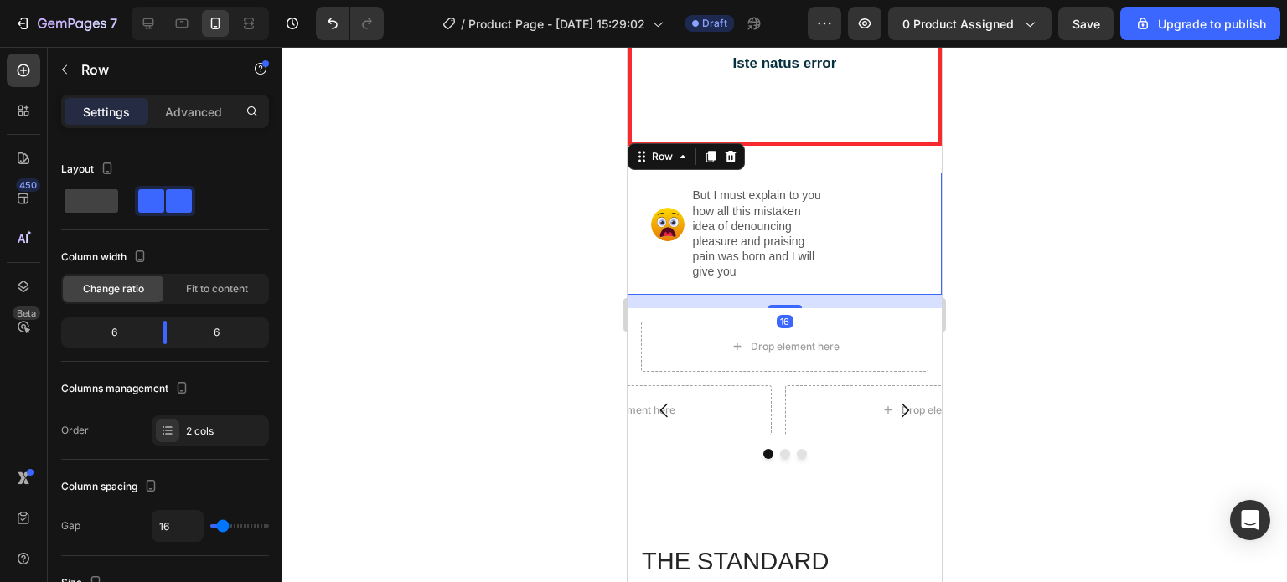
click at [864, 248] on div "But I must explain to you how all this mistaken idea of denouncing pleasure and…" at bounding box center [860, 233] width 137 height 95
click at [727, 167] on div at bounding box center [730, 157] width 20 height 20
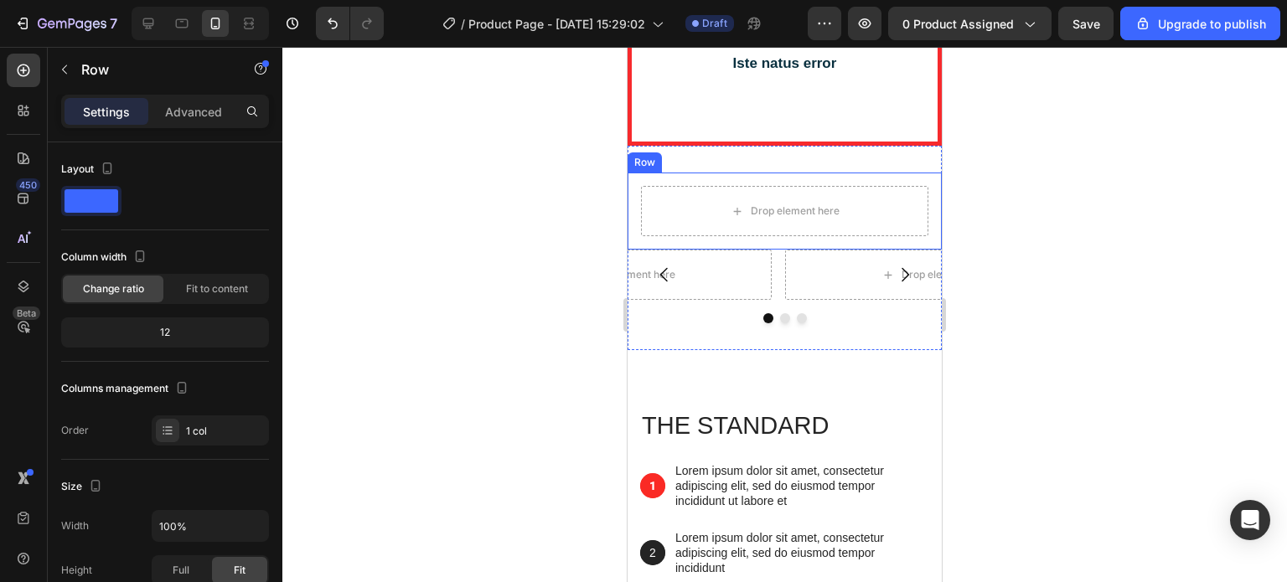
click at [850, 232] on div "Drop element here Row" at bounding box center [784, 211] width 314 height 77
click at [733, 163] on icon at bounding box center [730, 157] width 11 height 12
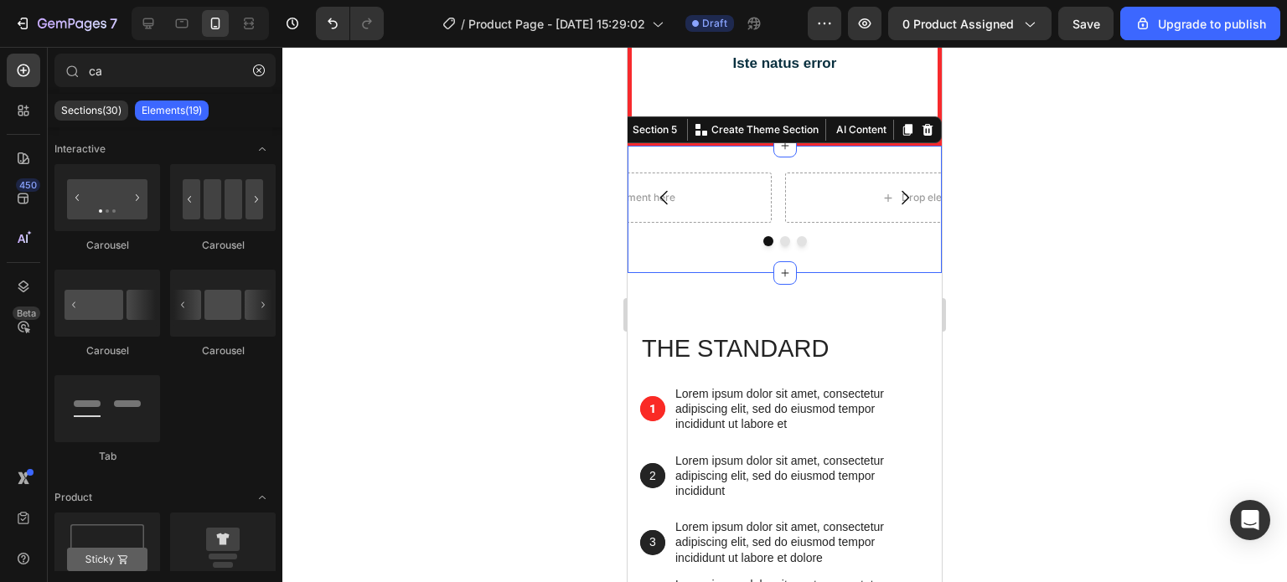
click at [853, 219] on div "Drop element here Drop element here Drop element here Carousel Section 5 You ca…" at bounding box center [784, 209] width 314 height 127
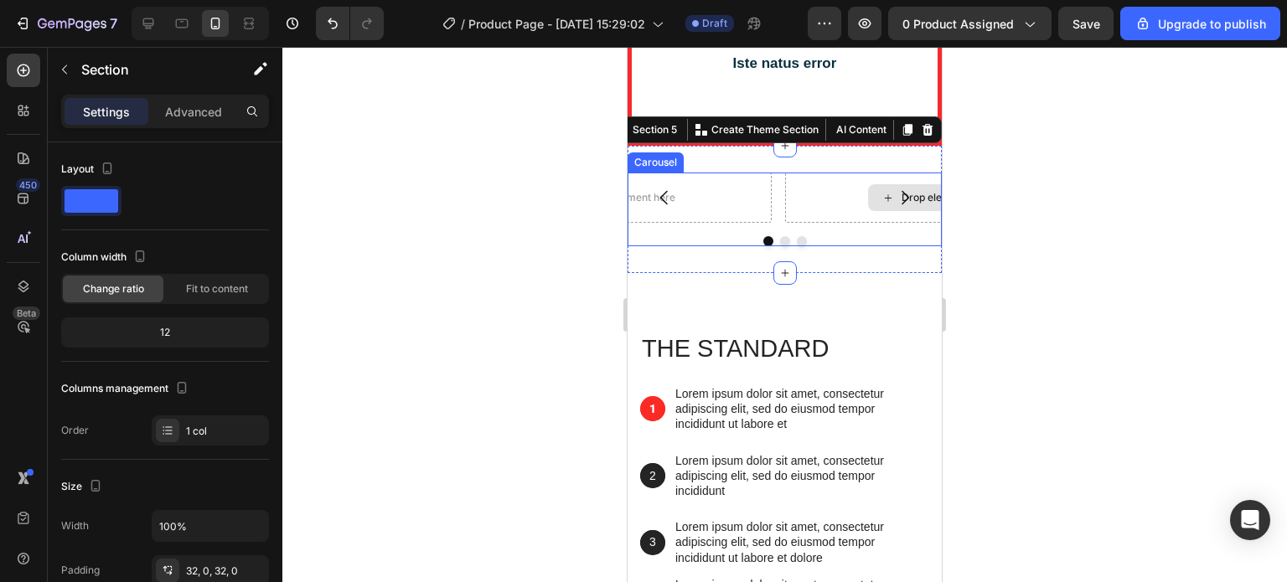
click at [864, 223] on div "Drop element here" at bounding box center [936, 198] width 302 height 50
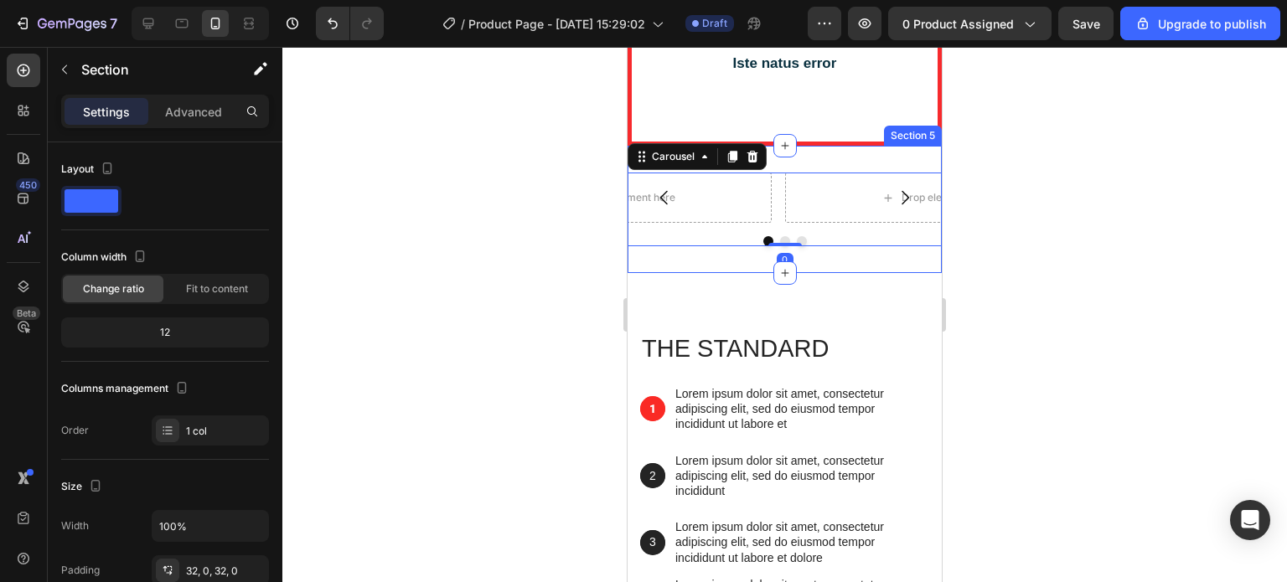
click at [852, 214] on div "Drop element here Drop element here Drop element here Carousel 0 Section 5" at bounding box center [784, 209] width 314 height 127
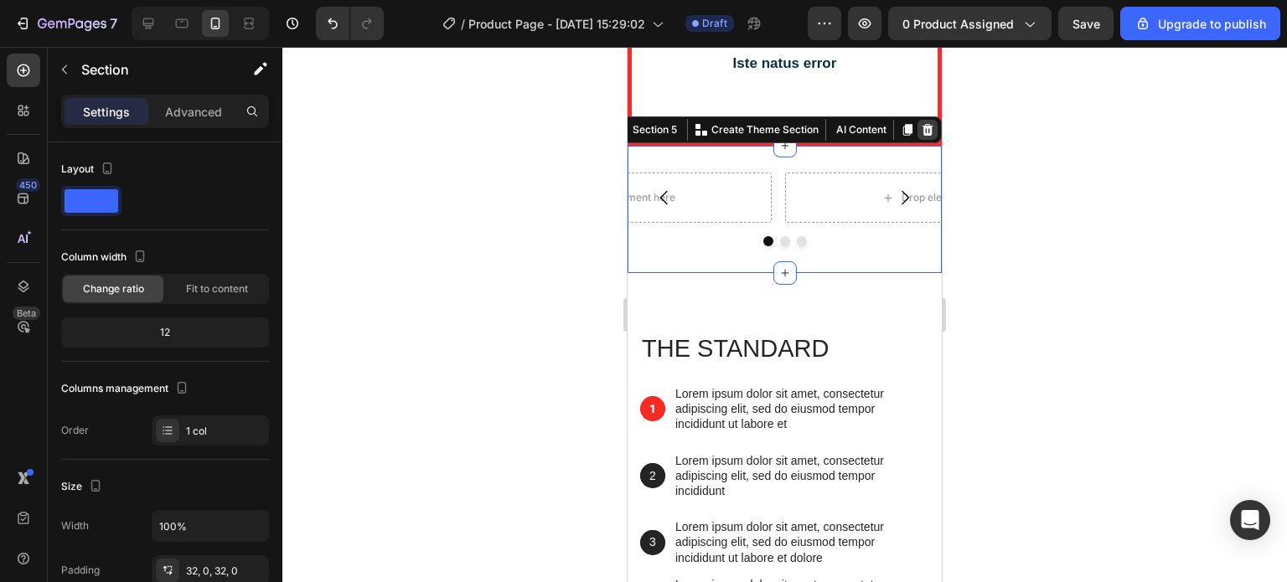
click at [921, 137] on icon at bounding box center [927, 129] width 13 height 13
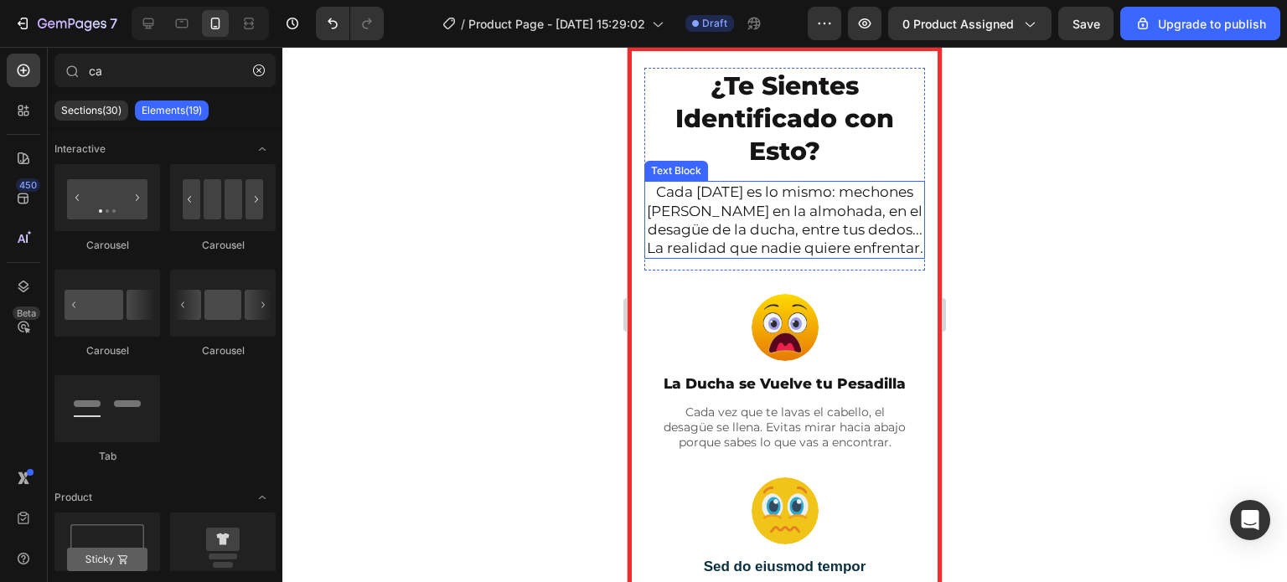
scroll to position [838, 0]
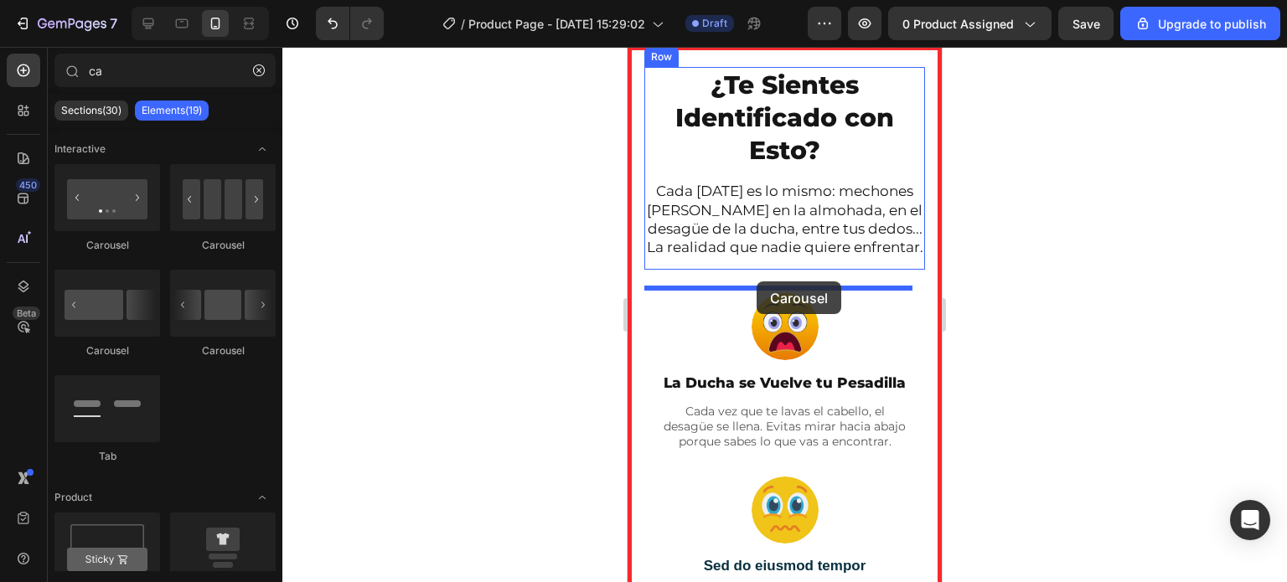
drag, startPoint x: 838, startPoint y: 368, endPoint x: 756, endPoint y: 281, distance: 119.1
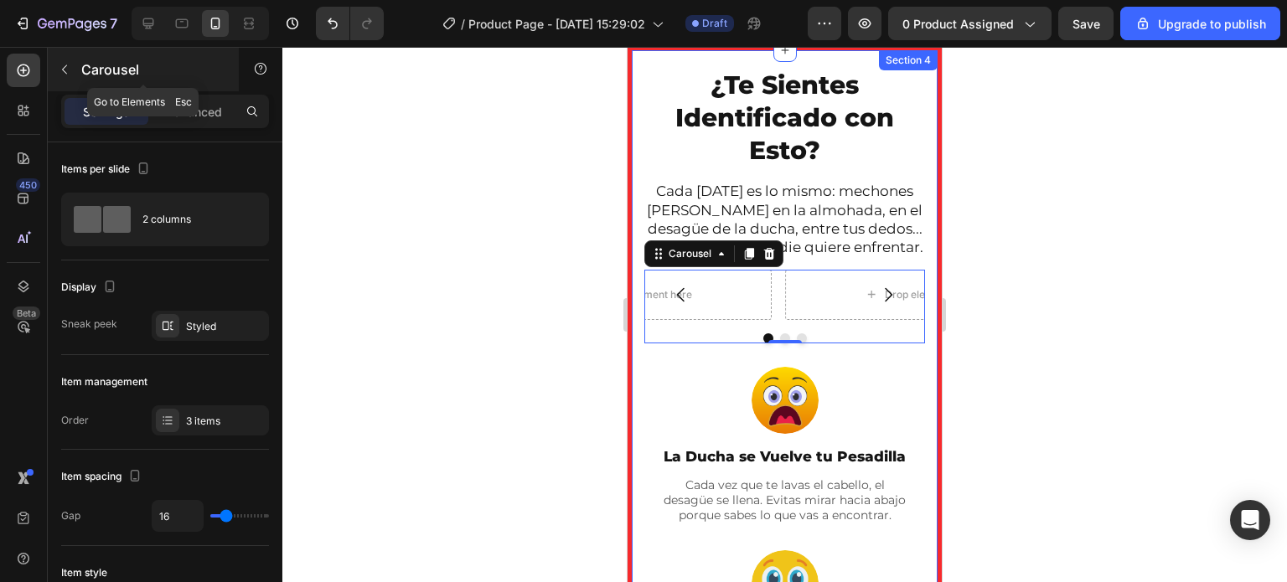
click at [70, 70] on icon "button" at bounding box center [64, 69] width 13 height 13
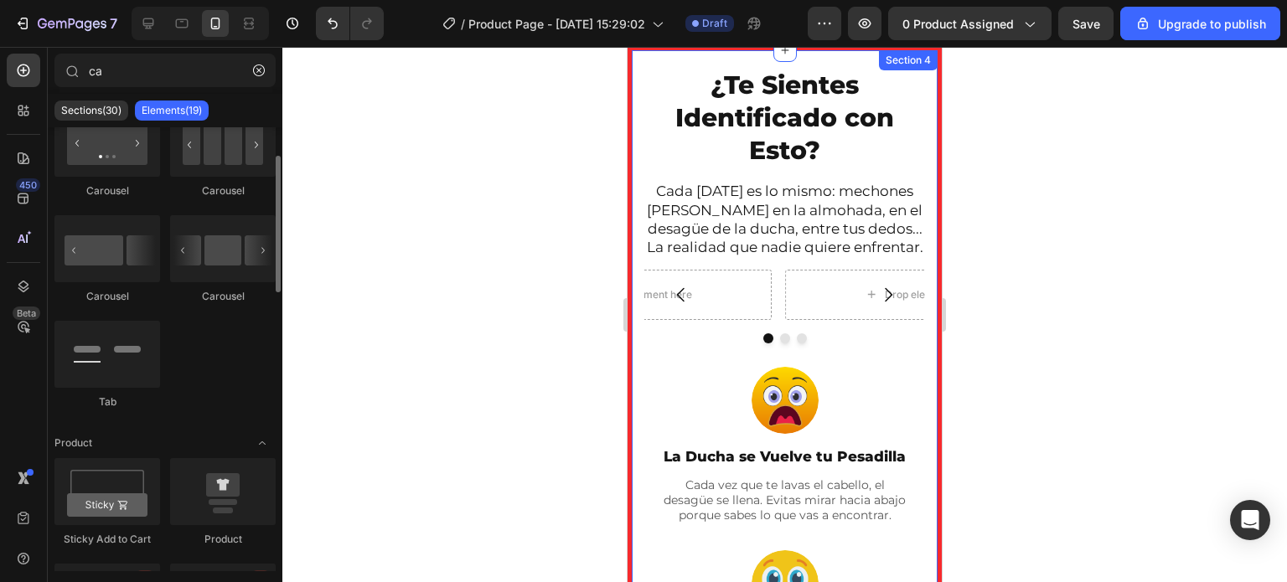
scroll to position [68, 0]
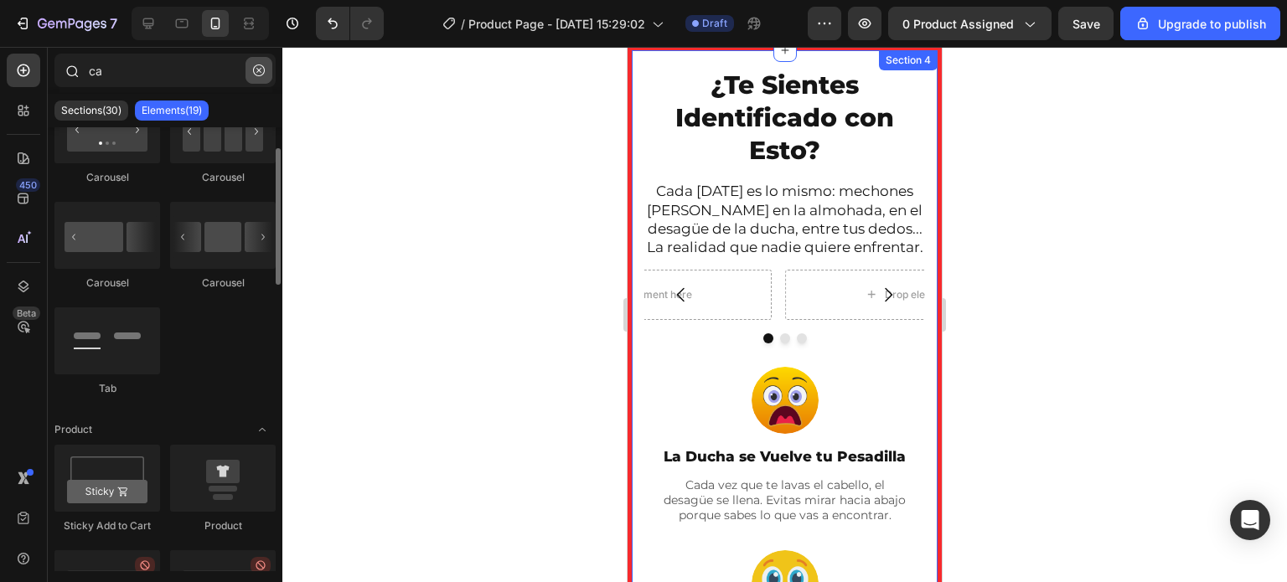
click at [258, 73] on icon "button" at bounding box center [259, 70] width 12 height 12
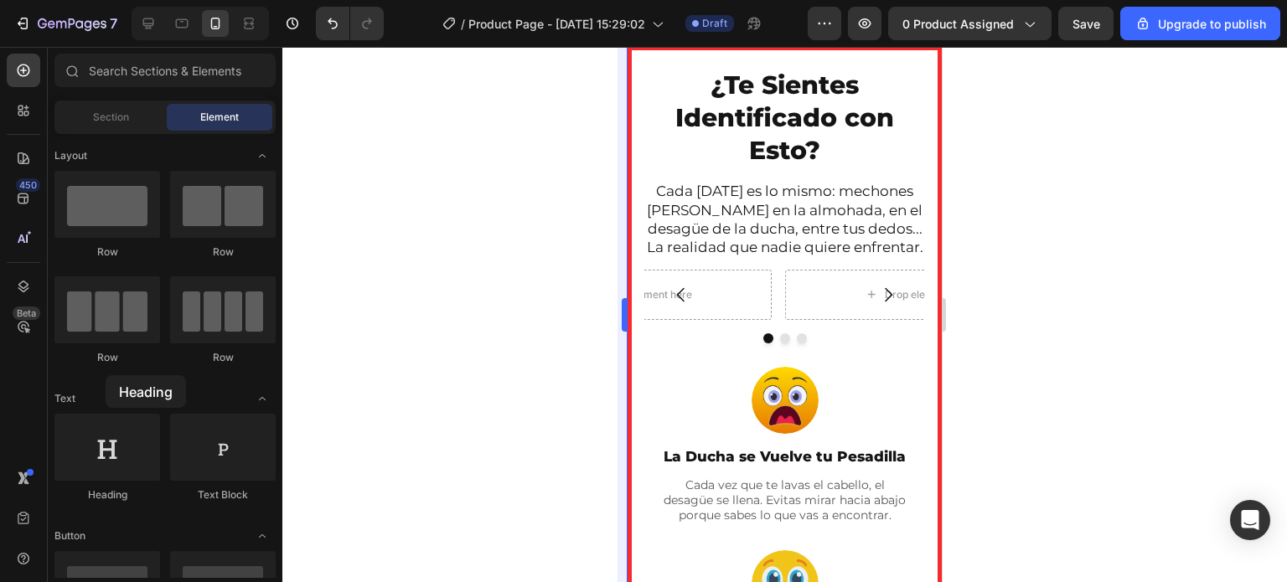
drag, startPoint x: 97, startPoint y: 458, endPoint x: 623, endPoint y: 304, distance: 548.2
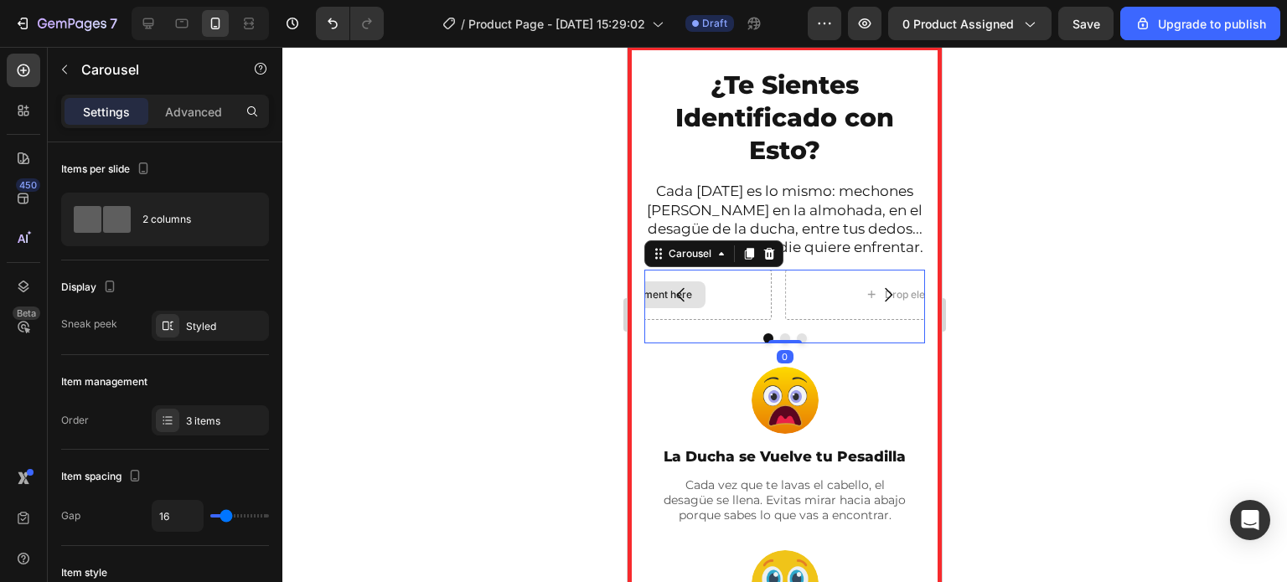
click at [727, 308] on div "Drop element here" at bounding box center [637, 295] width 268 height 50
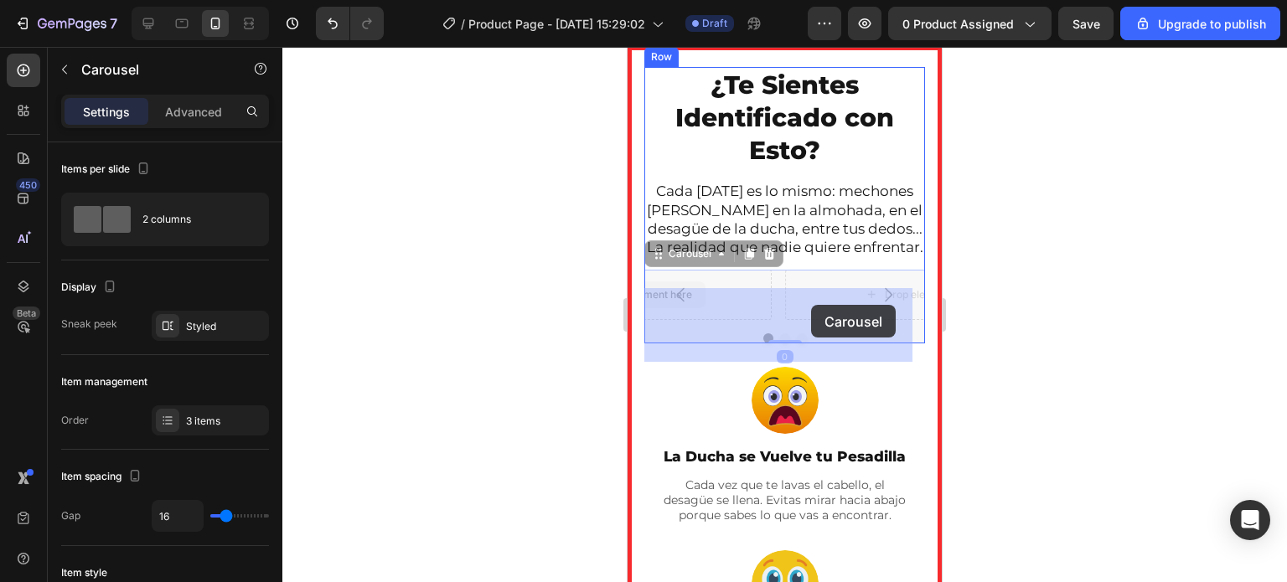
drag, startPoint x: 727, startPoint y: 308, endPoint x: 811, endPoint y: 305, distance: 83.8
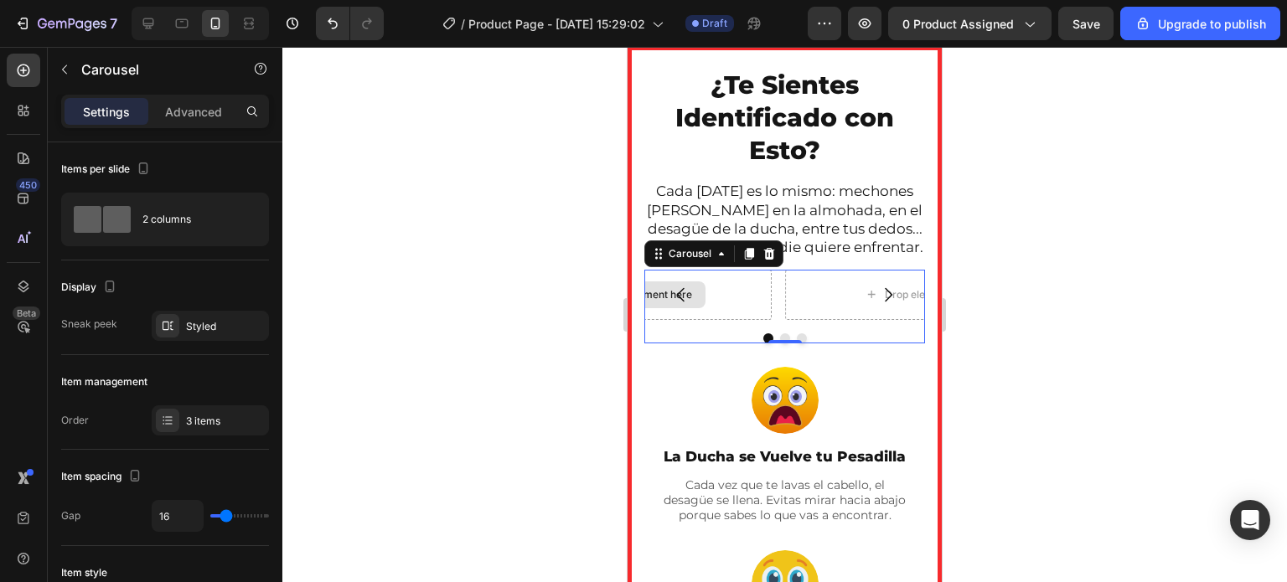
click at [717, 312] on div "Drop element here" at bounding box center [637, 295] width 268 height 50
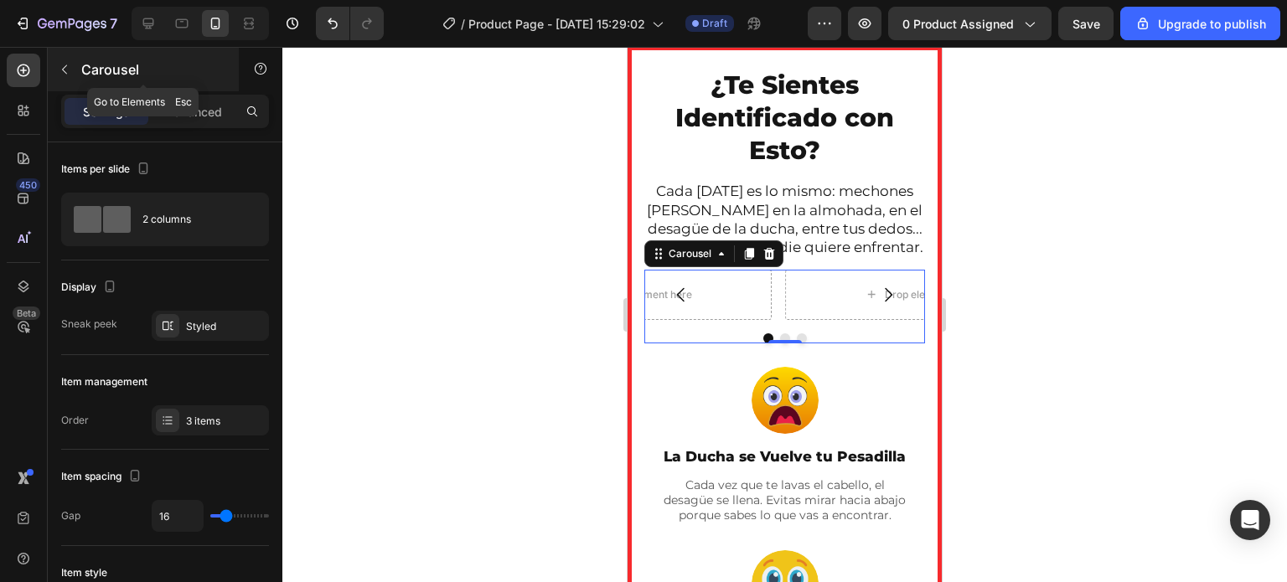
click at [66, 67] on icon "button" at bounding box center [64, 69] width 13 height 13
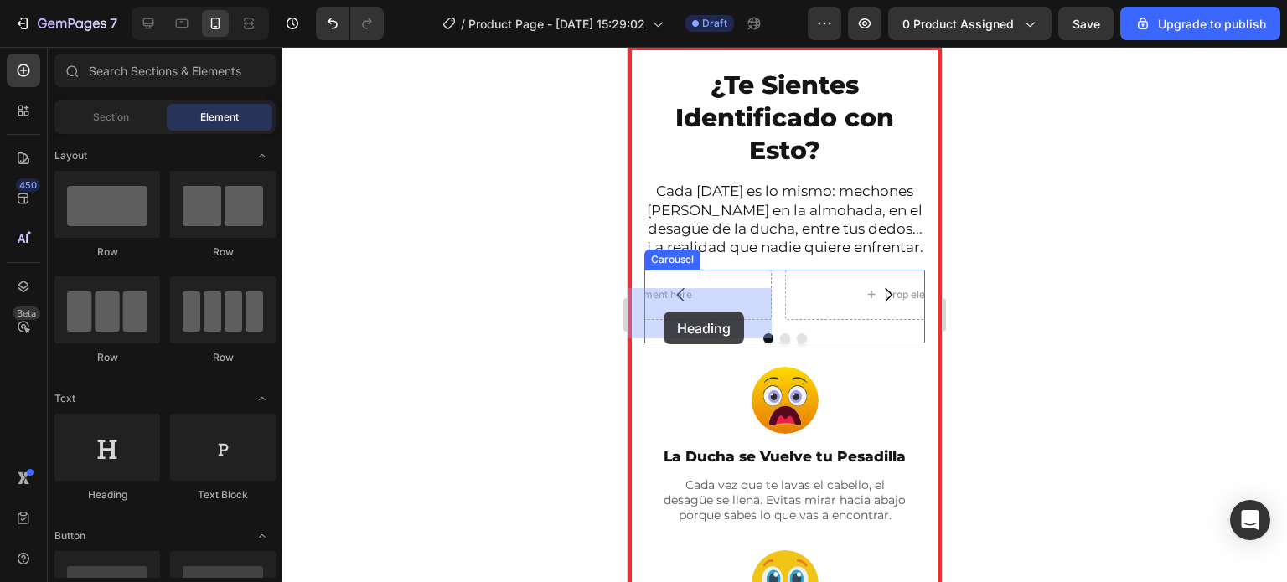
drag, startPoint x: 729, startPoint y: 495, endPoint x: 633, endPoint y: 322, distance: 198.0
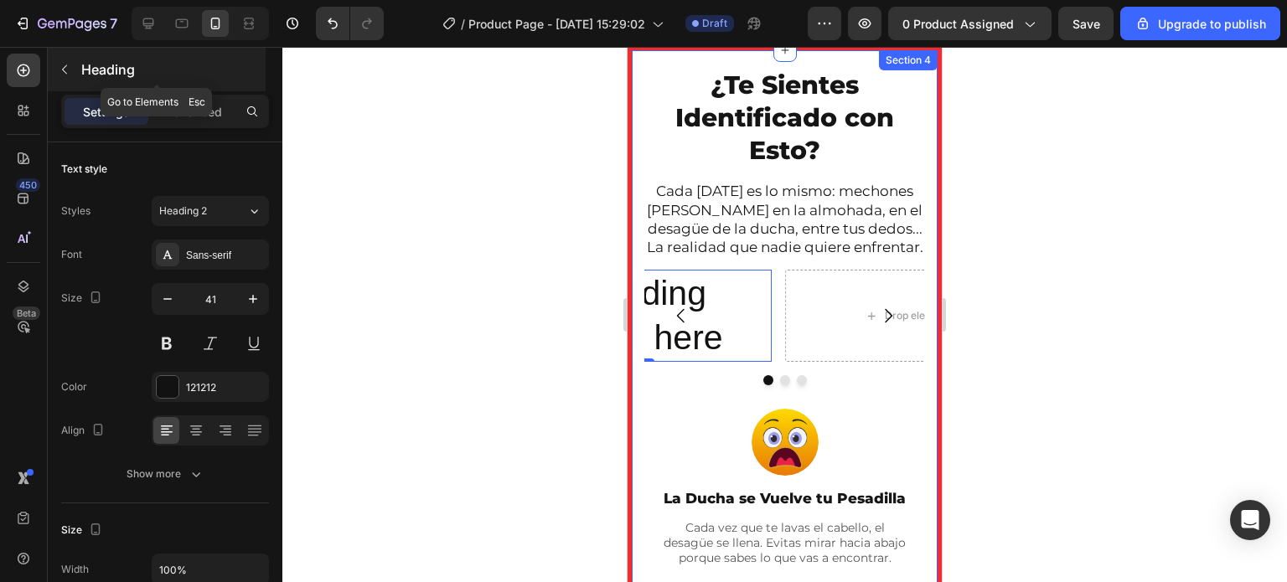
click at [69, 66] on icon "button" at bounding box center [64, 69] width 13 height 13
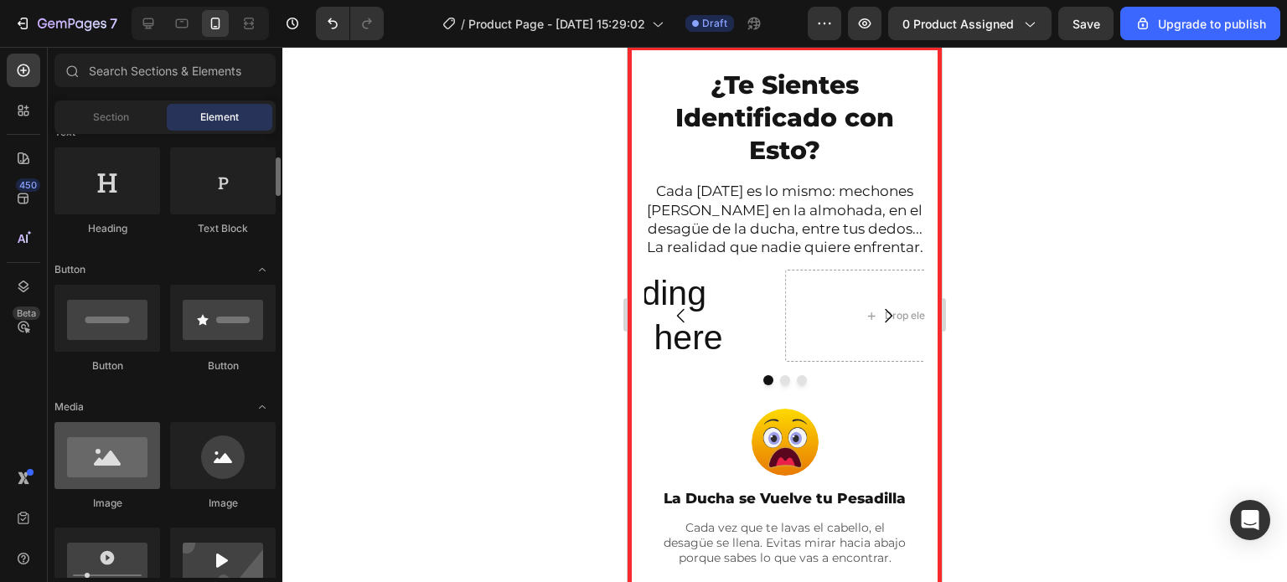
scroll to position [267, 0]
drag, startPoint x: 231, startPoint y: 477, endPoint x: 154, endPoint y: 398, distance: 110.8
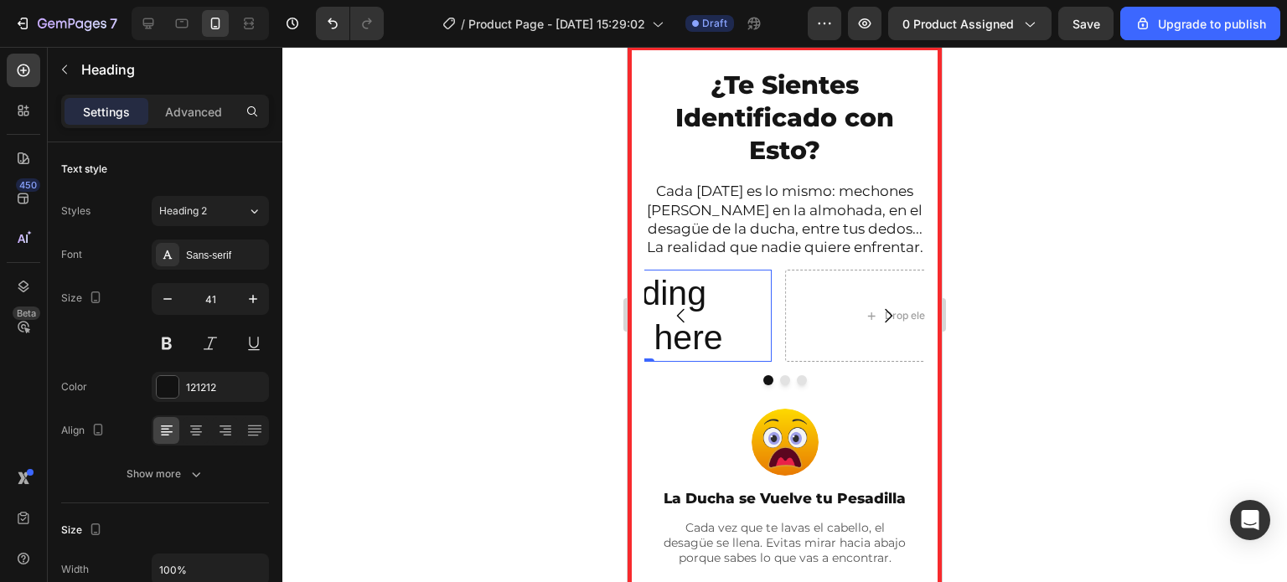
click at [757, 302] on h2 "Your heading text goes here" at bounding box center [637, 316] width 268 height 93
click at [193, 113] on p "Advanced" at bounding box center [193, 112] width 57 height 18
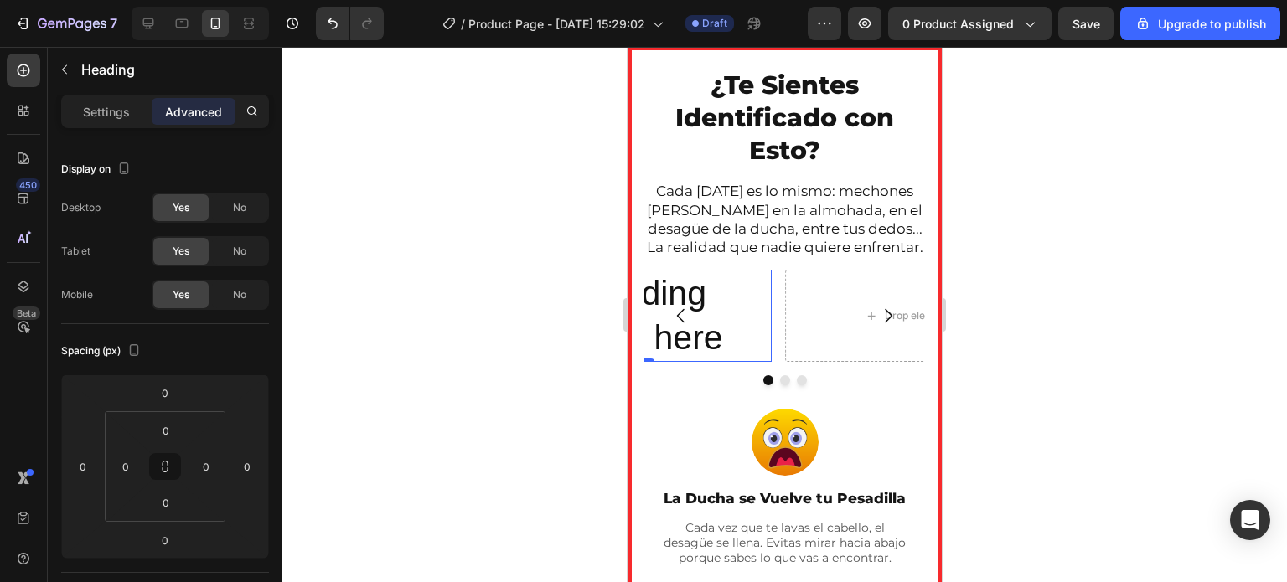
click at [193, 113] on p "Advanced" at bounding box center [193, 112] width 57 height 18
click at [121, 109] on p "Settings" at bounding box center [106, 112] width 47 height 18
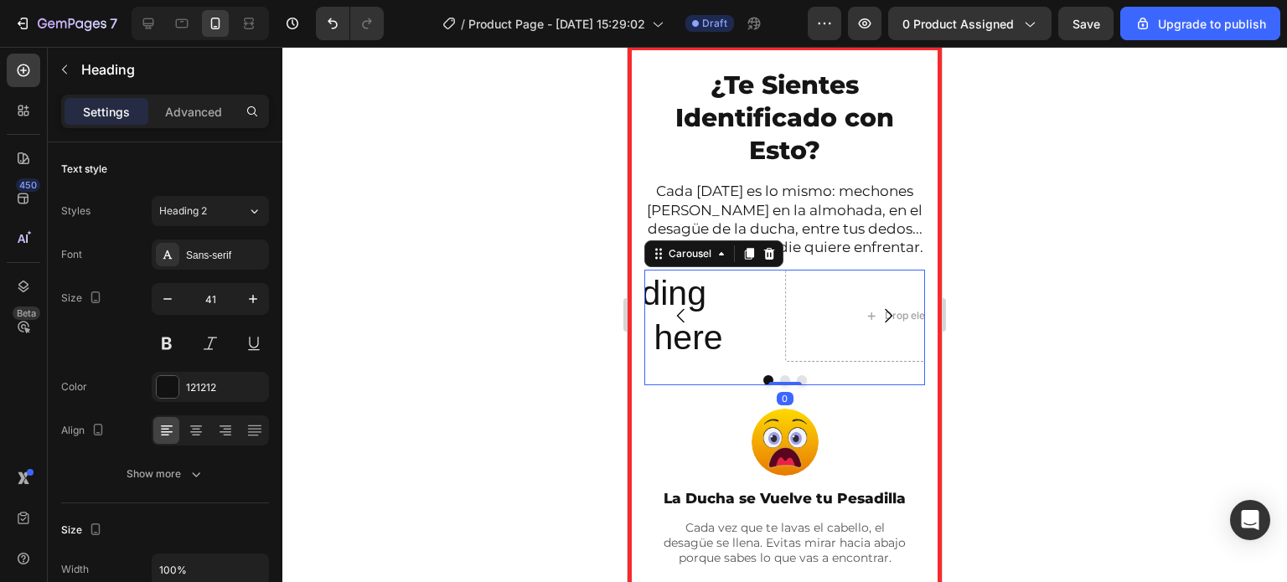
click at [725, 385] on div at bounding box center [784, 380] width 281 height 10
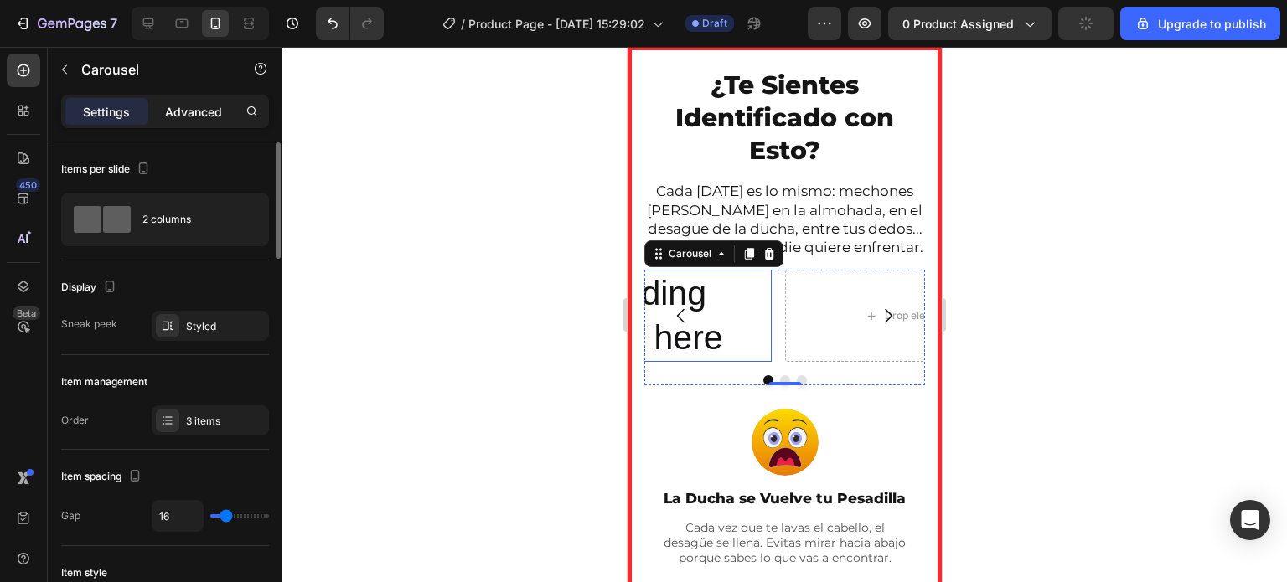
click at [212, 108] on p "Advanced" at bounding box center [193, 112] width 57 height 18
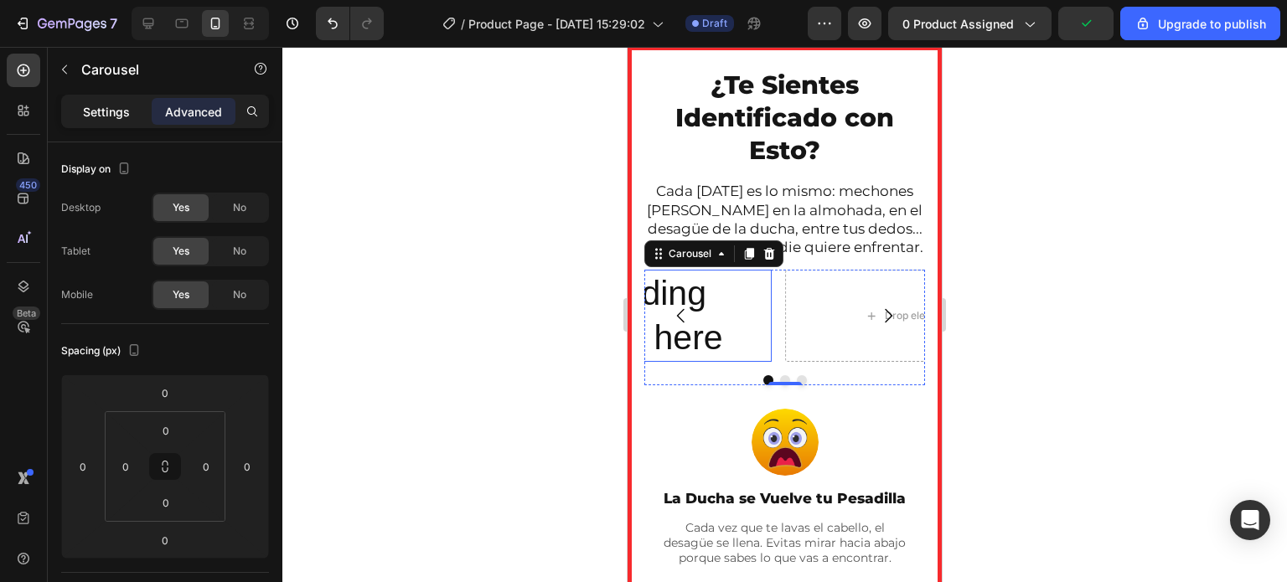
click at [117, 119] on p "Settings" at bounding box center [106, 112] width 47 height 18
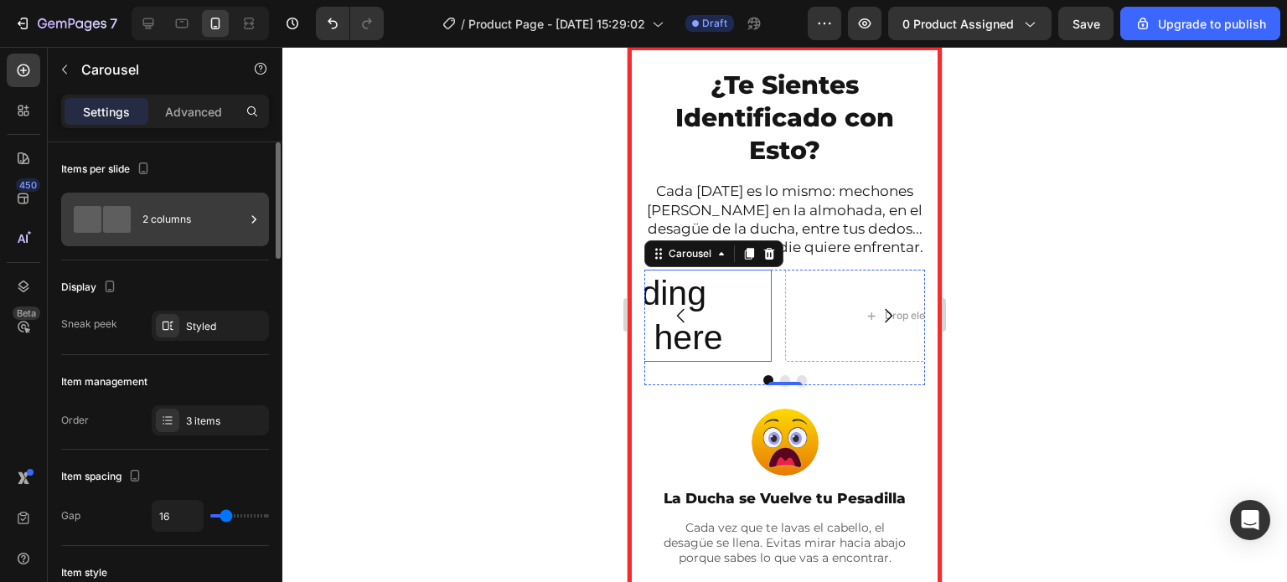
click at [251, 219] on icon at bounding box center [253, 219] width 17 height 17
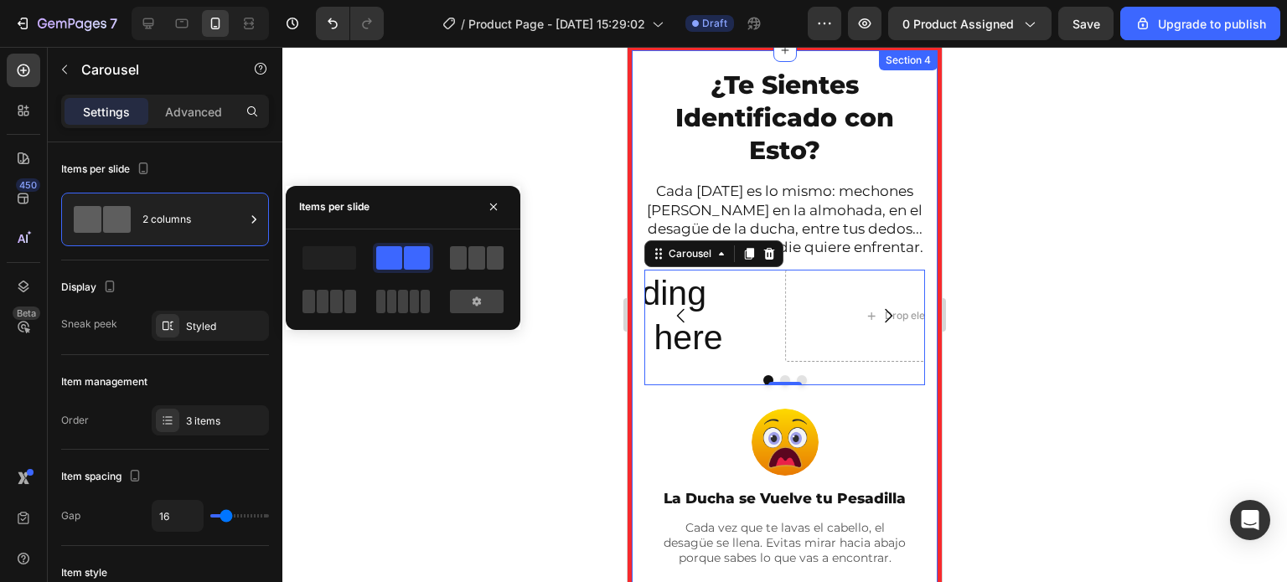
click at [476, 254] on span at bounding box center [476, 257] width 17 height 23
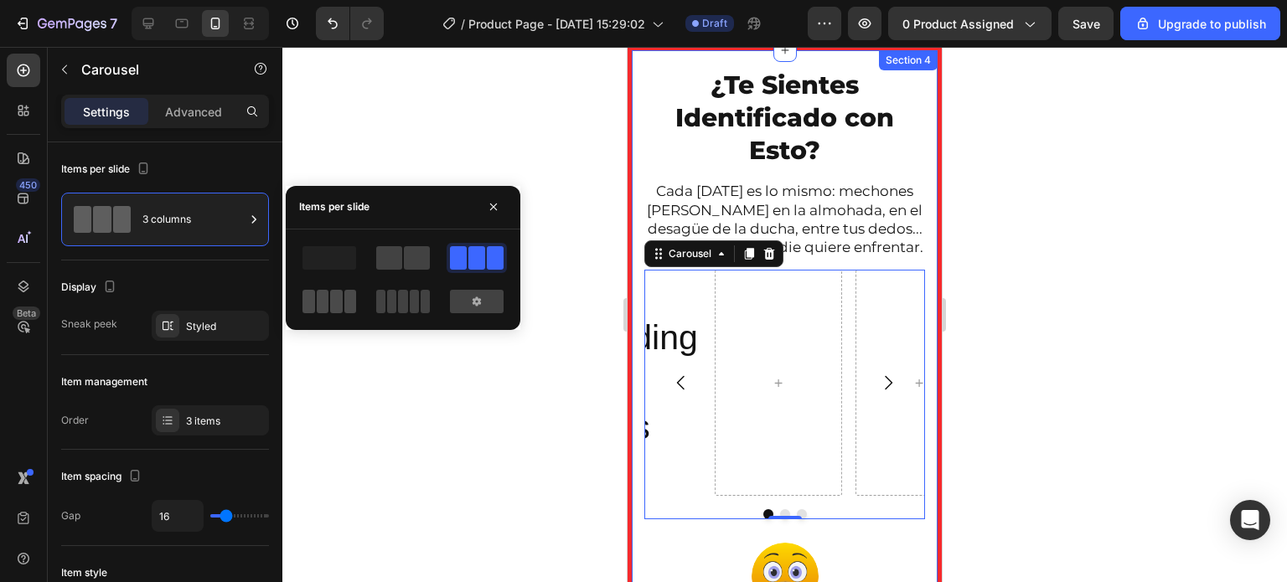
click at [335, 304] on span at bounding box center [336, 301] width 13 height 23
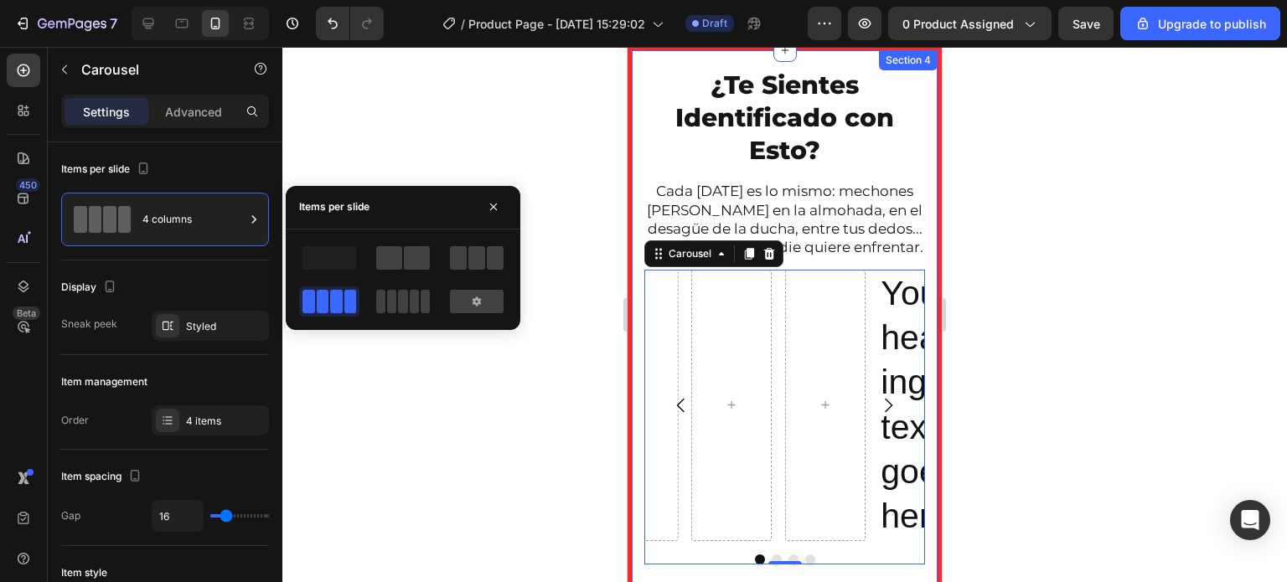
click at [330, 297] on span at bounding box center [336, 301] width 13 height 23
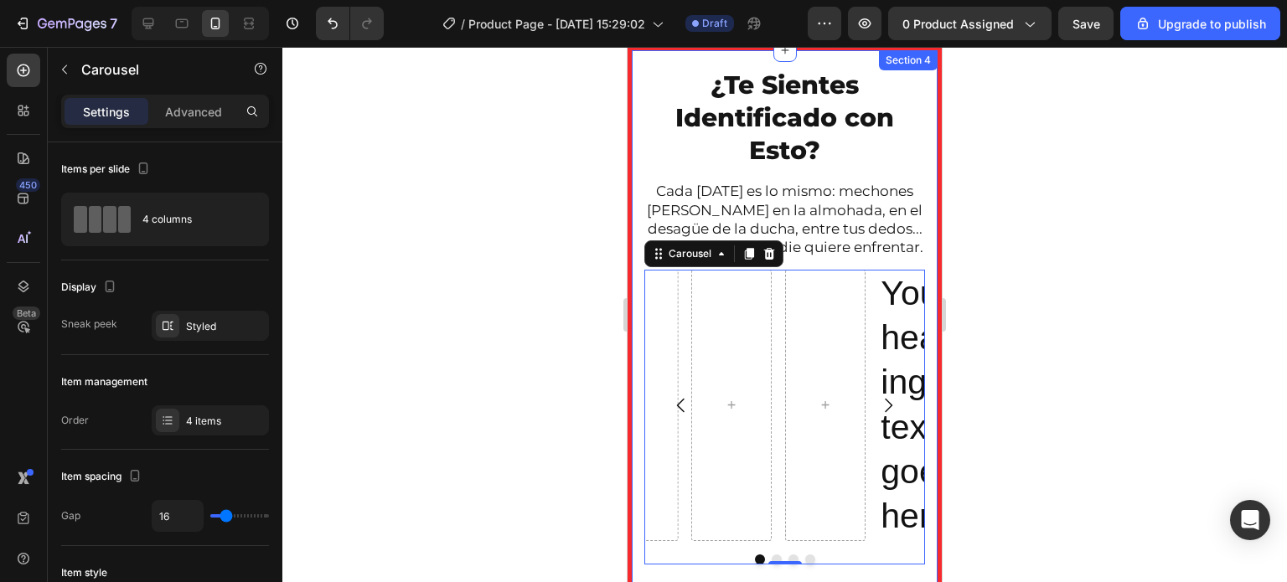
click at [372, 374] on div at bounding box center [784, 314] width 1004 height 535
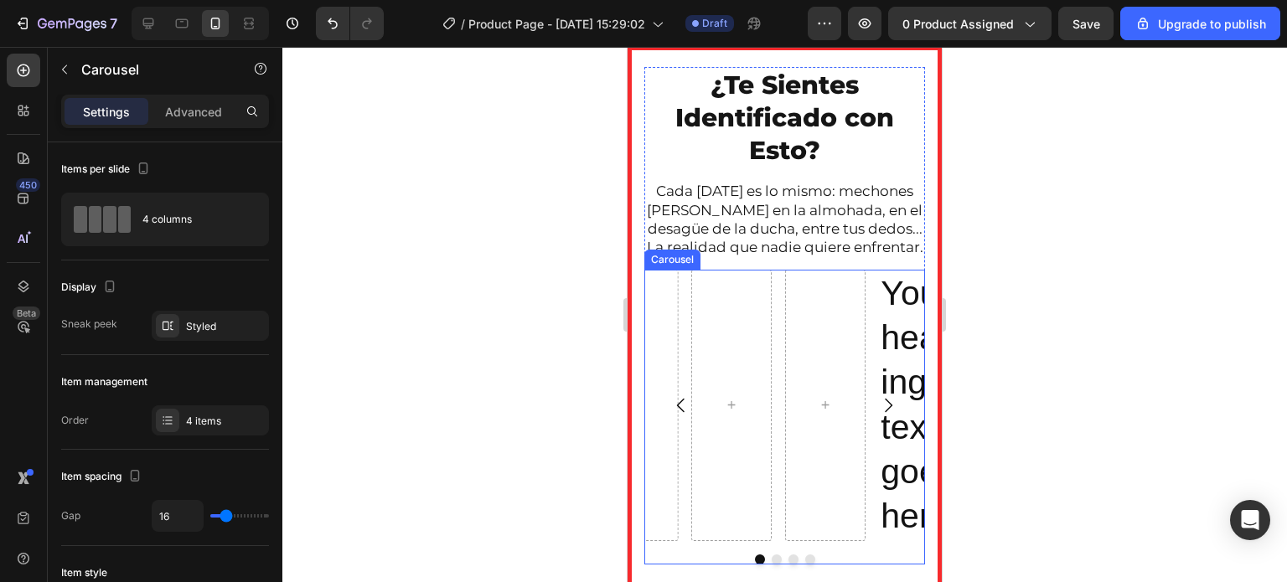
click at [683, 415] on icon "Carousel Back Arrow" at bounding box center [681, 405] width 20 height 20
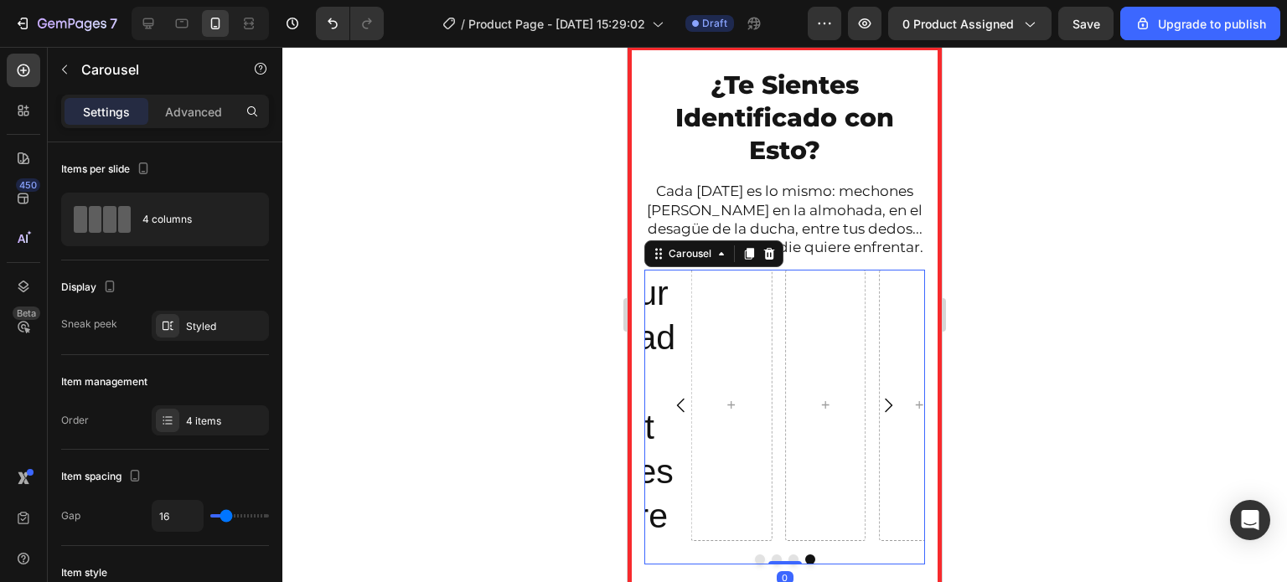
click at [683, 415] on icon "Carousel Back Arrow" at bounding box center [681, 405] width 20 height 20
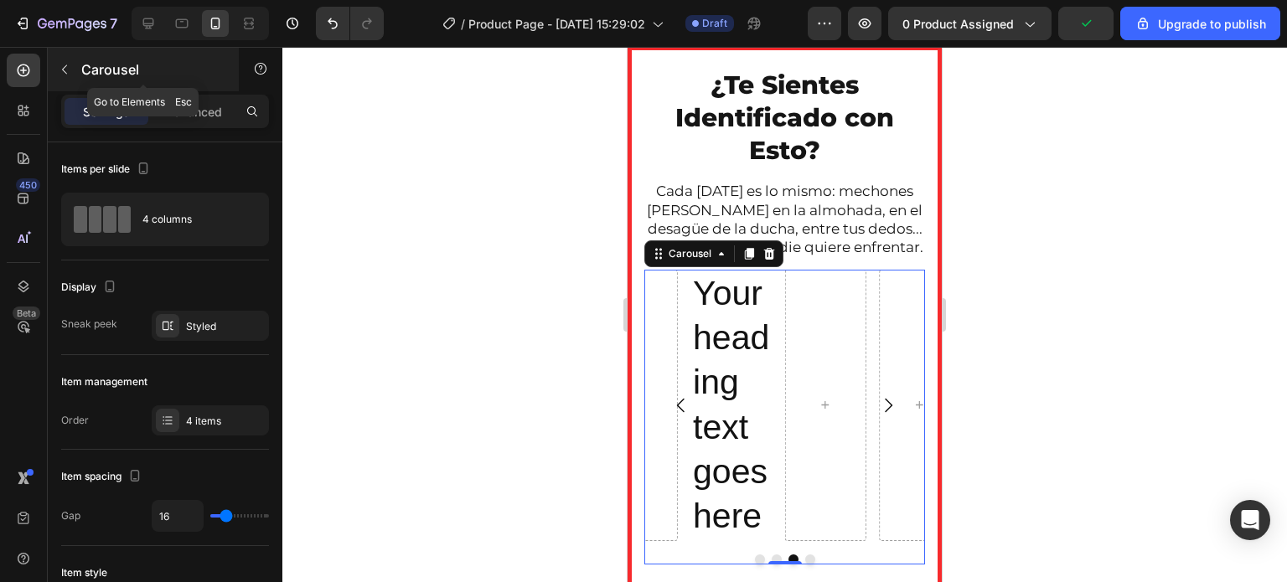
click at [66, 64] on icon "button" at bounding box center [64, 69] width 13 height 13
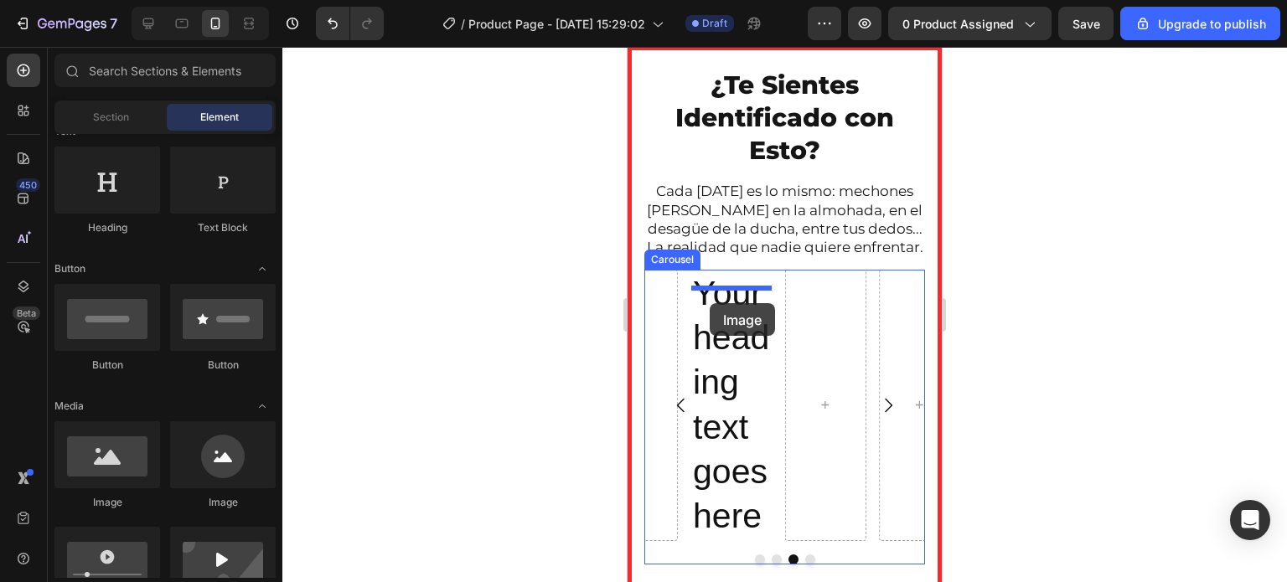
drag, startPoint x: 845, startPoint y: 513, endPoint x: 709, endPoint y: 303, distance: 249.5
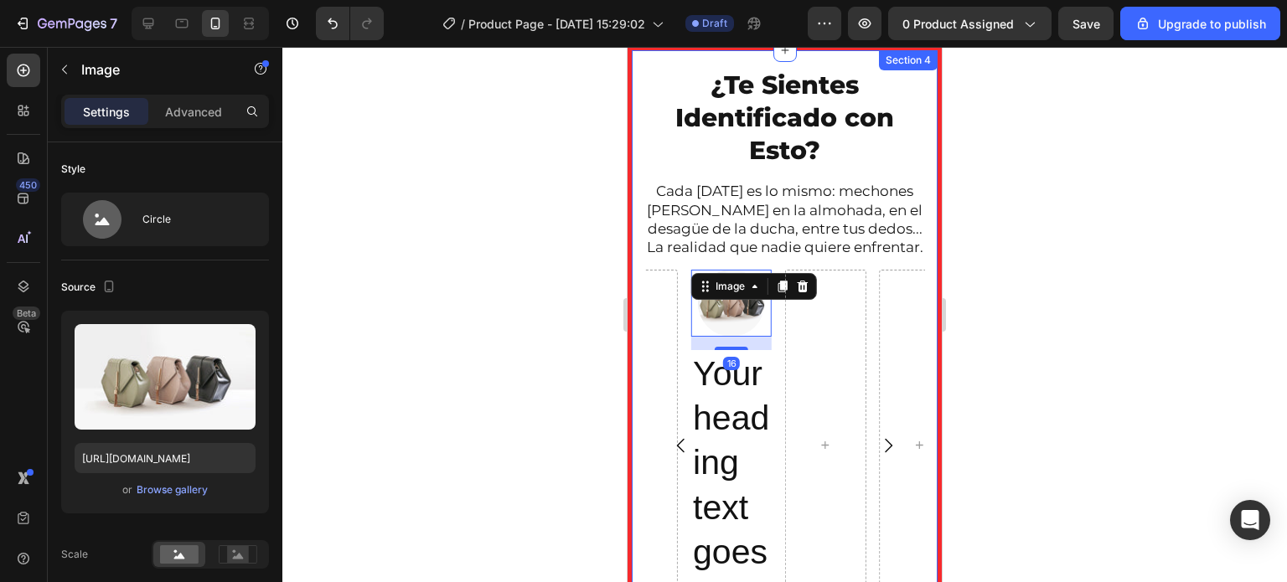
click at [500, 385] on div at bounding box center [784, 314] width 1004 height 535
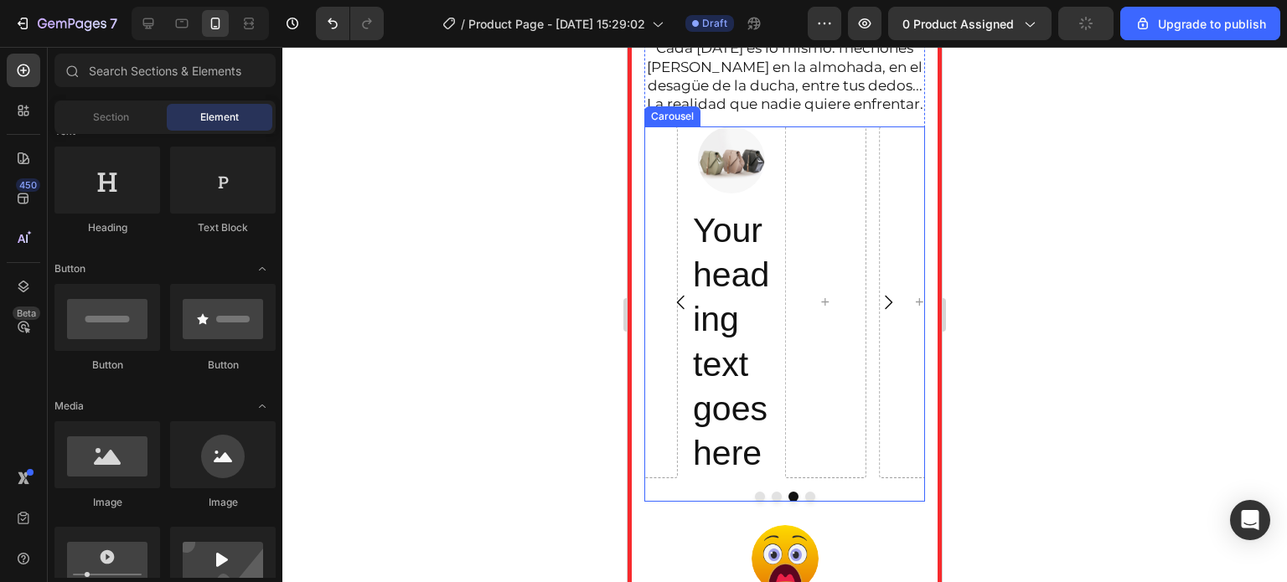
scroll to position [1005, 0]
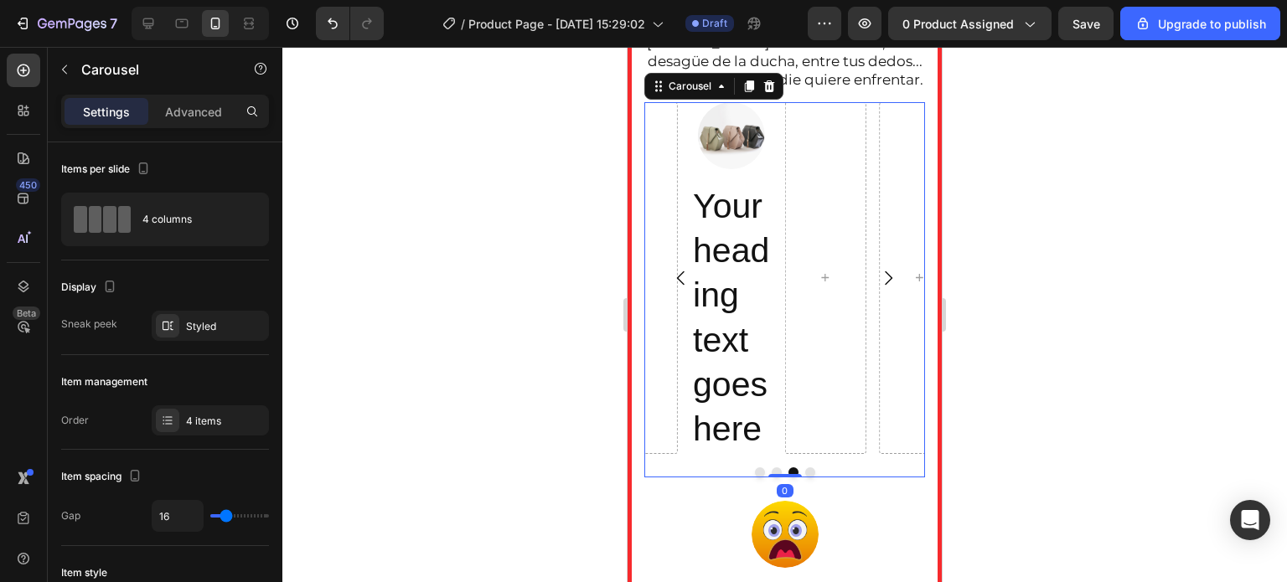
click at [653, 477] on div at bounding box center [784, 472] width 281 height 10
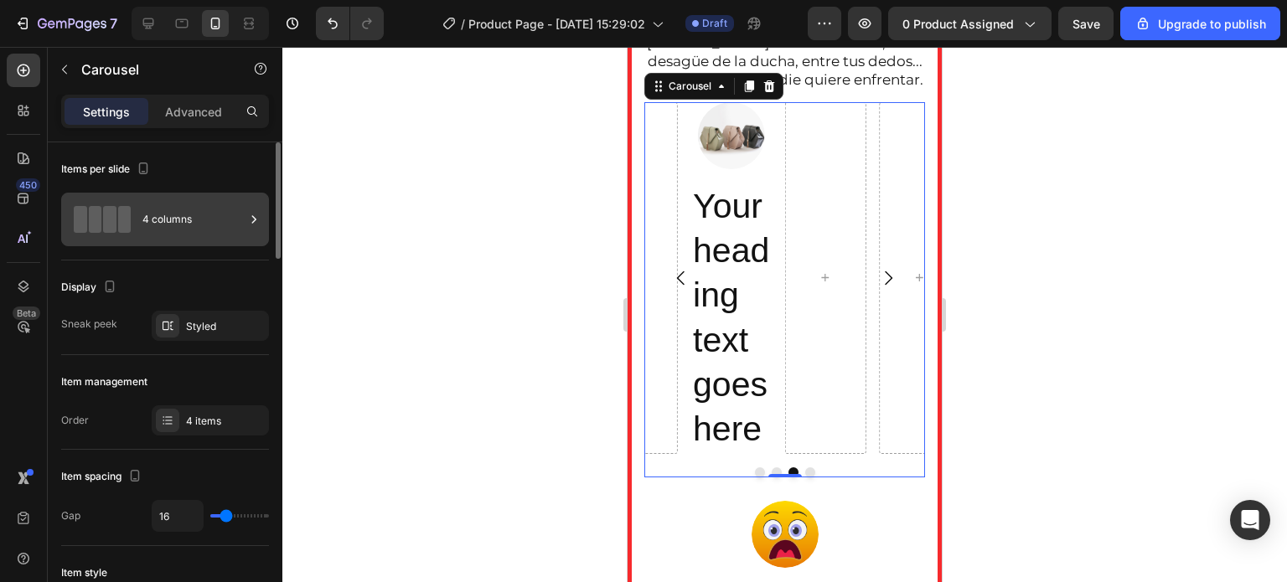
click at [159, 217] on div "4 columns" at bounding box center [193, 219] width 102 height 39
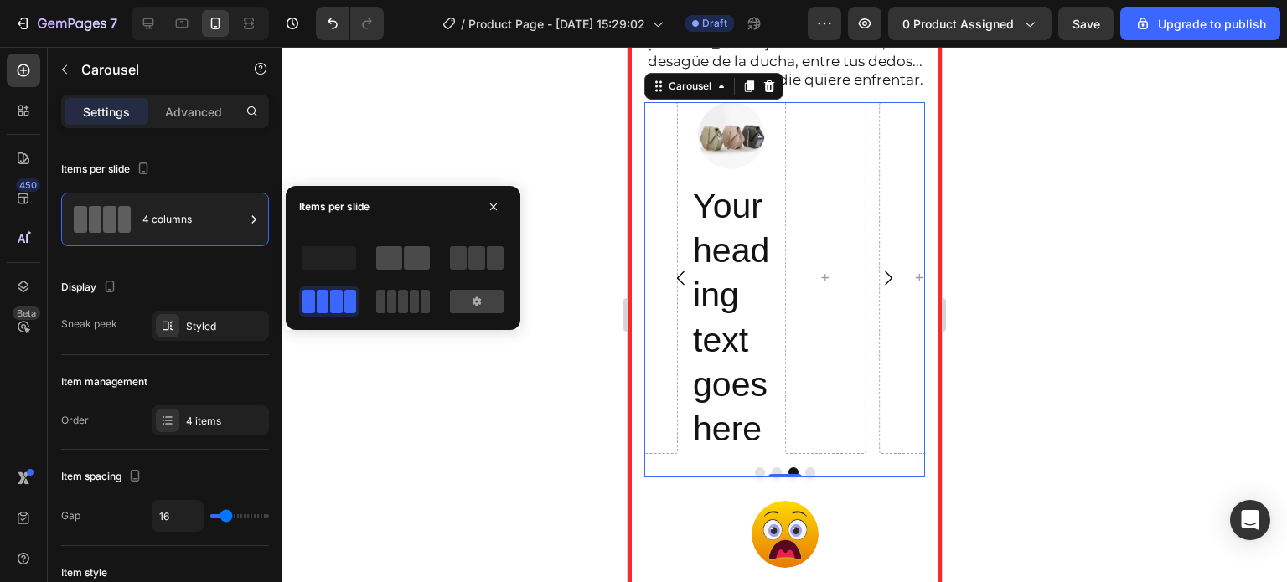
click at [426, 257] on span at bounding box center [417, 257] width 26 height 23
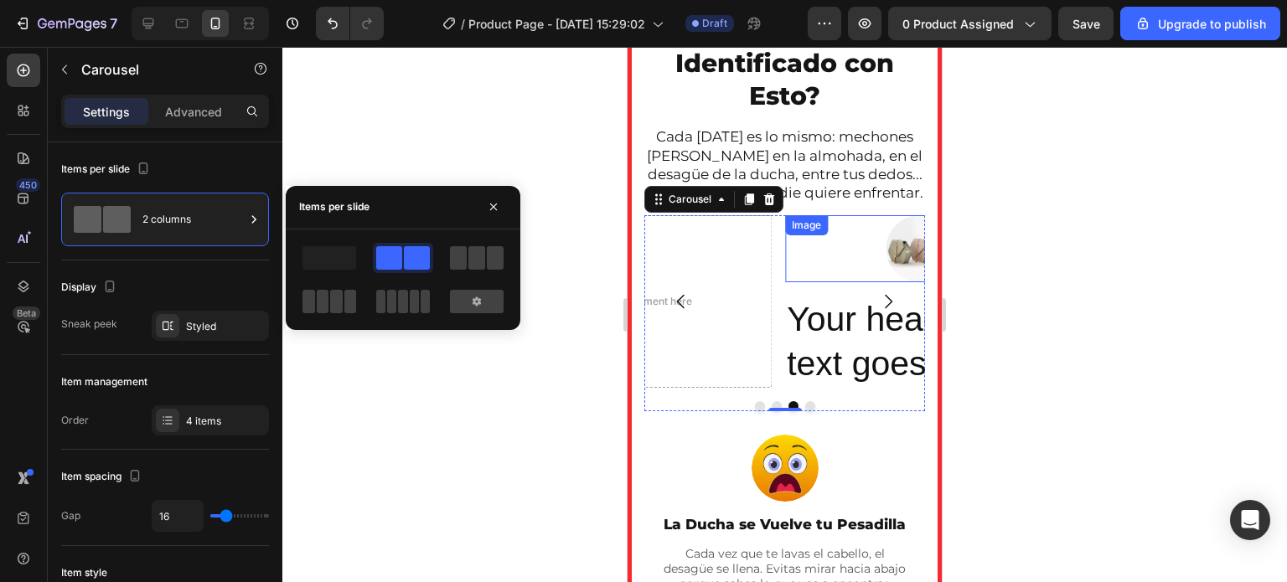
scroll to position [838, 0]
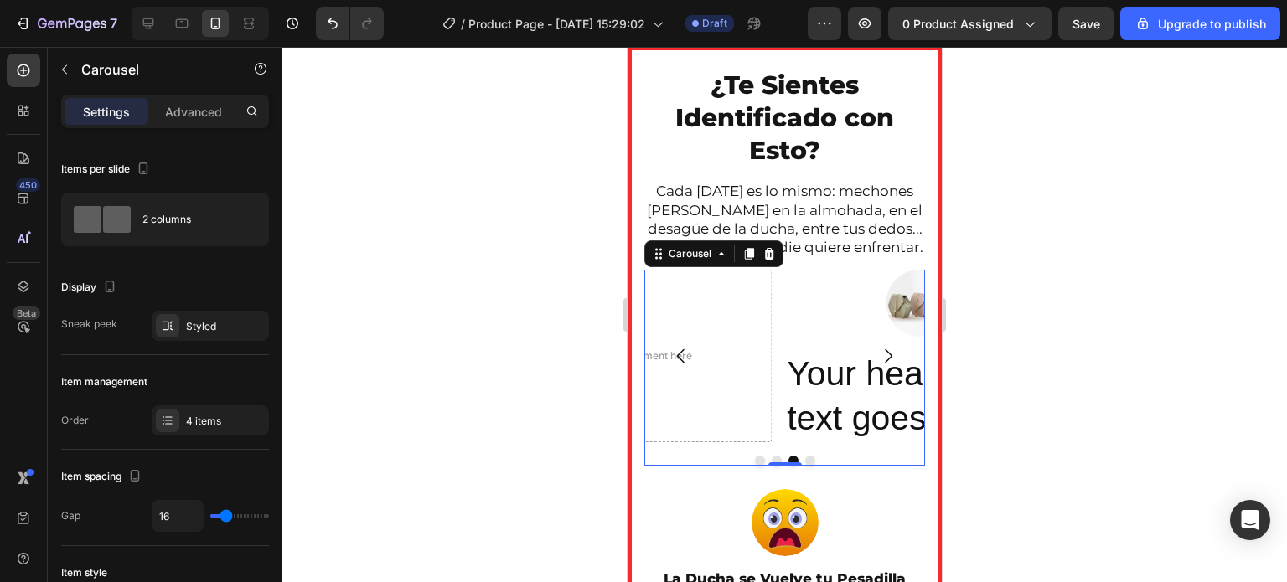
click at [771, 260] on icon at bounding box center [769, 254] width 11 height 12
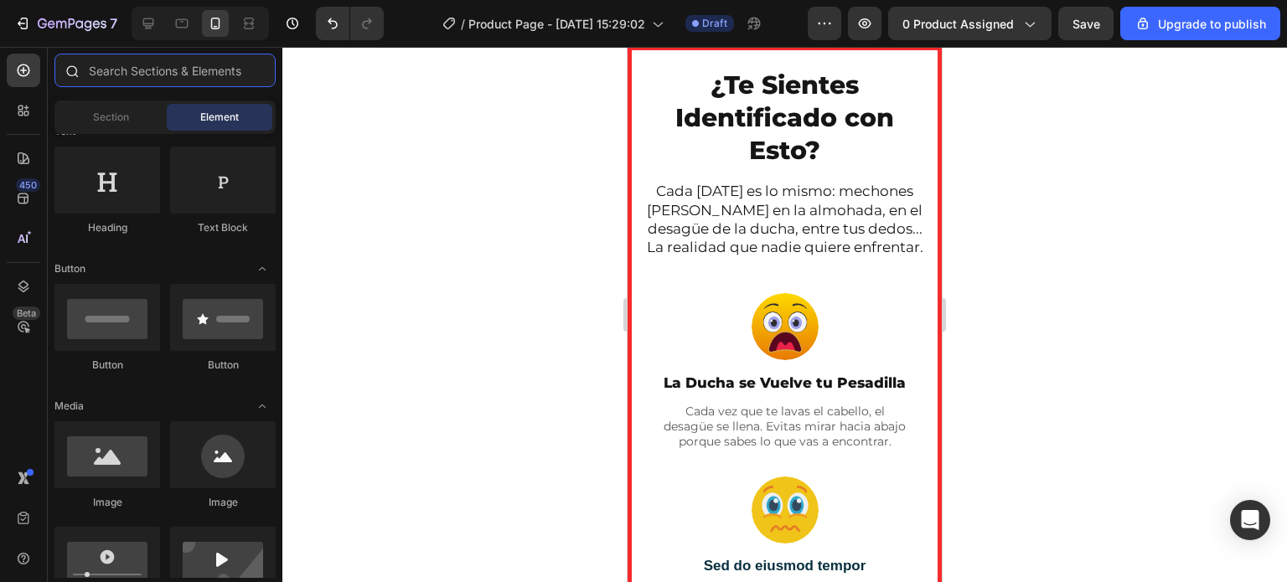
click at [129, 66] on input "text" at bounding box center [164, 71] width 221 height 34
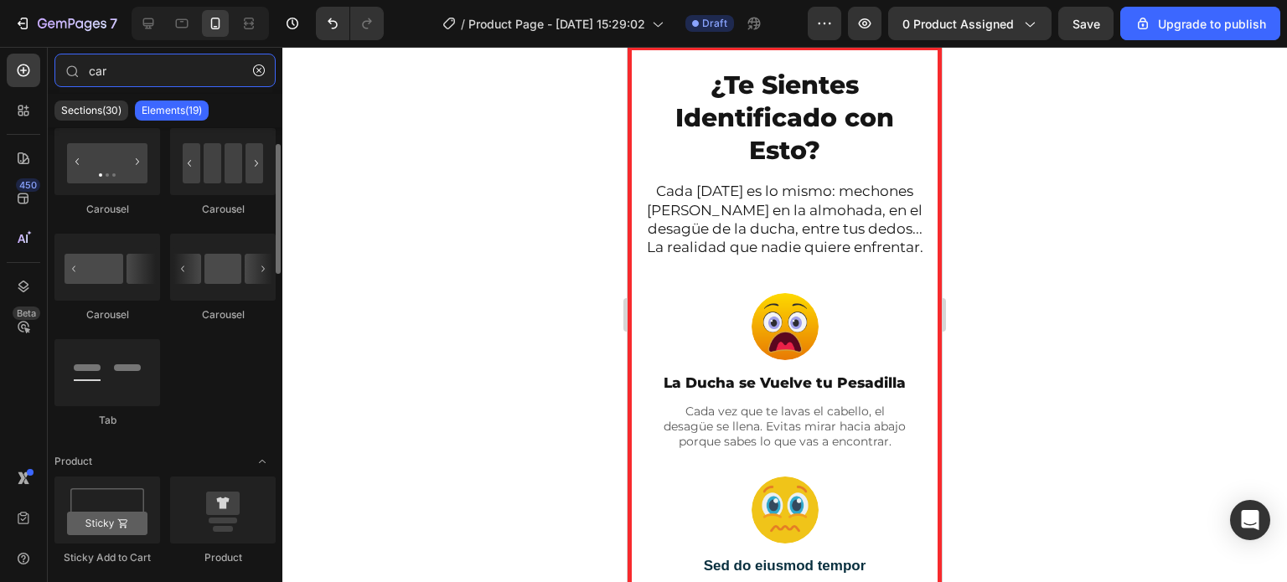
scroll to position [41, 0]
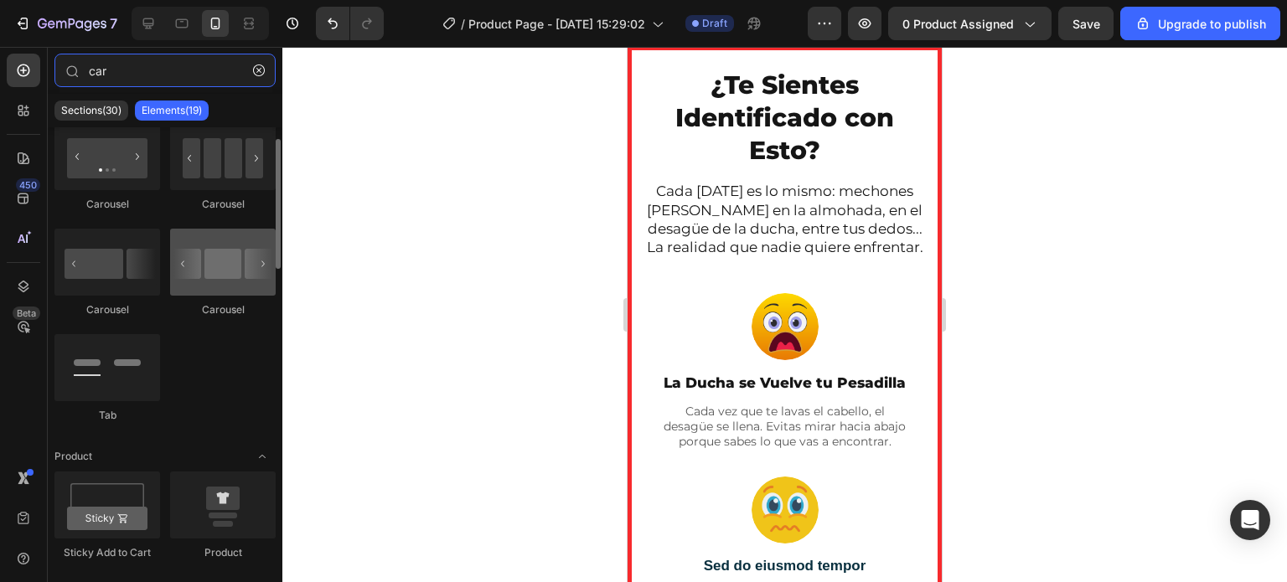
type input "car"
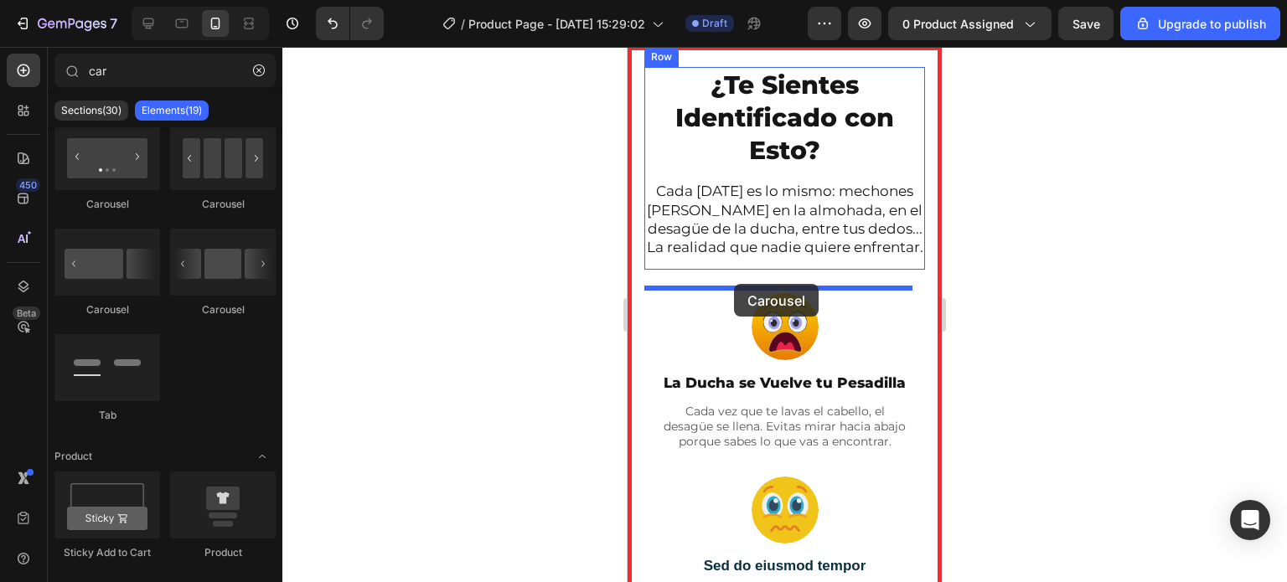
drag, startPoint x: 838, startPoint y: 326, endPoint x: 734, endPoint y: 284, distance: 112.8
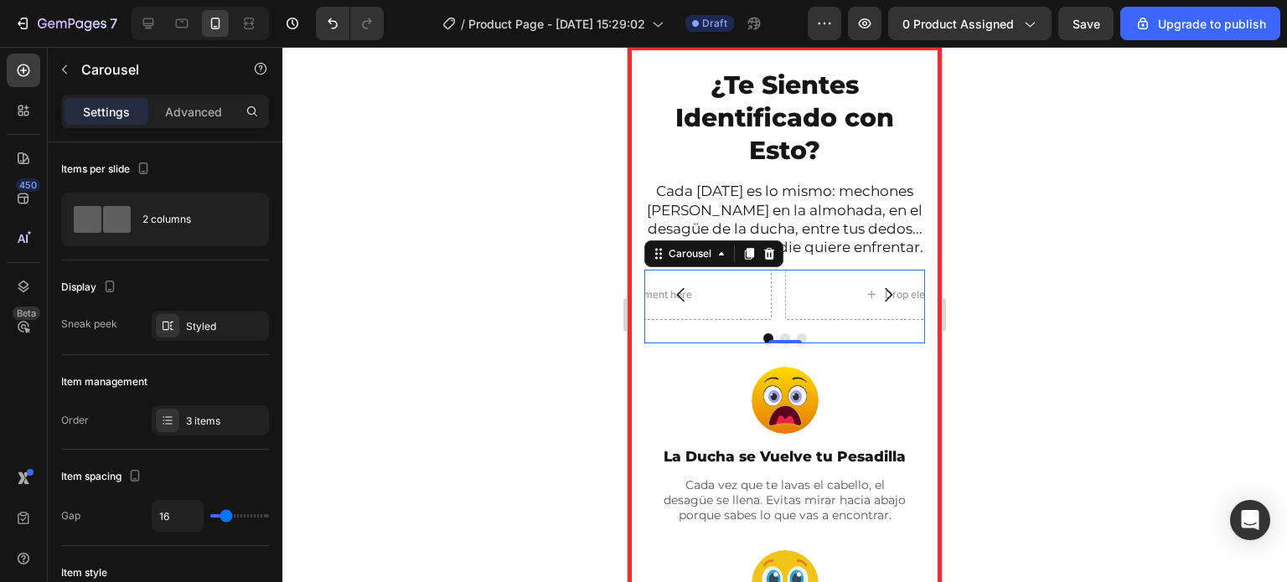
click at [677, 305] on icon "Carousel Back Arrow" at bounding box center [681, 295] width 20 height 20
click at [683, 305] on icon "Carousel Back Arrow" at bounding box center [681, 295] width 20 height 20
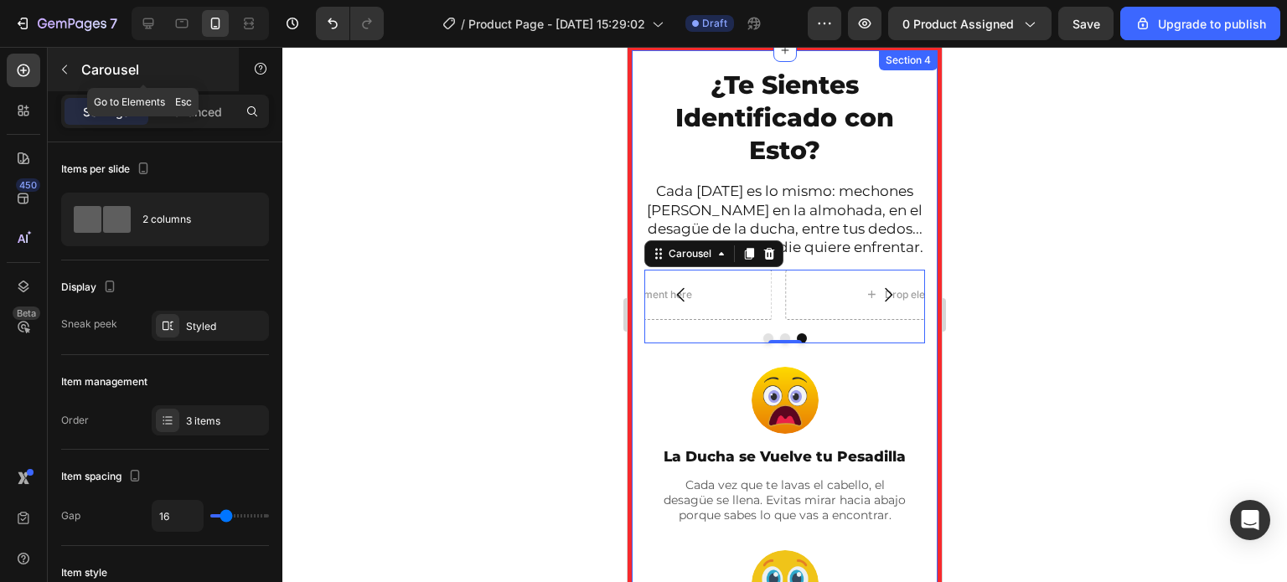
click at [69, 73] on icon "button" at bounding box center [64, 69] width 13 height 13
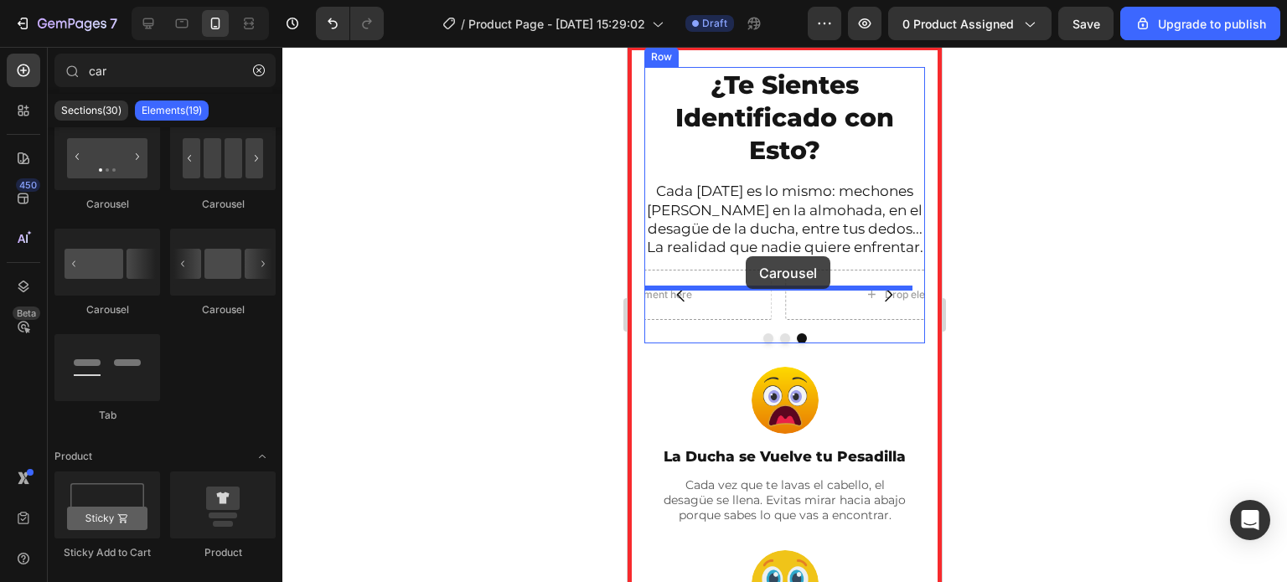
drag, startPoint x: 731, startPoint y: 217, endPoint x: 746, endPoint y: 256, distance: 41.9
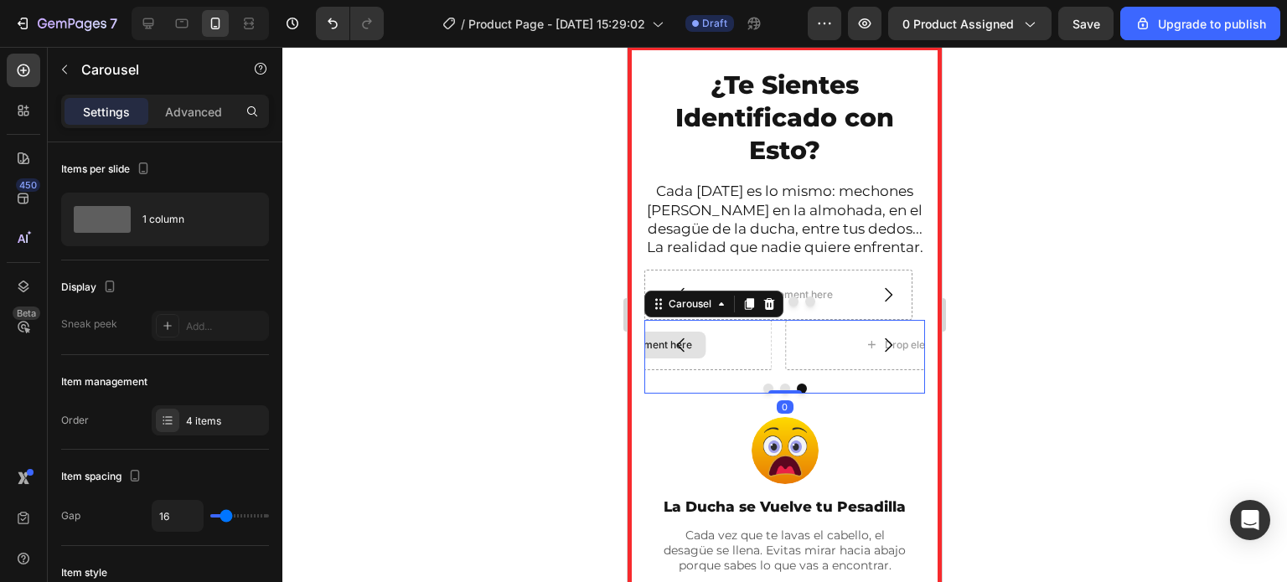
click at [740, 370] on div "Drop element here" at bounding box center [637, 345] width 268 height 50
click at [766, 311] on icon at bounding box center [768, 303] width 13 height 13
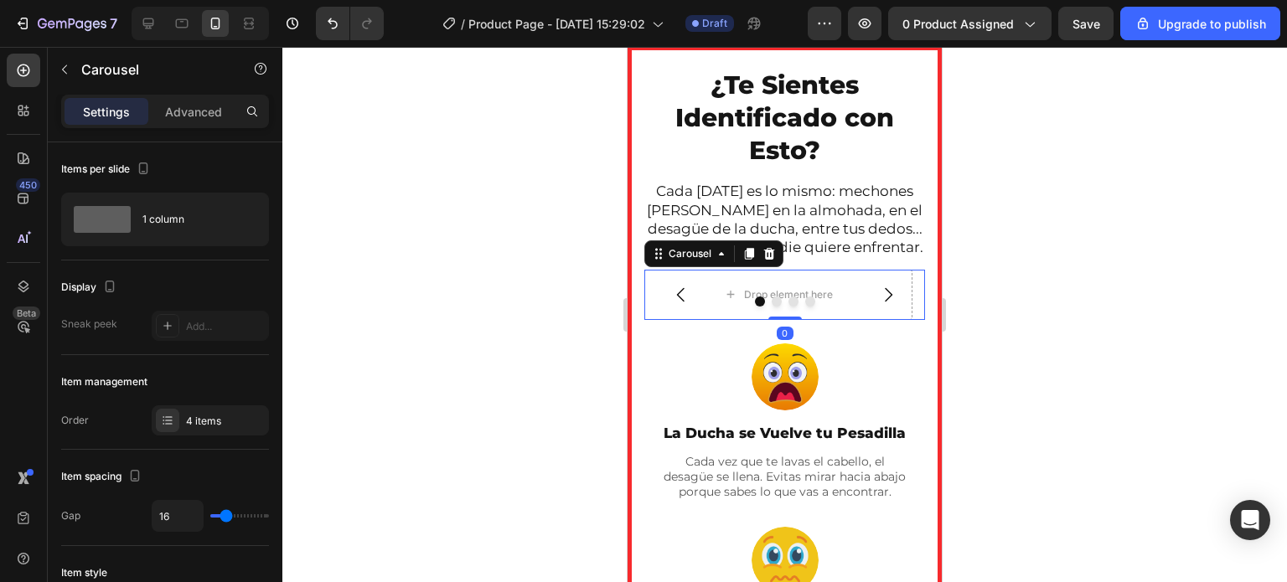
click at [704, 301] on button "Carousel Back Arrow" at bounding box center [681, 294] width 47 height 47
click at [204, 110] on p "Advanced" at bounding box center [193, 112] width 57 height 18
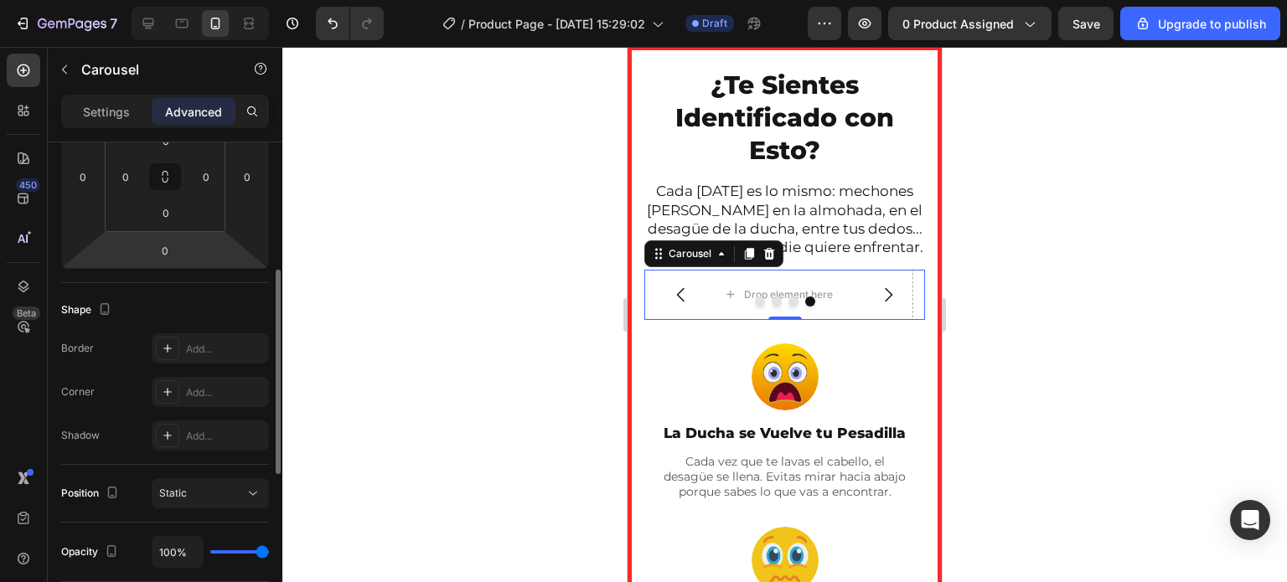
scroll to position [269, 0]
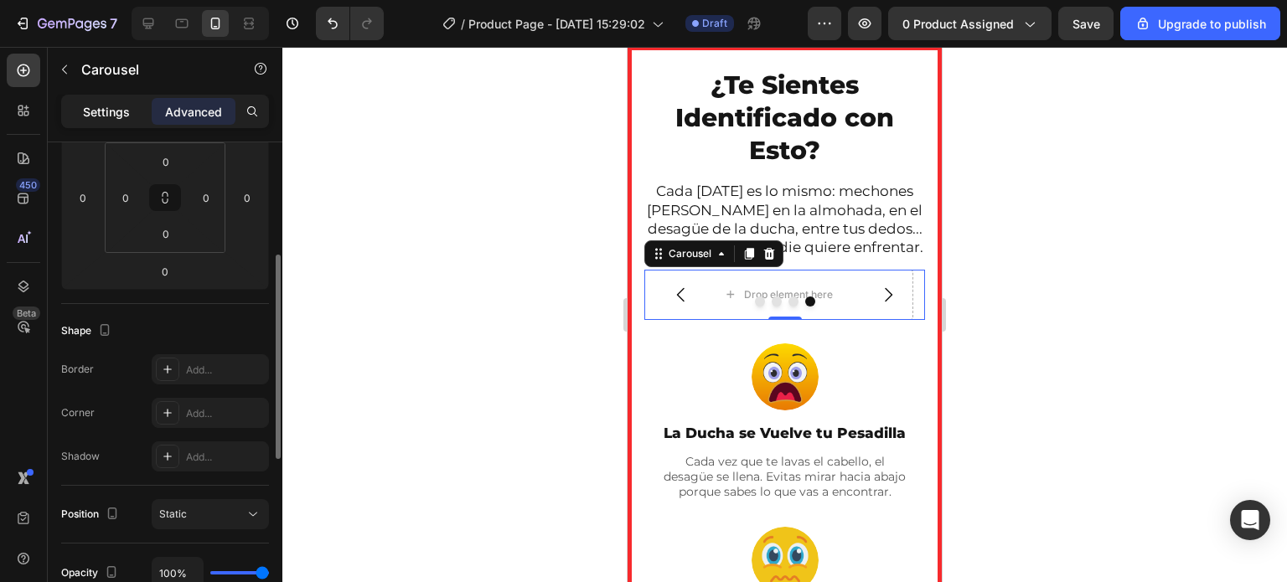
click at [119, 113] on p "Settings" at bounding box center [106, 112] width 47 height 18
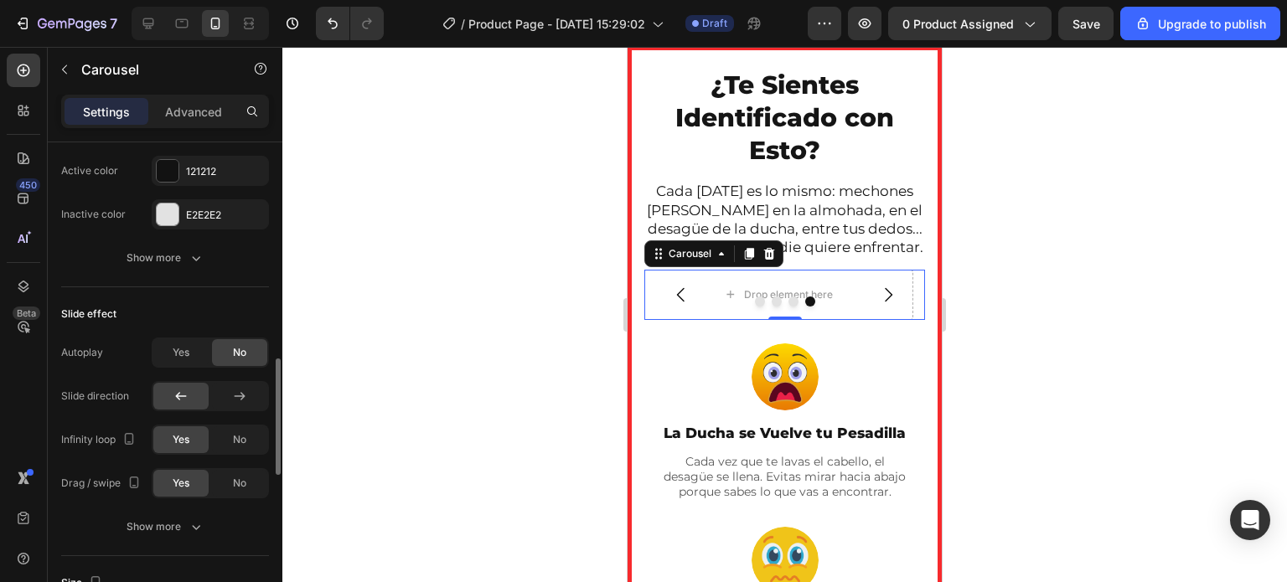
scroll to position [946, 0]
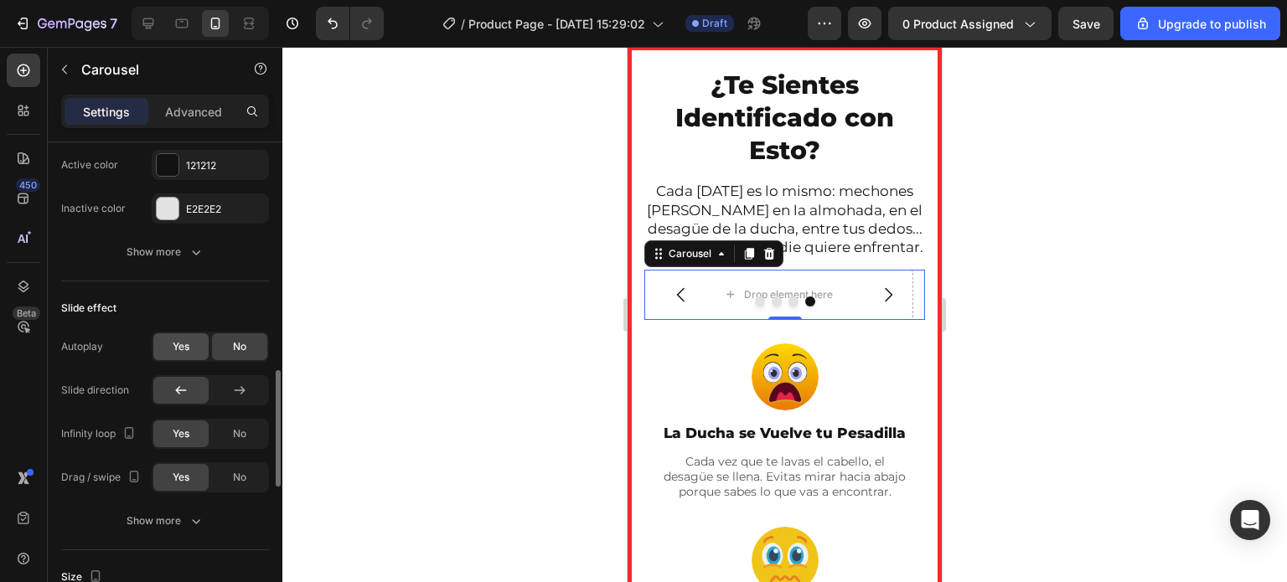
click at [190, 346] on div "Yes" at bounding box center [180, 346] width 55 height 27
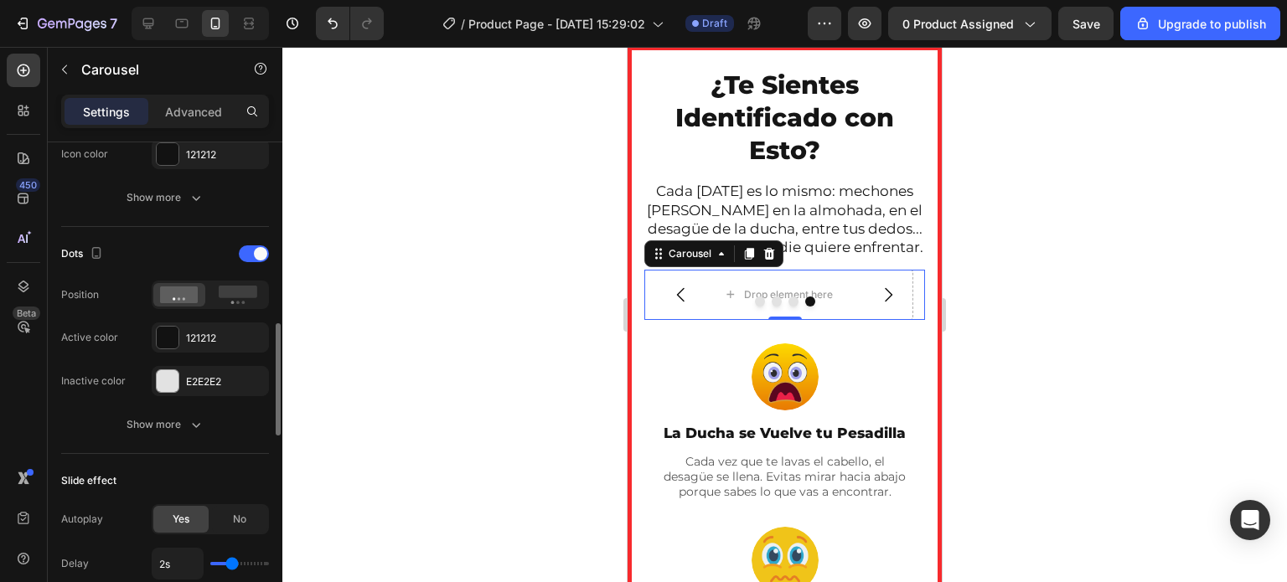
scroll to position [772, 0]
click at [415, 276] on div at bounding box center [784, 314] width 1004 height 535
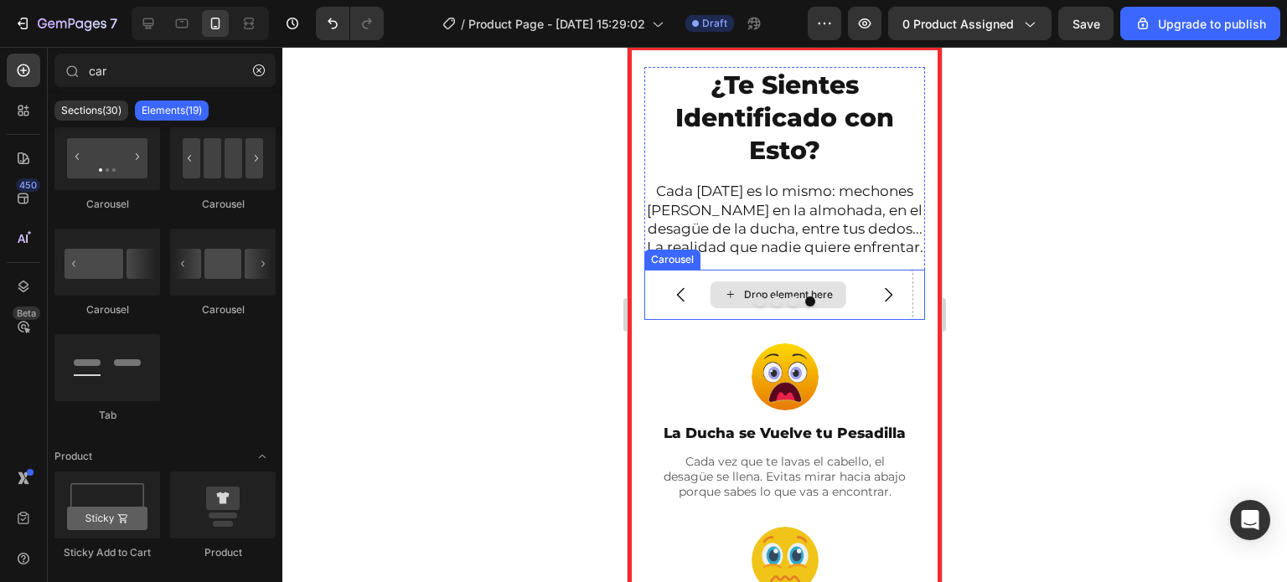
click at [749, 302] on div "Drop element here" at bounding box center [788, 294] width 89 height 13
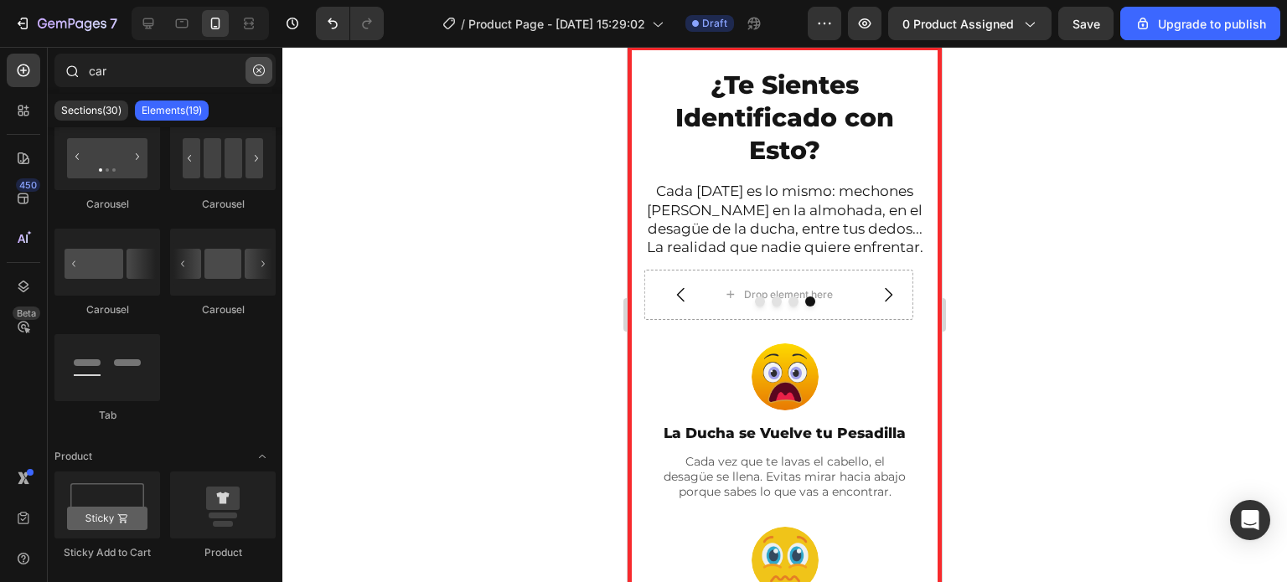
click at [261, 70] on icon "button" at bounding box center [259, 70] width 12 height 12
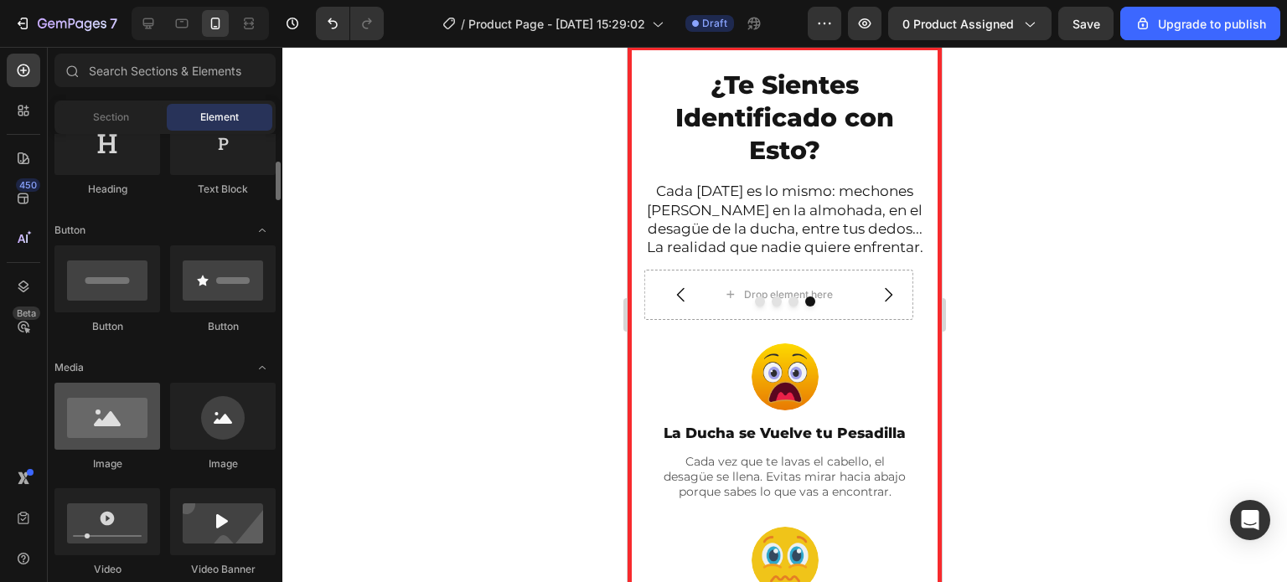
scroll to position [307, 0]
drag, startPoint x: 218, startPoint y: 427, endPoint x: 142, endPoint y: 352, distance: 107.2
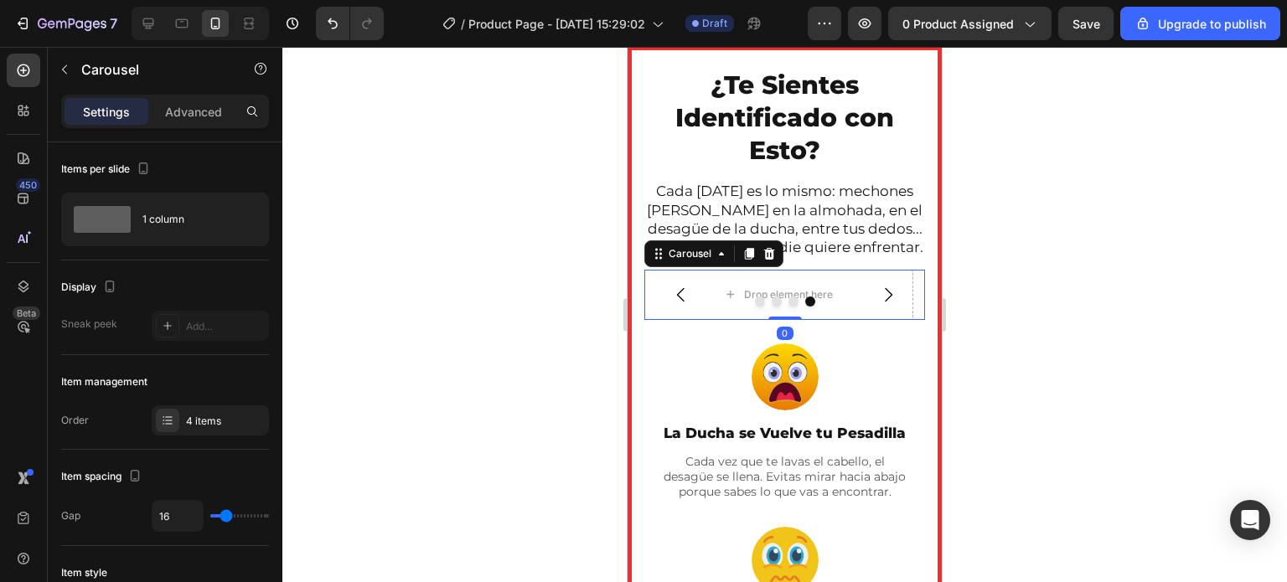
click at [756, 307] on button "Dot" at bounding box center [760, 302] width 10 height 10
click at [66, 72] on icon "button" at bounding box center [64, 69] width 13 height 13
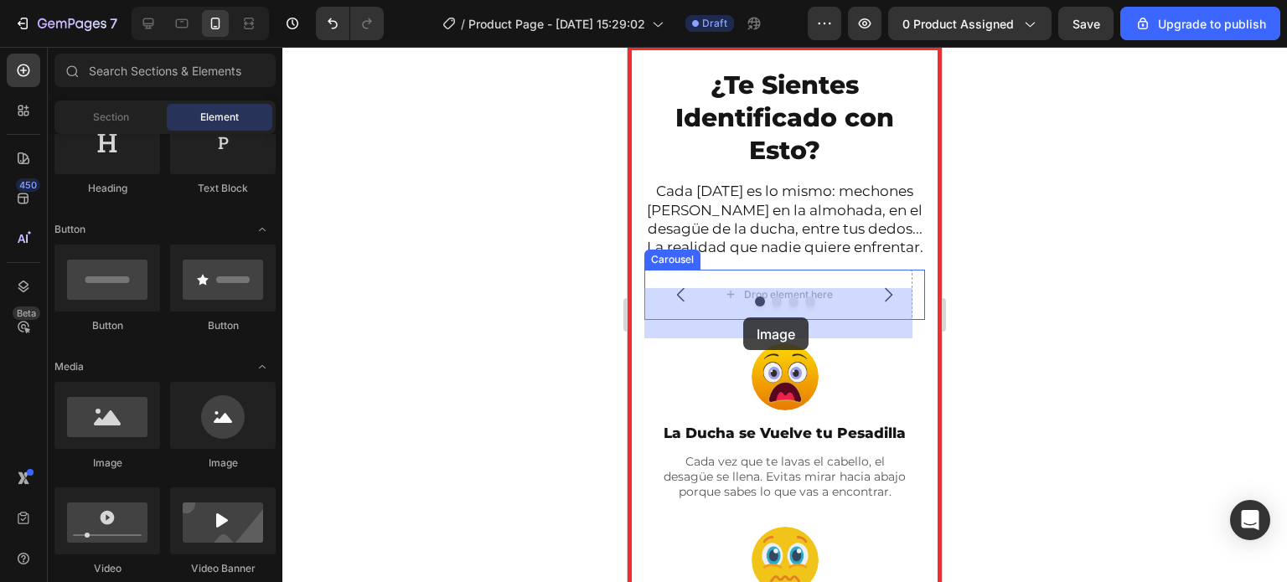
drag, startPoint x: 825, startPoint y: 472, endPoint x: 743, endPoint y: 317, distance: 174.6
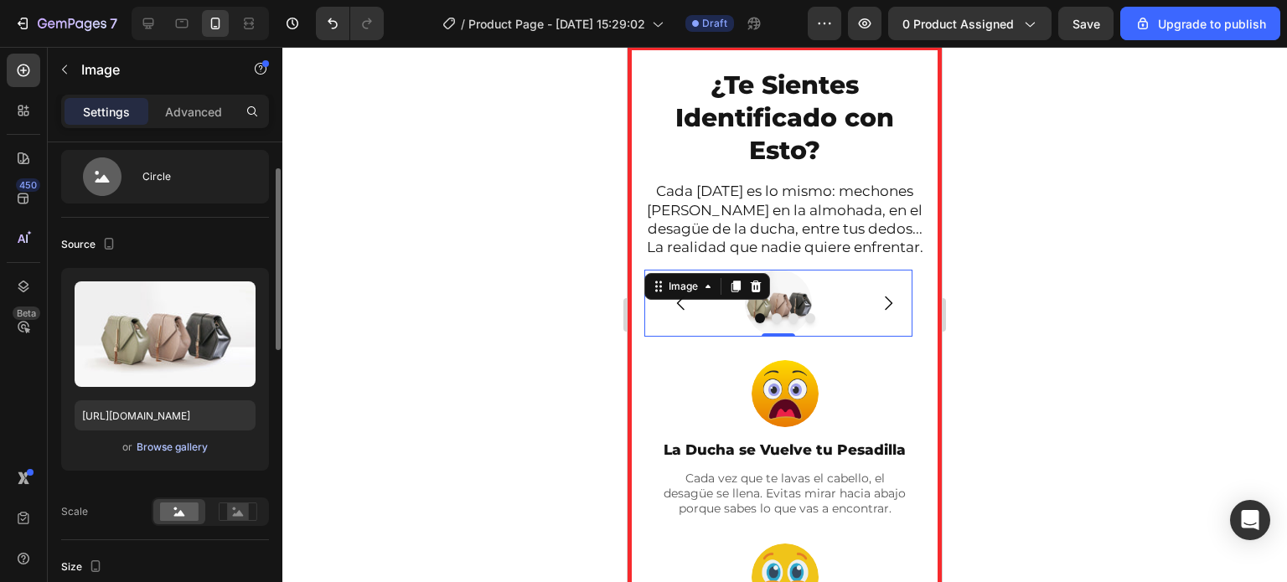
scroll to position [62, 0]
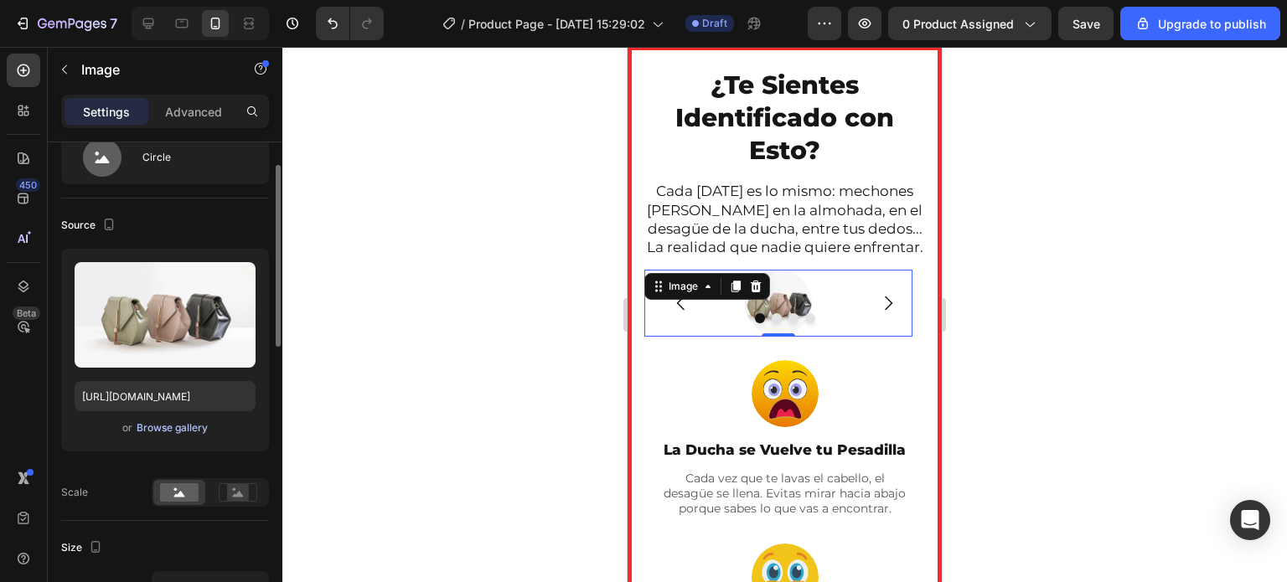
click at [181, 429] on div "Browse gallery" at bounding box center [172, 428] width 71 height 15
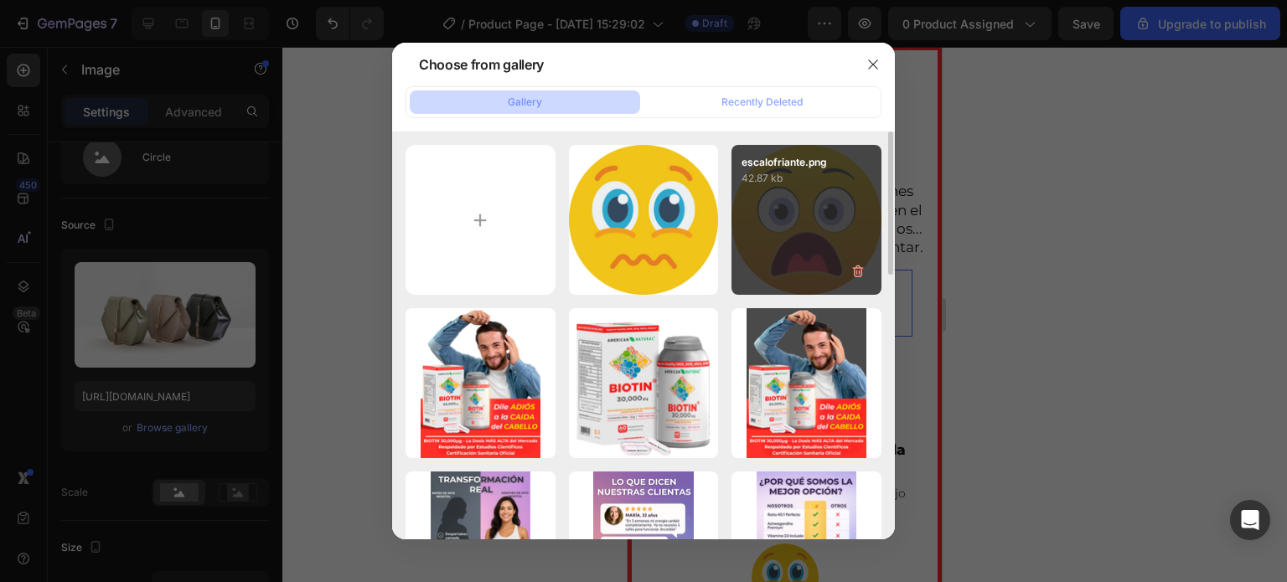
click at [777, 230] on div "escalofriante.png 42.87 kb" at bounding box center [806, 220] width 150 height 150
type input "[URL][DOMAIN_NAME]"
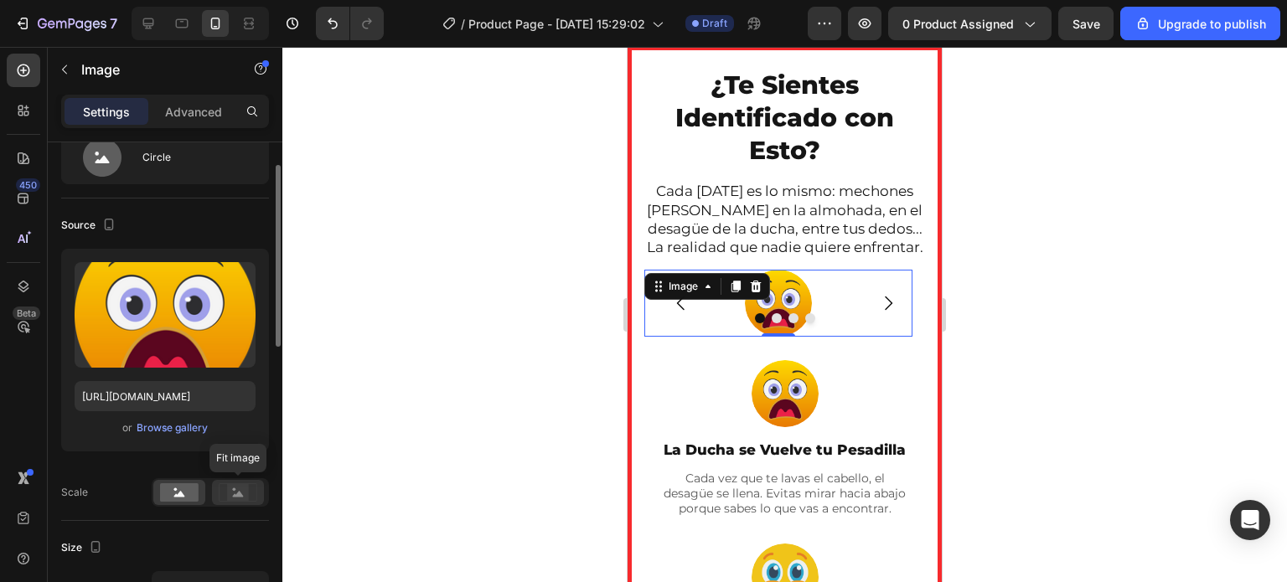
click at [249, 490] on icon at bounding box center [238, 492] width 39 height 18
click at [183, 498] on rect at bounding box center [179, 492] width 39 height 18
click at [228, 491] on rect at bounding box center [238, 492] width 22 height 17
click at [191, 485] on rect at bounding box center [179, 492] width 39 height 18
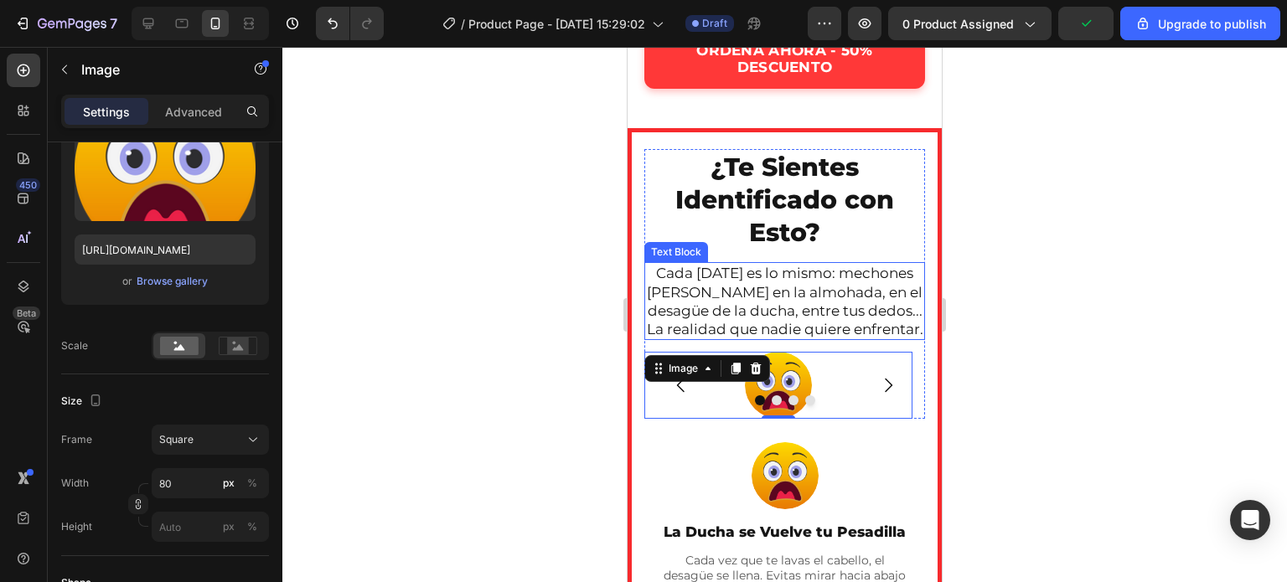
scroll to position [759, 0]
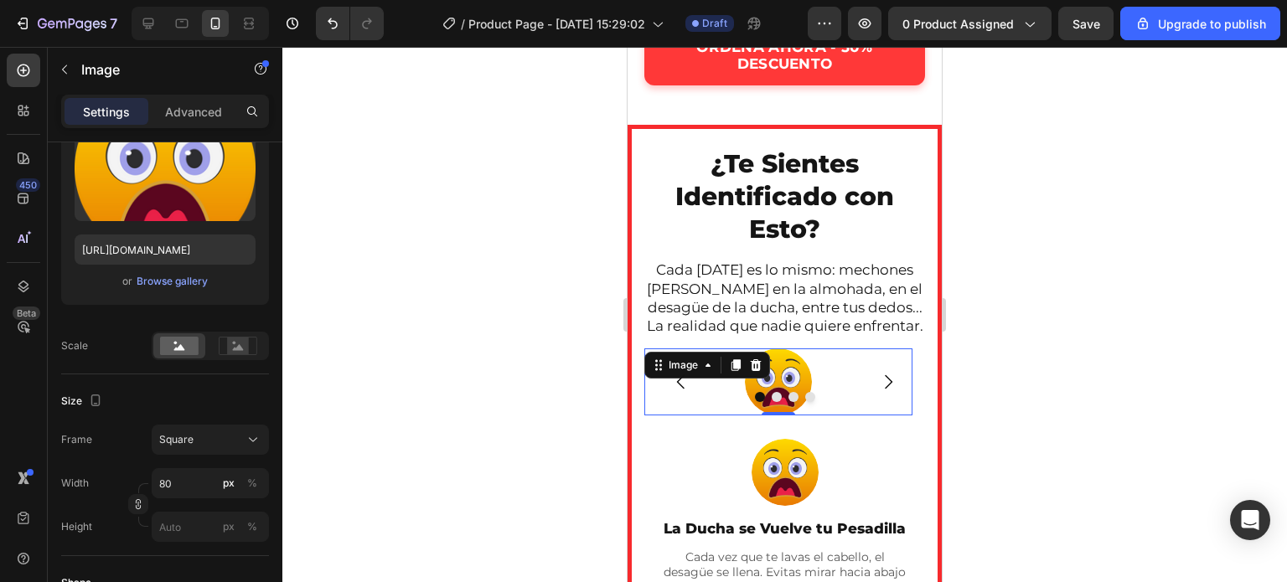
click at [519, 321] on div at bounding box center [784, 314] width 1004 height 535
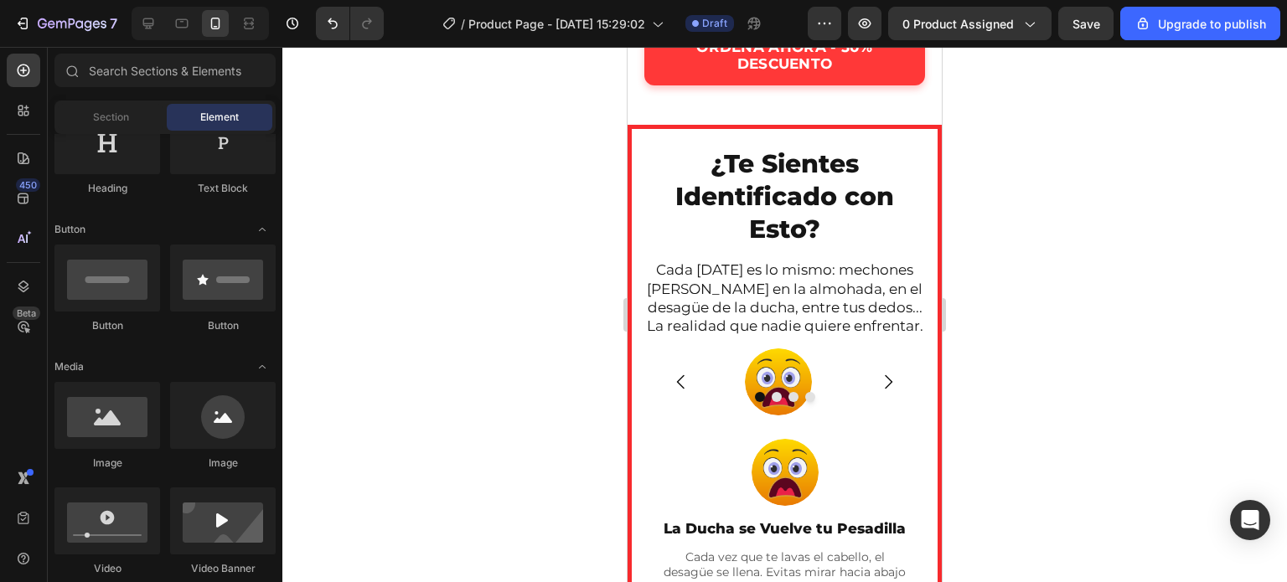
scroll to position [390, 0]
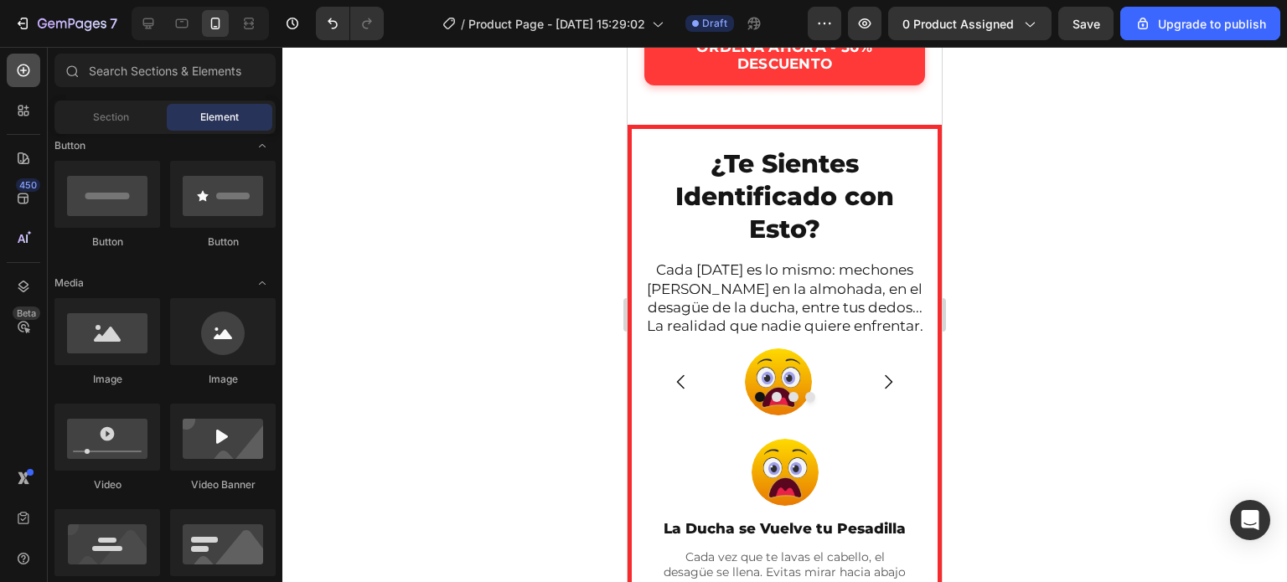
click at [31, 59] on div at bounding box center [24, 71] width 34 height 34
click at [130, 120] on div "Section" at bounding box center [111, 117] width 106 height 27
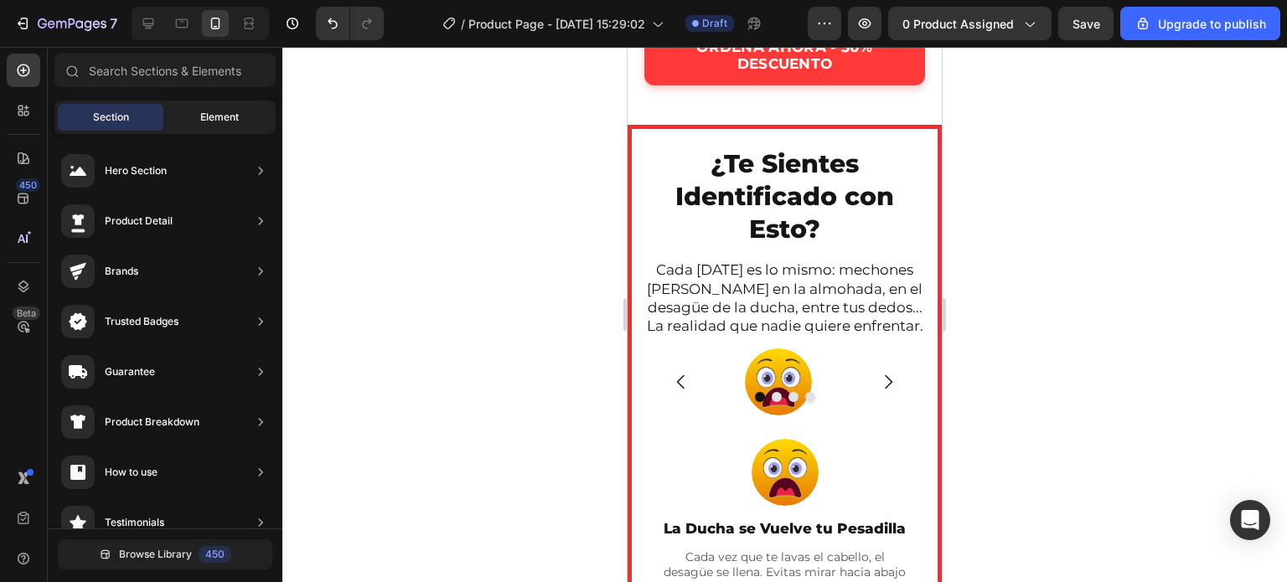
click at [212, 116] on span "Element" at bounding box center [219, 117] width 39 height 15
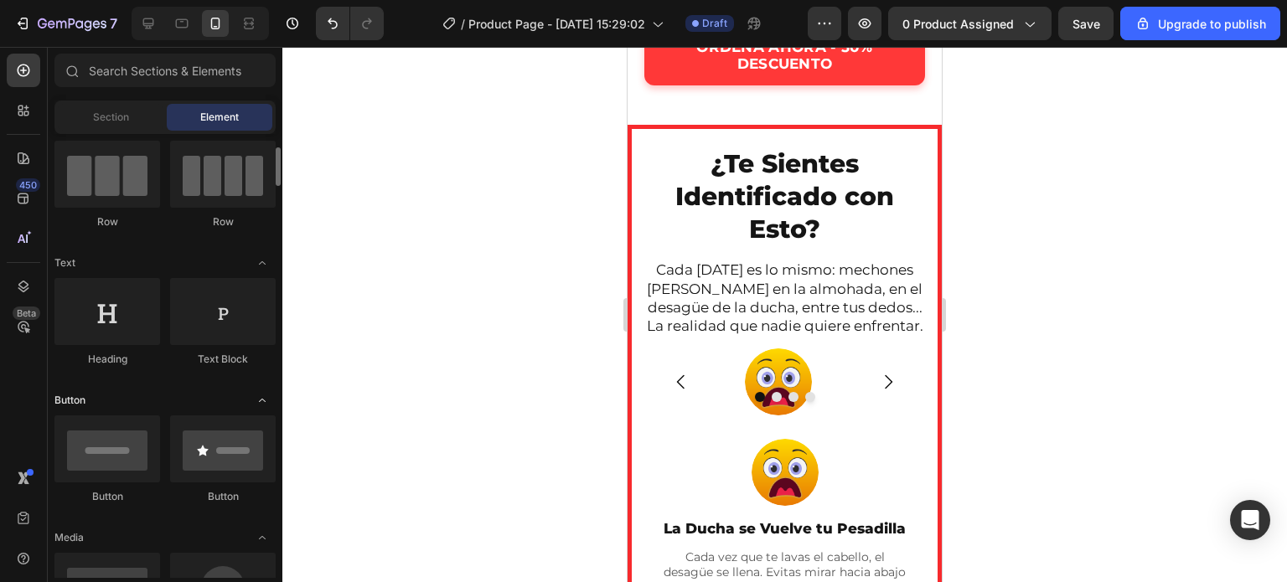
scroll to position [137, 0]
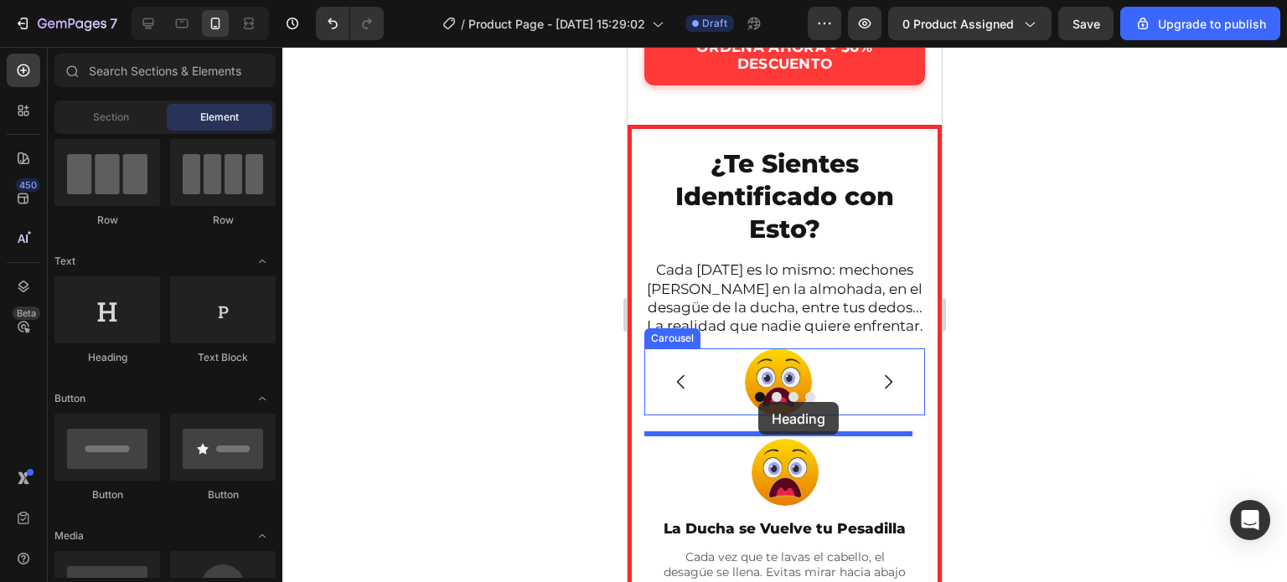
drag, startPoint x: 729, startPoint y: 374, endPoint x: 758, endPoint y: 402, distance: 40.3
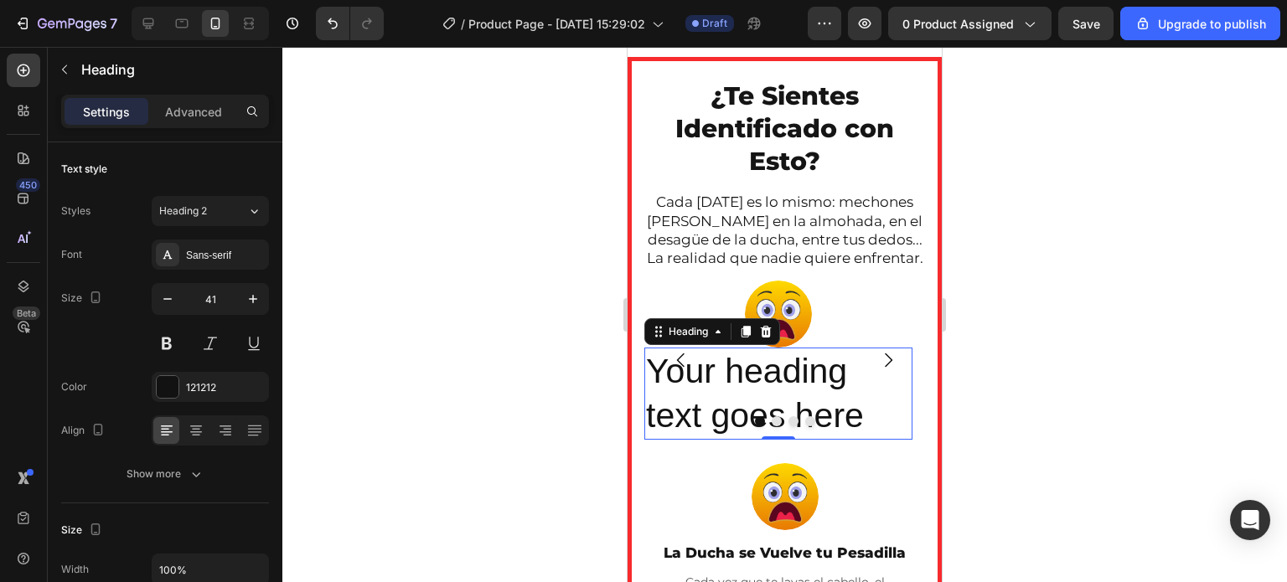
scroll to position [829, 0]
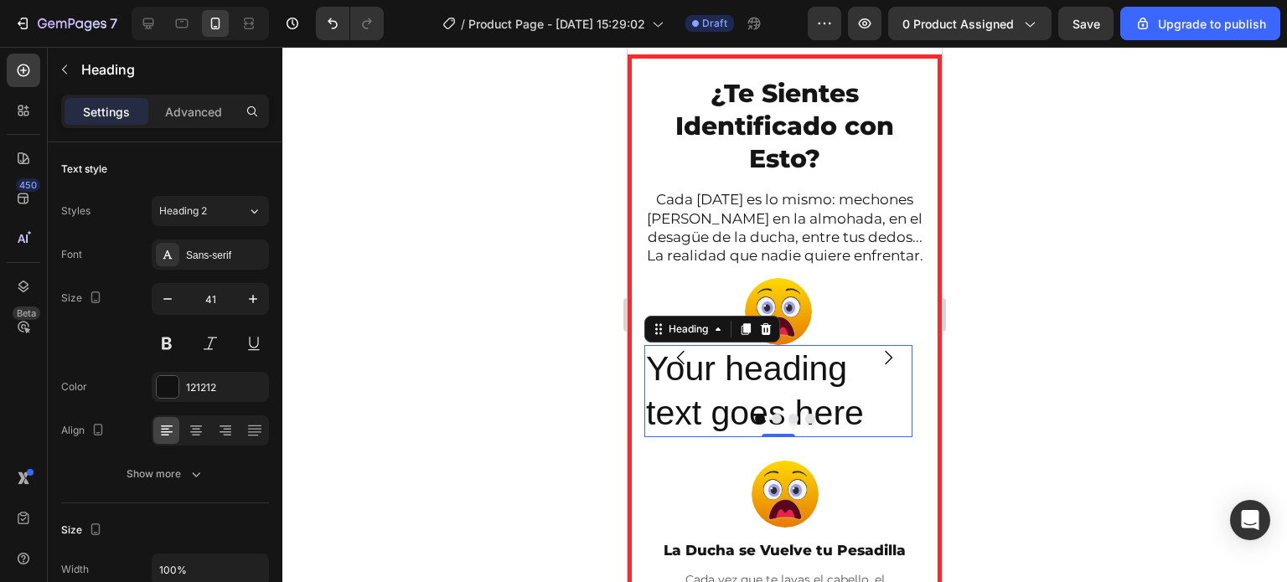
click at [739, 418] on h2 "Your heading text goes here" at bounding box center [778, 391] width 268 height 93
click at [560, 400] on div at bounding box center [784, 314] width 1004 height 535
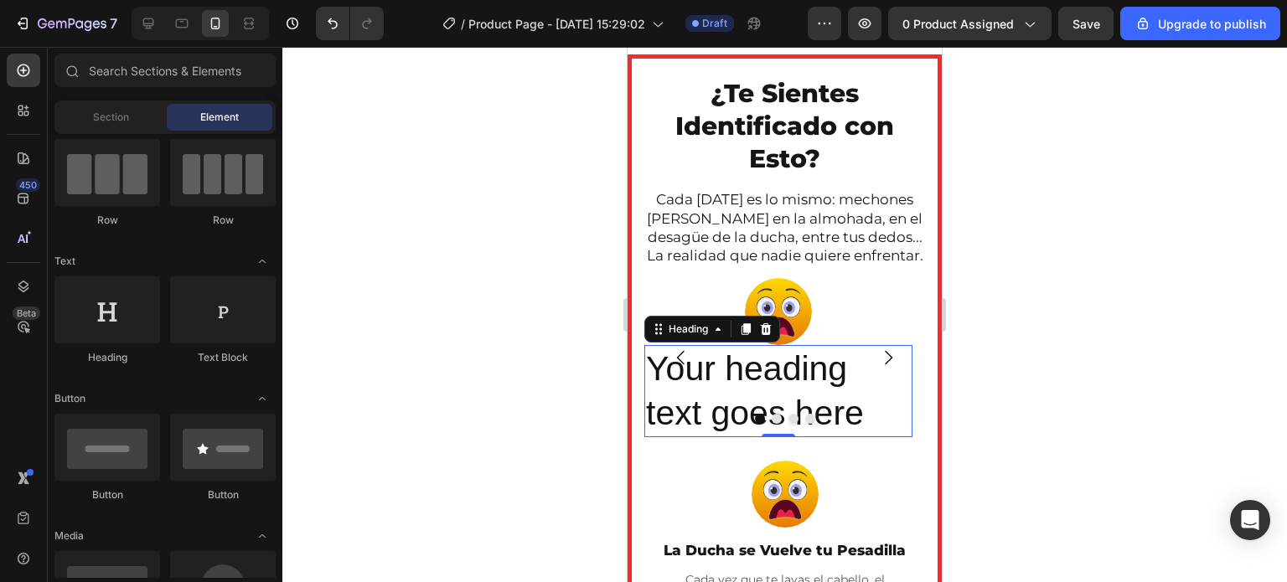
click at [737, 395] on p "Your heading text goes here" at bounding box center [778, 392] width 265 height 90
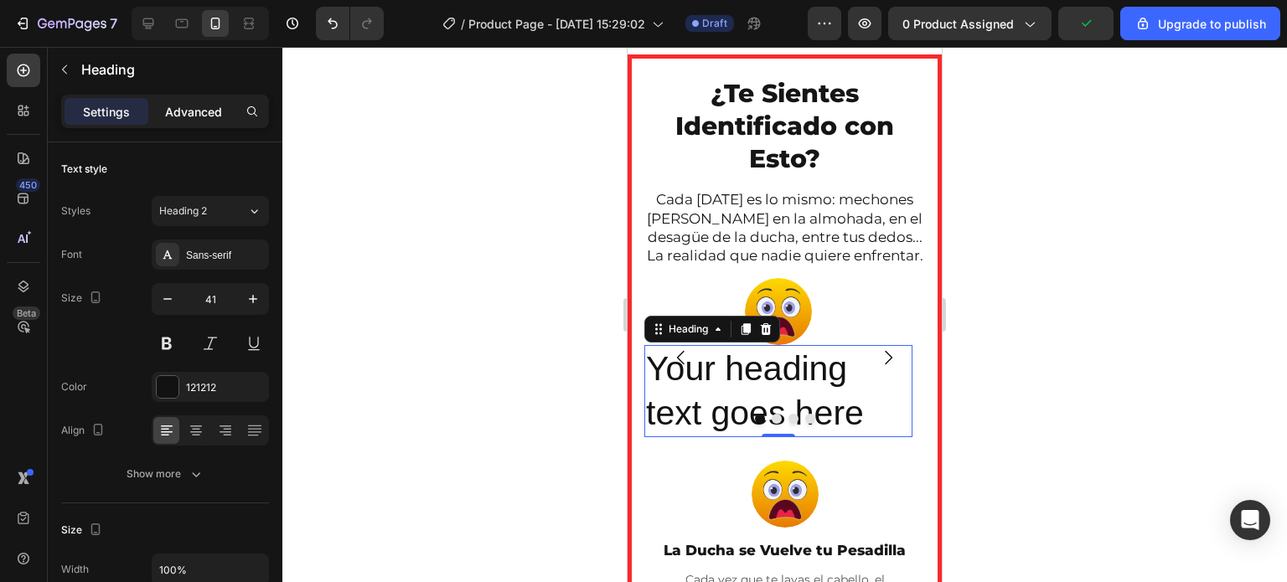
click at [214, 111] on p "Advanced" at bounding box center [193, 112] width 57 height 18
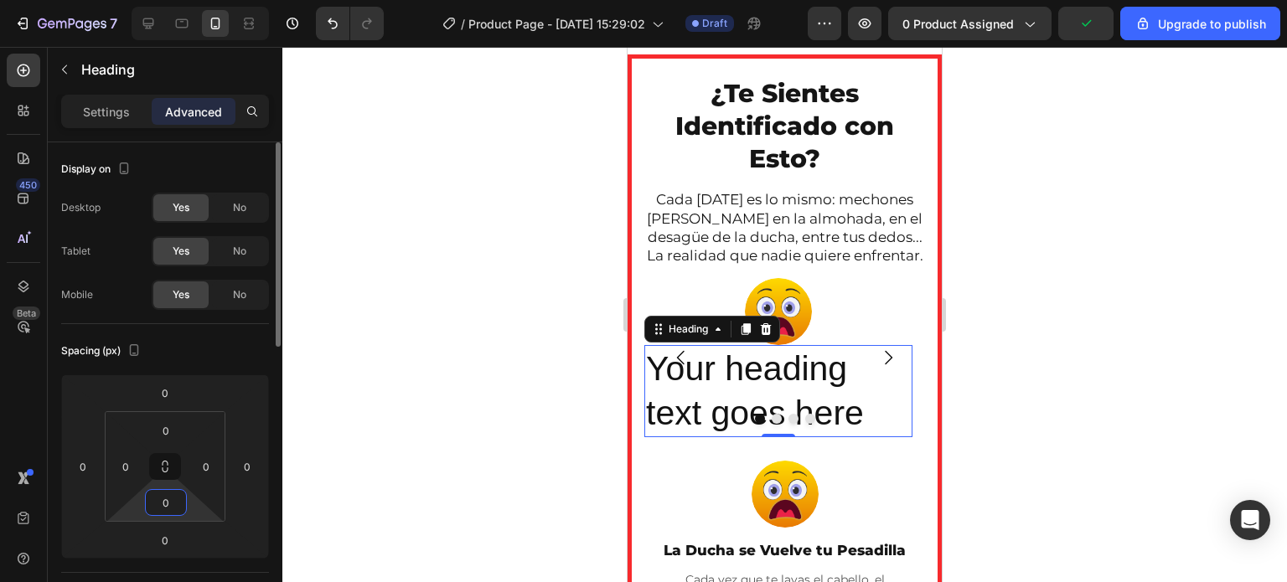
click at [173, 502] on input "0" at bounding box center [166, 502] width 34 height 25
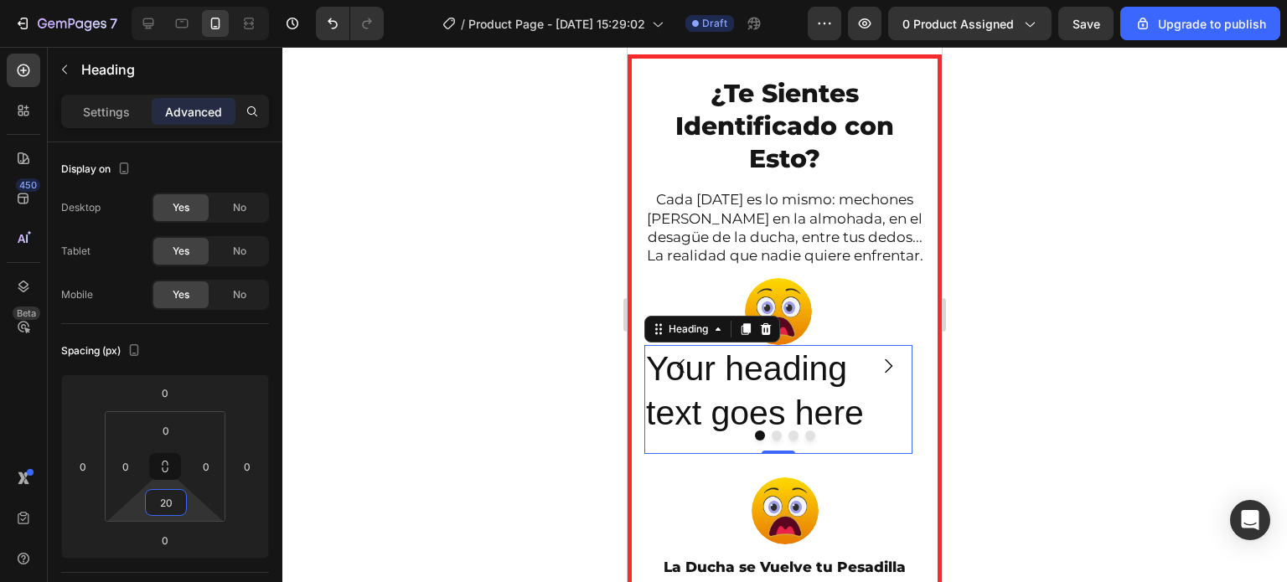
type input "20"
click at [502, 376] on div at bounding box center [784, 314] width 1004 height 535
click at [717, 404] on p "Your heading text goes here" at bounding box center [778, 392] width 265 height 90
click at [764, 336] on icon at bounding box center [765, 328] width 13 height 13
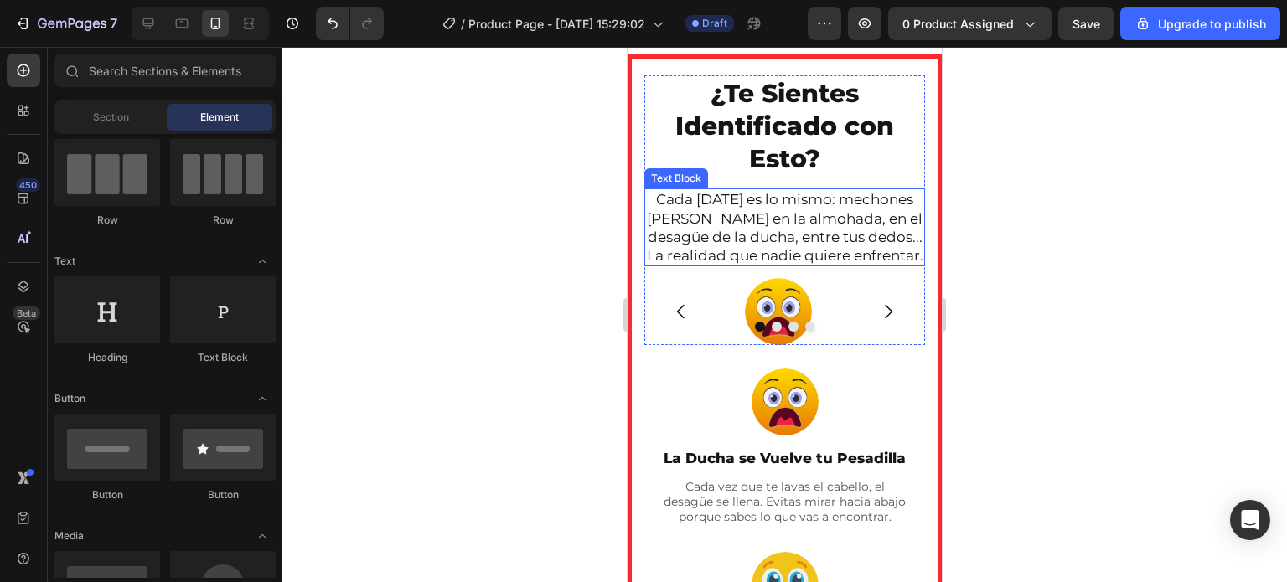
click at [782, 242] on p "Cada [DATE] es lo mismo: mechones [PERSON_NAME] en la almohada, en el desagüe d…" at bounding box center [784, 227] width 277 height 74
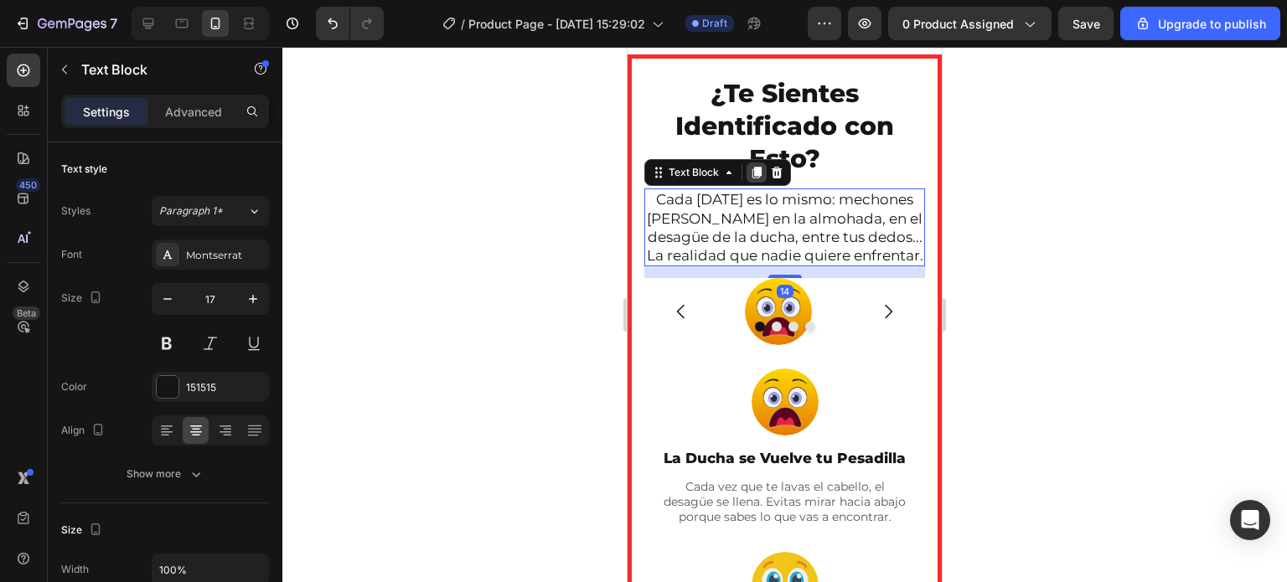
click at [759, 175] on icon at bounding box center [756, 174] width 9 height 12
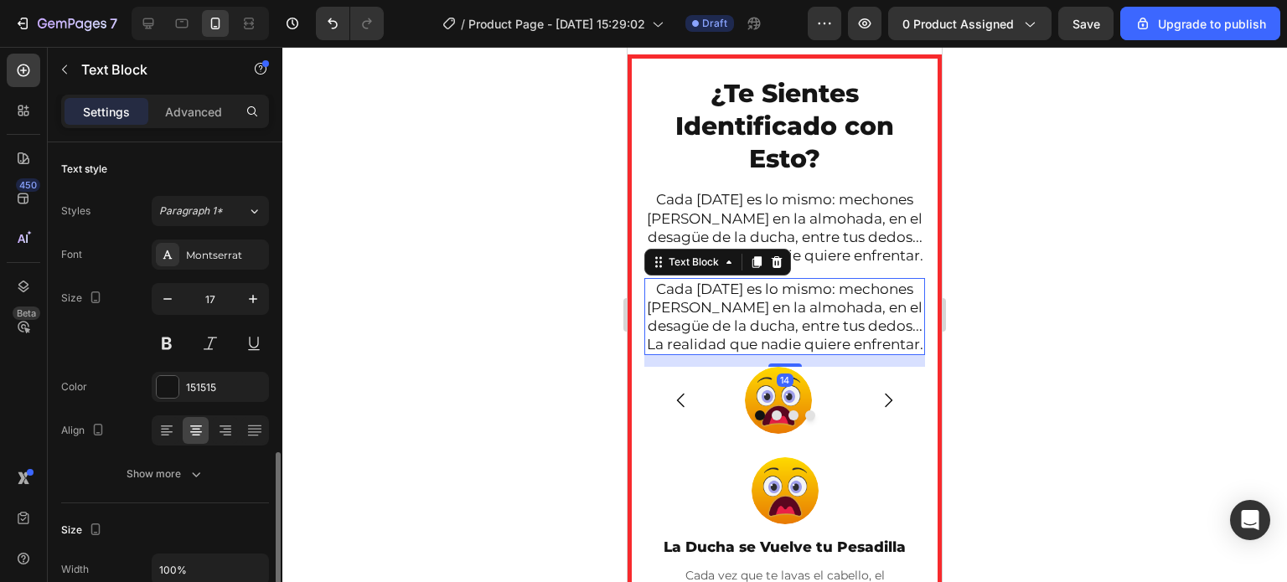
scroll to position [208, 0]
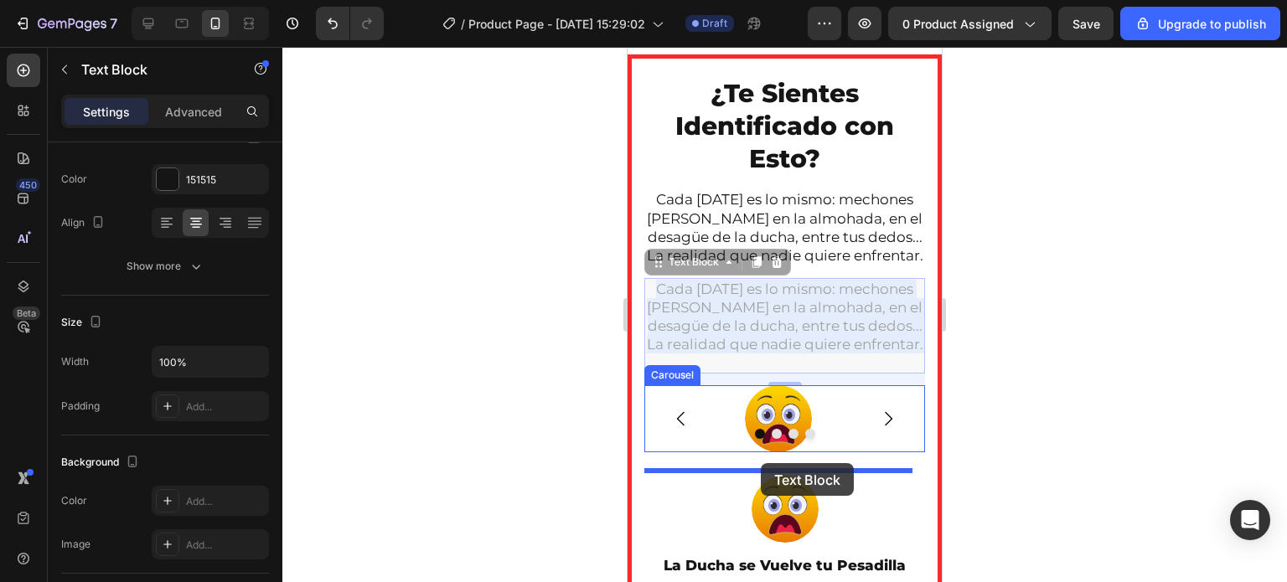
drag, startPoint x: 813, startPoint y: 331, endPoint x: 761, endPoint y: 463, distance: 142.5
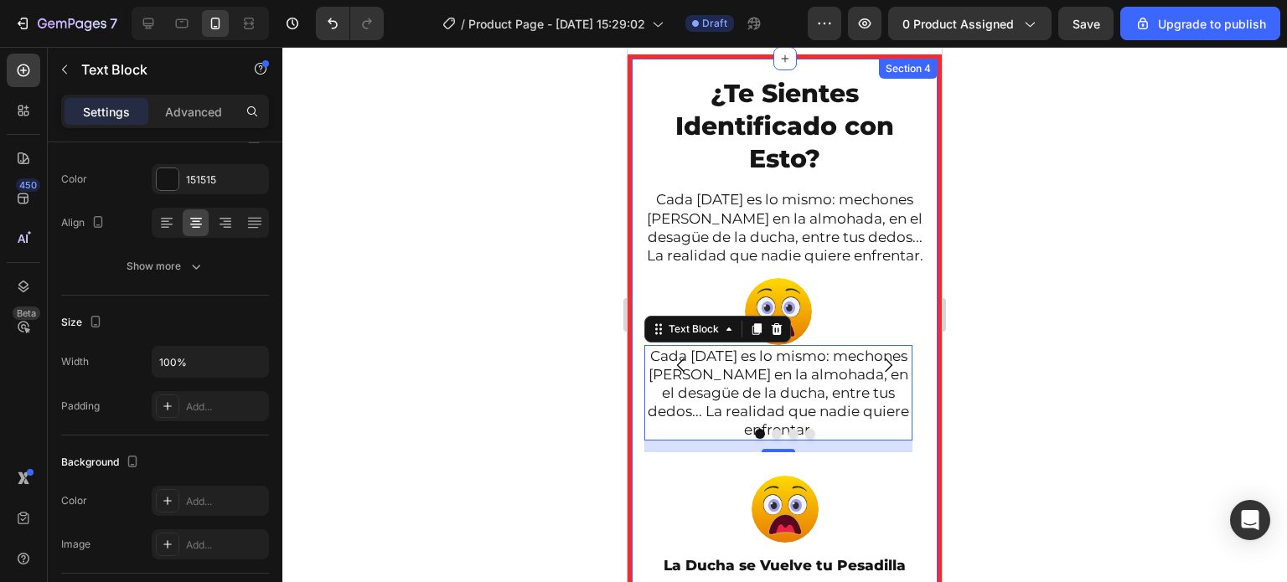
click at [519, 363] on div at bounding box center [784, 314] width 1004 height 535
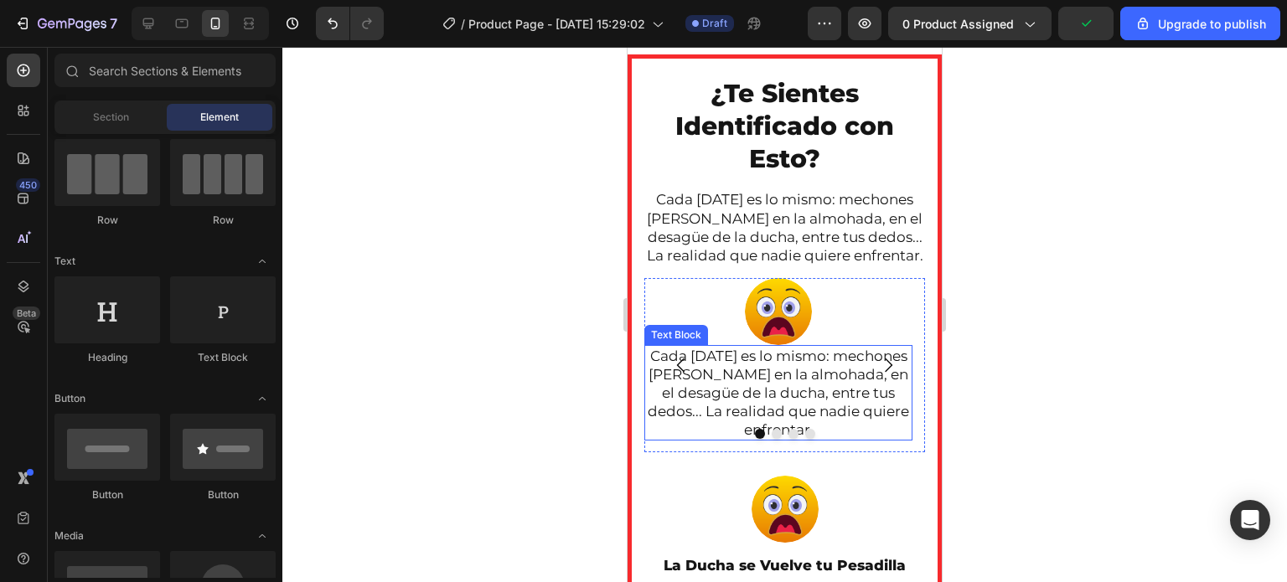
click at [741, 421] on p "Cada [DATE] es lo mismo: mechones [PERSON_NAME] en la almohada, en el desagüe d…" at bounding box center [778, 393] width 265 height 92
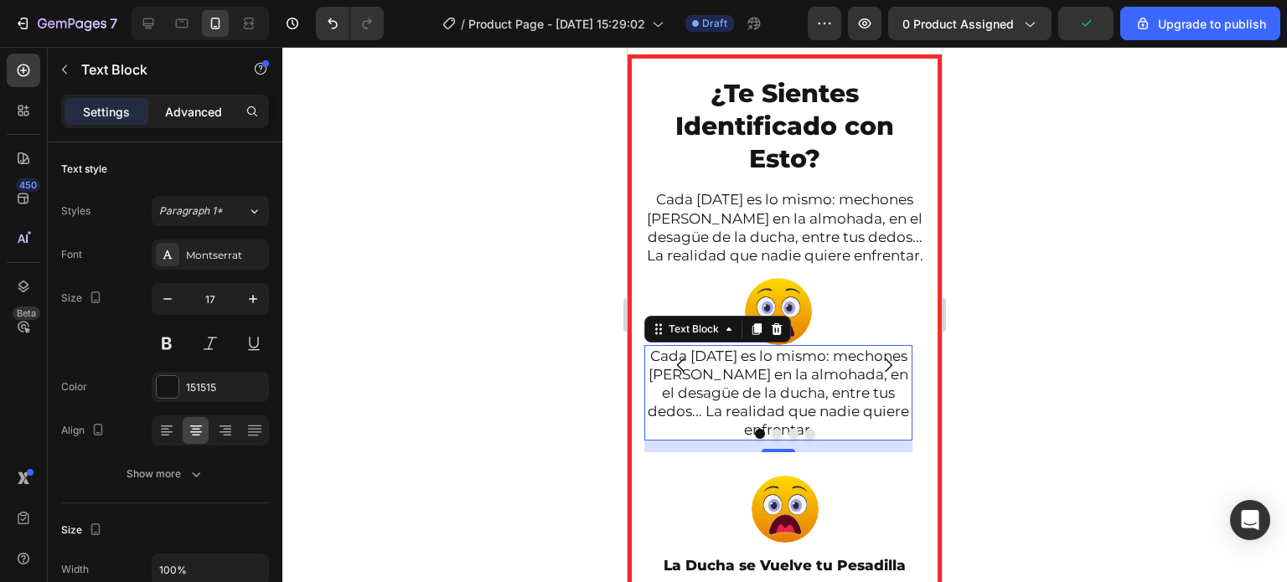
click at [197, 115] on p "Advanced" at bounding box center [193, 112] width 57 height 18
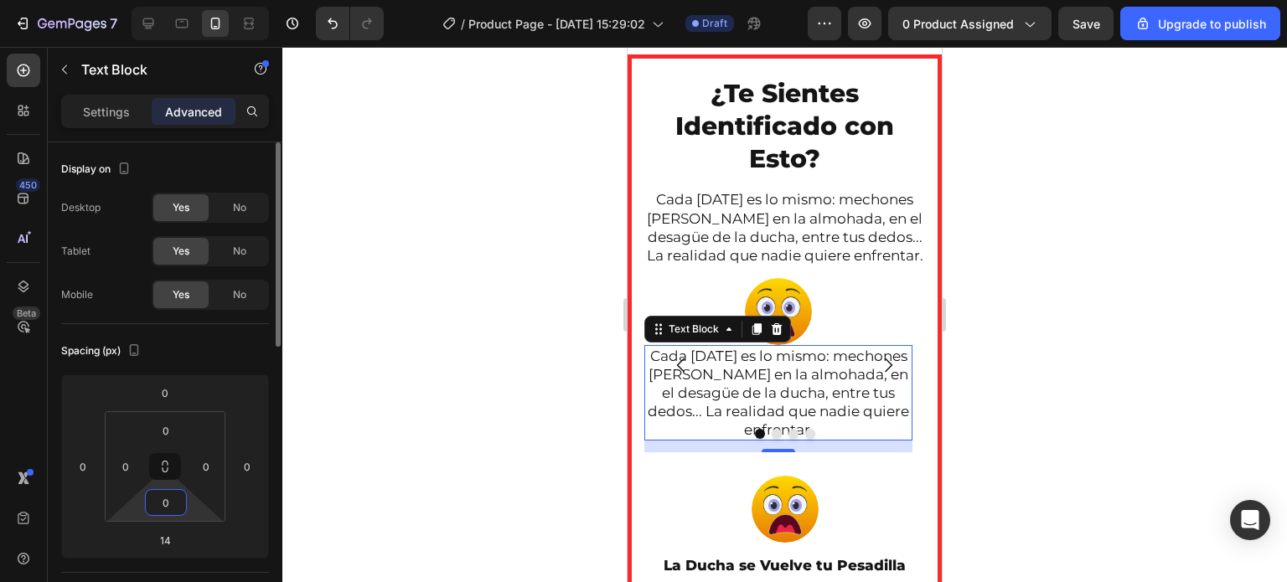
click at [178, 499] on input "0" at bounding box center [166, 502] width 34 height 25
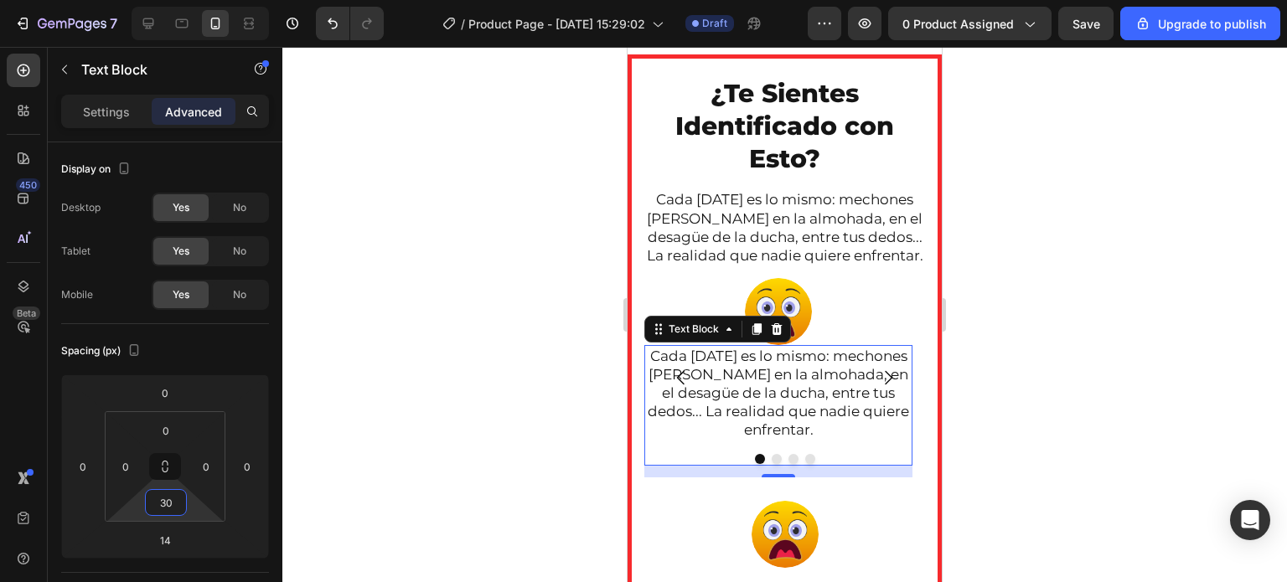
type input "30"
click at [469, 424] on div at bounding box center [784, 314] width 1004 height 535
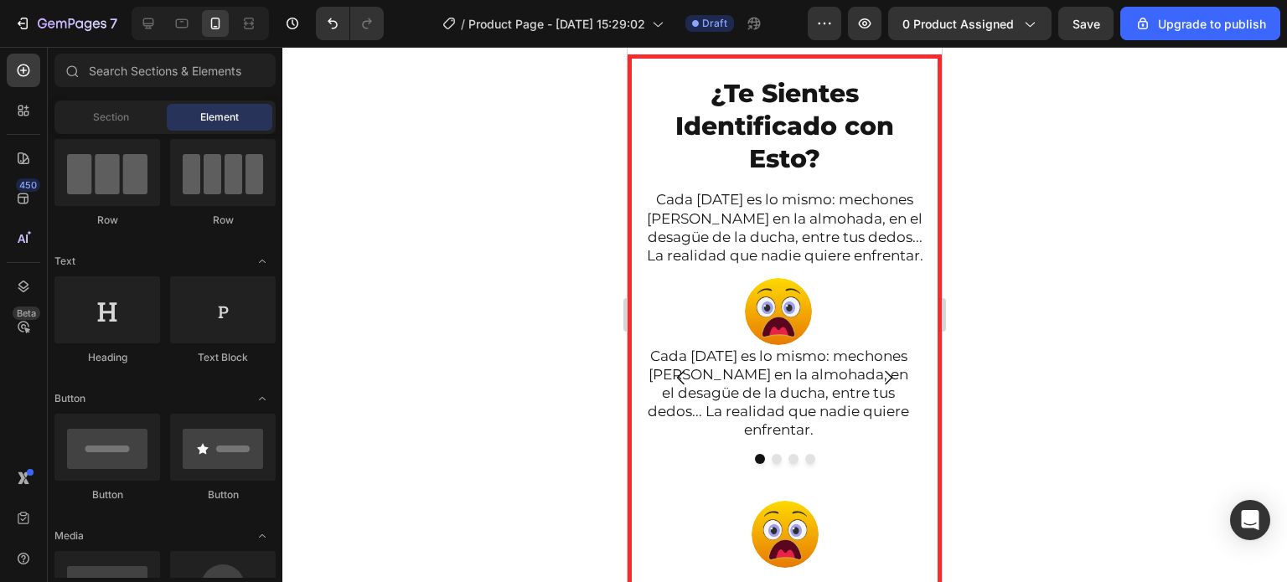
click at [477, 415] on div at bounding box center [784, 314] width 1004 height 535
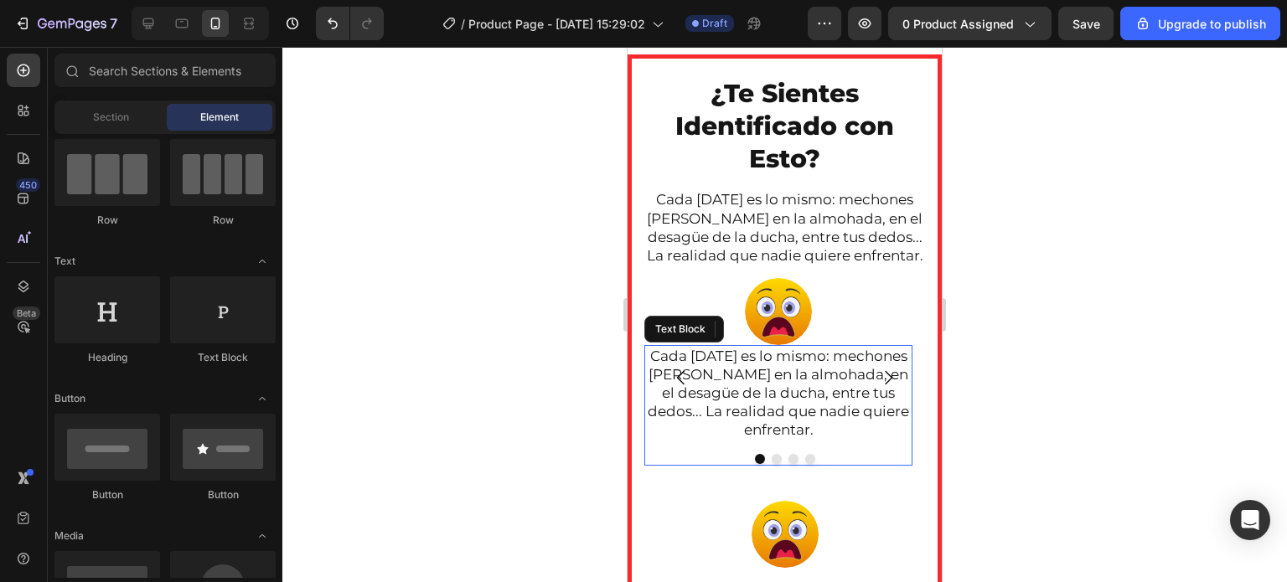
click at [884, 439] on p "Cada [DATE] es lo mismo: mechones [PERSON_NAME] en la almohada, en el desagüe d…" at bounding box center [778, 393] width 265 height 92
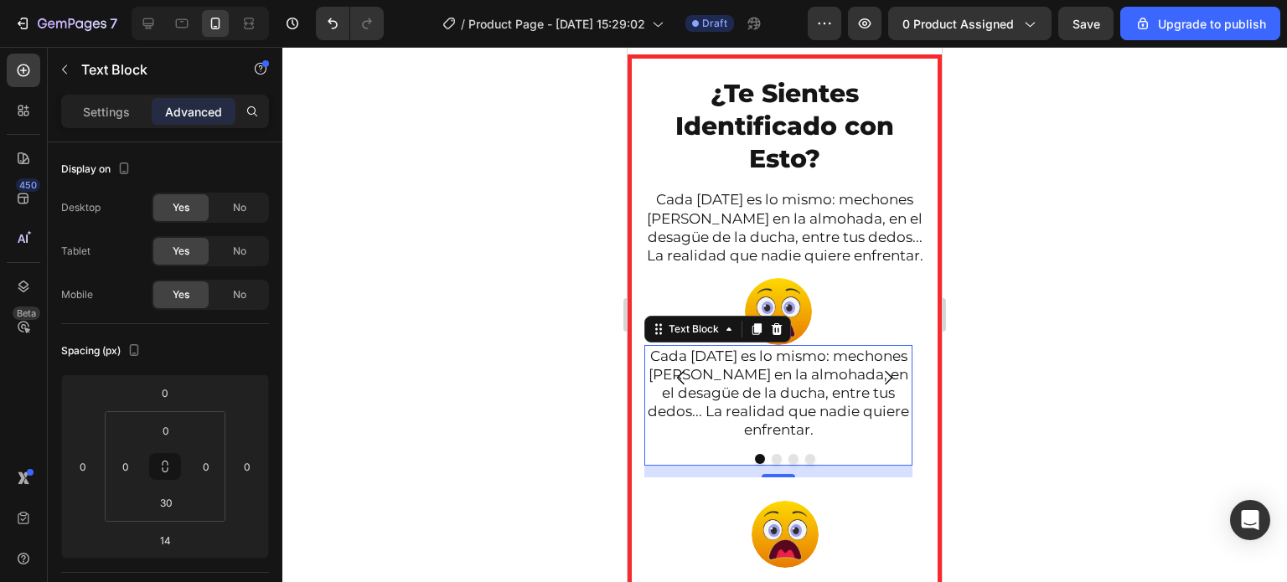
click at [884, 439] on p "Cada [DATE] es lo mismo: mechones [PERSON_NAME] en la almohada, en el desagüe d…" at bounding box center [778, 393] width 265 height 92
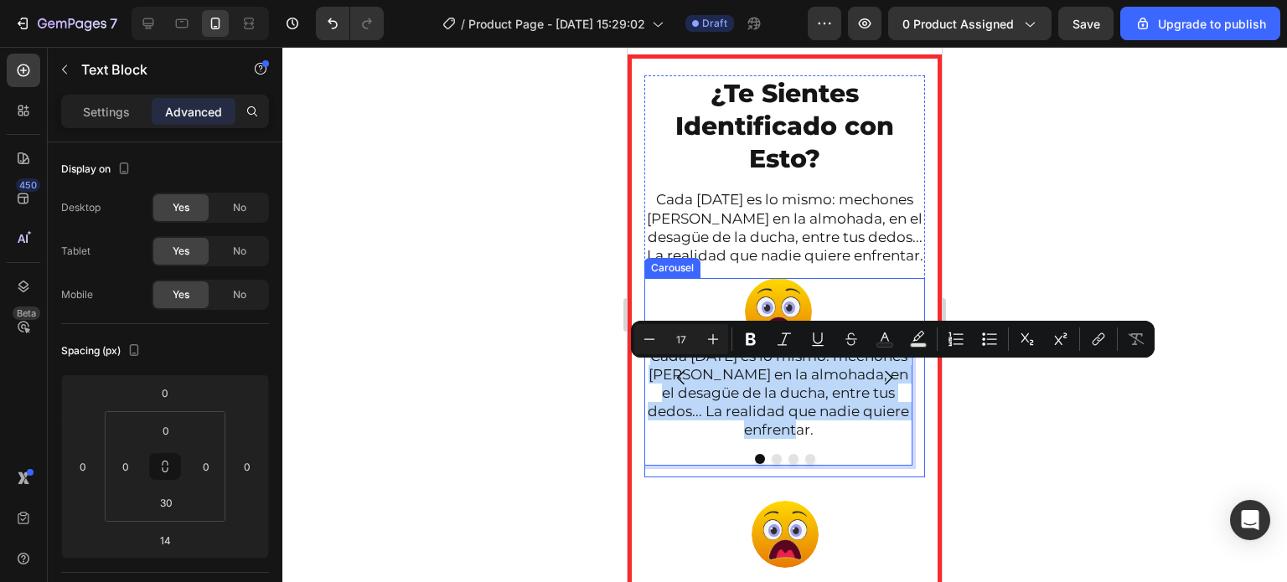
drag, startPoint x: 884, startPoint y: 446, endPoint x: 668, endPoint y: 373, distance: 227.5
click at [668, 373] on div "Image Cada [DATE] es lo mismo: mechones [PERSON_NAME] en la almohada, en el des…" at bounding box center [784, 377] width 281 height 199
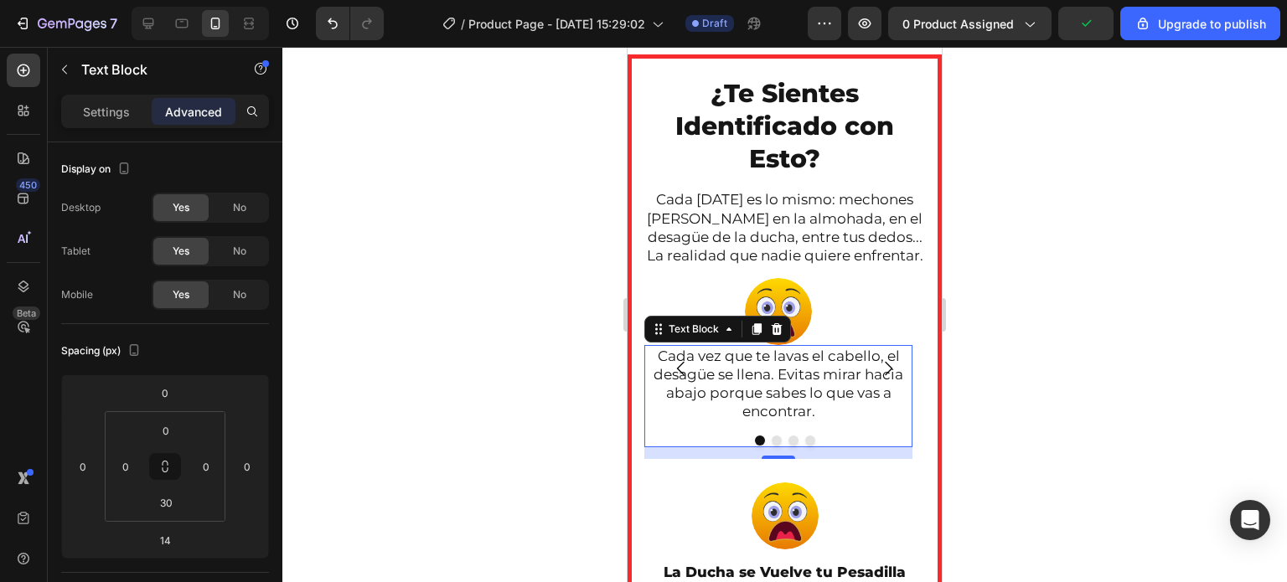
click at [562, 415] on div at bounding box center [784, 314] width 1004 height 535
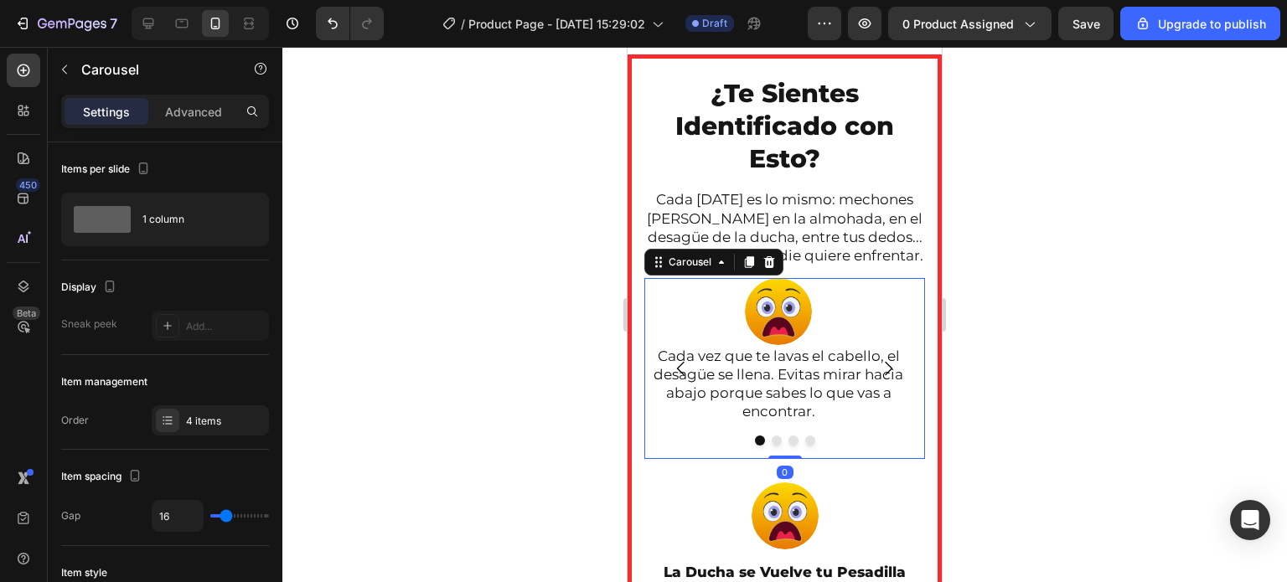
click at [885, 376] on icon "Carousel Next Arrow" at bounding box center [889, 369] width 8 height 14
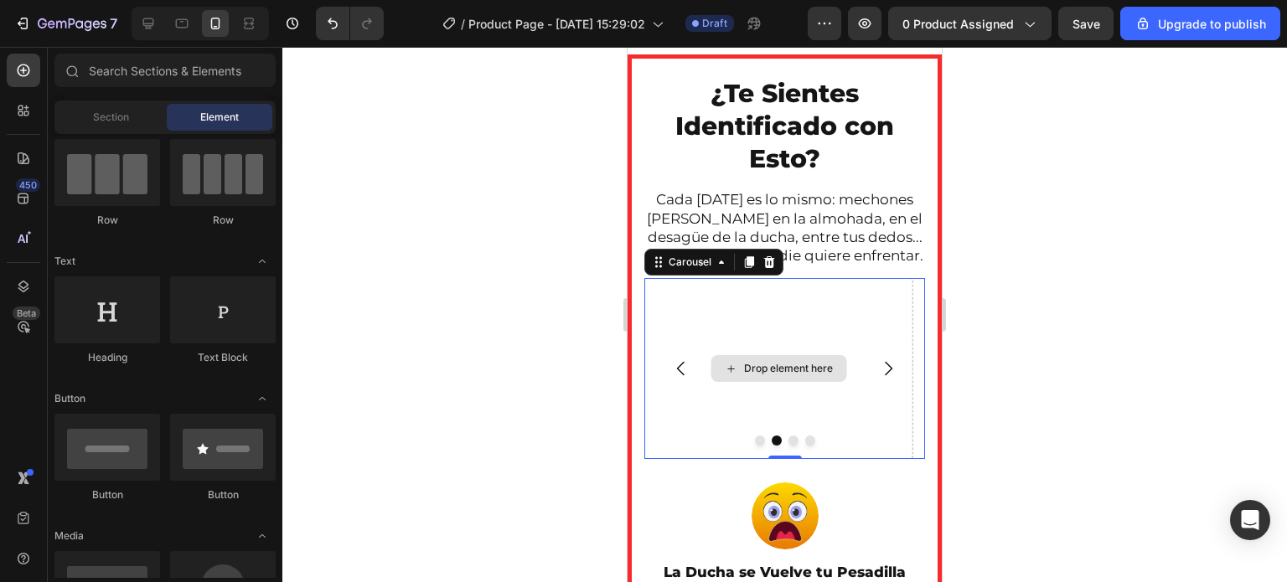
click at [749, 375] on div "Drop element here" at bounding box center [788, 368] width 89 height 13
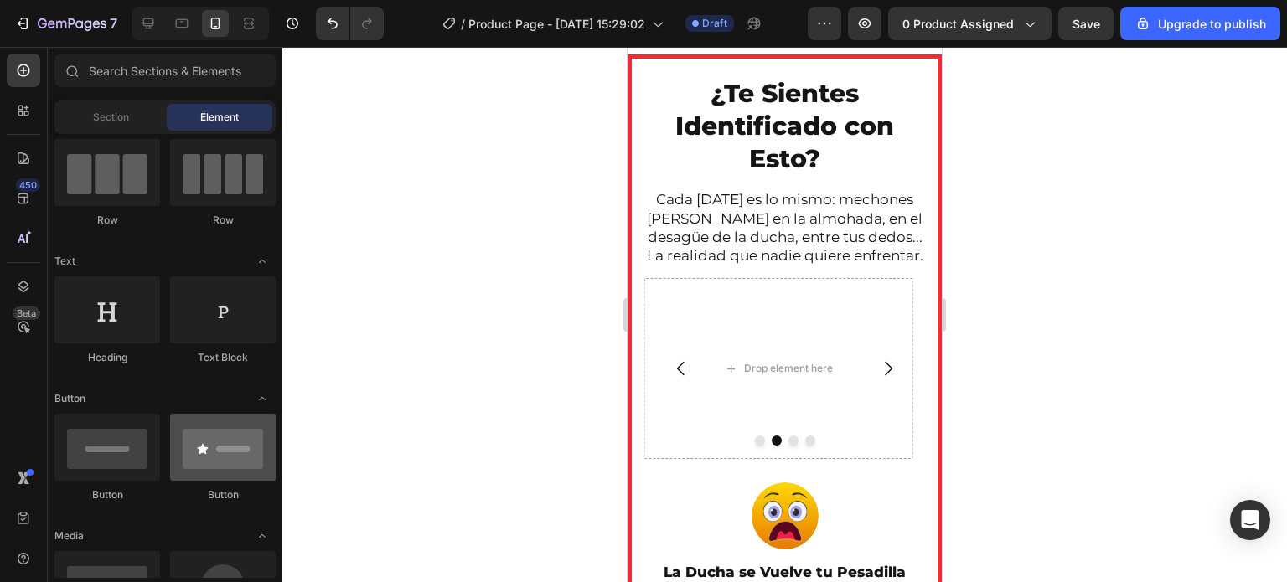
scroll to position [221, 0]
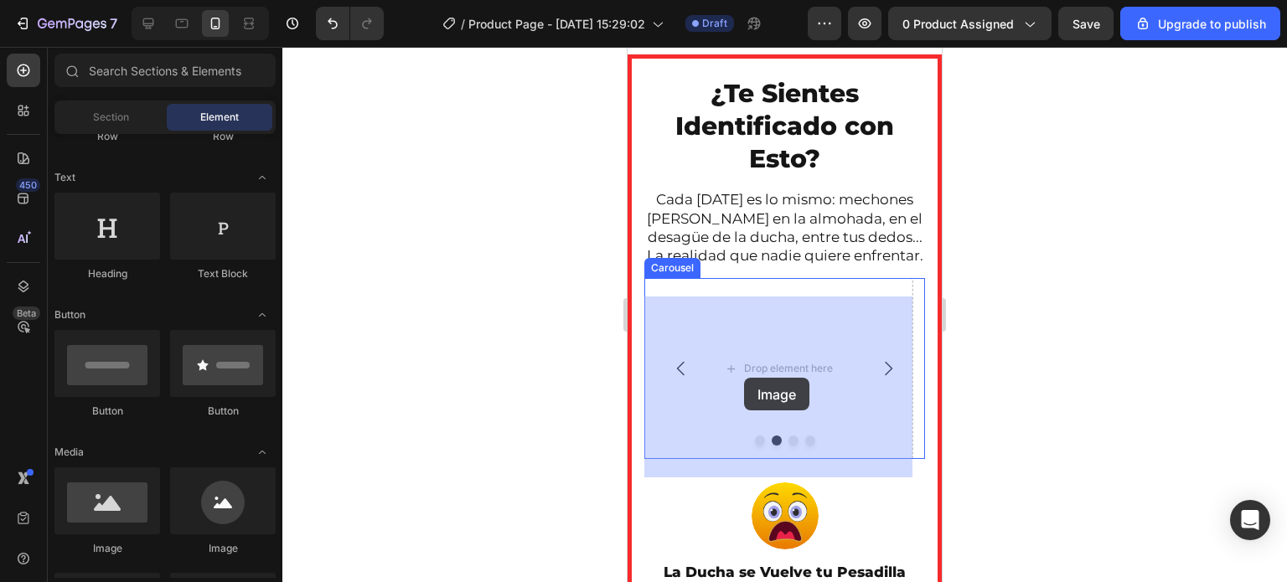
drag, startPoint x: 843, startPoint y: 549, endPoint x: 744, endPoint y: 378, distance: 197.4
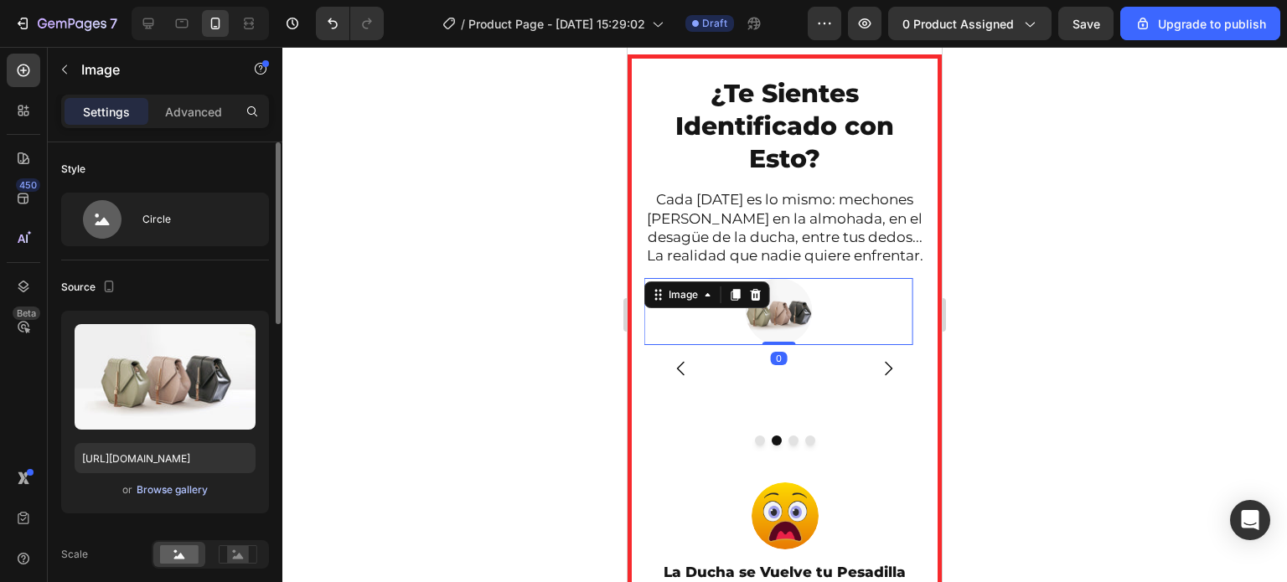
click at [161, 494] on div "Browse gallery" at bounding box center [172, 489] width 71 height 15
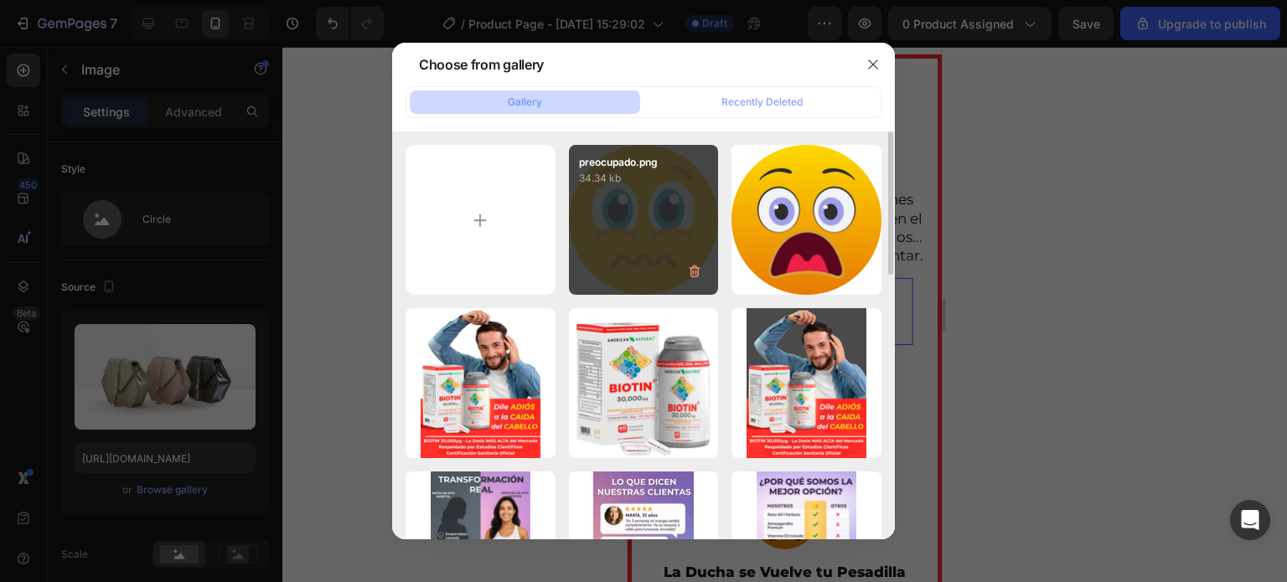
click at [648, 240] on div "preocupado.png 34.34 kb" at bounding box center [644, 220] width 150 height 150
type input "[URL][DOMAIN_NAME]"
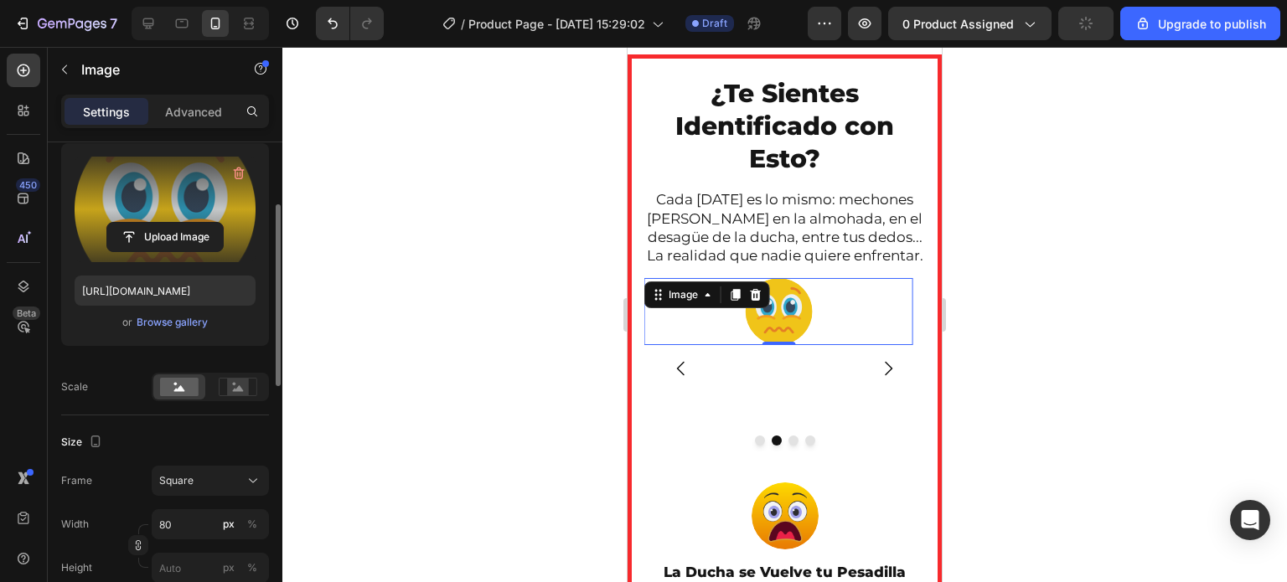
scroll to position [0, 0]
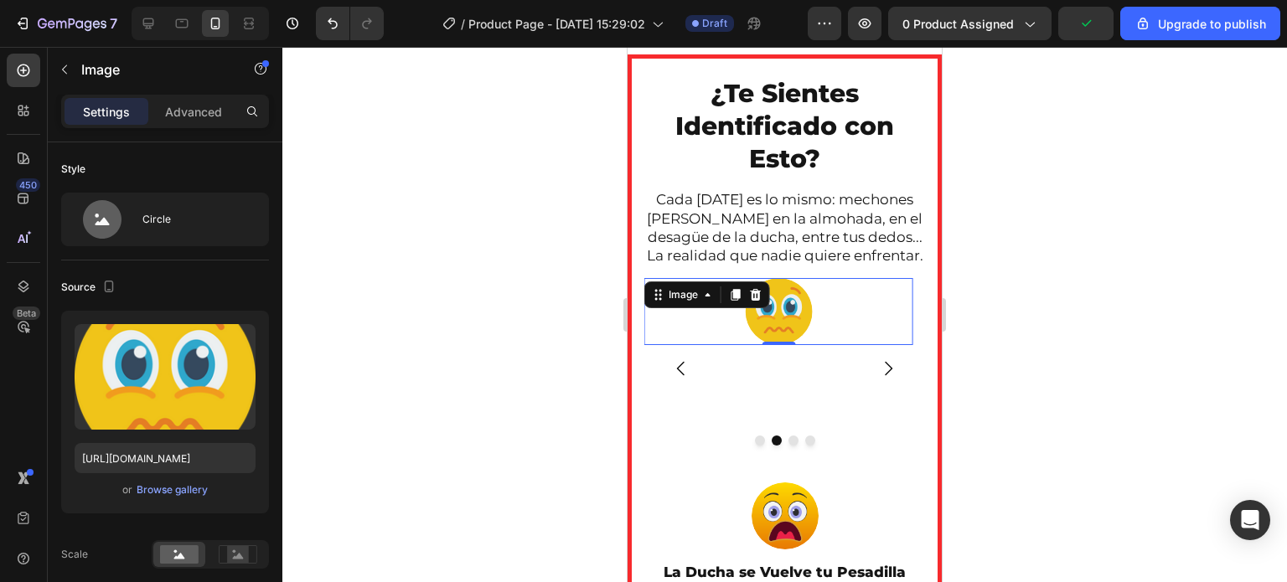
click at [543, 313] on div at bounding box center [784, 314] width 1004 height 535
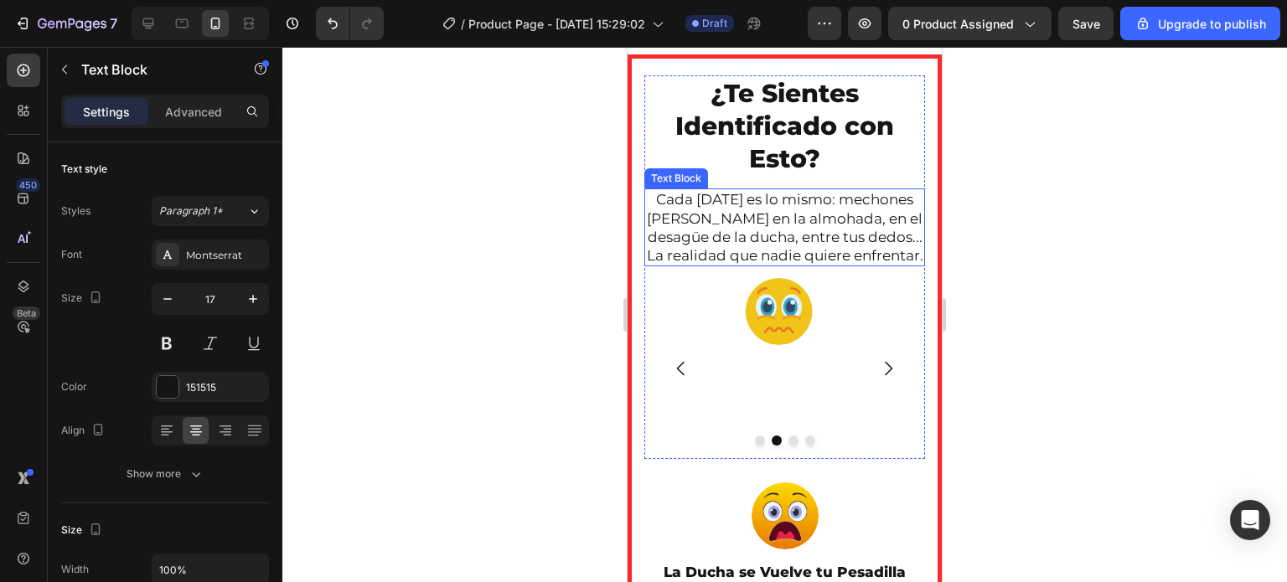
click at [740, 254] on p "Cada [DATE] es lo mismo: mechones [PERSON_NAME] en la almohada, en el desagüe d…" at bounding box center [784, 227] width 277 height 74
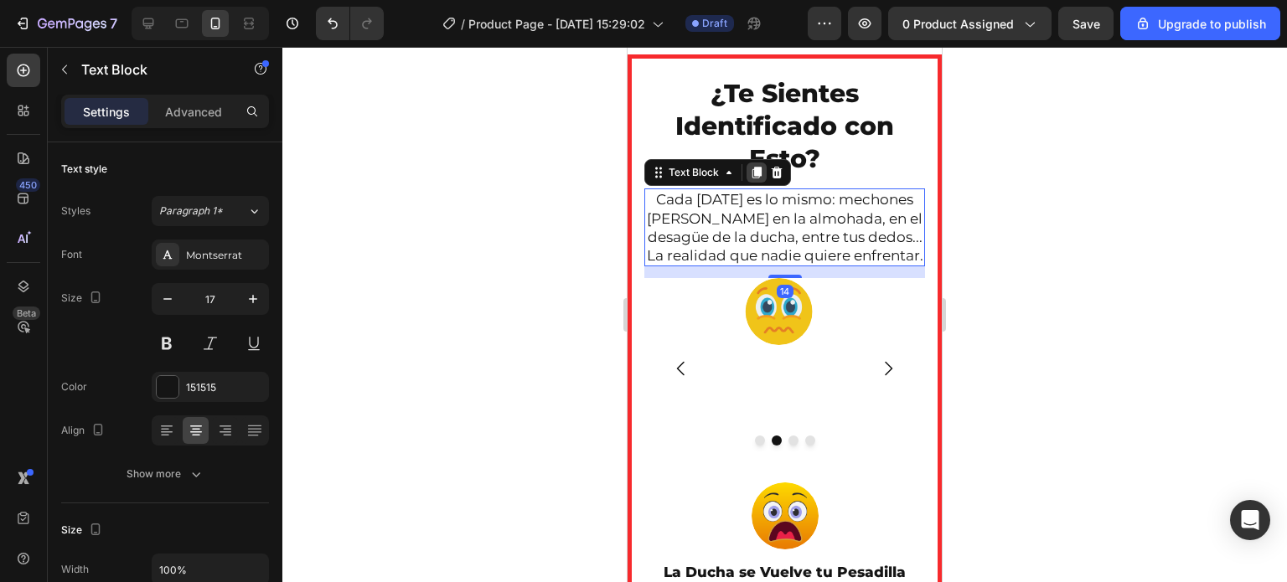
click at [761, 173] on icon at bounding box center [756, 174] width 9 height 12
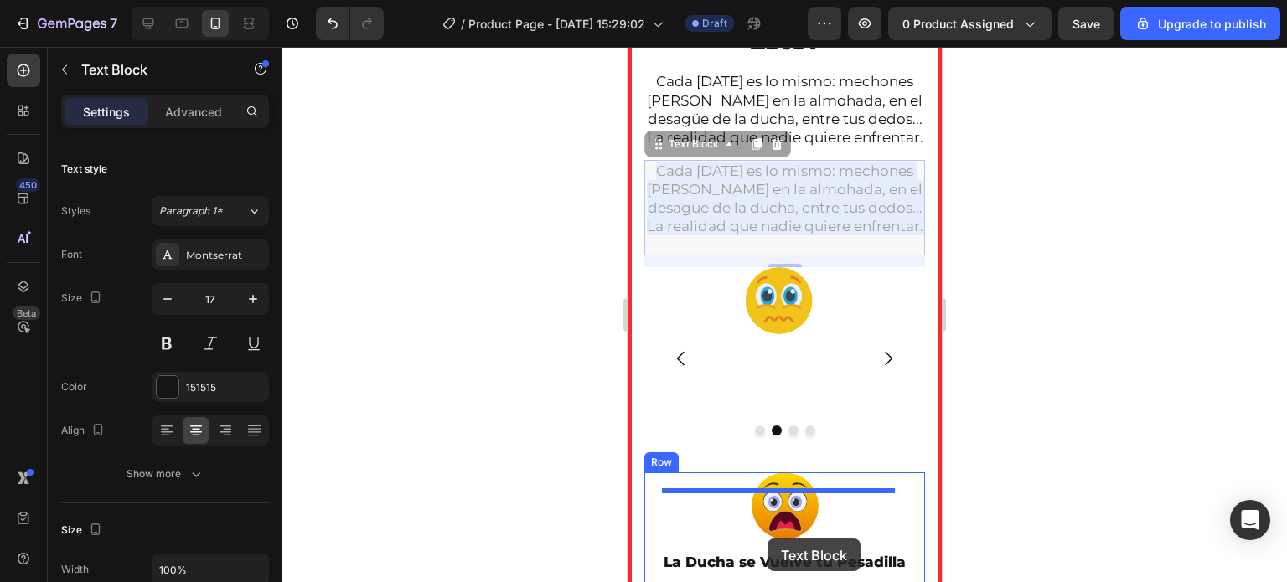
scroll to position [984, 0]
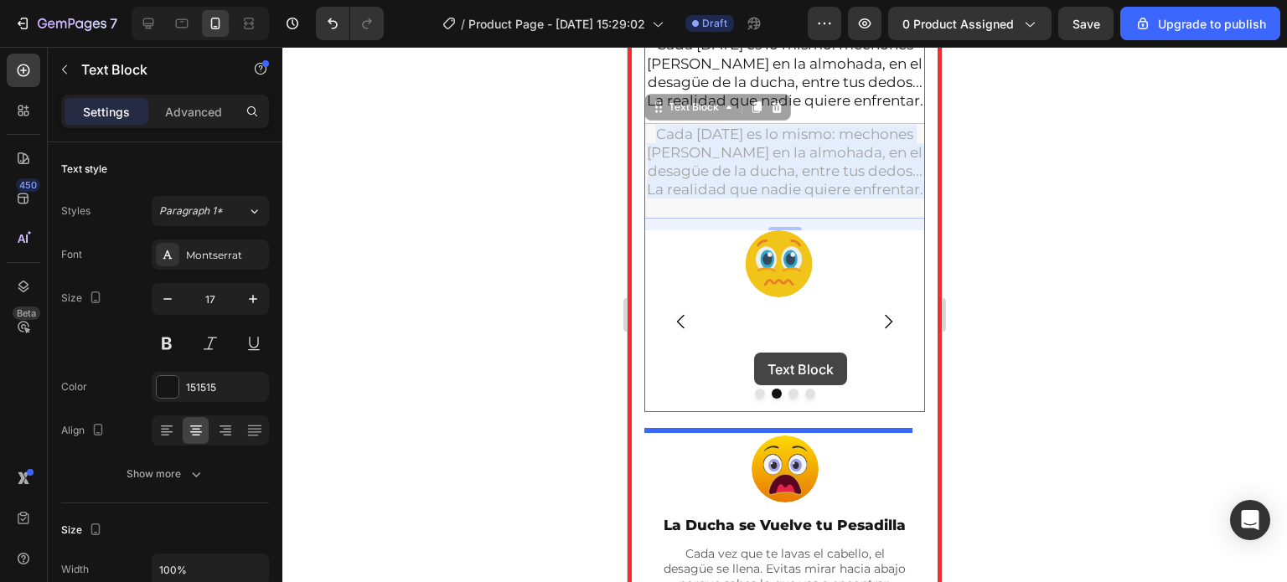
drag, startPoint x: 795, startPoint y: 338, endPoint x: 754, endPoint y: 353, distance: 43.7
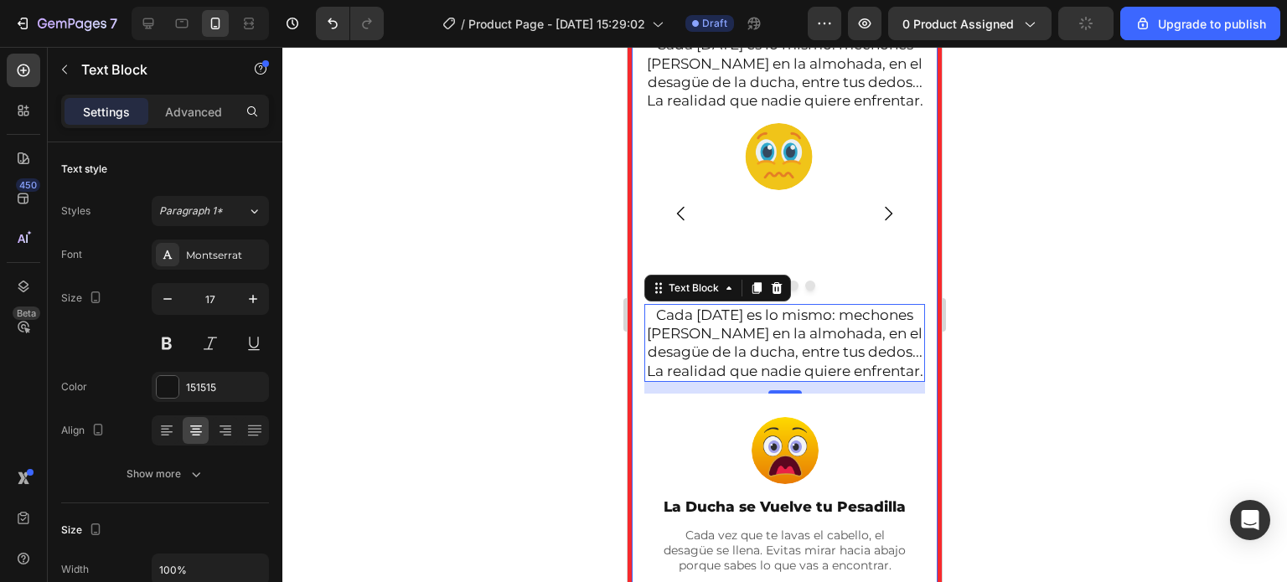
click at [542, 356] on div at bounding box center [784, 314] width 1004 height 535
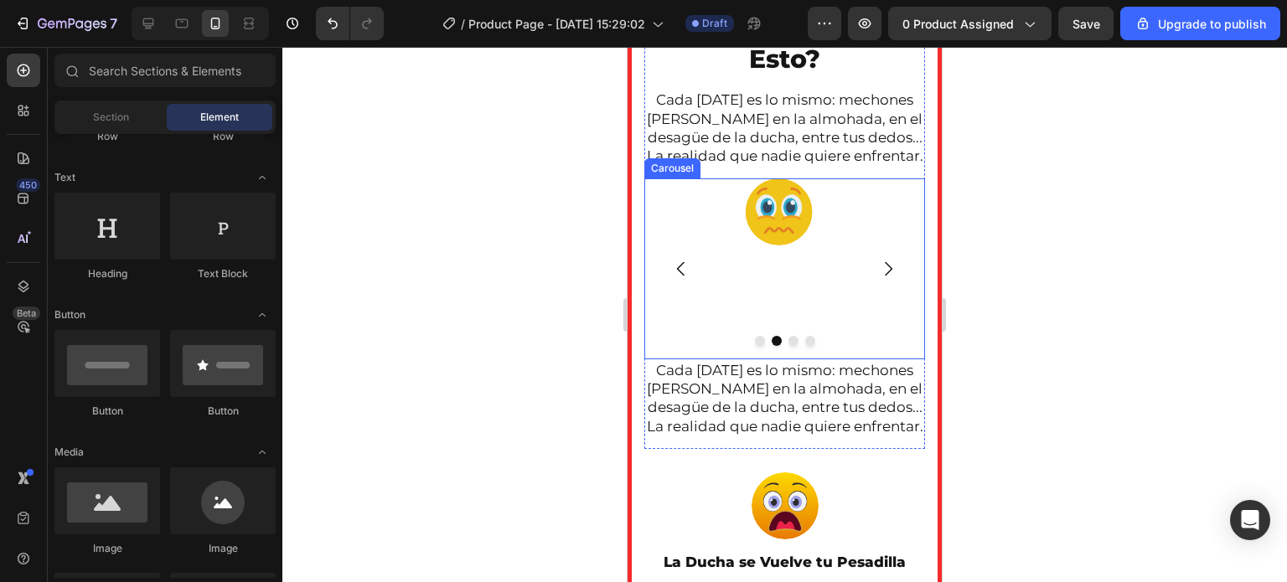
scroll to position [900, 0]
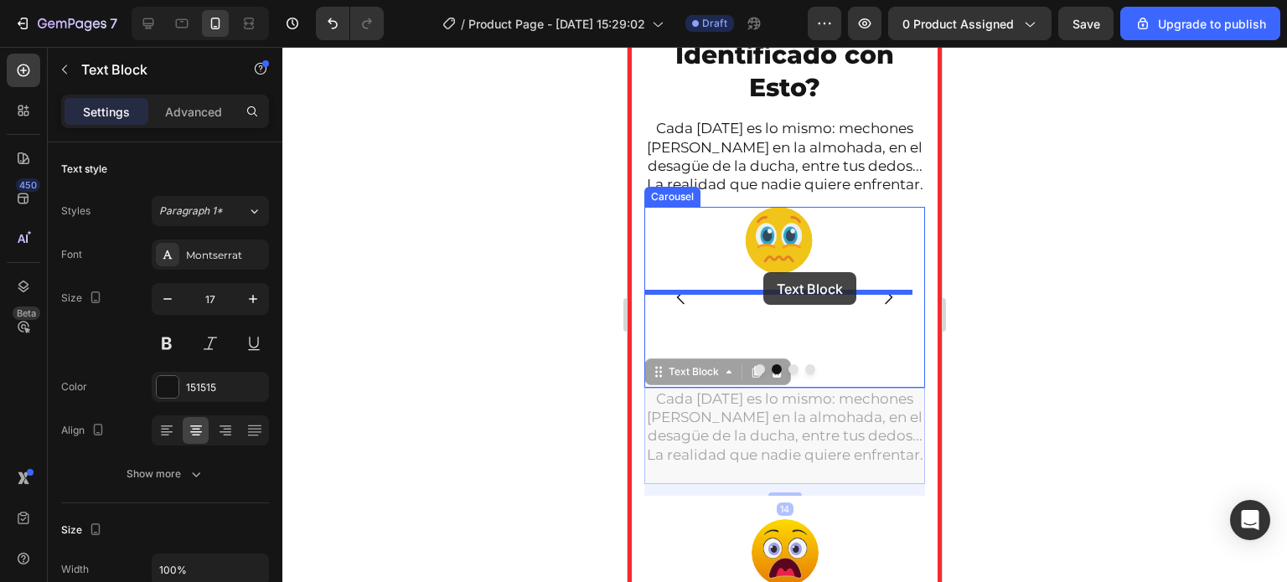
drag, startPoint x: 774, startPoint y: 459, endPoint x: 763, endPoint y: 272, distance: 187.1
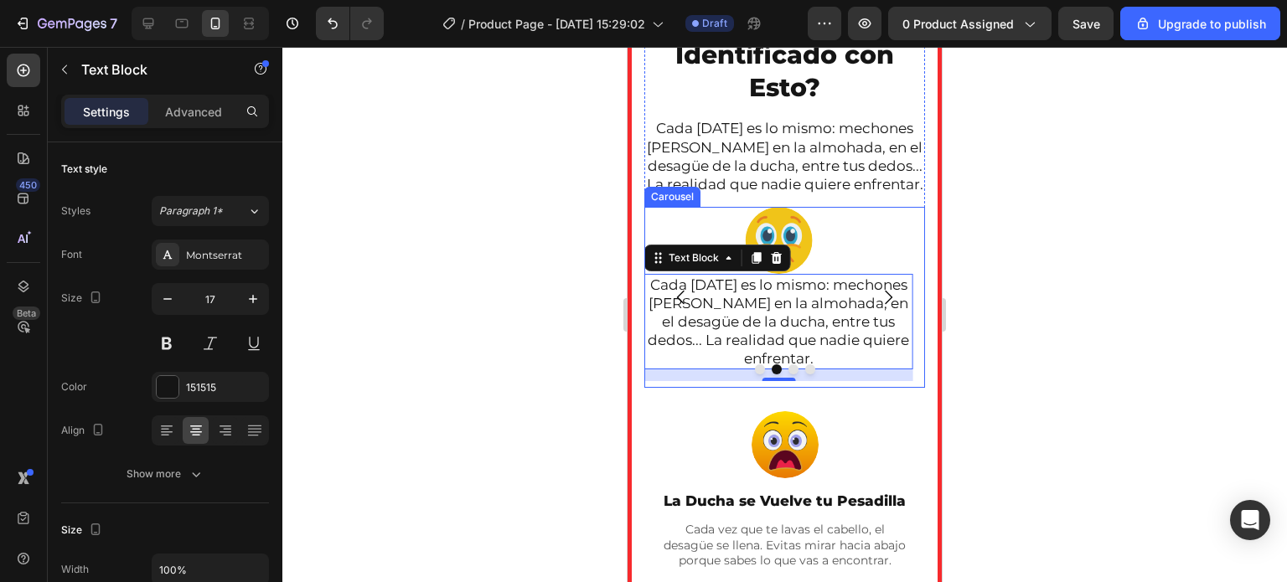
click at [673, 307] on icon "Carousel Back Arrow" at bounding box center [681, 297] width 20 height 20
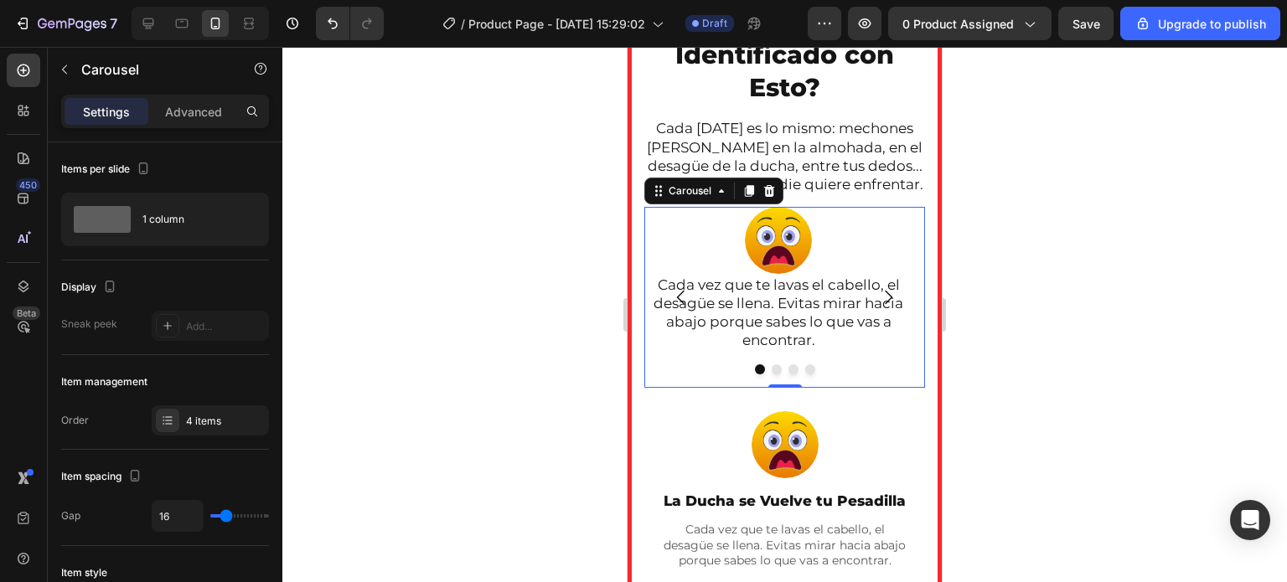
click at [878, 307] on icon "Carousel Next Arrow" at bounding box center [888, 297] width 20 height 20
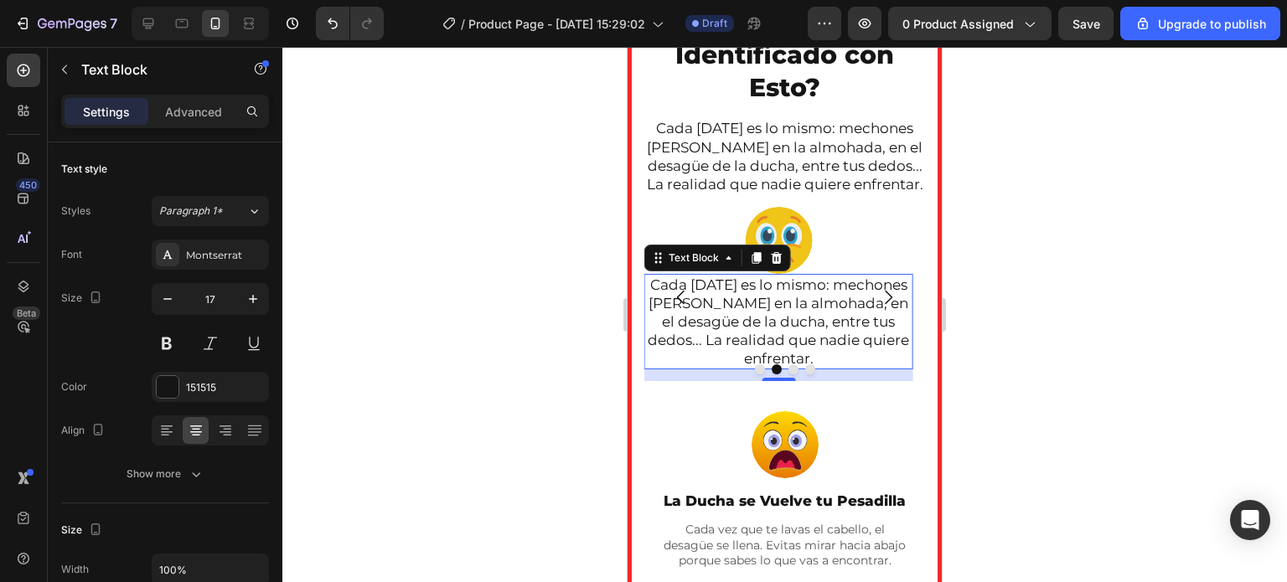
drag, startPoint x: 717, startPoint y: 371, endPoint x: 1169, endPoint y: 351, distance: 451.9
click at [717, 368] on p "Cada [DATE] es lo mismo: mechones [PERSON_NAME] en la almohada, en el desagüe d…" at bounding box center [778, 322] width 265 height 92
click at [207, 126] on div "Settings Advanced" at bounding box center [165, 112] width 208 height 34
click at [207, 116] on p "Advanced" at bounding box center [193, 112] width 57 height 18
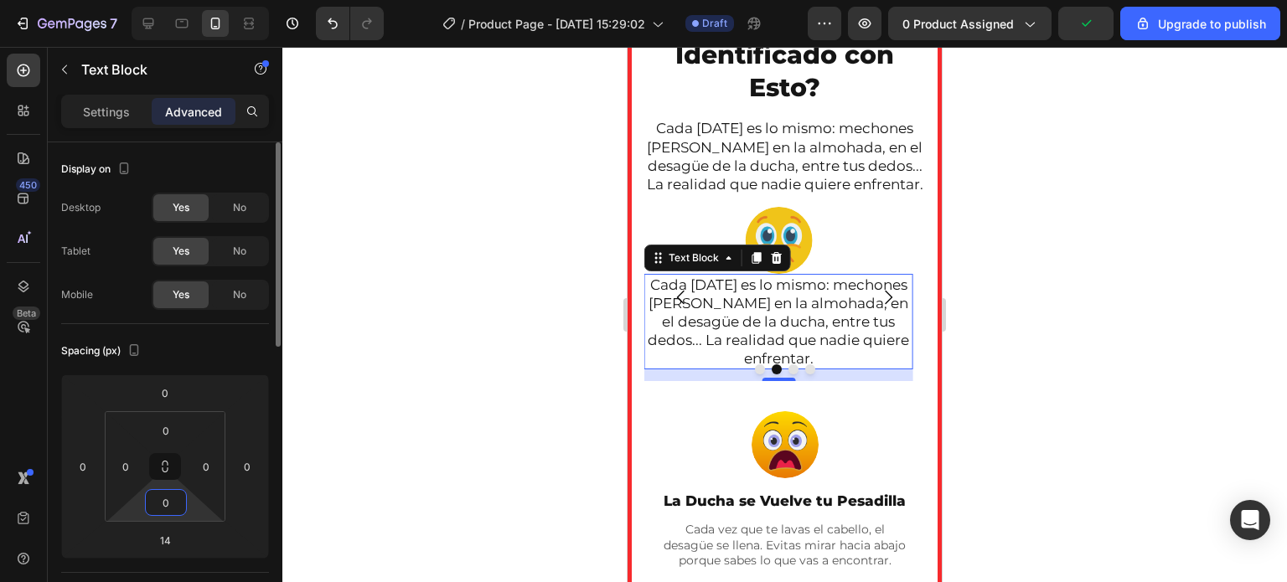
click at [173, 513] on input "0" at bounding box center [166, 502] width 34 height 25
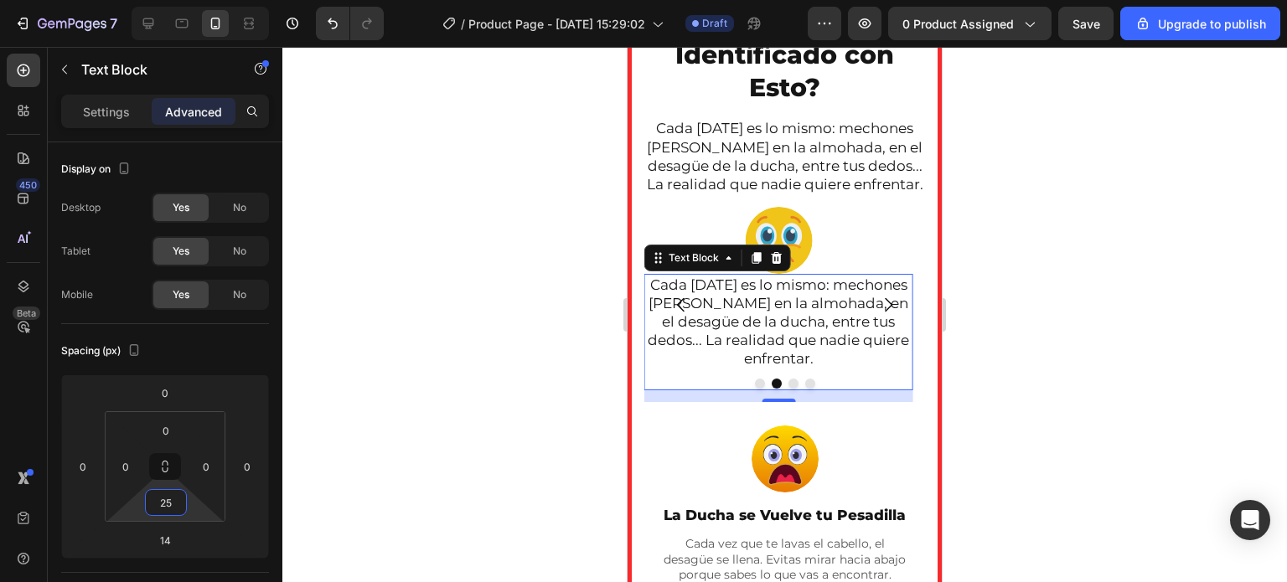
type input "25"
click at [471, 435] on div at bounding box center [784, 314] width 1004 height 535
click at [796, 365] on p "Cada [DATE] es lo mismo: mechones [PERSON_NAME] en la almohada, en el desagüe d…" at bounding box center [778, 322] width 265 height 92
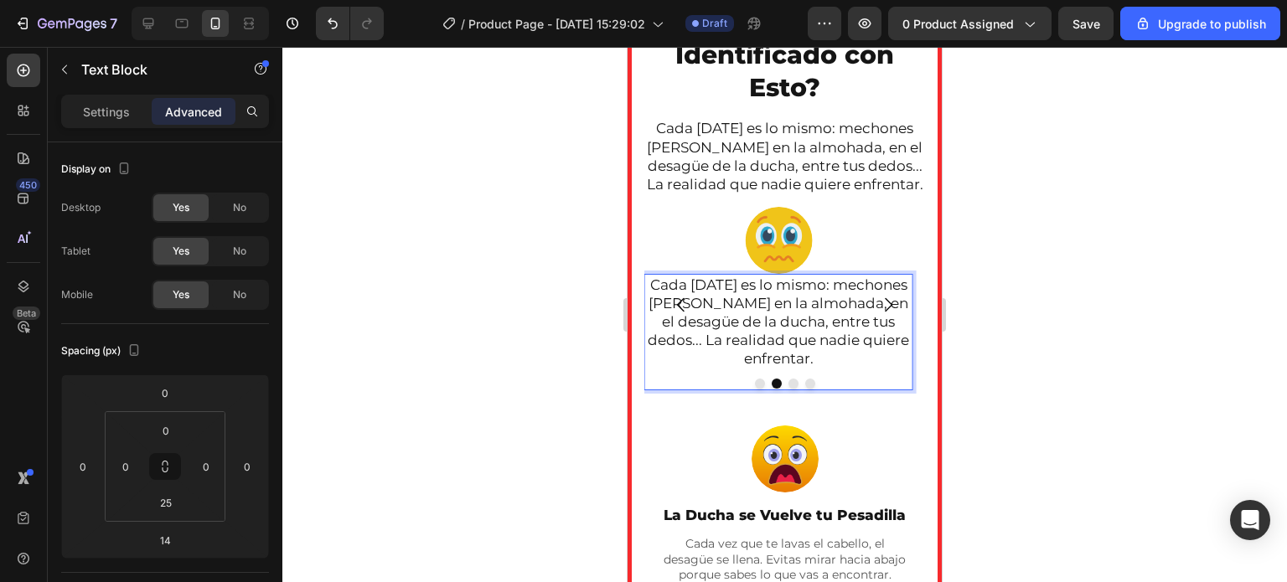
click at [882, 368] on p "Cada [DATE] es lo mismo: mechones [PERSON_NAME] en la almohada, en el desagüe d…" at bounding box center [778, 322] width 265 height 92
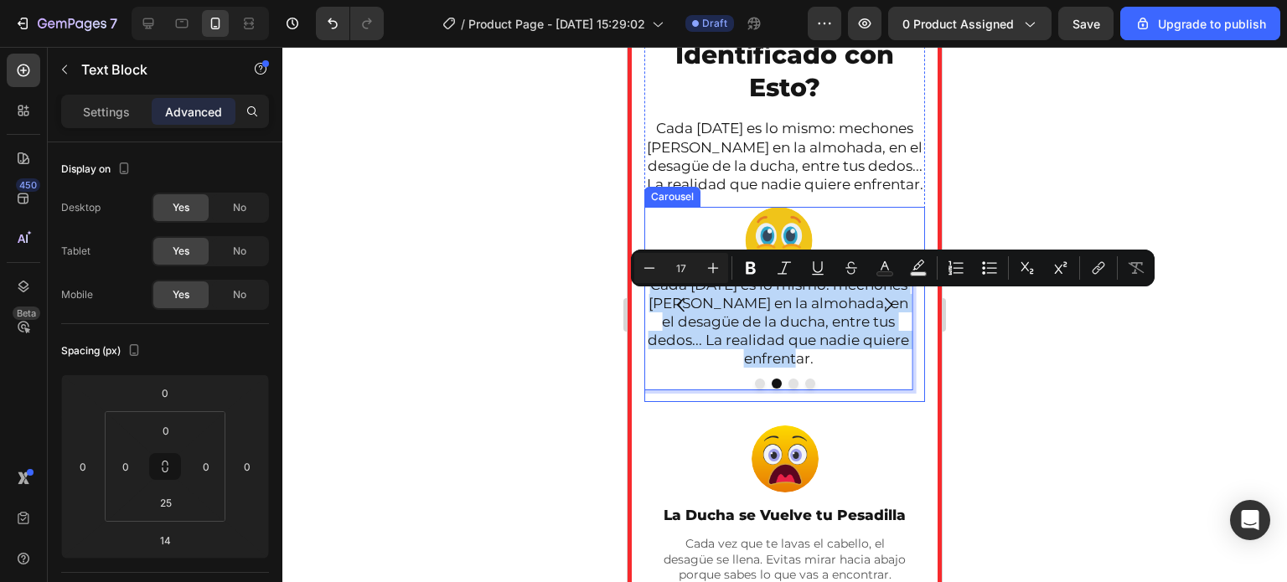
drag, startPoint x: 837, startPoint y: 372, endPoint x: 684, endPoint y: 306, distance: 167.0
click at [684, 306] on div "Image Cada vez que te lavas el cabello, el desagüe se llena. Evitas mirar hacia…" at bounding box center [784, 304] width 281 height 195
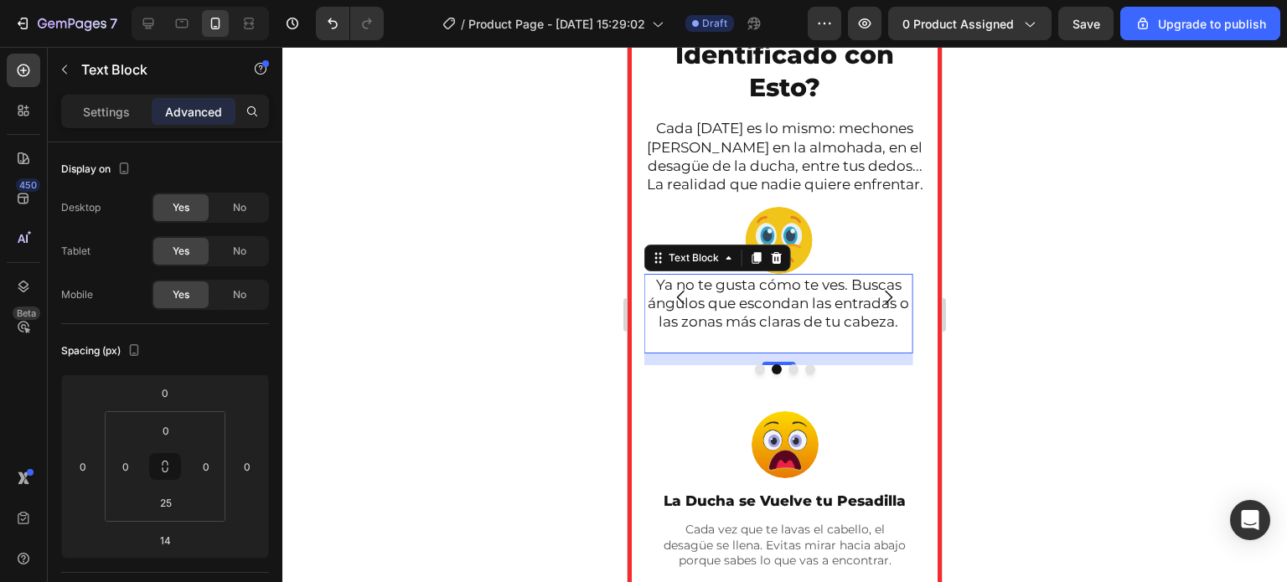
click at [530, 326] on div at bounding box center [784, 314] width 1004 height 535
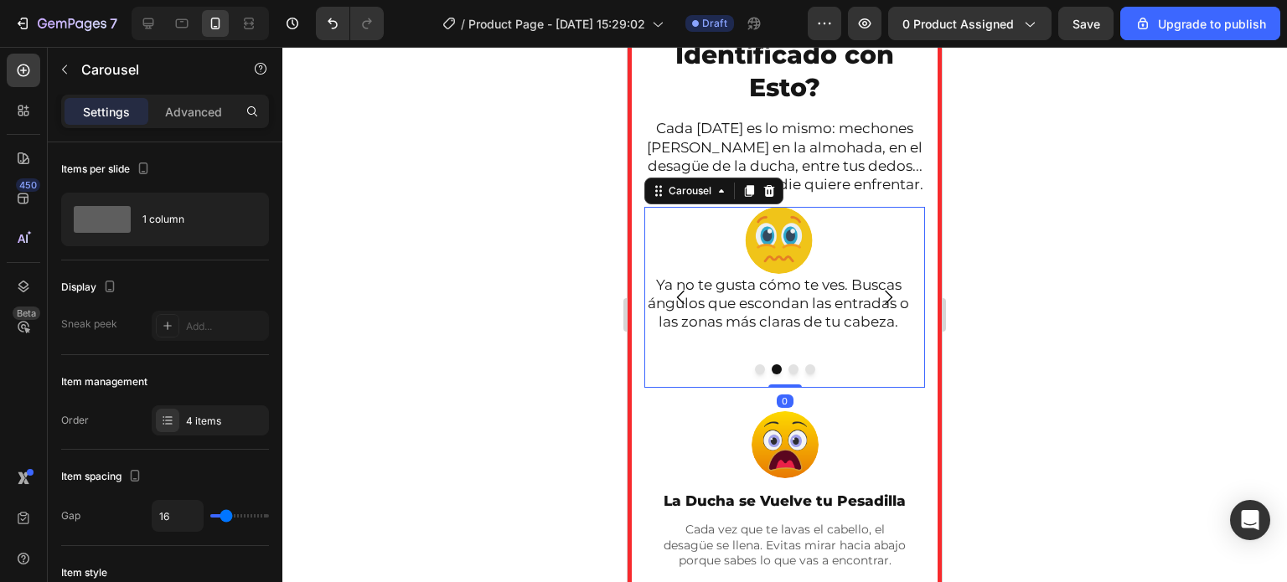
click at [675, 307] on icon "Carousel Back Arrow" at bounding box center [681, 297] width 20 height 20
click at [885, 305] on icon "Carousel Next Arrow" at bounding box center [889, 298] width 8 height 14
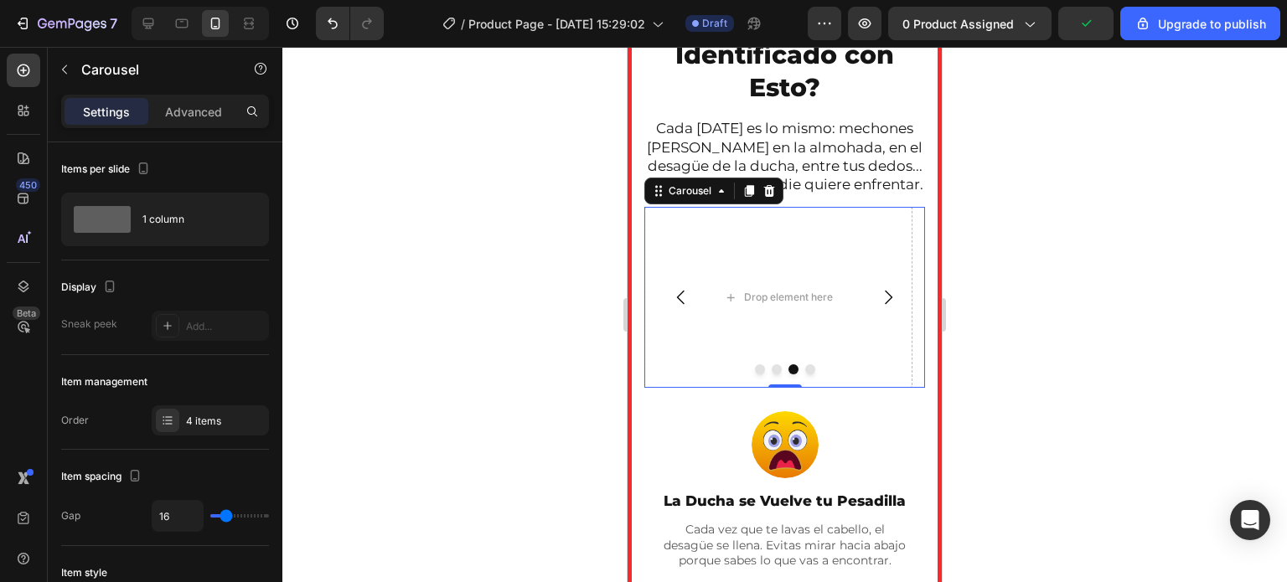
click at [878, 307] on icon "Carousel Next Arrow" at bounding box center [888, 297] width 20 height 20
click at [678, 307] on icon "Carousel Back Arrow" at bounding box center [681, 297] width 20 height 20
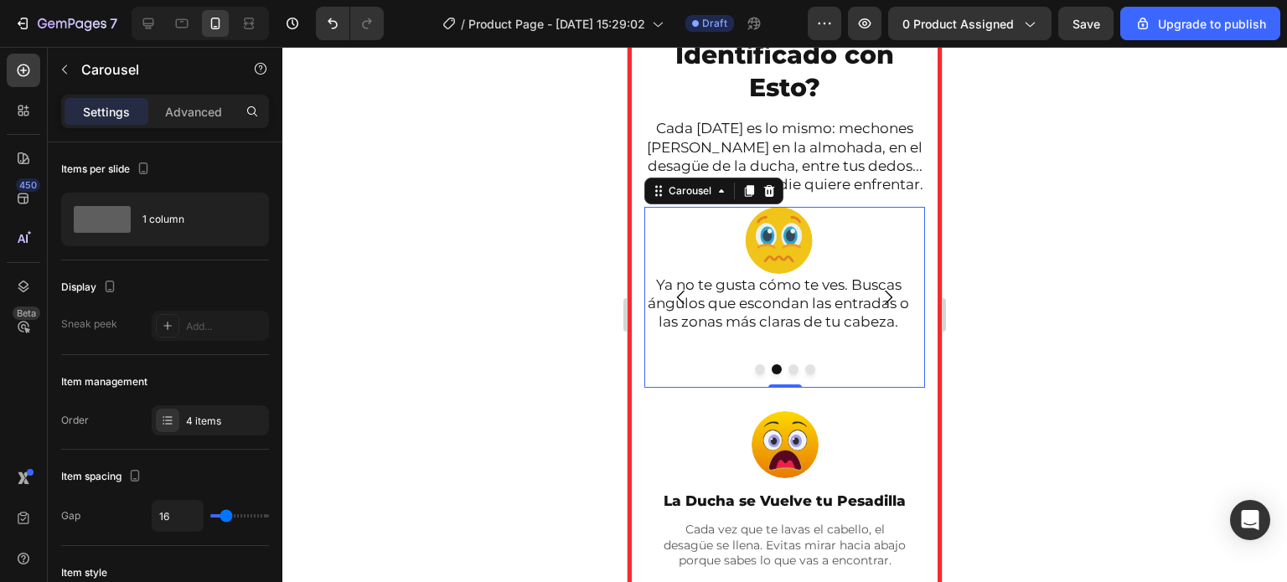
click at [678, 307] on icon "Carousel Back Arrow" at bounding box center [681, 297] width 20 height 20
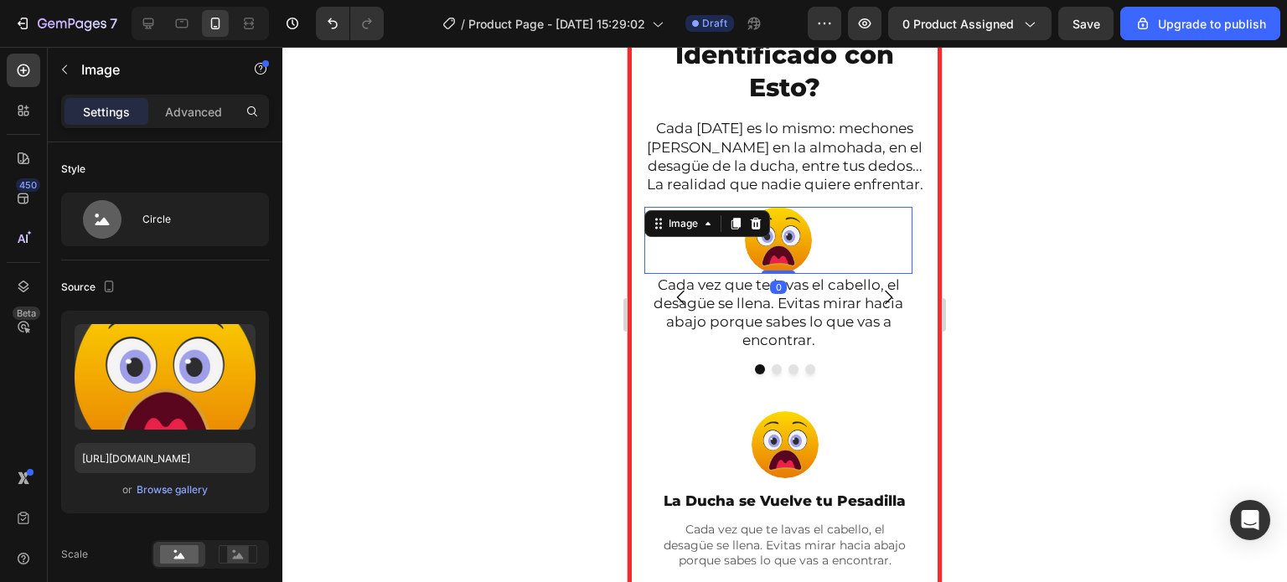
click at [784, 273] on img at bounding box center [778, 240] width 67 height 67
click at [194, 101] on div "Advanced" at bounding box center [194, 111] width 84 height 27
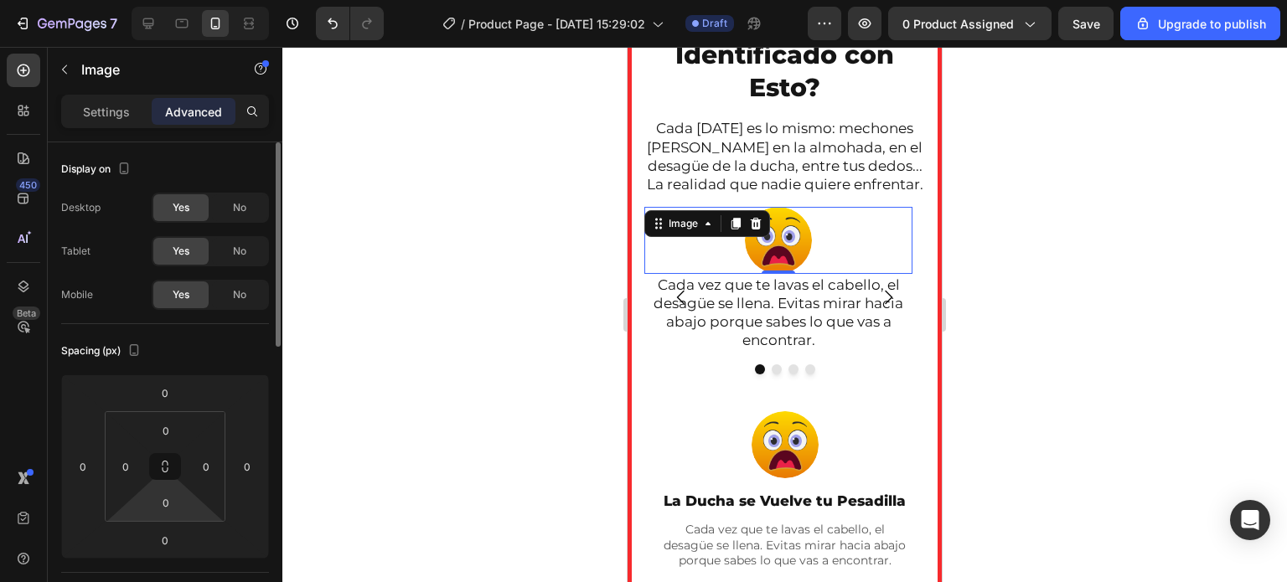
click at [168, 489] on div "0" at bounding box center [166, 502] width 42 height 27
click at [166, 495] on input "0" at bounding box center [166, 502] width 34 height 25
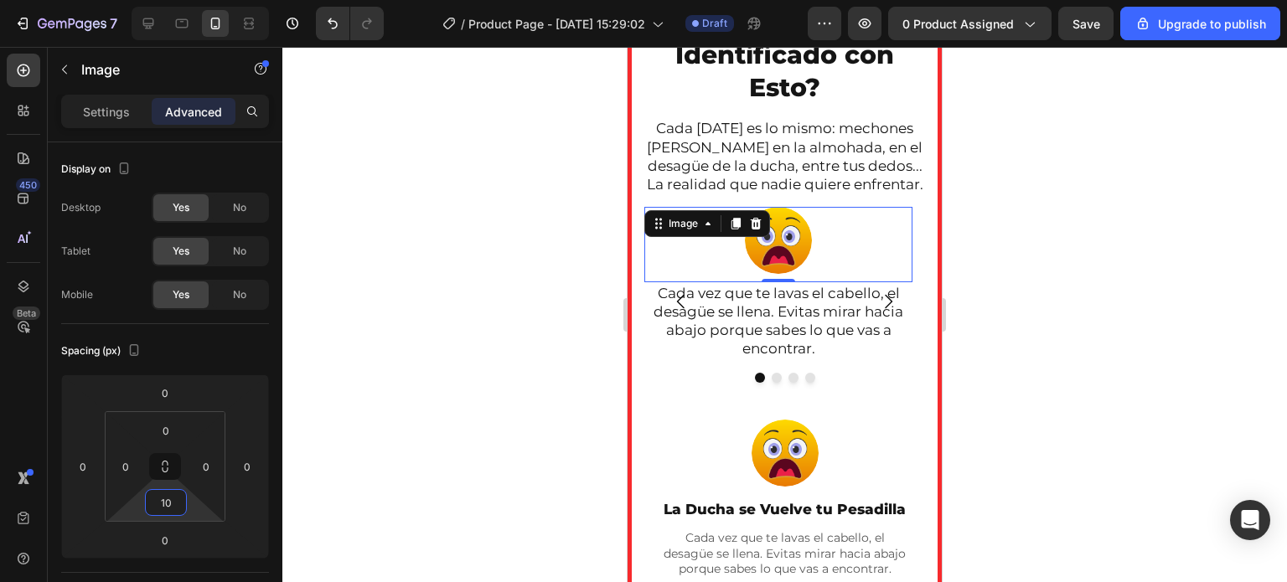
type input "10"
click at [477, 400] on div at bounding box center [784, 314] width 1004 height 535
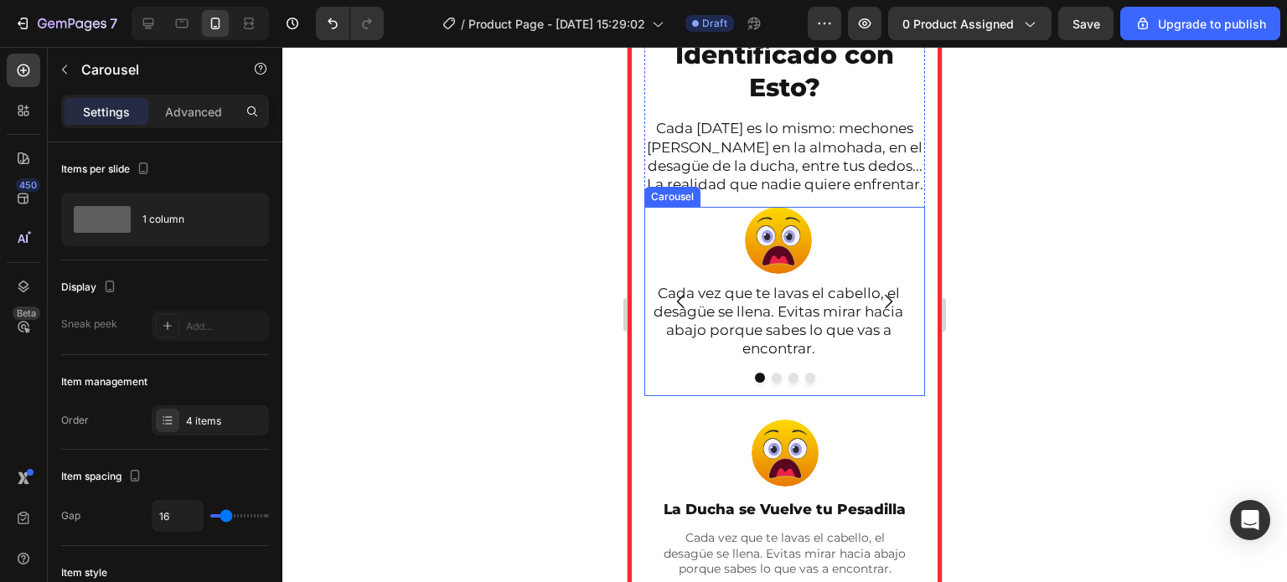
click at [771, 383] on button "Dot" at bounding box center [776, 378] width 10 height 10
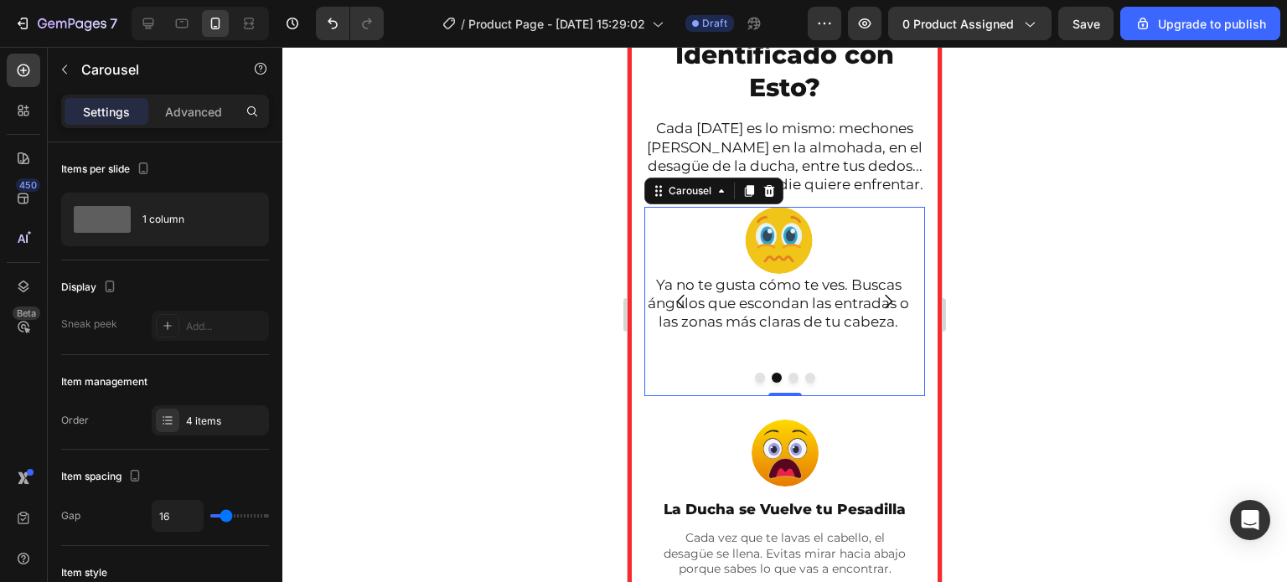
click at [755, 383] on button "Dot" at bounding box center [760, 378] width 10 height 10
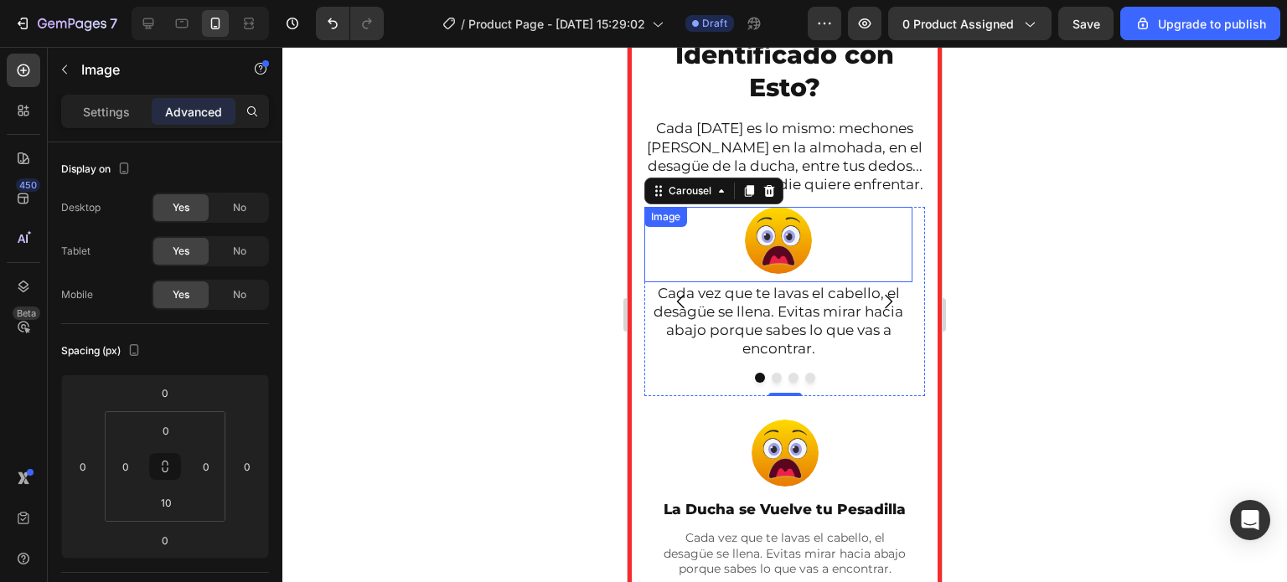
click at [771, 274] on img at bounding box center [778, 240] width 67 height 67
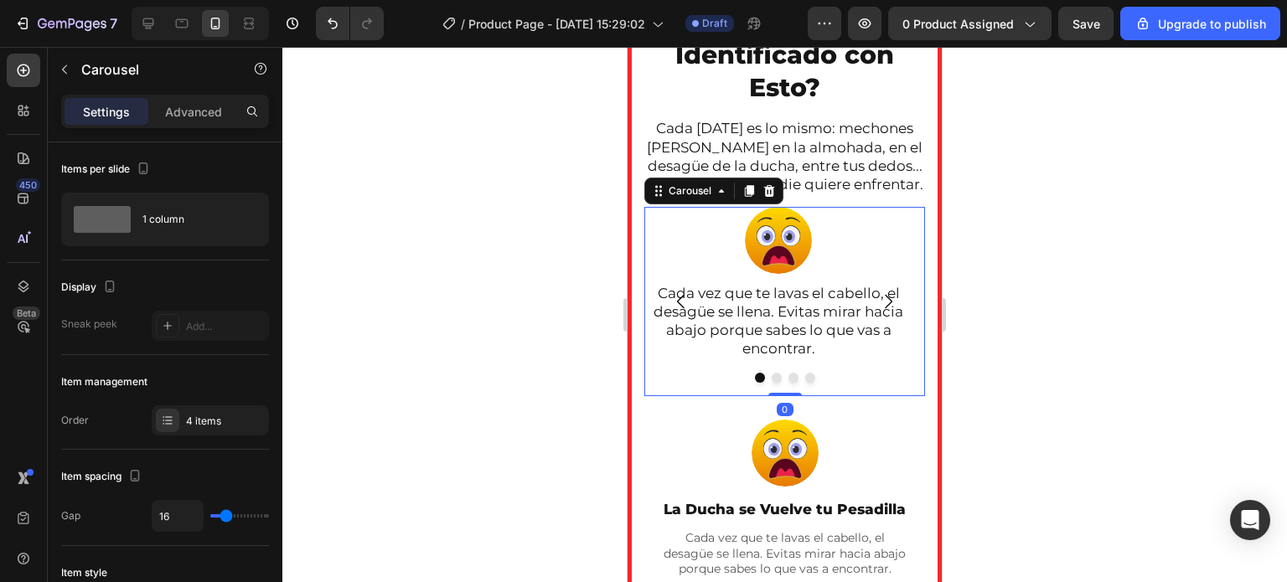
click at [771, 383] on button "Dot" at bounding box center [776, 378] width 10 height 10
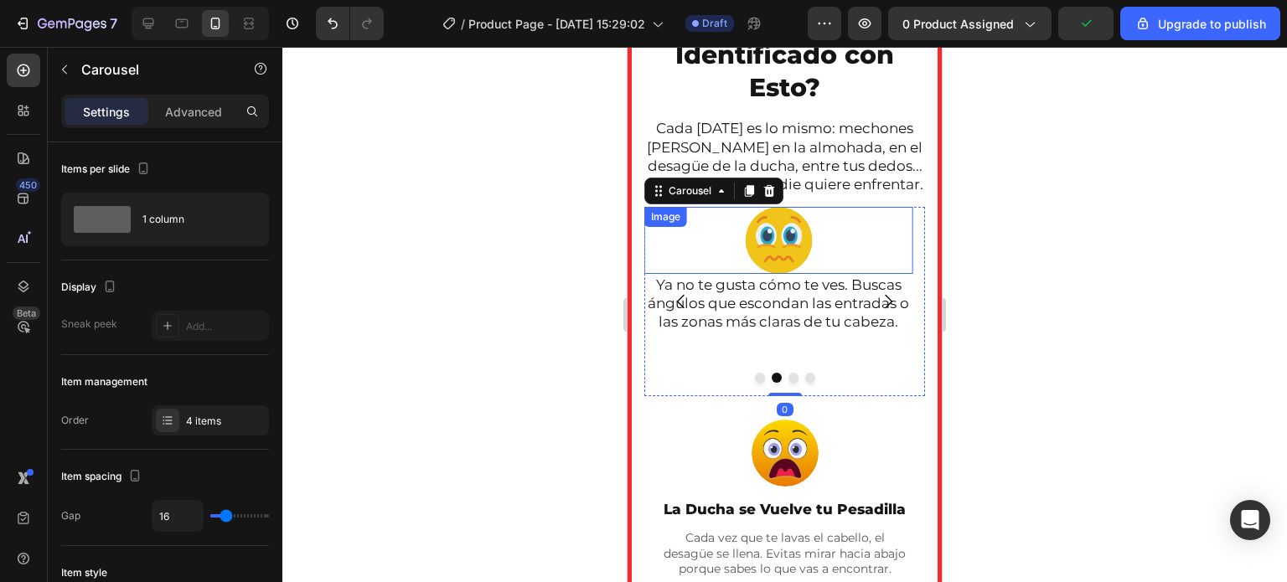
click at [760, 274] on img at bounding box center [778, 240] width 67 height 67
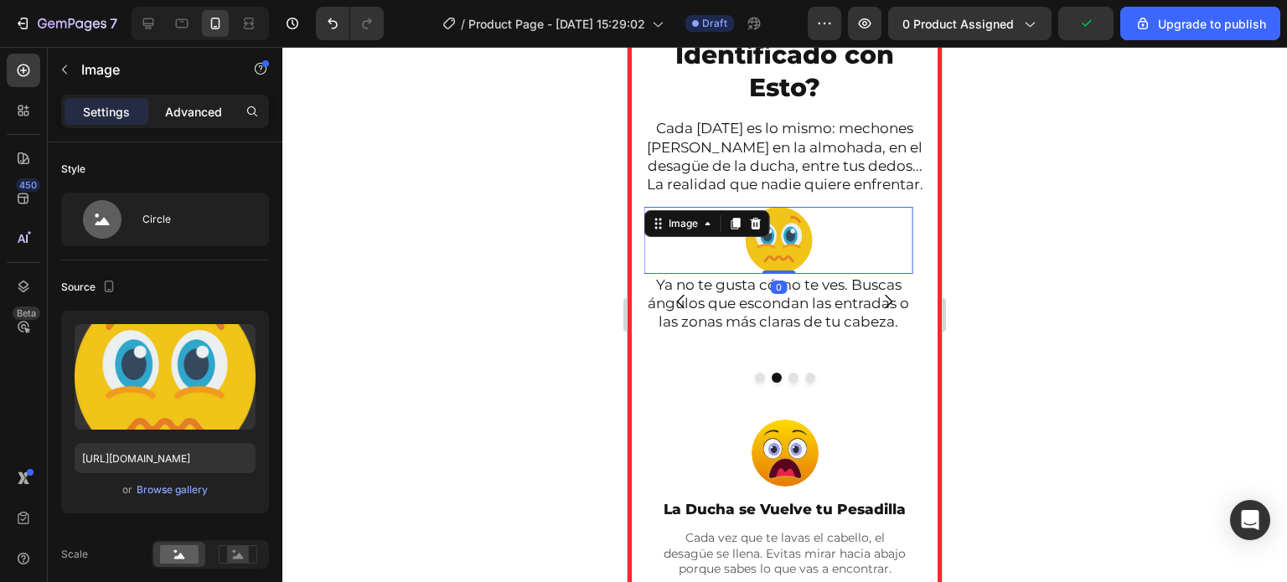
click at [198, 117] on p "Advanced" at bounding box center [193, 112] width 57 height 18
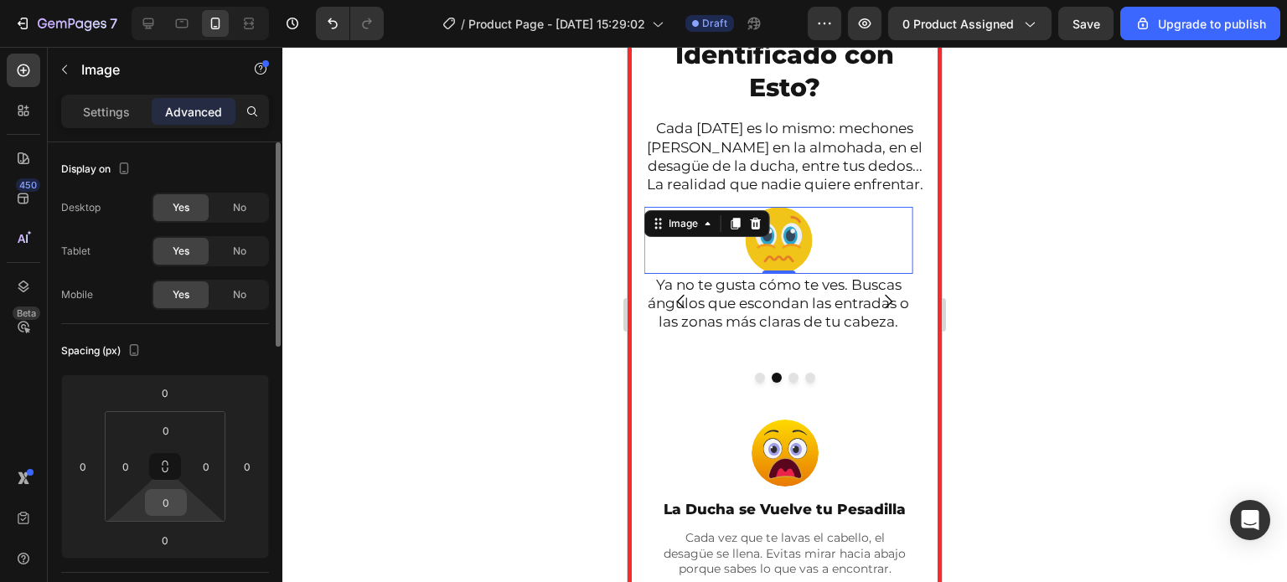
click at [171, 497] on input "0" at bounding box center [166, 502] width 34 height 25
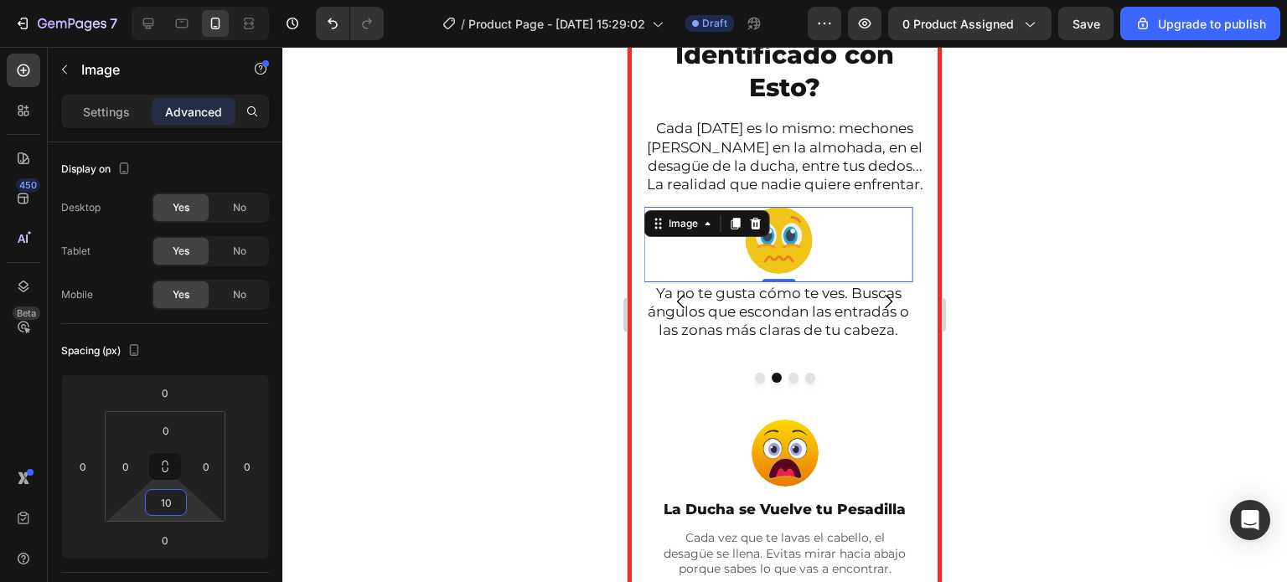
type input "10"
click at [461, 398] on div at bounding box center [784, 314] width 1004 height 535
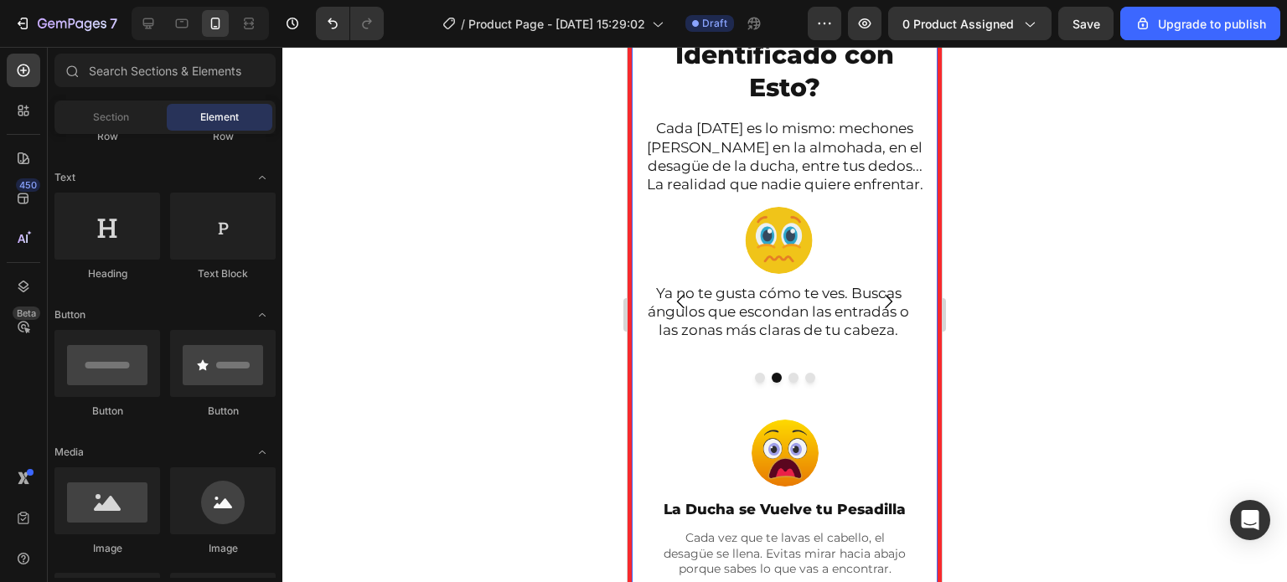
click at [560, 381] on div at bounding box center [784, 314] width 1004 height 535
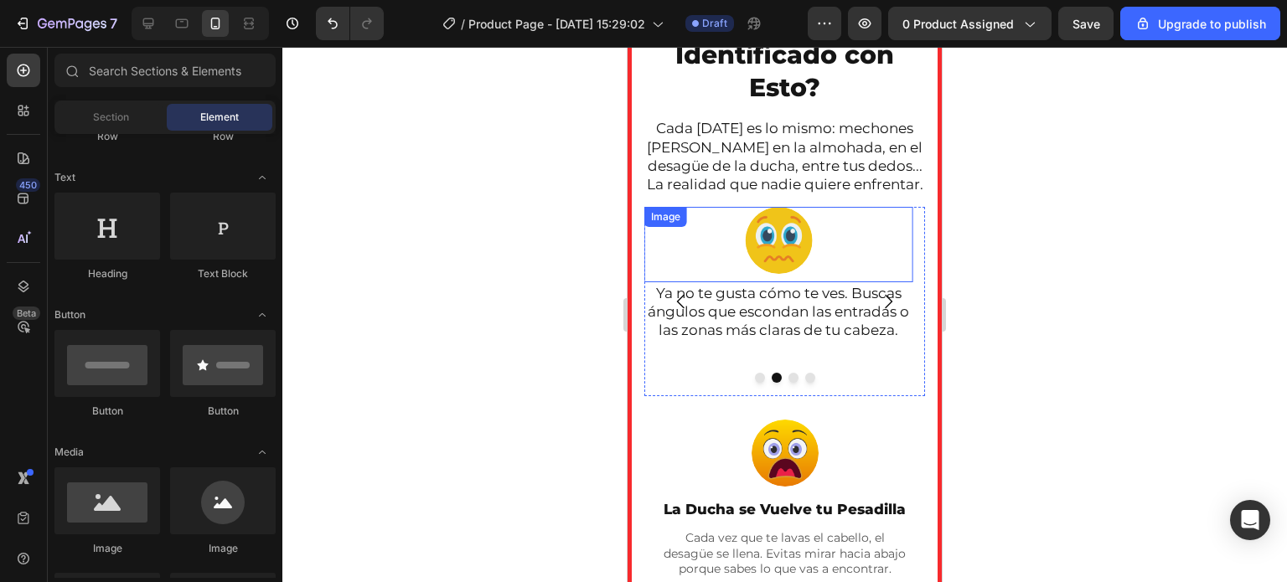
click at [694, 226] on div at bounding box center [778, 240] width 268 height 67
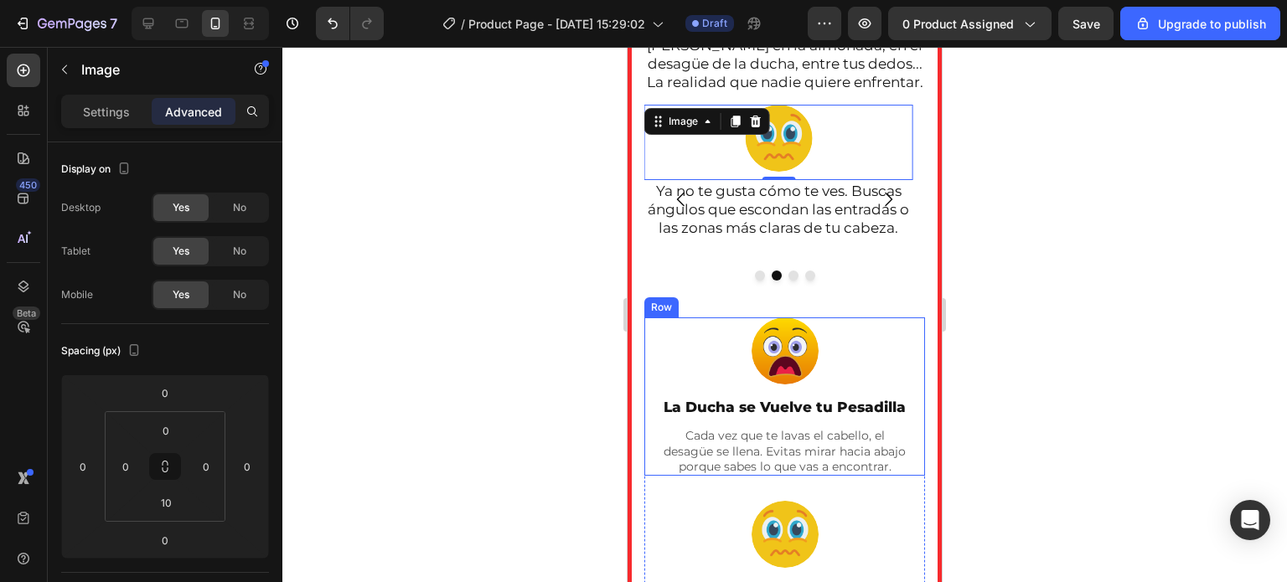
scroll to position [1001, 0]
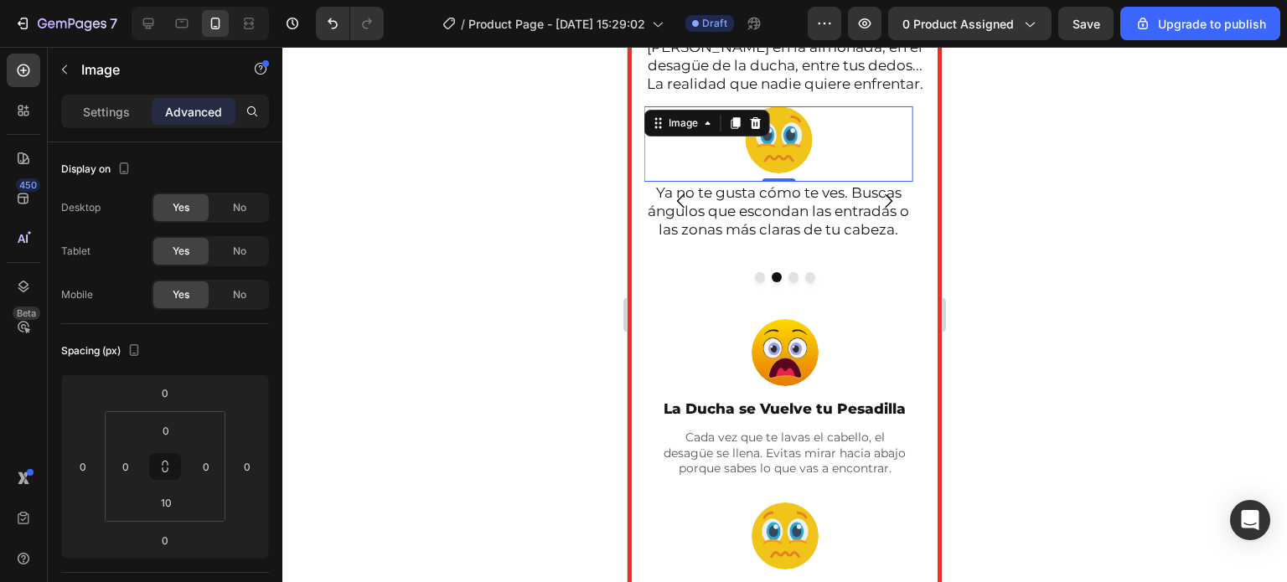
click at [1062, 154] on div at bounding box center [784, 314] width 1004 height 535
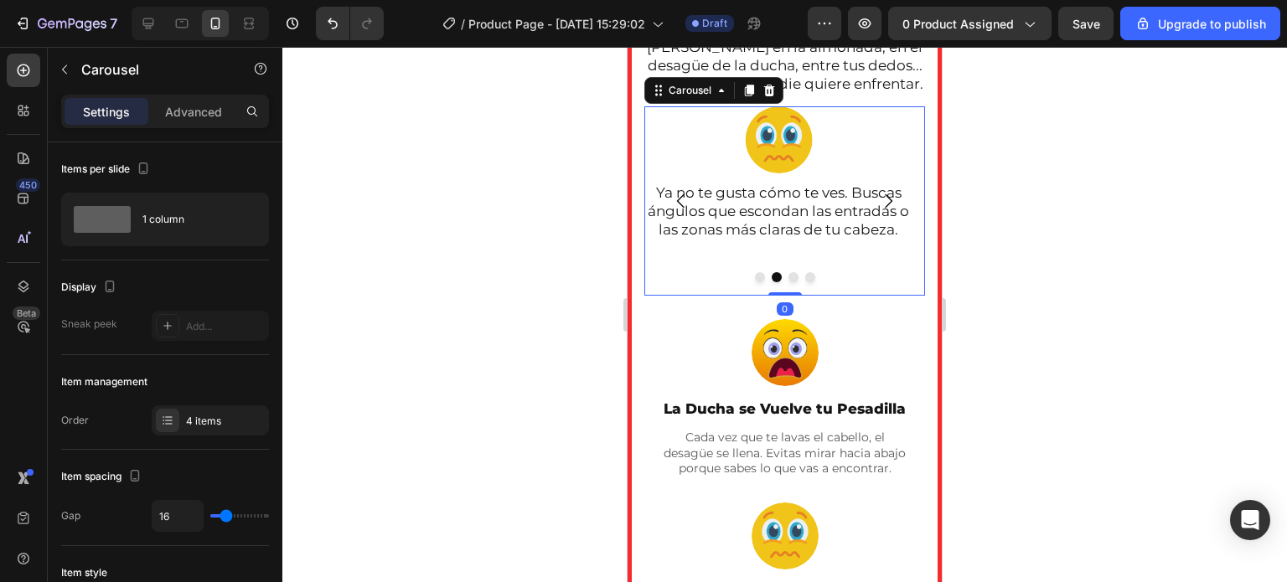
click at [670, 210] on button "Carousel Back Arrow" at bounding box center [681, 201] width 47 height 47
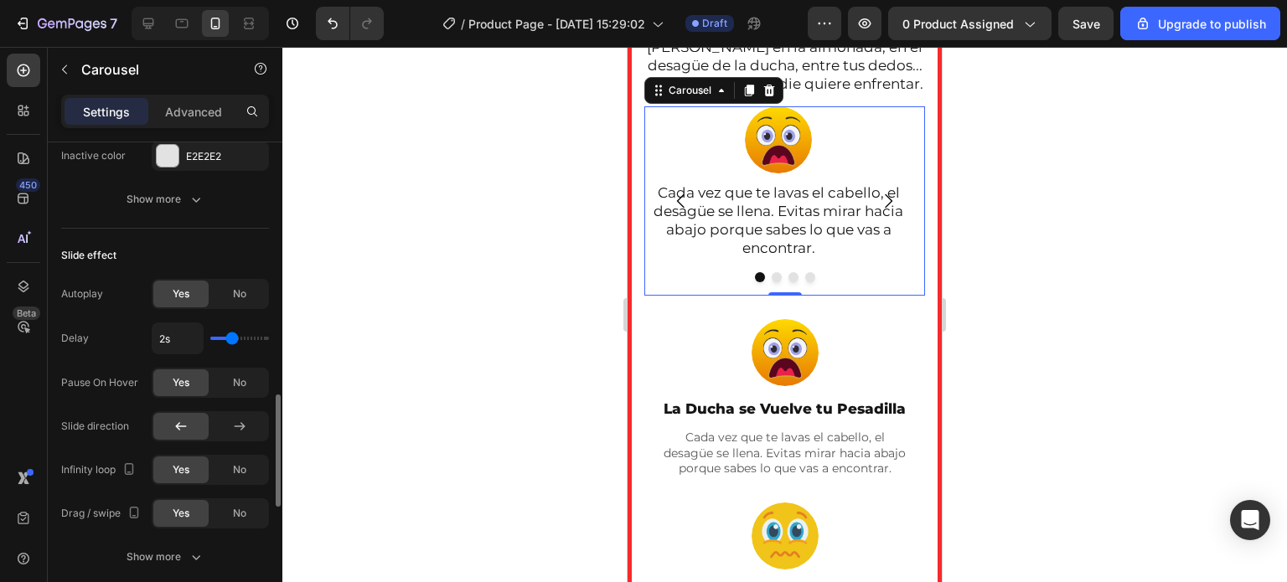
scroll to position [1019, 0]
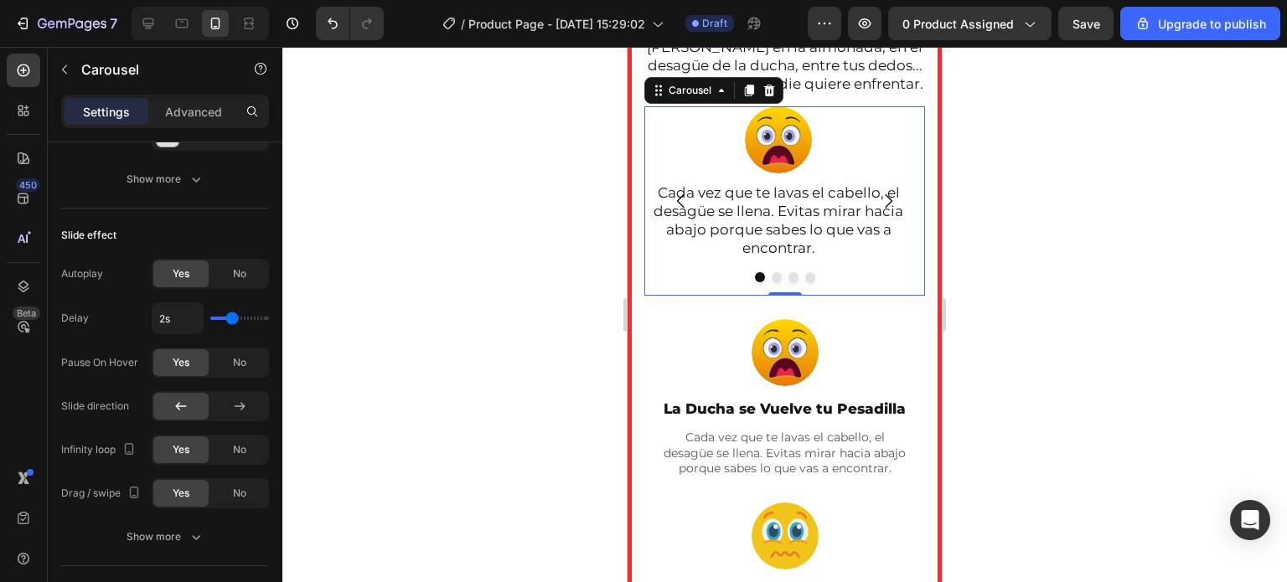
drag, startPoint x: 423, startPoint y: 276, endPoint x: 501, endPoint y: 266, distance: 78.5
click at [432, 276] on div at bounding box center [784, 314] width 1004 height 535
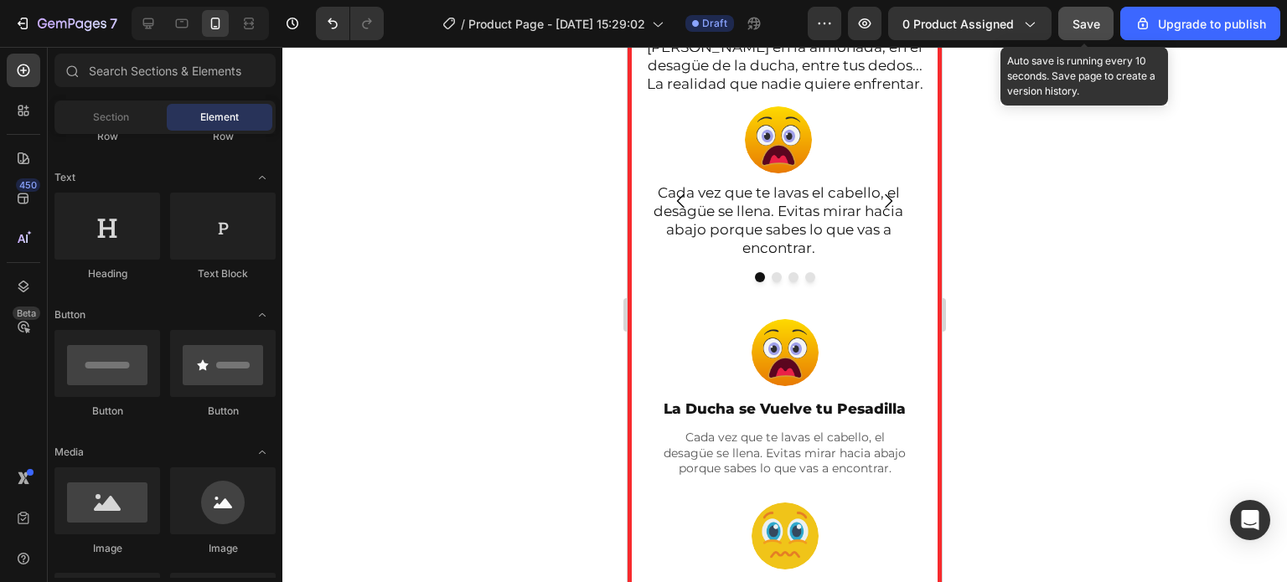
click at [1081, 33] on button "Save" at bounding box center [1085, 24] width 55 height 34
